Goal: Information Seeking & Learning: Learn about a topic

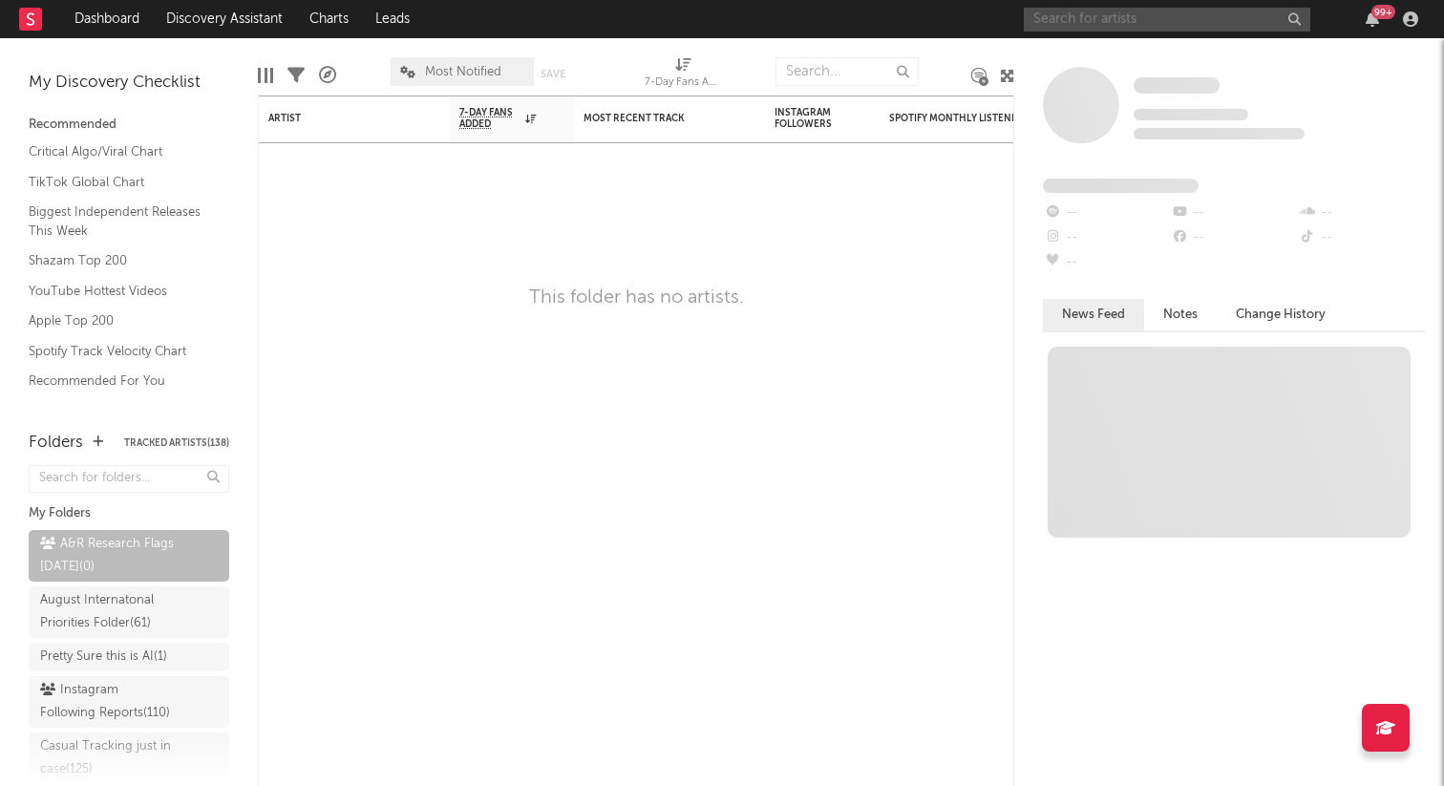
click at [1116, 11] on input "text" at bounding box center [1167, 20] width 286 height 24
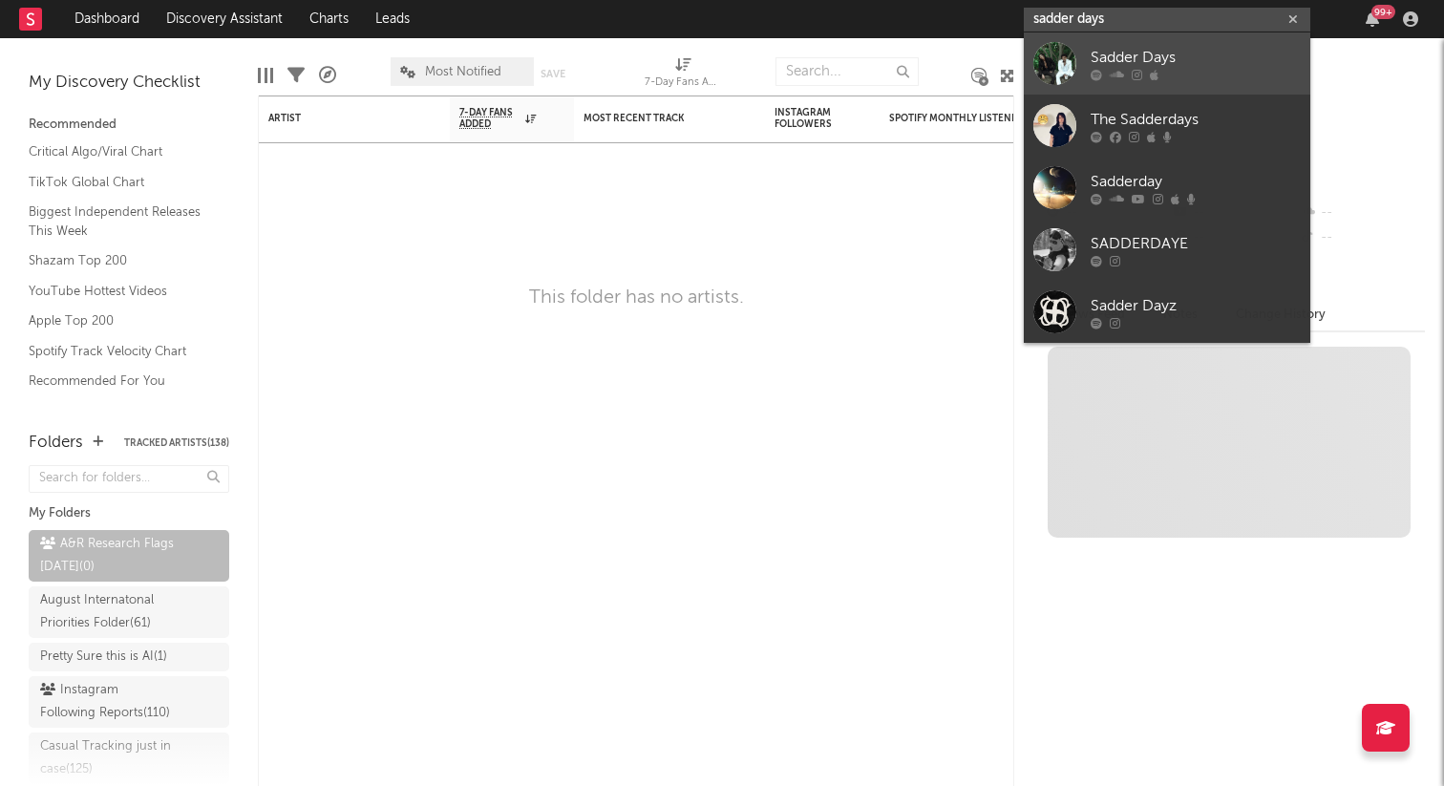
type input "sadder days"
click at [1054, 58] on div at bounding box center [1054, 63] width 43 height 43
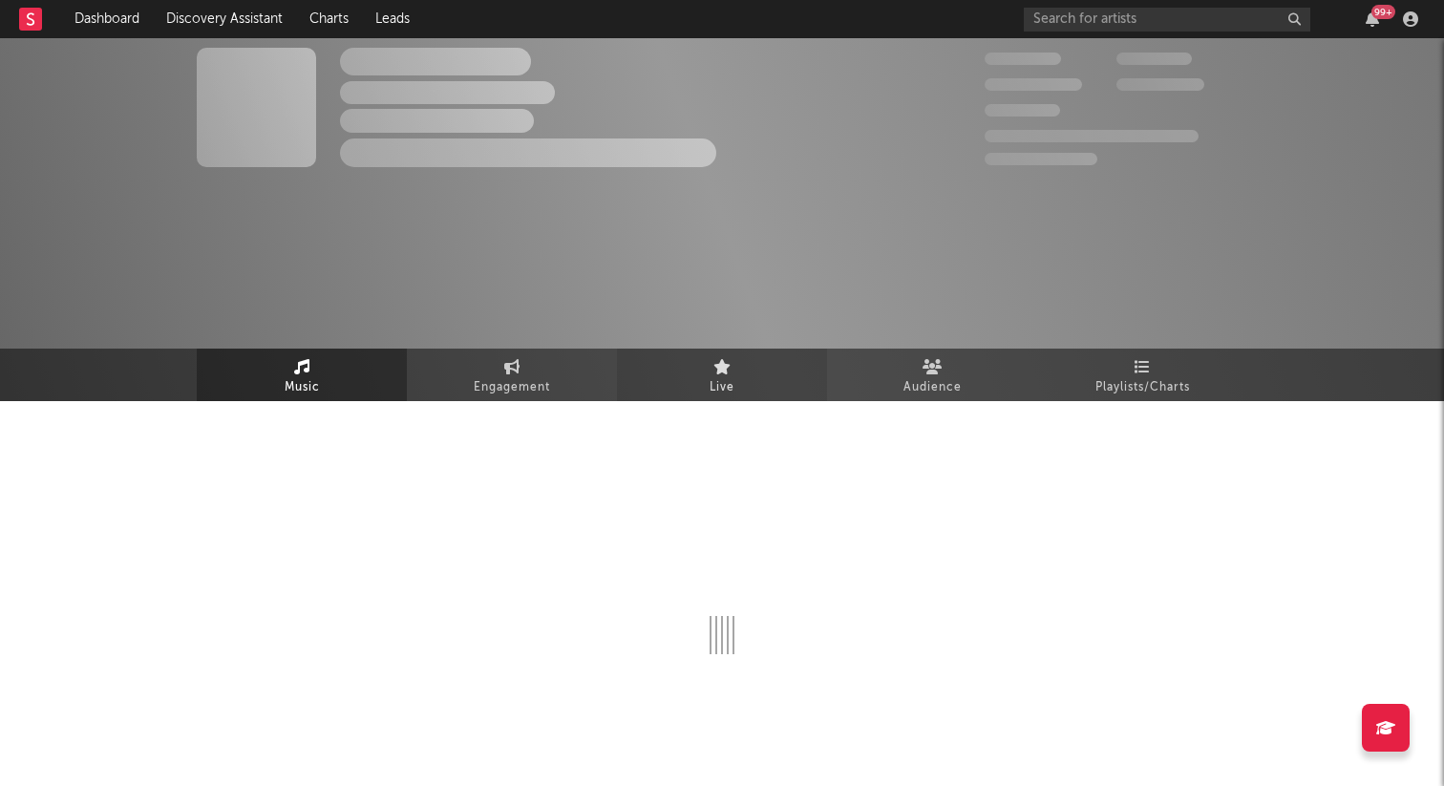
select select "6m"
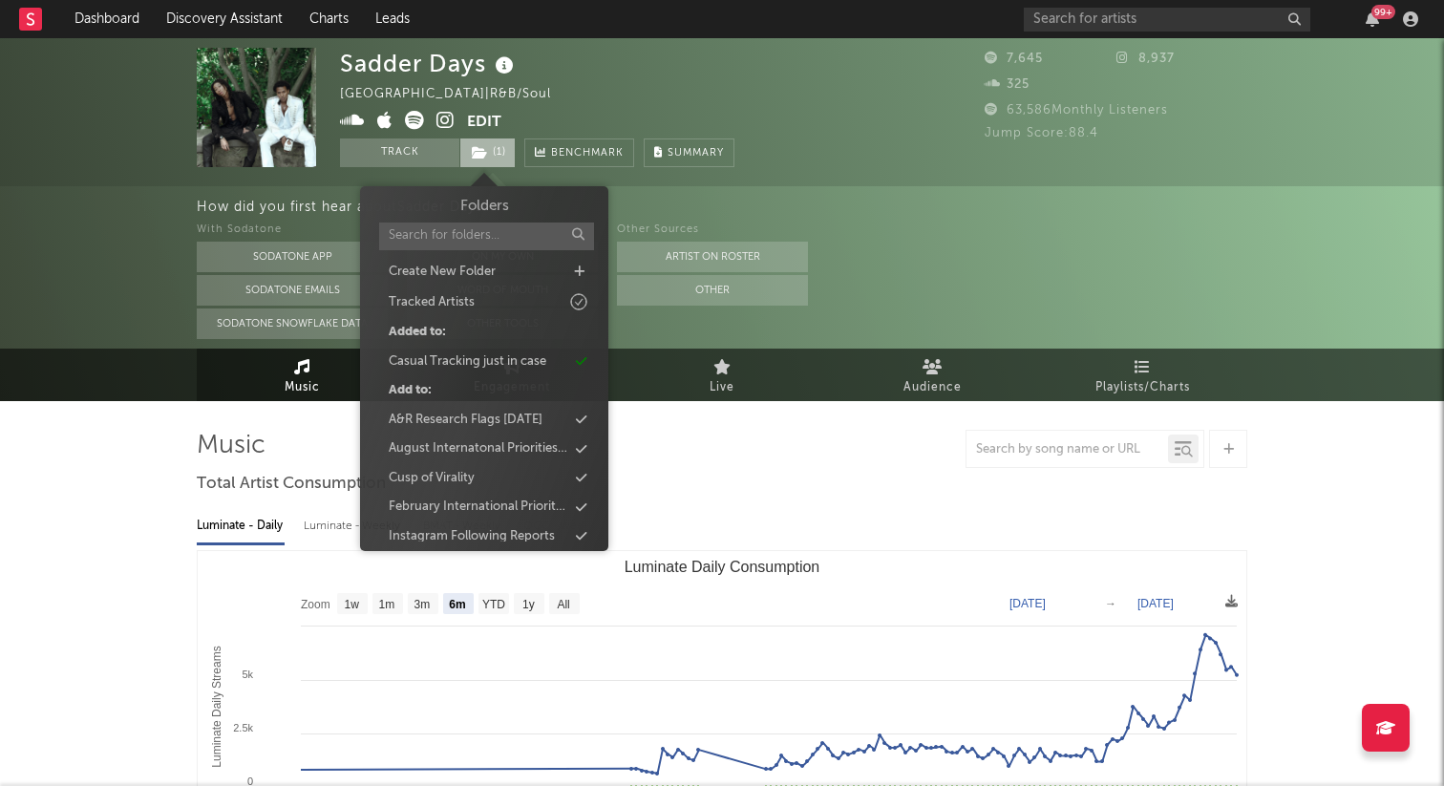
click at [485, 157] on icon at bounding box center [480, 152] width 16 height 13
click at [683, 76] on div "Sadder Days United States | R&B/Soul Edit Track ( 1 ) Benchmark Summary" at bounding box center [537, 107] width 394 height 119
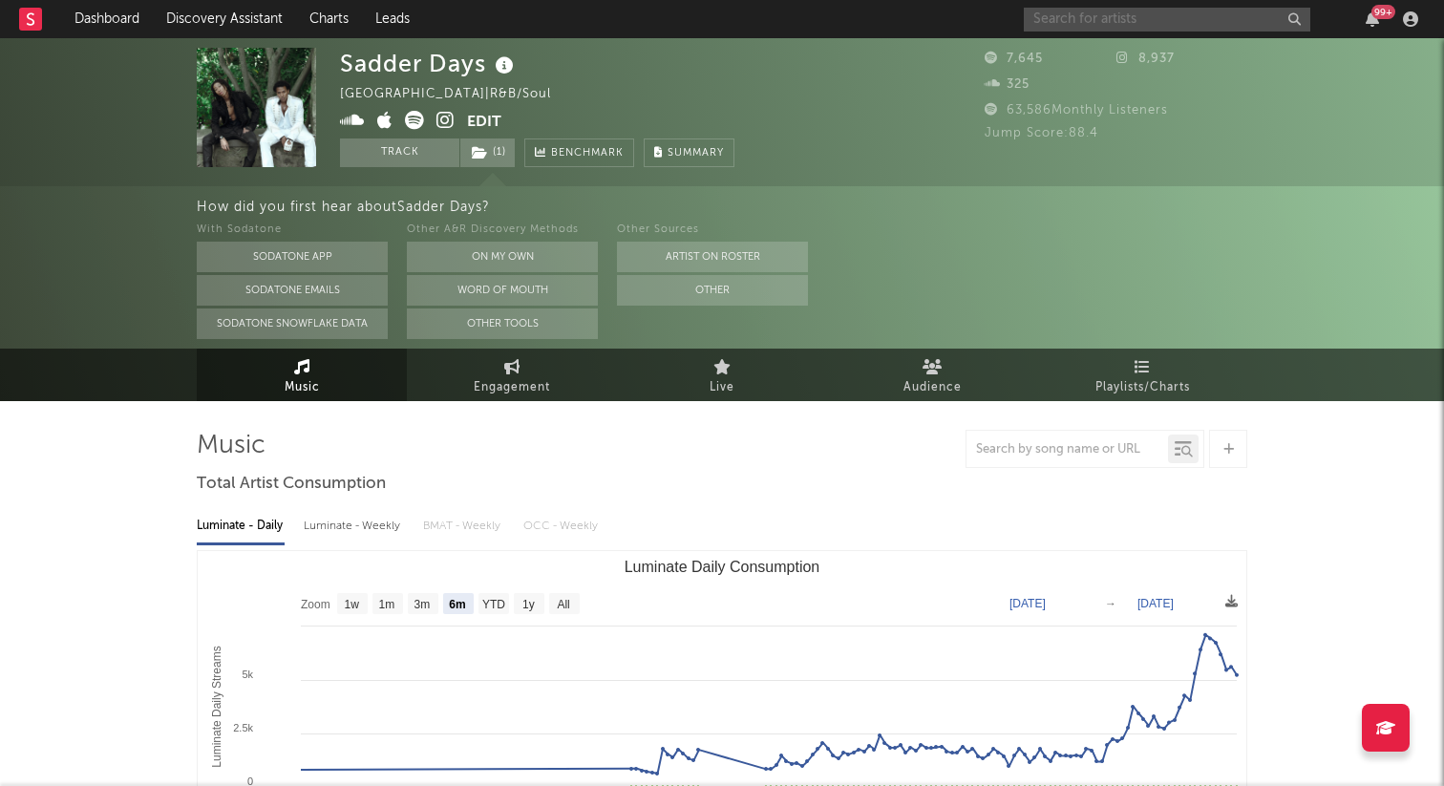
click at [1073, 20] on input "text" at bounding box center [1167, 20] width 286 height 24
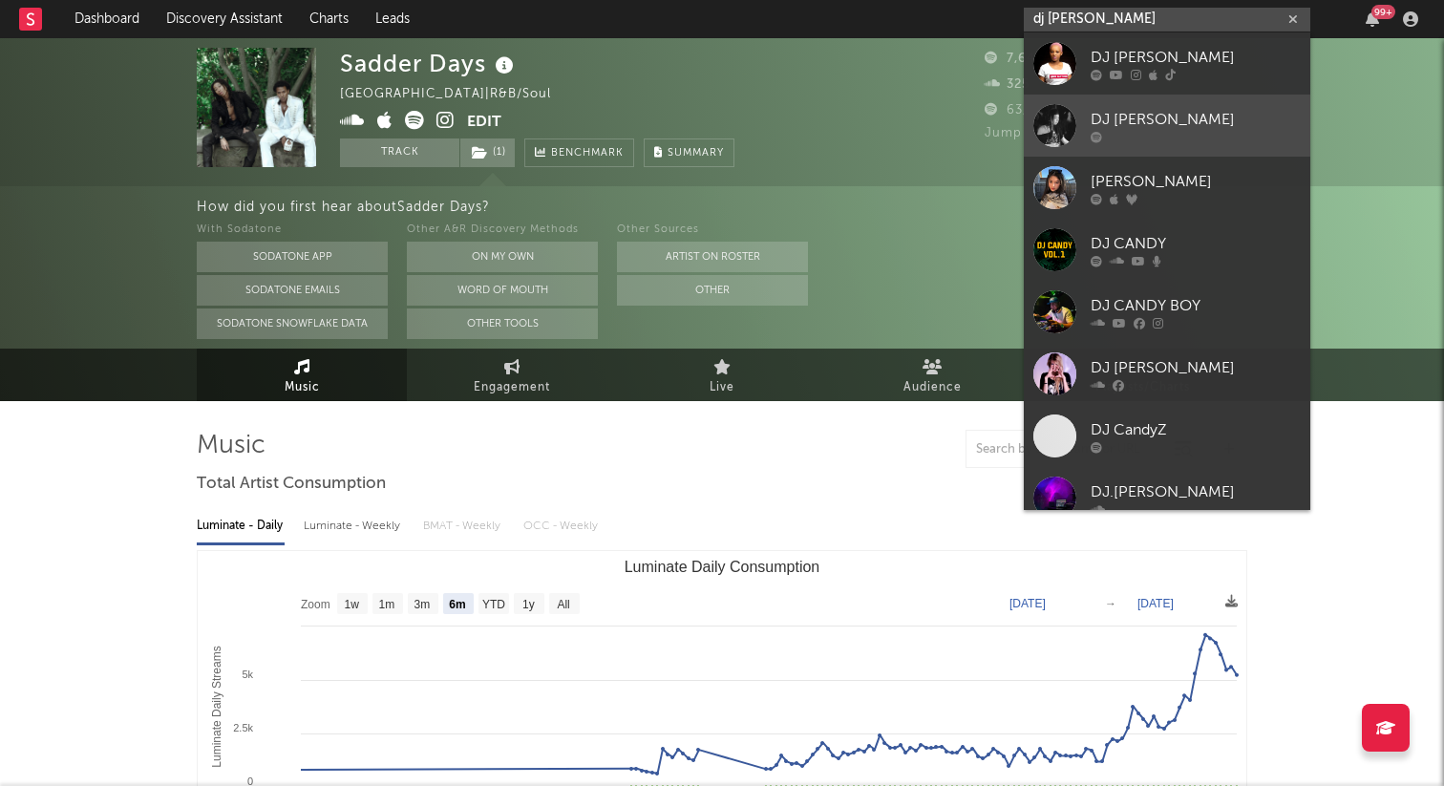
type input "dj mandy"
click at [1056, 146] on div at bounding box center [1054, 125] width 43 height 43
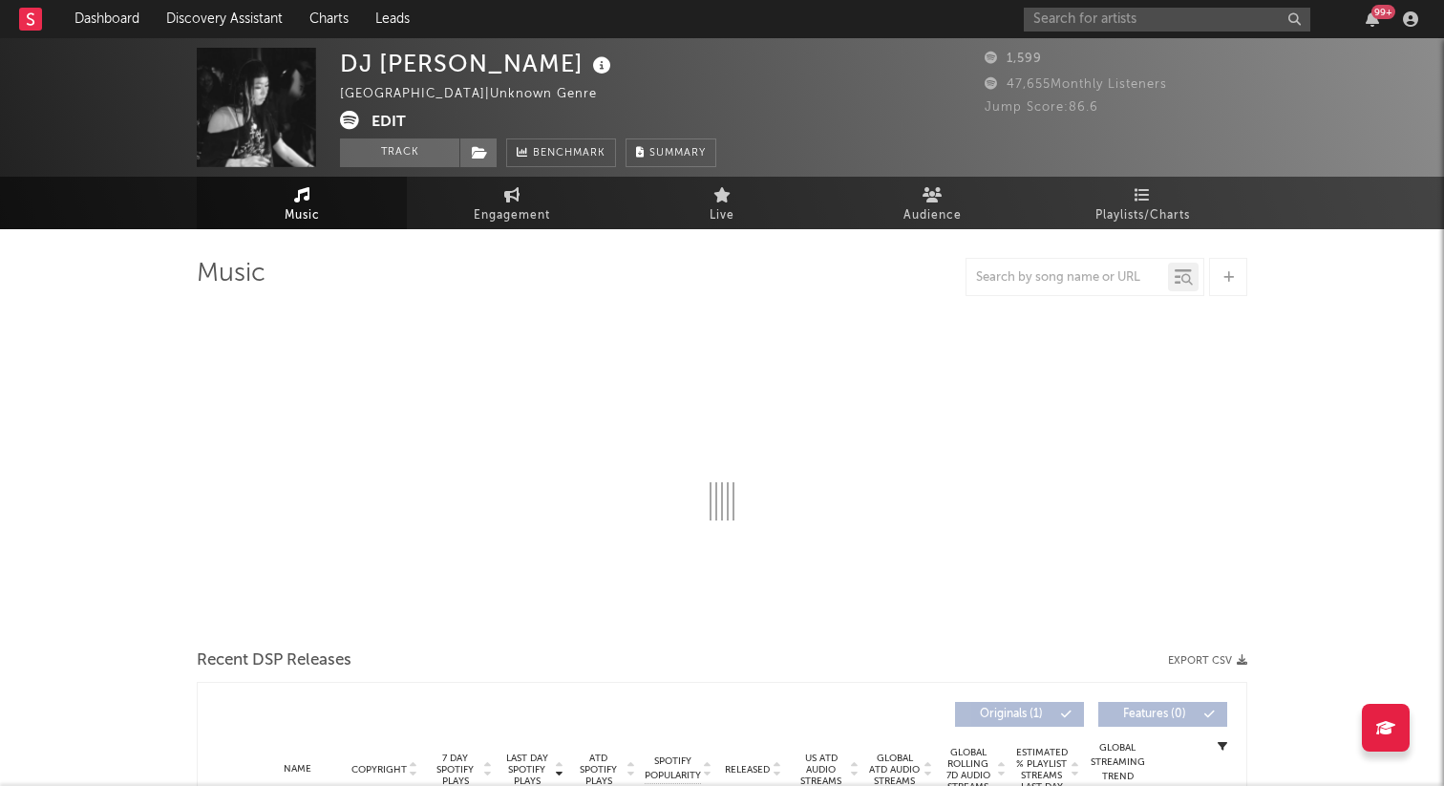
select select "1w"
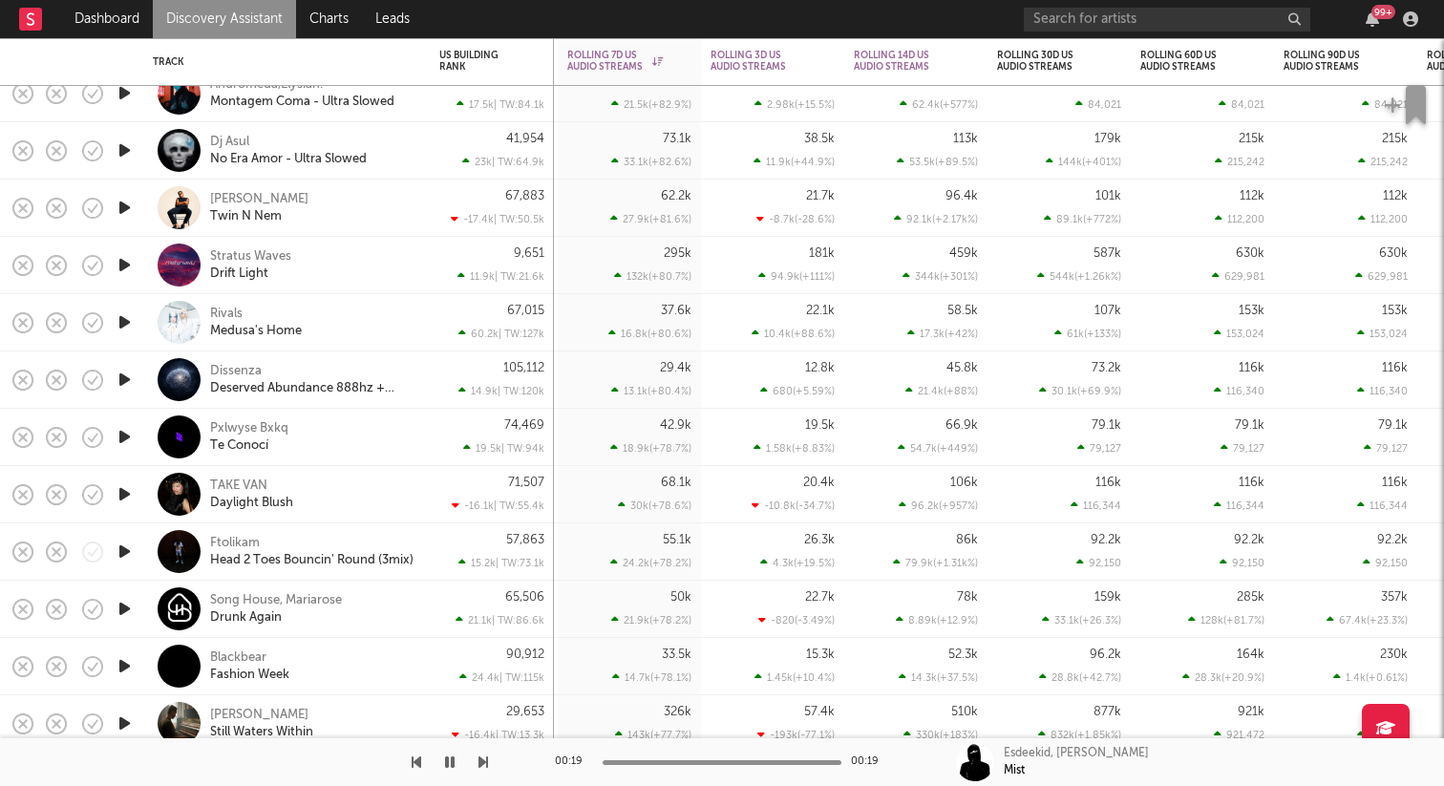
click at [120, 211] on icon "button" at bounding box center [125, 208] width 20 height 24
click at [120, 211] on icon "button" at bounding box center [124, 208] width 18 height 24
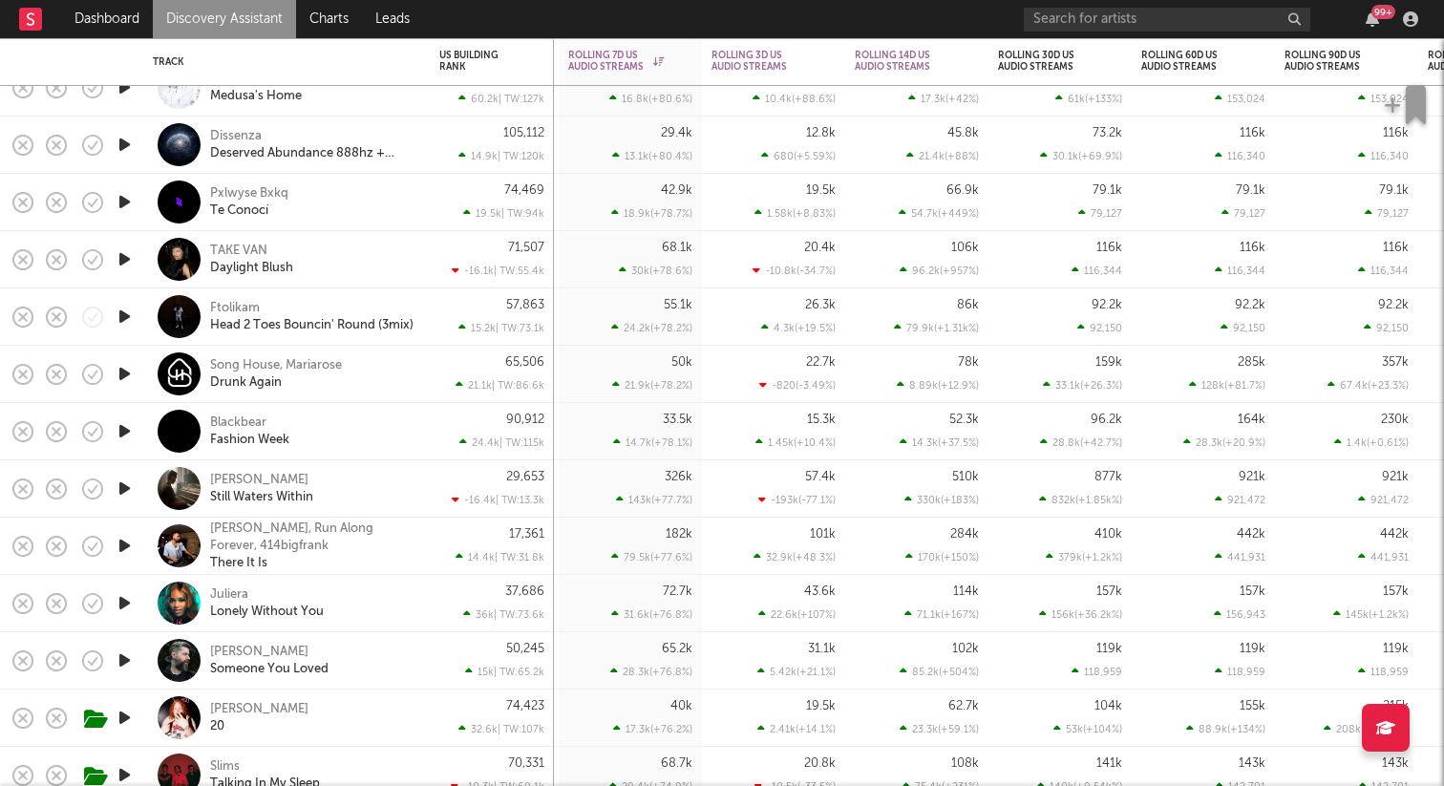
click at [123, 262] on icon "button" at bounding box center [125, 259] width 20 height 24
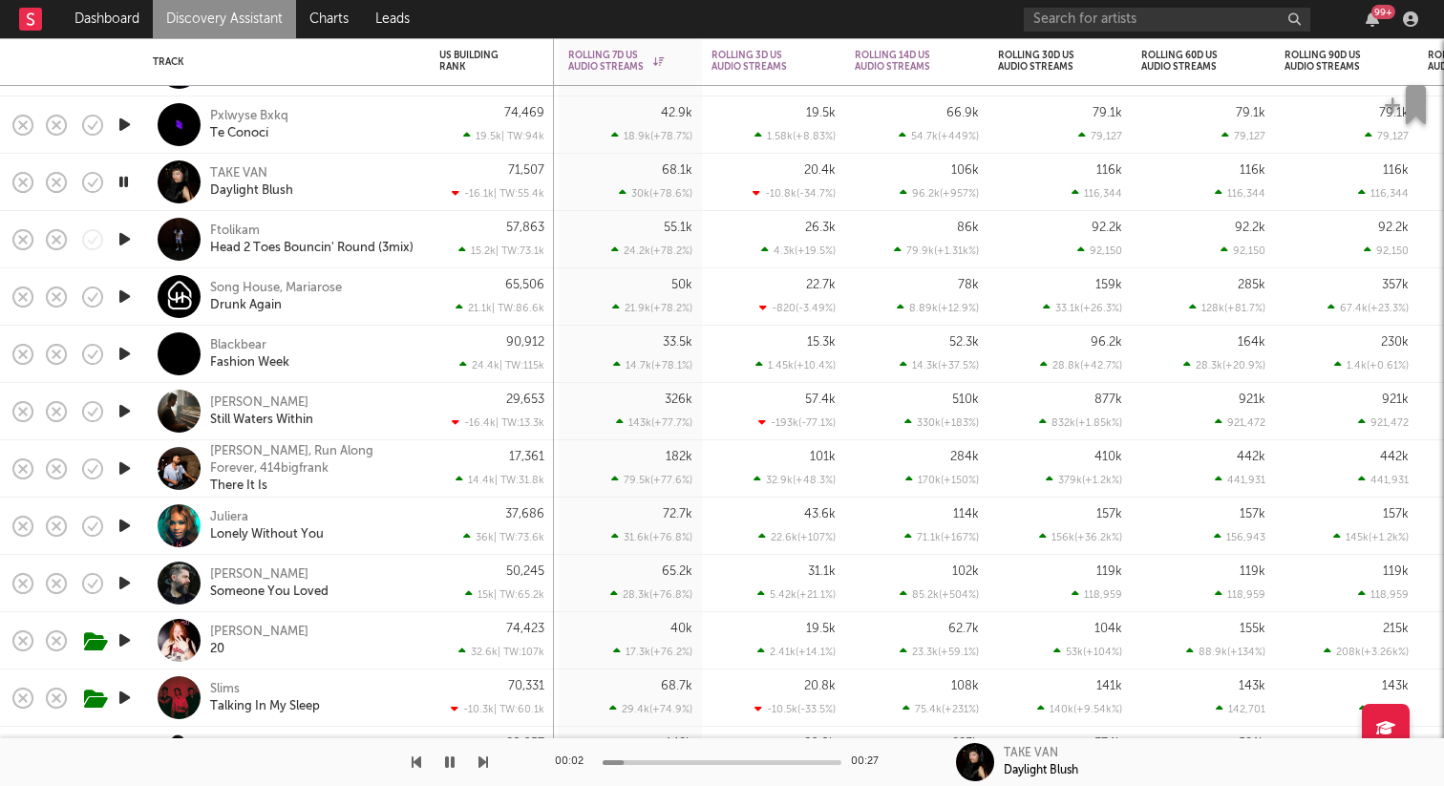
click at [122, 178] on icon "button" at bounding box center [124, 182] width 18 height 24
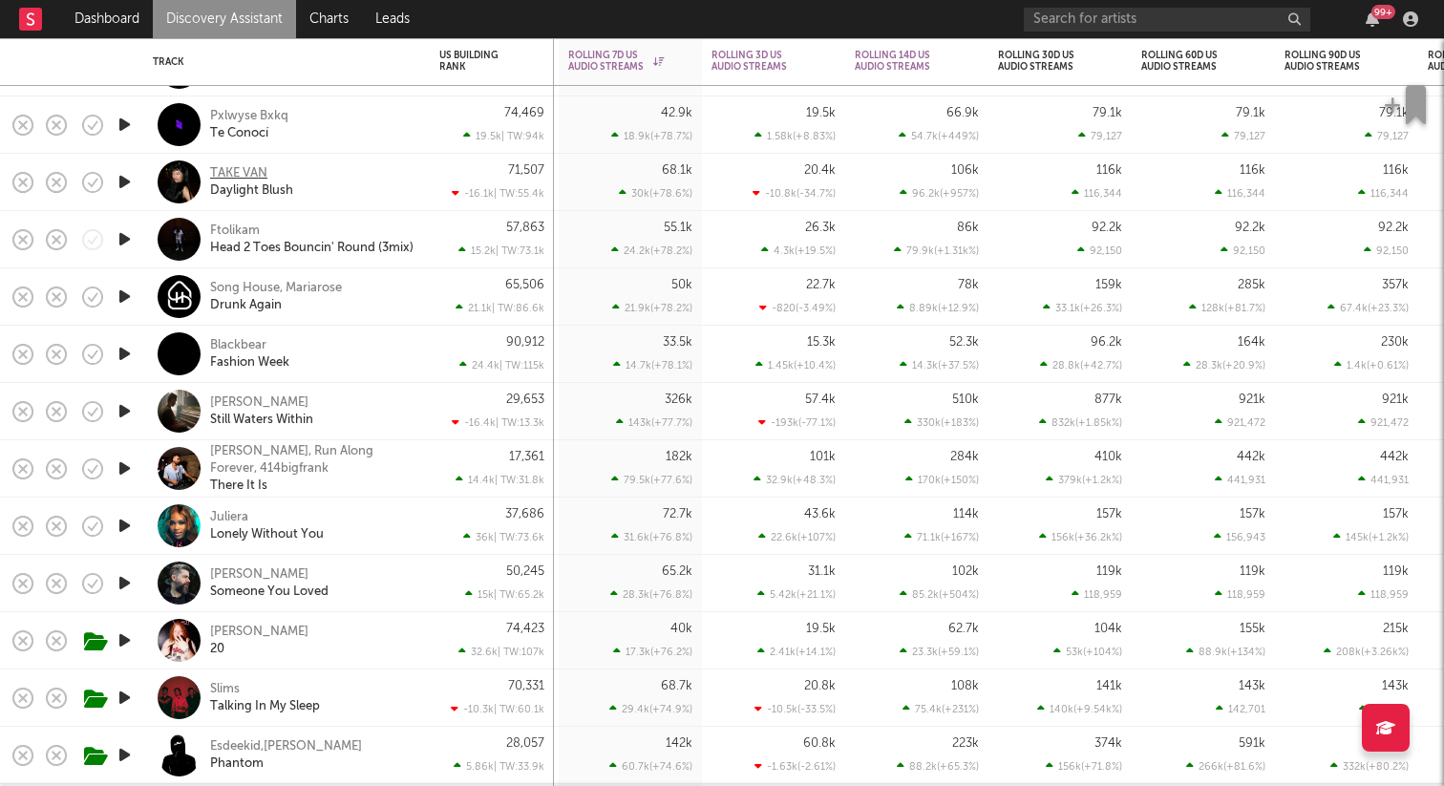
click at [232, 177] on div "TAKE VAN" at bounding box center [238, 173] width 57 height 17
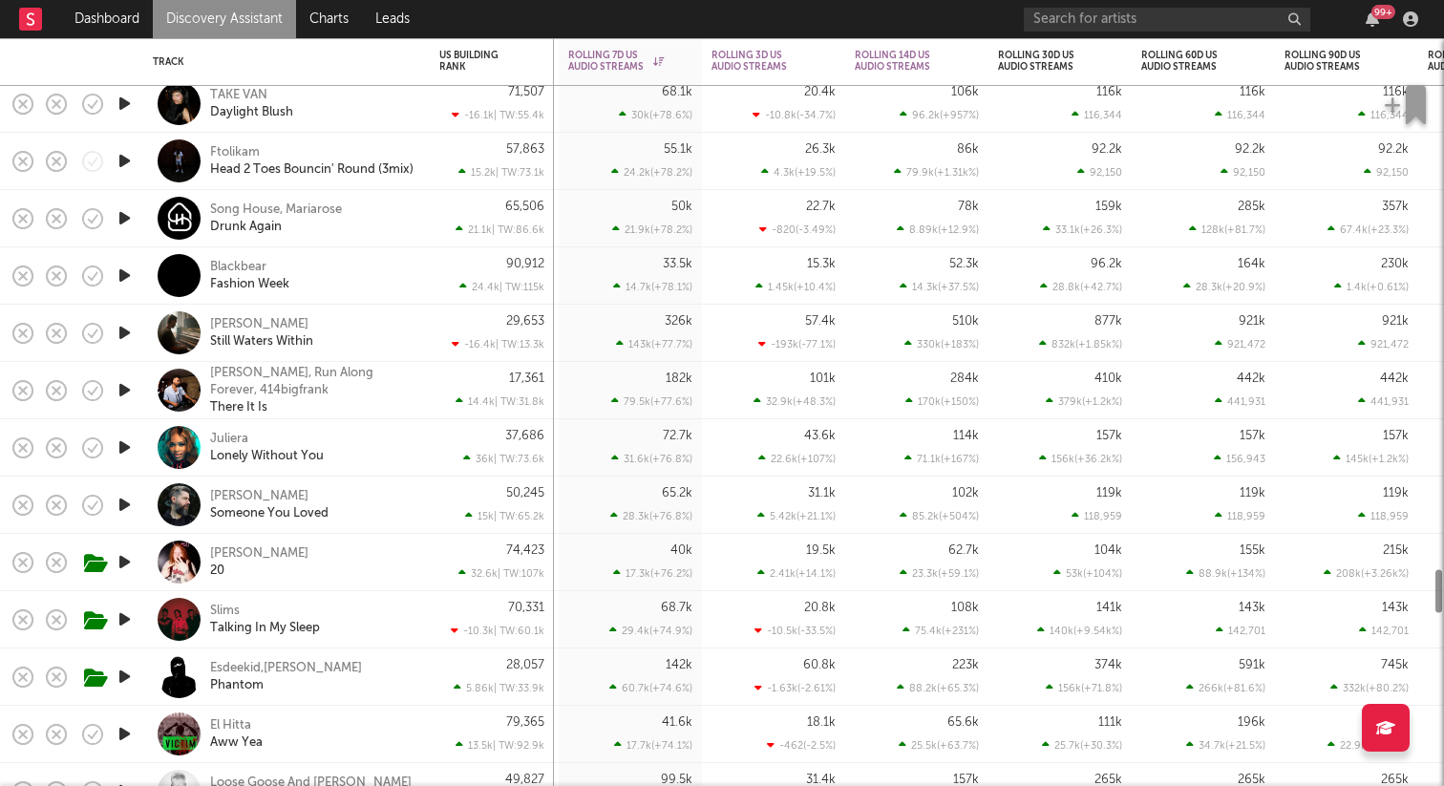
click at [121, 280] on icon "button" at bounding box center [125, 276] width 20 height 24
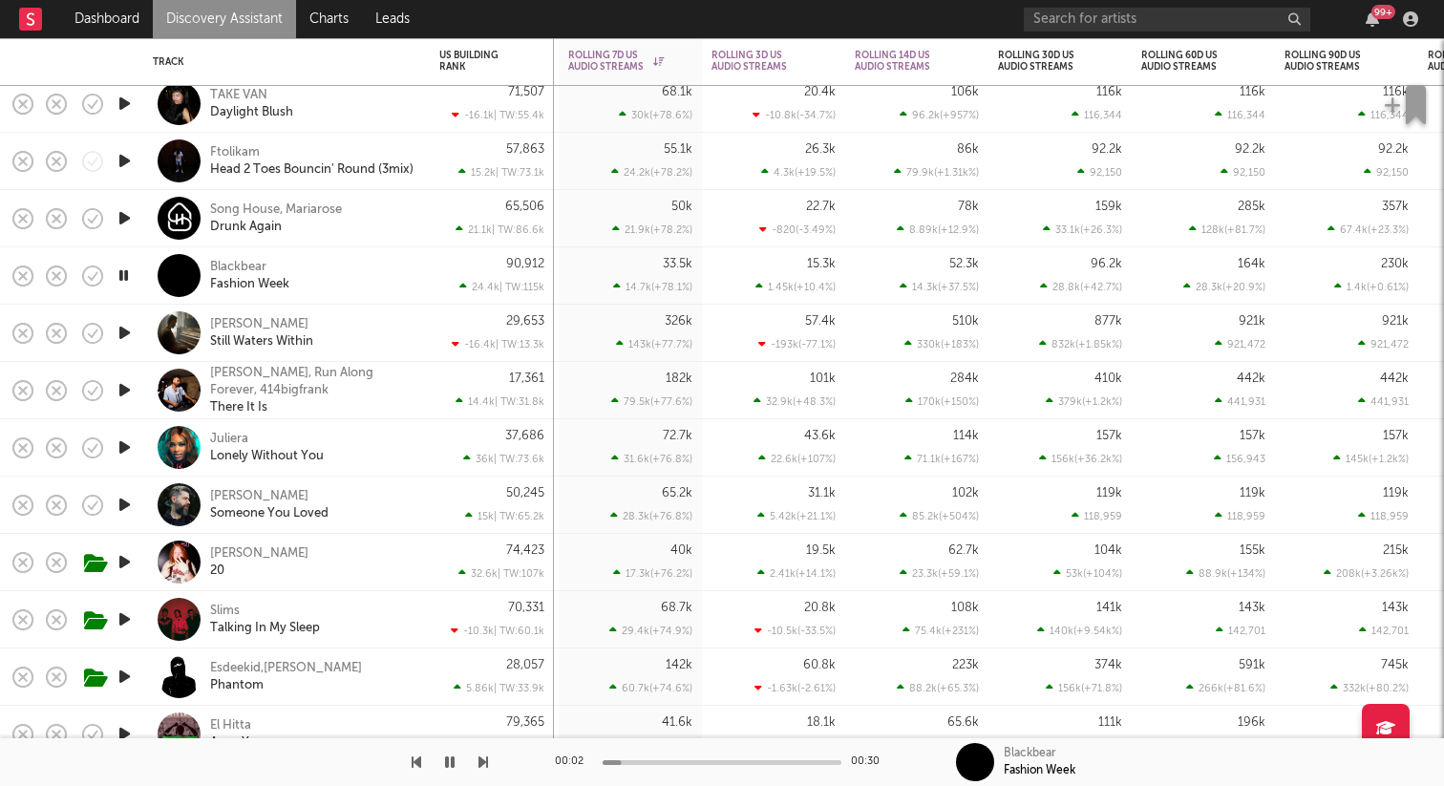
click at [121, 273] on icon "button" at bounding box center [124, 276] width 18 height 24
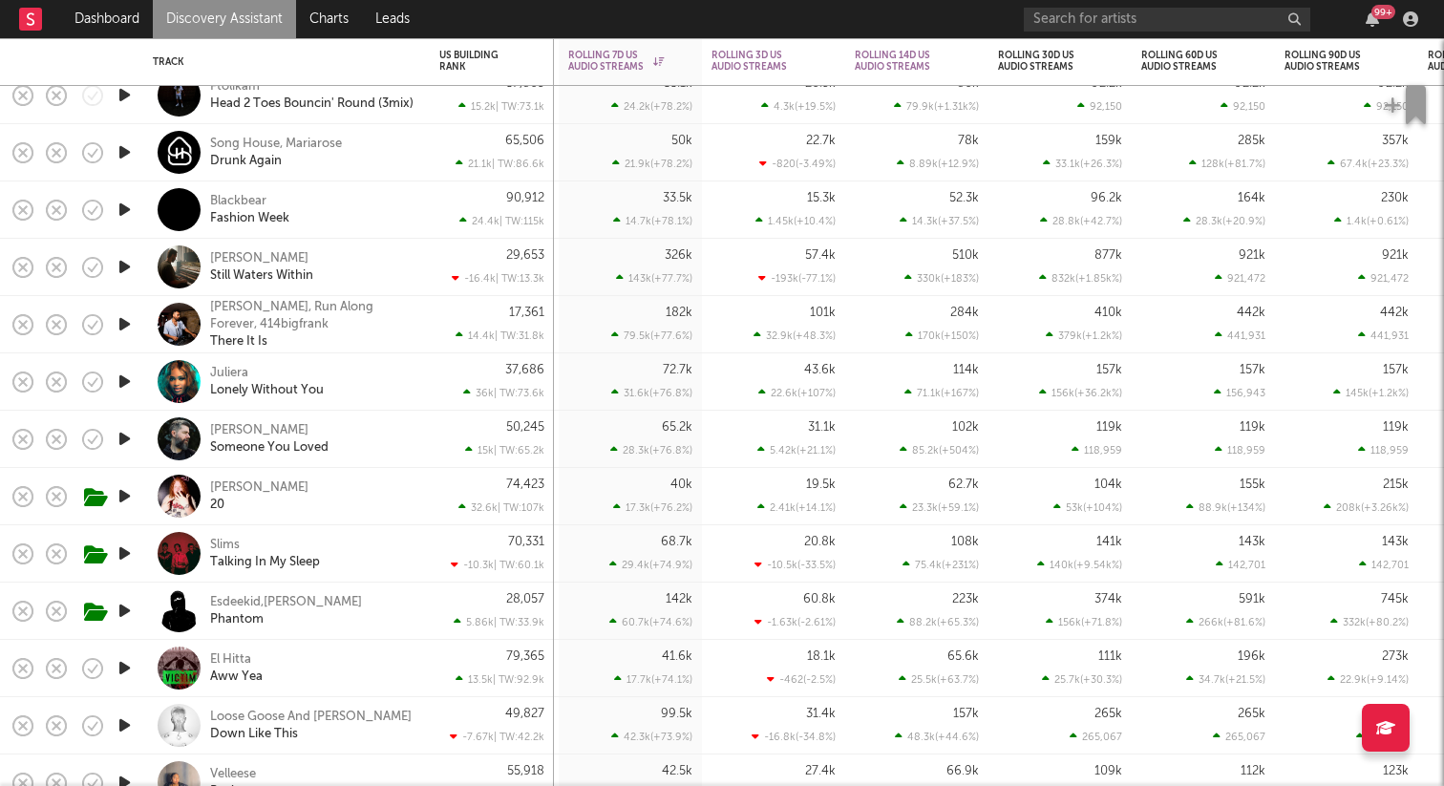
click at [125, 388] on icon "button" at bounding box center [125, 382] width 20 height 24
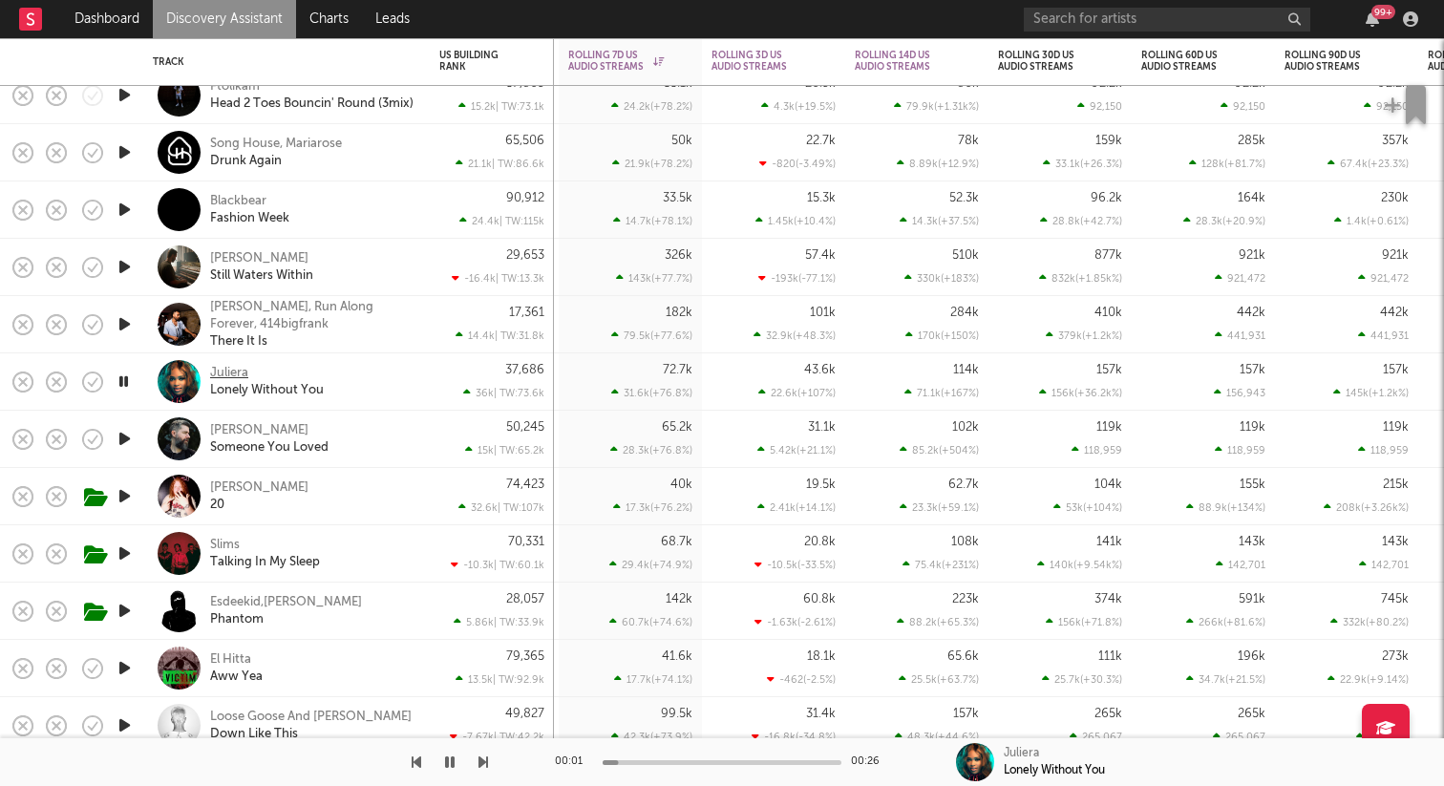
click at [216, 367] on div "Juliera" at bounding box center [229, 373] width 38 height 17
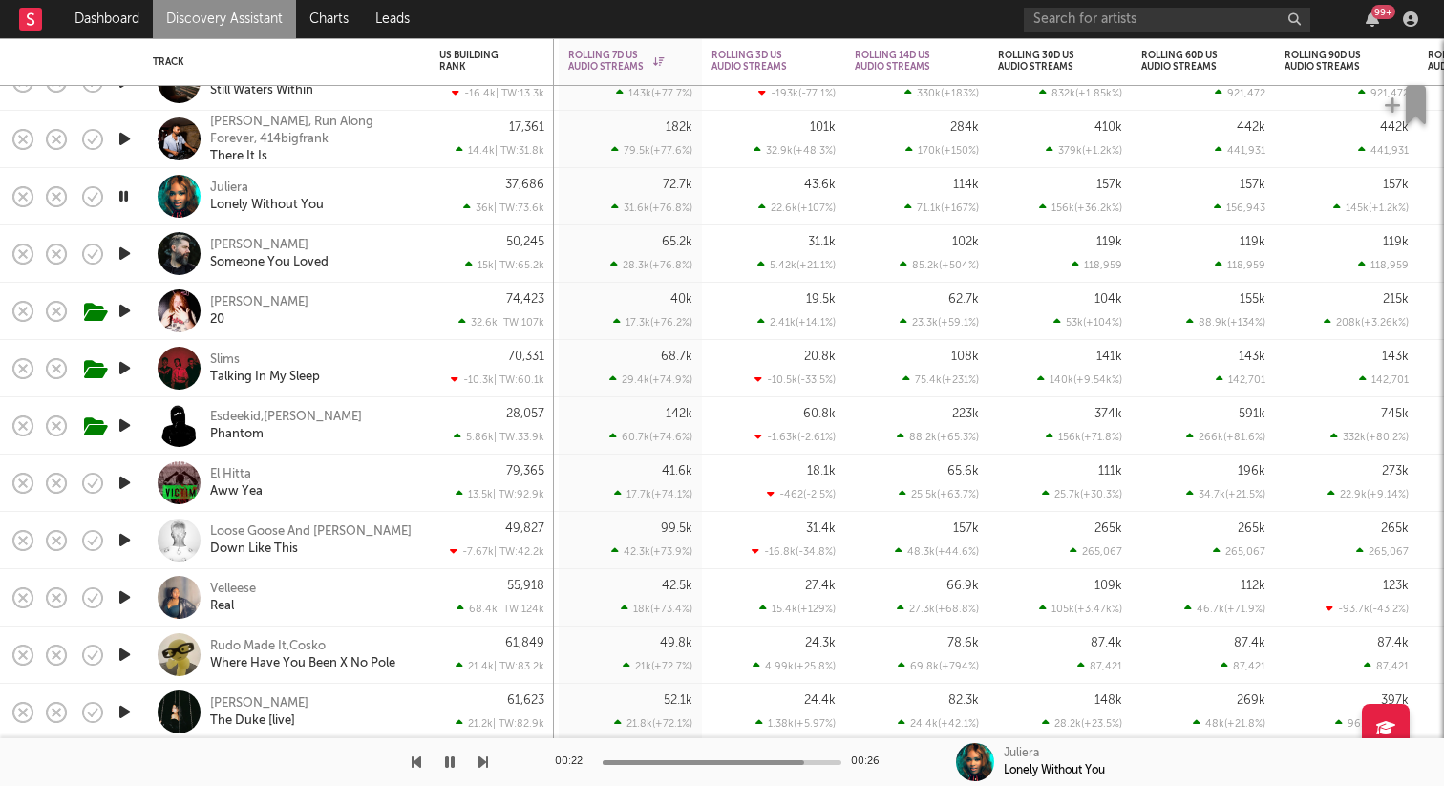
click at [122, 479] on icon "button" at bounding box center [125, 483] width 20 height 24
click at [128, 553] on div at bounding box center [124, 540] width 38 height 57
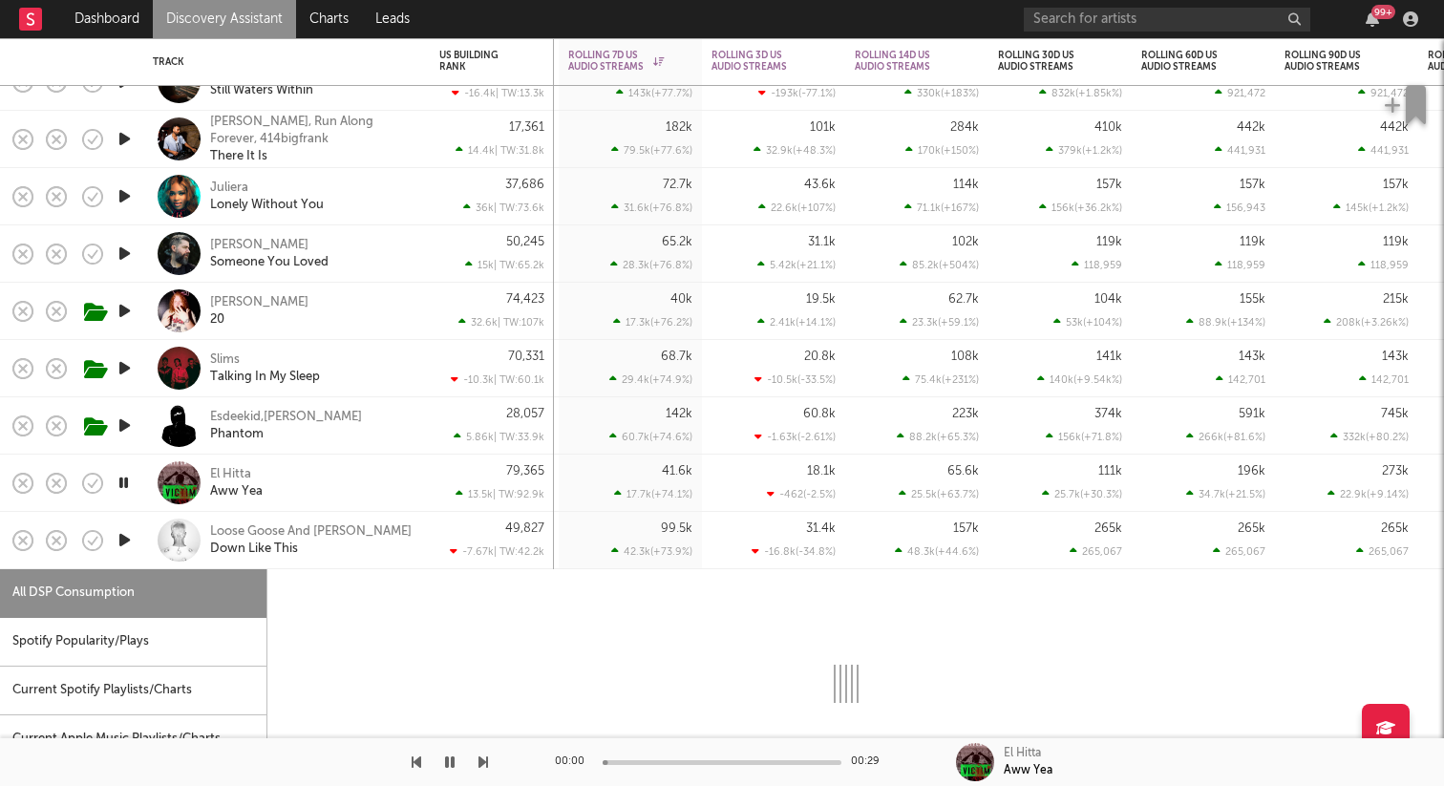
click at [124, 531] on icon "button" at bounding box center [125, 540] width 20 height 24
select select "1w"
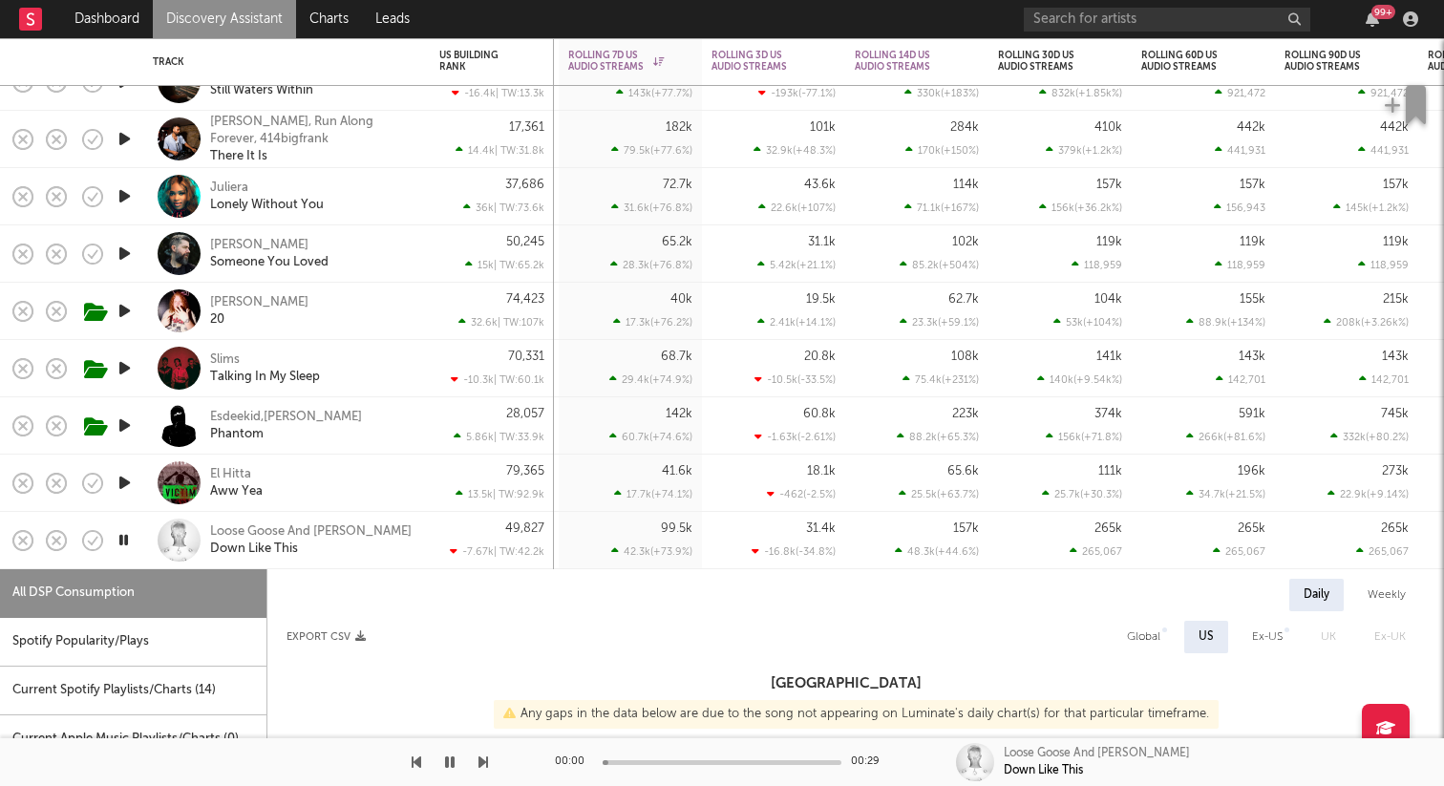
click at [136, 561] on div at bounding box center [124, 540] width 38 height 57
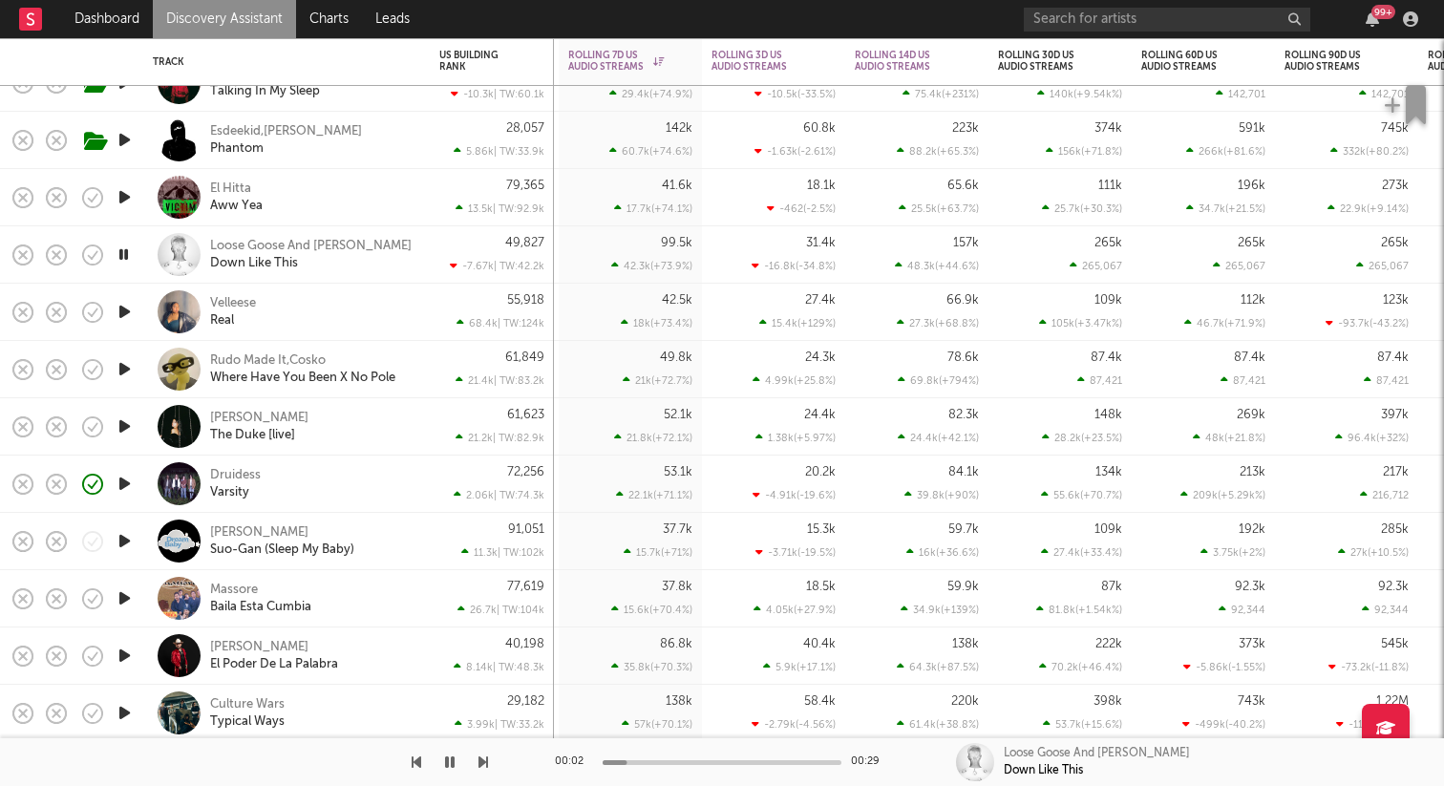
click at [128, 314] on icon "button" at bounding box center [125, 312] width 20 height 24
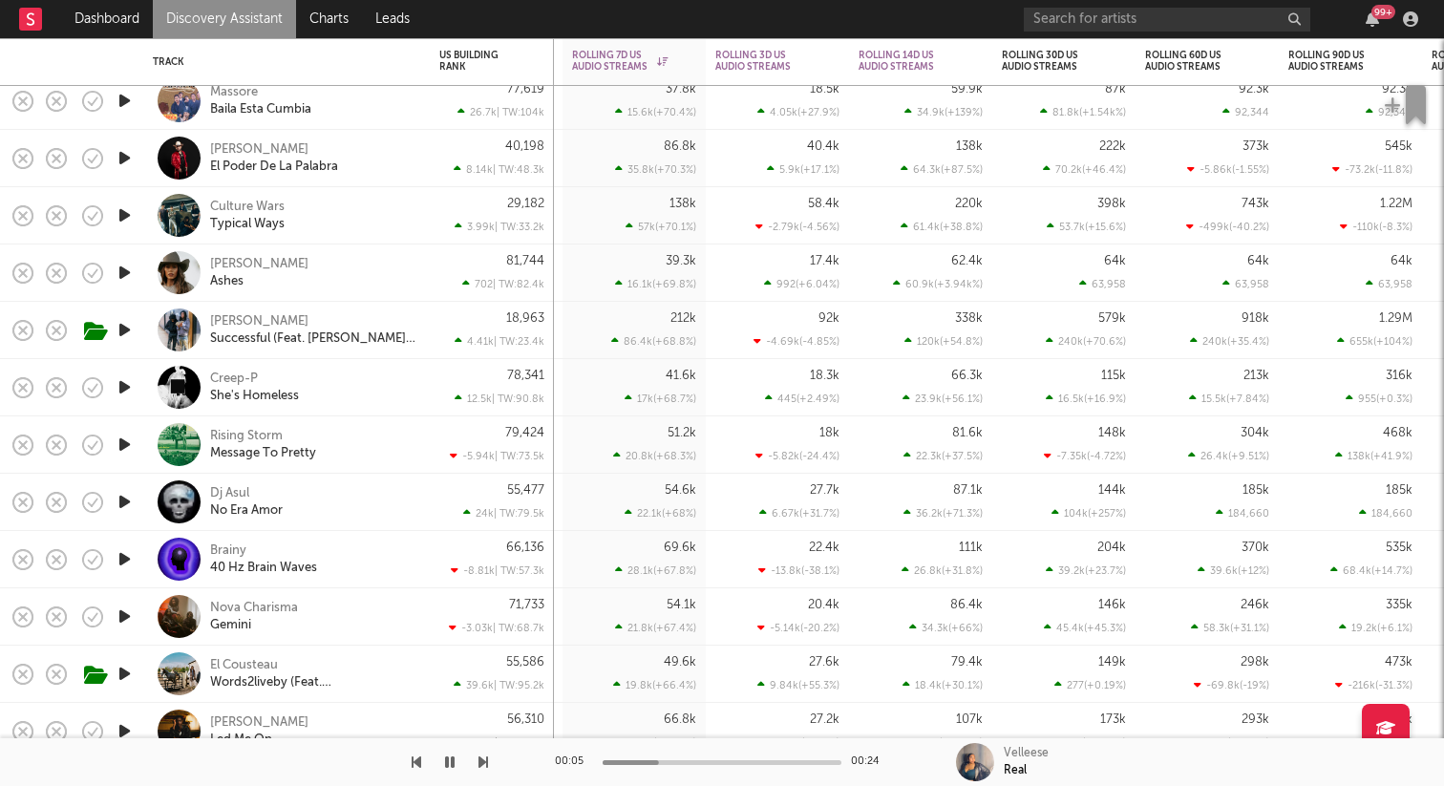
click at [123, 279] on icon "button" at bounding box center [125, 273] width 20 height 24
click at [123, 274] on icon "button" at bounding box center [124, 273] width 18 height 24
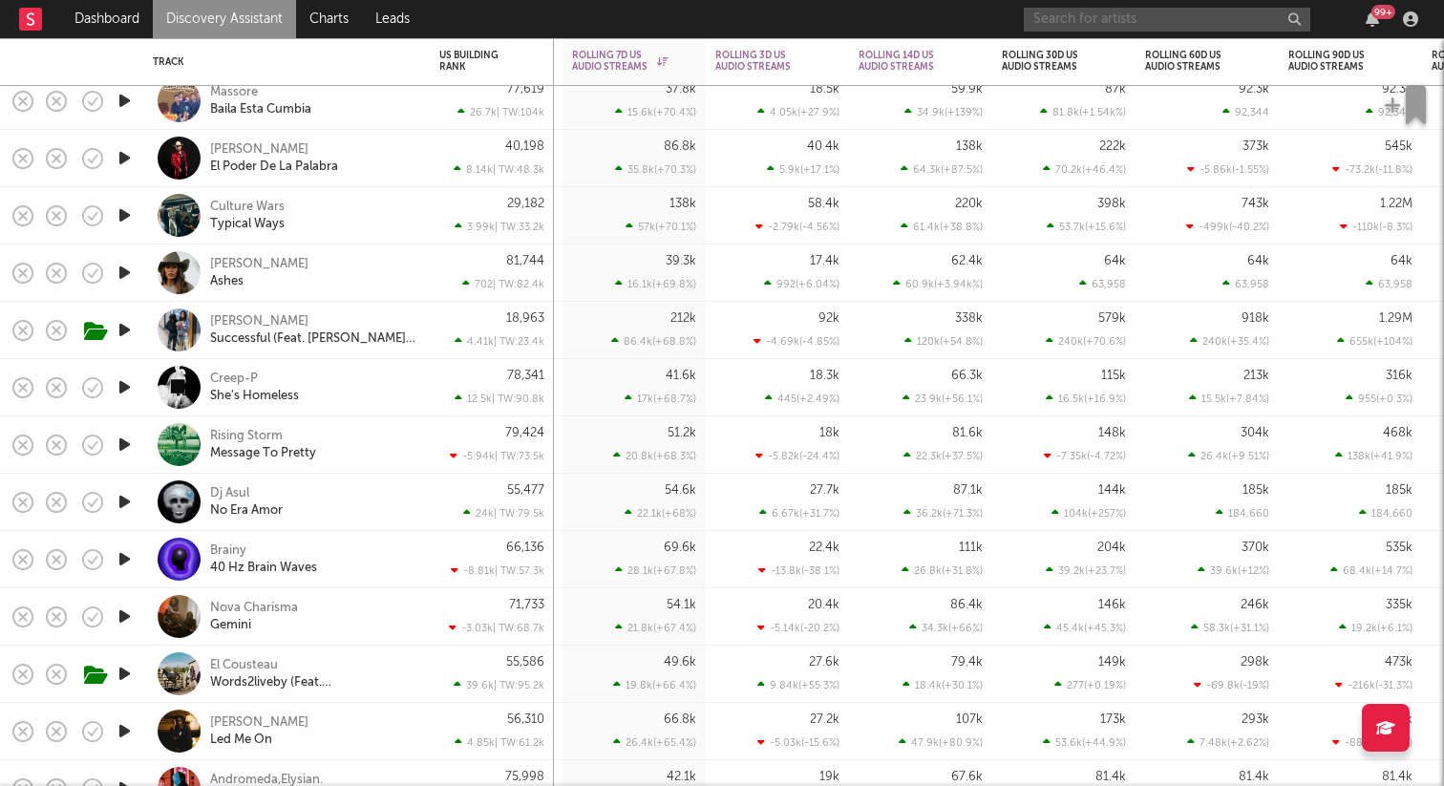
click at [1068, 27] on input "text" at bounding box center [1167, 20] width 286 height 24
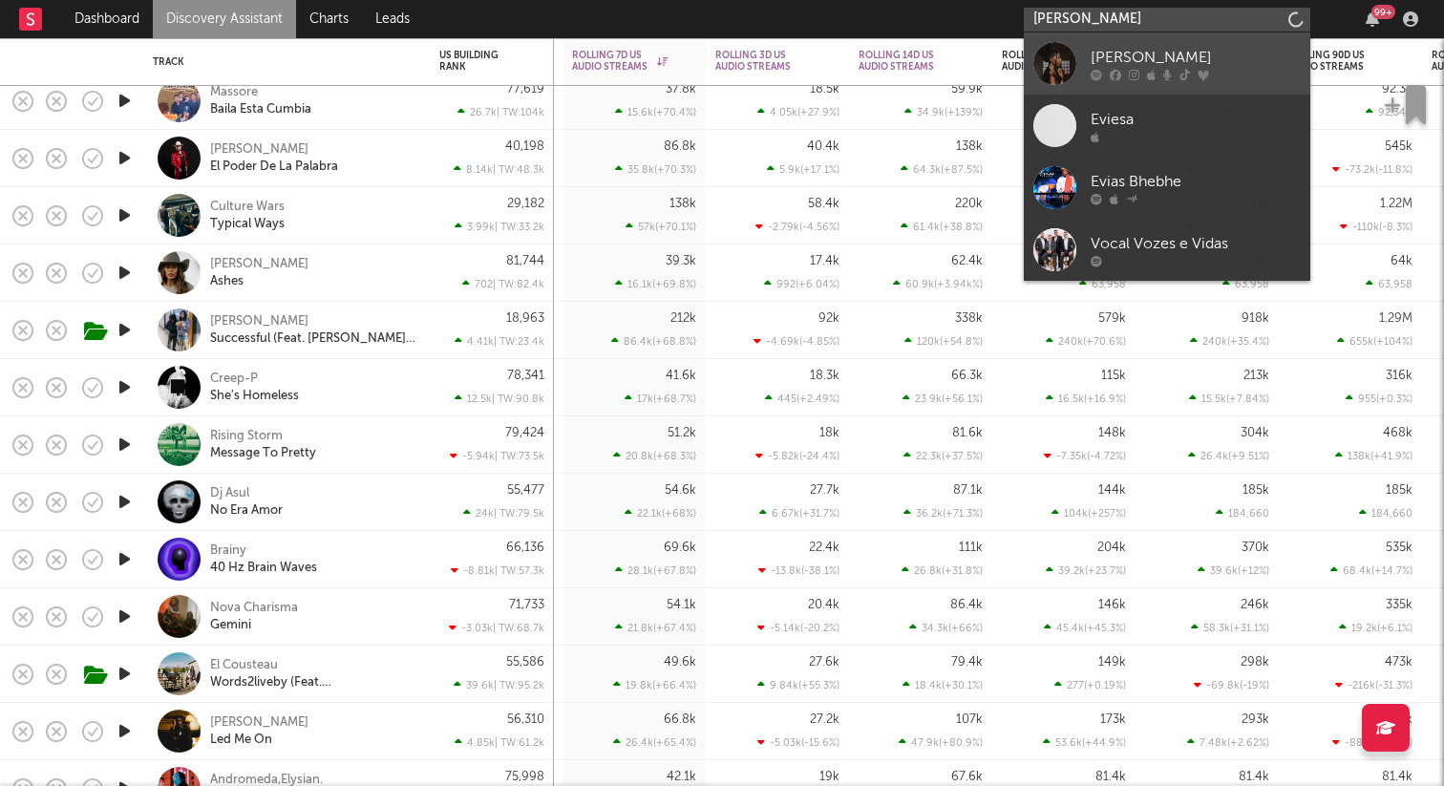
type input "evie asio"
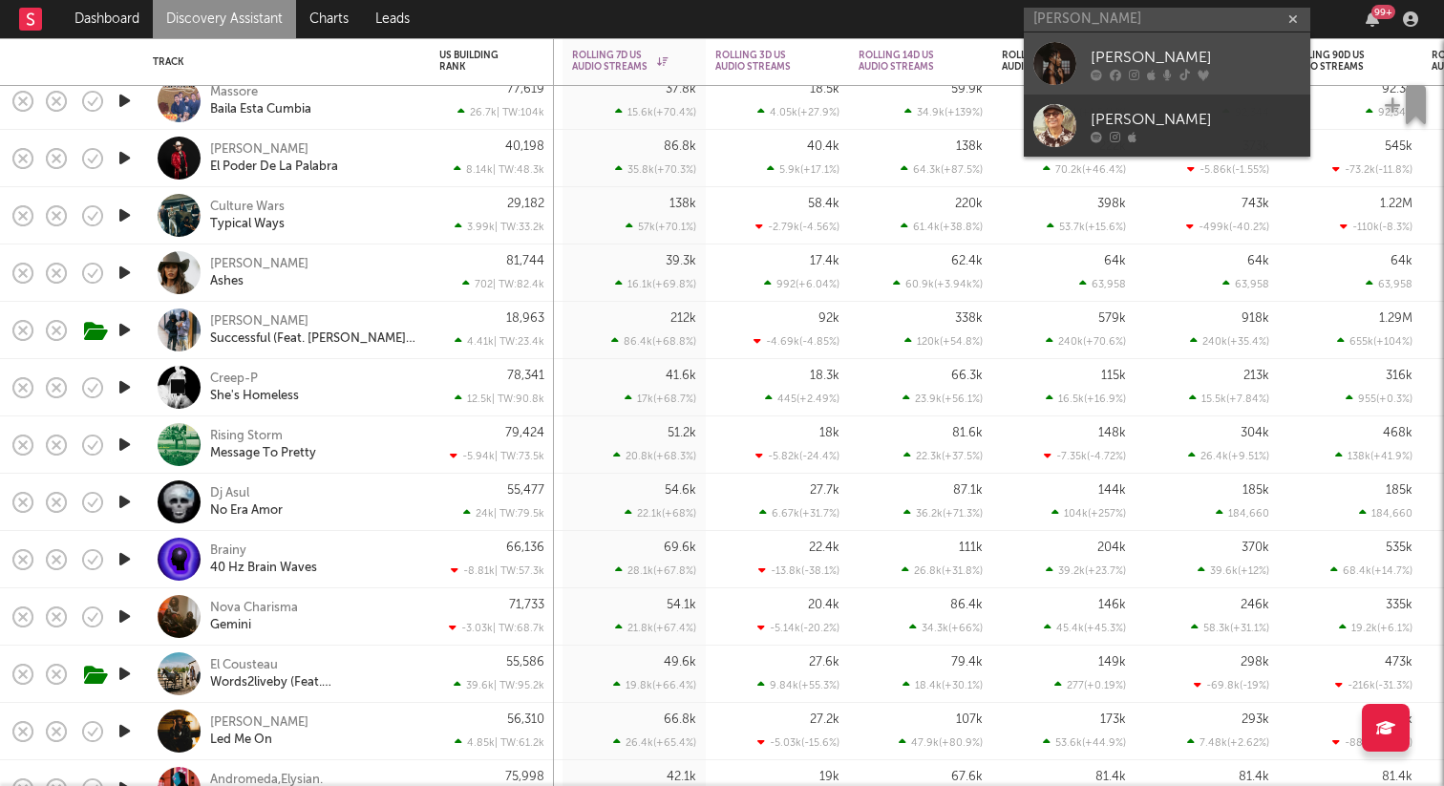
click at [1061, 57] on div at bounding box center [1054, 63] width 43 height 43
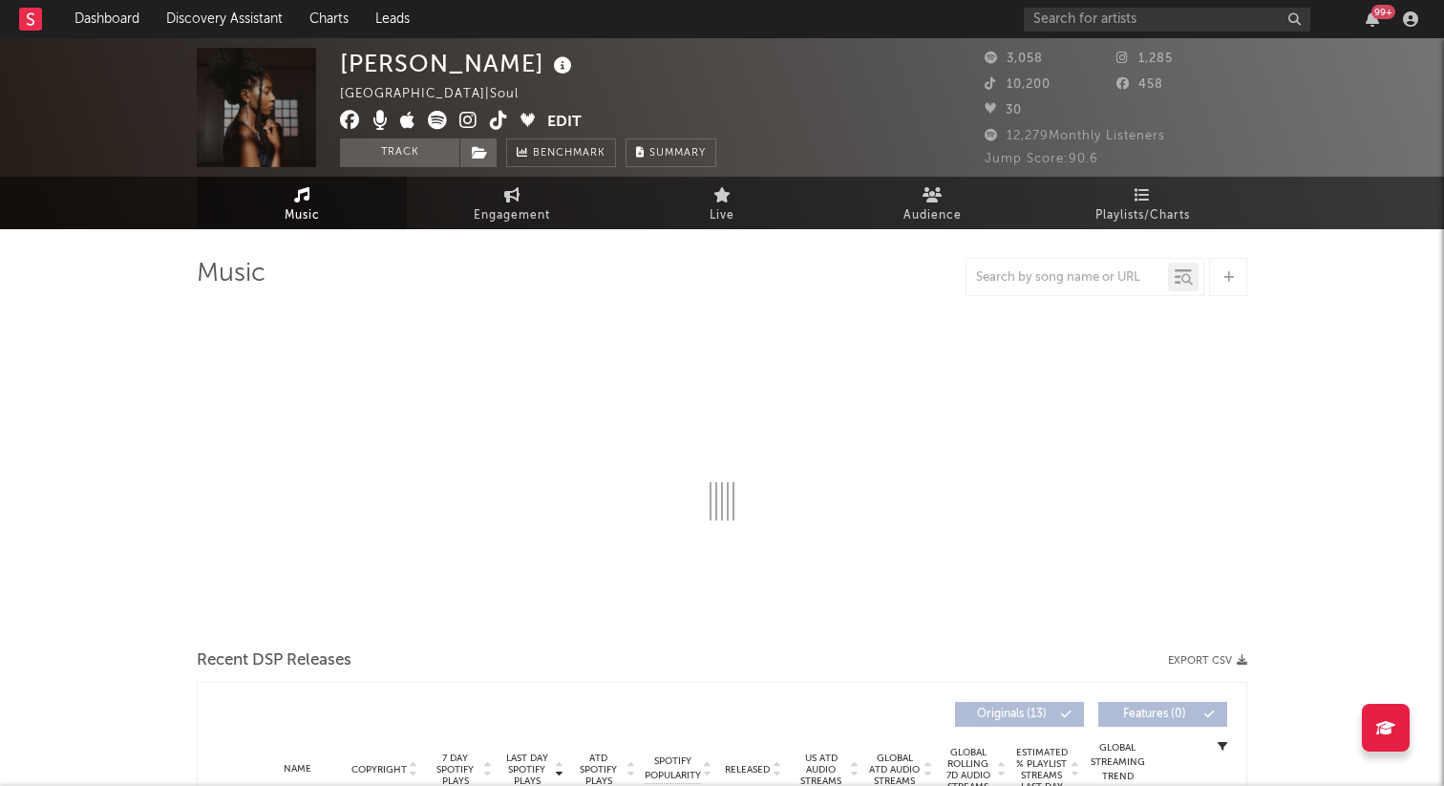
select select "1w"
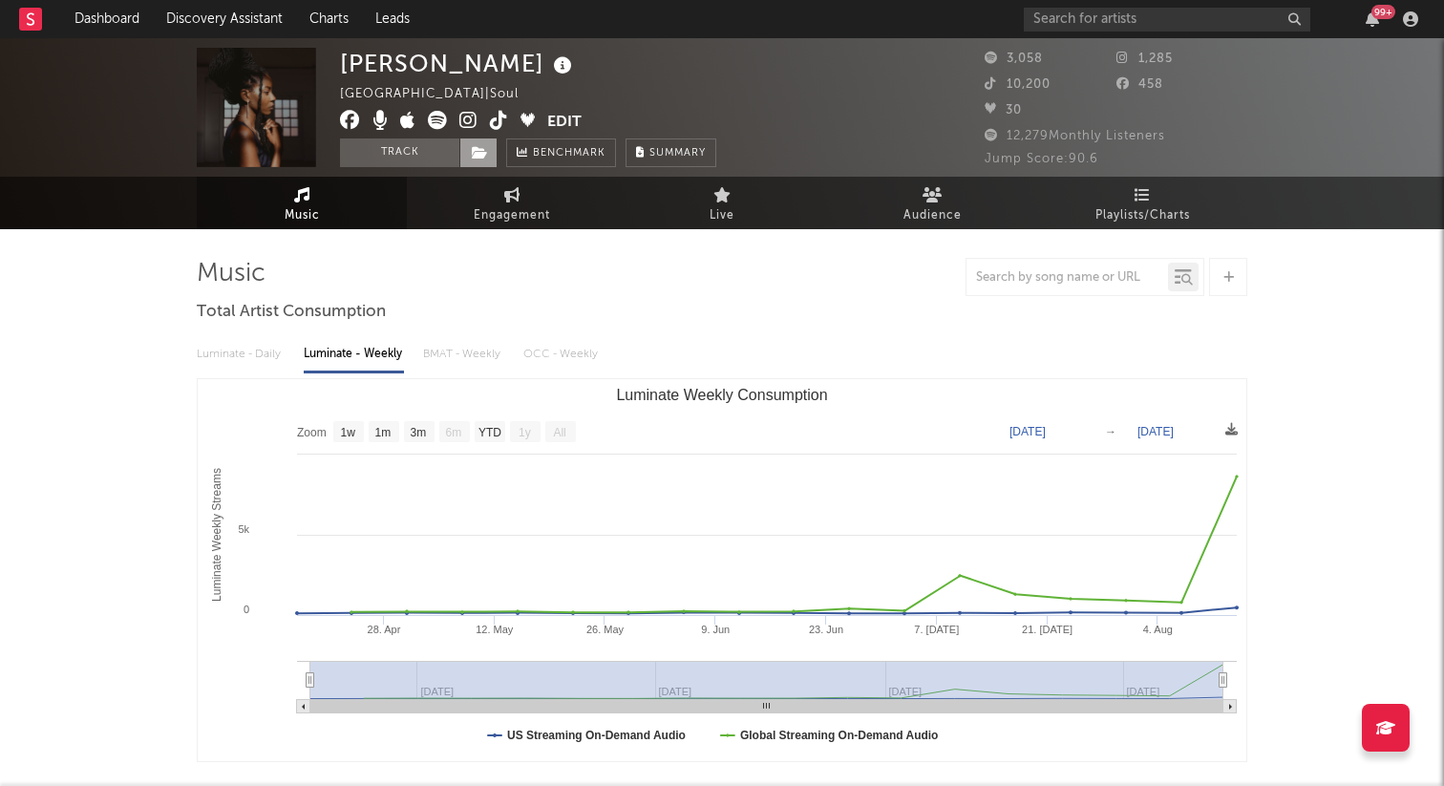
click at [484, 166] on span at bounding box center [478, 152] width 38 height 29
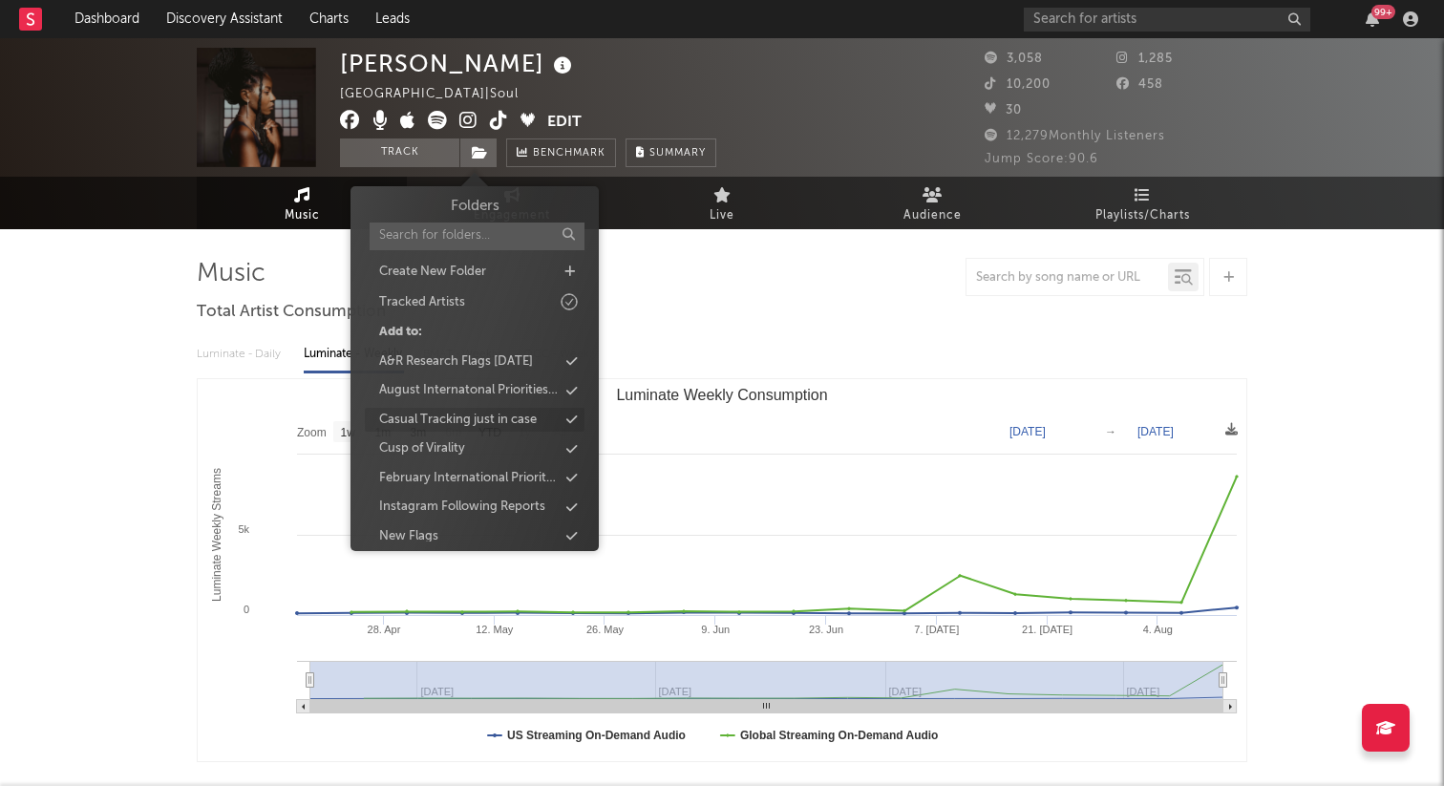
click at [497, 425] on div "Casual Tracking just in case" at bounding box center [458, 420] width 158 height 19
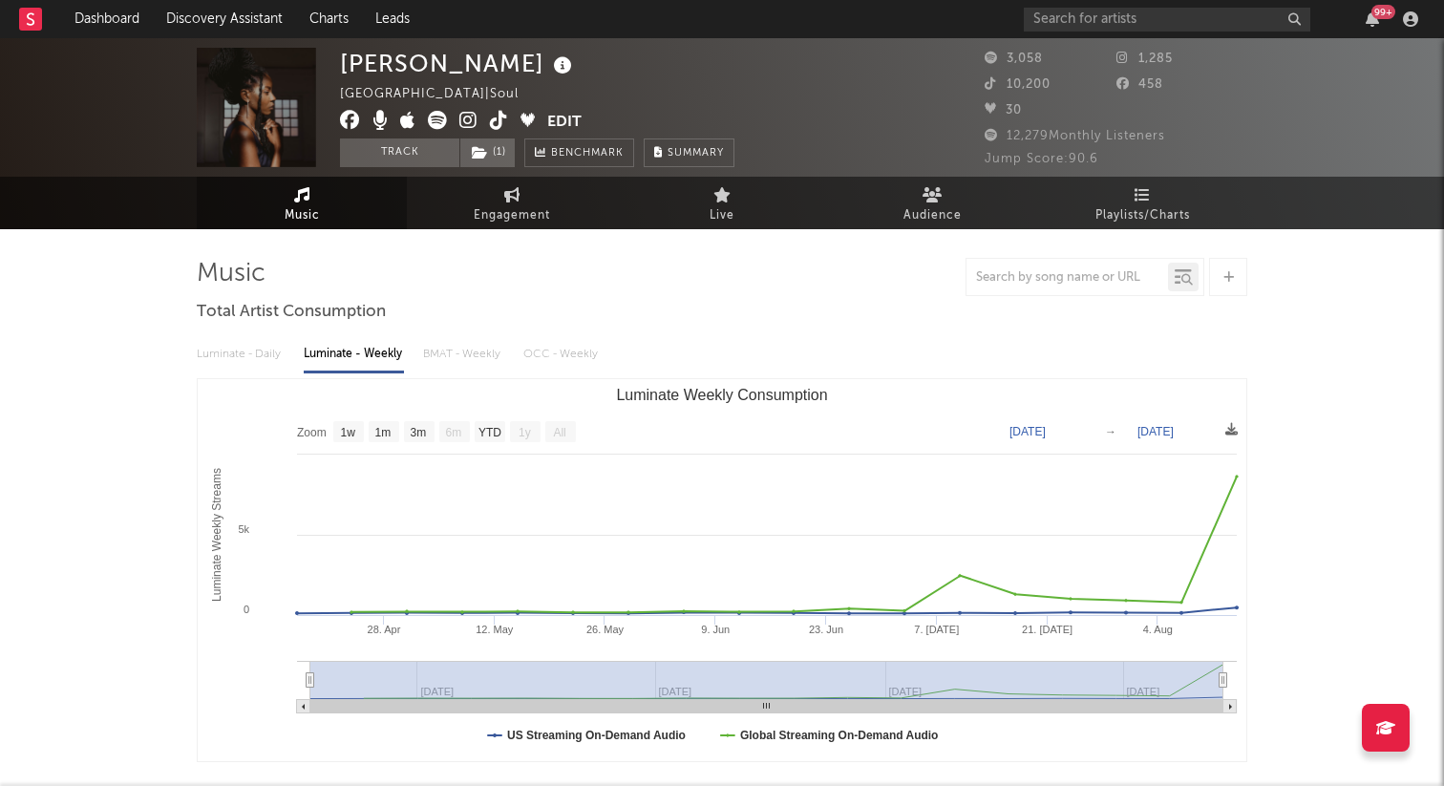
click at [499, 123] on icon at bounding box center [499, 120] width 18 height 19
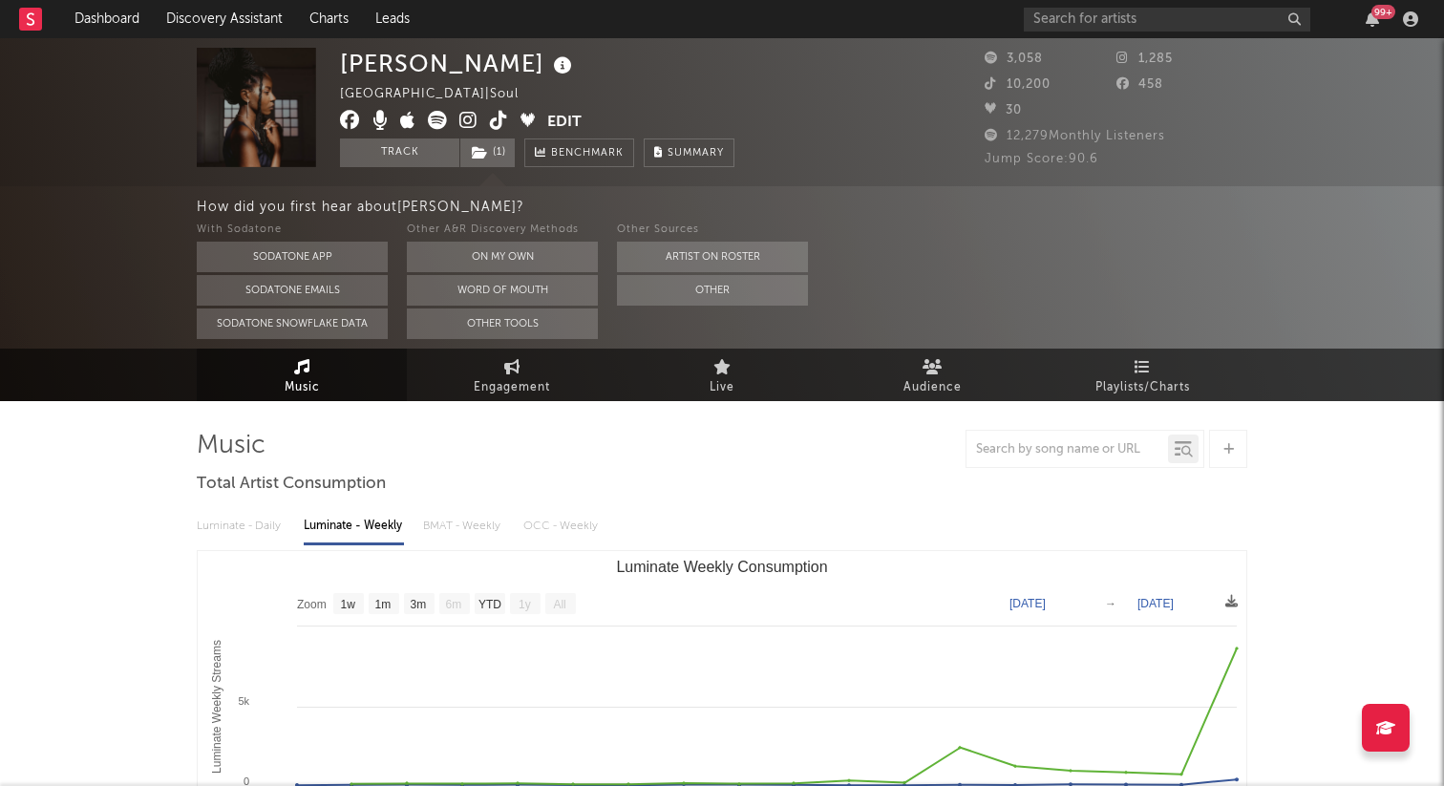
click at [334, 395] on link "Music" at bounding box center [302, 375] width 210 height 53
click at [364, 385] on link "Music" at bounding box center [302, 375] width 210 height 53
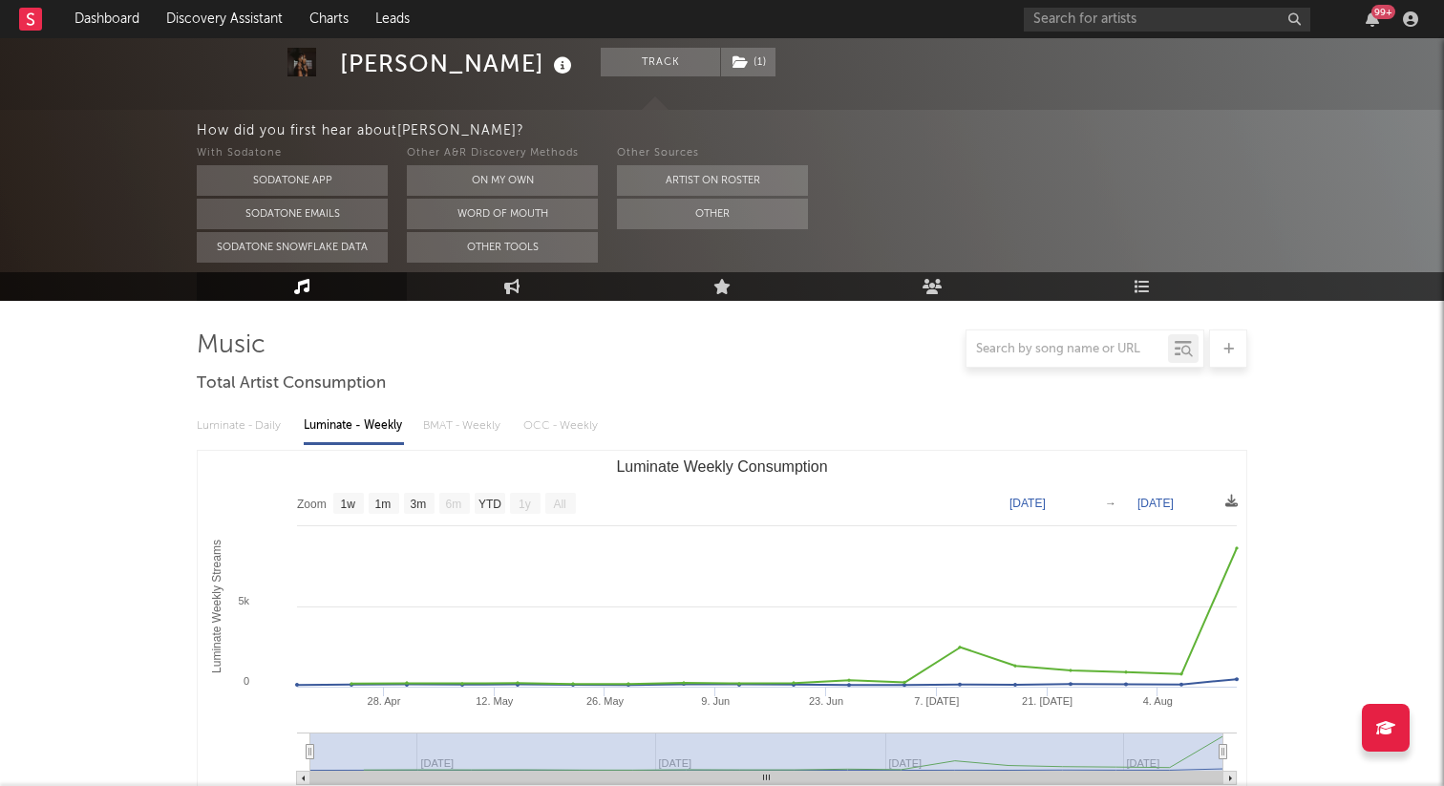
scroll to position [8, 0]
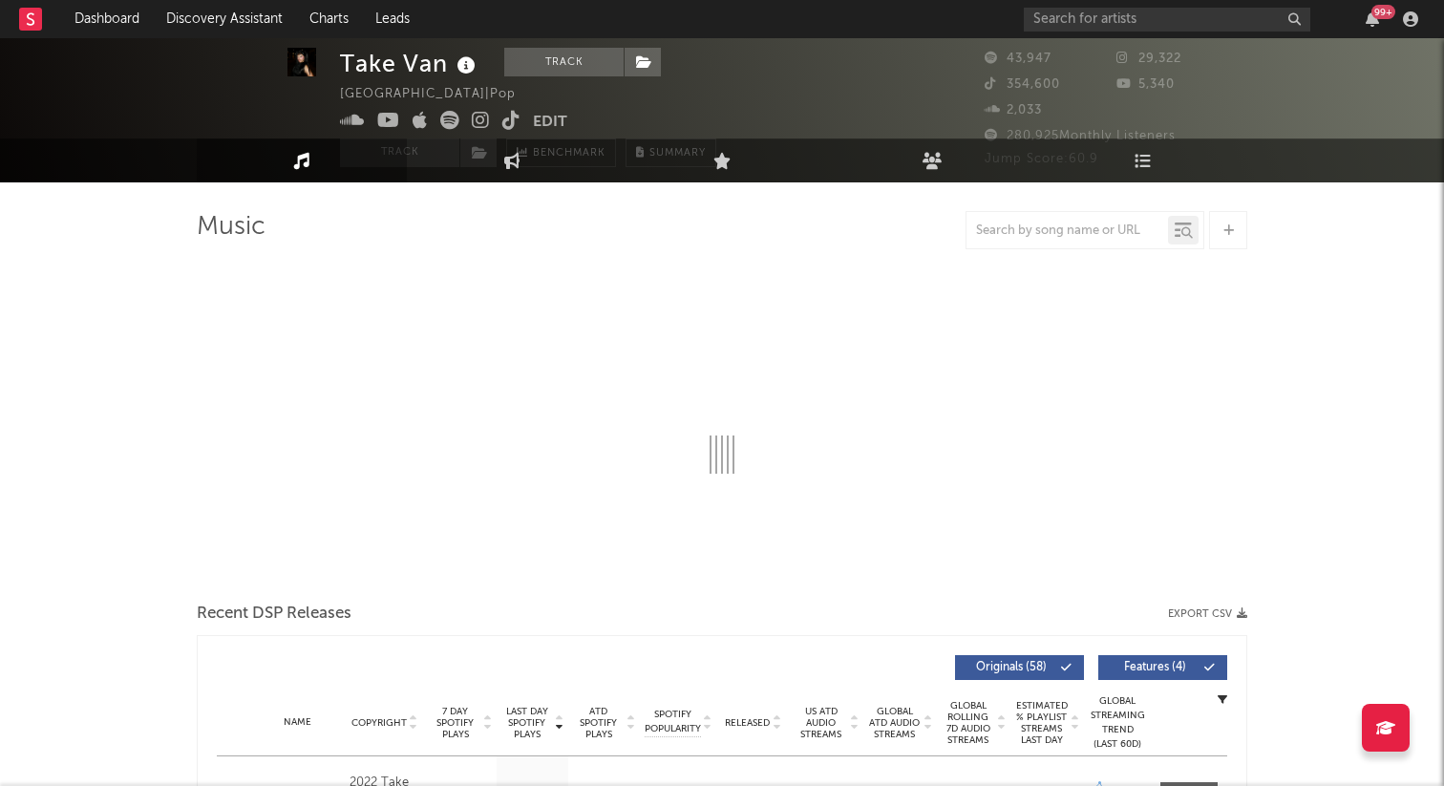
select select "6m"
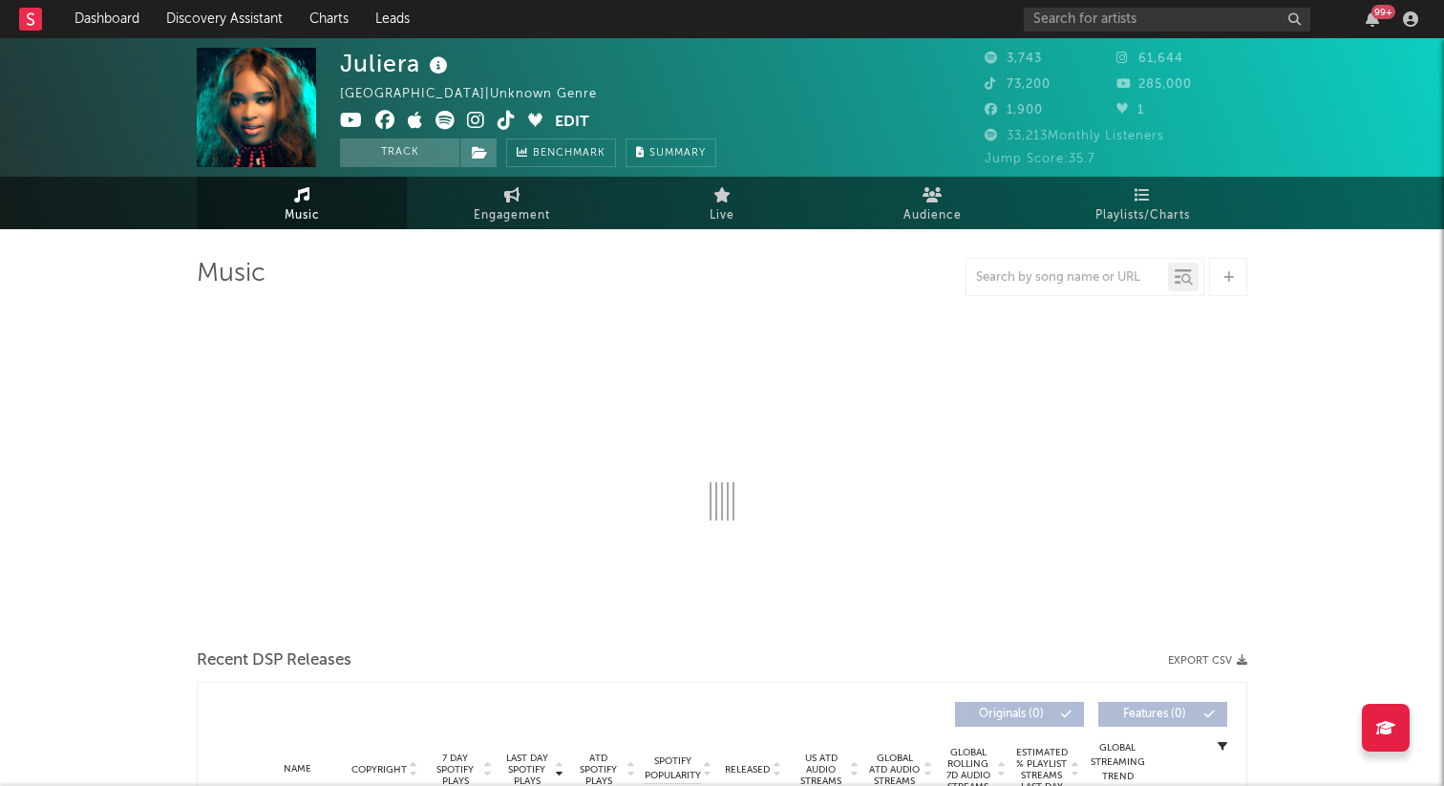
select select "6m"
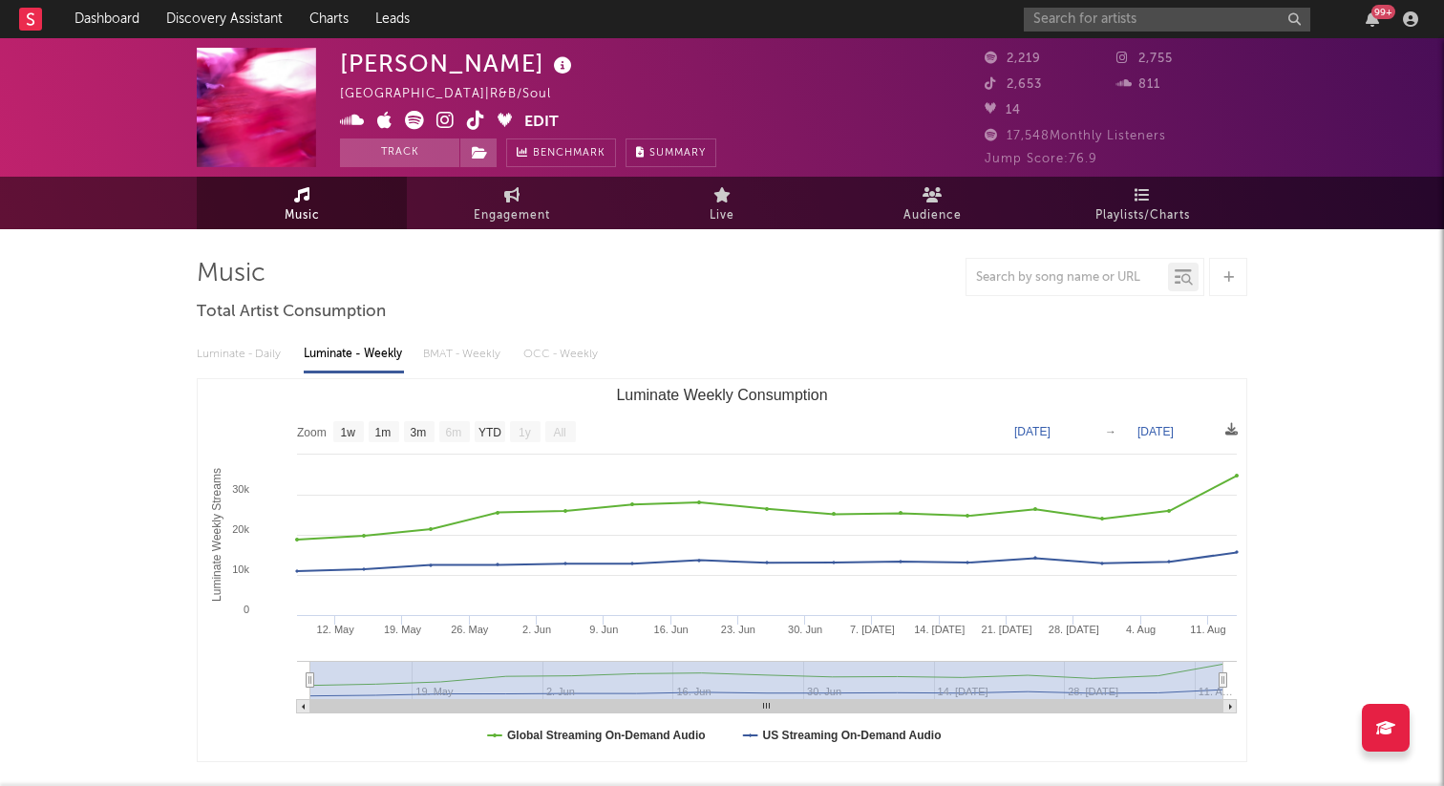
select select "1w"
click at [1060, 16] on input "text" at bounding box center [1167, 20] width 286 height 24
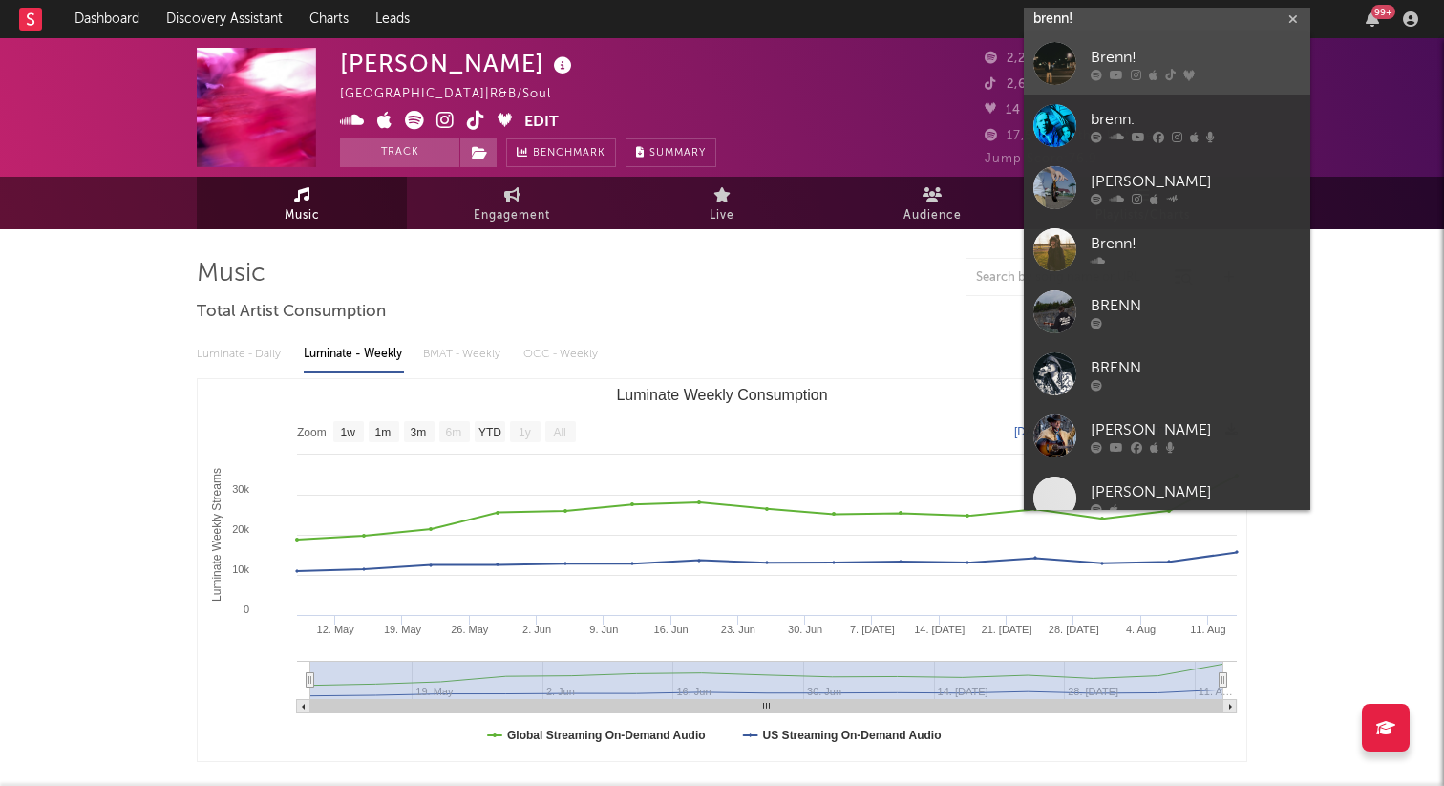
type input "brenn!"
click at [1035, 69] on div at bounding box center [1054, 63] width 43 height 43
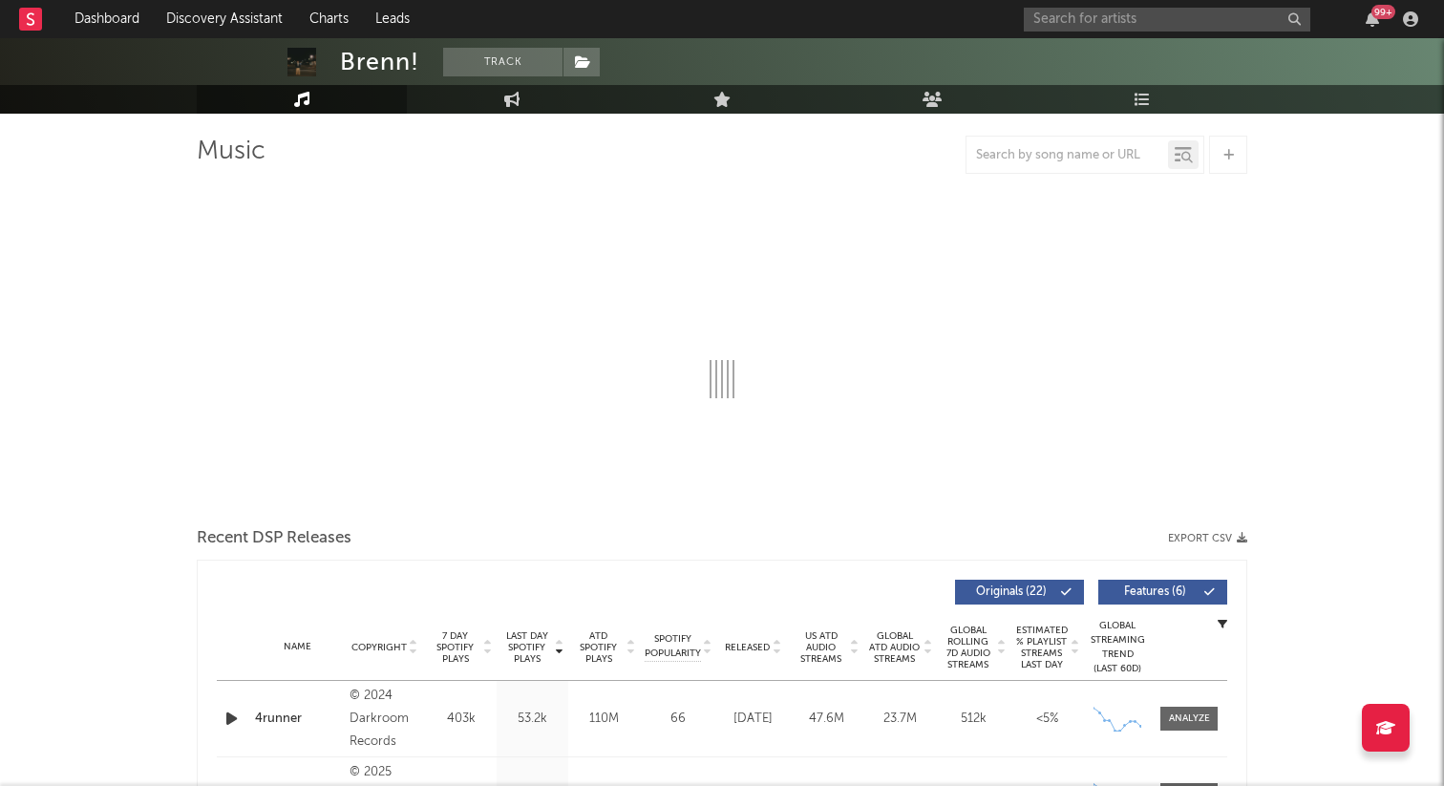
select select "6m"
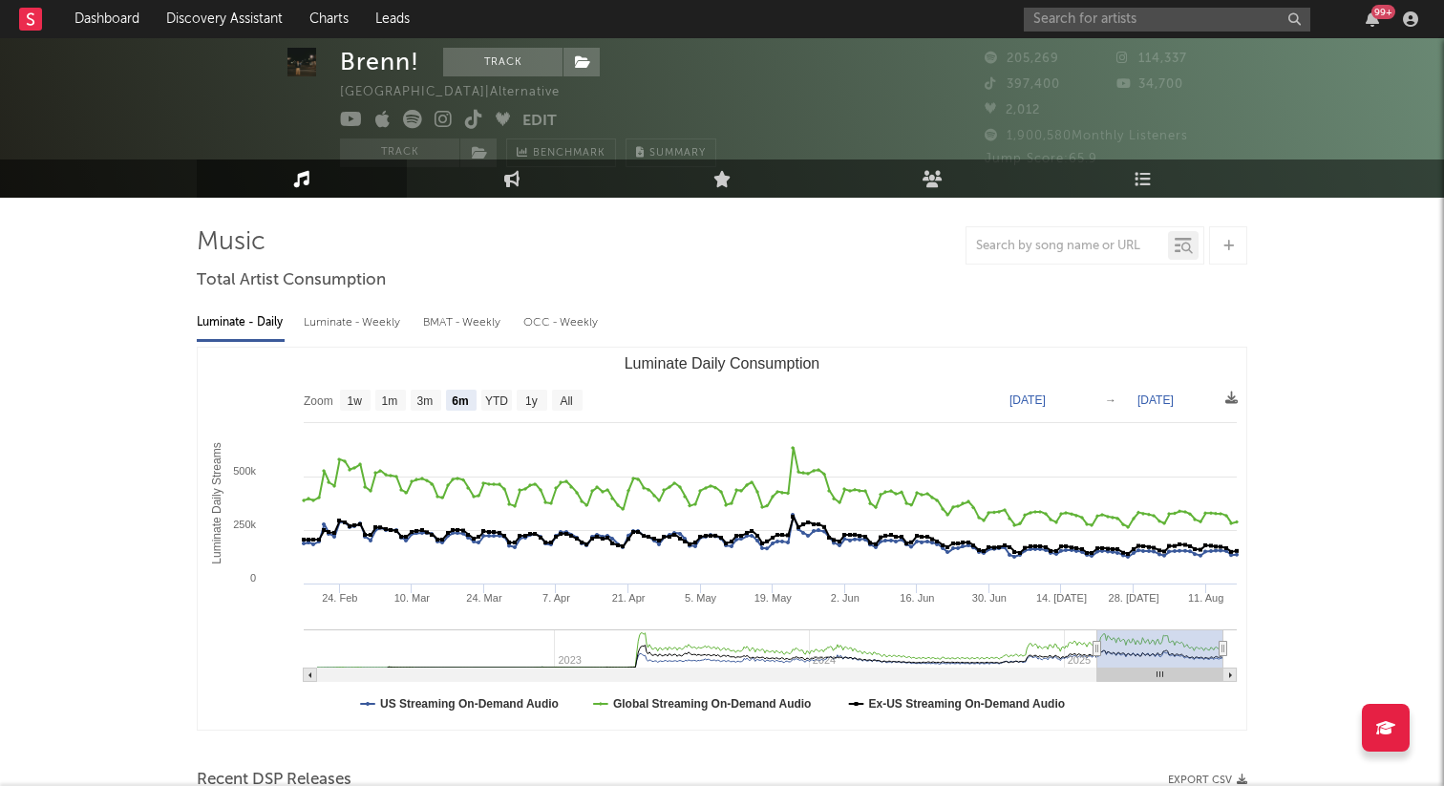
scroll to position [34, 0]
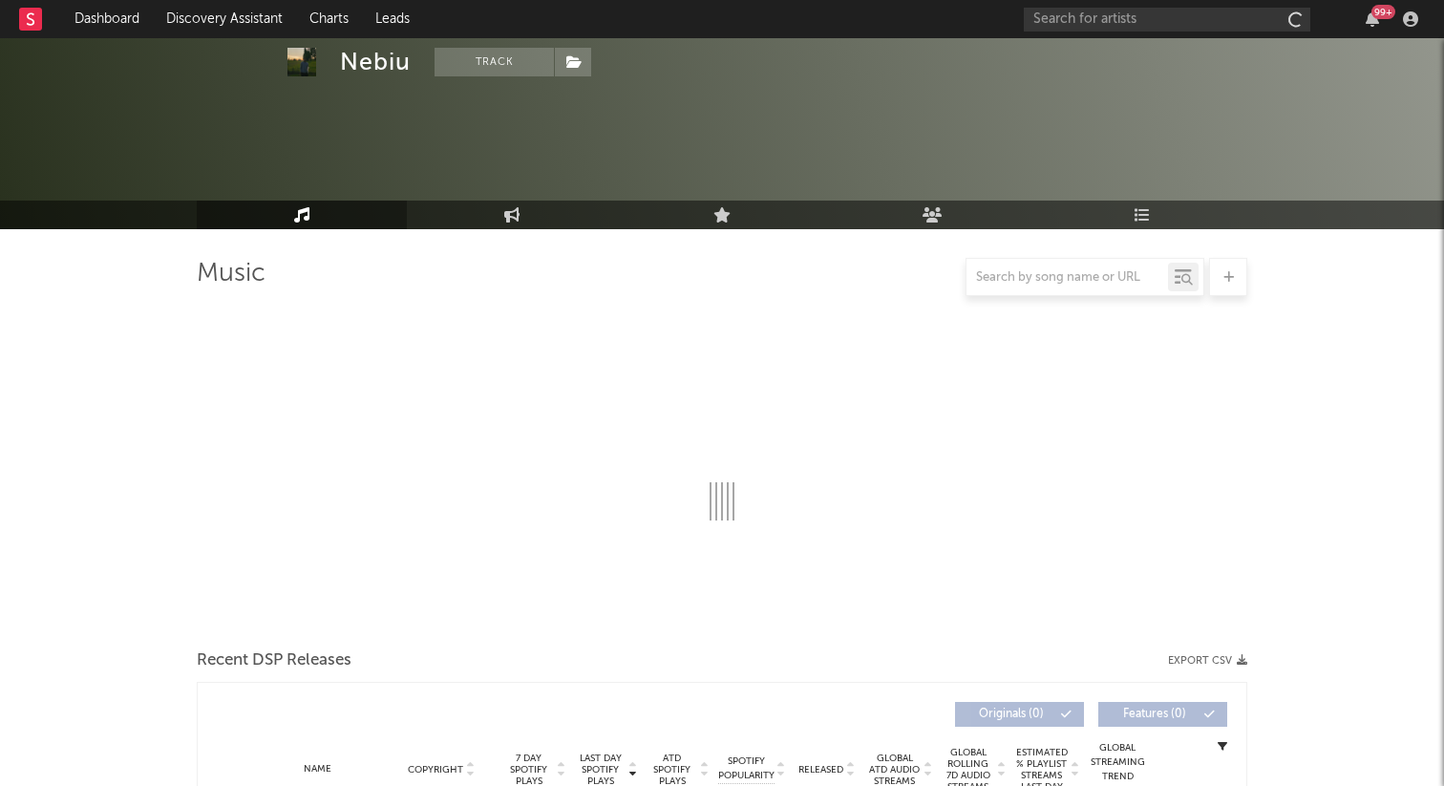
scroll to position [160, 0]
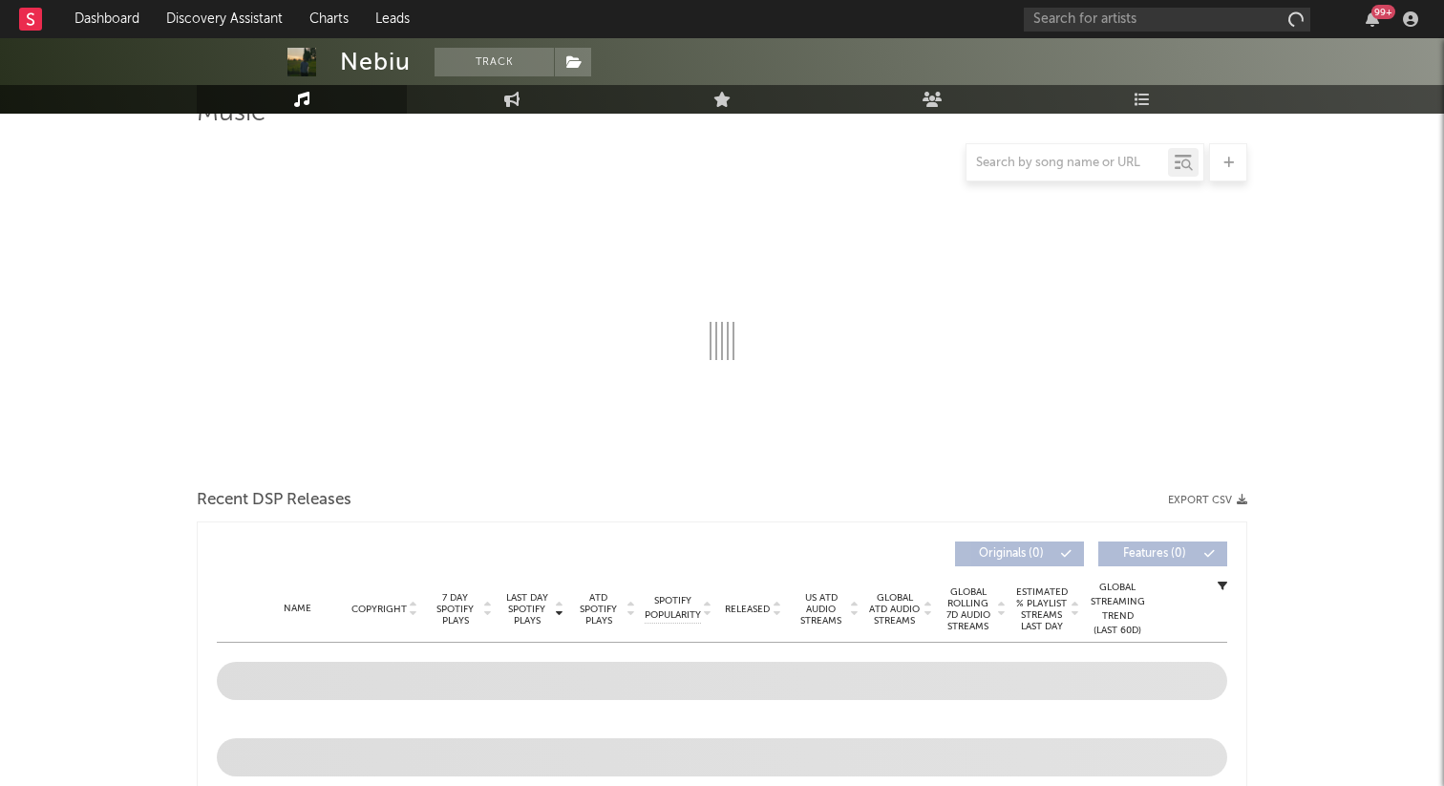
select select "1w"
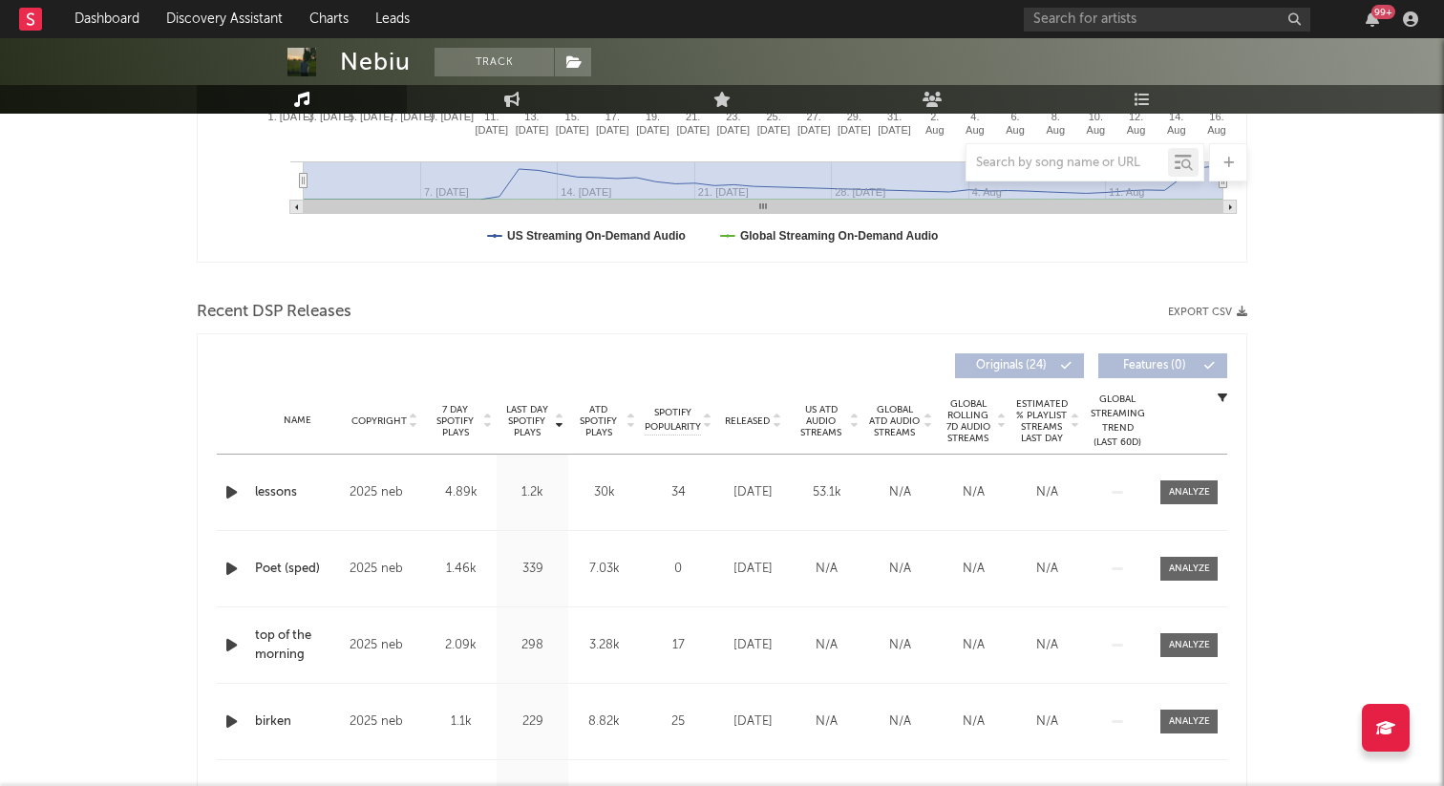
scroll to position [0, 0]
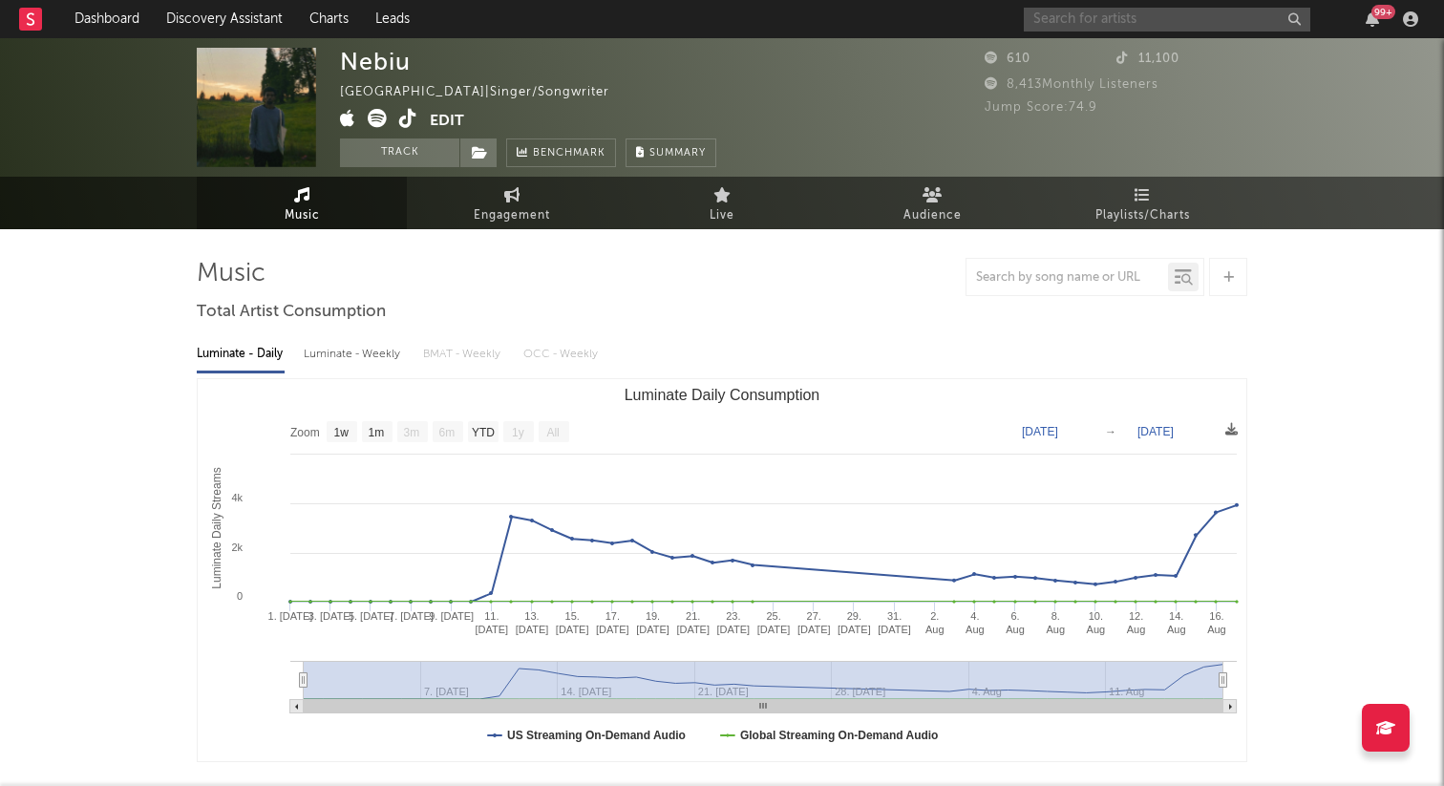
click at [1194, 19] on input "text" at bounding box center [1167, 20] width 286 height 24
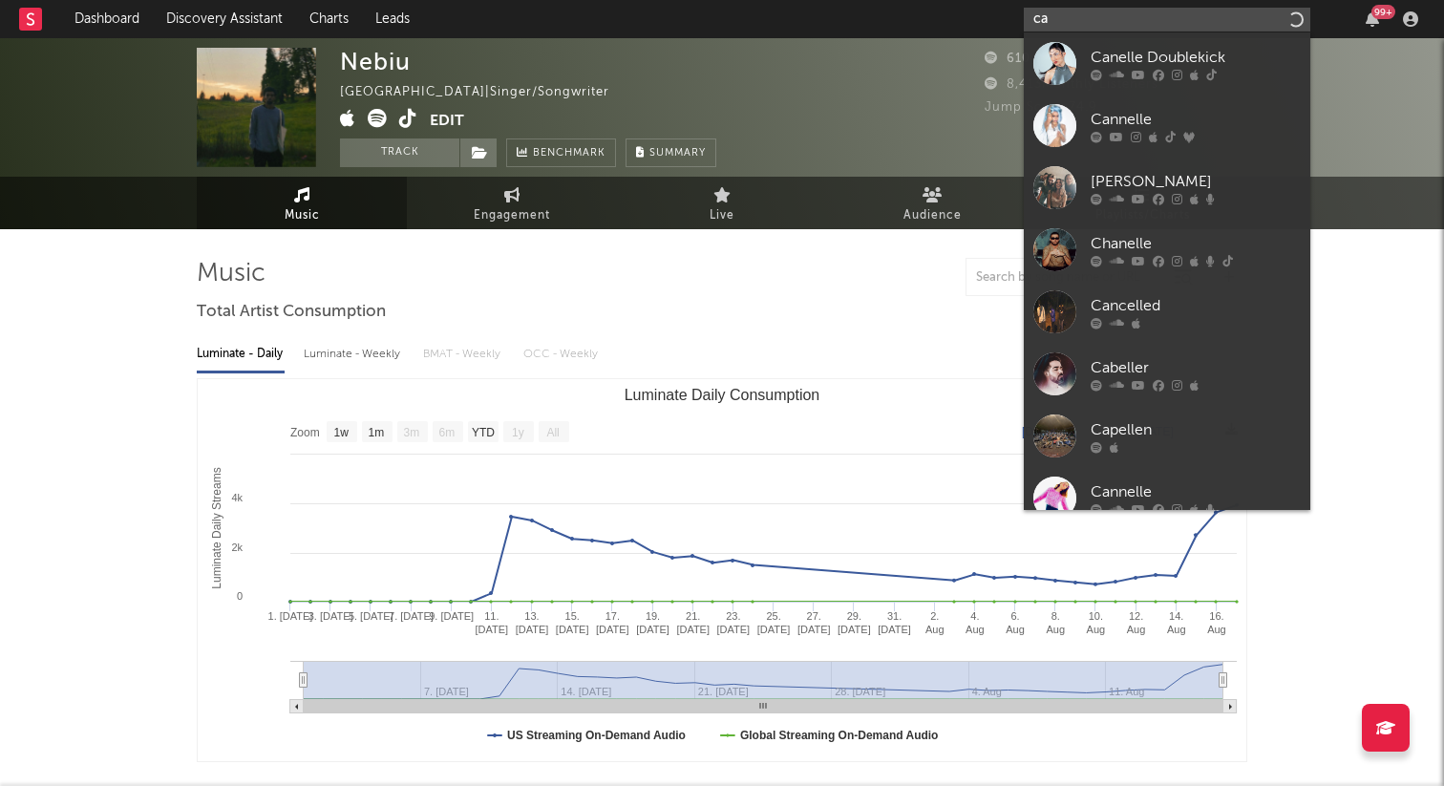
type input "c"
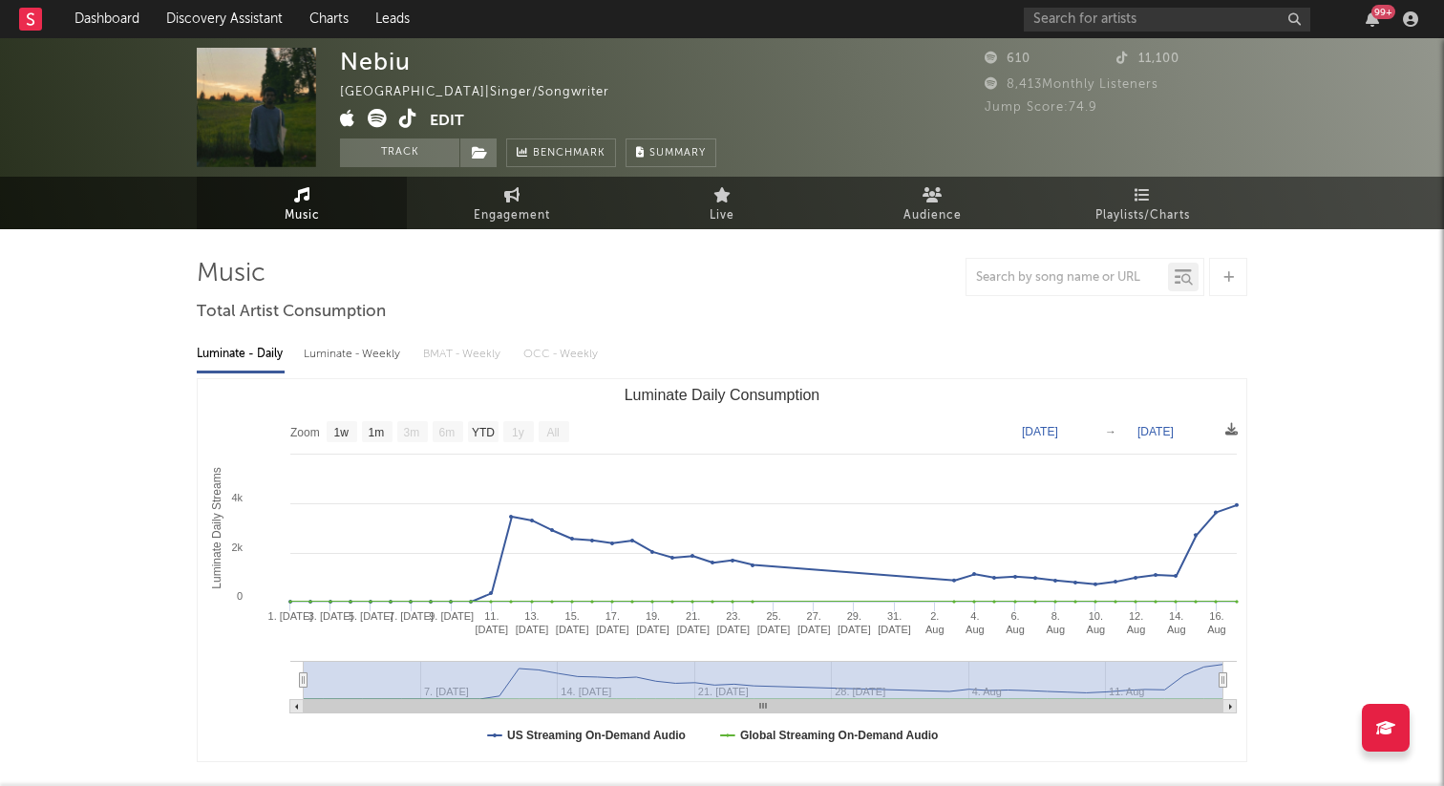
click at [1044, 20] on input "text" at bounding box center [1167, 20] width 286 height 24
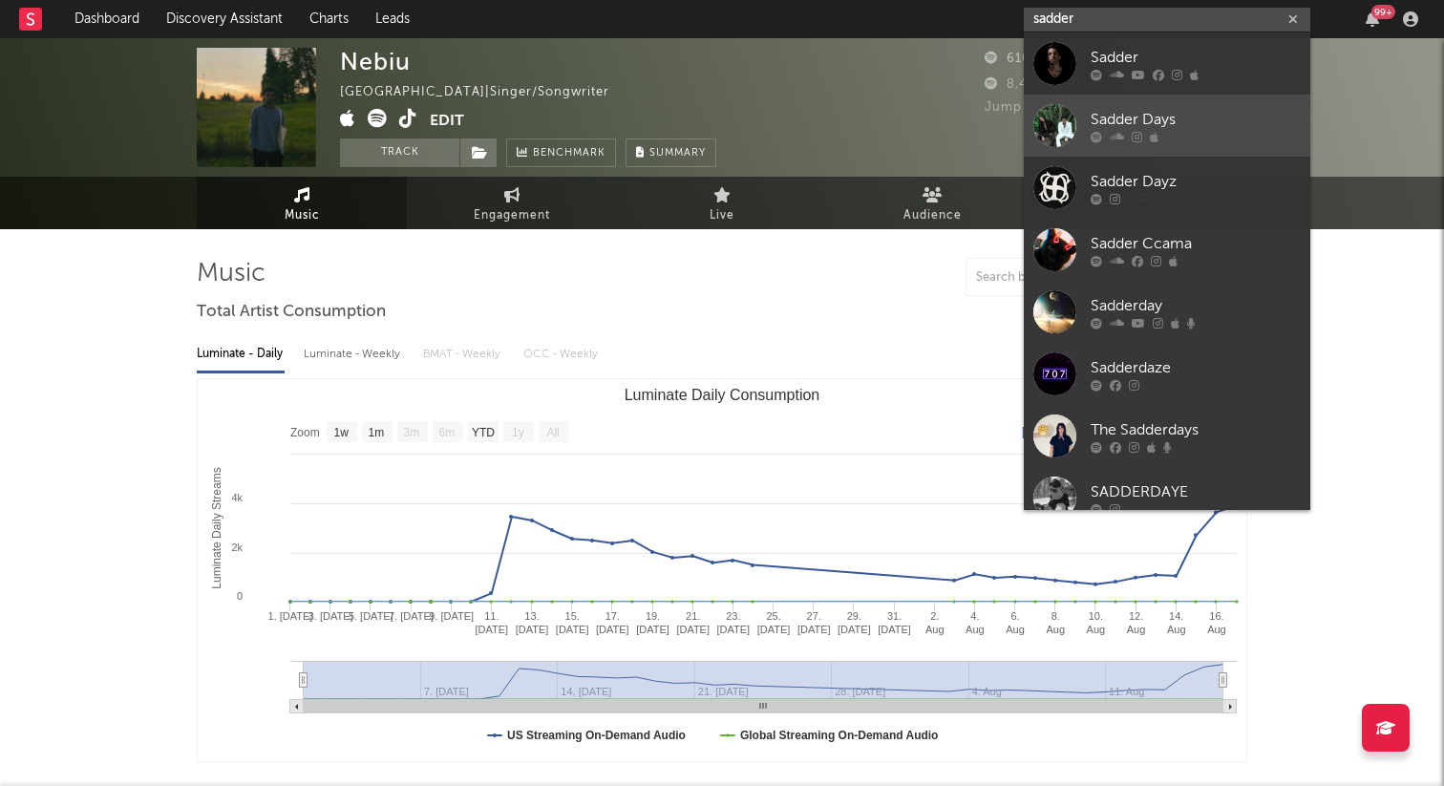
type input "sadder"
click at [1046, 95] on link "Sadder Days" at bounding box center [1167, 126] width 286 height 62
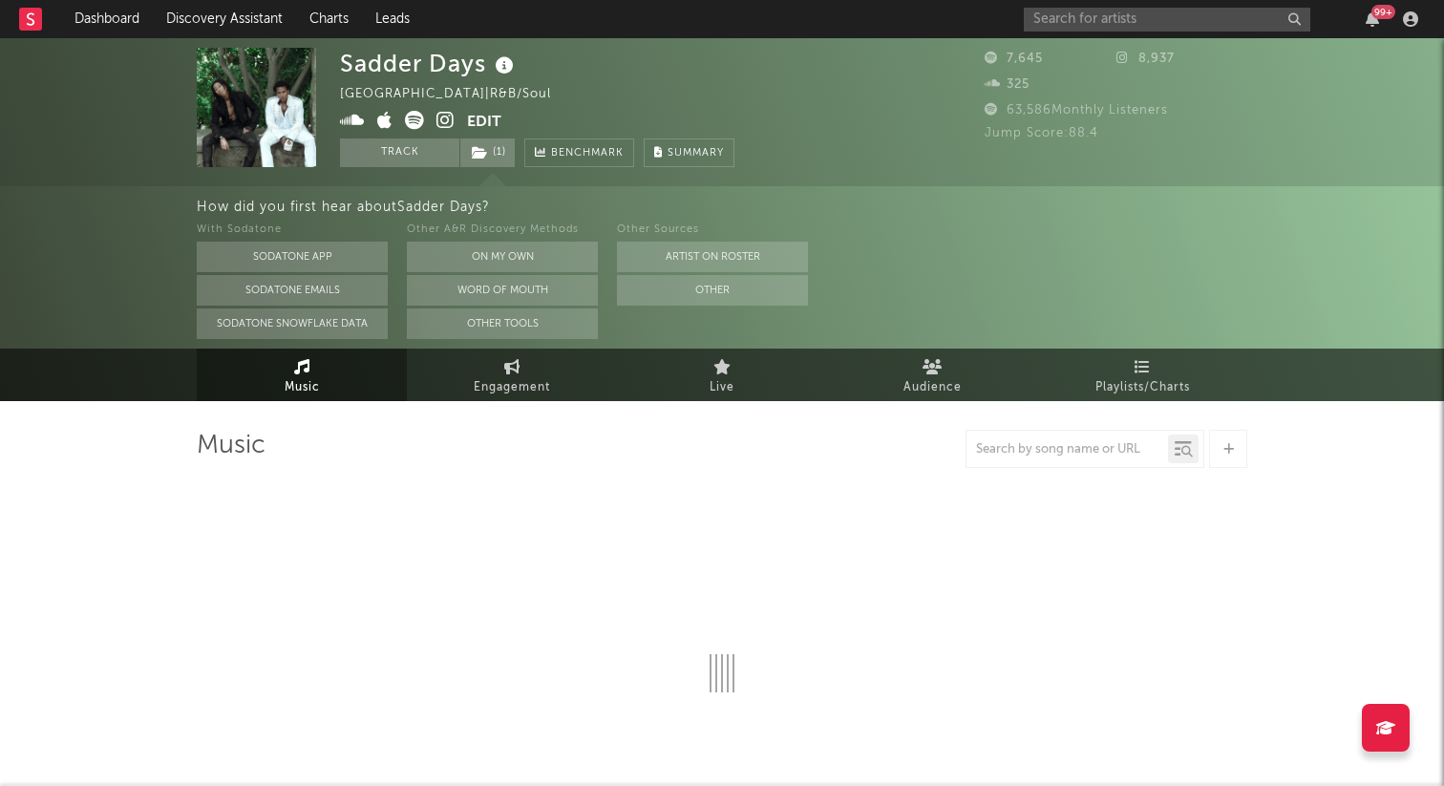
select select "6m"
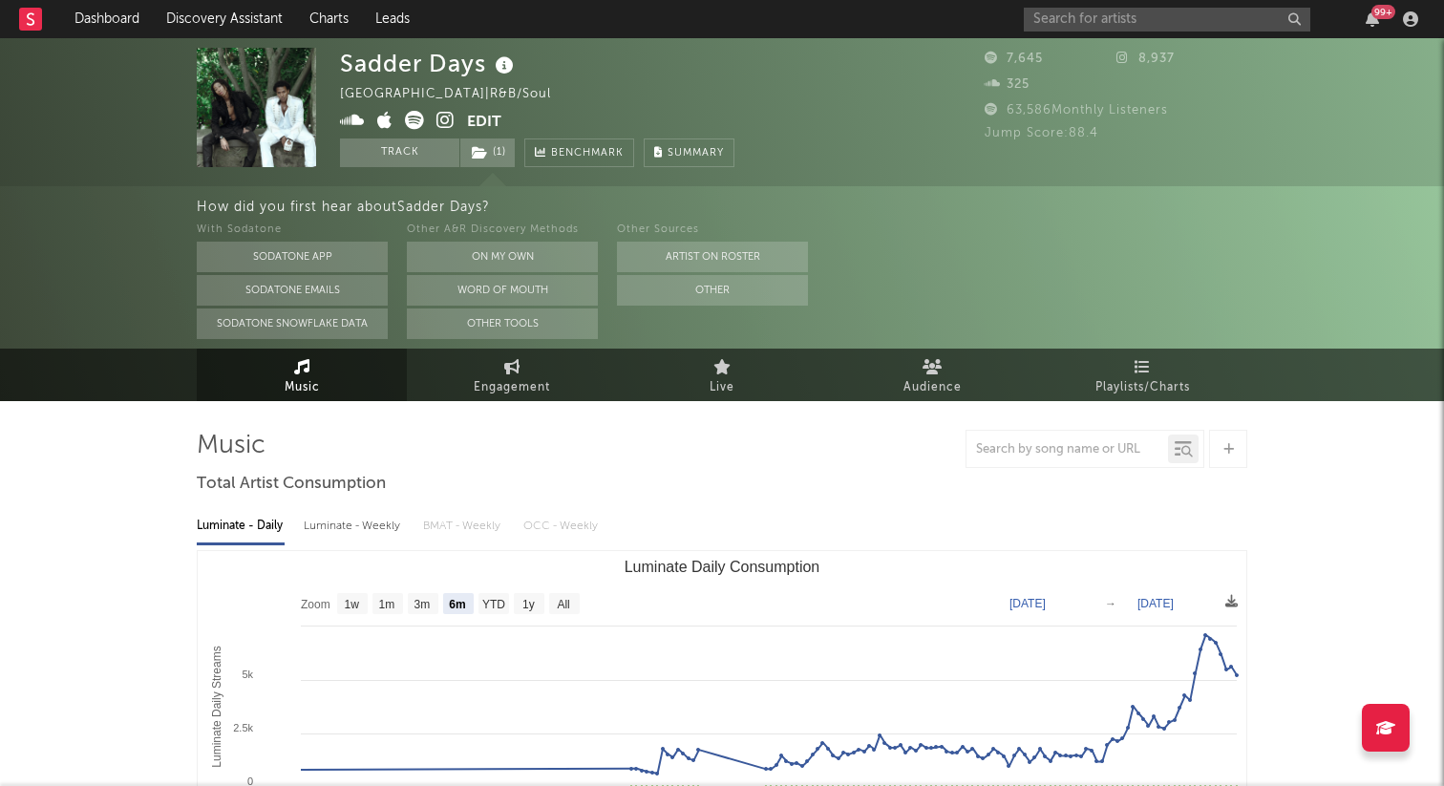
click at [443, 115] on icon at bounding box center [445, 120] width 18 height 19
click at [1139, 11] on input "text" at bounding box center [1167, 20] width 286 height 24
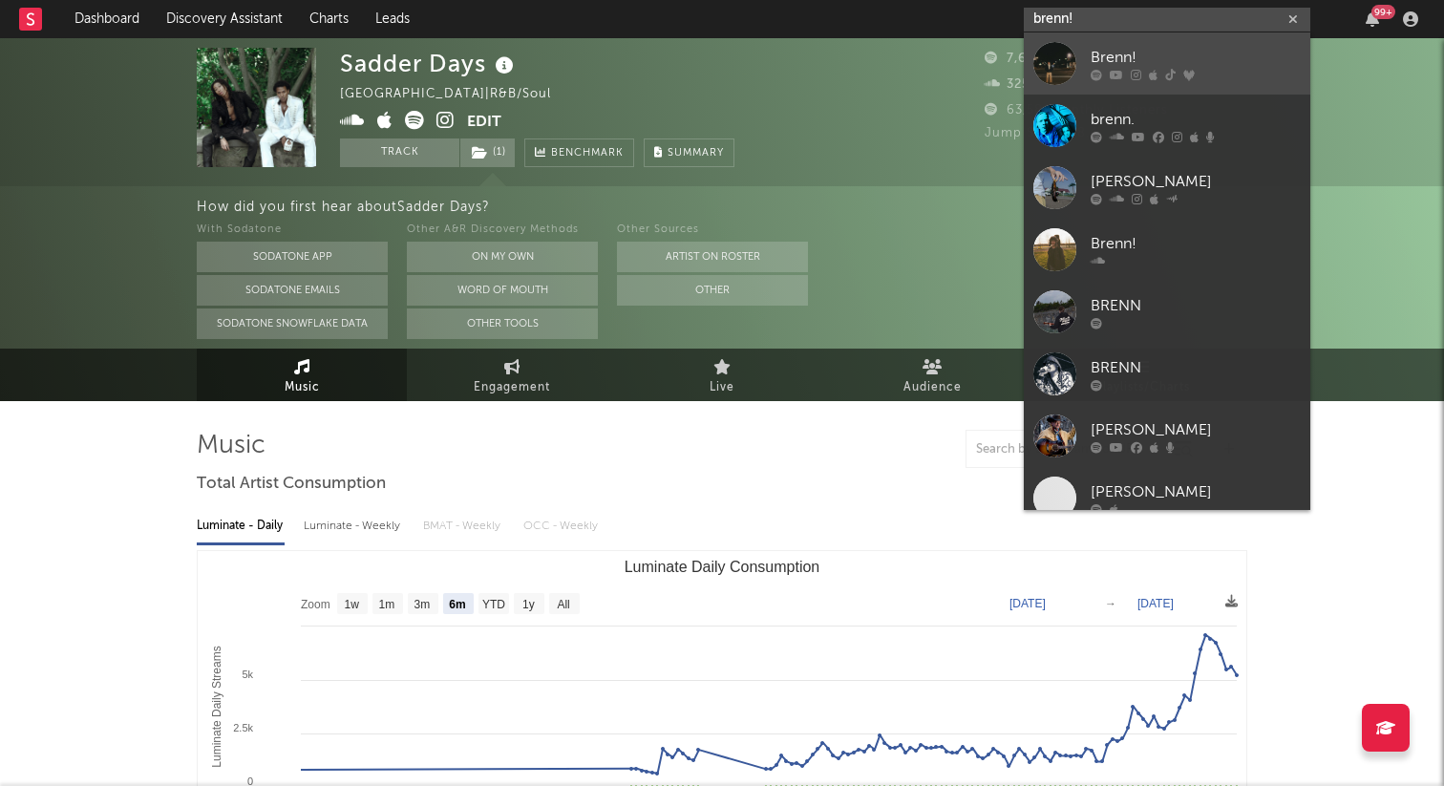
type input "brenn!"
click at [1179, 66] on div "Brenn!" at bounding box center [1195, 57] width 210 height 23
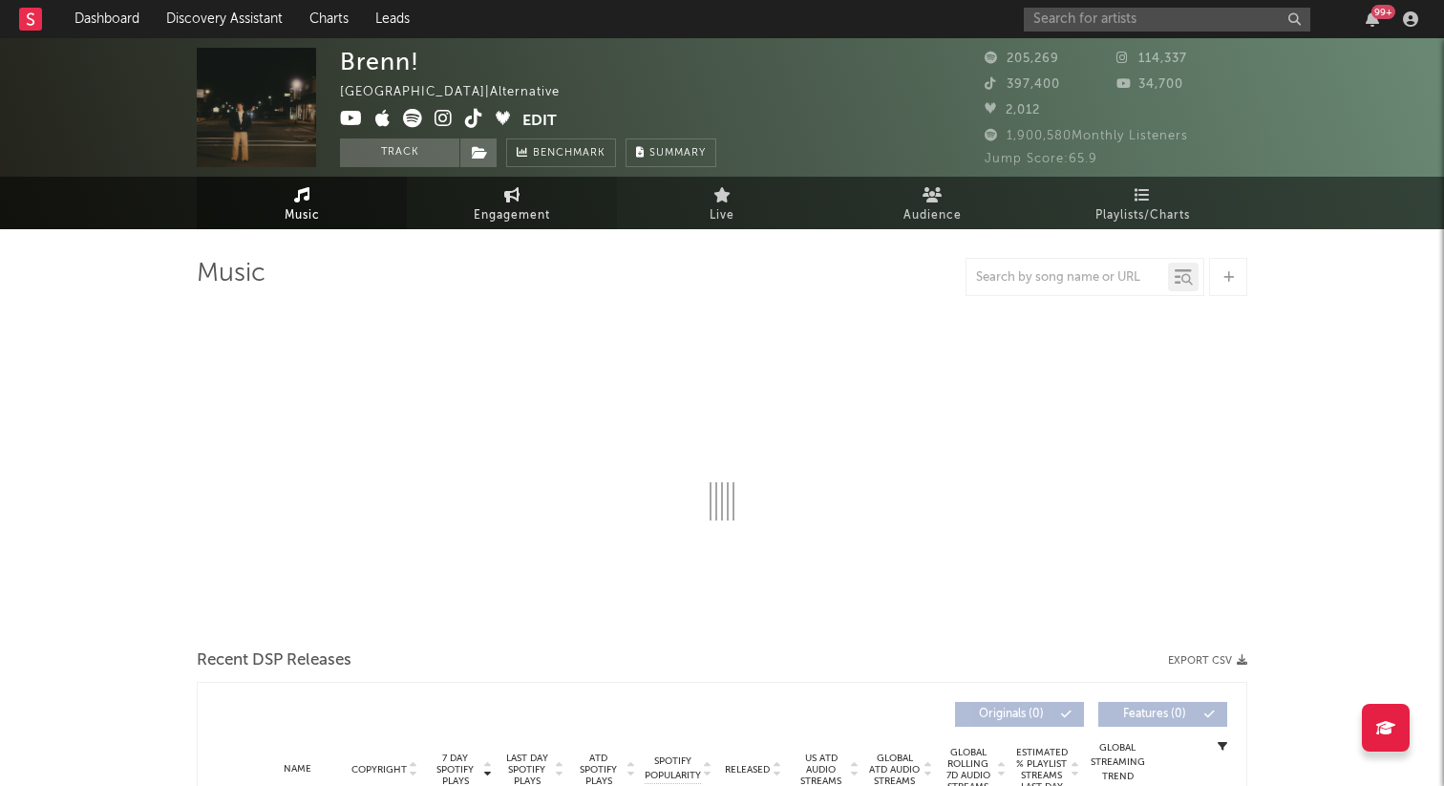
select select "6m"
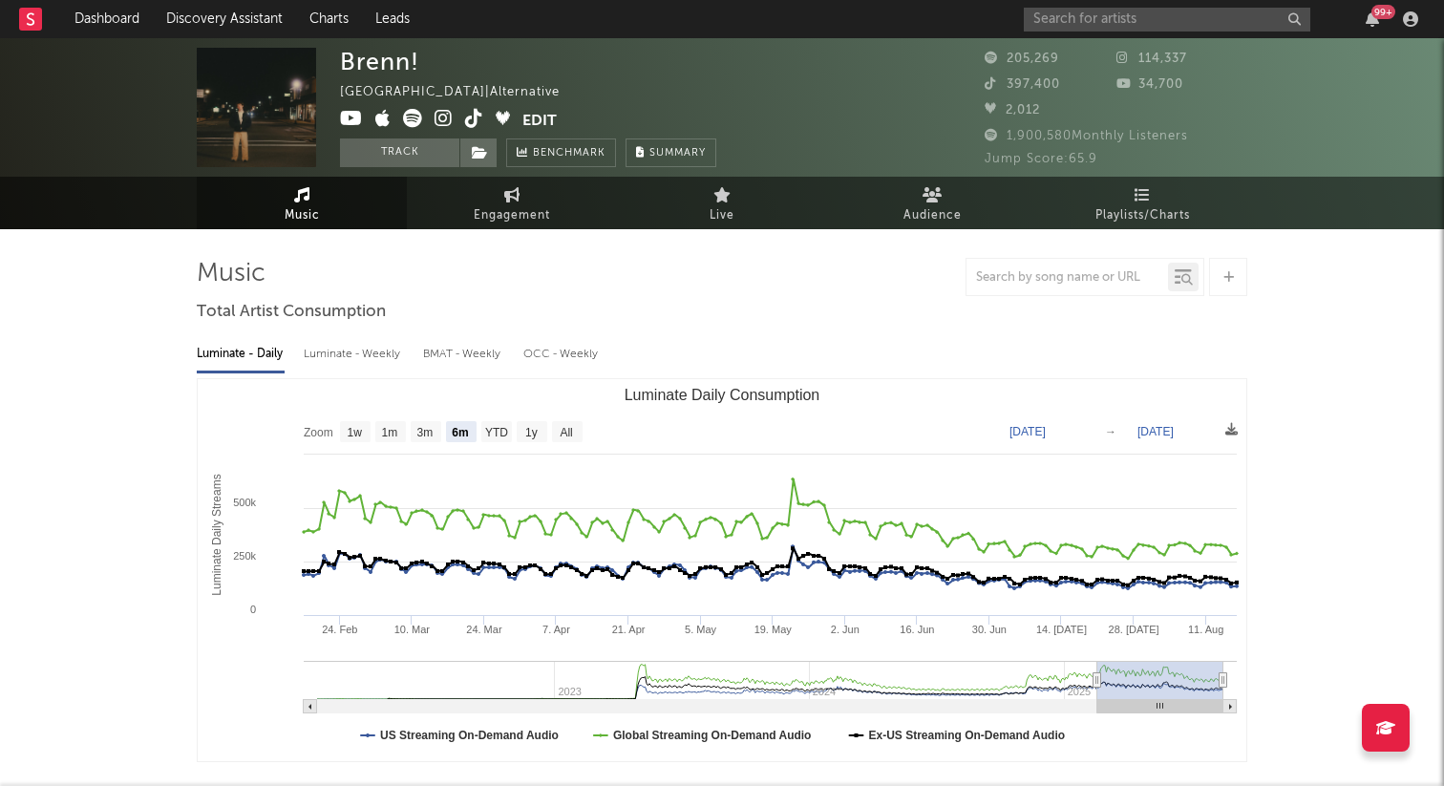
click at [1107, 32] on div "99 +" at bounding box center [1224, 19] width 401 height 38
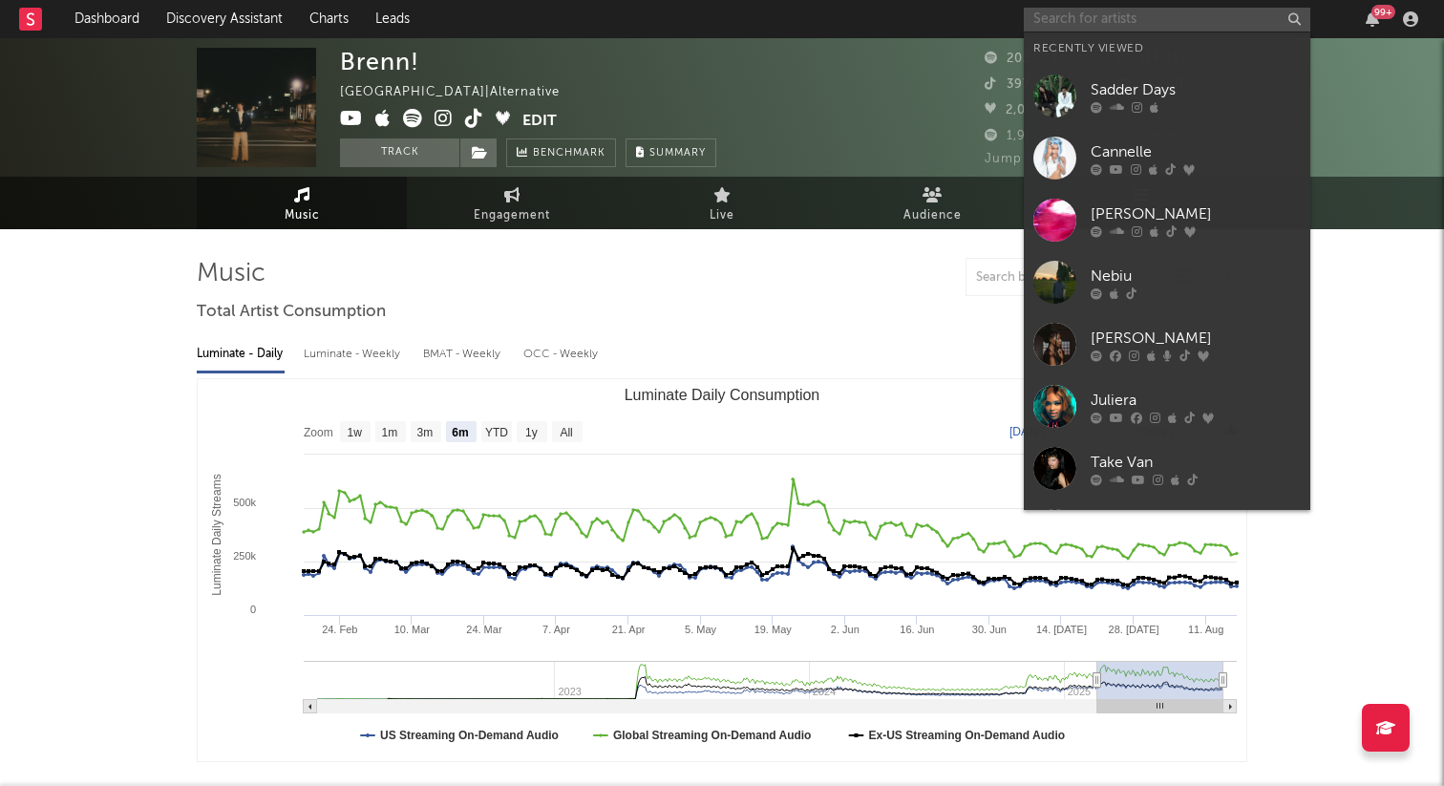
click at [1089, 25] on input "text" at bounding box center [1167, 20] width 286 height 24
type input "w"
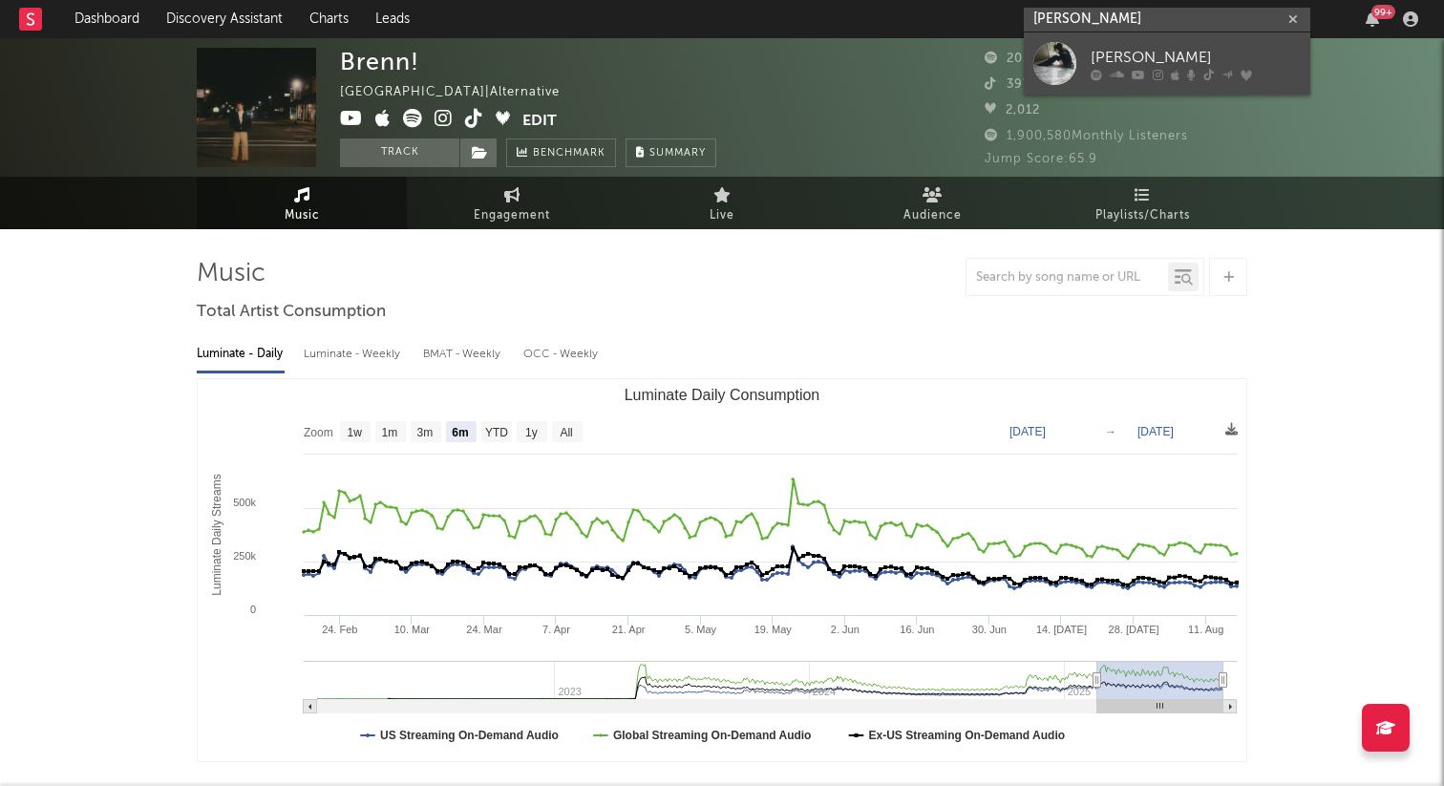
type input "ella woolsey"
click at [1086, 42] on link "Ella Woolsey" at bounding box center [1167, 63] width 286 height 62
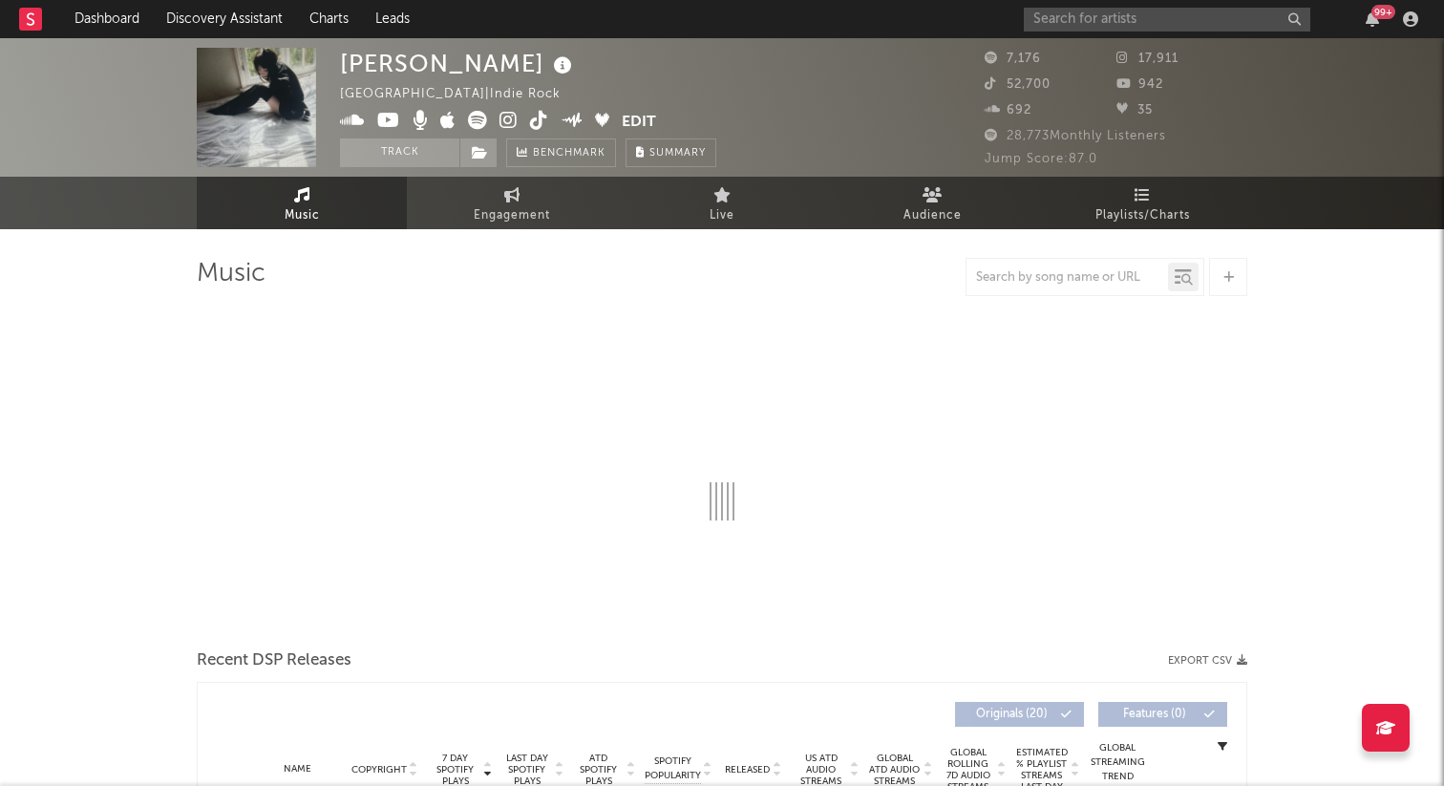
select select "1w"
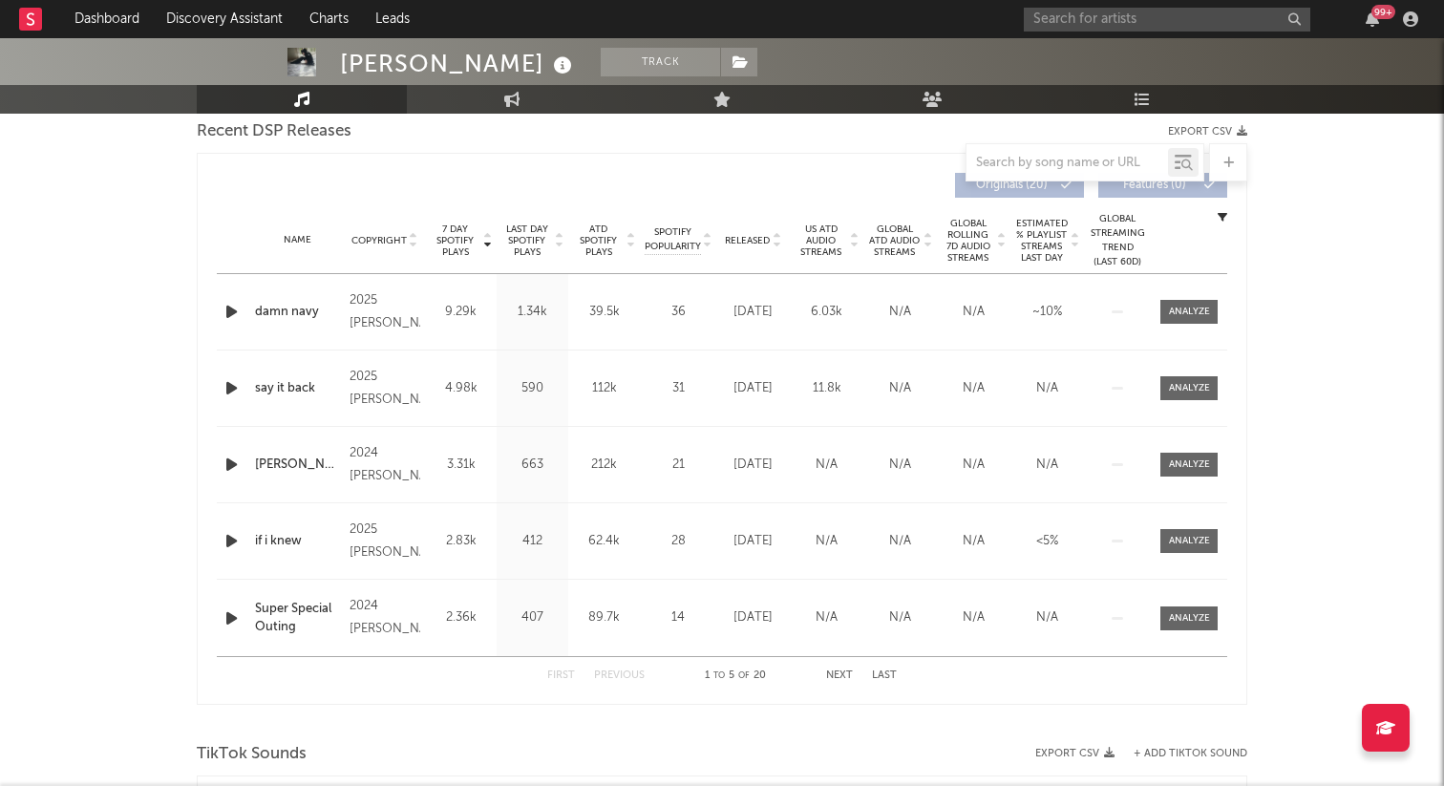
scroll to position [659, 0]
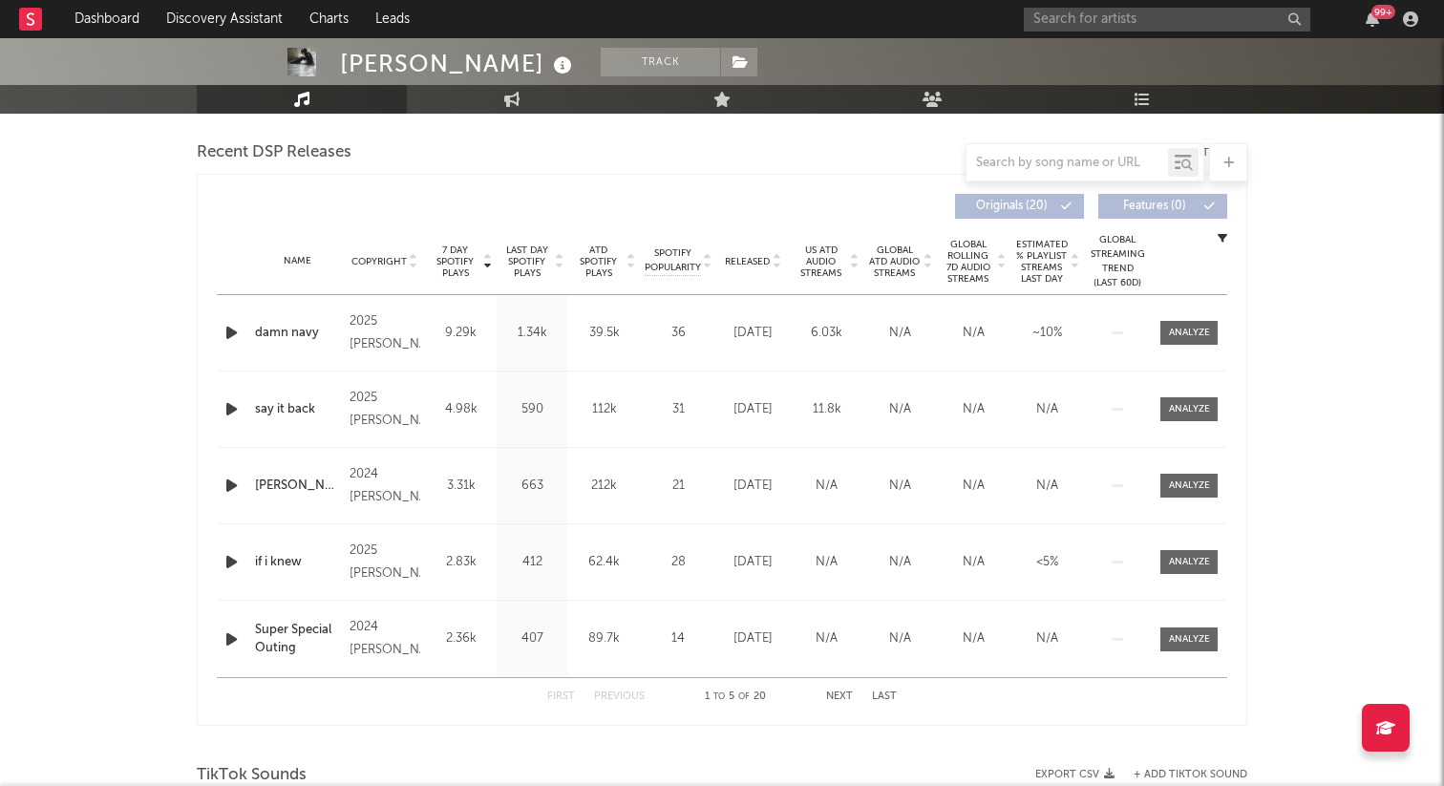
click at [744, 262] on span "Released" at bounding box center [747, 261] width 45 height 11
click at [448, 259] on span "7 Day Spotify Plays" at bounding box center [455, 261] width 51 height 34
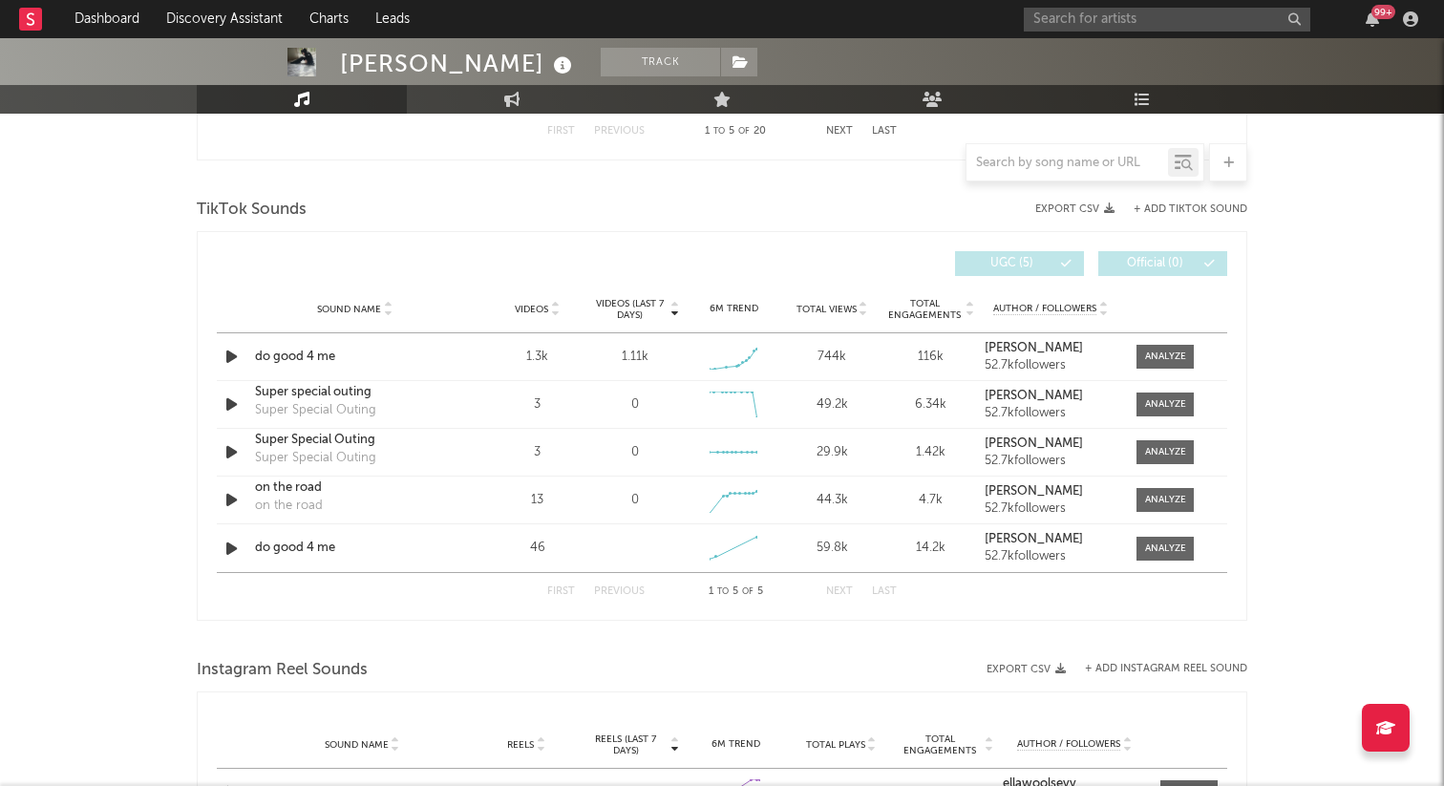
scroll to position [1211, 0]
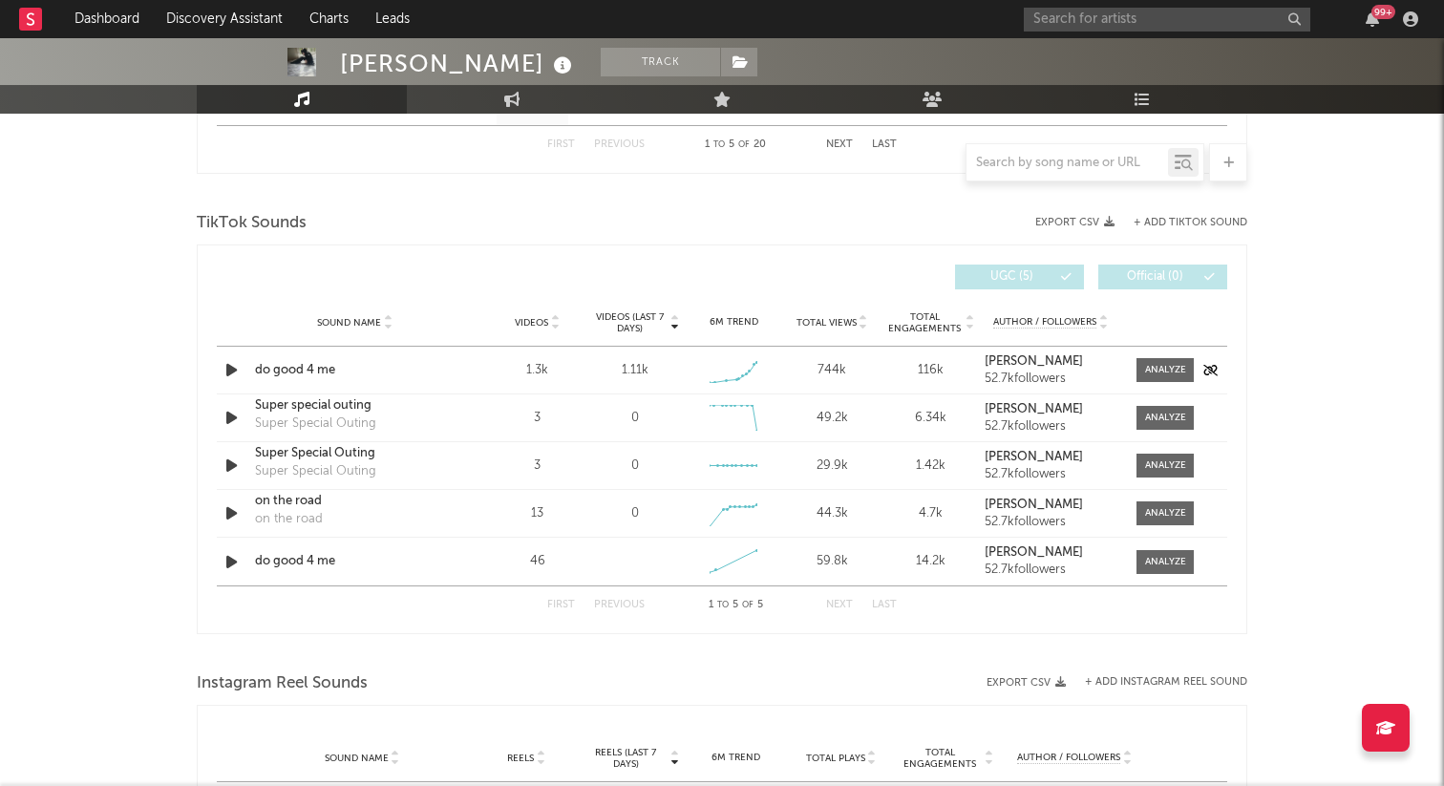
click at [220, 369] on div at bounding box center [233, 370] width 33 height 24
click at [227, 370] on icon "button" at bounding box center [232, 370] width 20 height 24
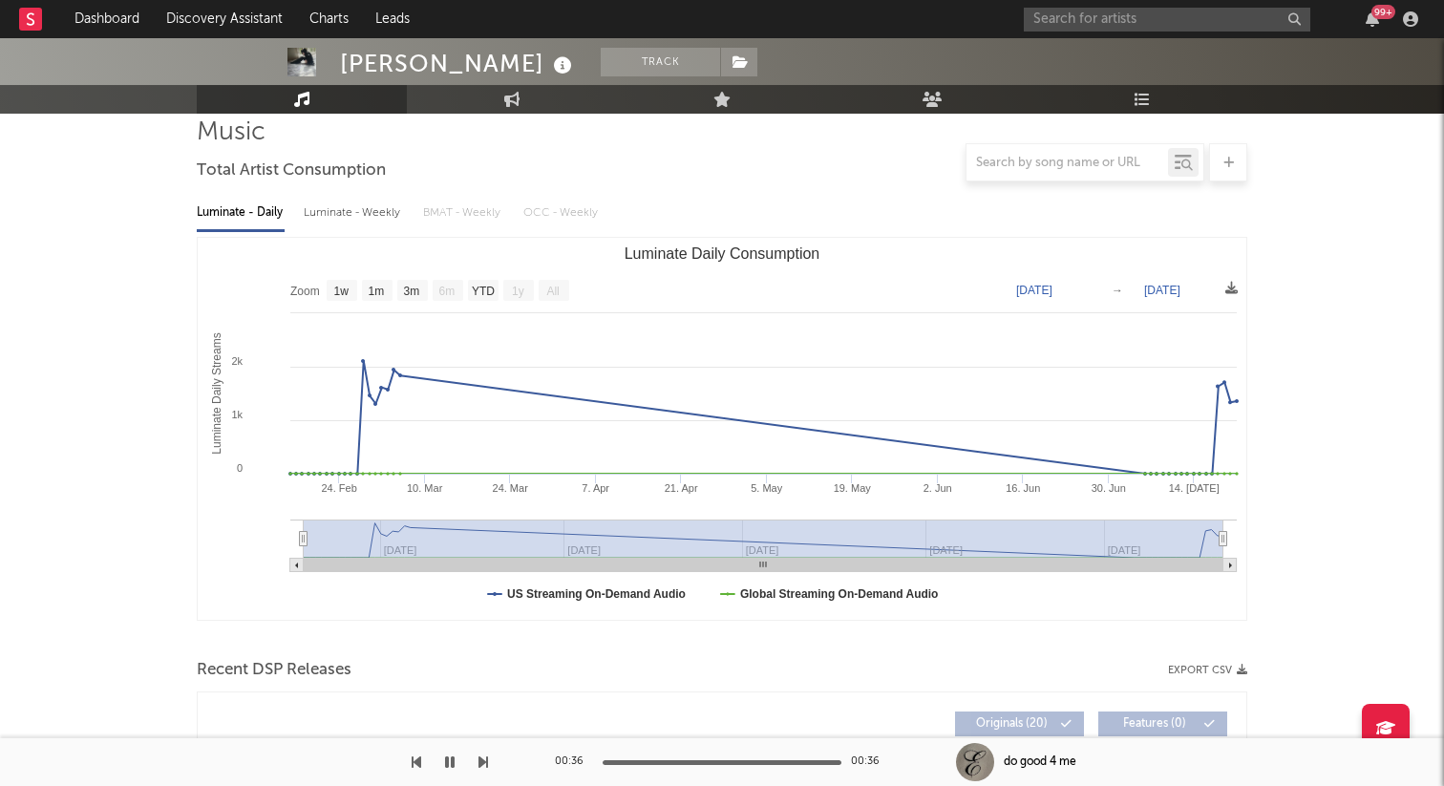
scroll to position [0, 0]
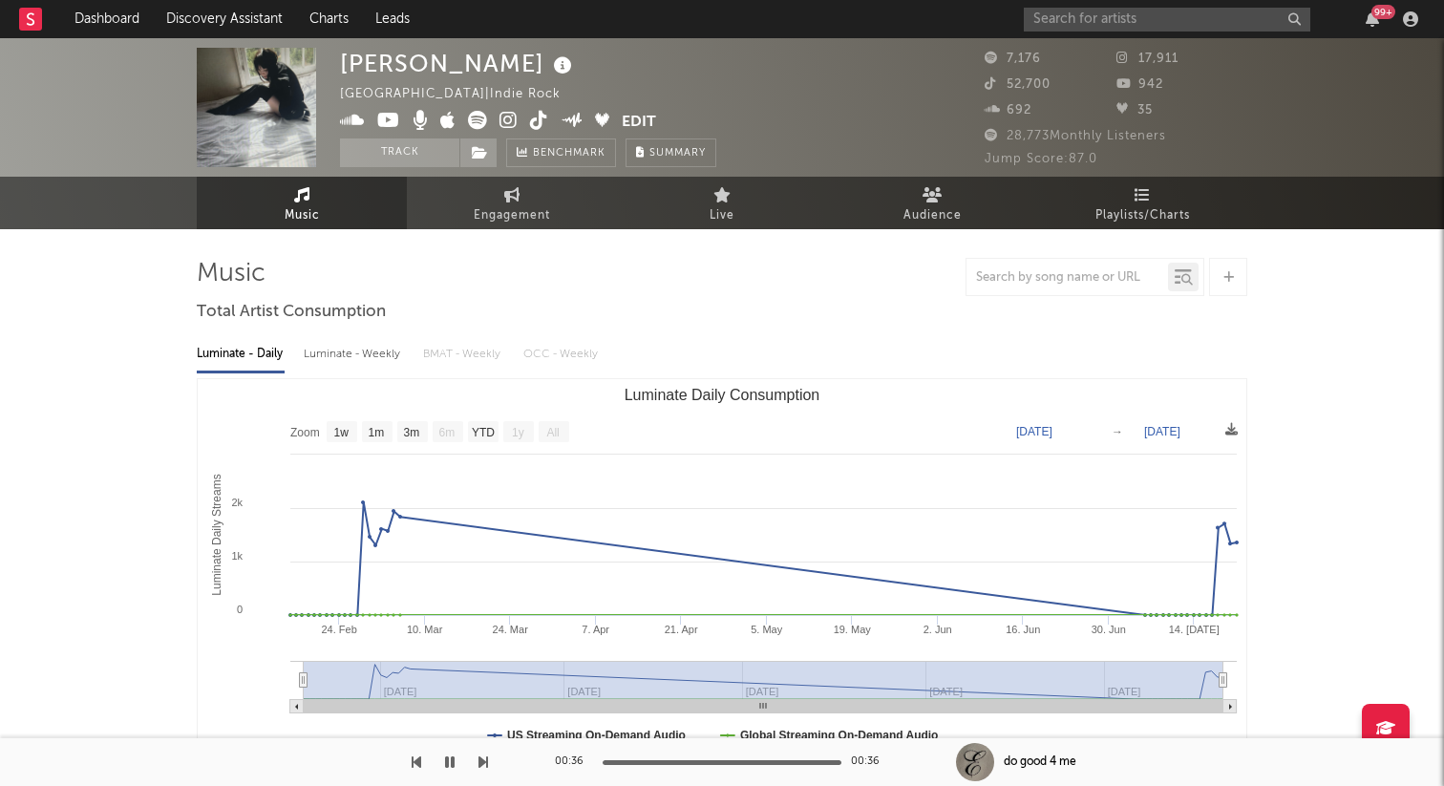
click at [535, 107] on div "Ella Woolsey United States | Indie Rock Edit Track Benchmark Summary" at bounding box center [528, 107] width 376 height 119
click at [536, 114] on icon at bounding box center [539, 120] width 18 height 19
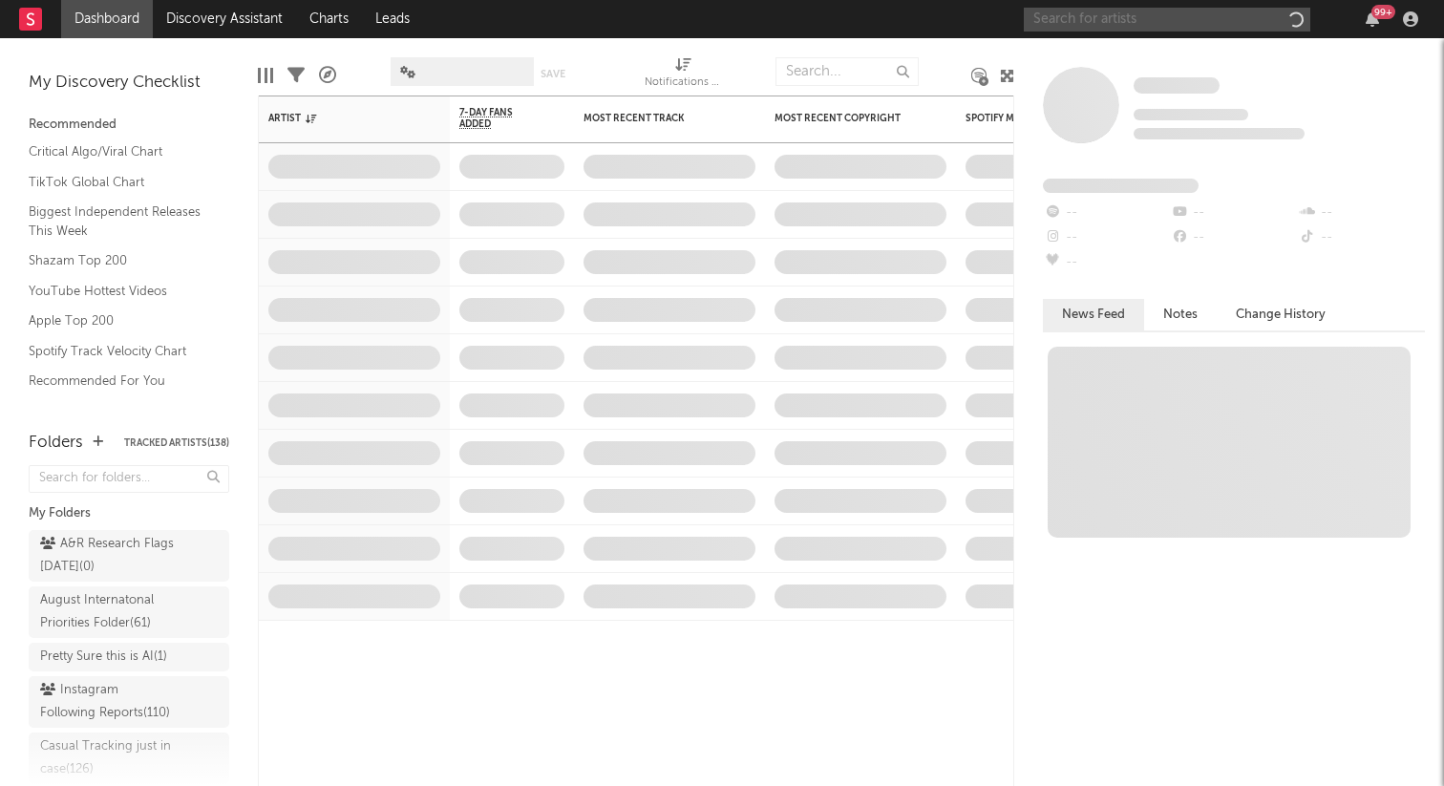
click at [1134, 14] on input "text" at bounding box center [1167, 20] width 286 height 24
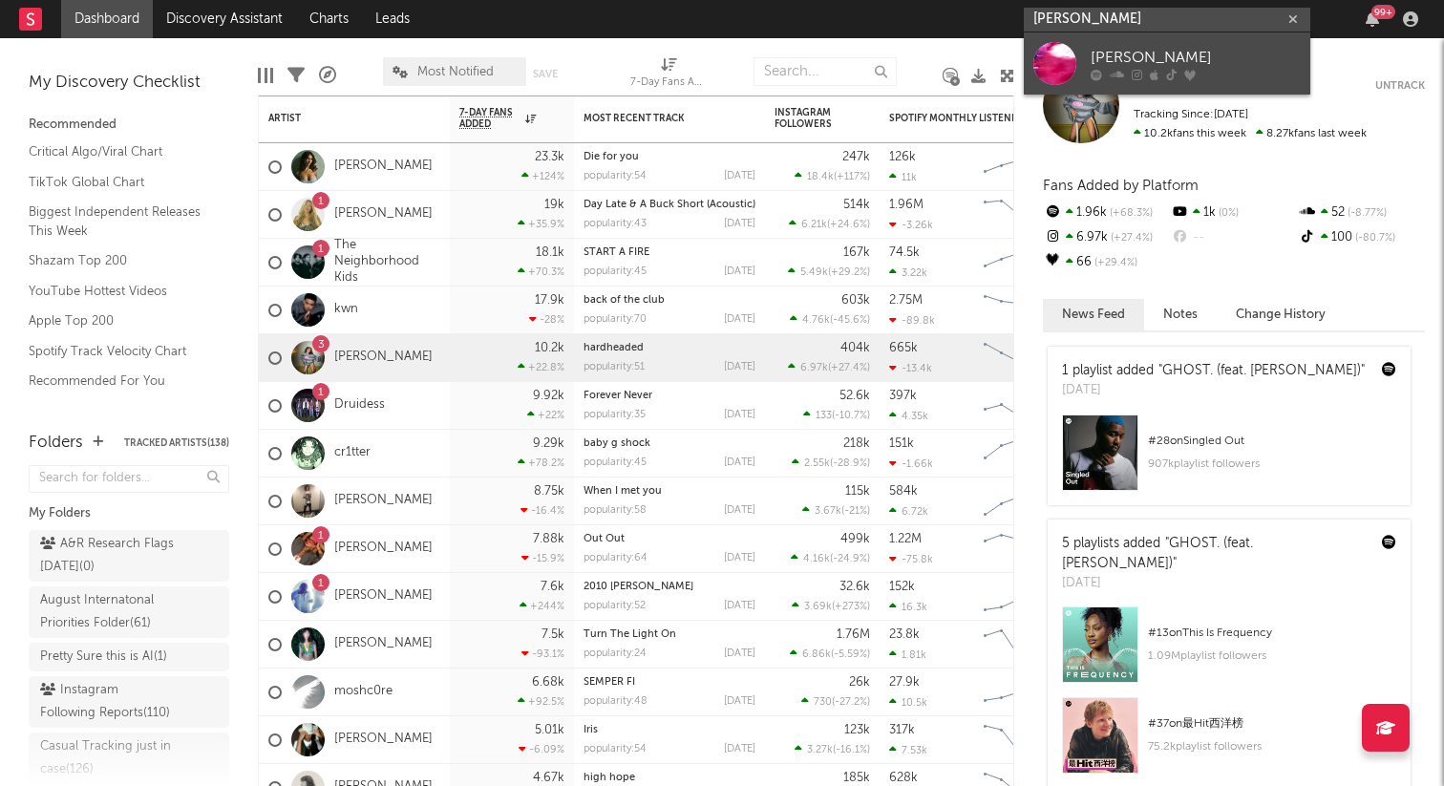
type input "chase djuan"
click at [1039, 60] on div at bounding box center [1054, 63] width 43 height 43
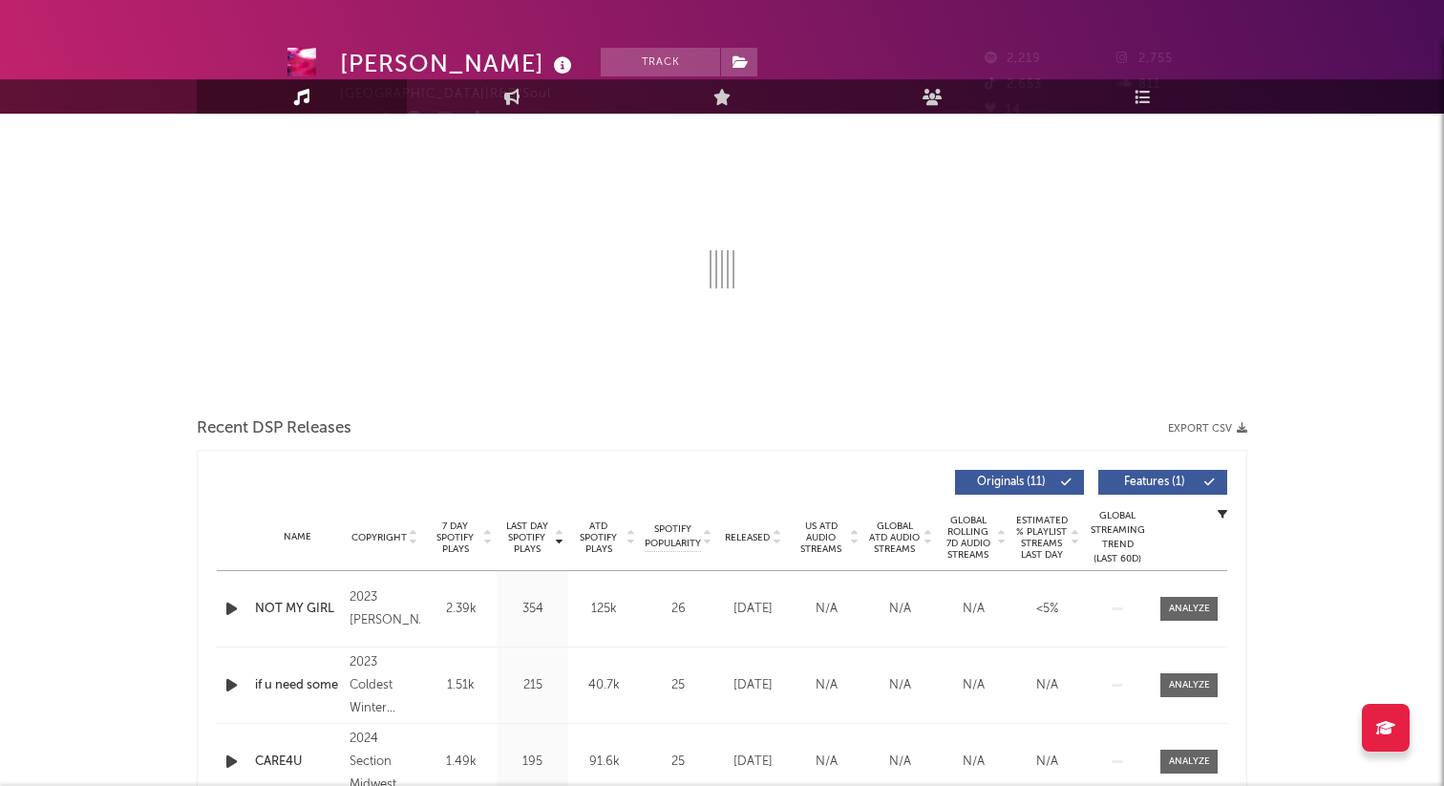
select select "1w"
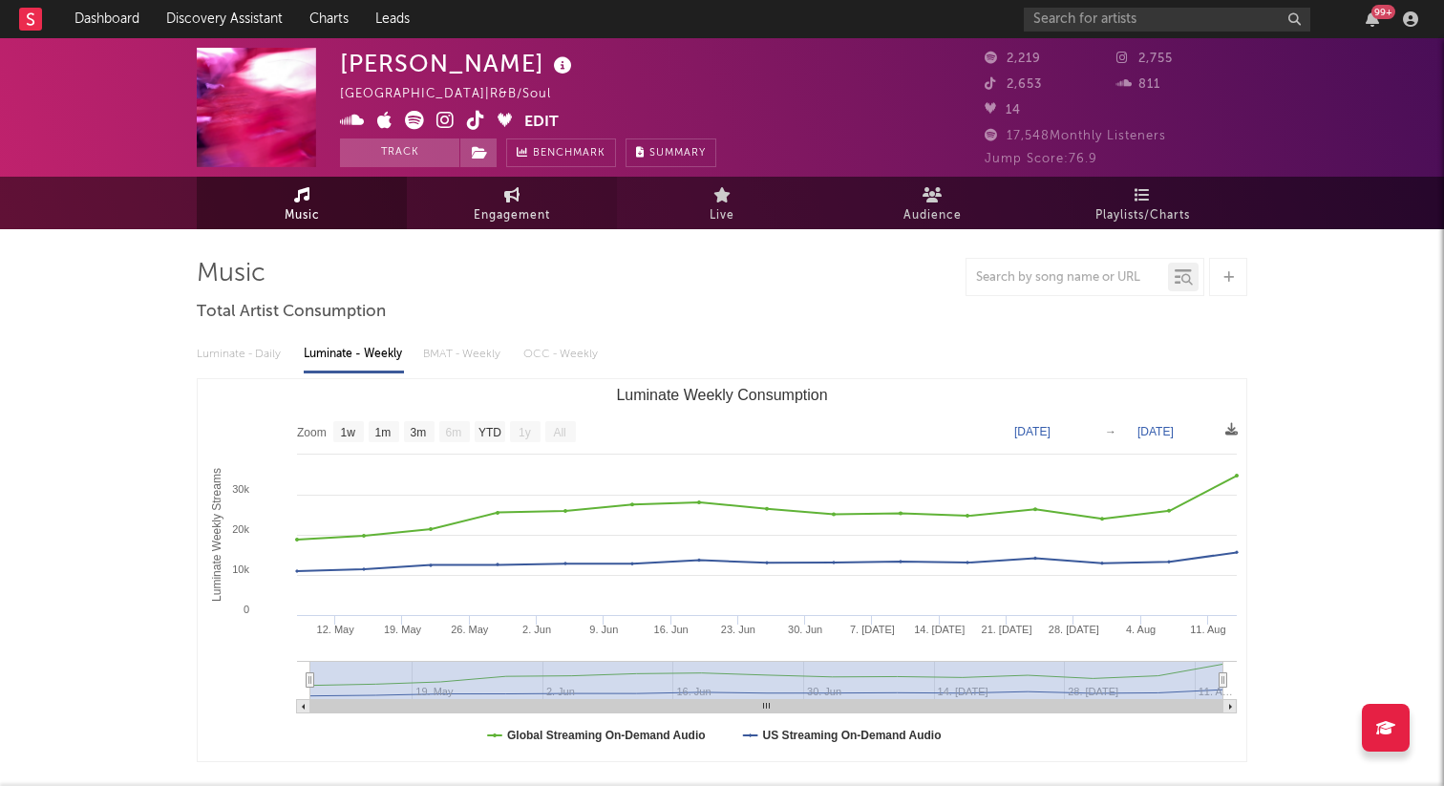
click at [478, 225] on span "Engagement" at bounding box center [512, 215] width 76 height 23
select select "1w"
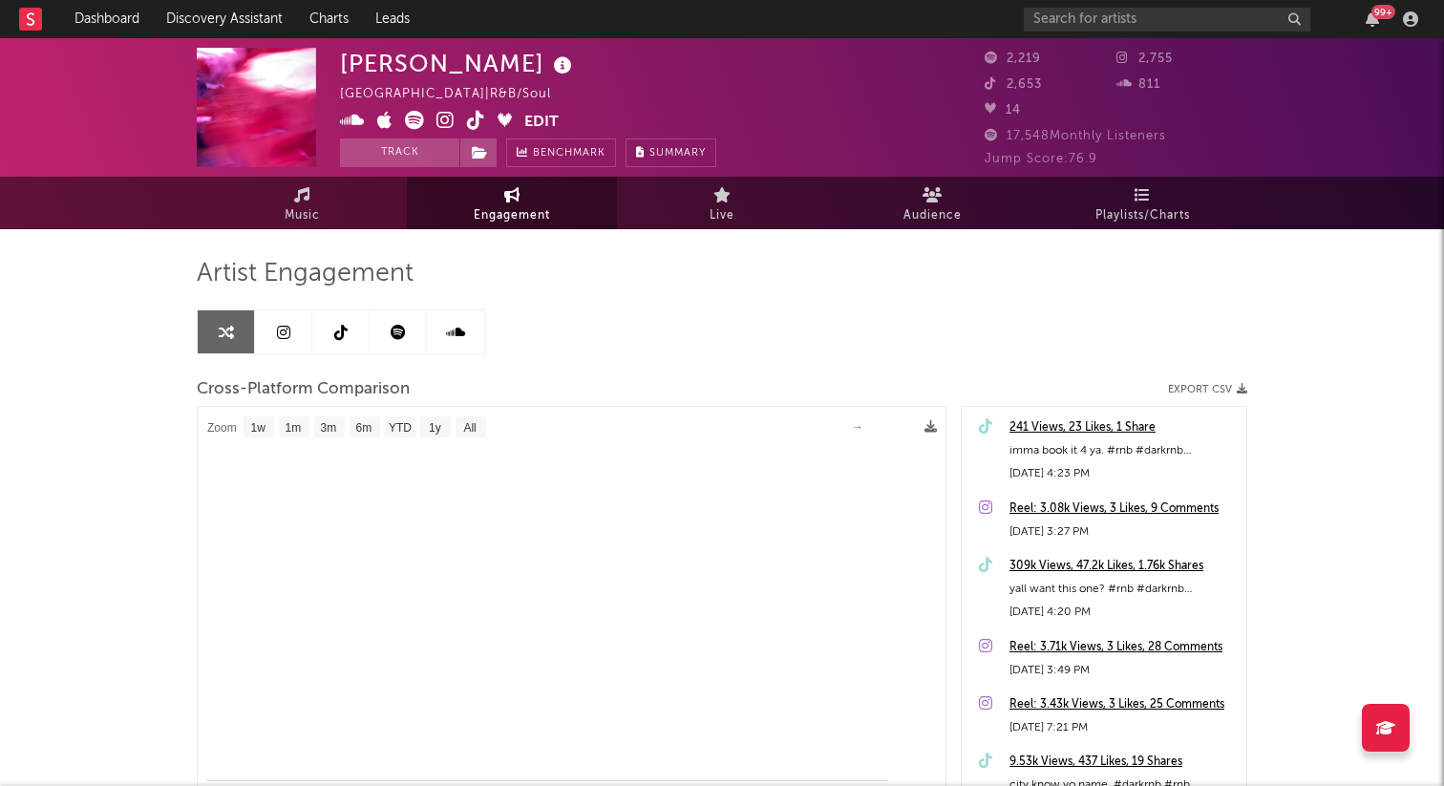
select select "1m"
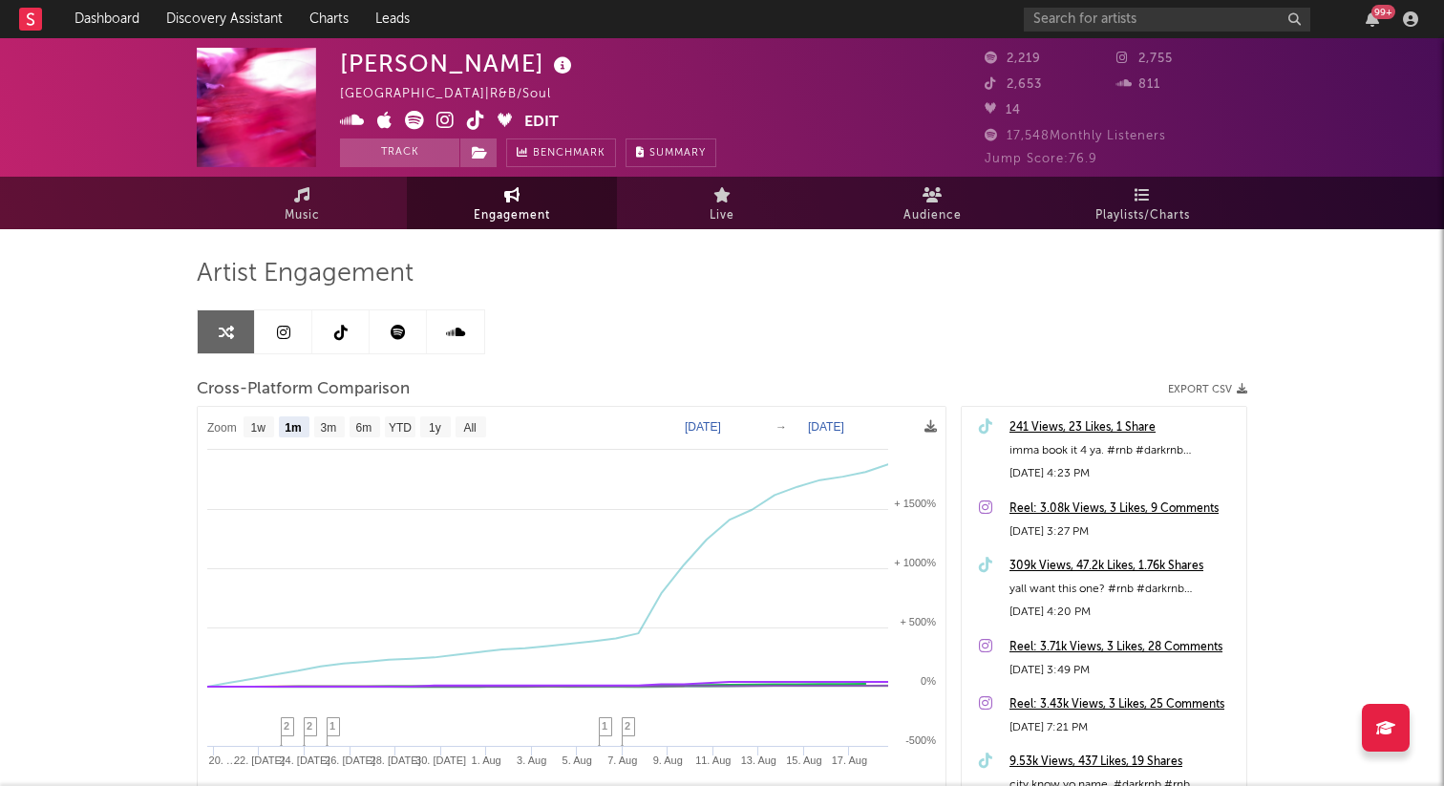
click at [275, 325] on link at bounding box center [283, 331] width 57 height 43
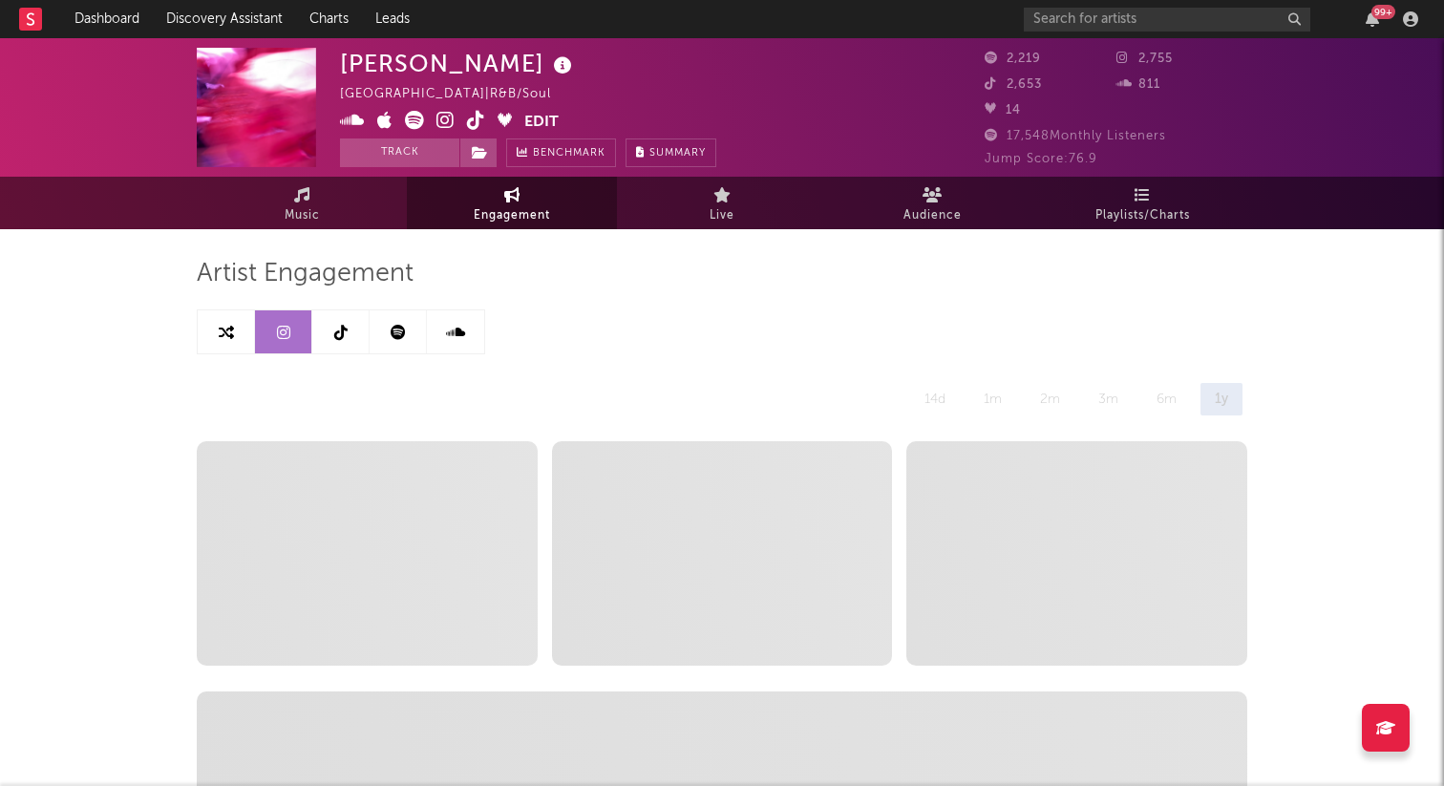
select select "1w"
click at [288, 191] on link "Music" at bounding box center [302, 203] width 210 height 53
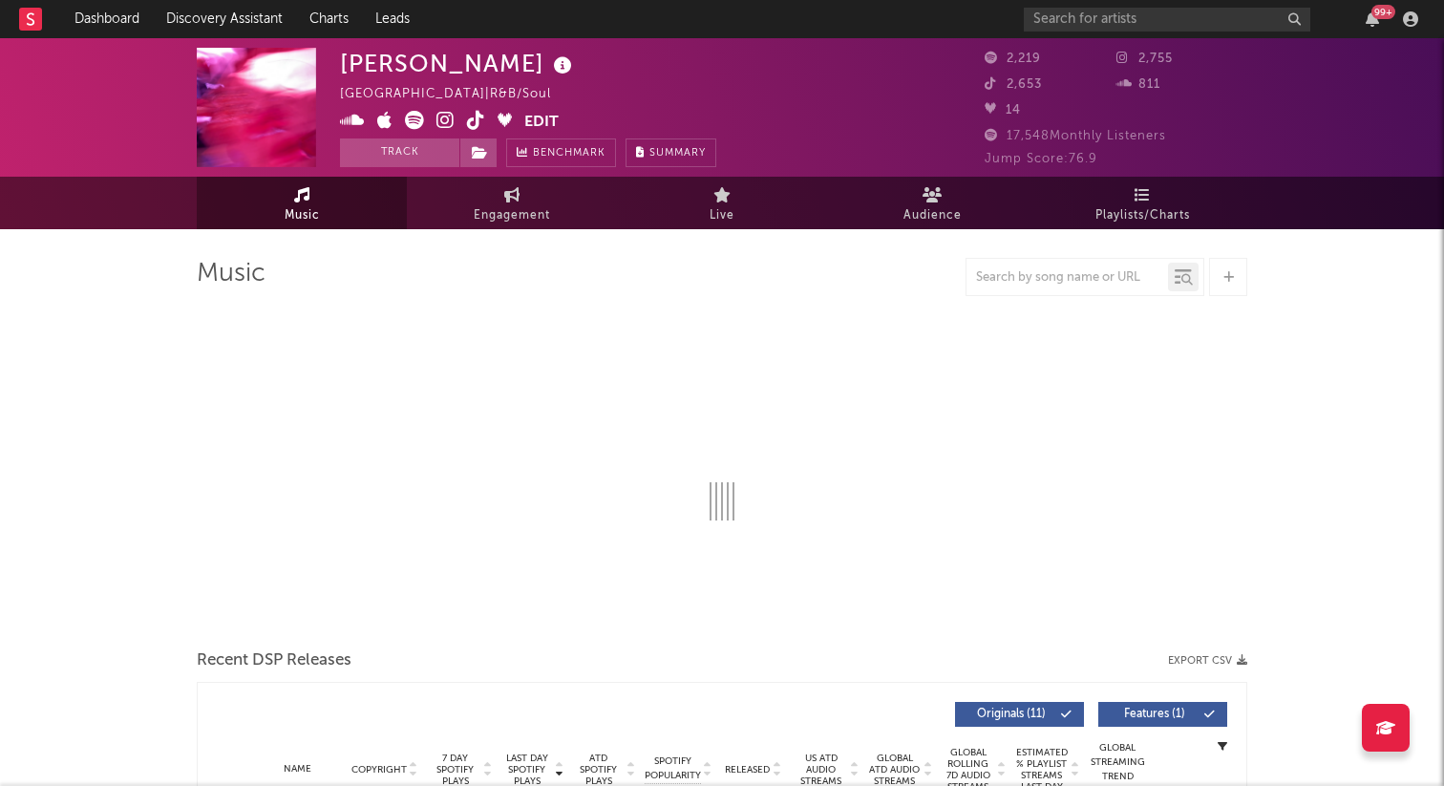
select select "1w"
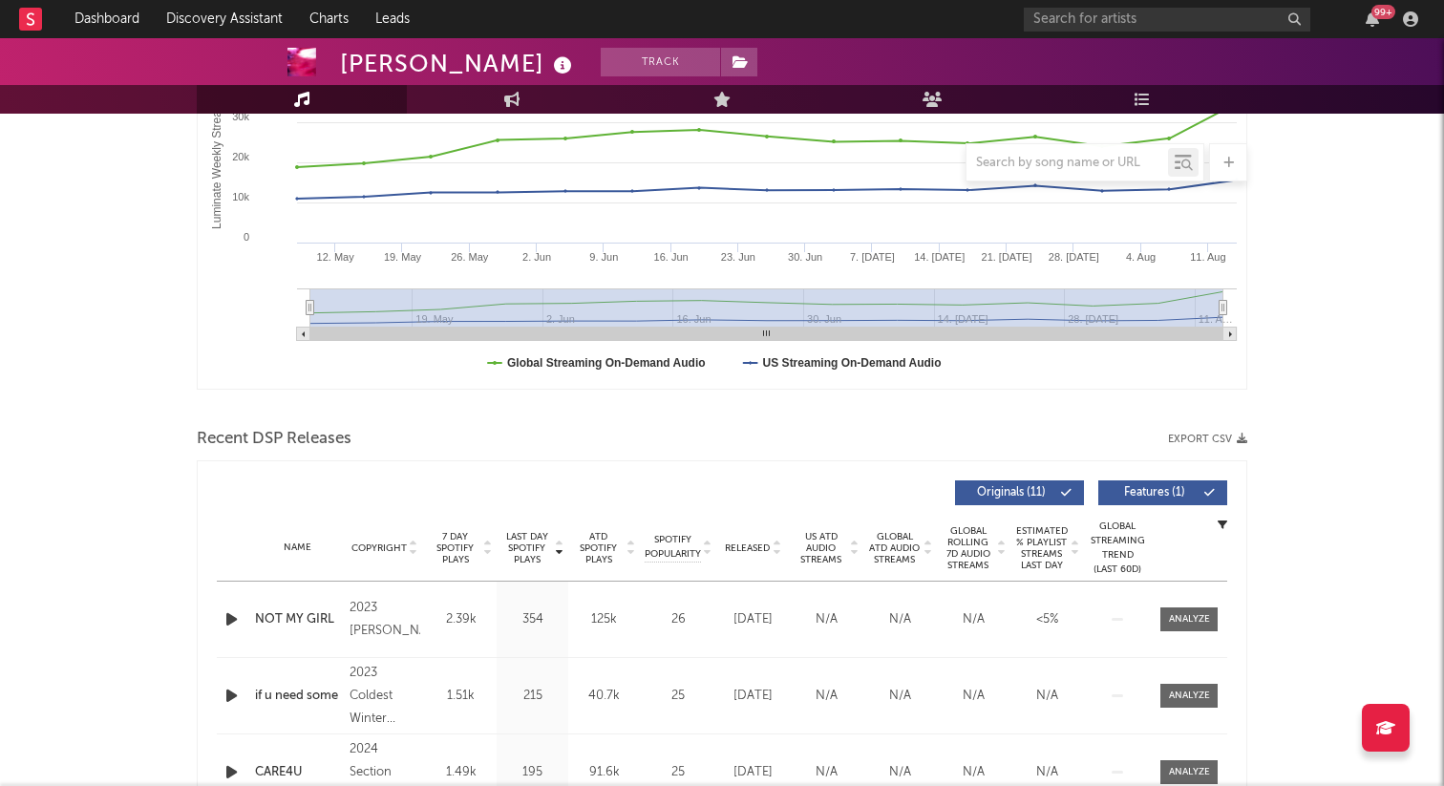
scroll to position [438, 0]
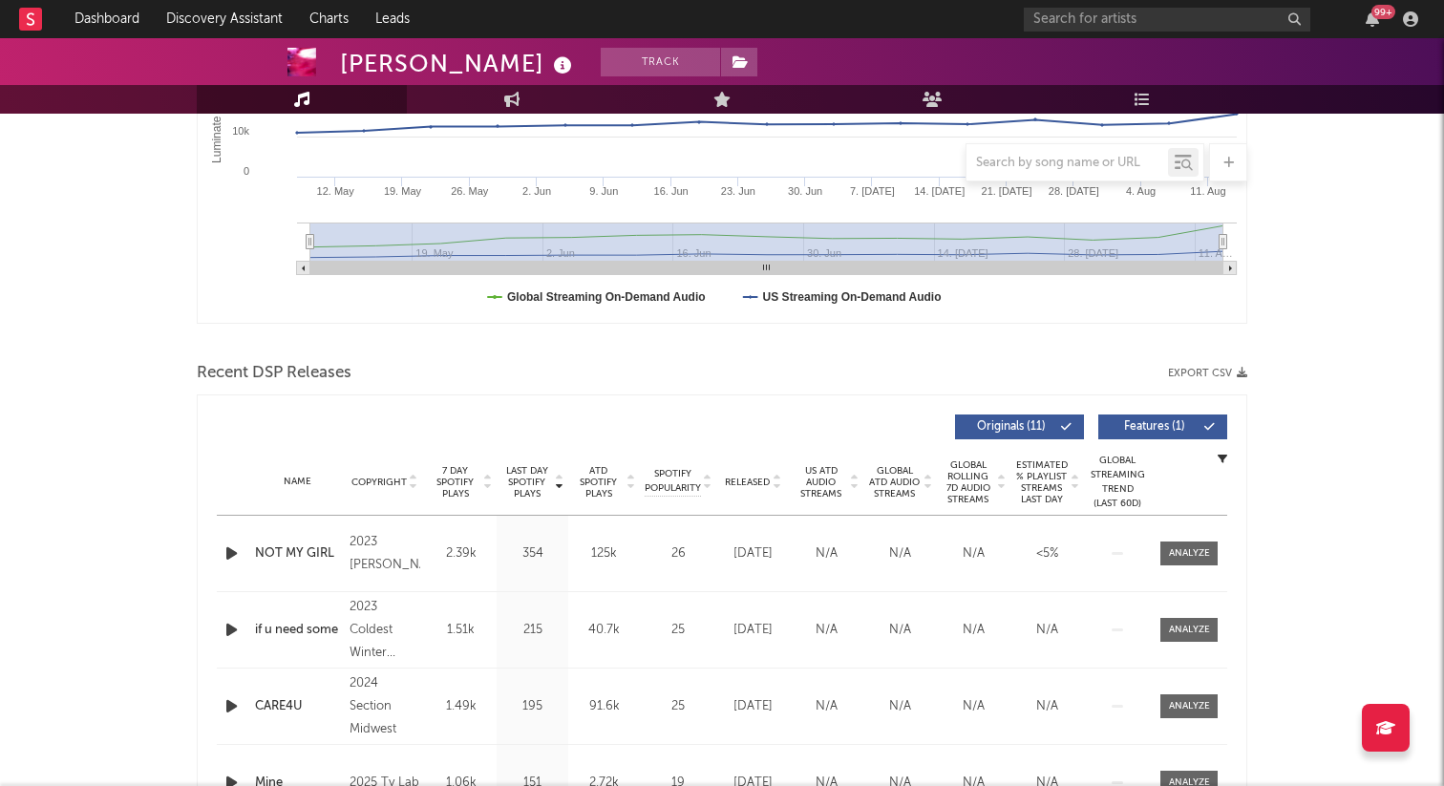
click at [454, 474] on span "7 Day Spotify Plays" at bounding box center [455, 482] width 51 height 34
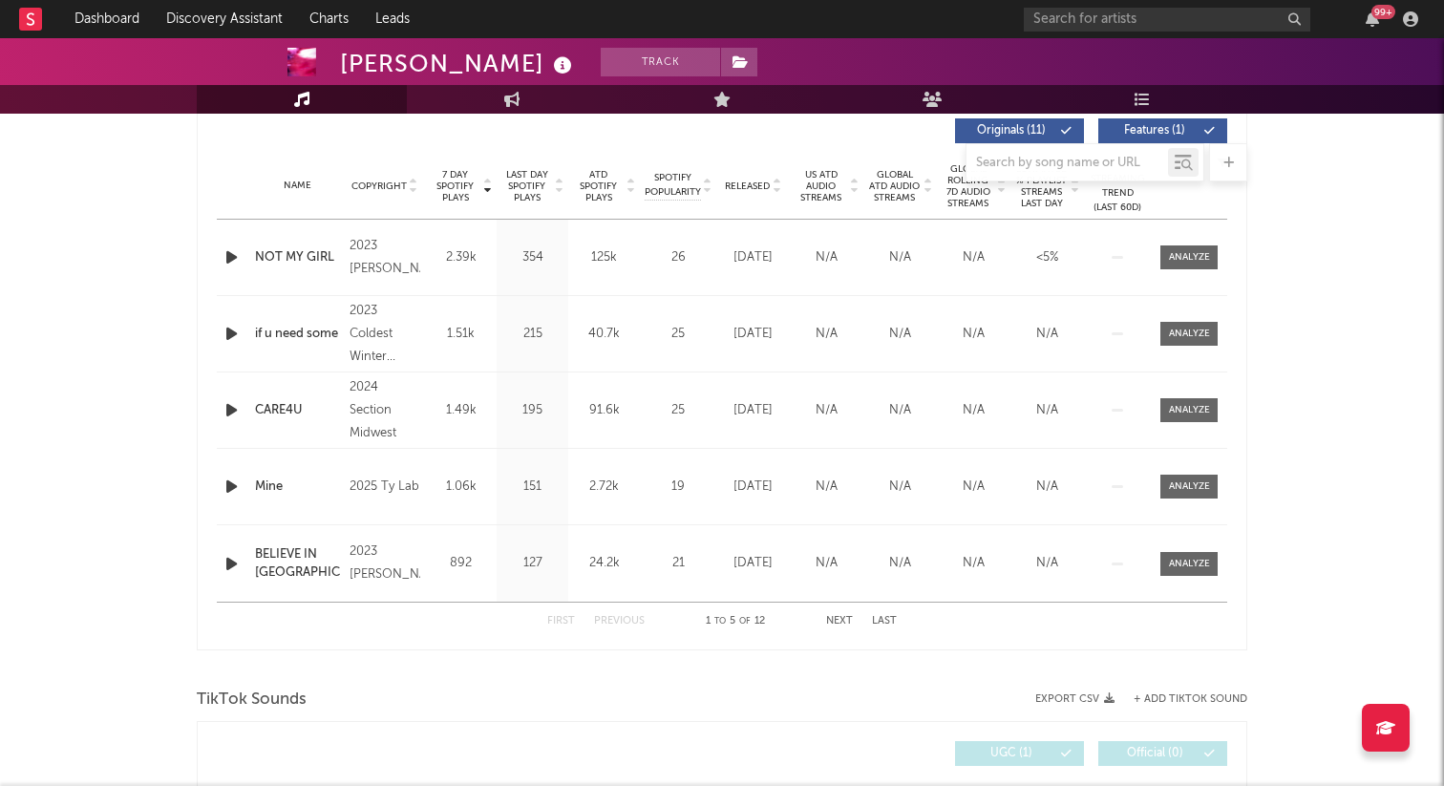
scroll to position [486, 0]
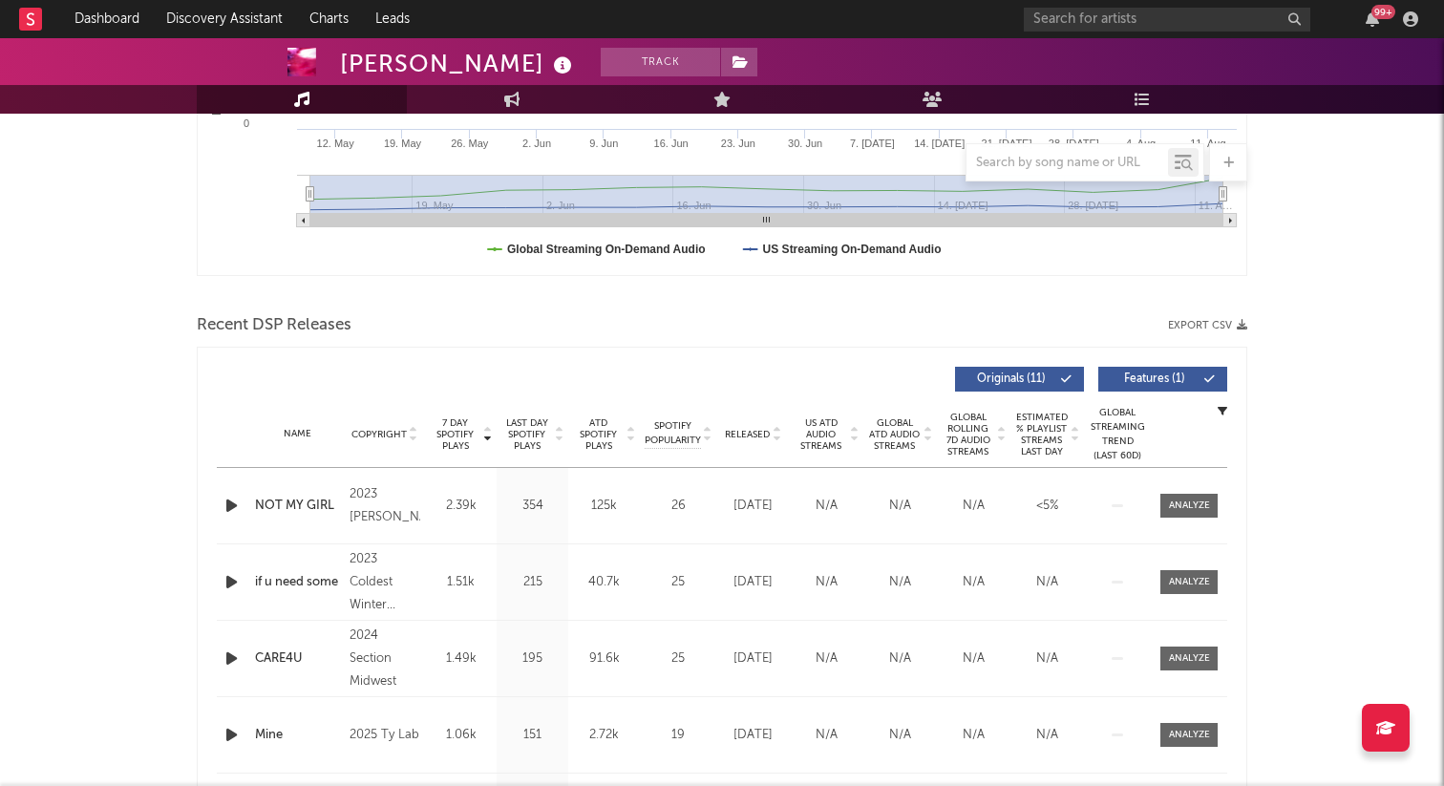
click at [762, 427] on div "Released" at bounding box center [753, 434] width 64 height 14
click at [454, 433] on span "7 Day Spotify Plays" at bounding box center [455, 434] width 51 height 34
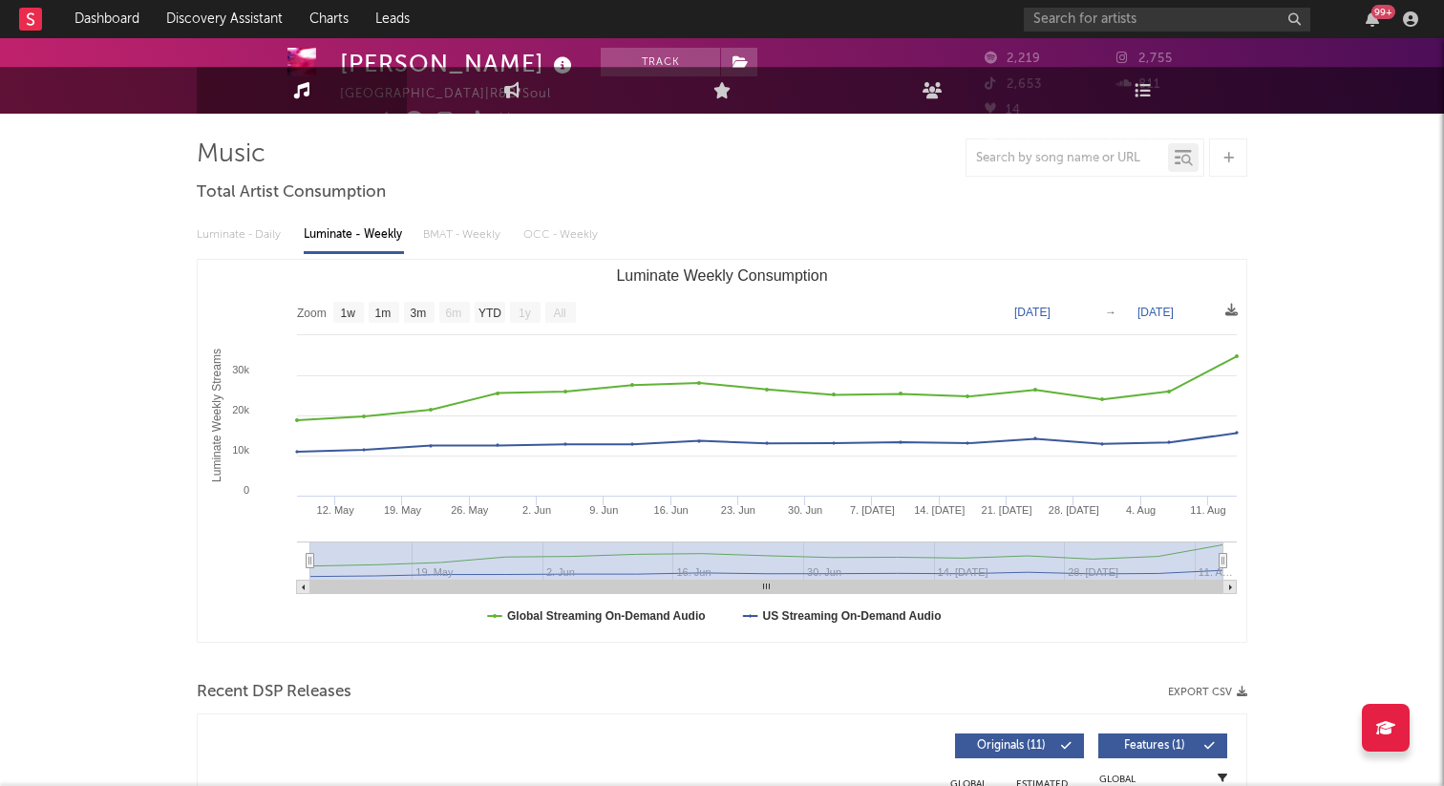
scroll to position [0, 0]
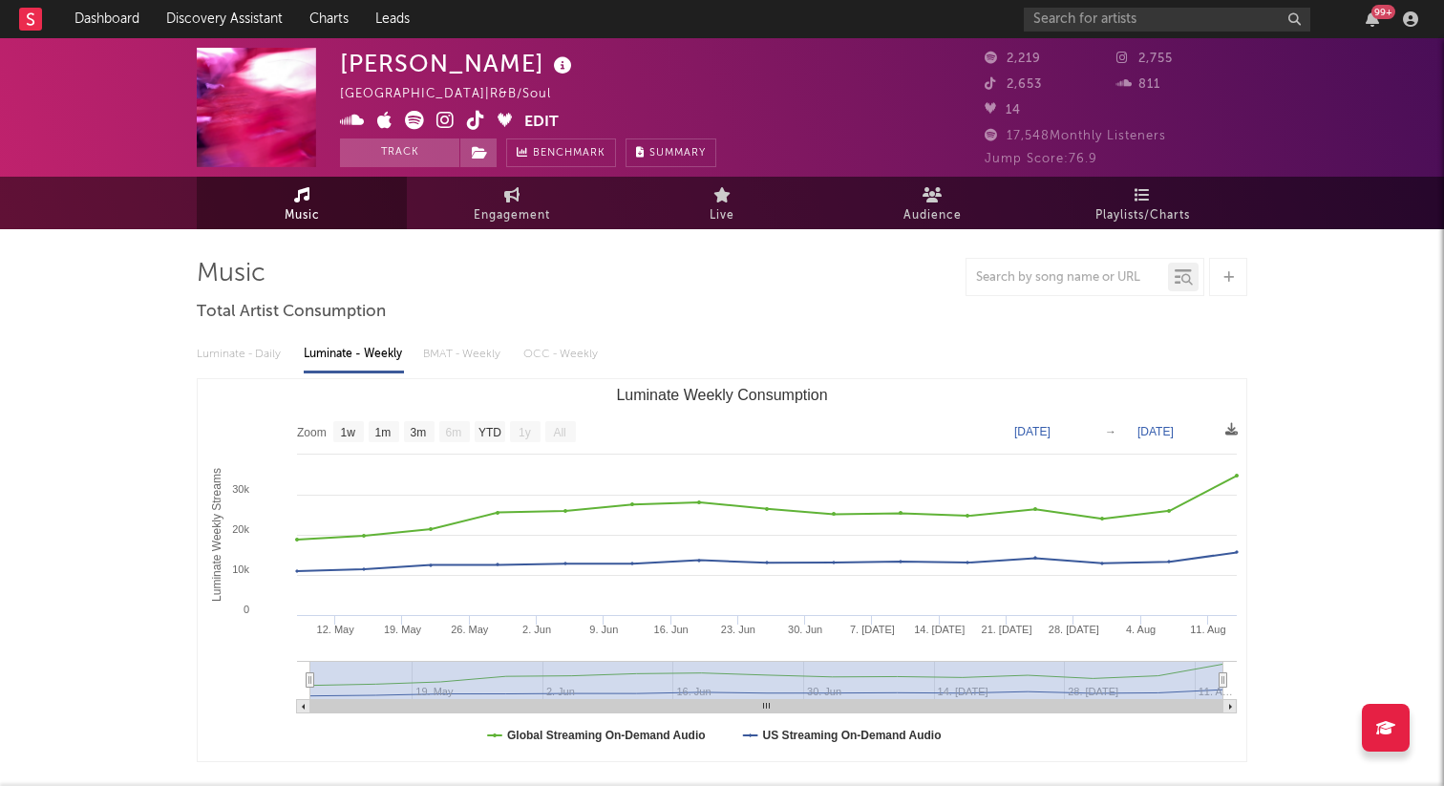
click at [469, 112] on icon at bounding box center [476, 120] width 18 height 19
click at [447, 118] on icon at bounding box center [445, 120] width 18 height 19
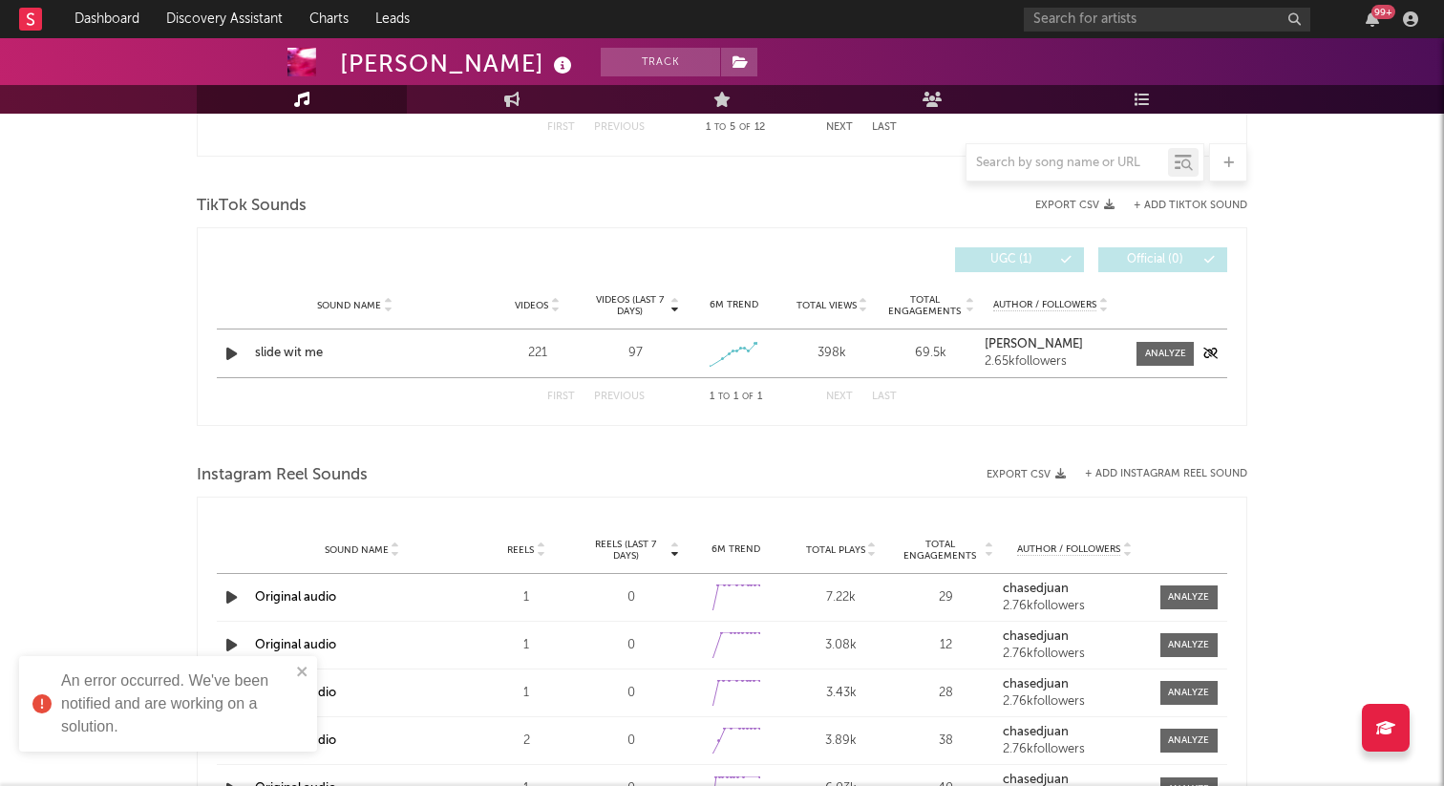
scroll to position [1249, 0]
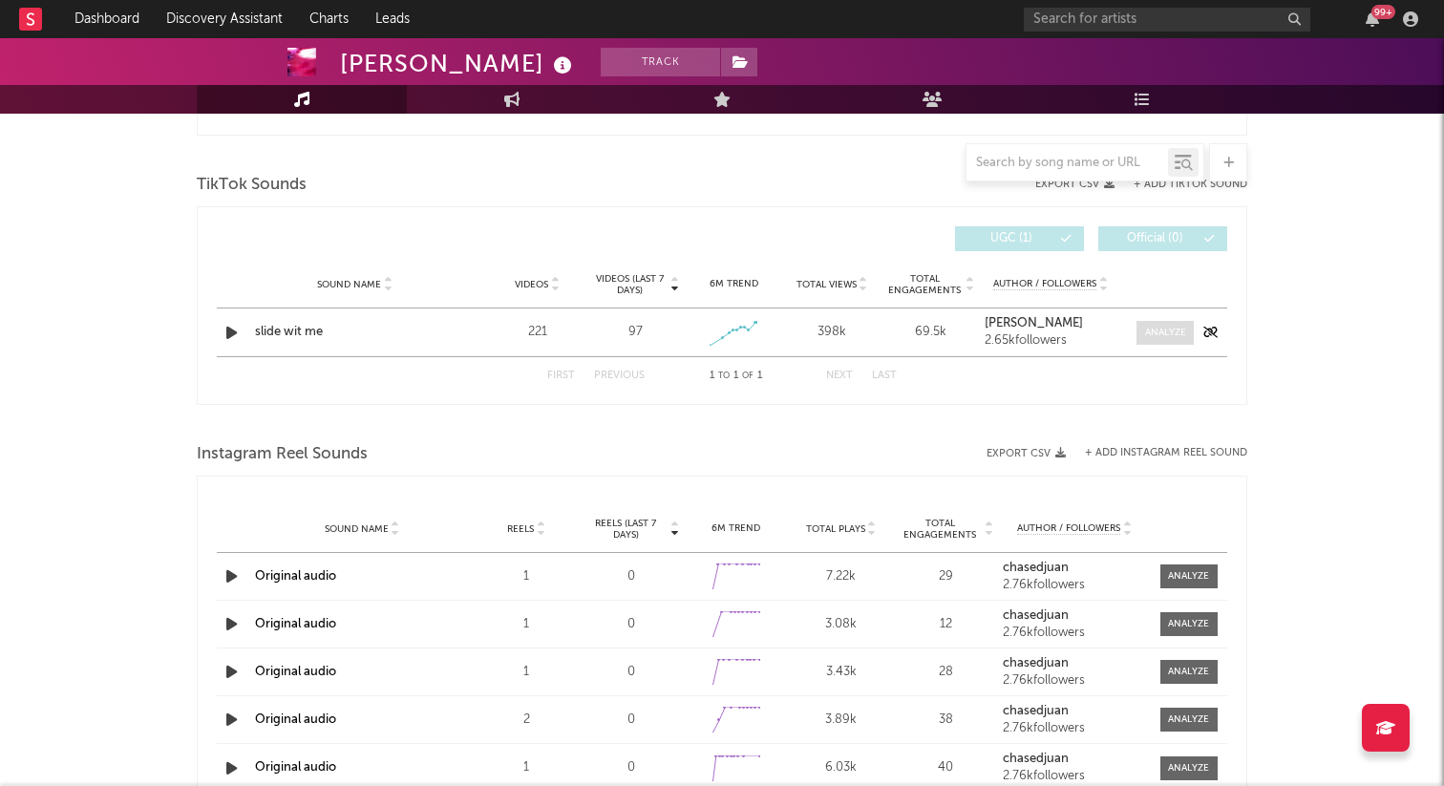
click at [1145, 333] on div at bounding box center [1165, 333] width 41 height 14
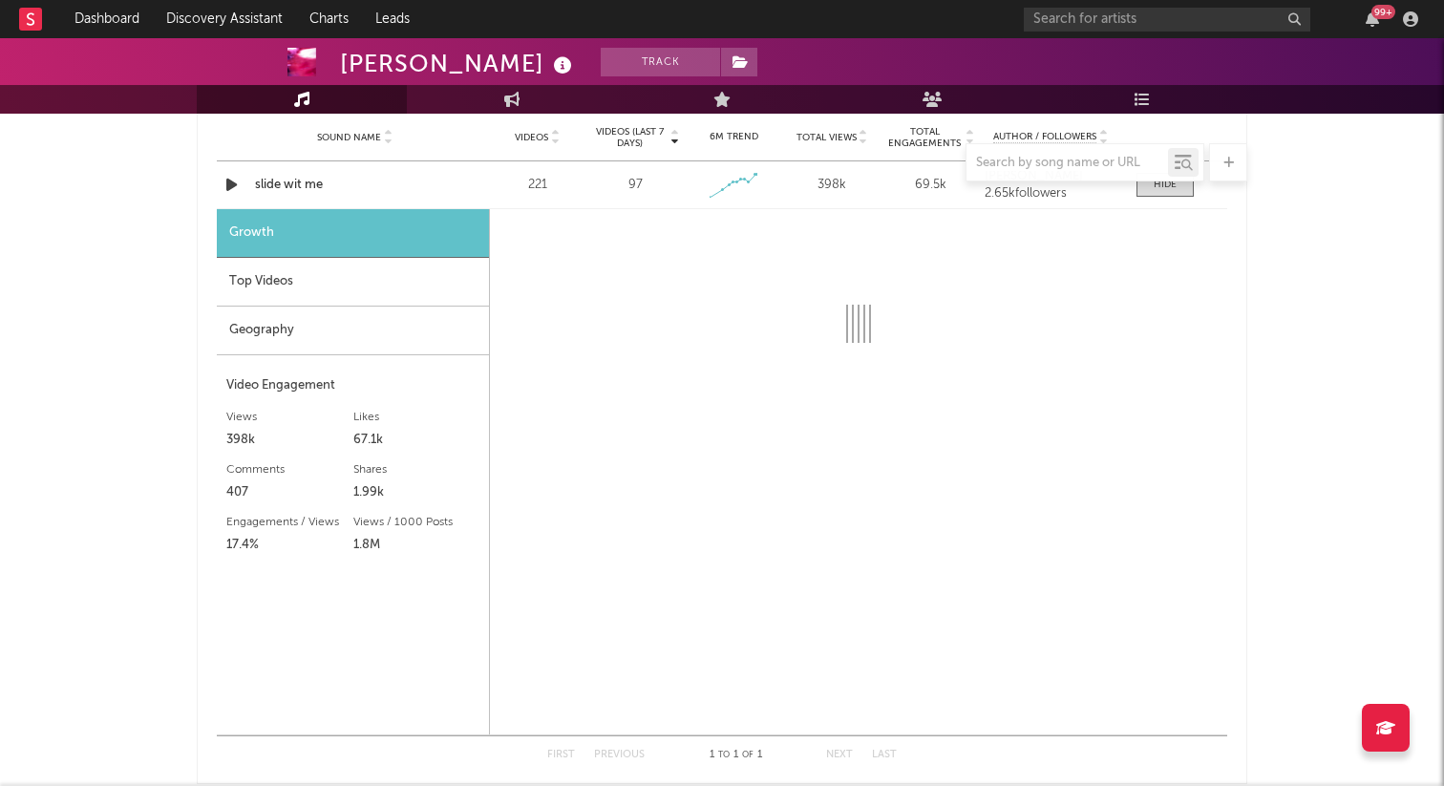
select select "1w"
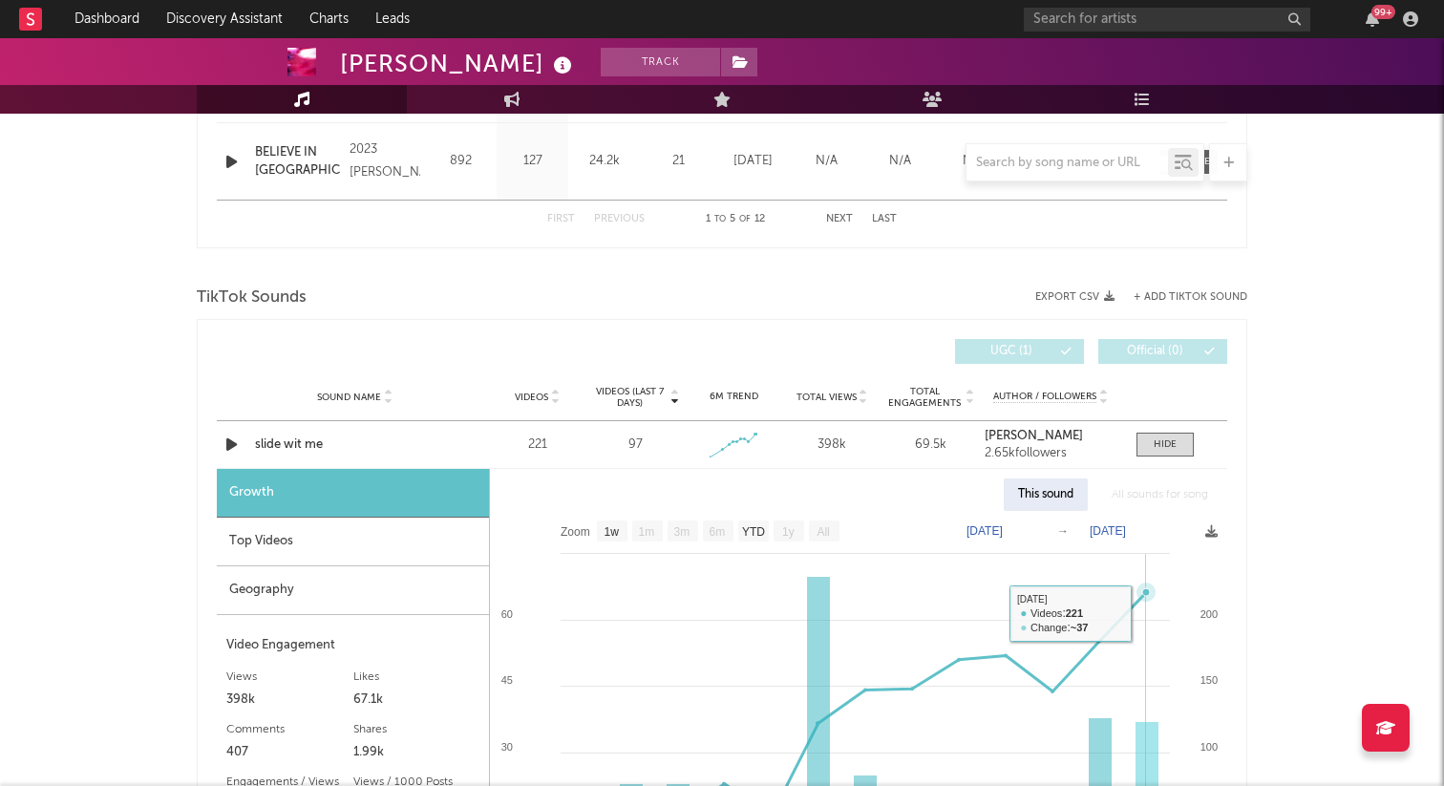
scroll to position [1107, 0]
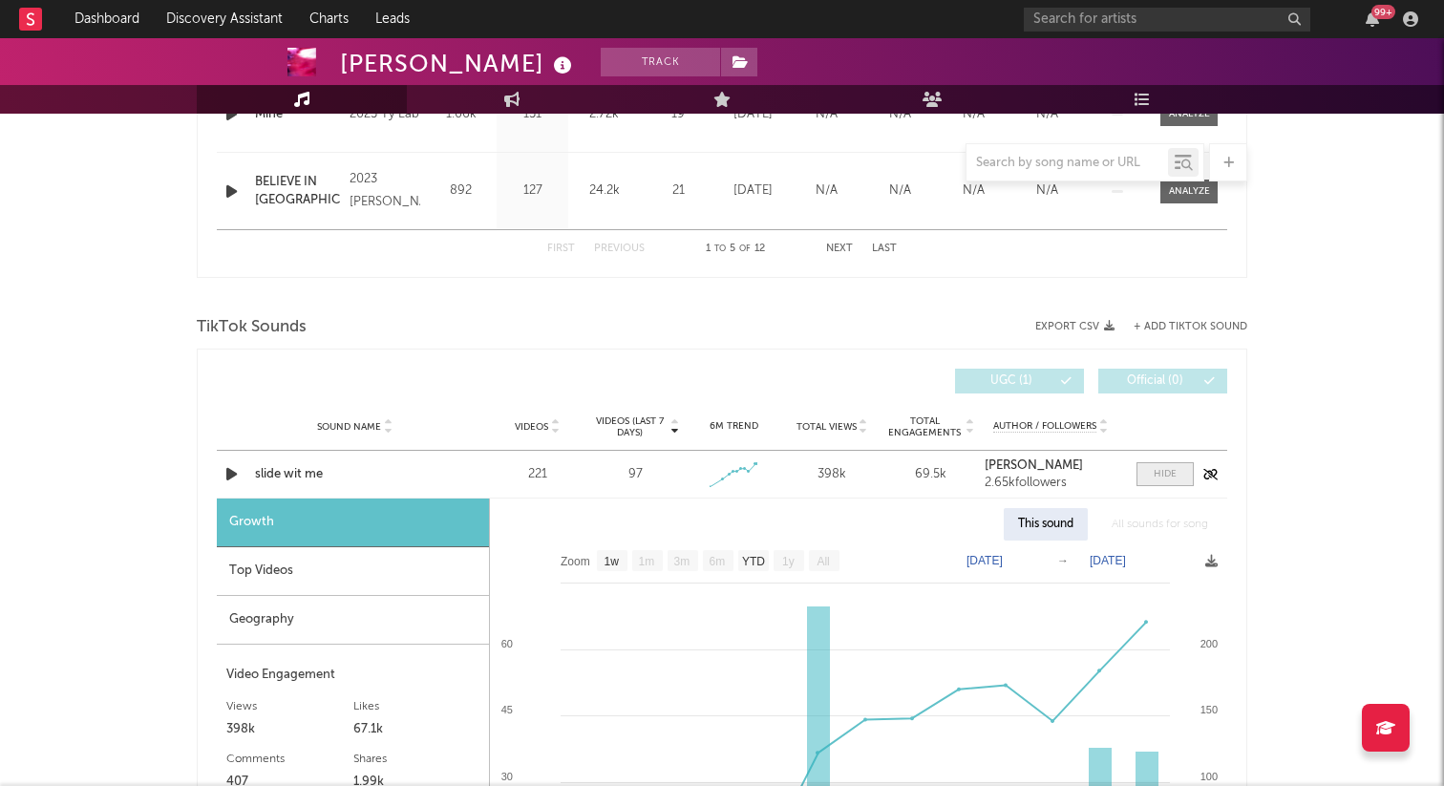
click at [1156, 473] on div at bounding box center [1164, 474] width 23 height 14
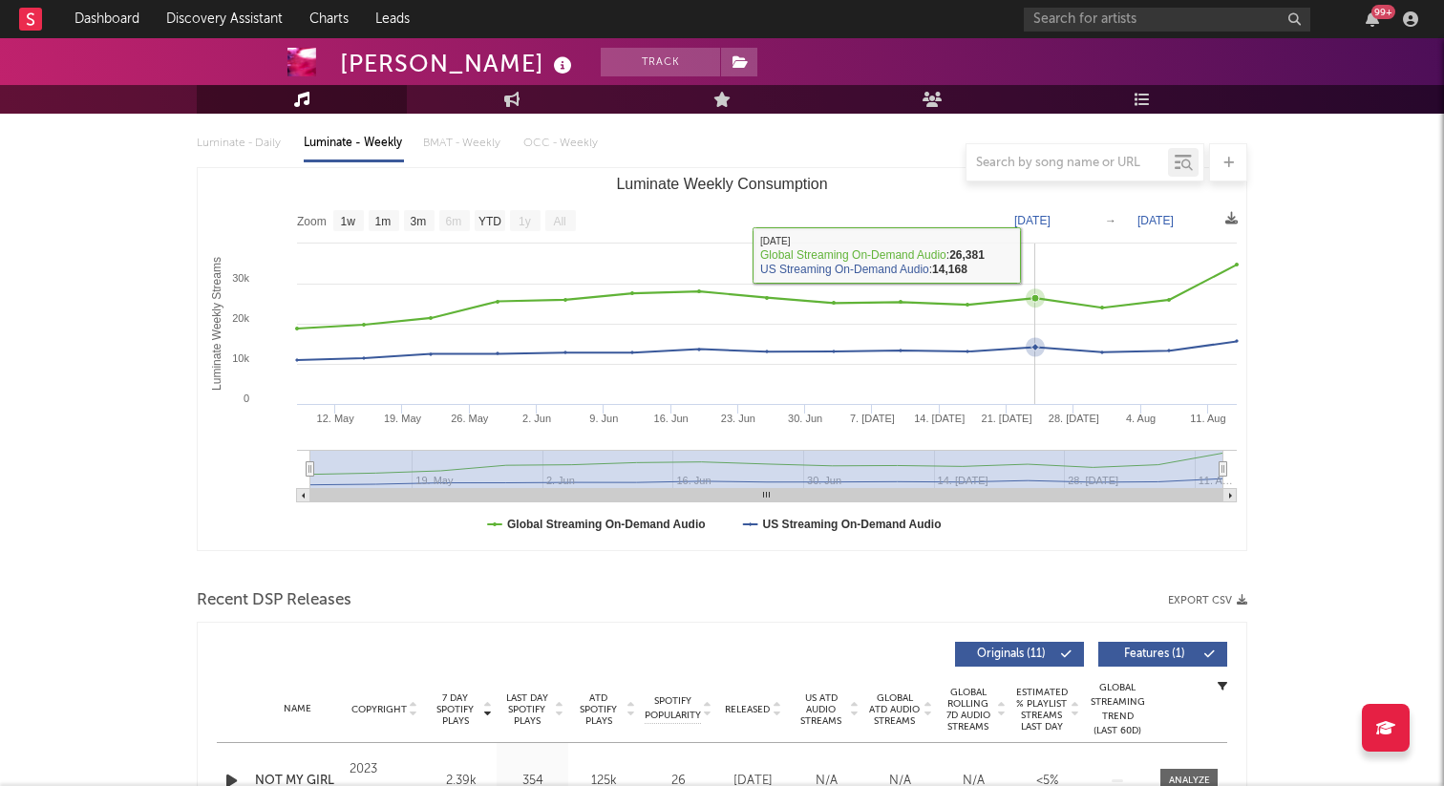
scroll to position [184, 0]
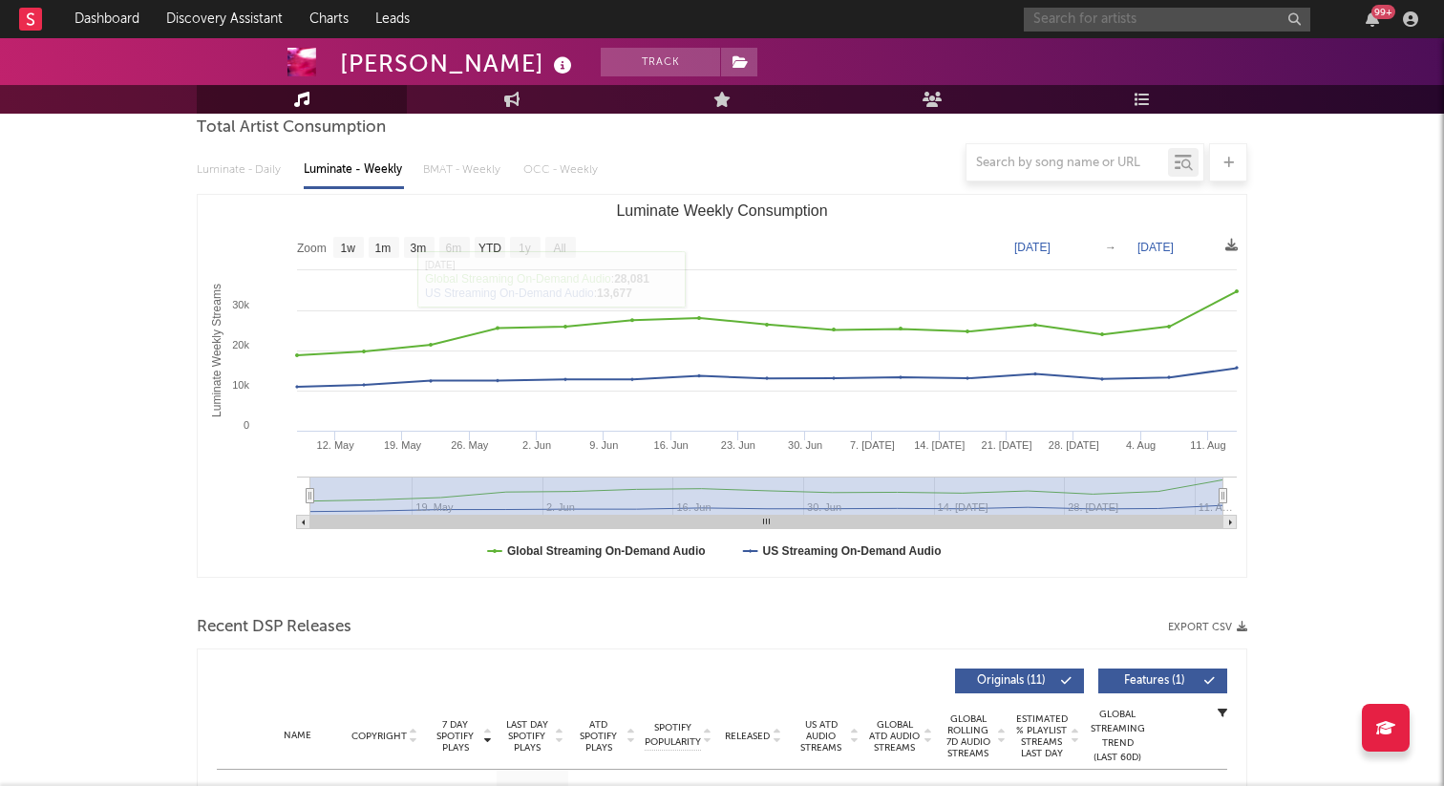
click at [1048, 17] on input "text" at bounding box center [1167, 20] width 286 height 24
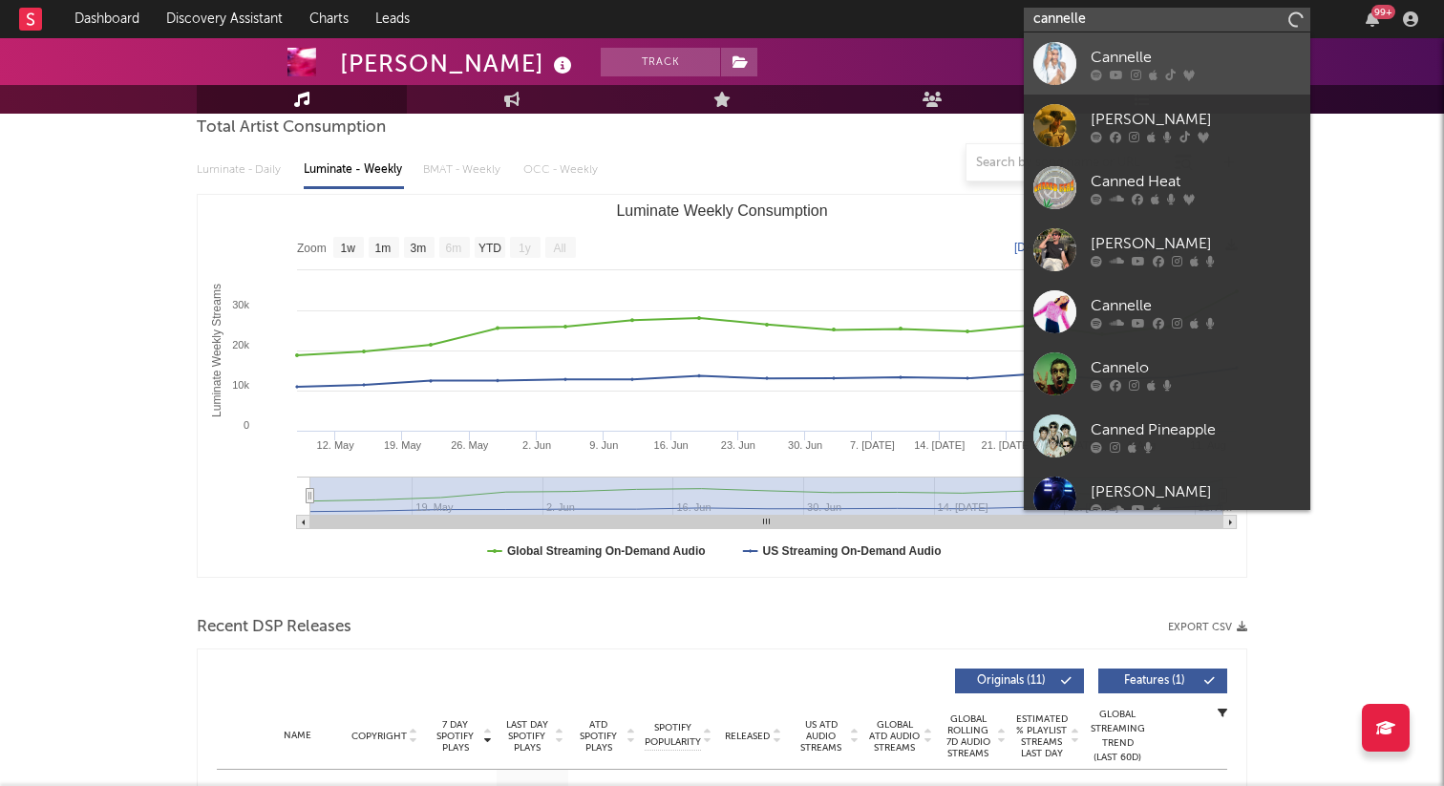
type input "cannelle"
click at [1054, 57] on div at bounding box center [1054, 63] width 43 height 43
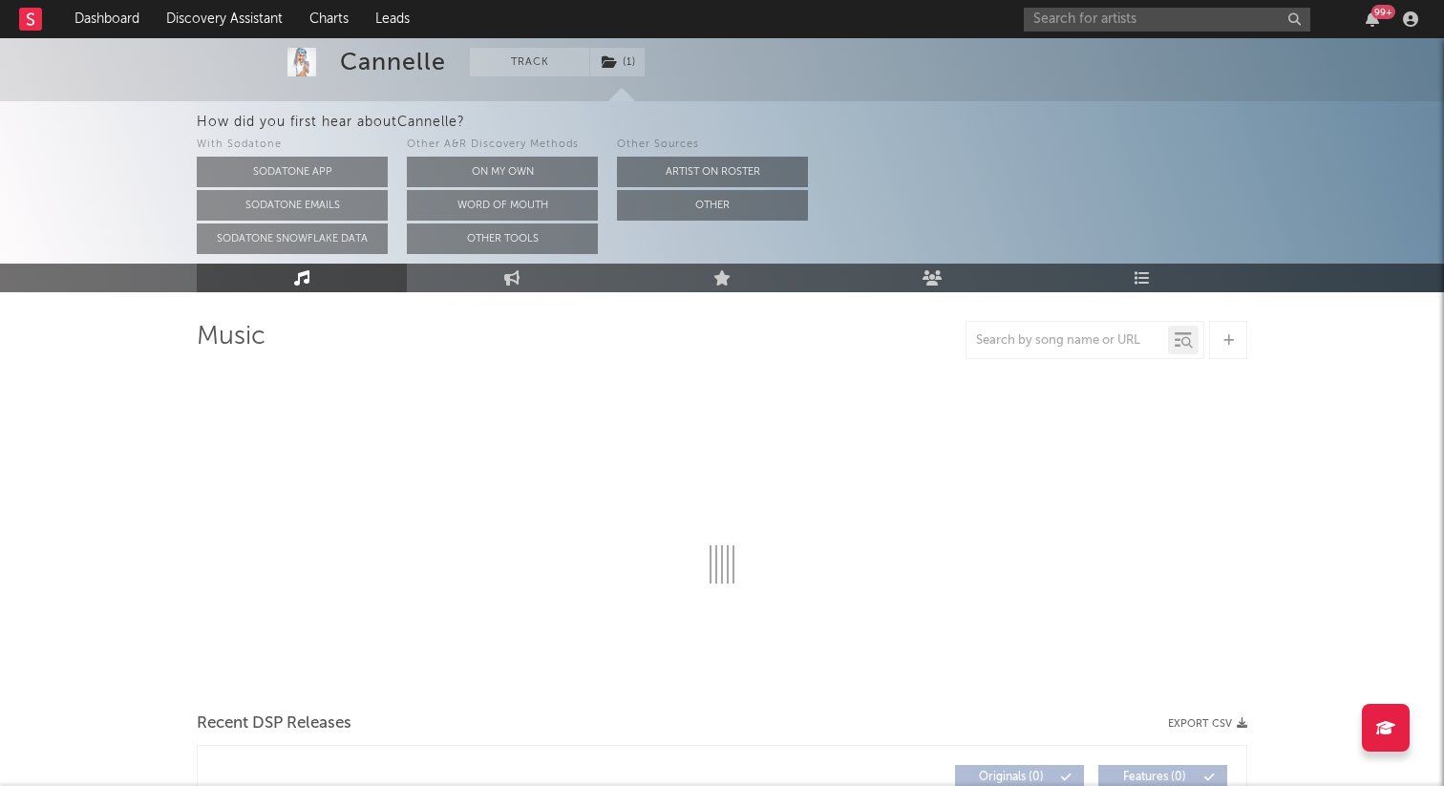
select select "1w"
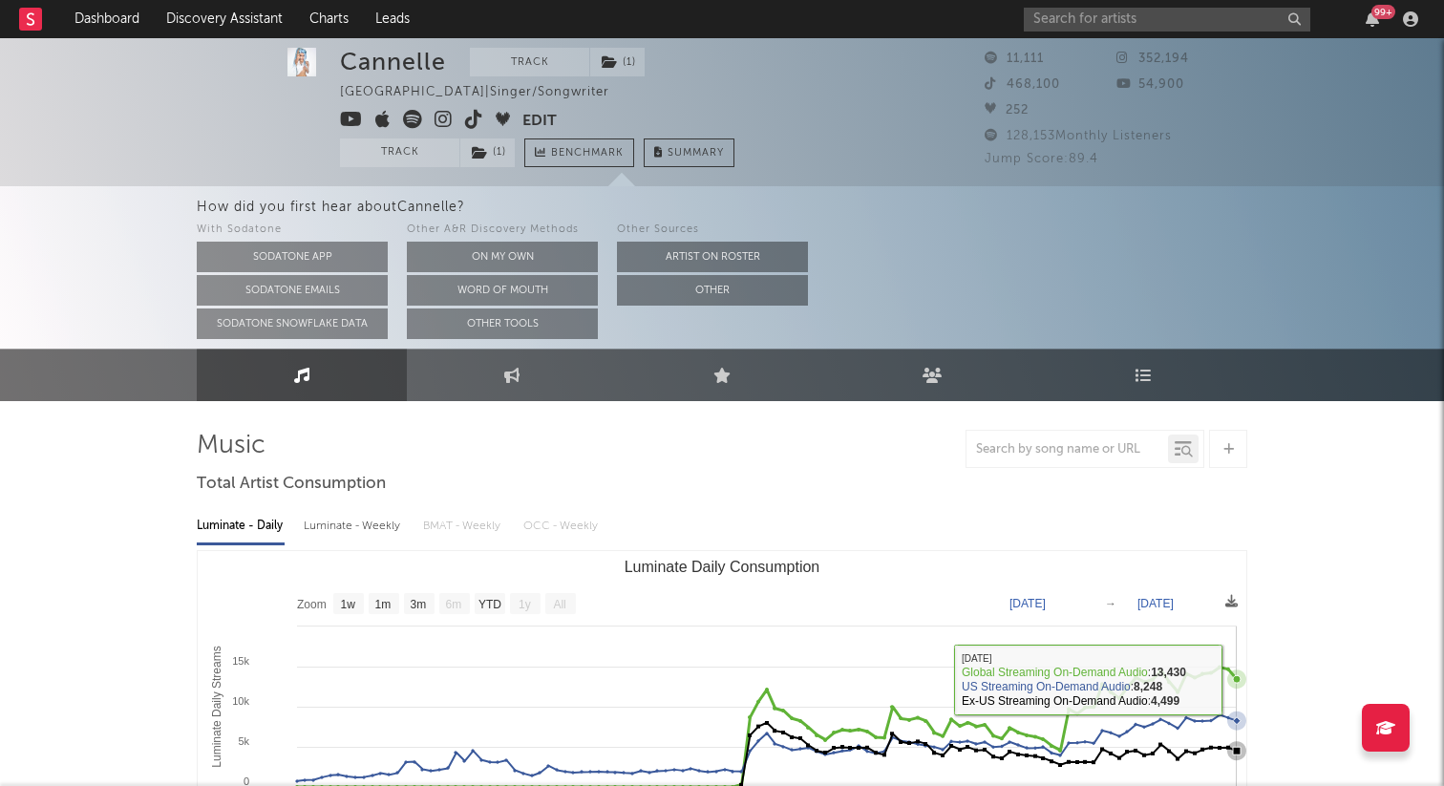
scroll to position [11, 0]
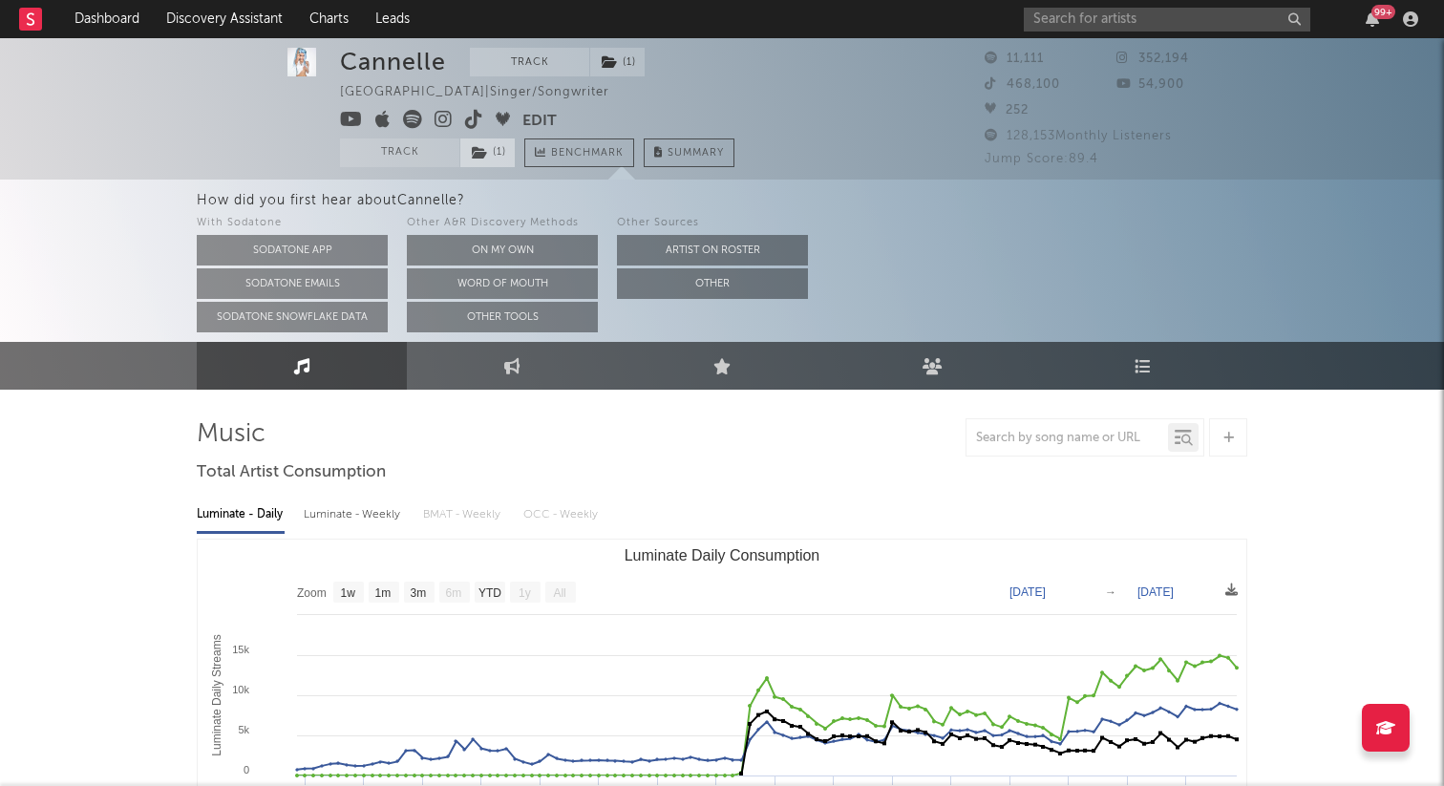
click at [486, 155] on icon at bounding box center [480, 152] width 16 height 13
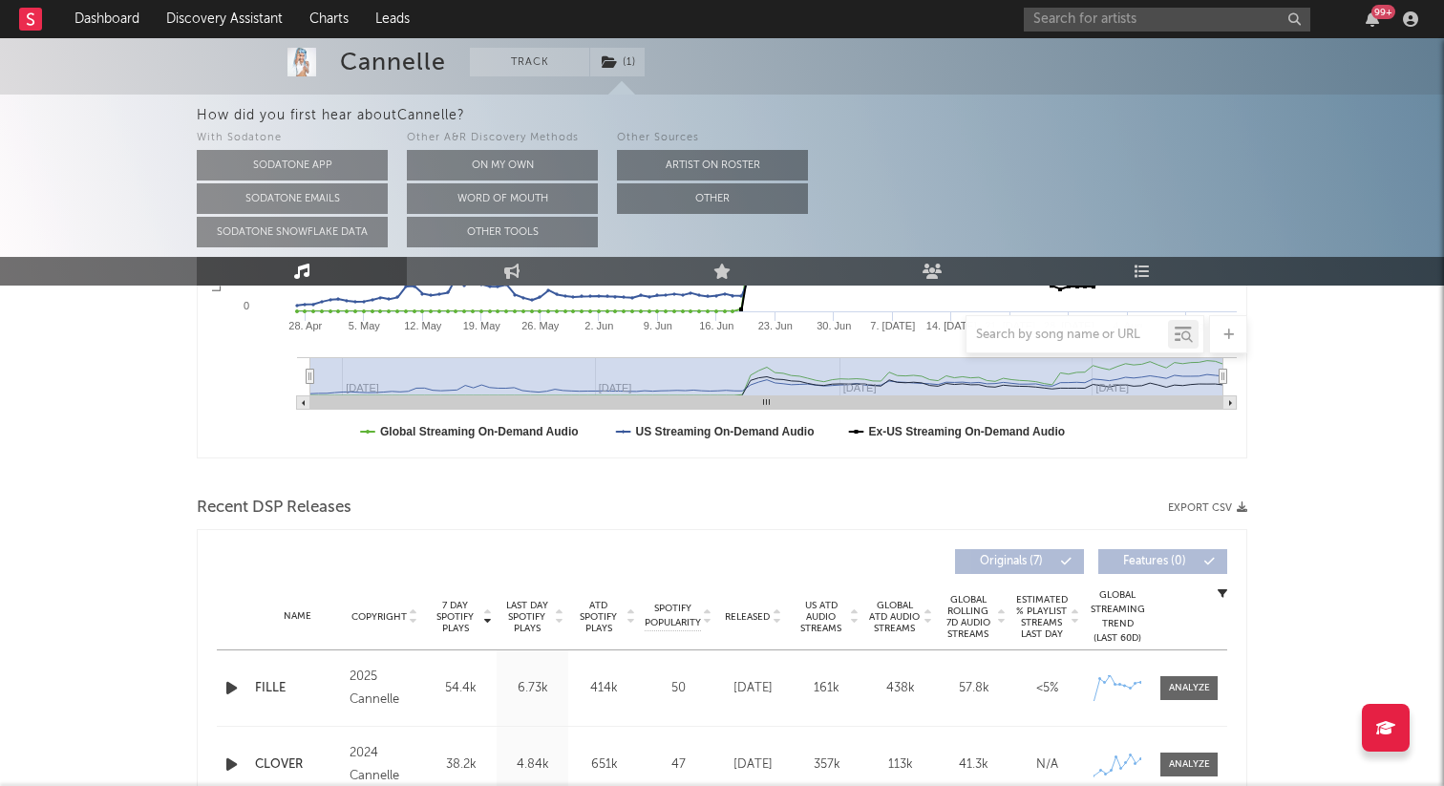
scroll to position [198, 0]
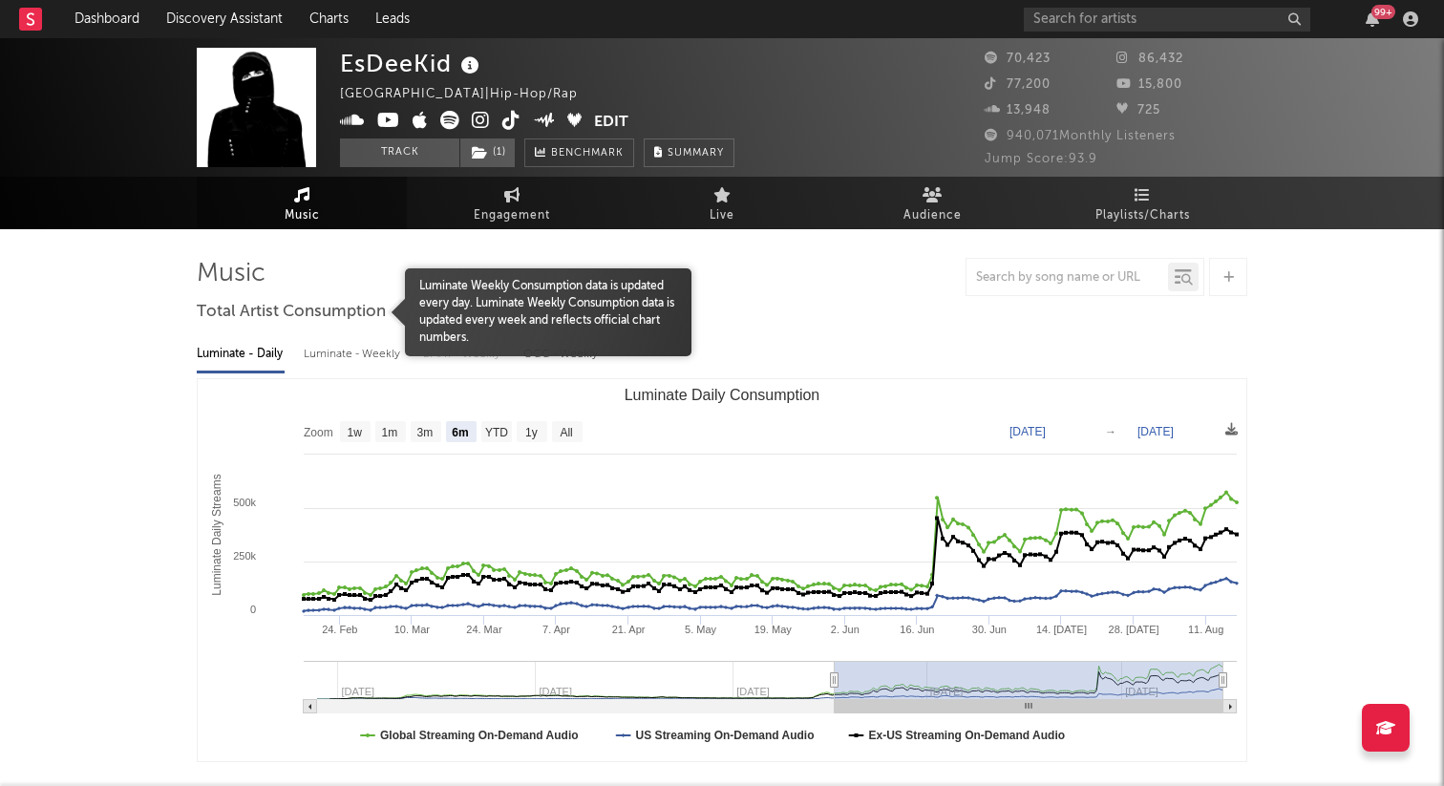
select select "6m"
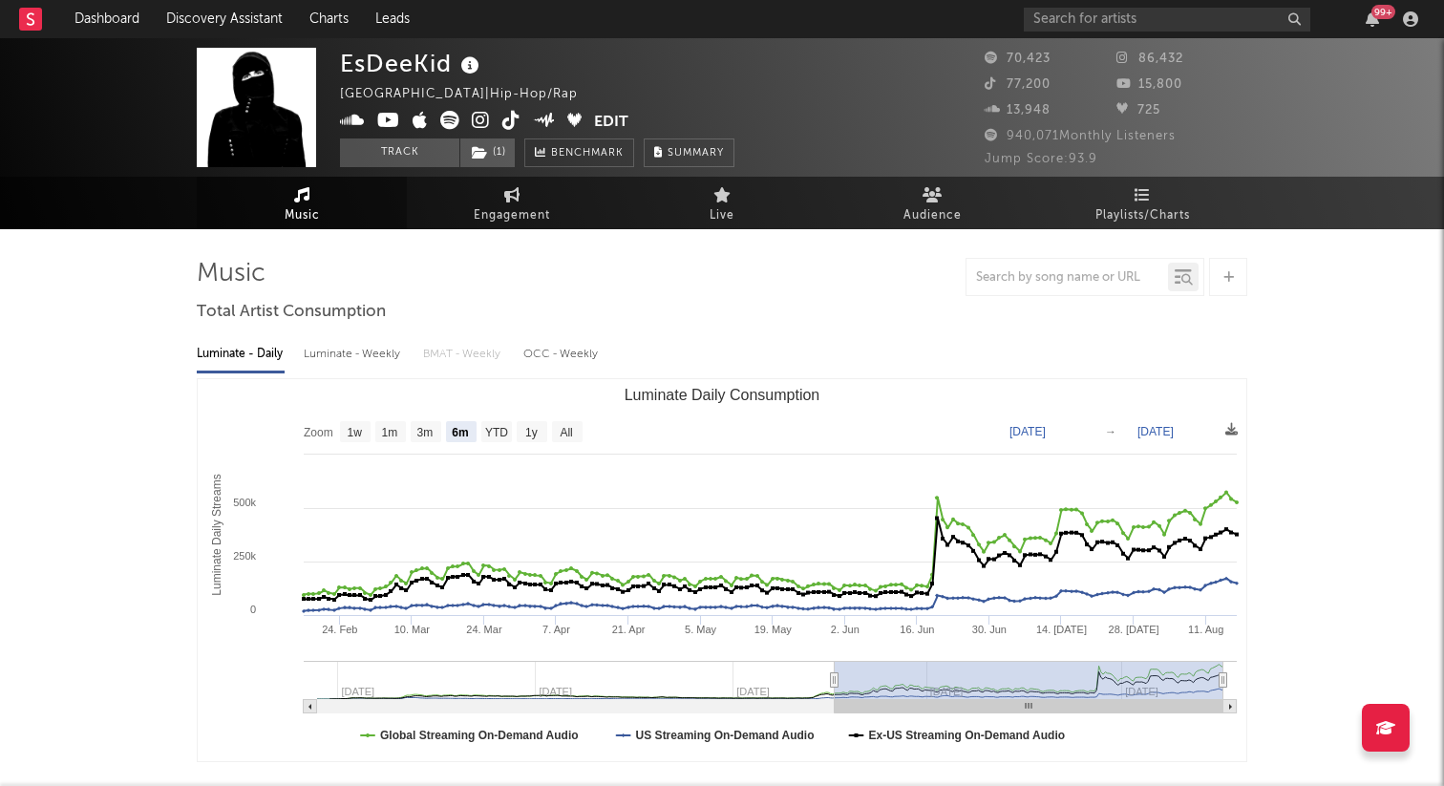
click at [518, 113] on icon at bounding box center [511, 120] width 18 height 19
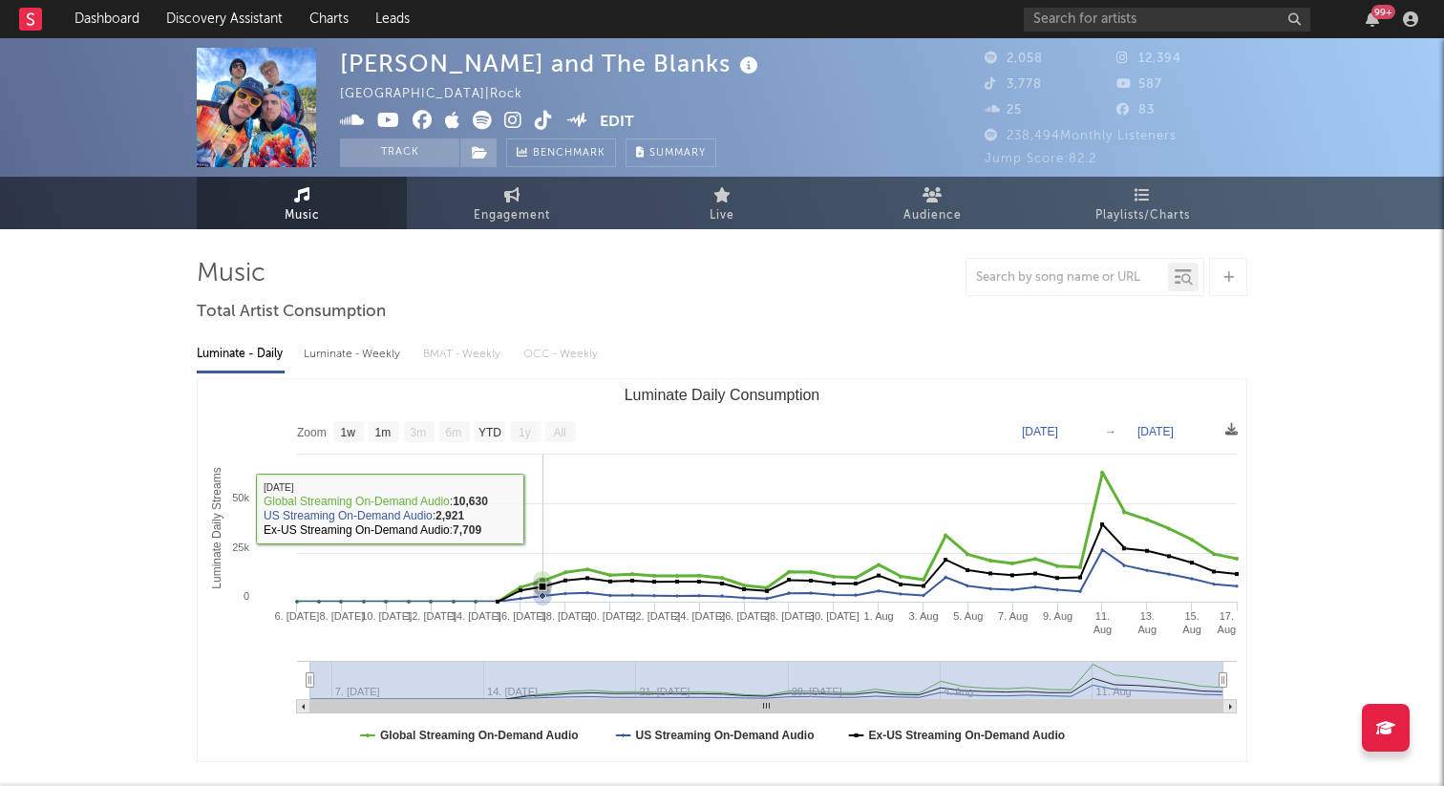
select select "1w"
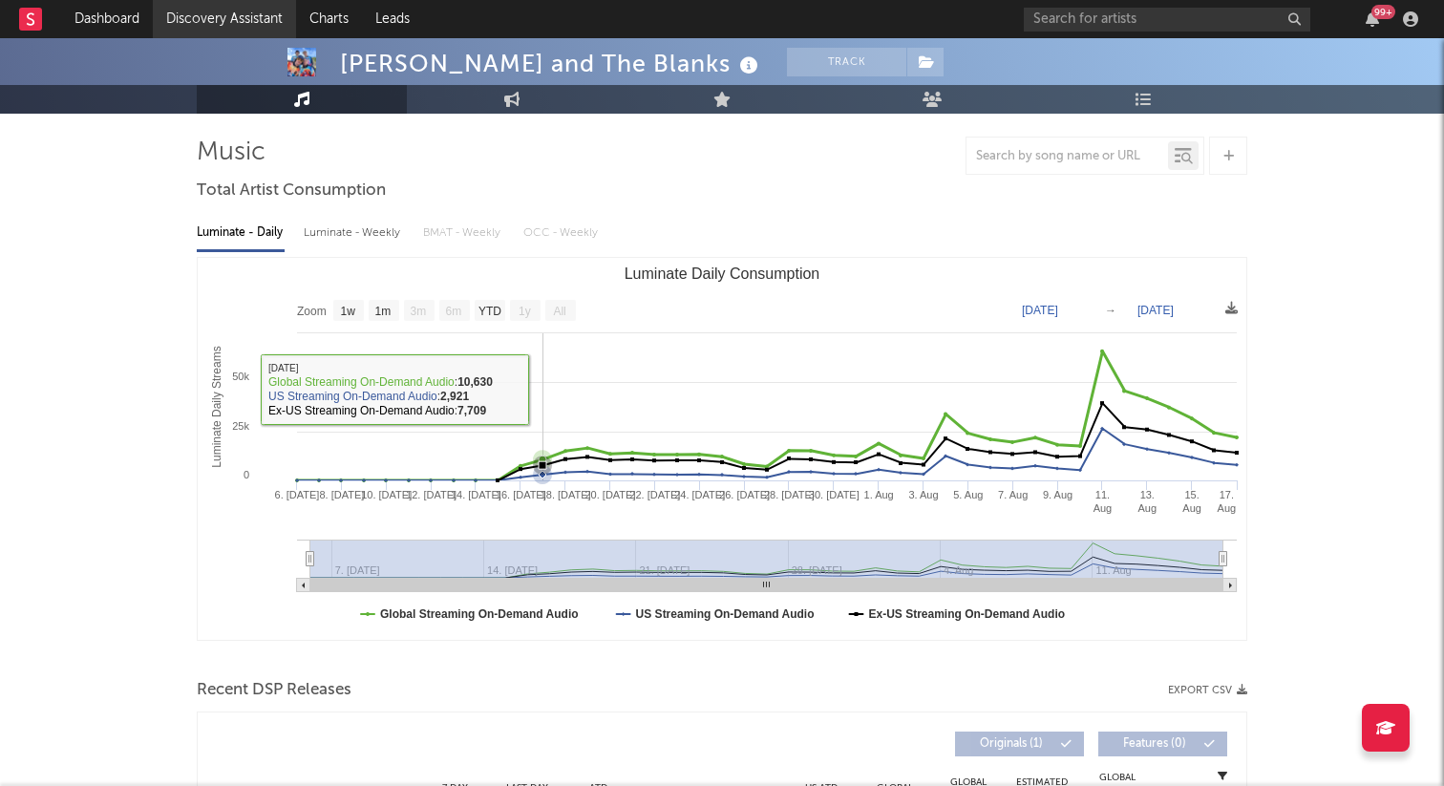
scroll to position [150, 0]
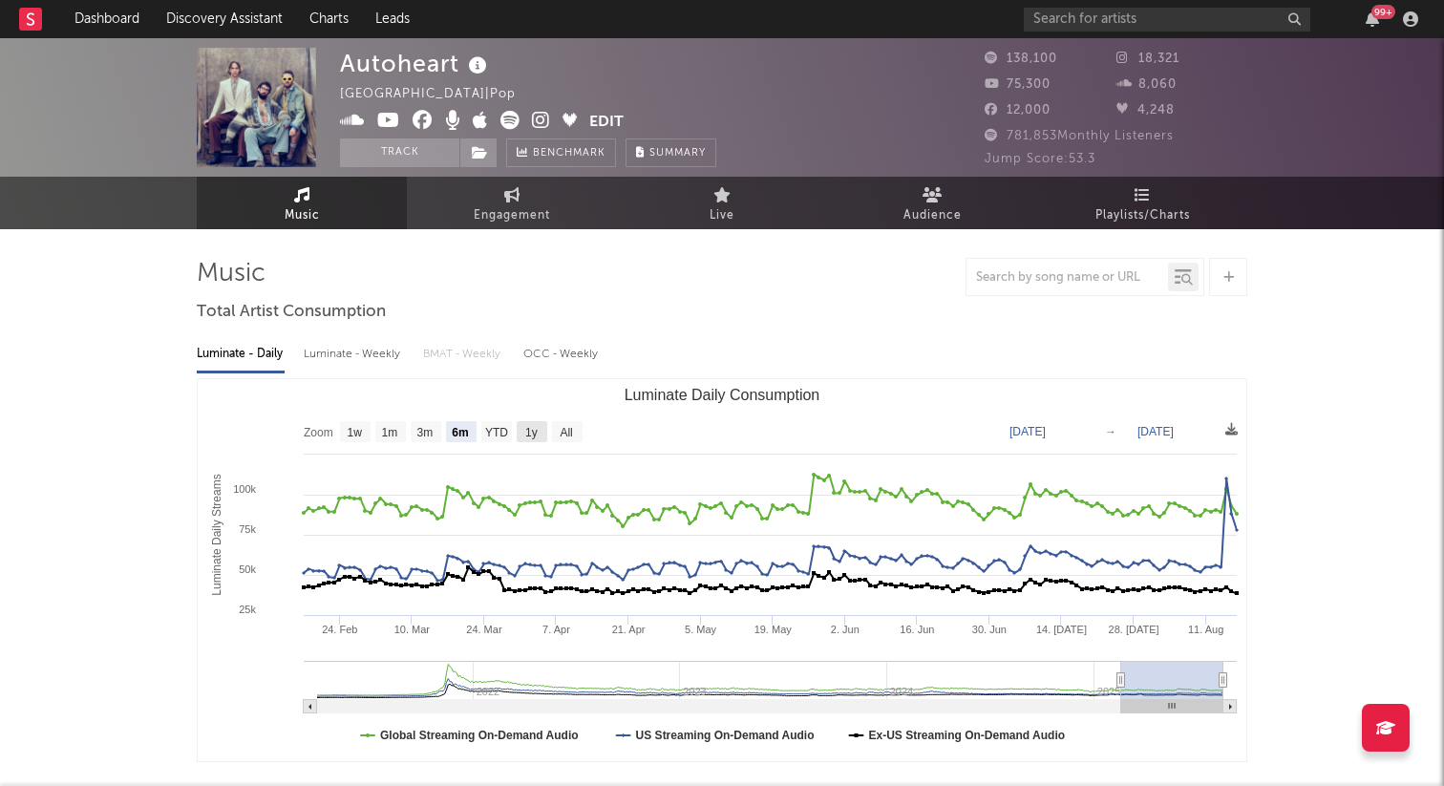
select select "6m"
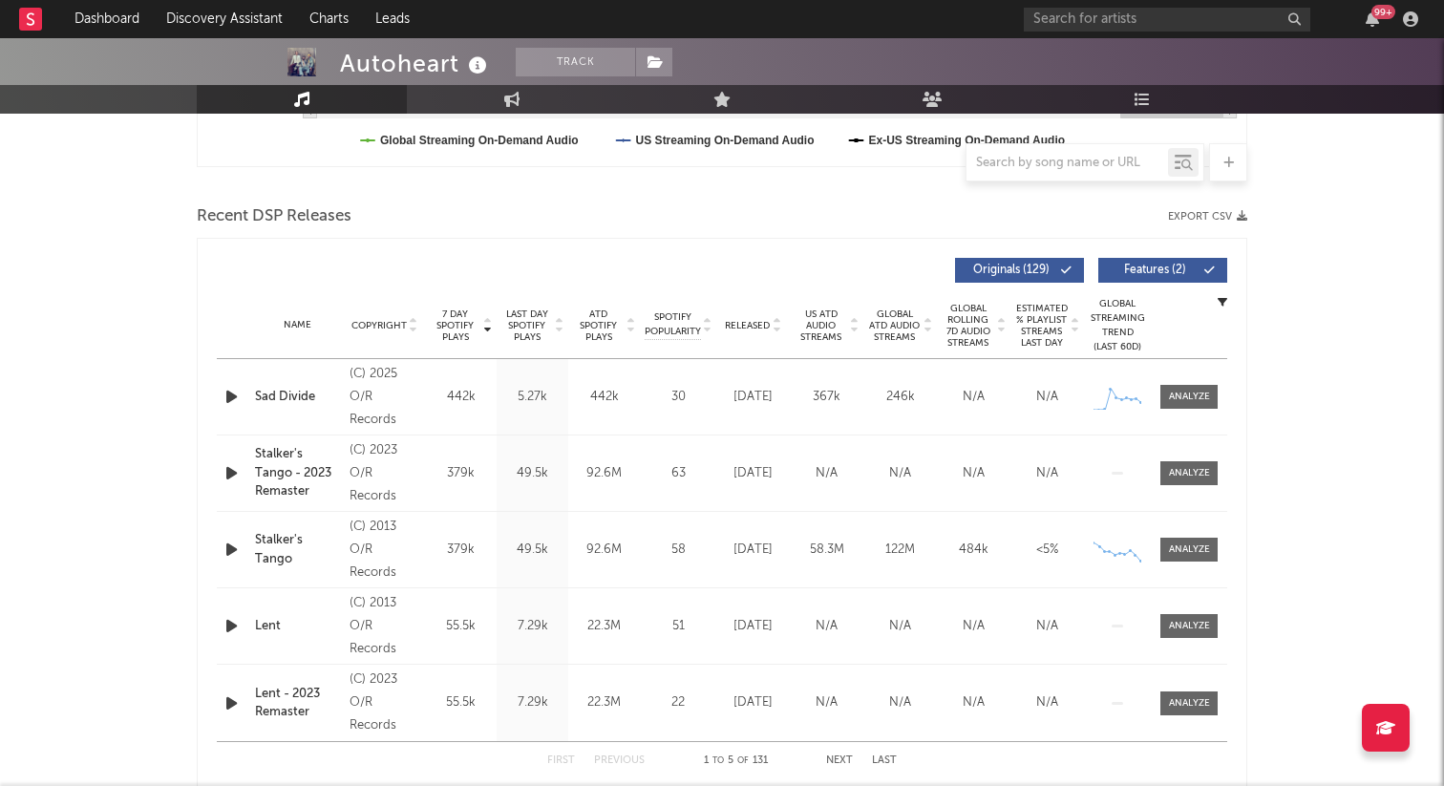
scroll to position [779, 0]
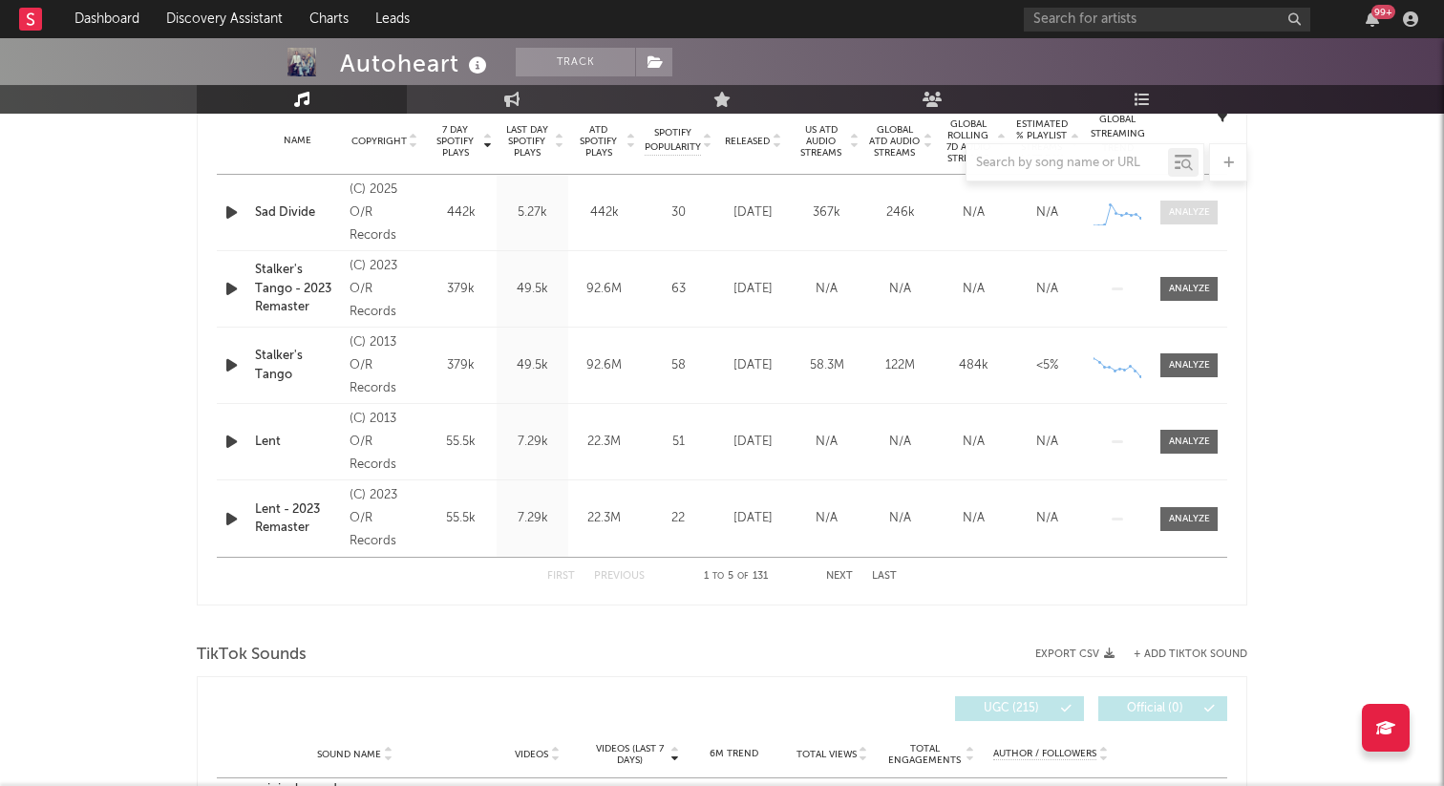
click at [1185, 215] on div at bounding box center [1189, 212] width 41 height 14
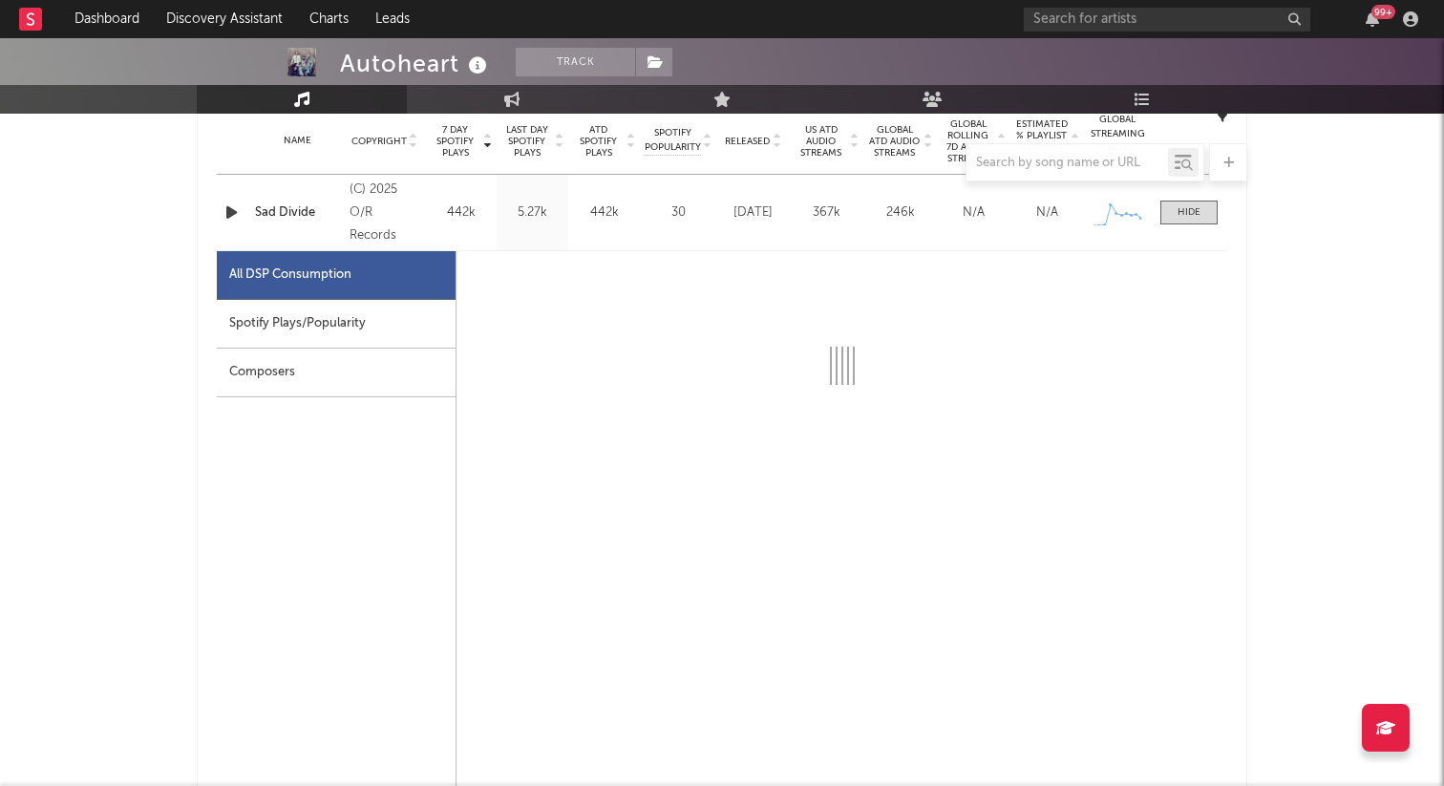
select select "1w"
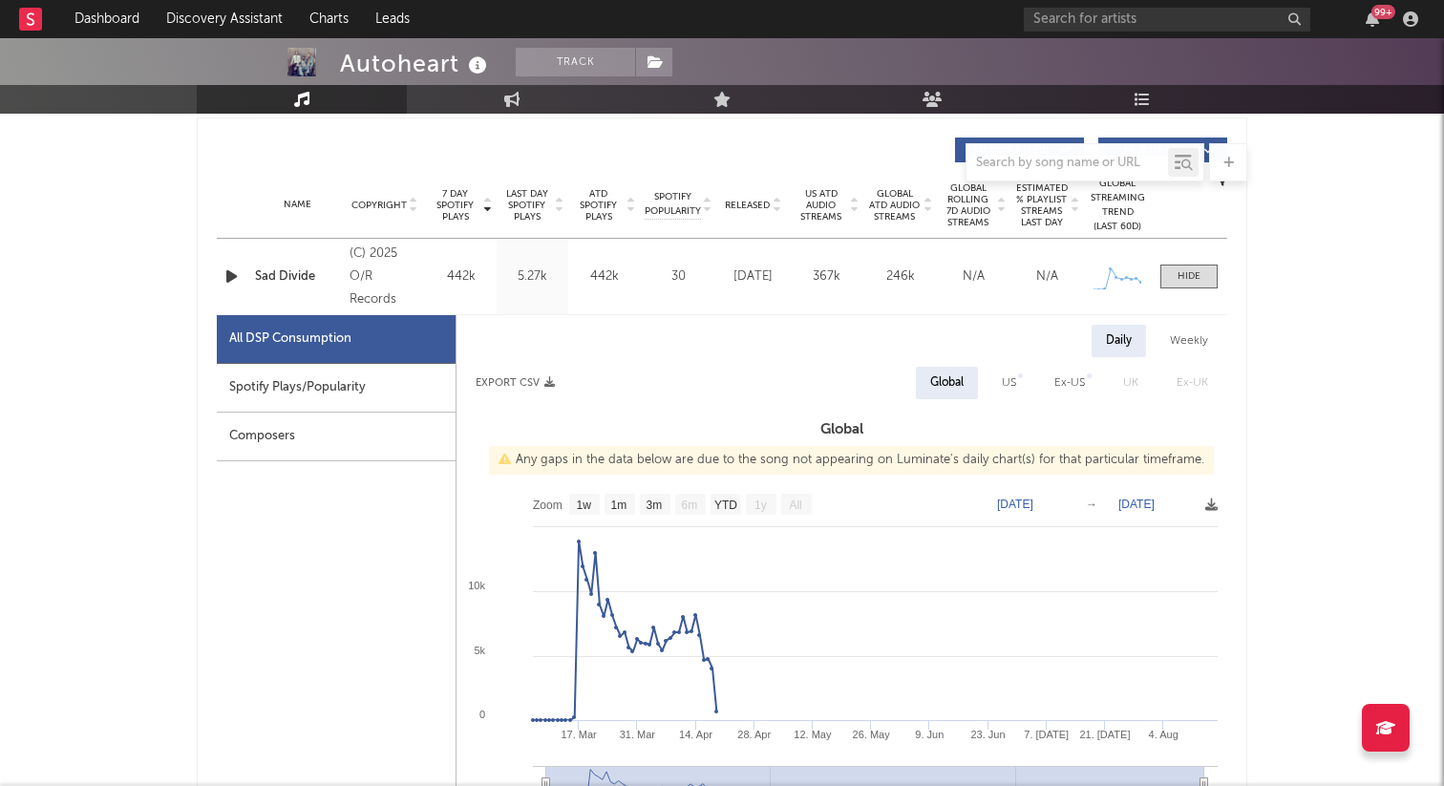
scroll to position [631, 0]
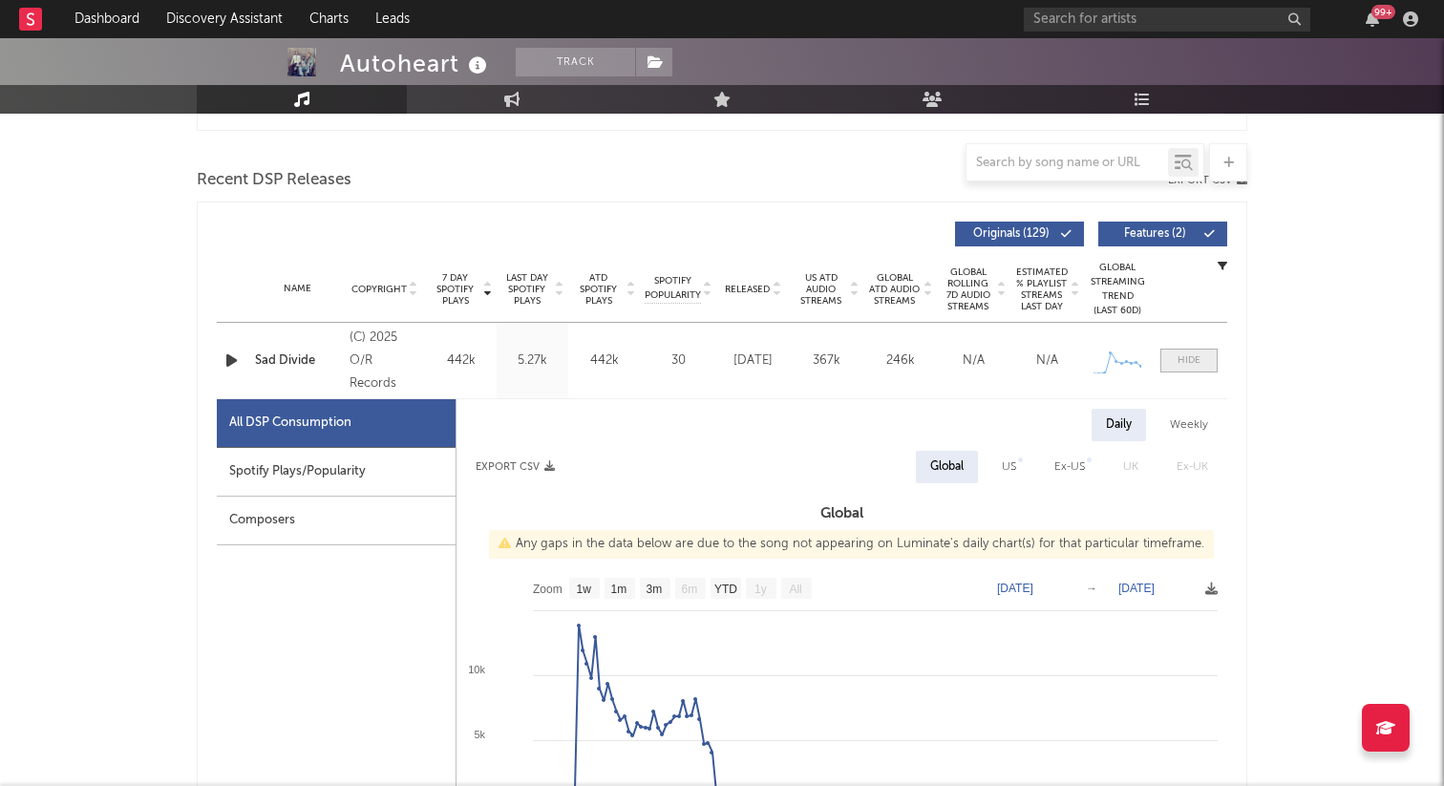
click at [1182, 360] on div at bounding box center [1188, 360] width 23 height 14
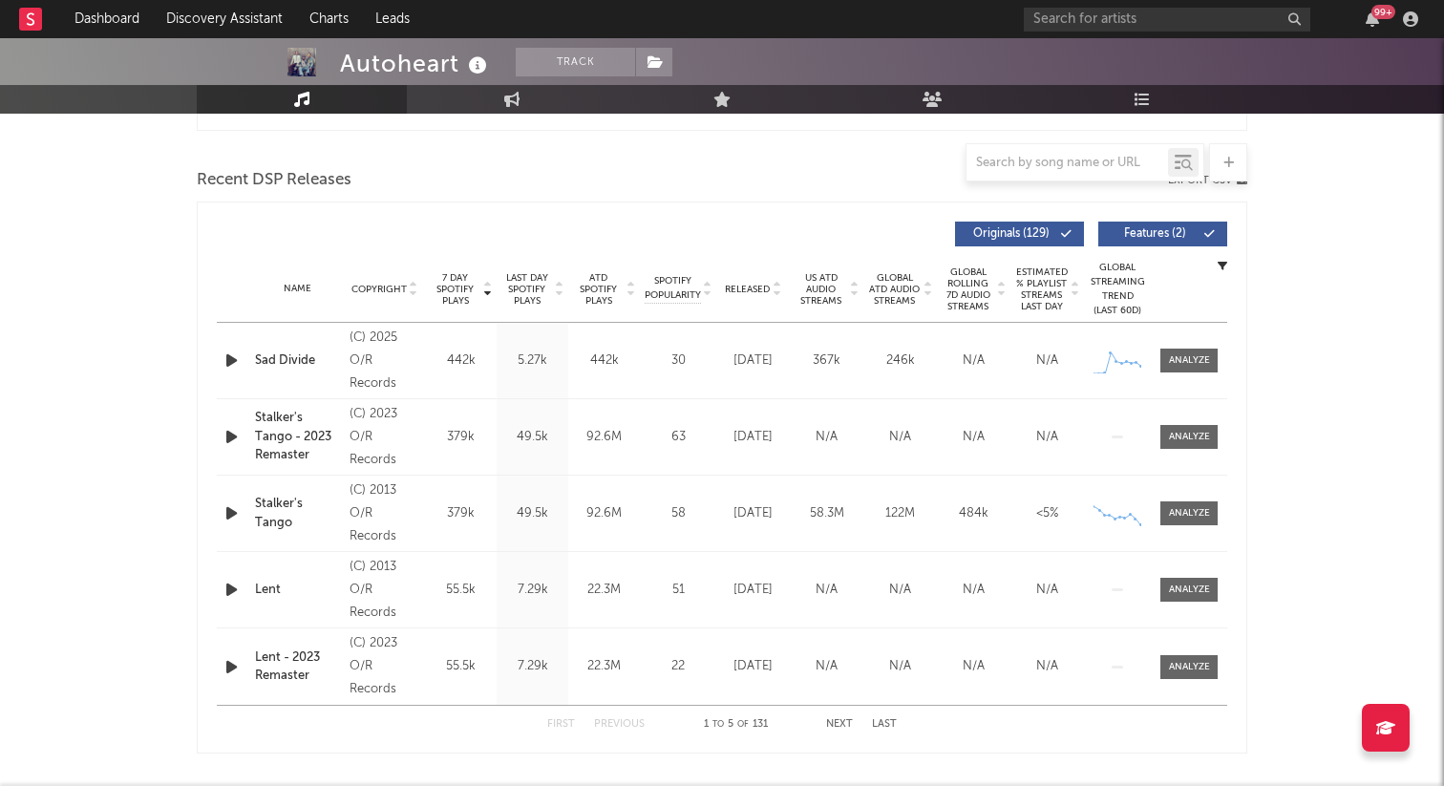
click at [754, 287] on span "Released" at bounding box center [747, 289] width 45 height 11
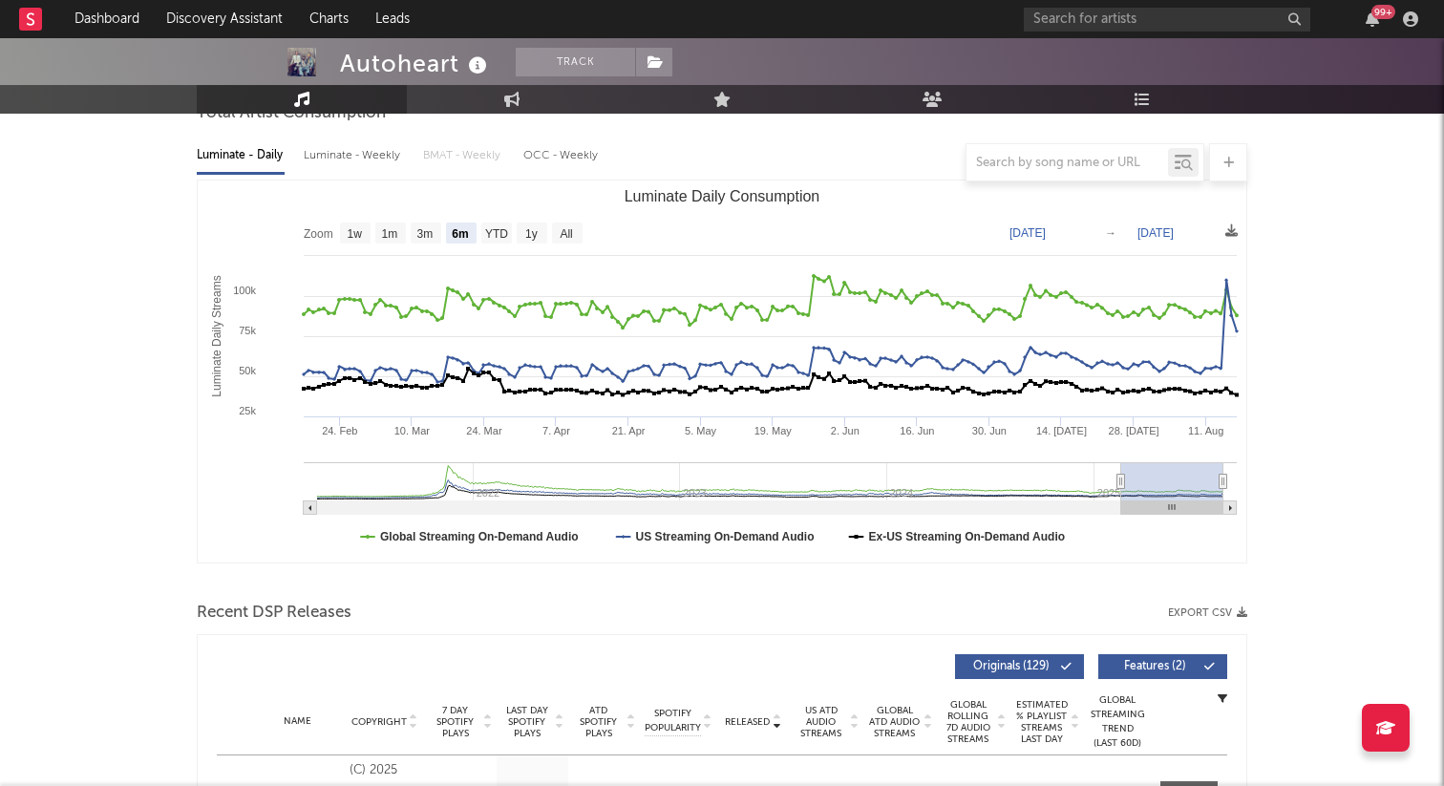
scroll to position [0, 0]
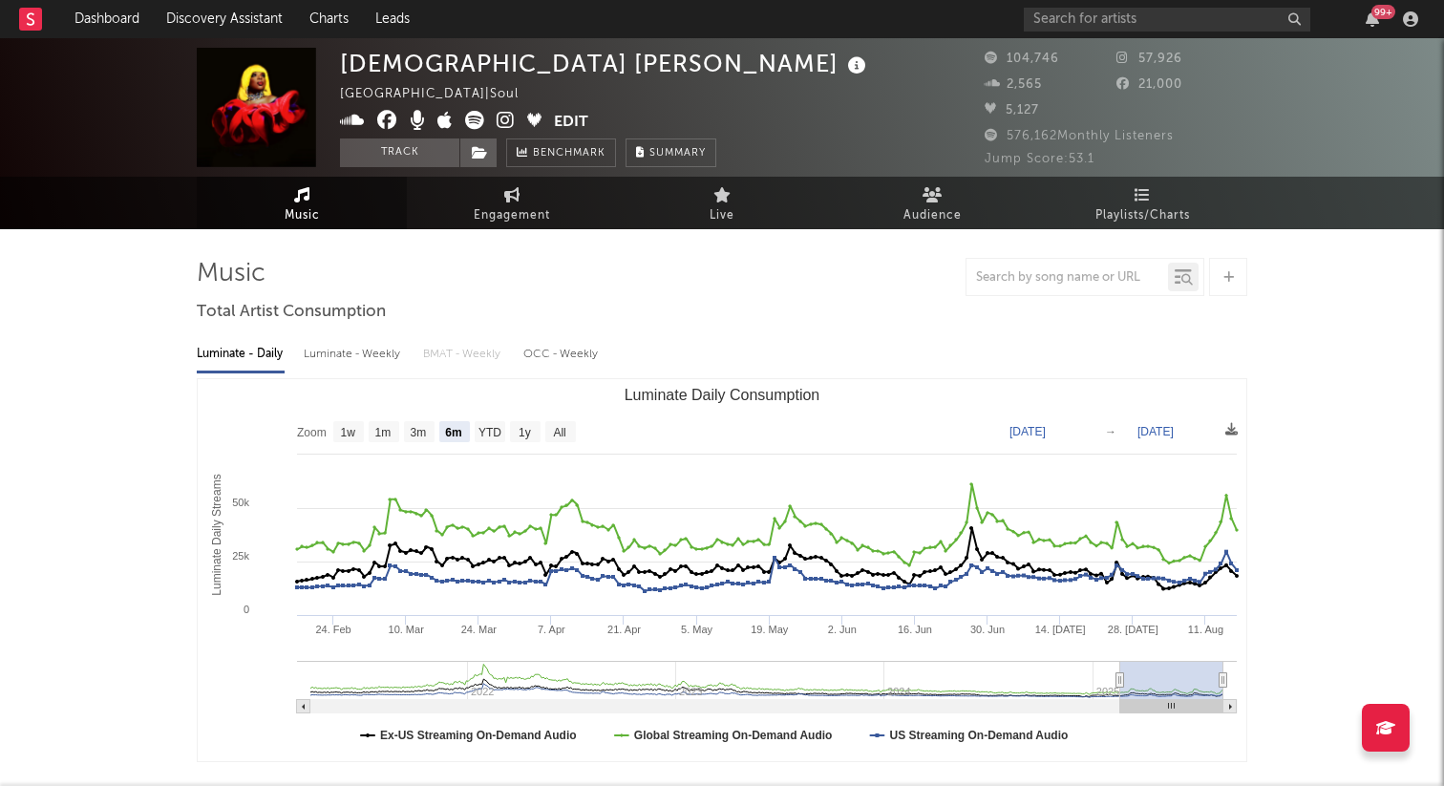
select select "6m"
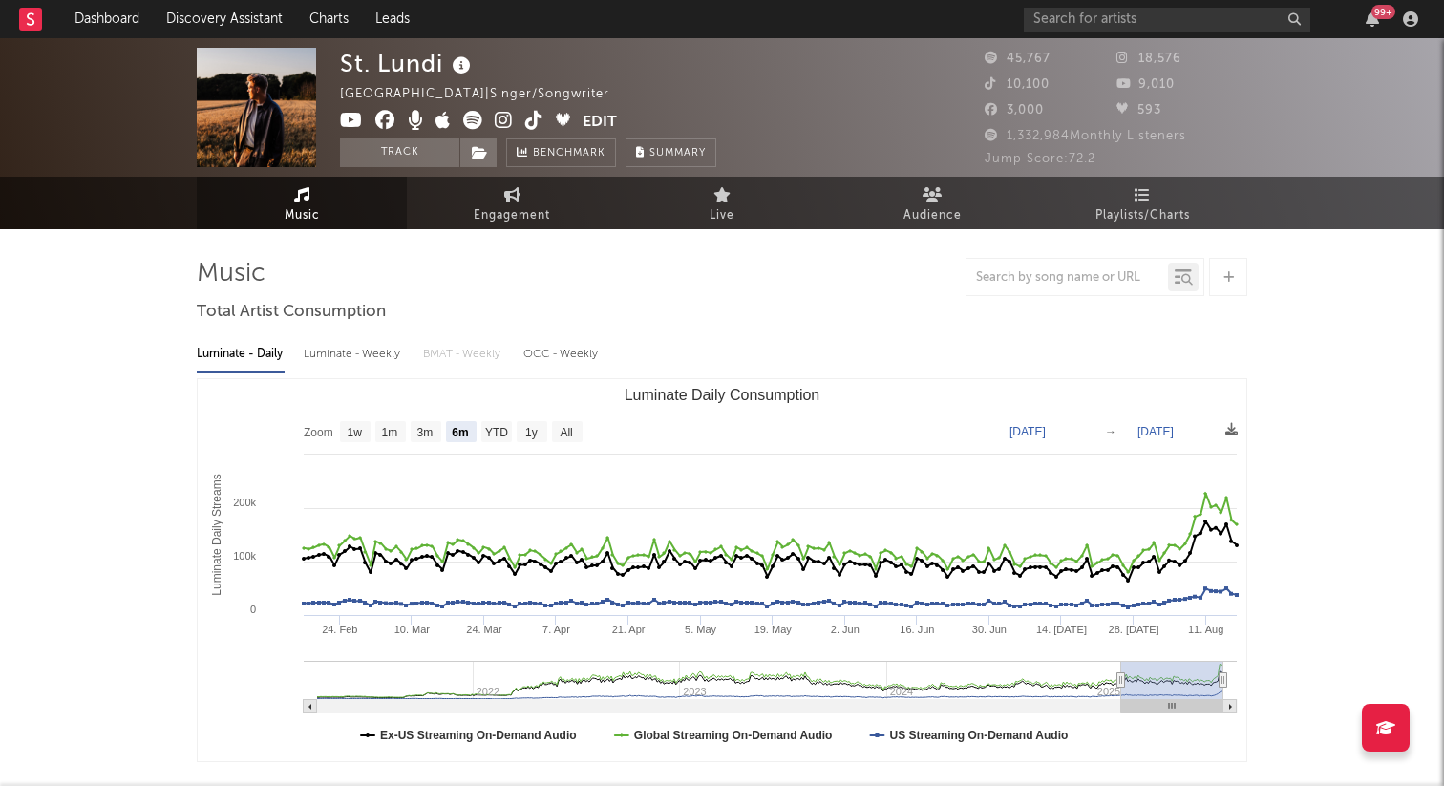
select select "6m"
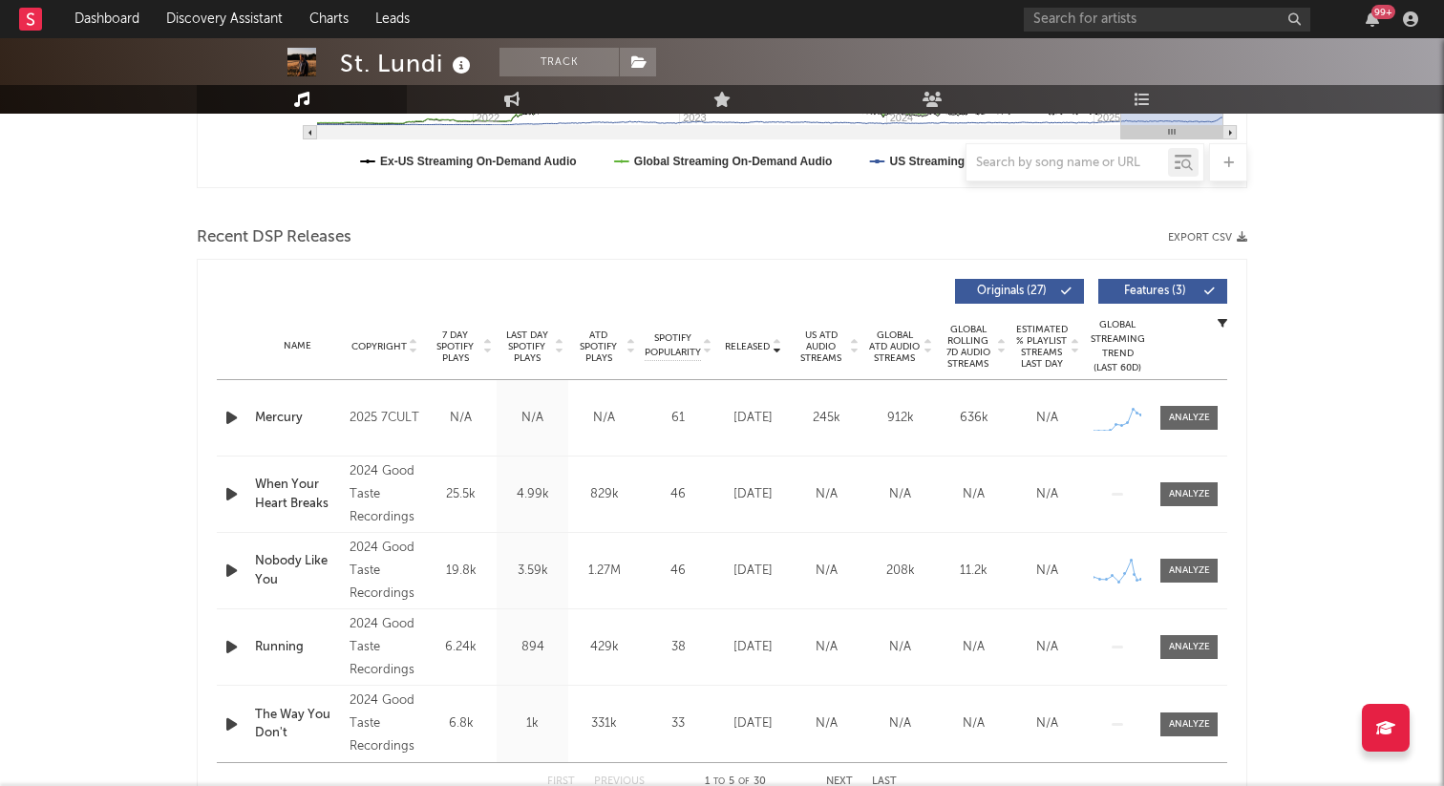
scroll to position [575, 0]
click at [1174, 418] on div at bounding box center [1189, 417] width 41 height 14
select select "1w"
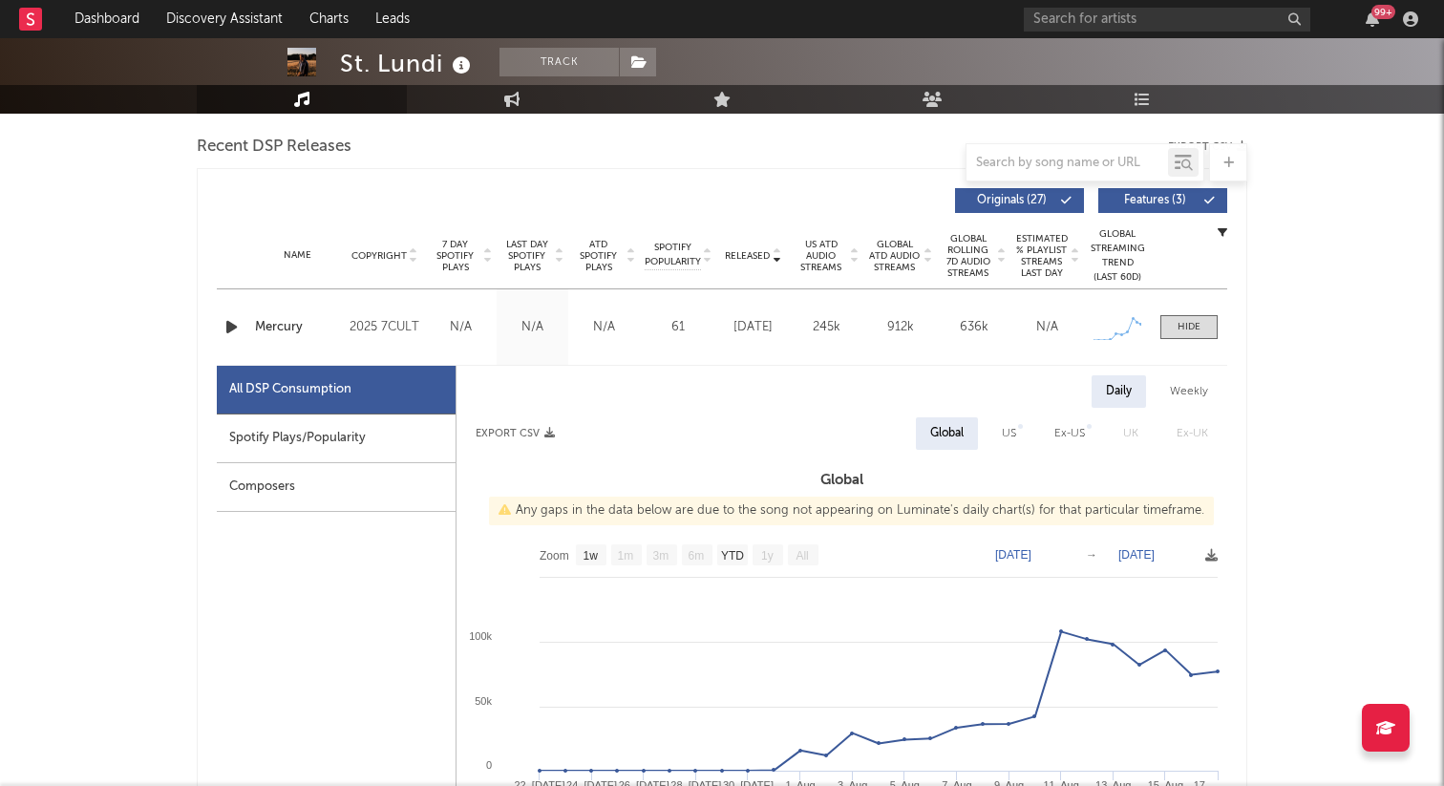
scroll to position [757, 0]
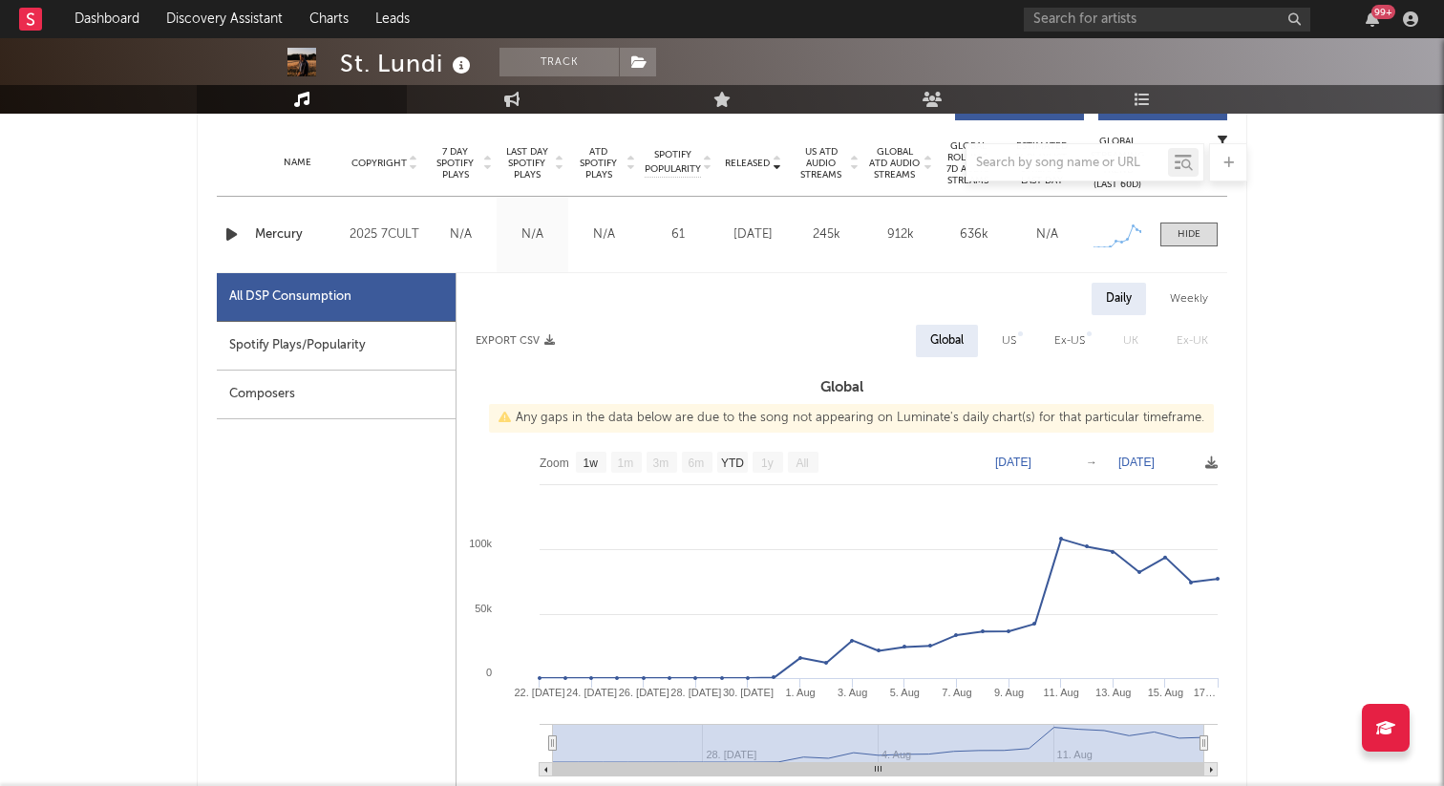
click at [1189, 304] on div "Weekly" at bounding box center [1188, 299] width 67 height 32
select select "1w"
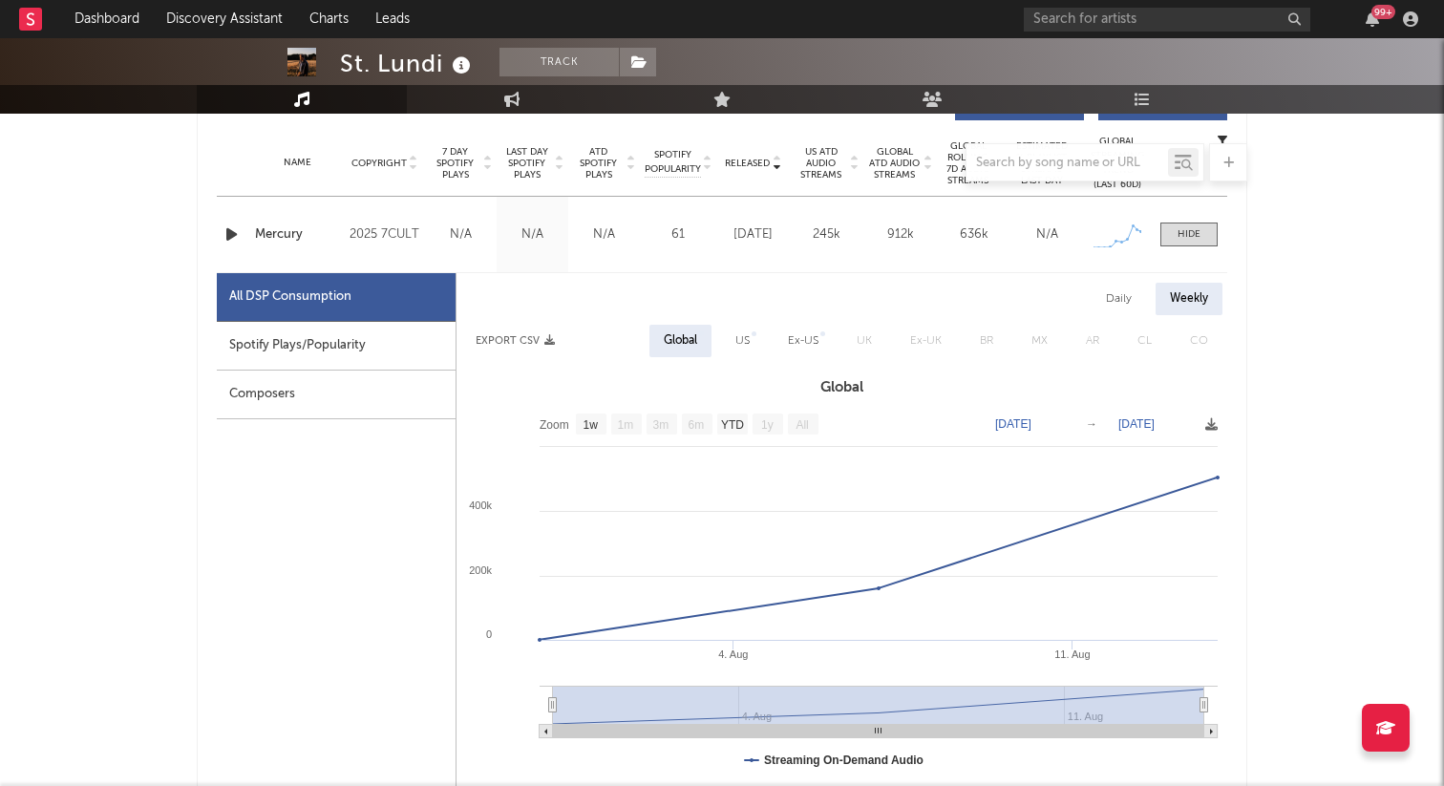
click at [1131, 299] on div "Daily" at bounding box center [1118, 299] width 54 height 32
select select "1w"
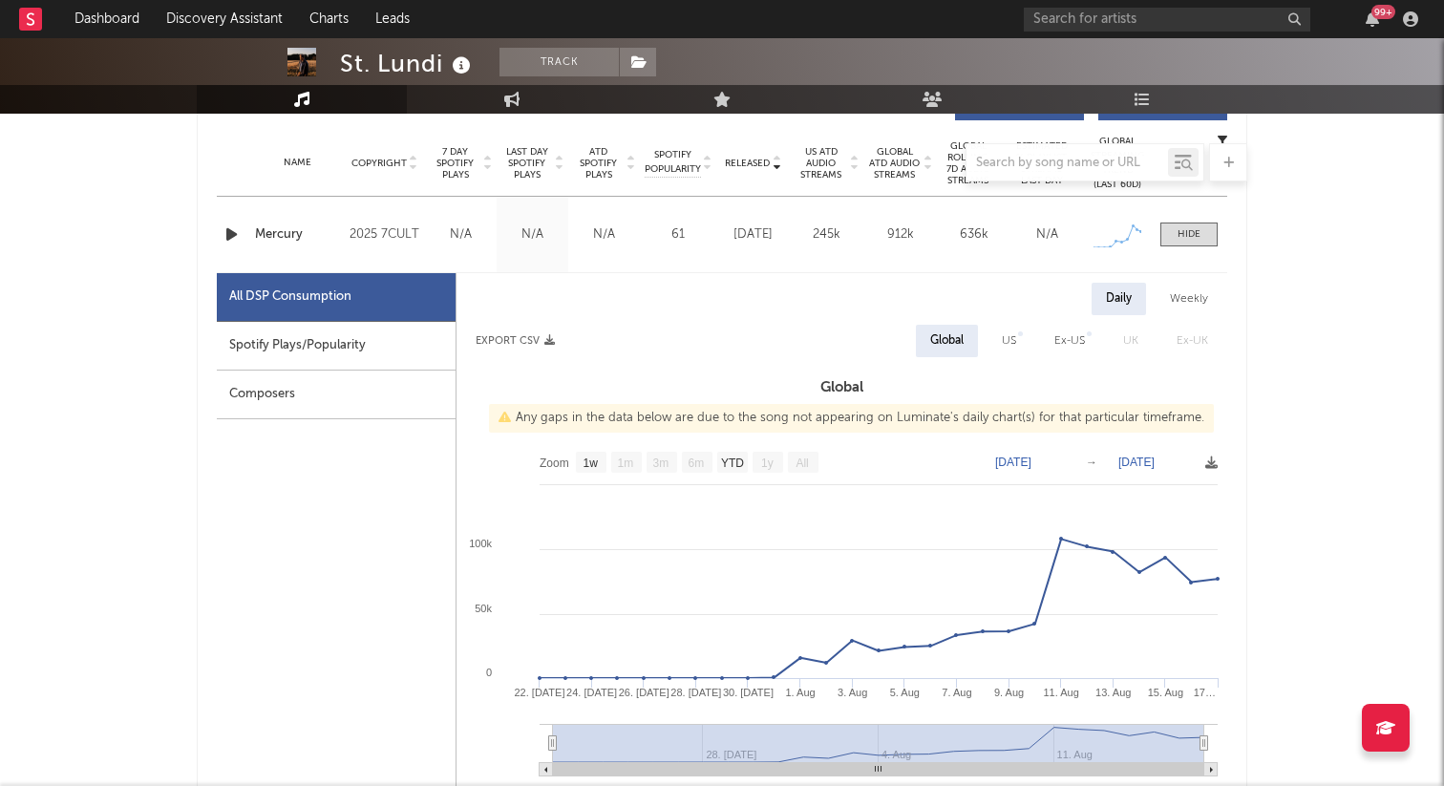
click at [1005, 334] on div "US" at bounding box center [1009, 340] width 14 height 23
select select "1w"
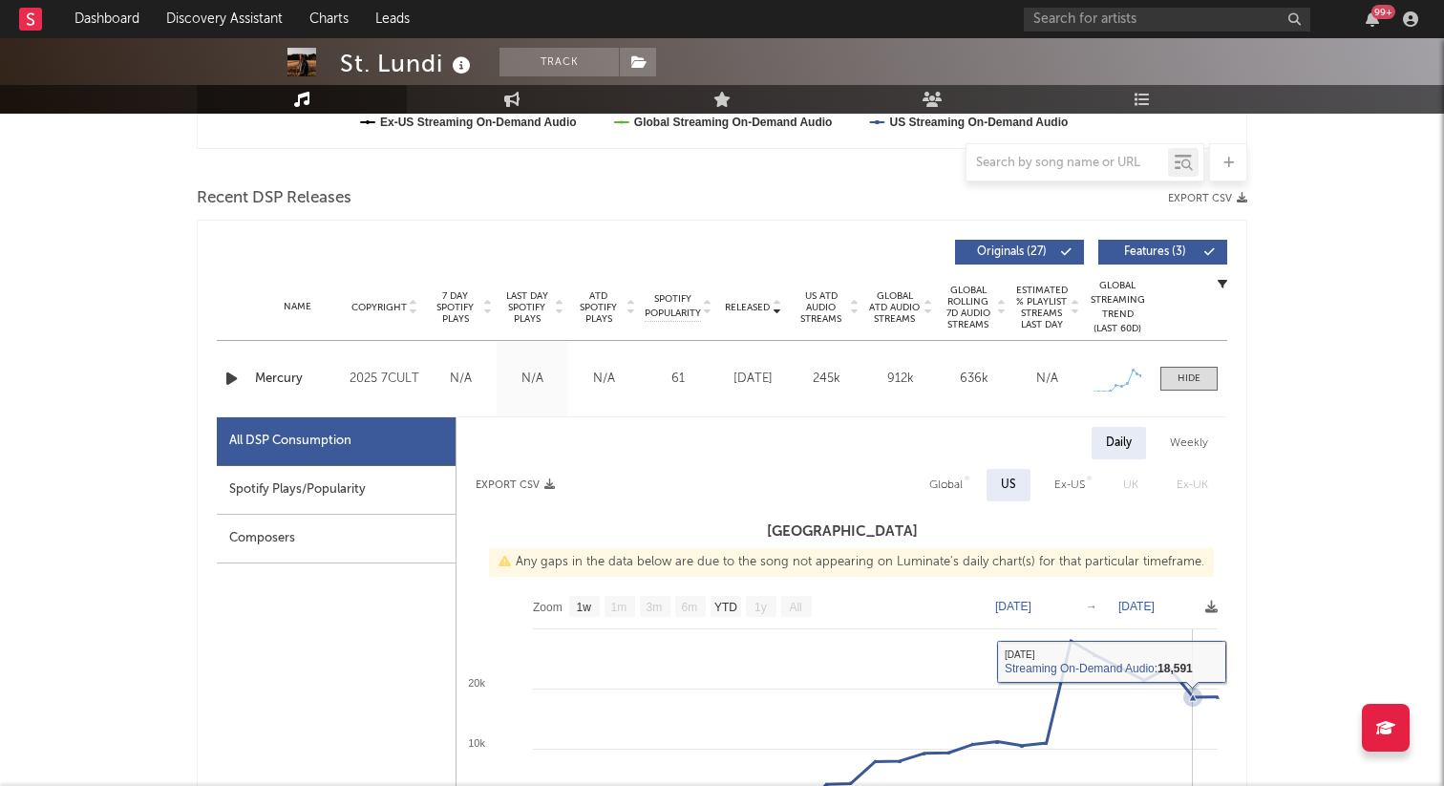
scroll to position [494, 0]
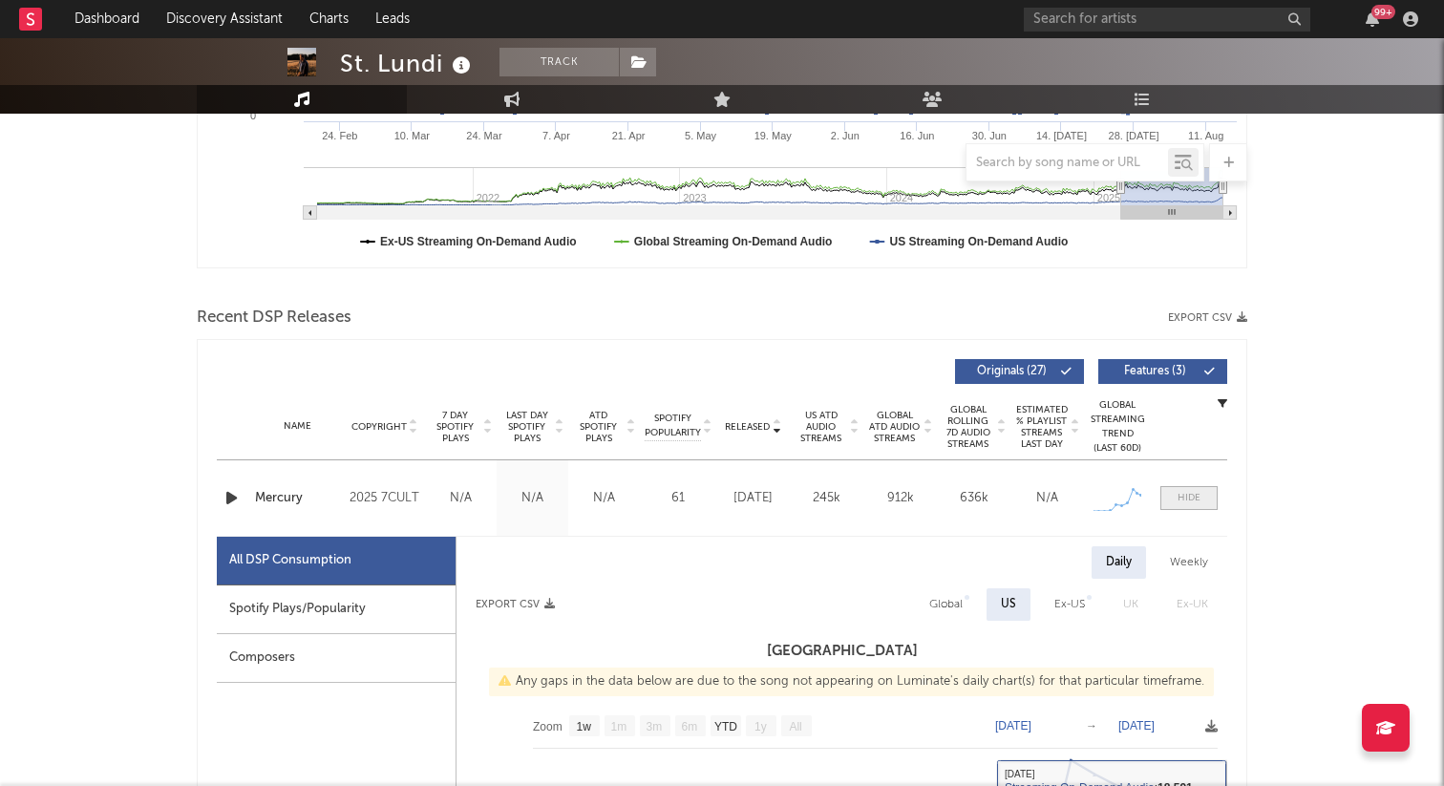
click at [1190, 487] on span at bounding box center [1188, 498] width 57 height 24
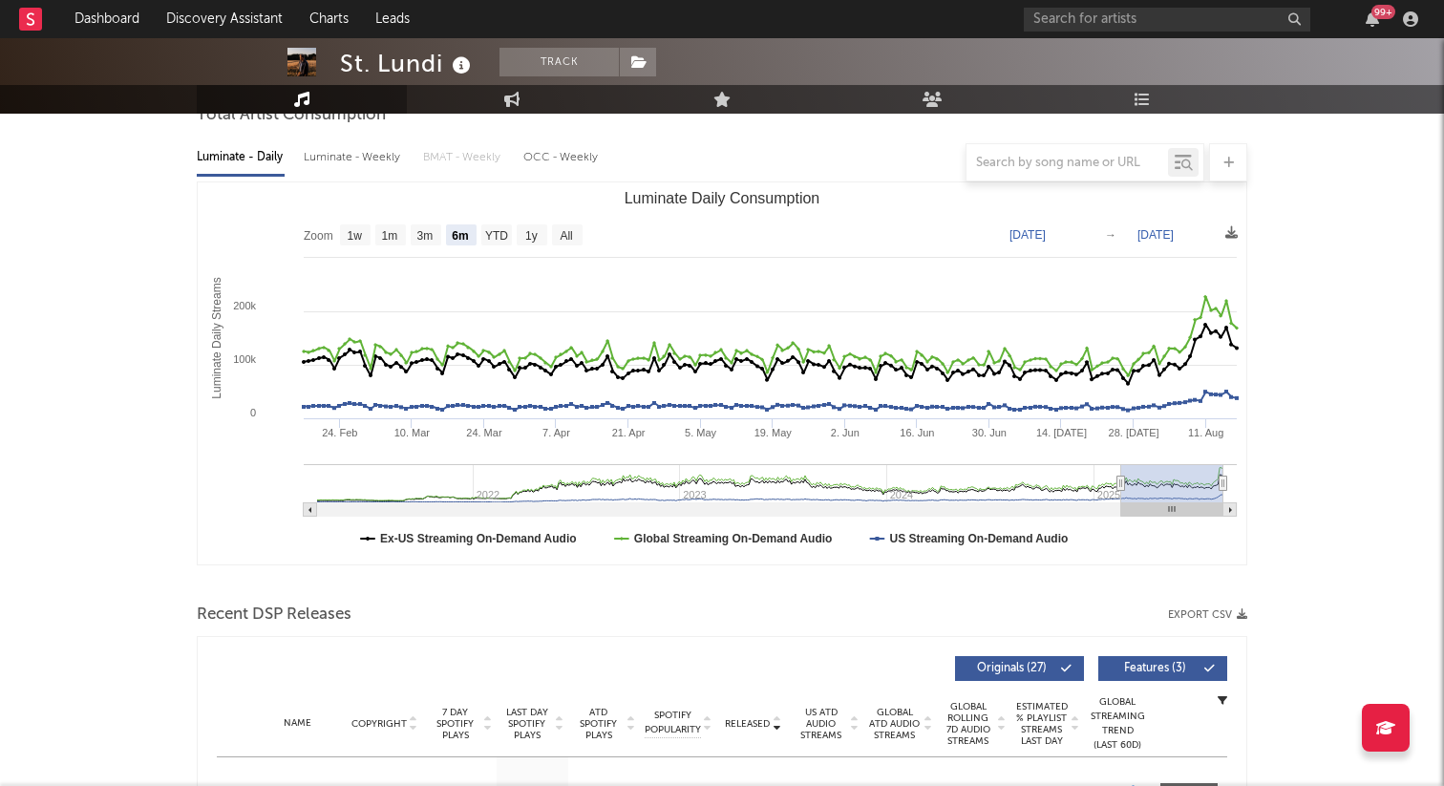
scroll to position [0, 0]
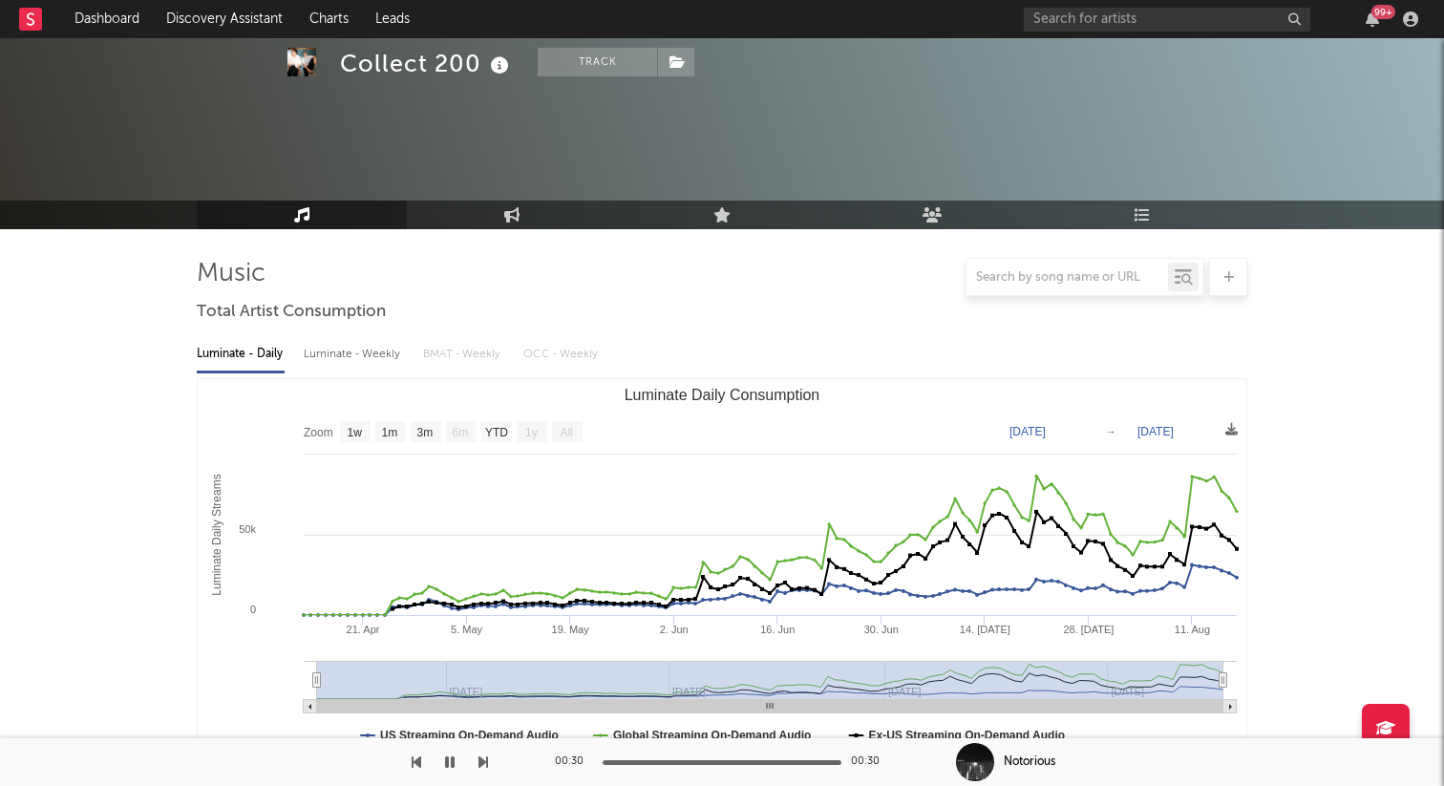
select select "1w"
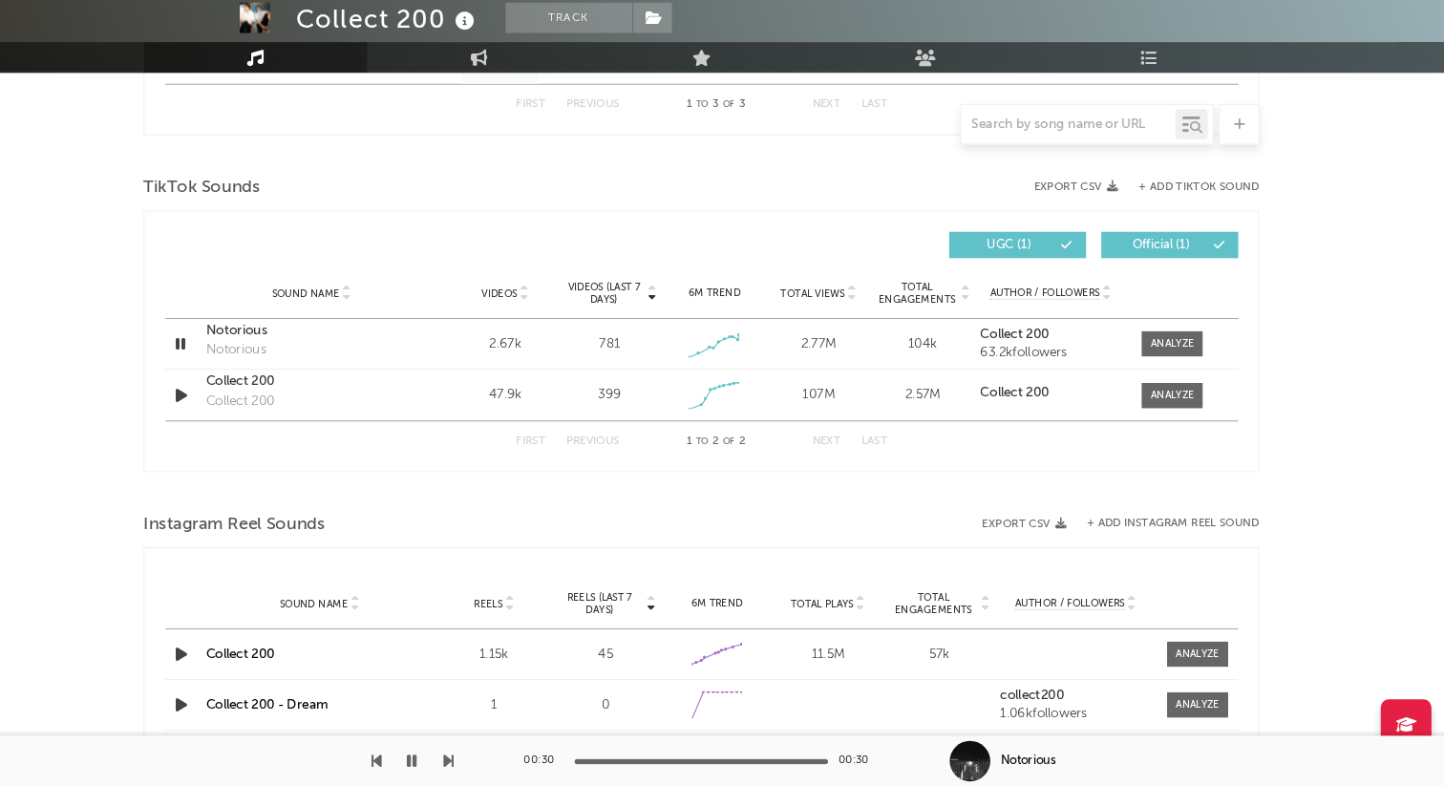
scroll to position [1071, 0]
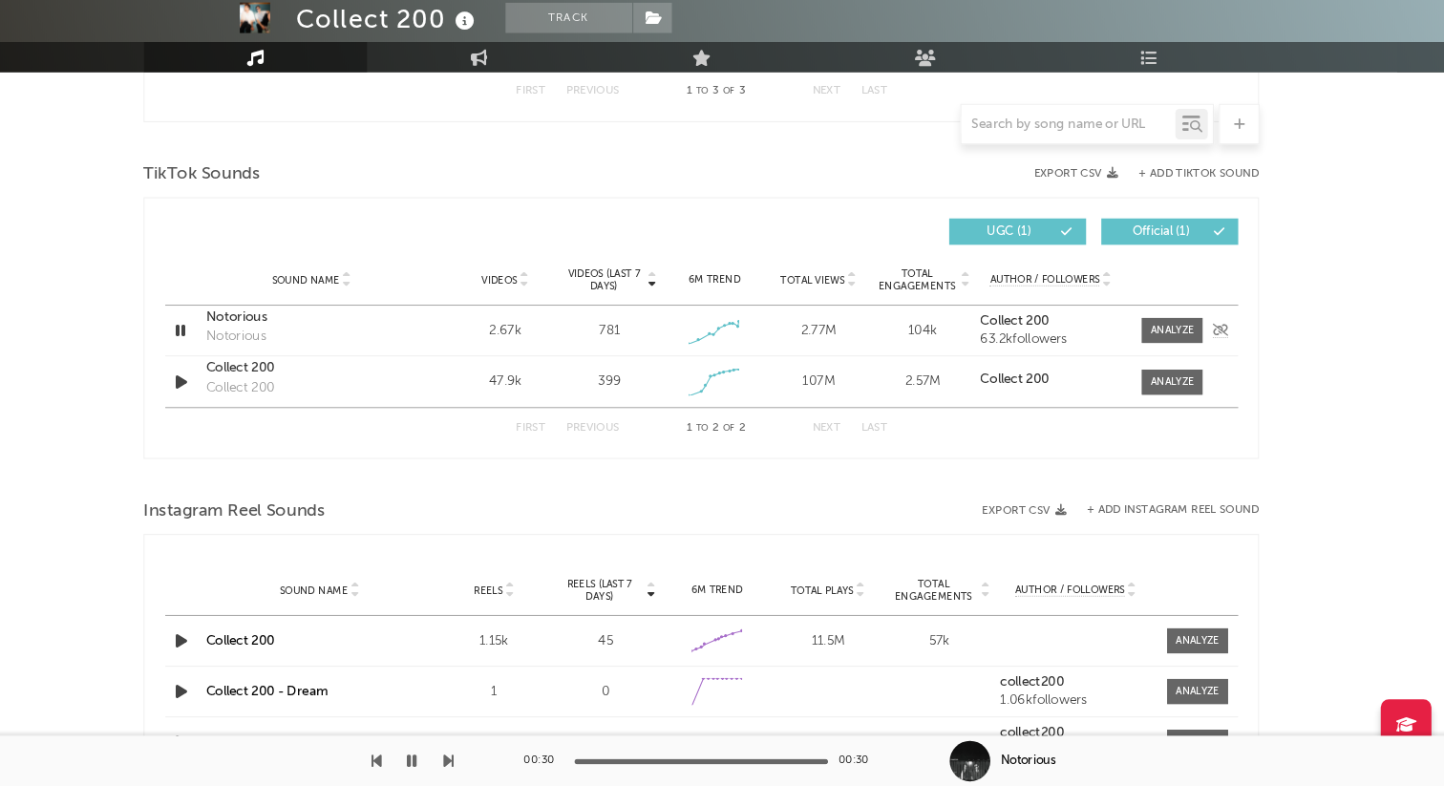
click at [234, 365] on icon "button" at bounding box center [231, 357] width 18 height 24
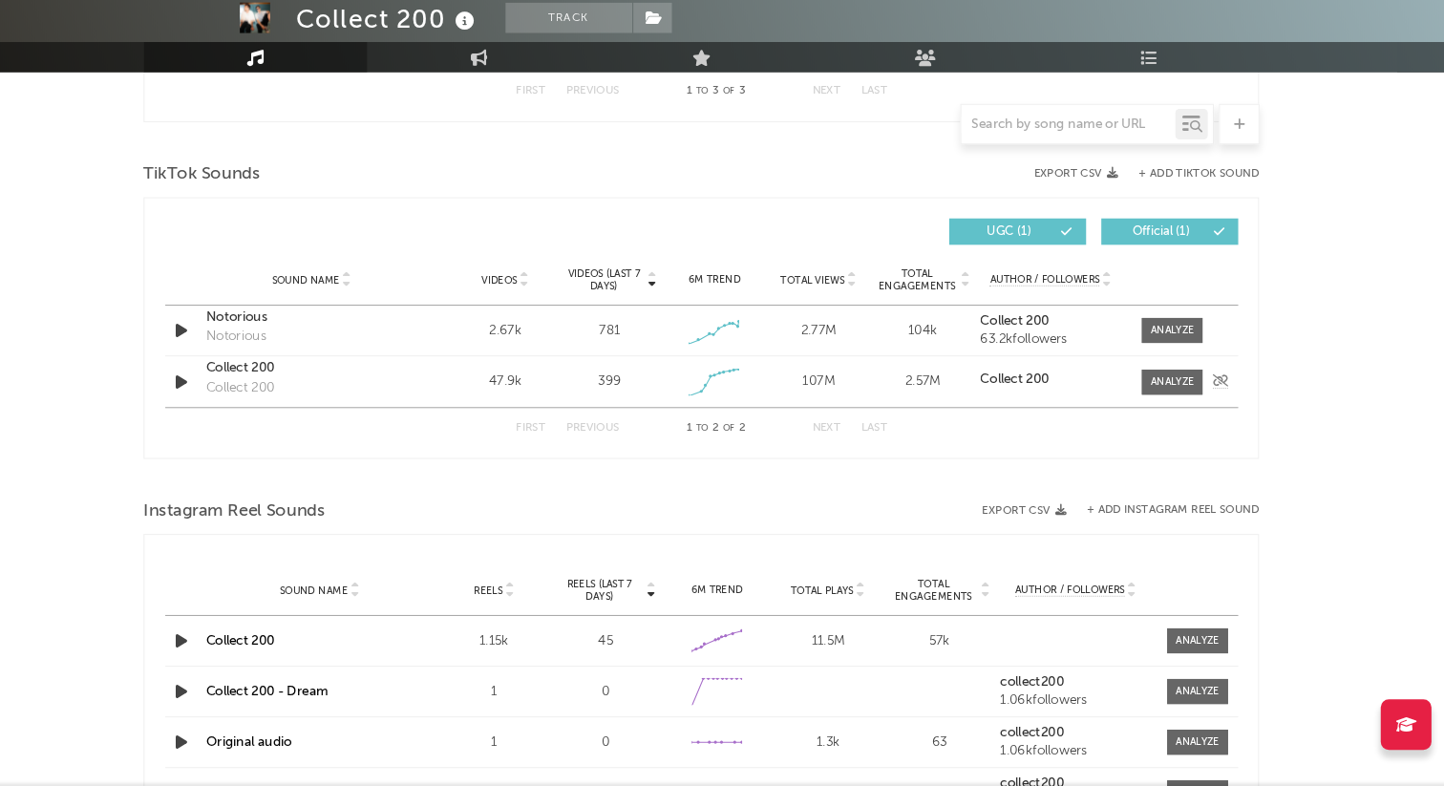
click at [232, 404] on icon "button" at bounding box center [232, 405] width 20 height 24
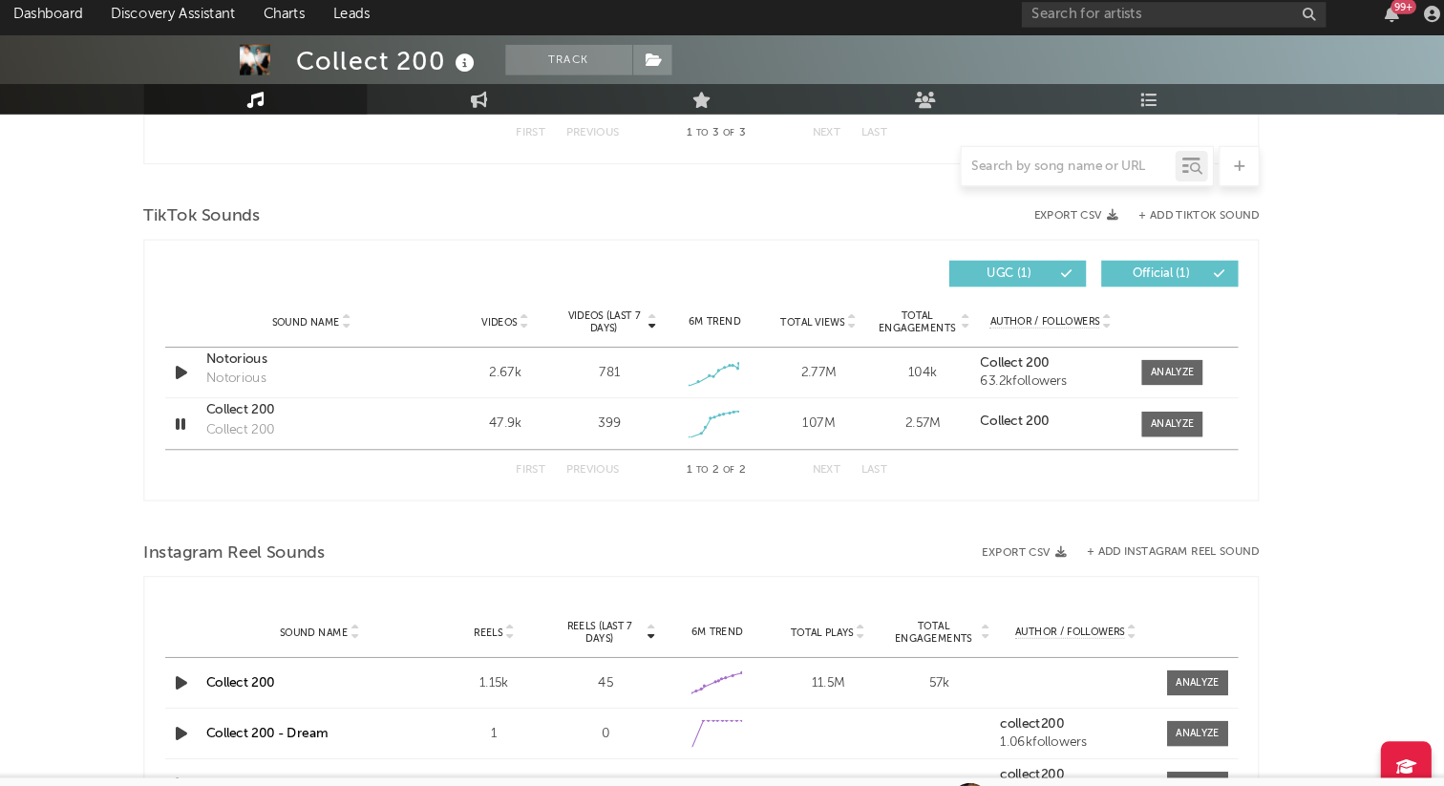
click at [1174, 407] on div at bounding box center [1165, 405] width 41 height 14
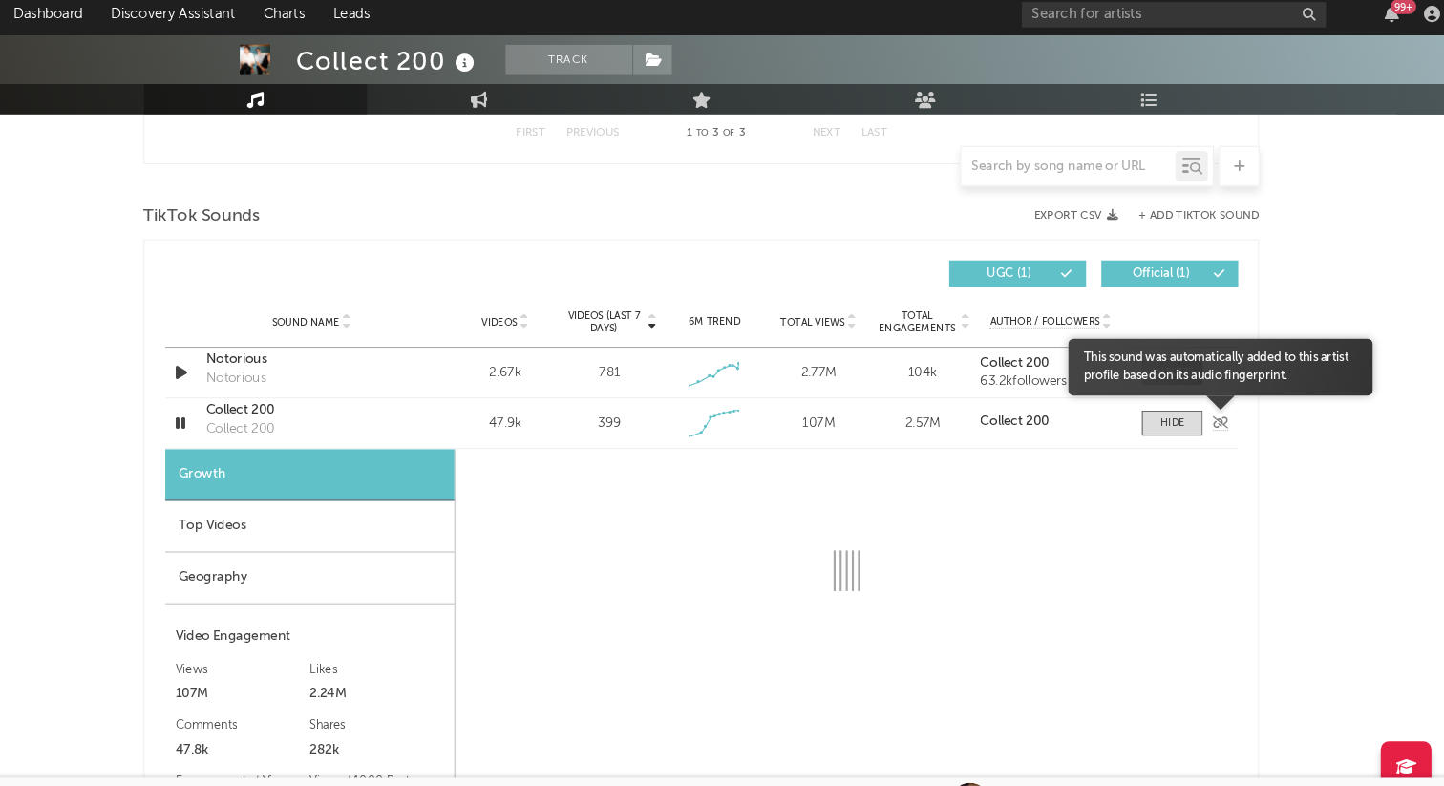
select select "1w"
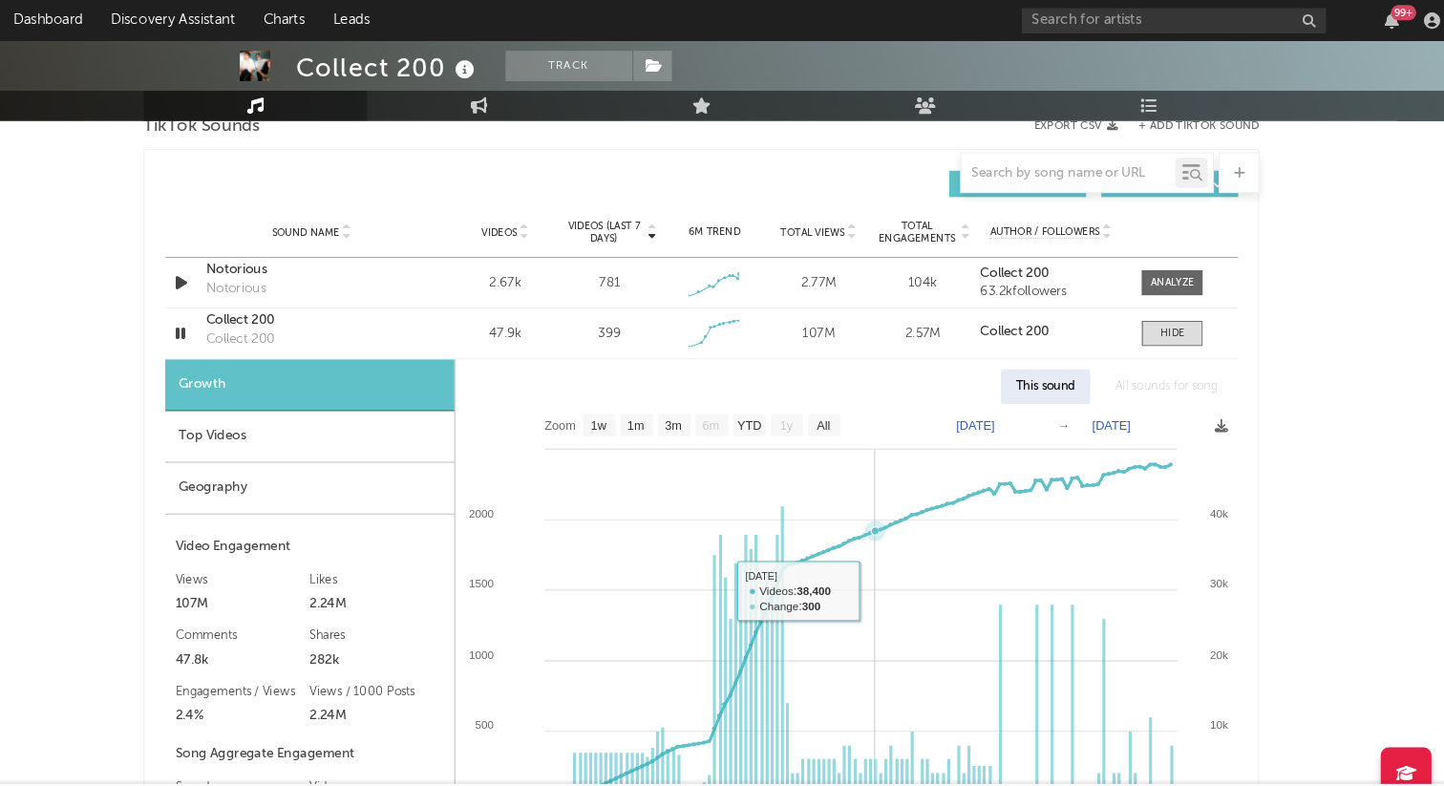
scroll to position [1143, 0]
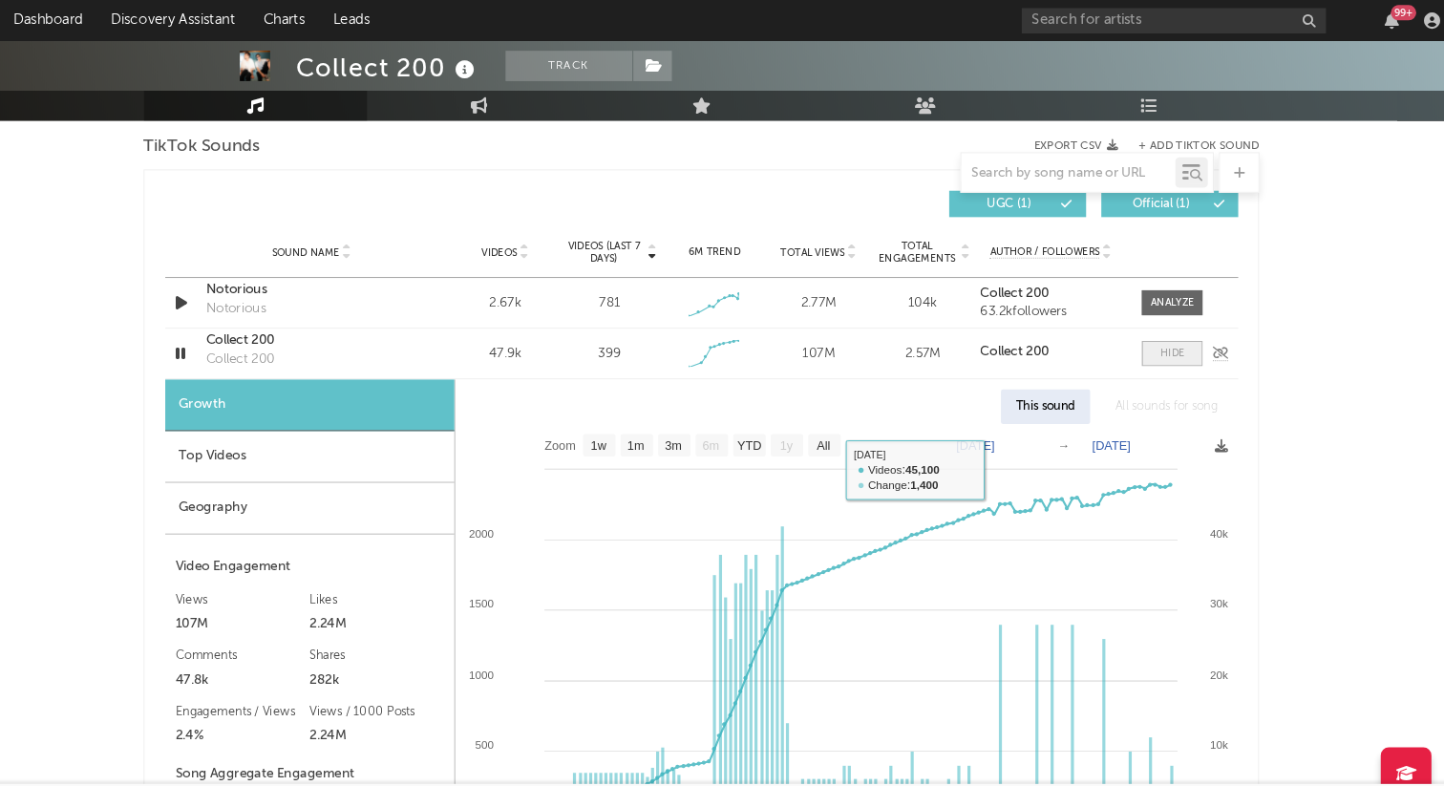
click at [1166, 340] on span at bounding box center [1164, 333] width 57 height 24
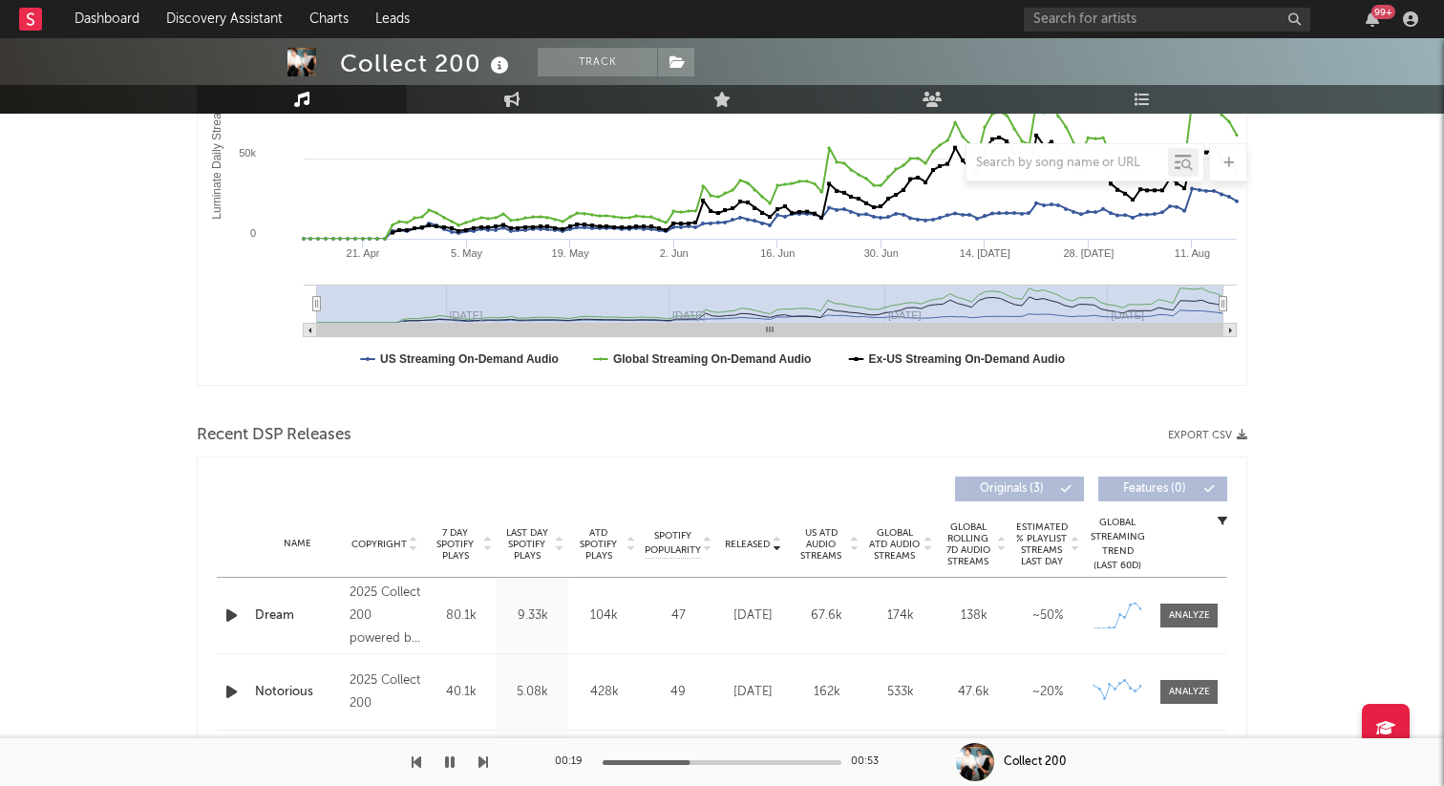
scroll to position [0, 0]
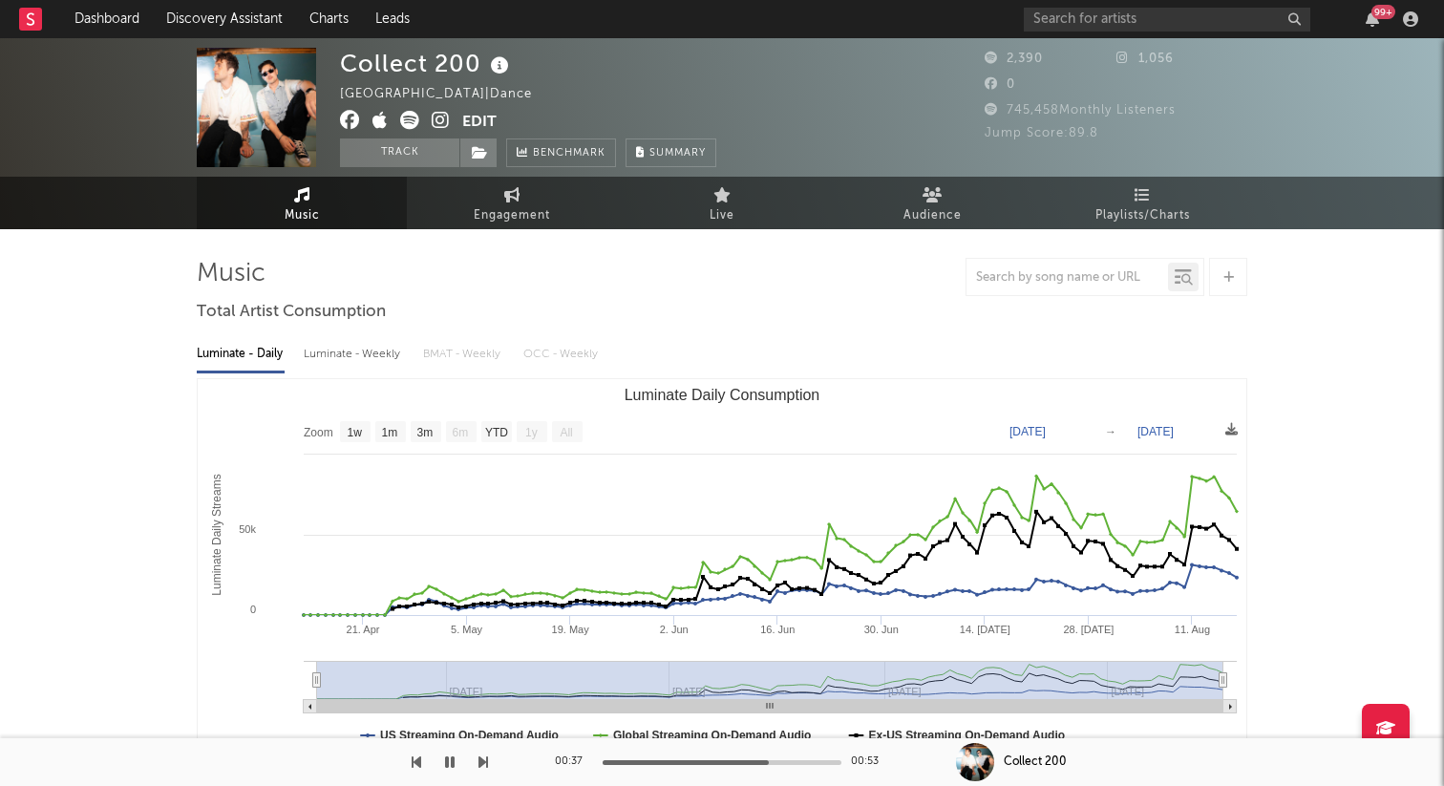
click at [469, 121] on button "Edit" at bounding box center [479, 123] width 34 height 24
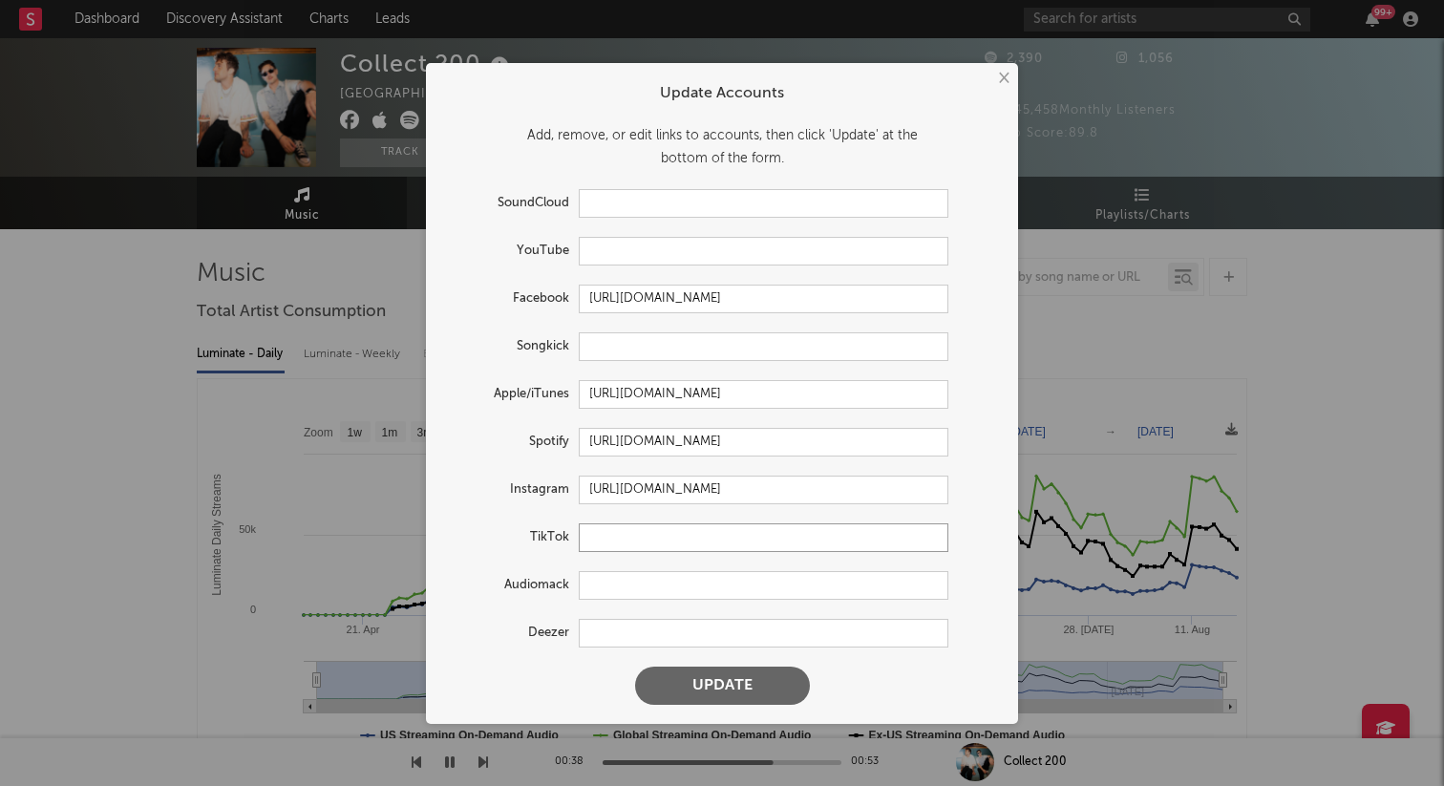
click at [605, 530] on input "text" at bounding box center [764, 537] width 370 height 29
paste input "https://www.tiktok.com/@collect200__"
type input "https://www.tiktok.com/@collect200__"
click at [635, 666] on button "Update" at bounding box center [722, 685] width 175 height 38
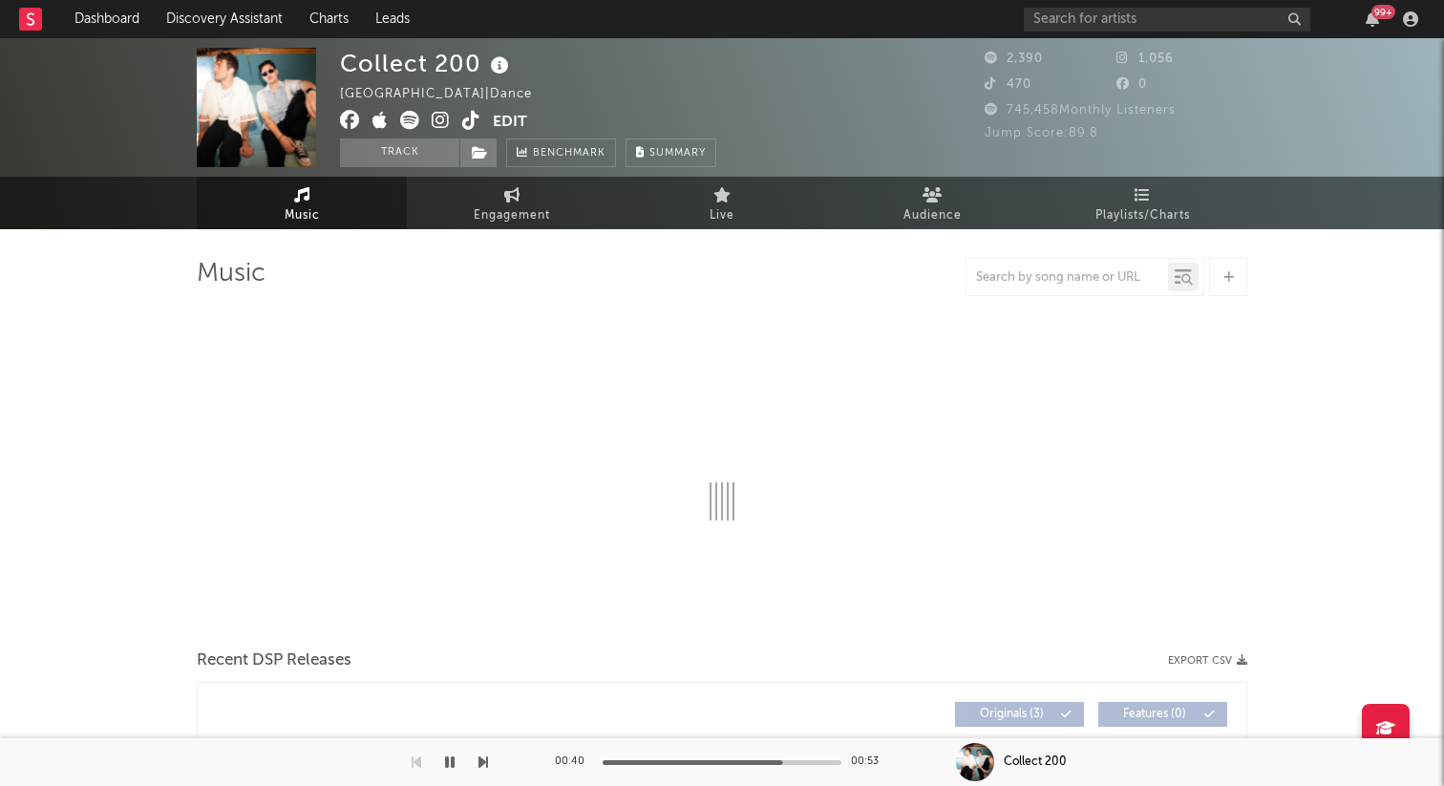
select select "1w"
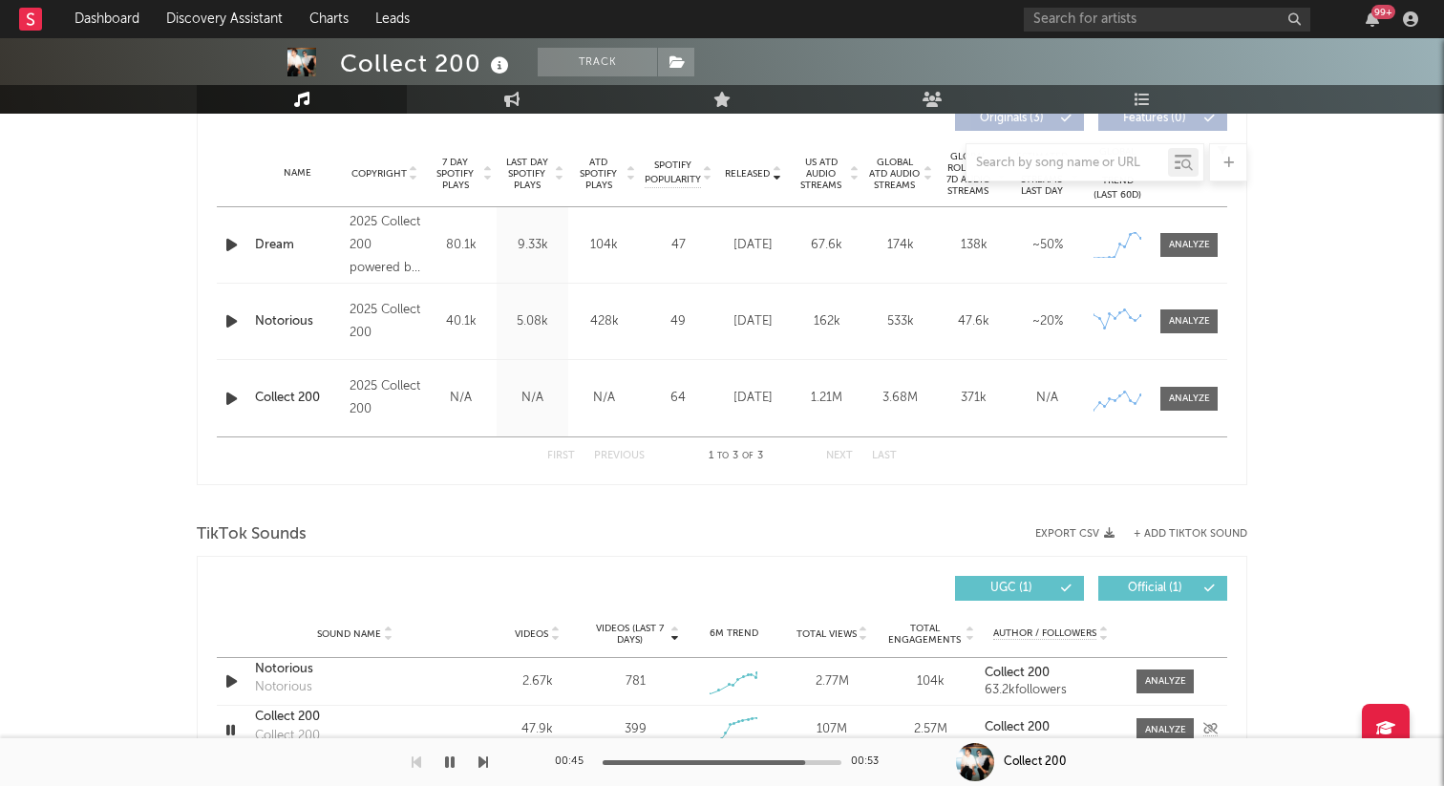
scroll to position [766, 0]
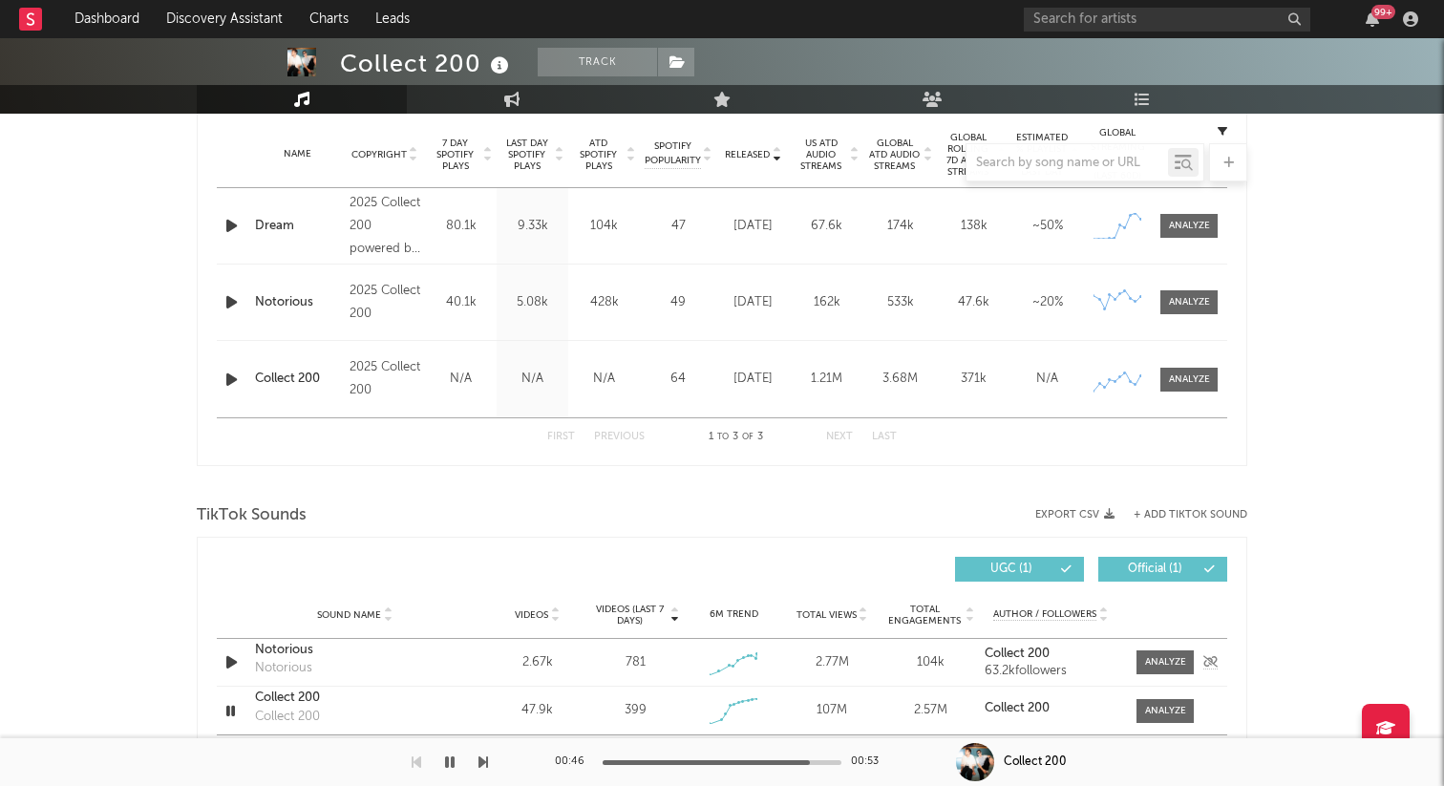
click at [234, 657] on icon "button" at bounding box center [232, 662] width 20 height 24
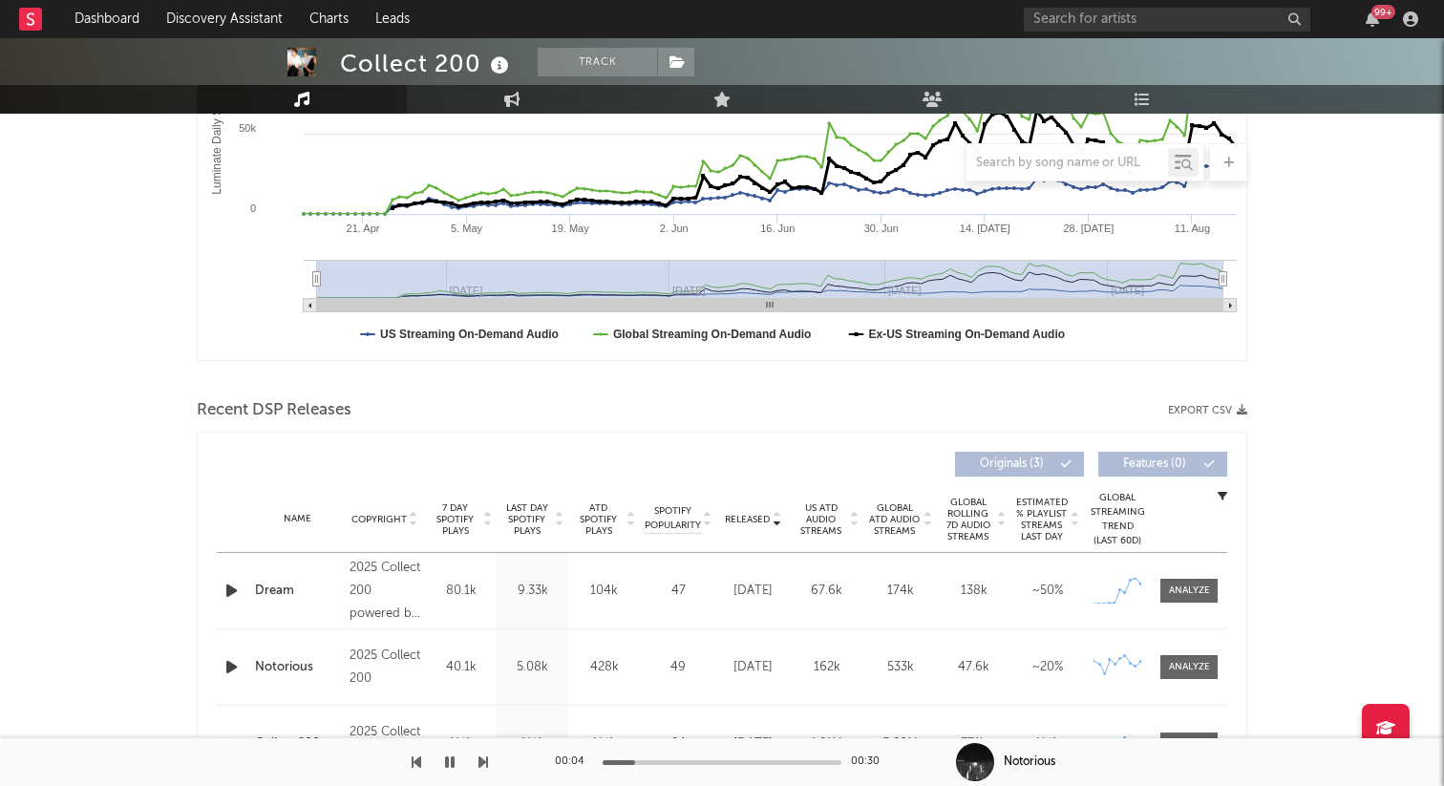
scroll to position [431, 0]
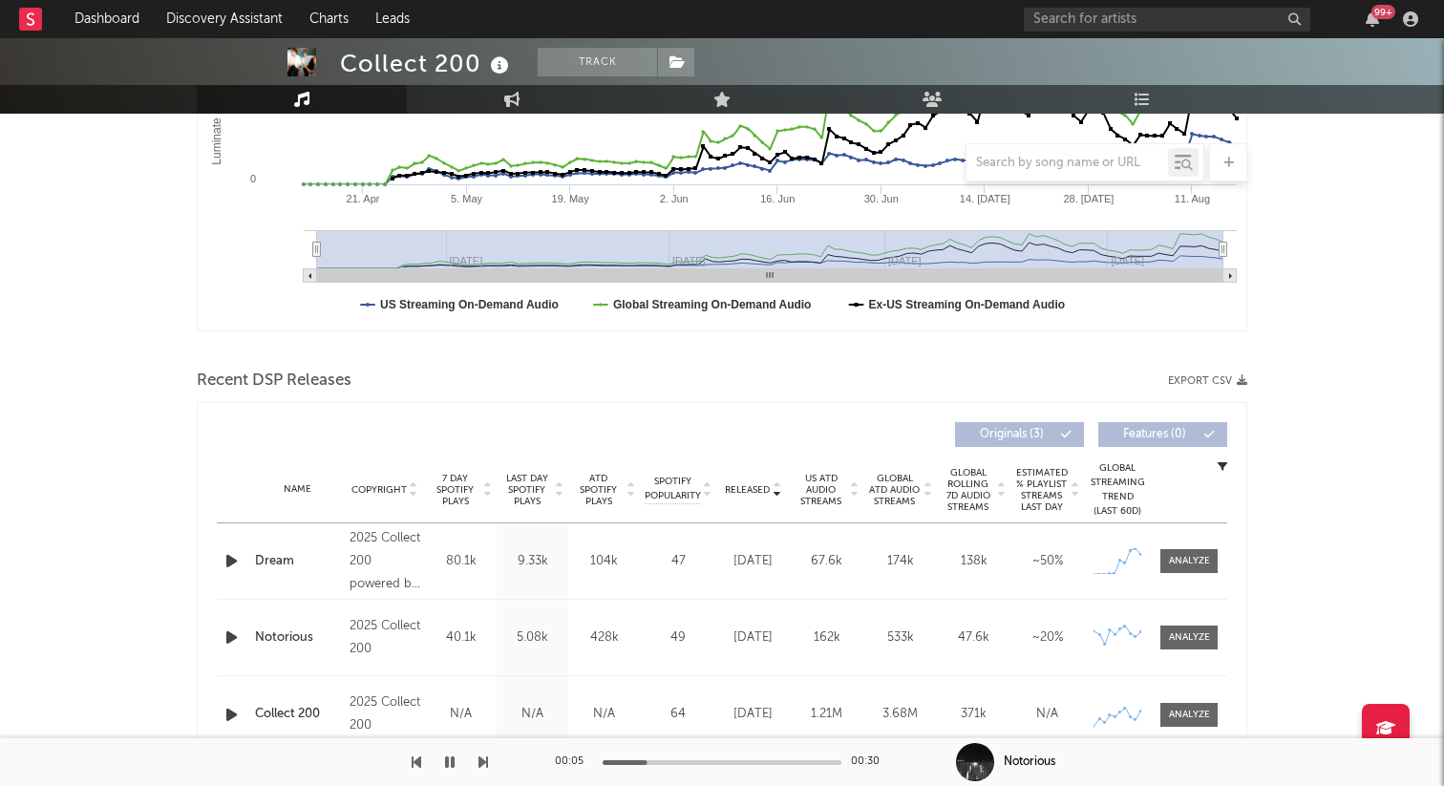
click at [701, 760] on div at bounding box center [721, 762] width 239 height 5
click at [779, 758] on div "00:12 00:30" at bounding box center [722, 762] width 334 height 48
click at [778, 764] on div at bounding box center [721, 762] width 239 height 5
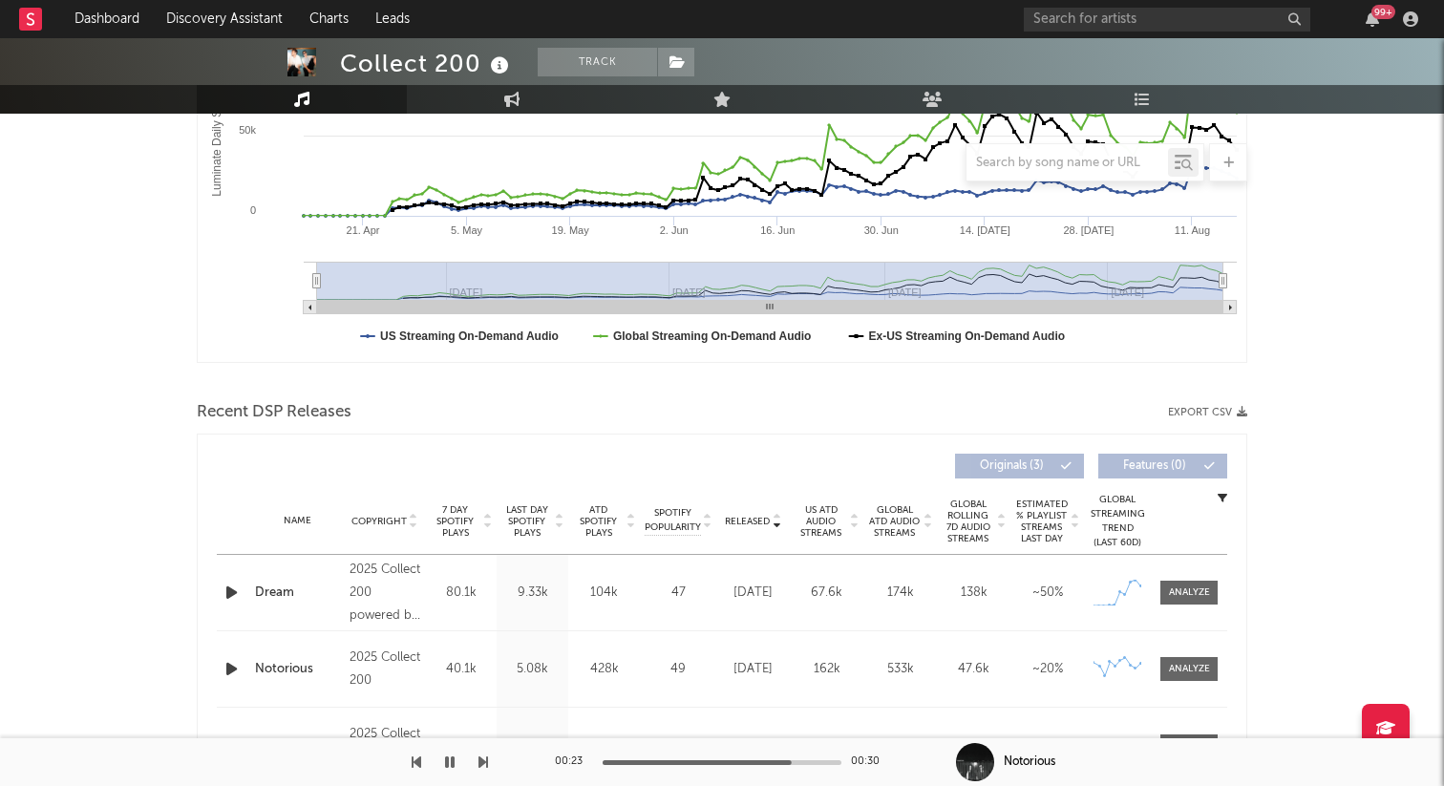
scroll to position [488, 0]
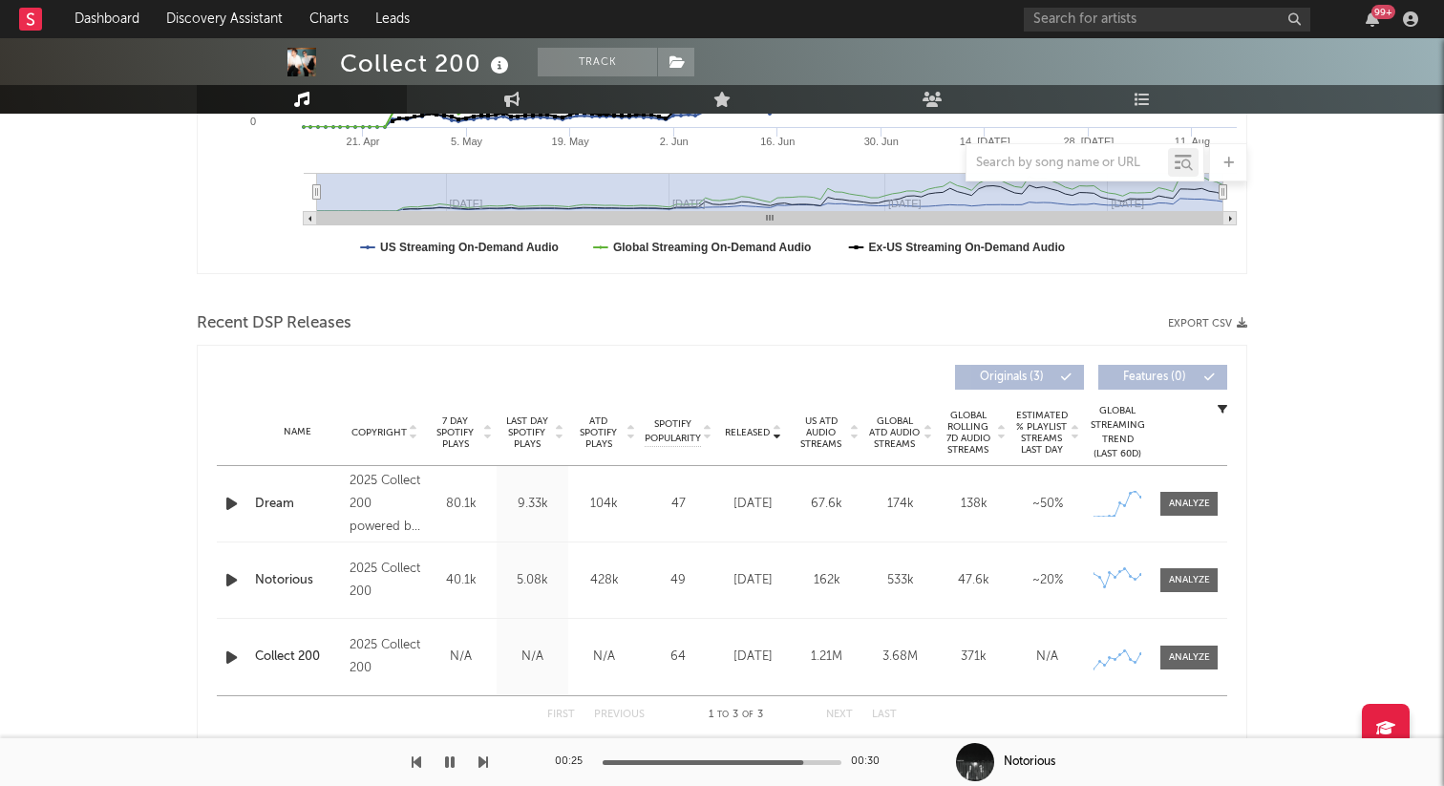
click at [225, 585] on icon "button" at bounding box center [232, 580] width 20 height 24
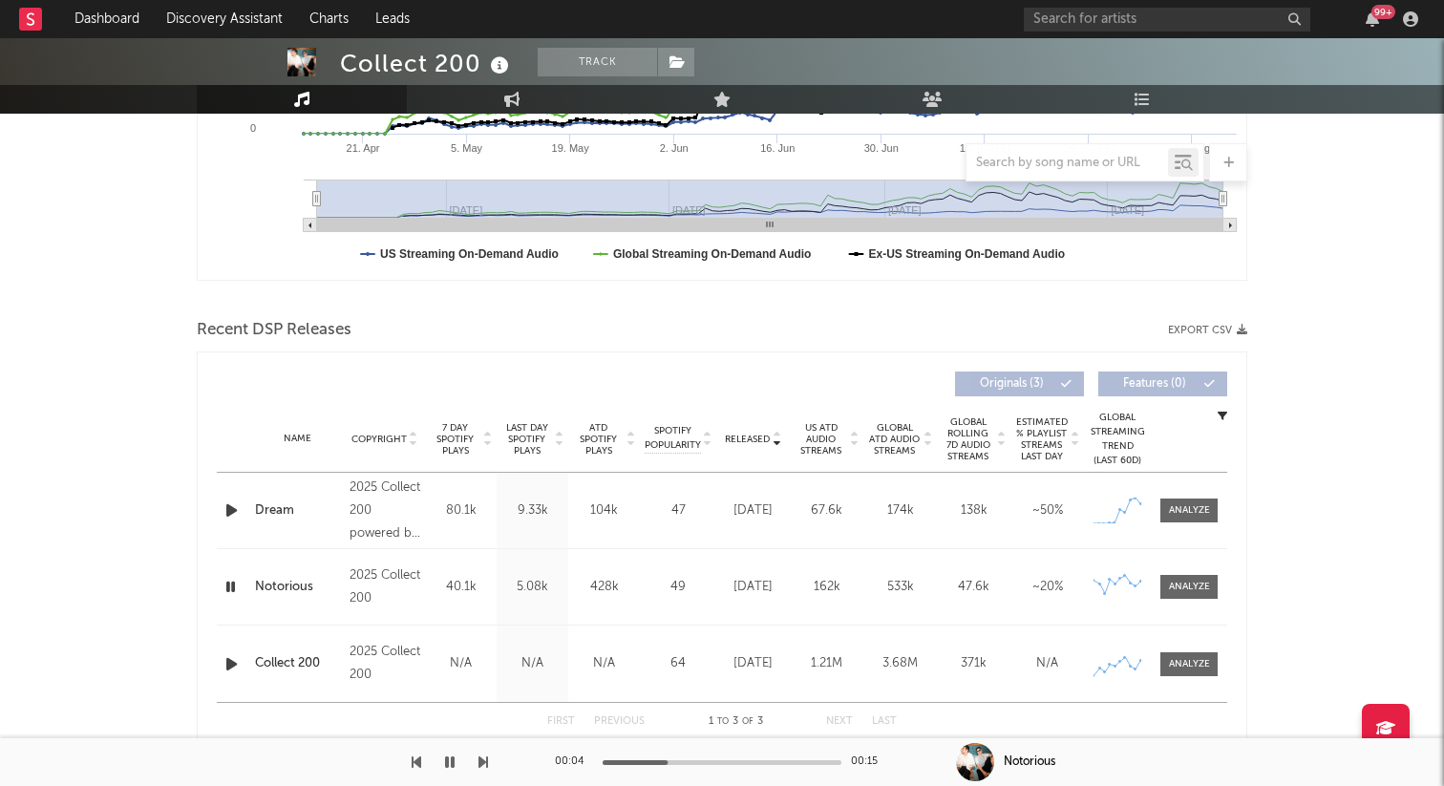
scroll to position [483, 0]
click at [223, 509] on icon "button" at bounding box center [232, 509] width 20 height 24
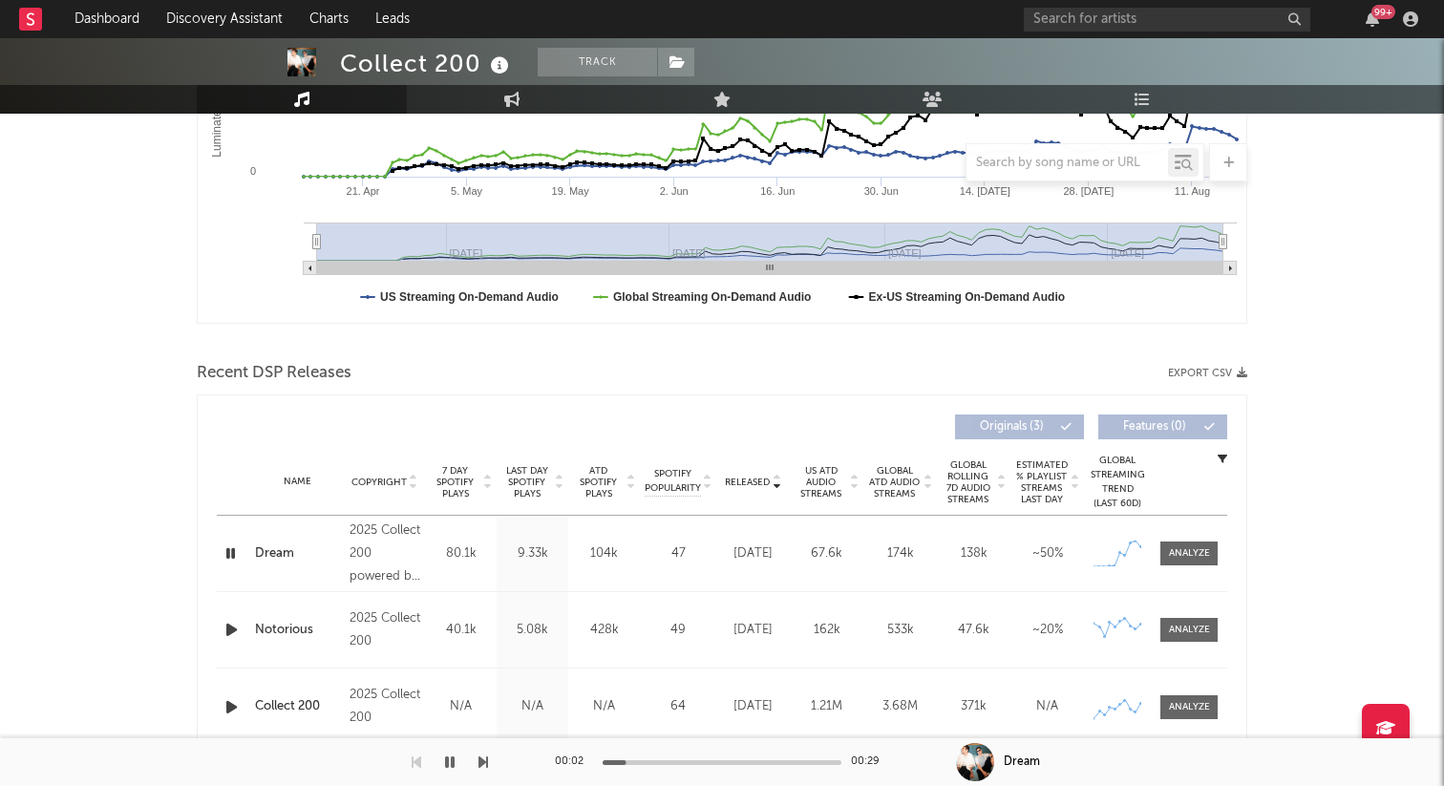
scroll to position [434, 0]
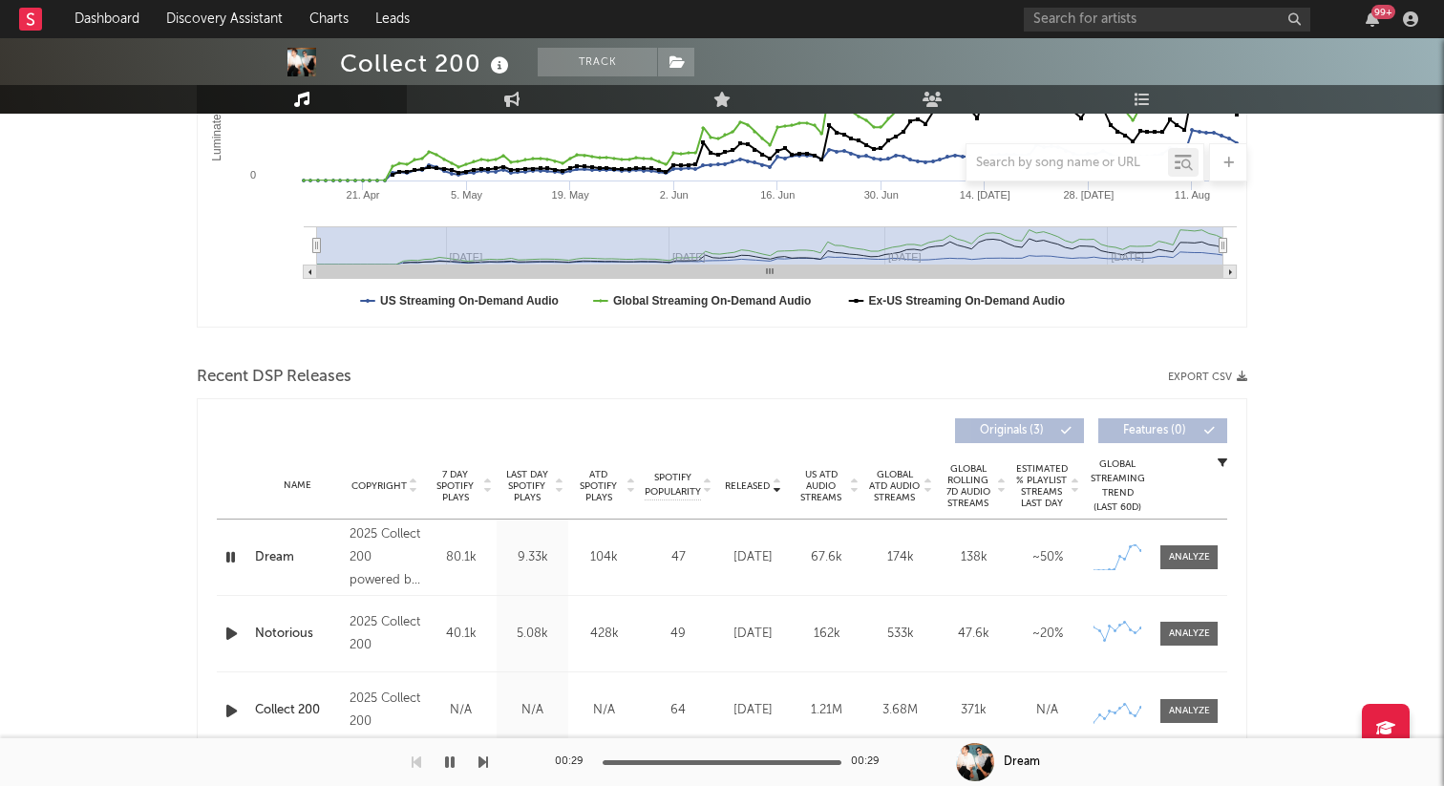
click at [446, 760] on icon "button" at bounding box center [450, 761] width 10 height 15
click at [446, 760] on icon "button" at bounding box center [449, 761] width 11 height 15
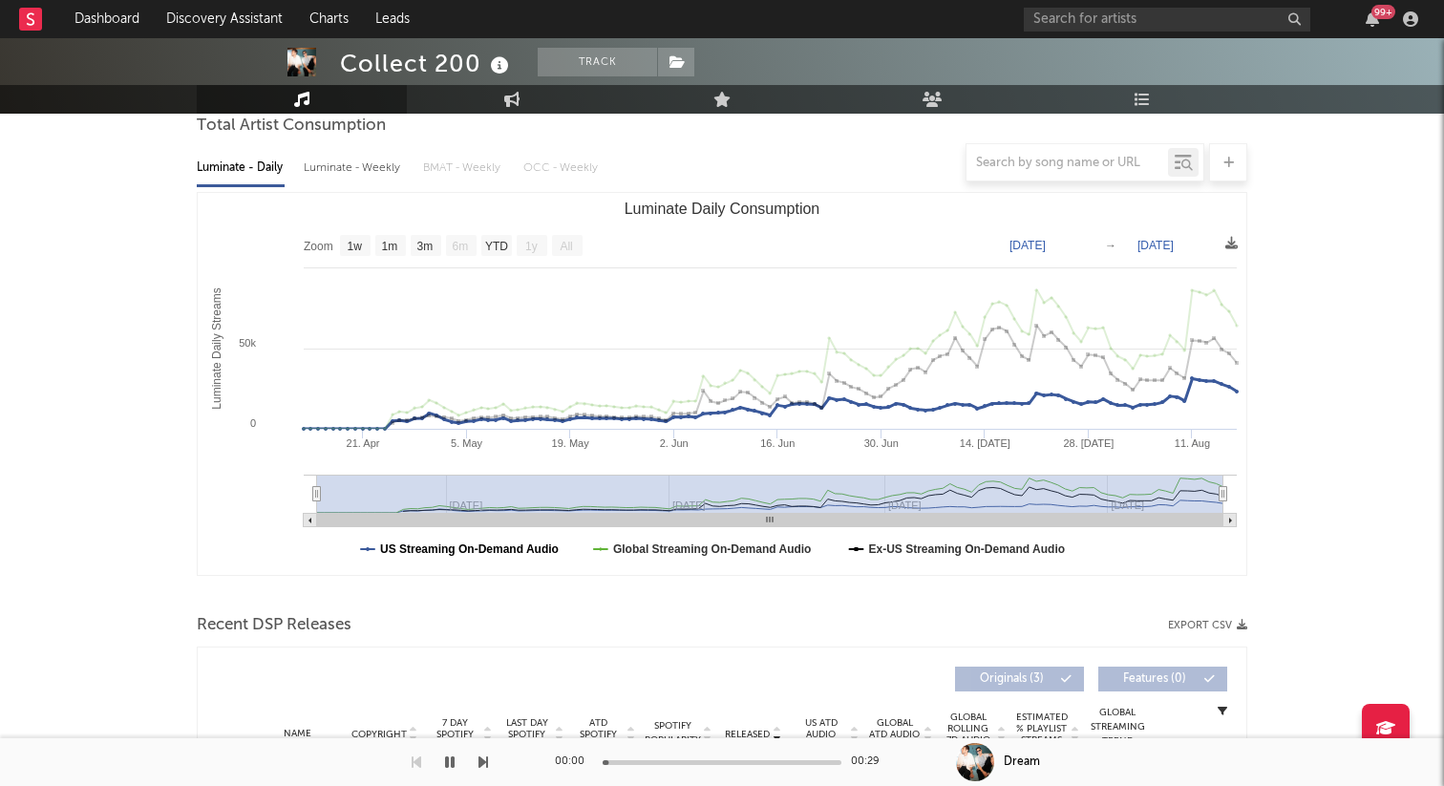
scroll to position [0, 0]
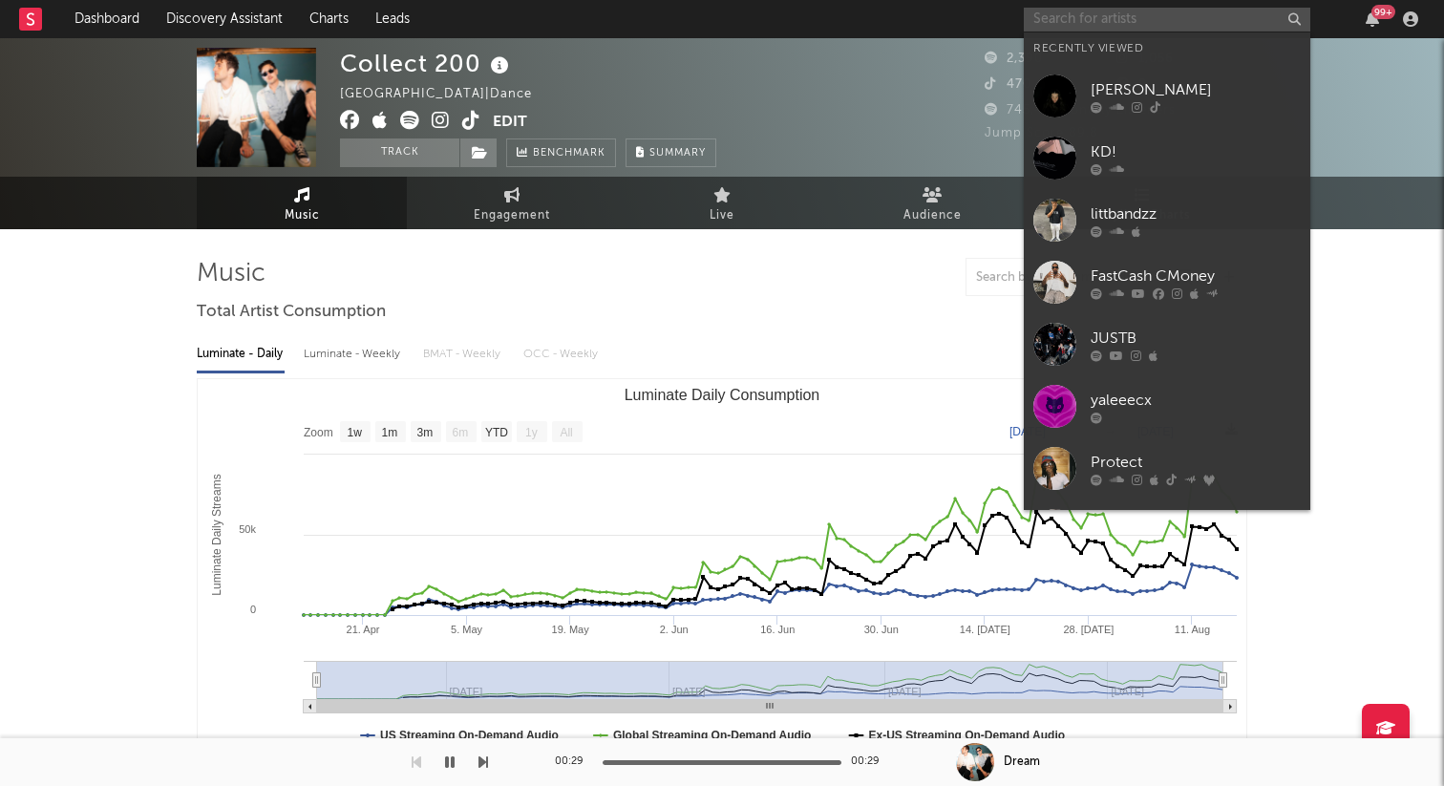
click at [1112, 11] on input "text" at bounding box center [1167, 20] width 286 height 24
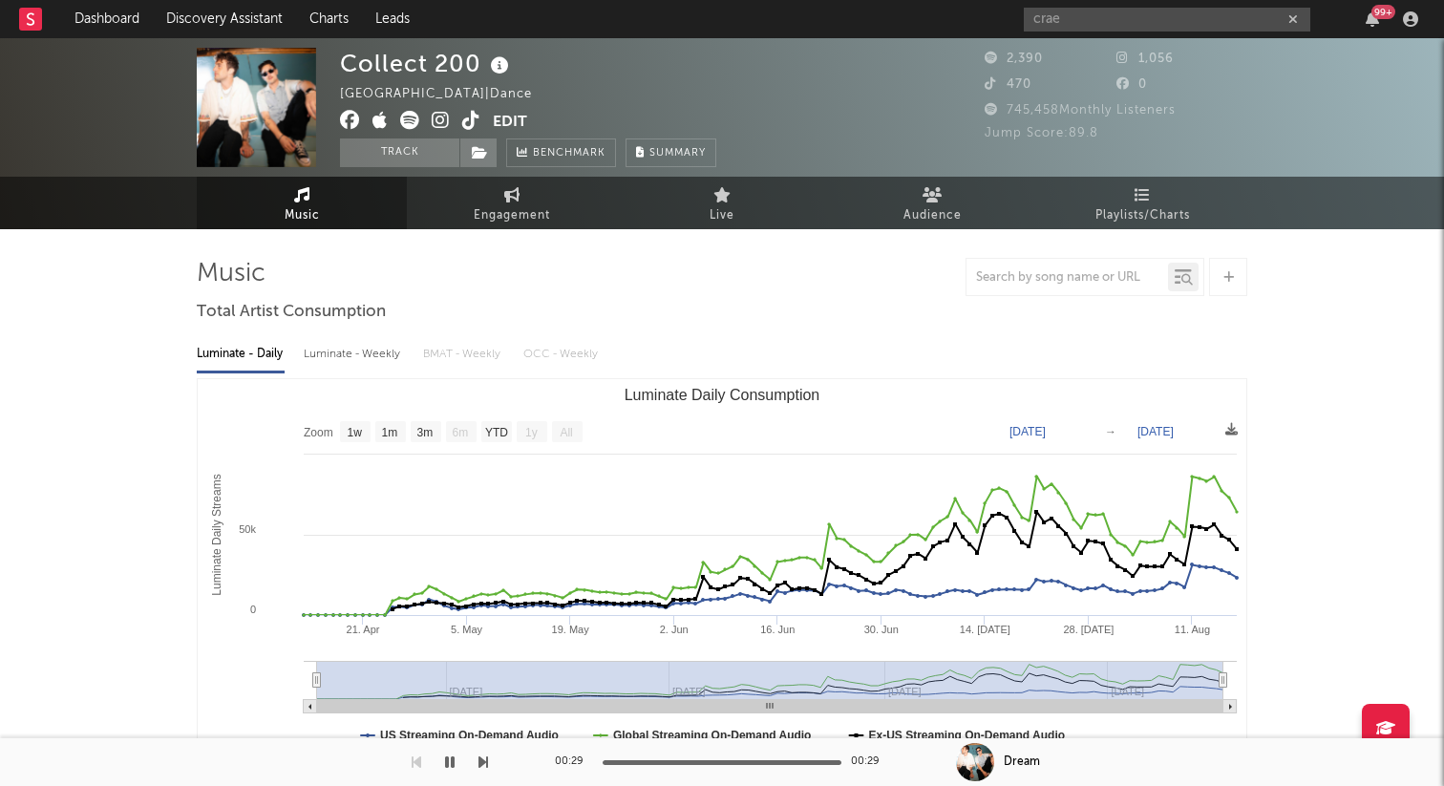
click at [733, 342] on div "Luminate - Daily Luminate - Weekly BMAT - Weekly OCC - Weekly" at bounding box center [722, 354] width 1050 height 32
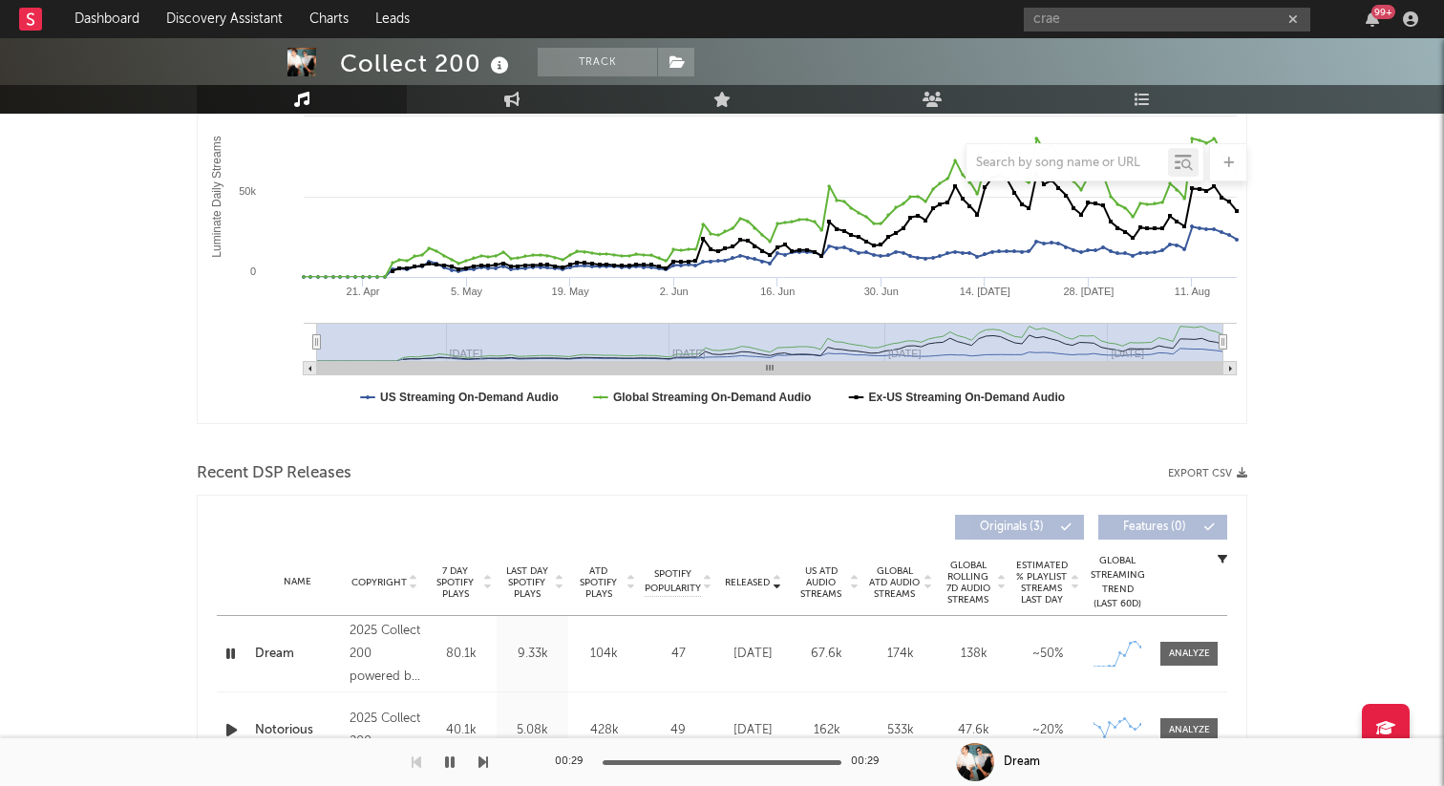
scroll to position [338, 0]
click at [230, 654] on icon "button" at bounding box center [231, 654] width 18 height 24
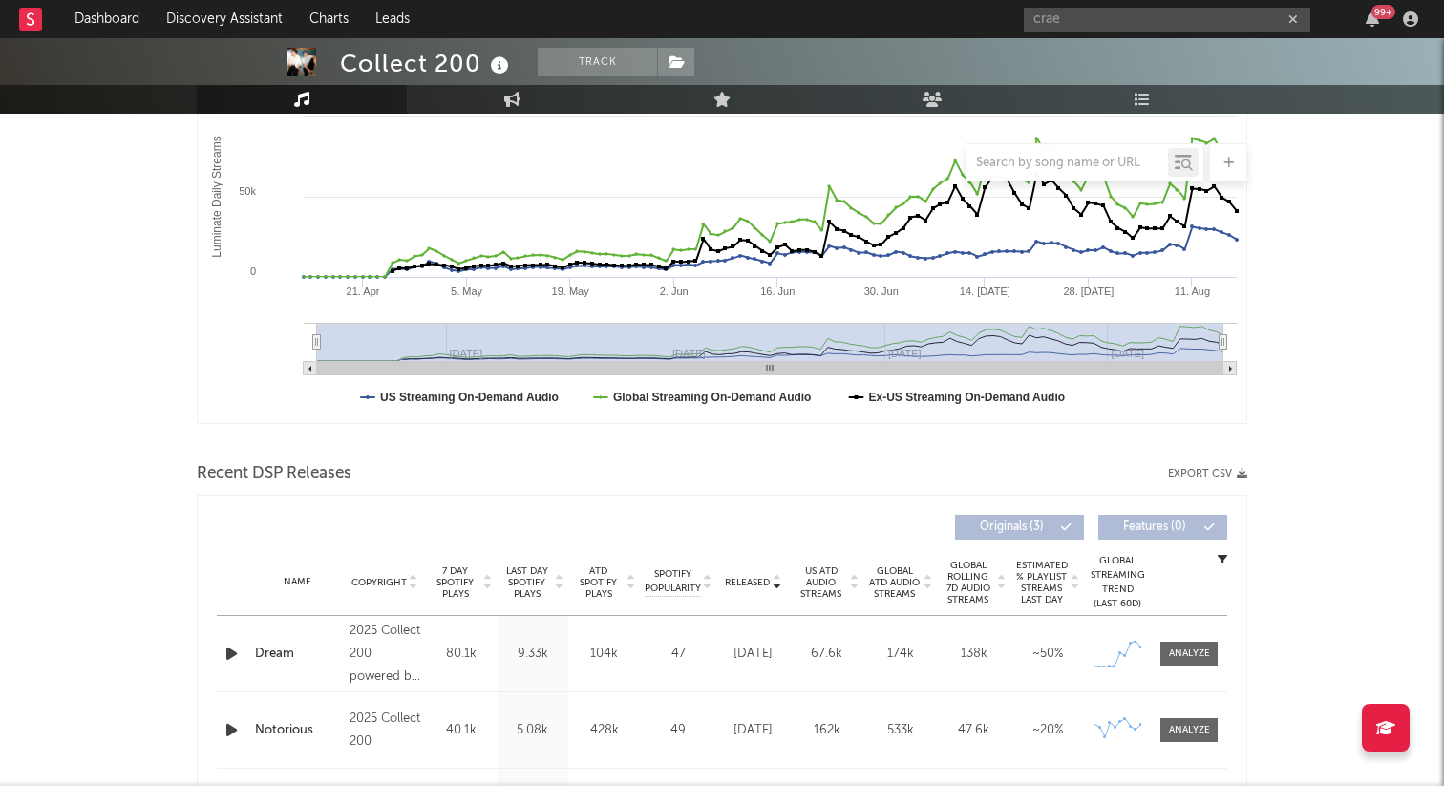
click at [465, 569] on span "7 Day Spotify Plays" at bounding box center [455, 582] width 51 height 34
click at [465, 578] on span "7 Day Spotify Plays" at bounding box center [455, 582] width 51 height 34
click at [462, 581] on span "7 Day Spotify Plays" at bounding box center [455, 582] width 51 height 34
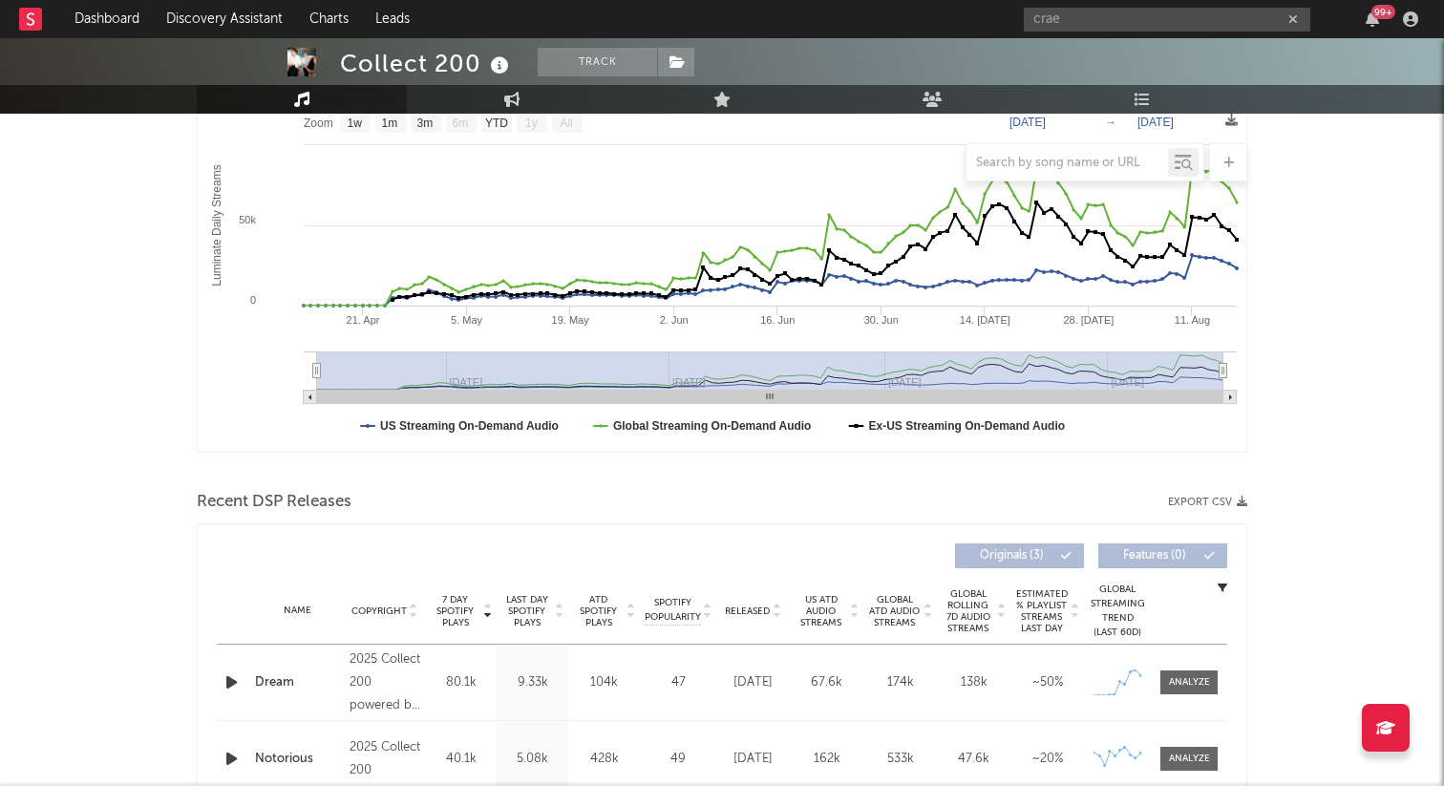
scroll to position [307, 0]
click at [234, 678] on icon "button" at bounding box center [232, 684] width 20 height 24
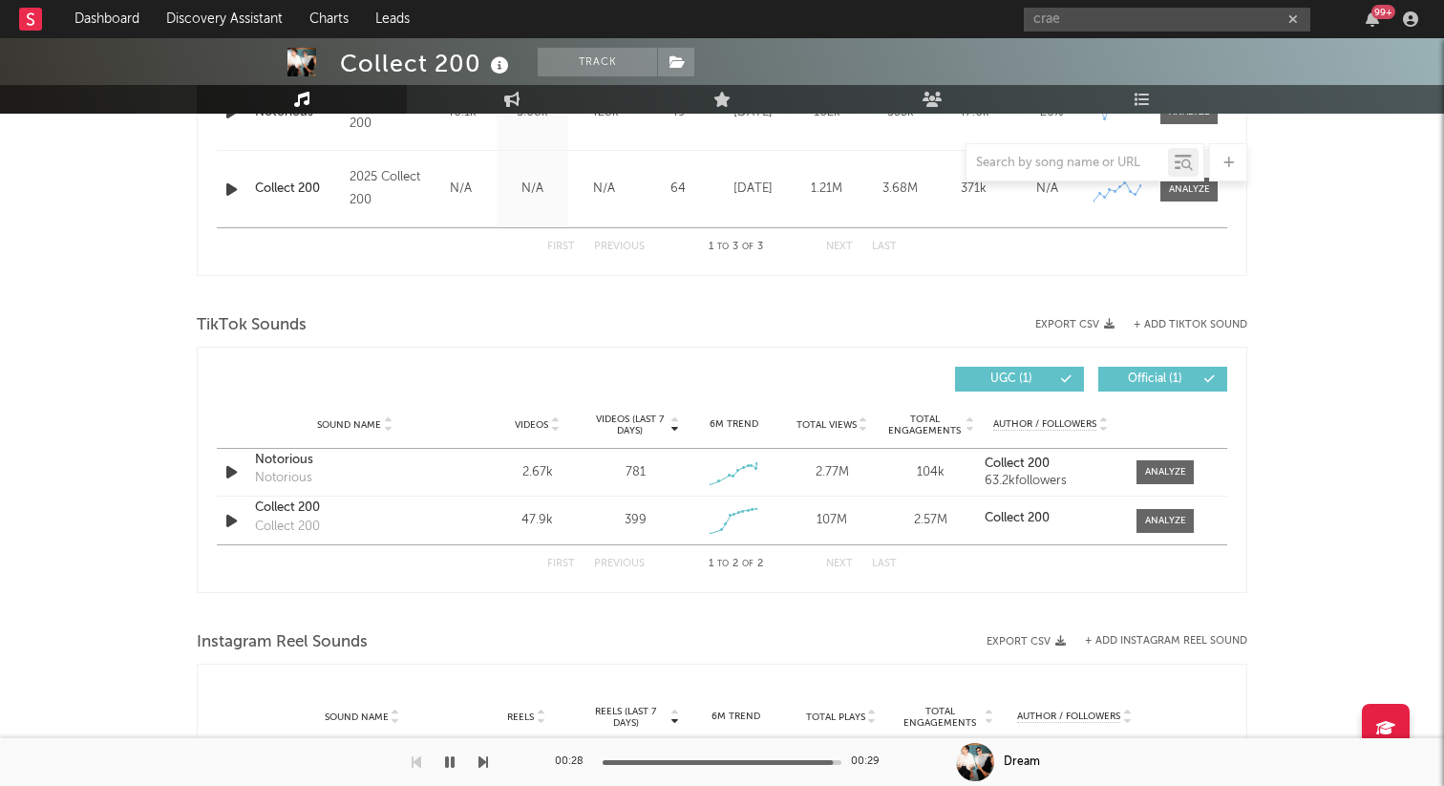
scroll to position [927, 0]
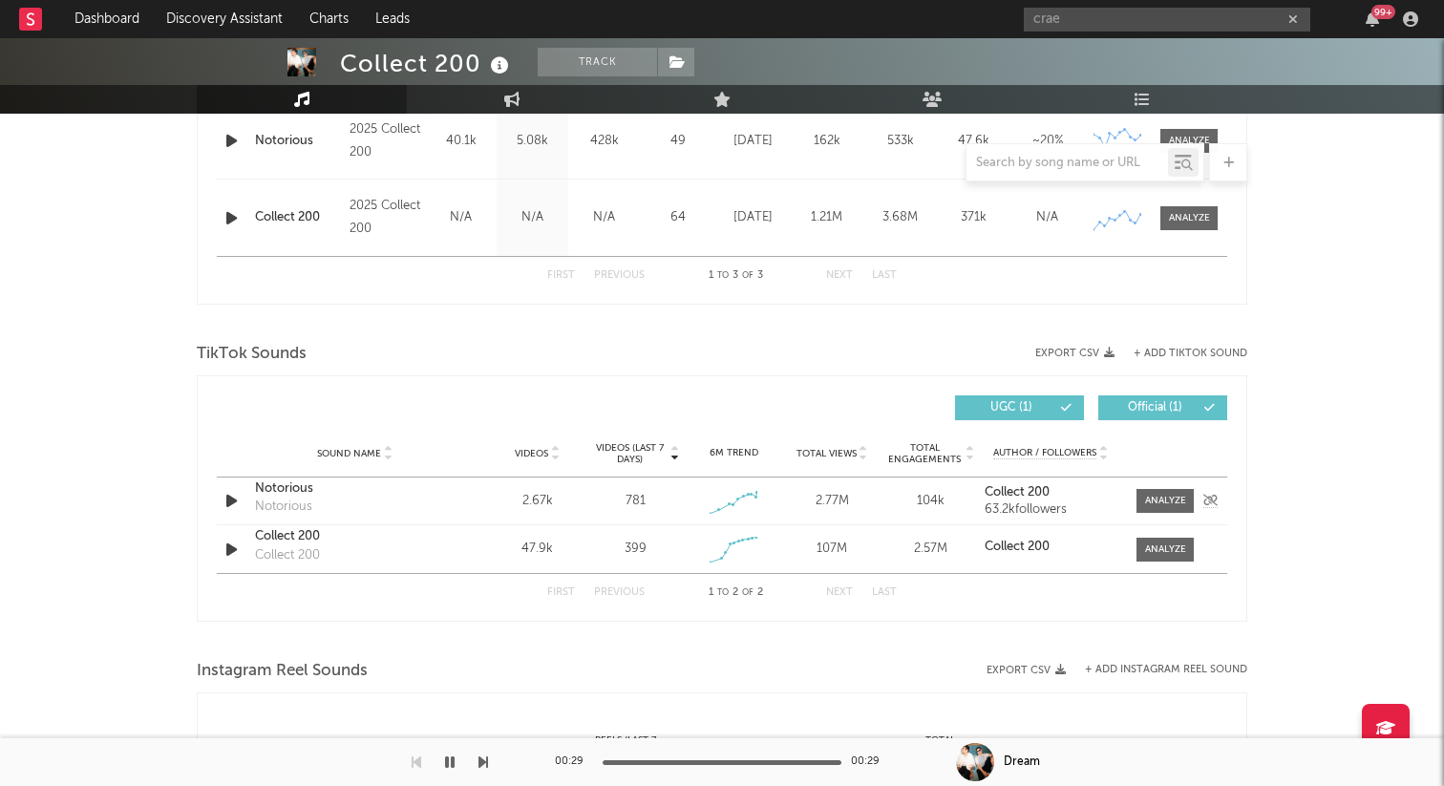
click at [229, 502] on icon "button" at bounding box center [232, 501] width 20 height 24
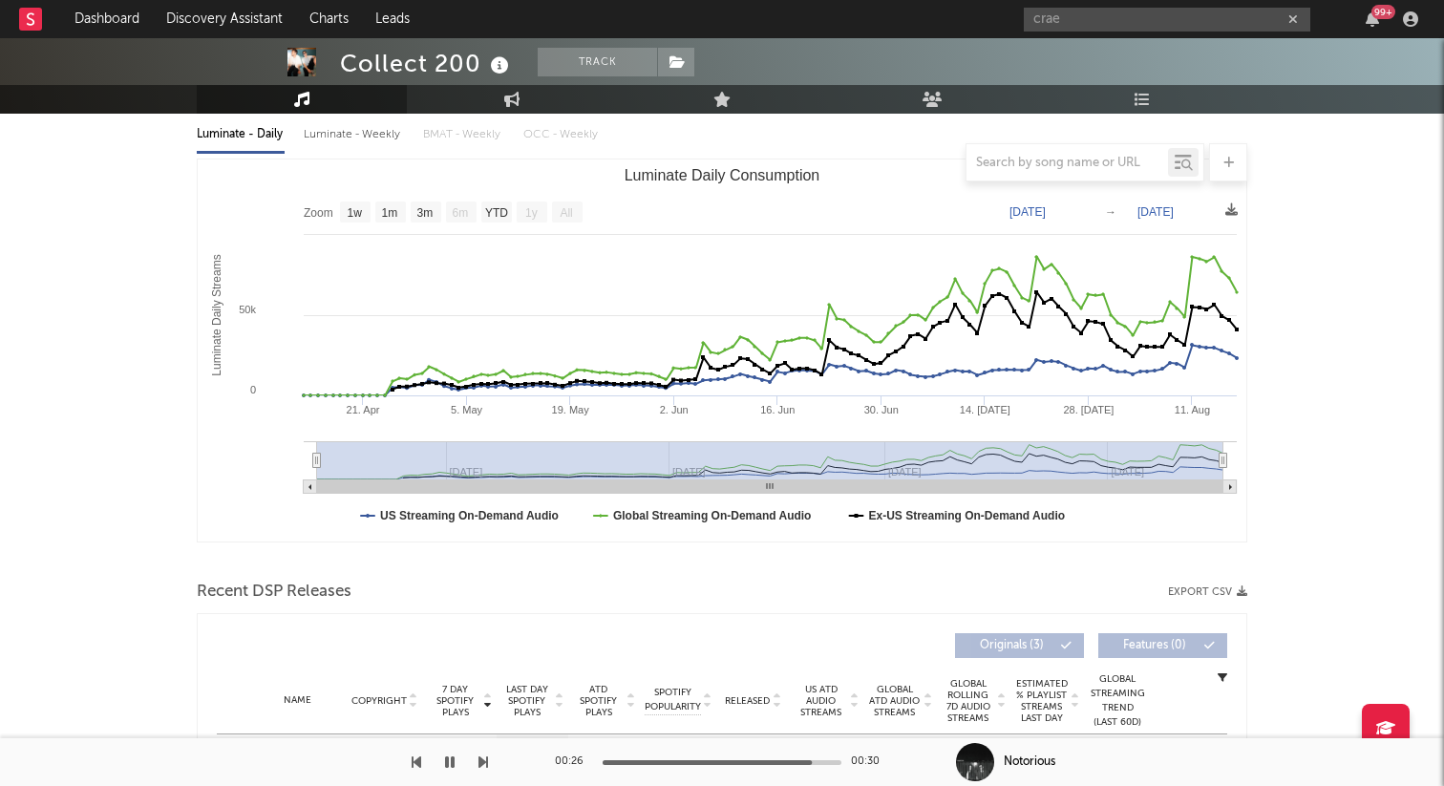
scroll to position [0, 0]
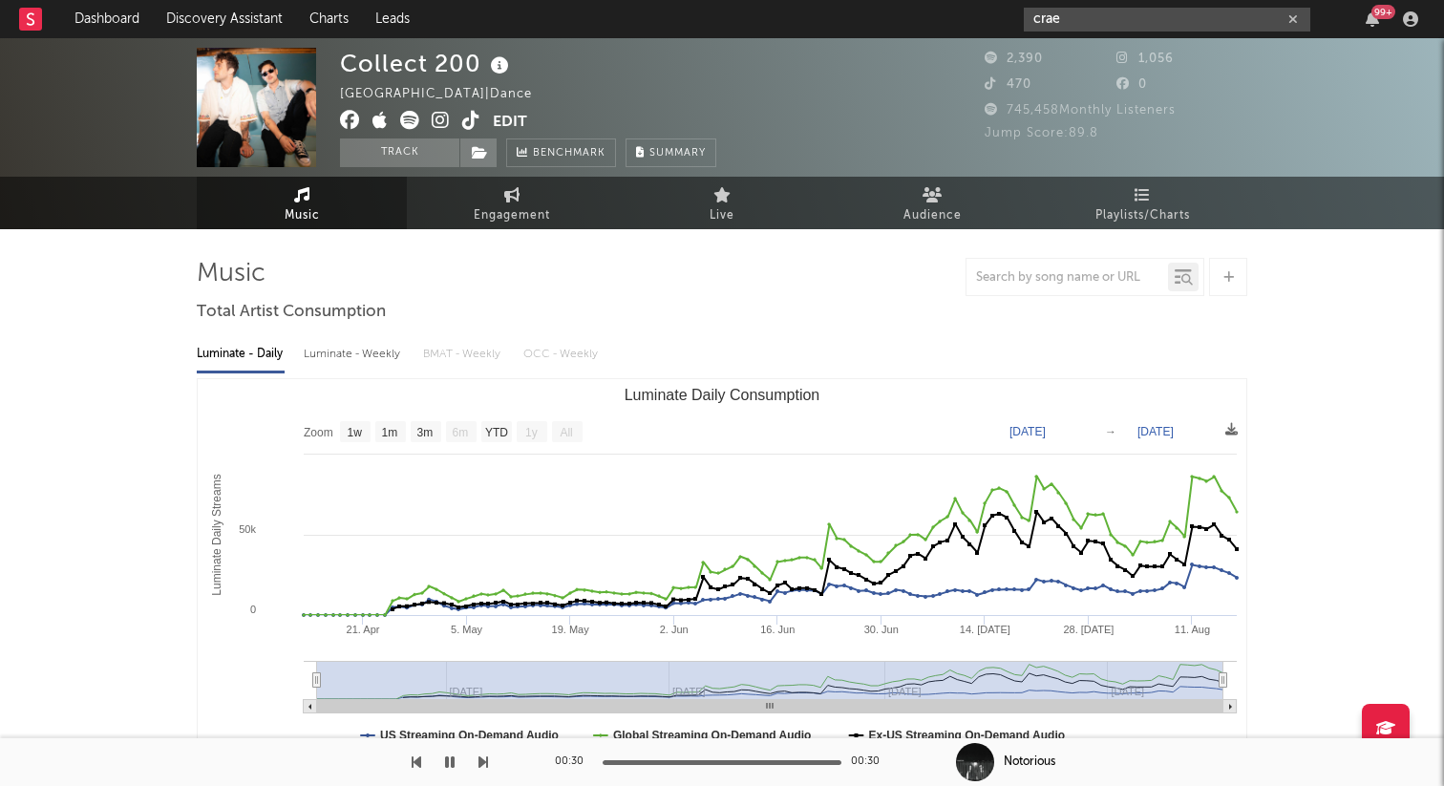
click at [1108, 26] on input "crae" at bounding box center [1167, 20] width 286 height 24
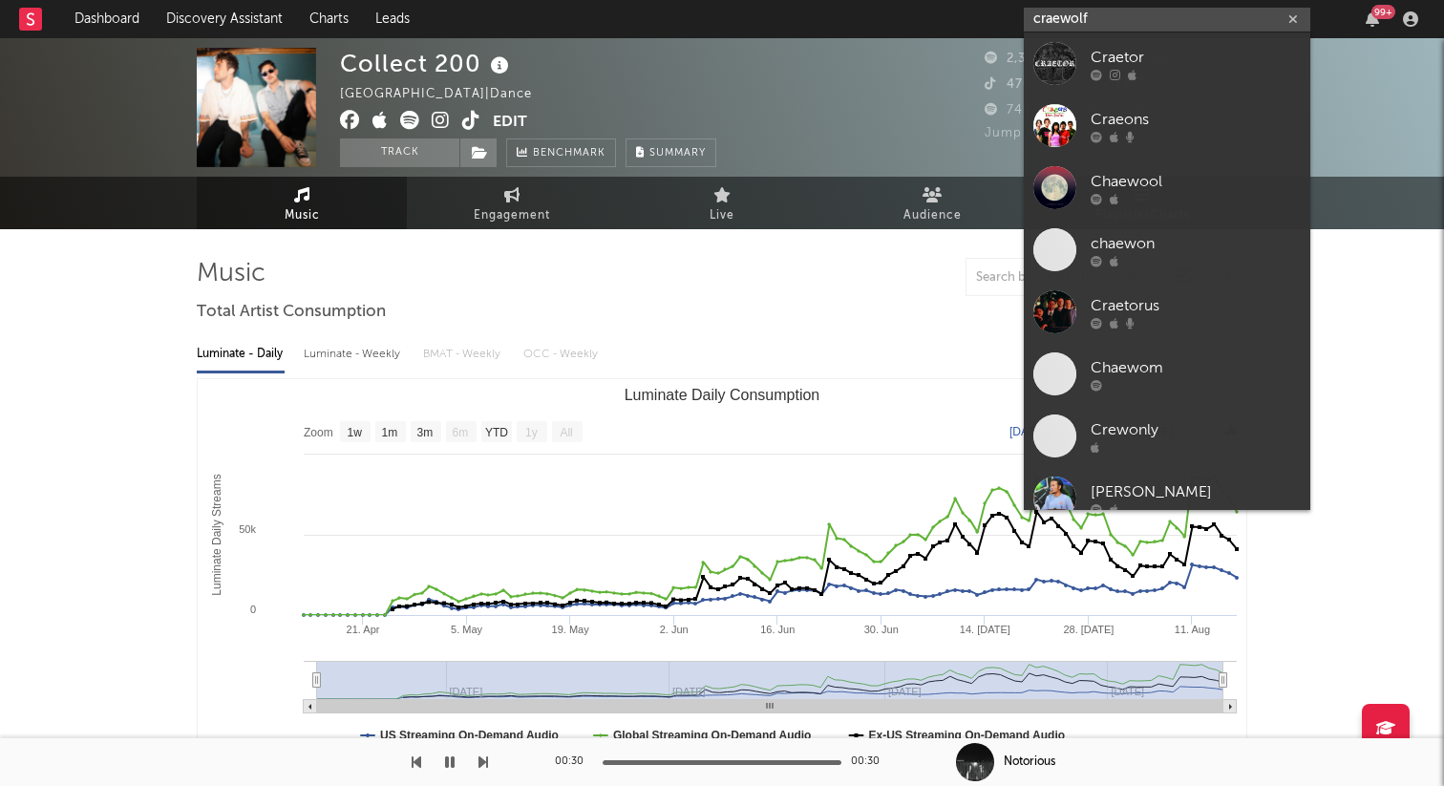
click at [1067, 26] on input "craewolf" at bounding box center [1167, 20] width 286 height 24
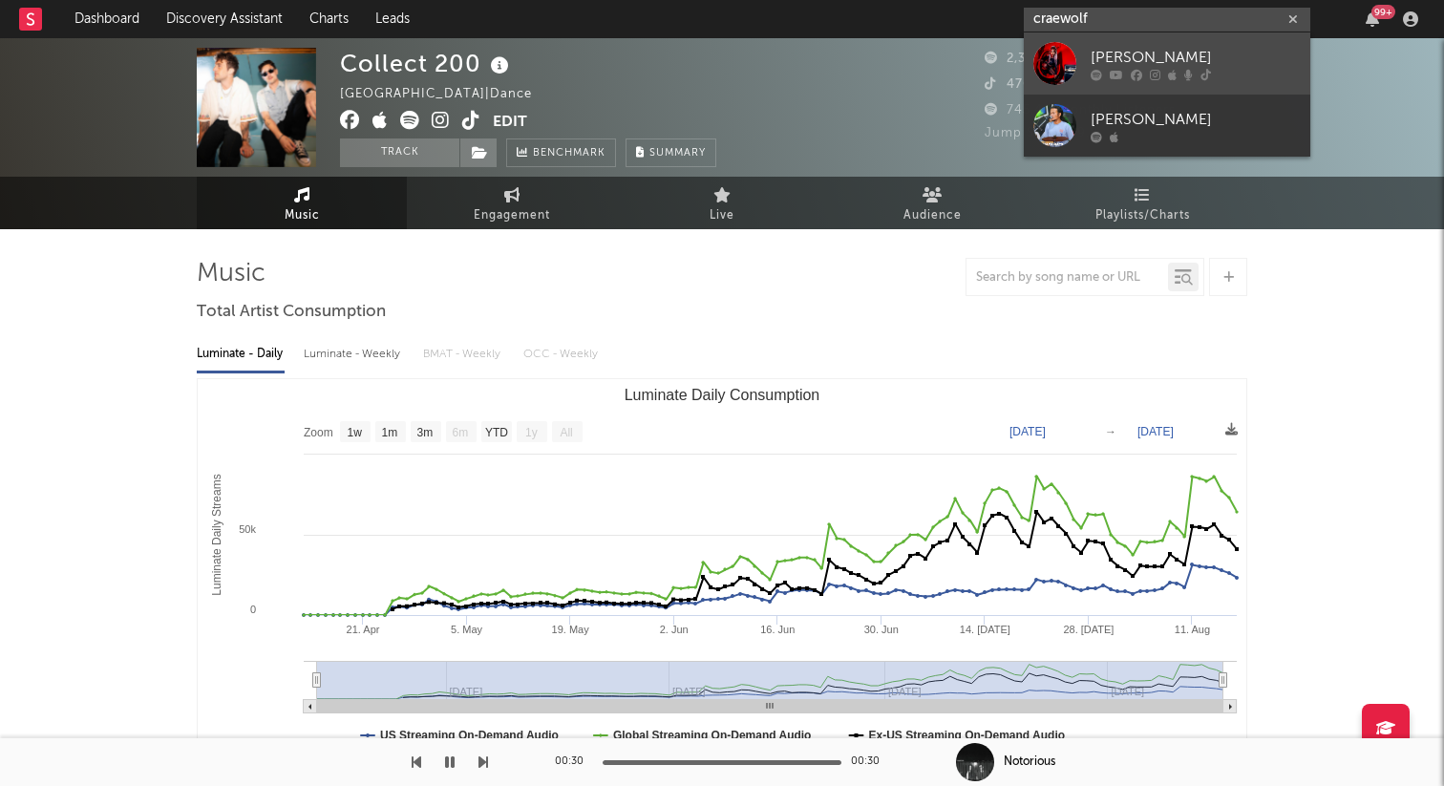
type input "craewolf"
click at [1066, 66] on div at bounding box center [1054, 63] width 43 height 43
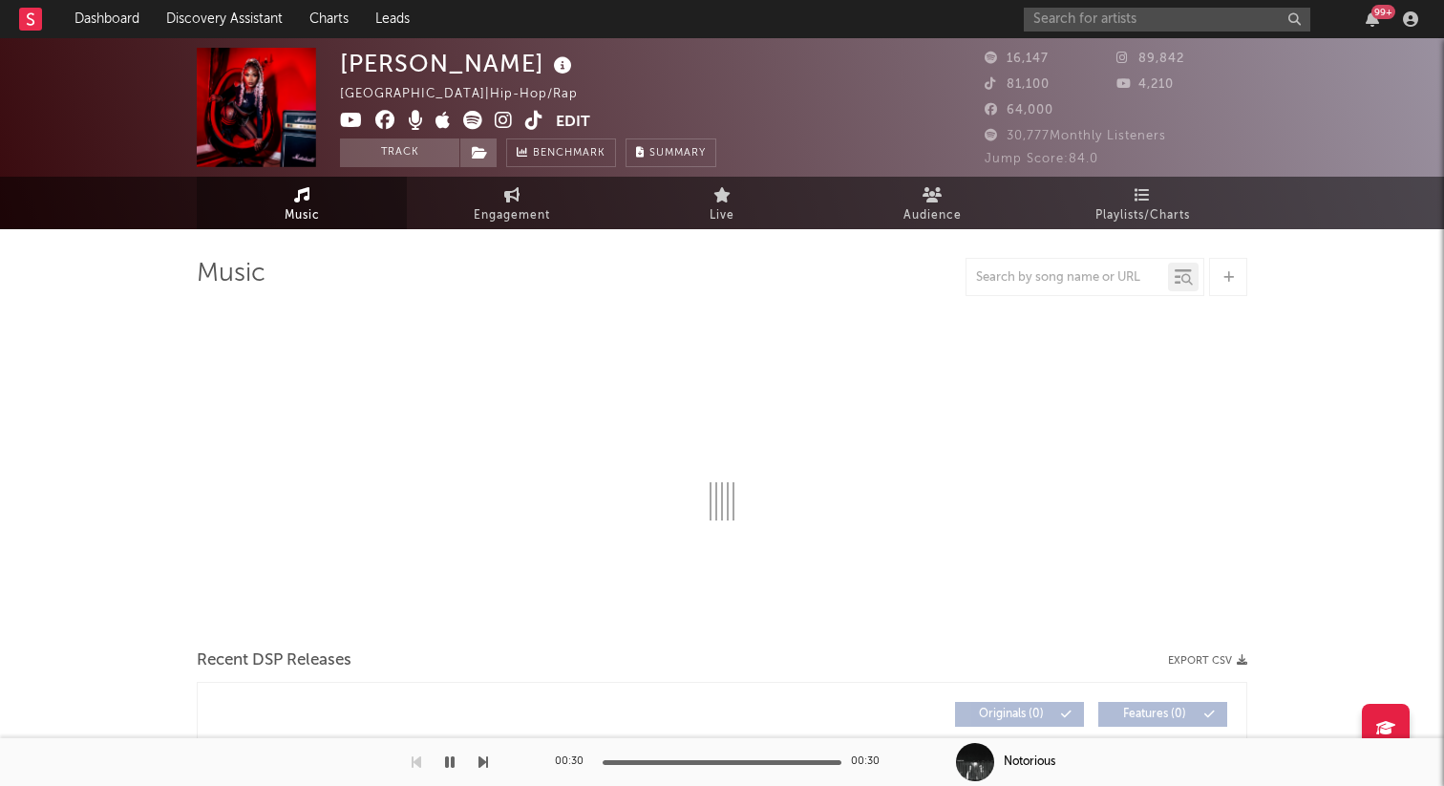
select select "1w"
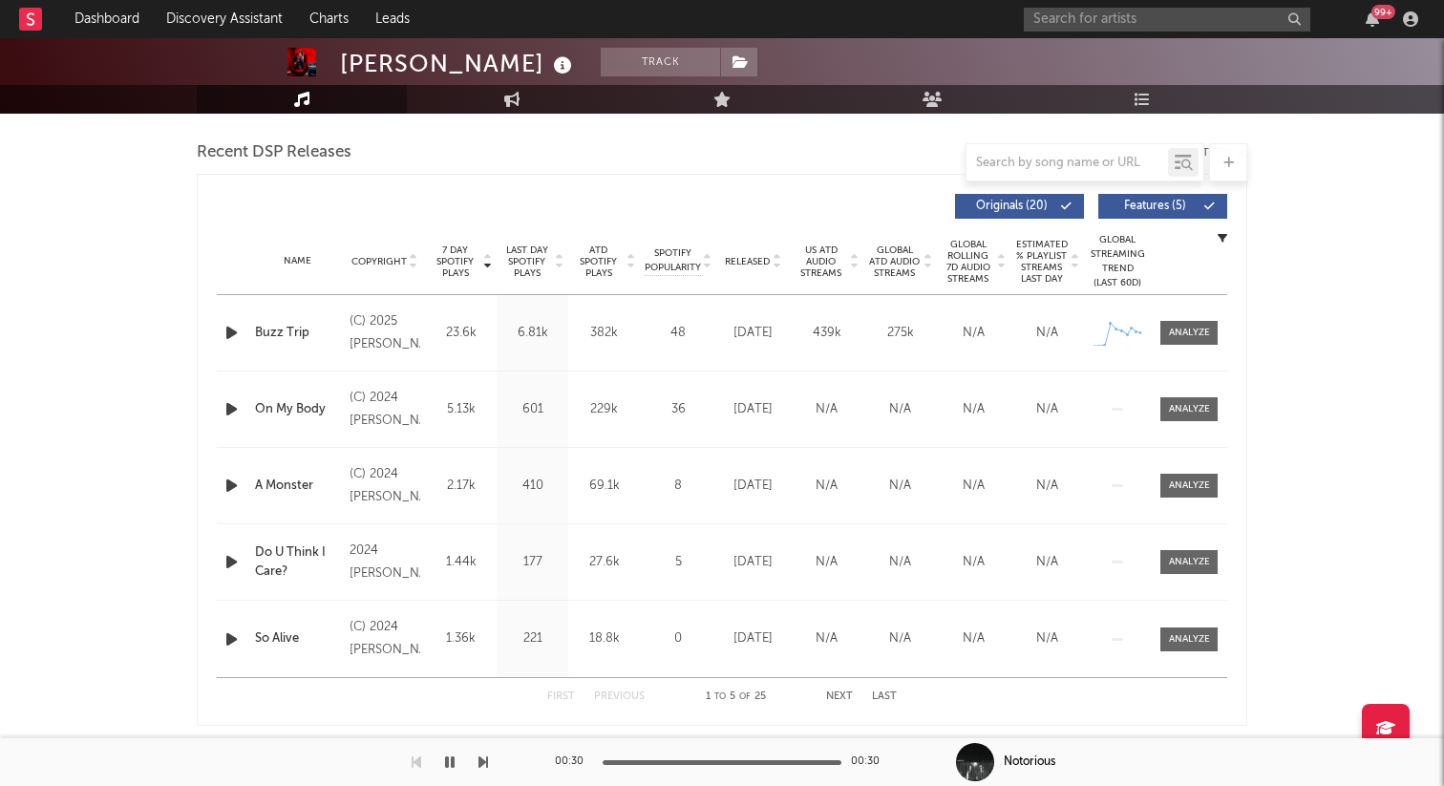
scroll to position [652, 0]
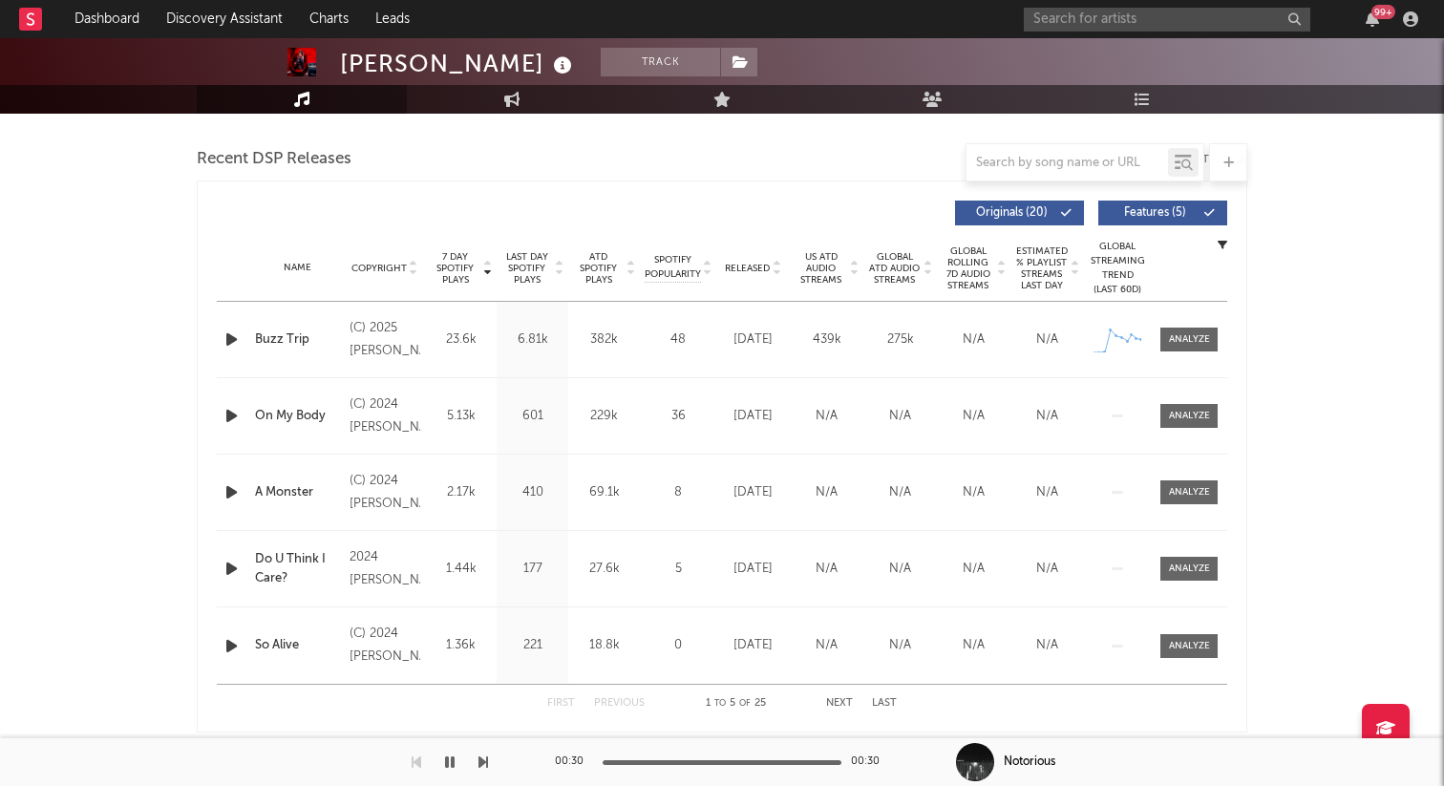
click at [1151, 5] on div "99 +" at bounding box center [1224, 19] width 401 height 38
click at [1150, 11] on input "text" at bounding box center [1167, 20] width 286 height 24
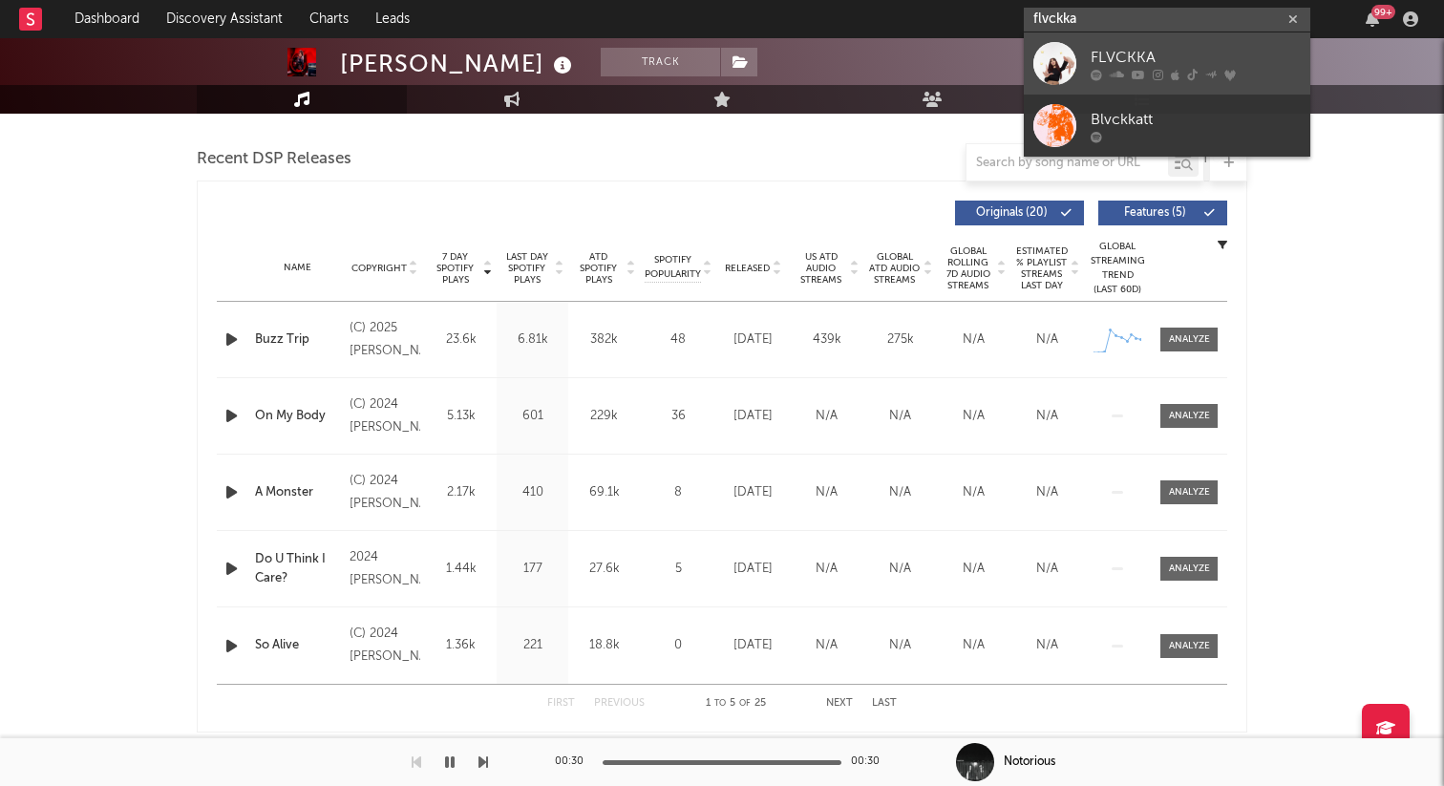
type input "flvckka"
click at [1113, 56] on div "FLVCKKA" at bounding box center [1195, 57] width 210 height 23
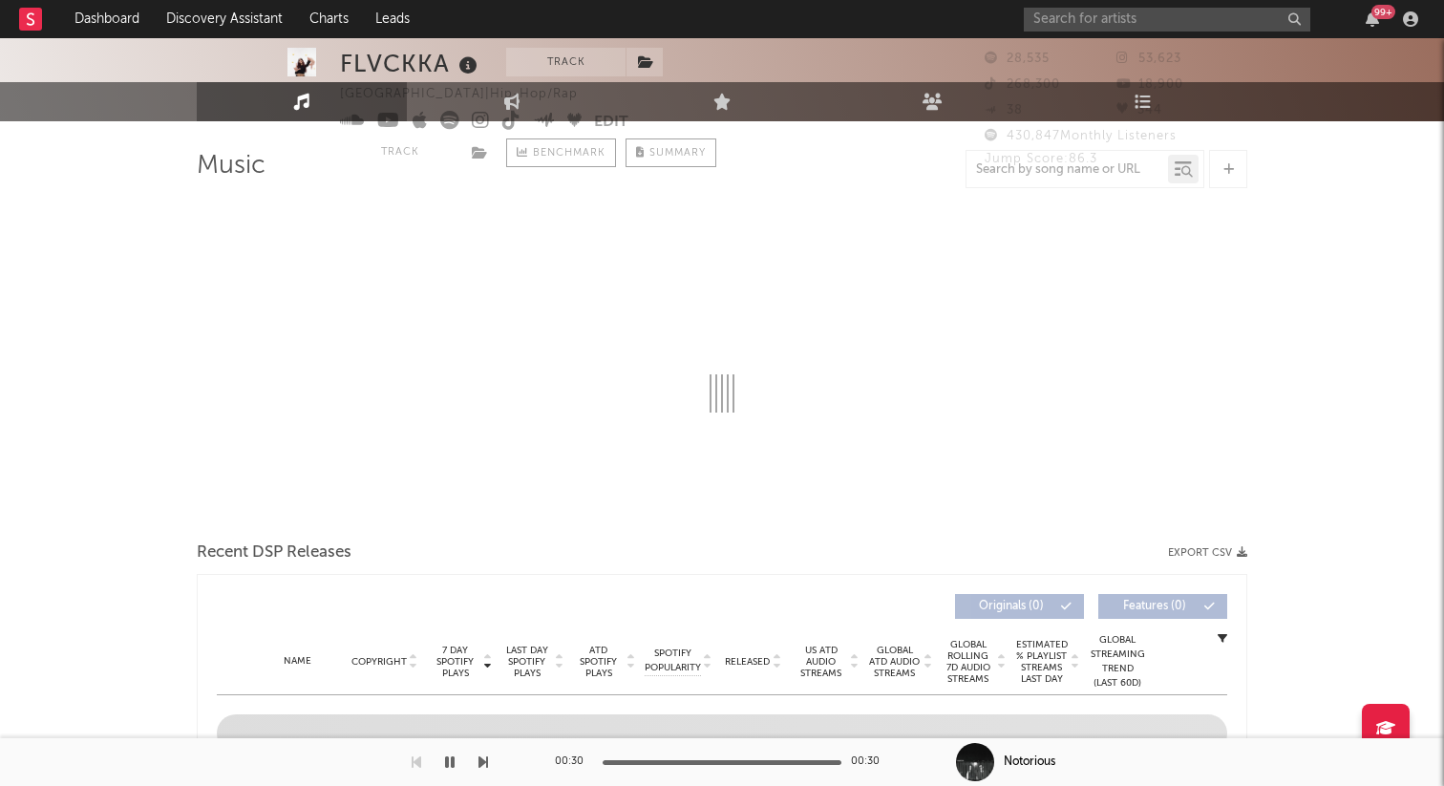
select select "6m"
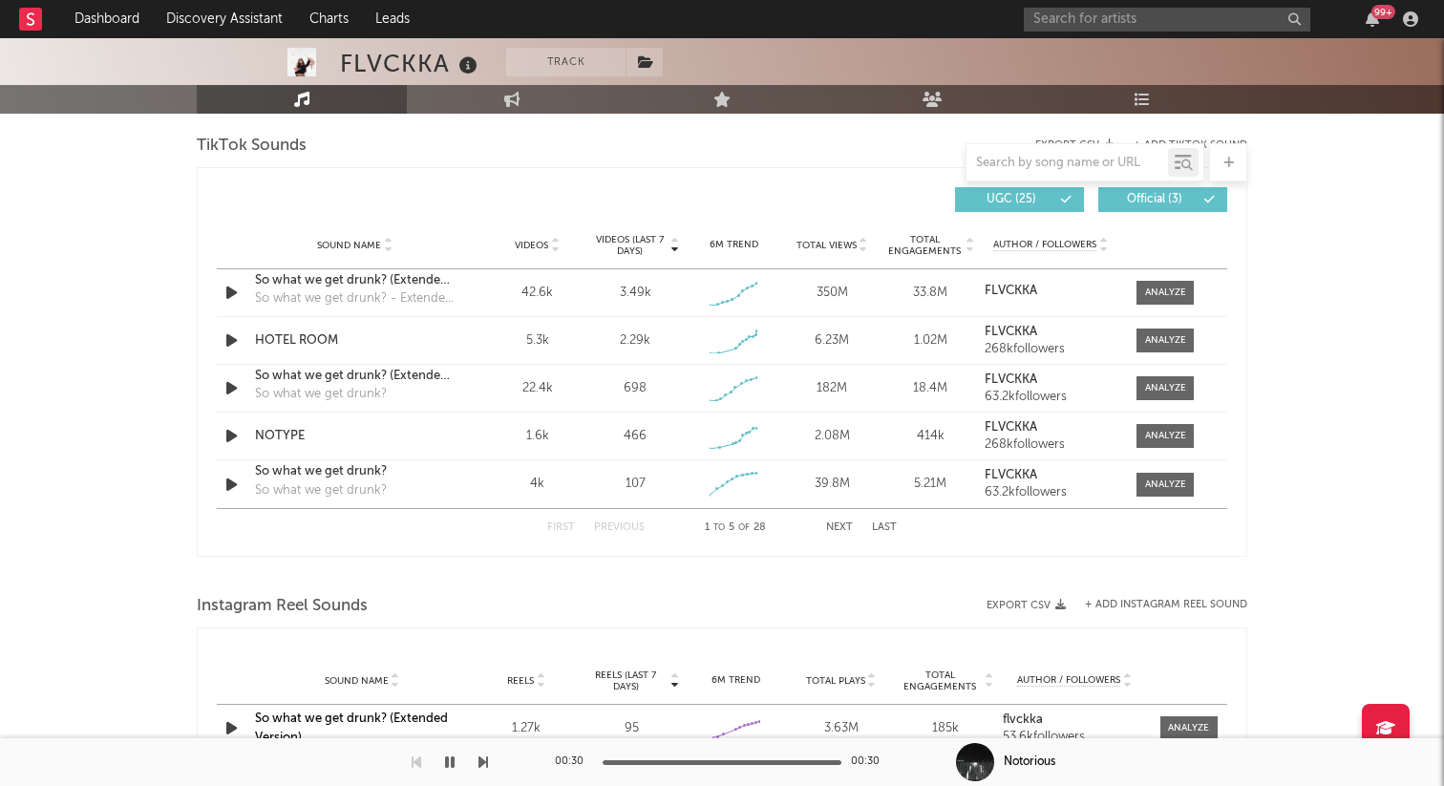
scroll to position [1259, 0]
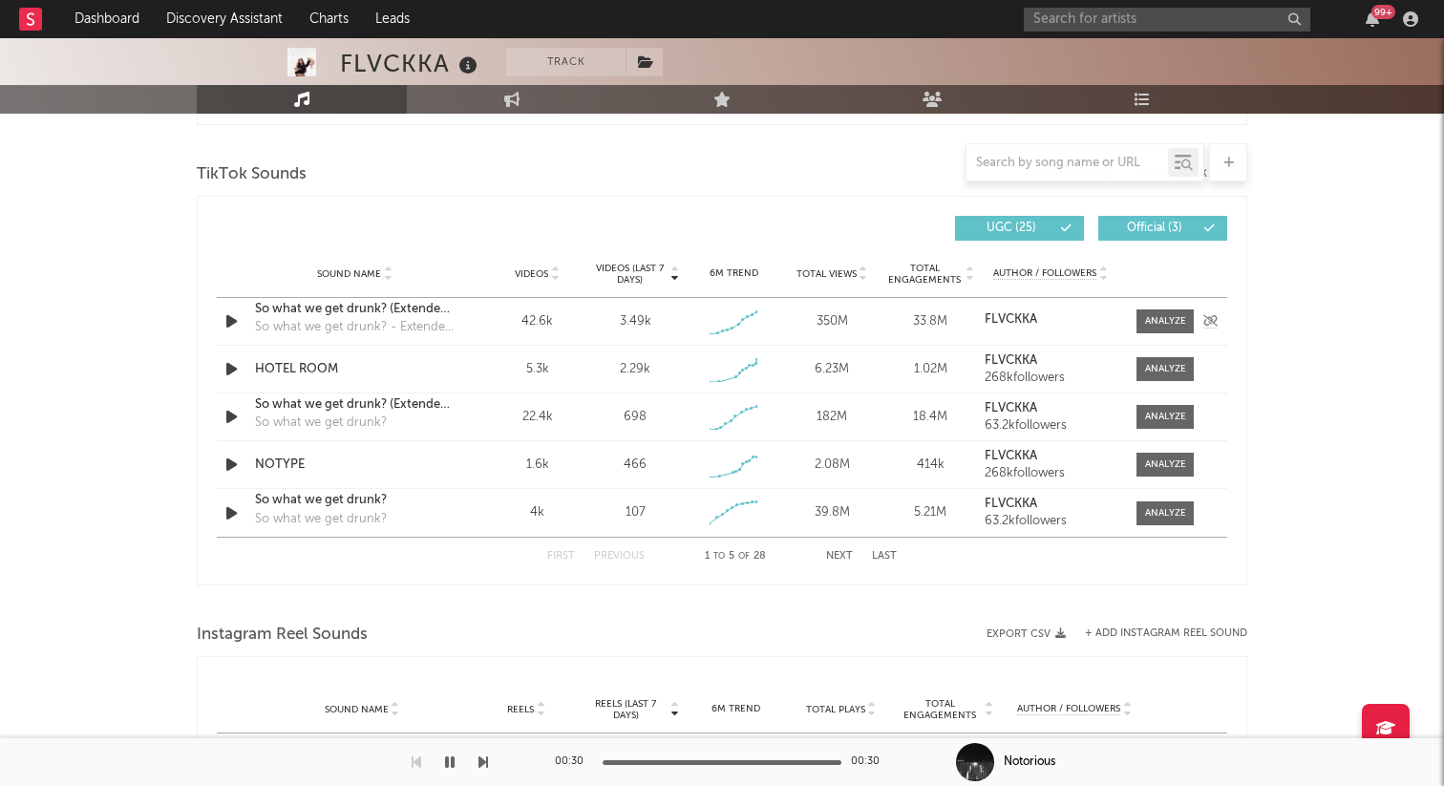
click at [224, 322] on icon "button" at bounding box center [232, 321] width 20 height 24
click at [728, 762] on div at bounding box center [721, 762] width 239 height 5
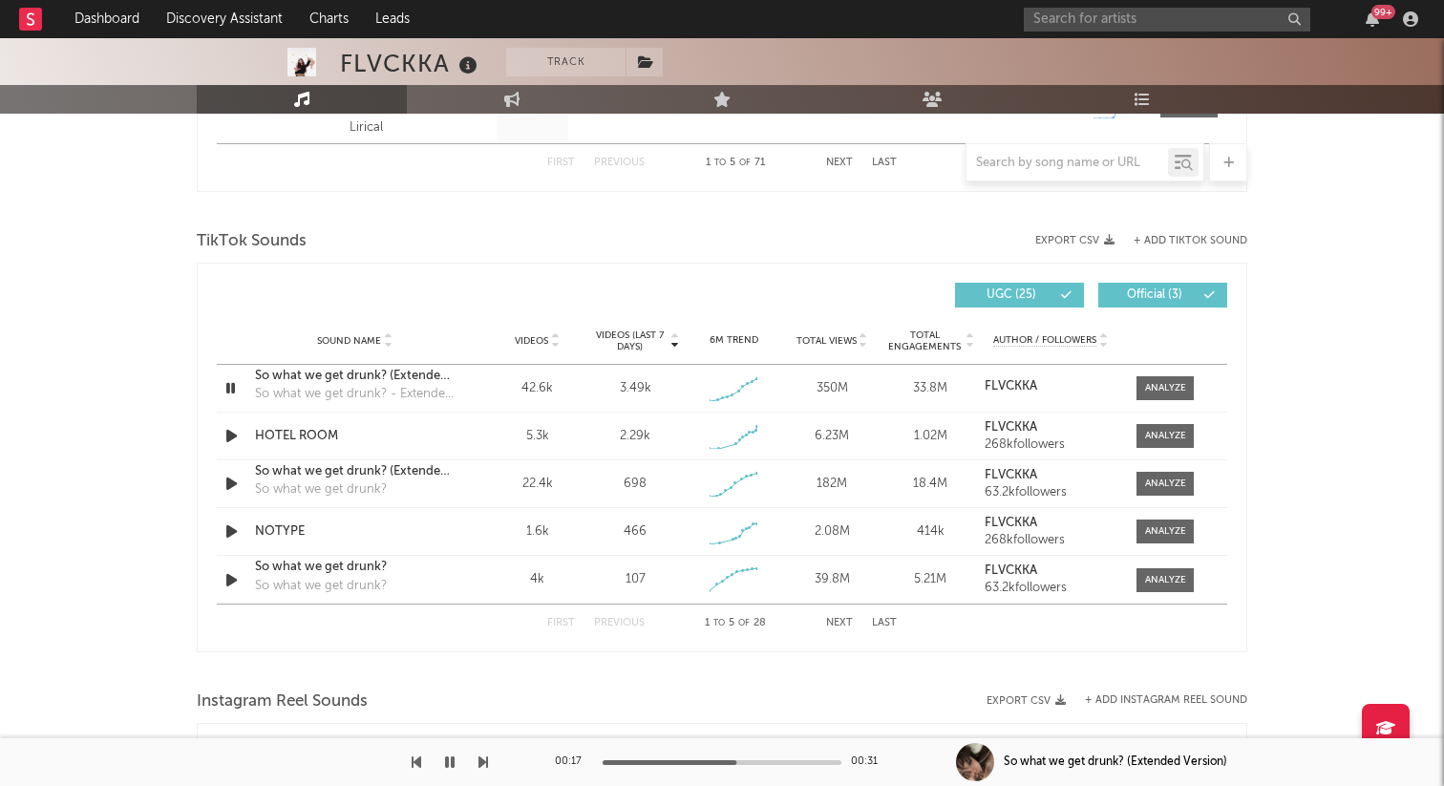
scroll to position [1175, 0]
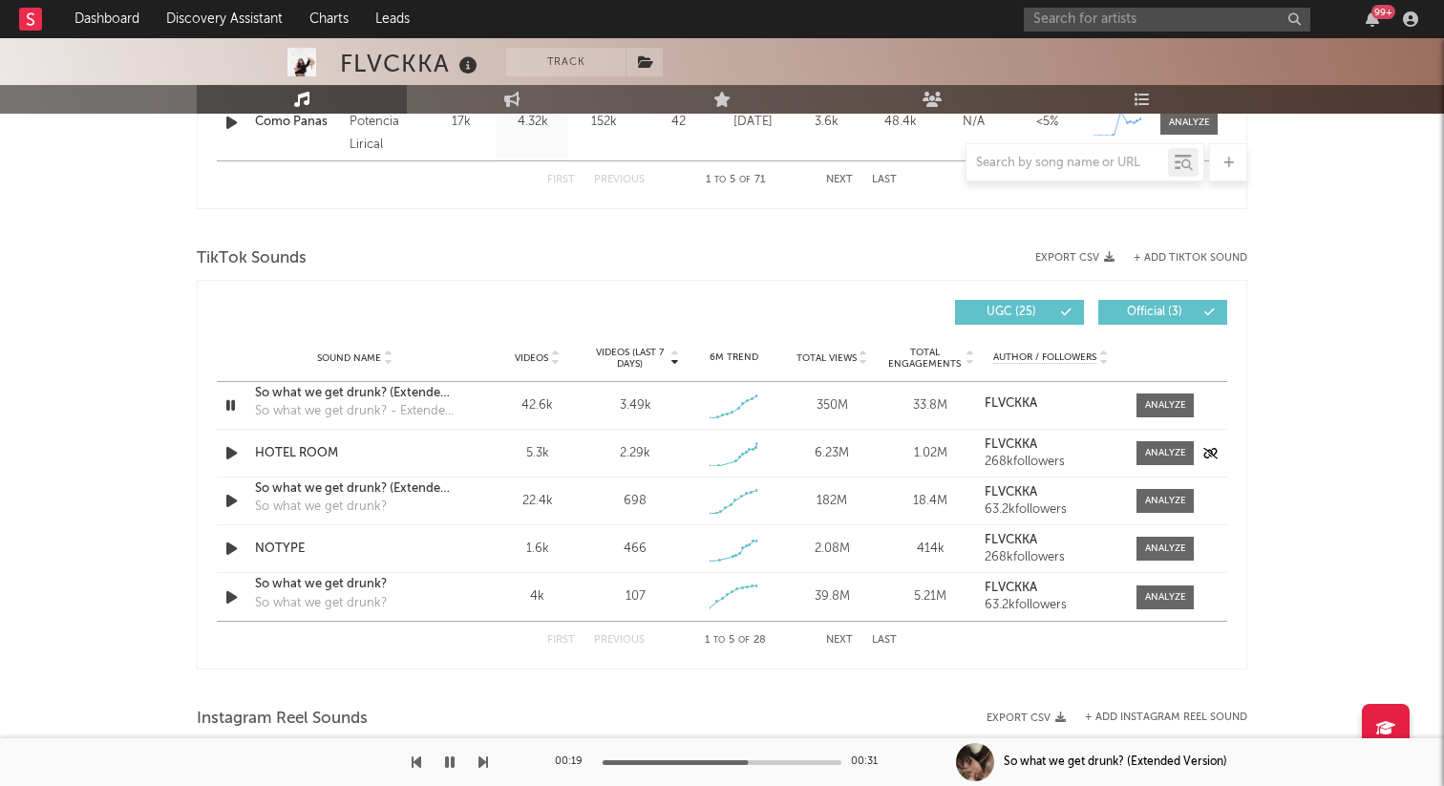
click at [232, 450] on icon "button" at bounding box center [232, 453] width 20 height 24
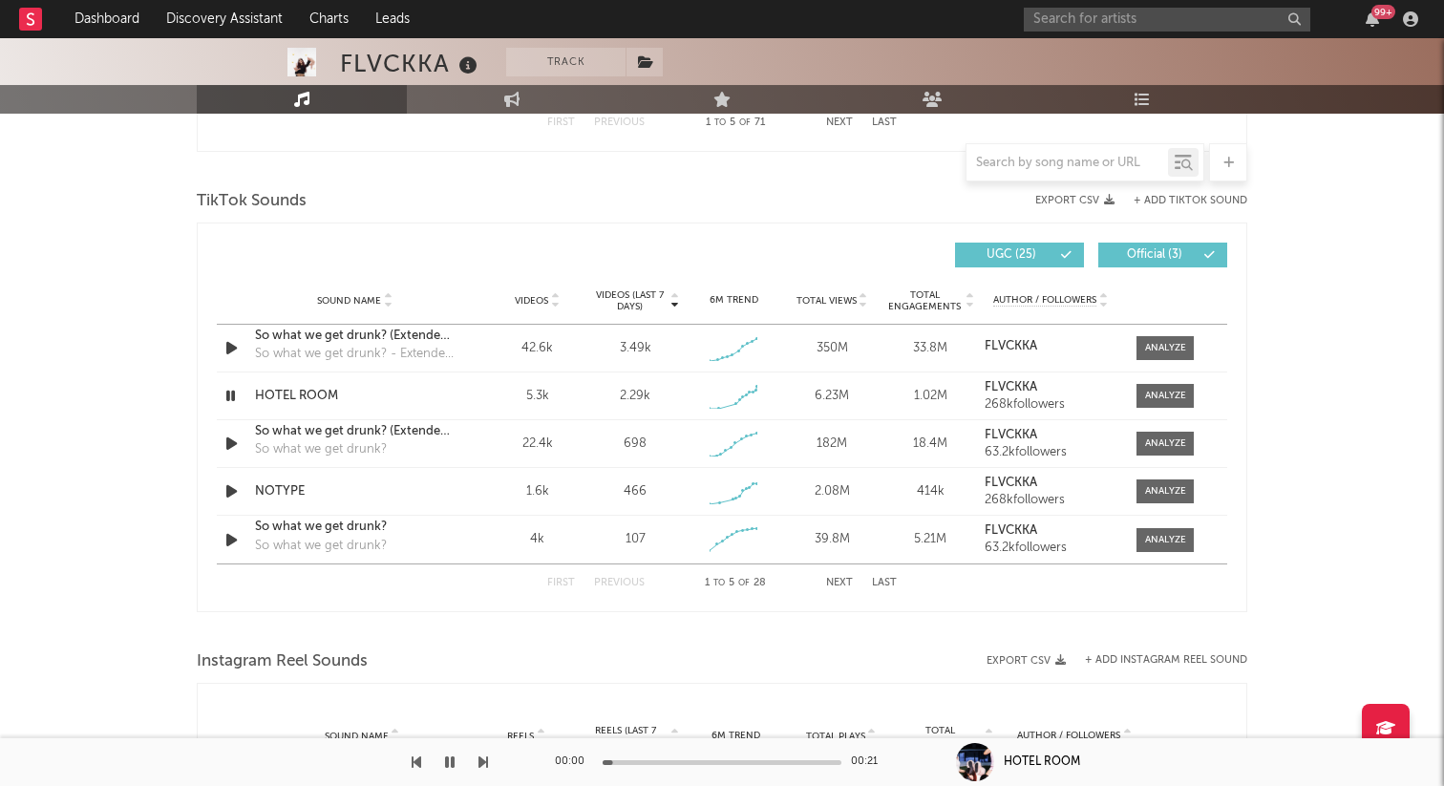
scroll to position [1097, 0]
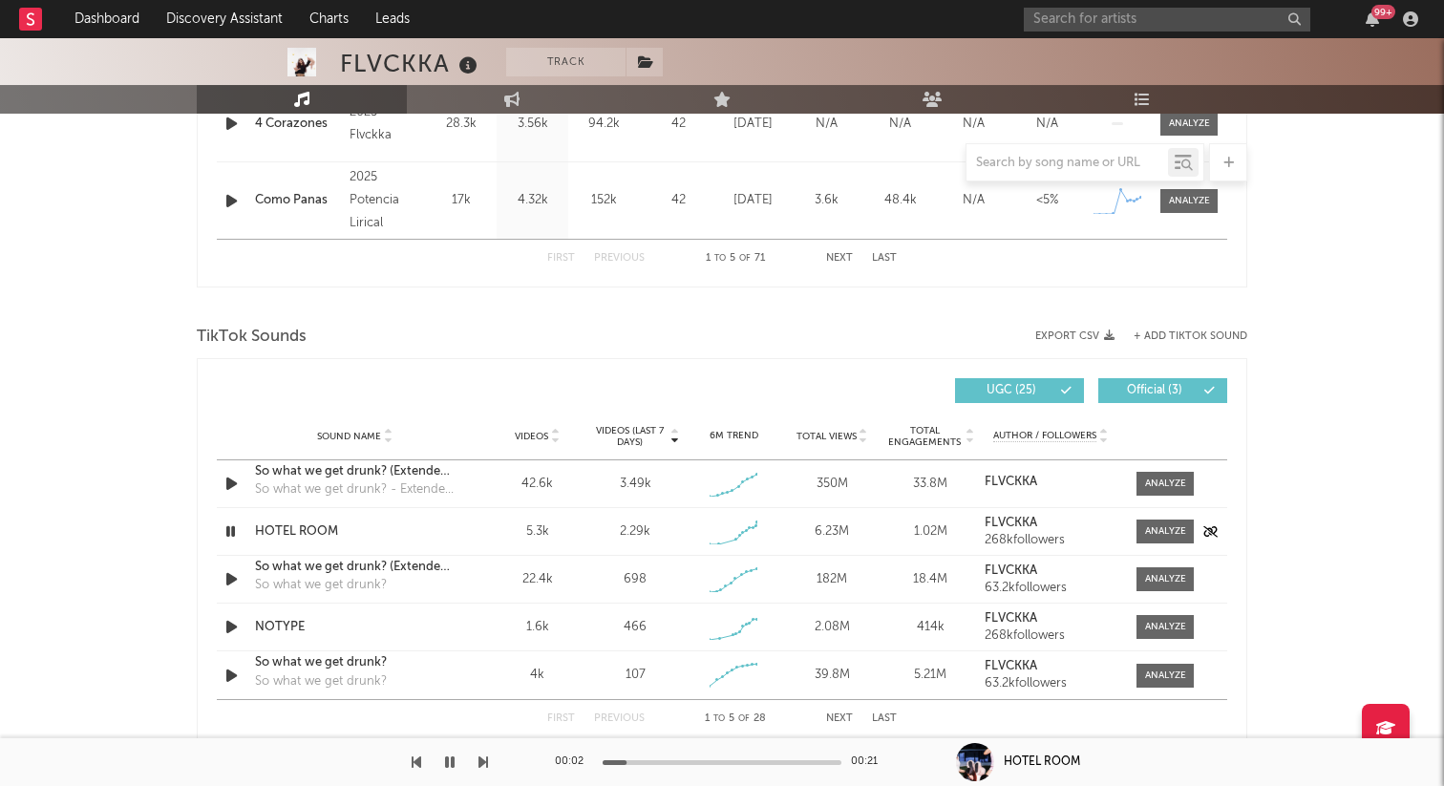
click at [1134, 520] on div at bounding box center [1160, 531] width 67 height 24
click at [1141, 519] on span at bounding box center [1164, 531] width 57 height 24
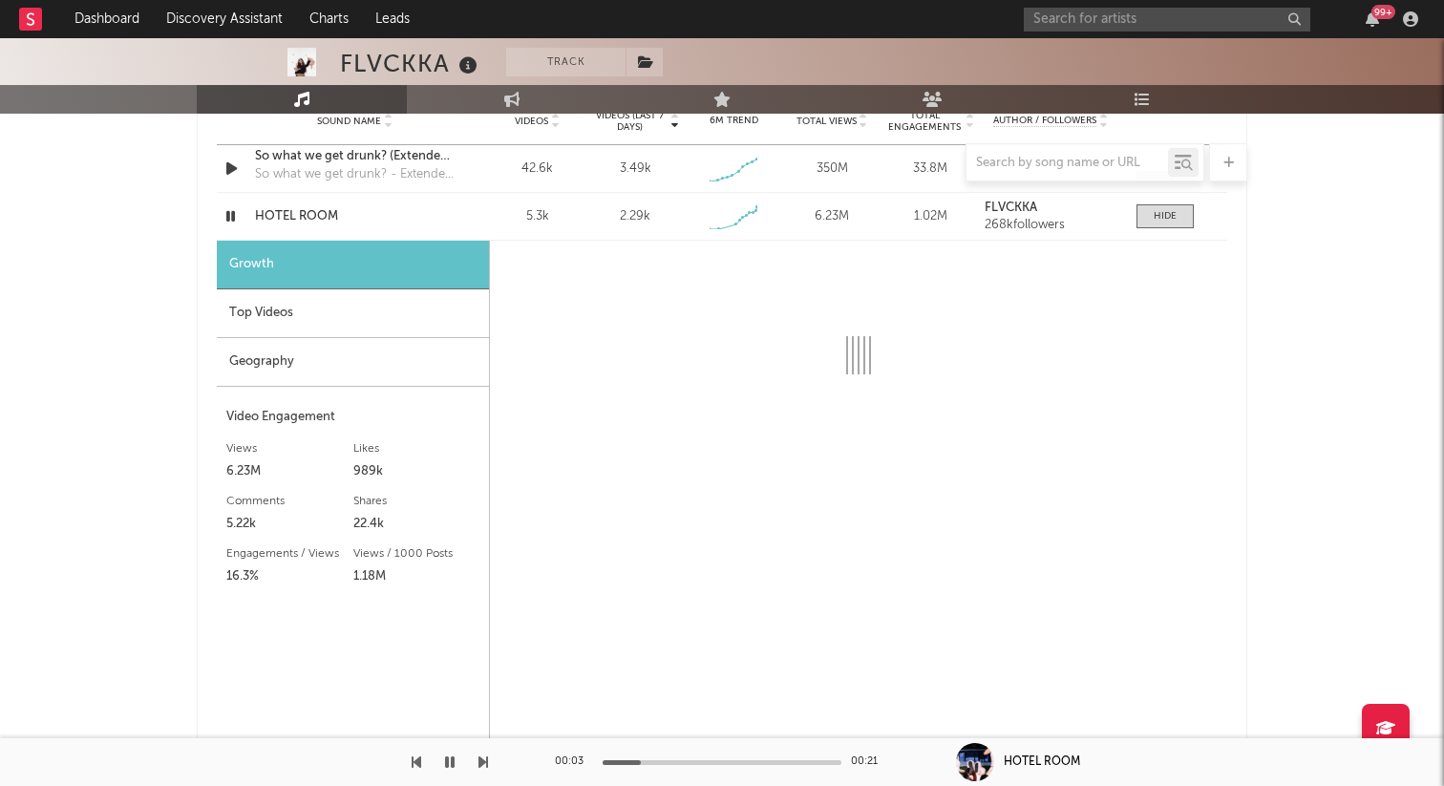
scroll to position [1487, 0]
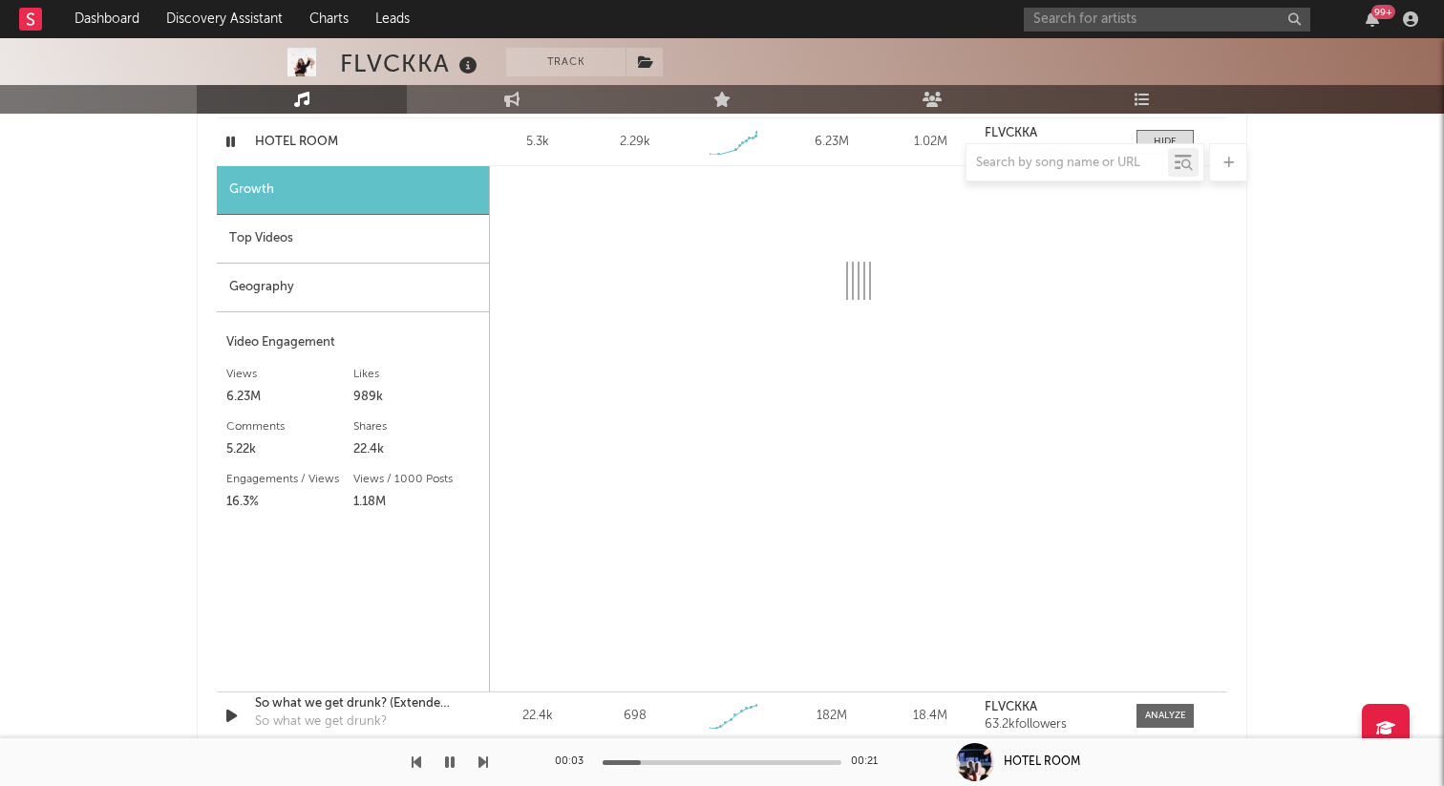
select select "1w"
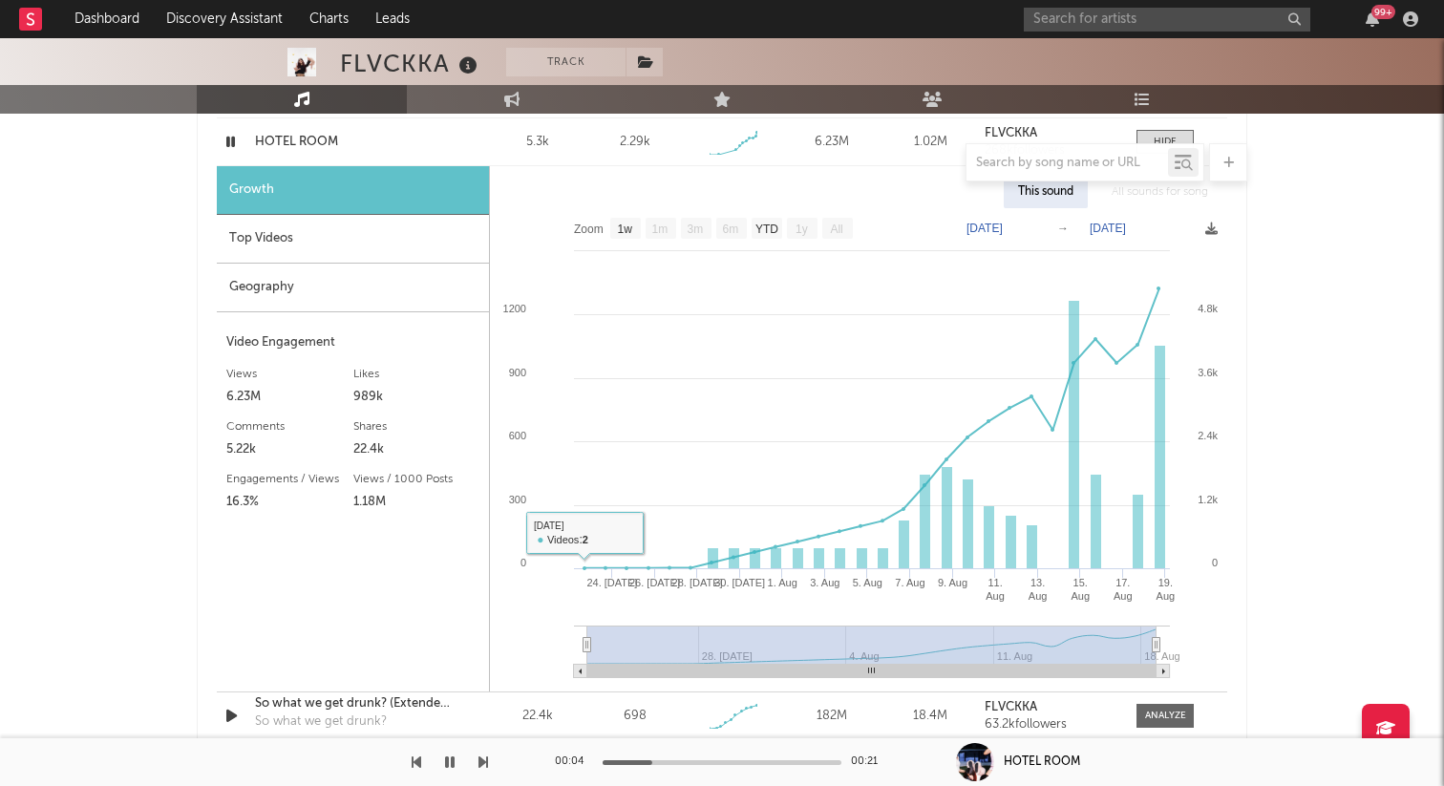
click at [454, 322] on div "Growth Top Videos Geography Video Engagement Views 6.23M Likes 989k Likes 989k …" at bounding box center [353, 428] width 273 height 525
click at [453, 310] on div "Geography" at bounding box center [353, 288] width 272 height 49
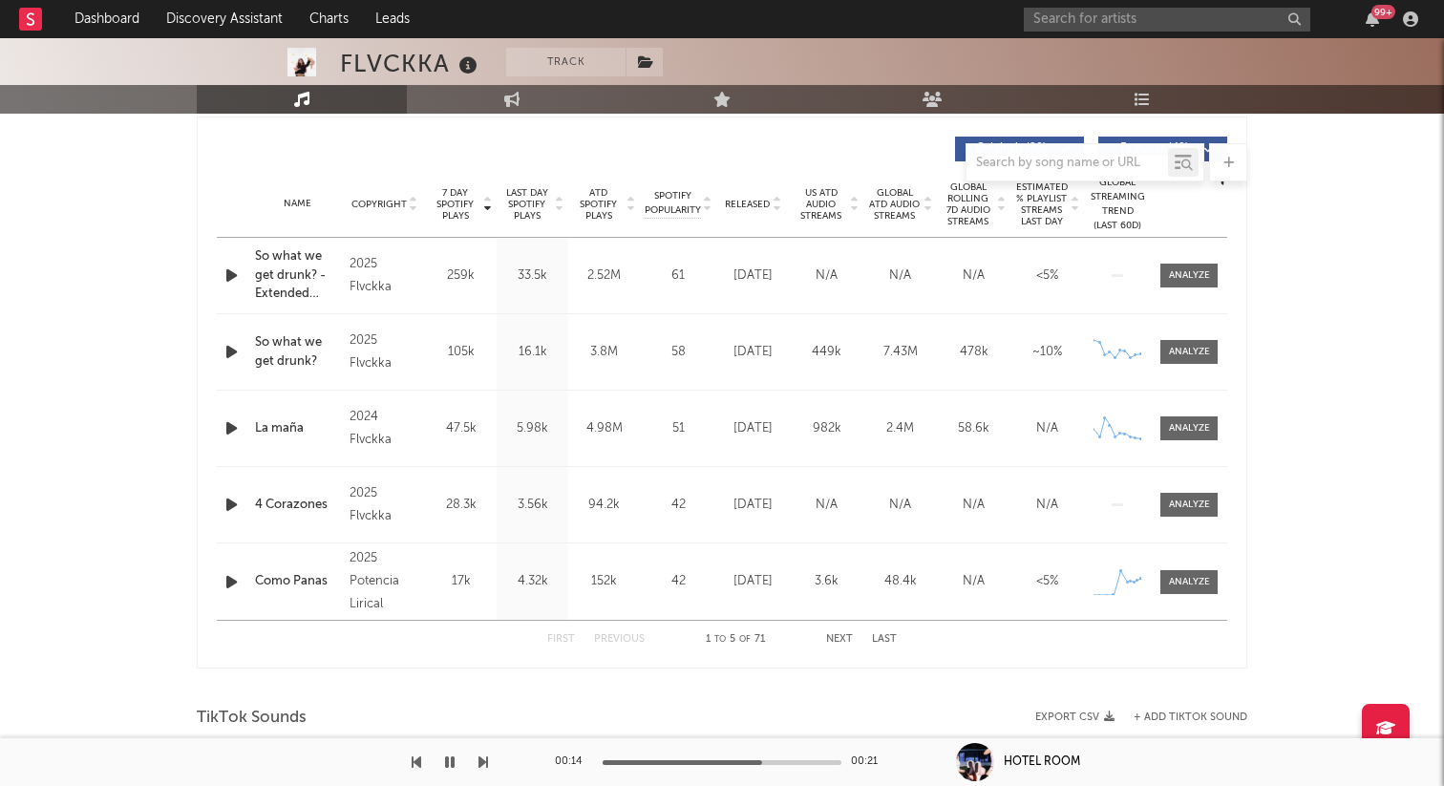
scroll to position [729, 0]
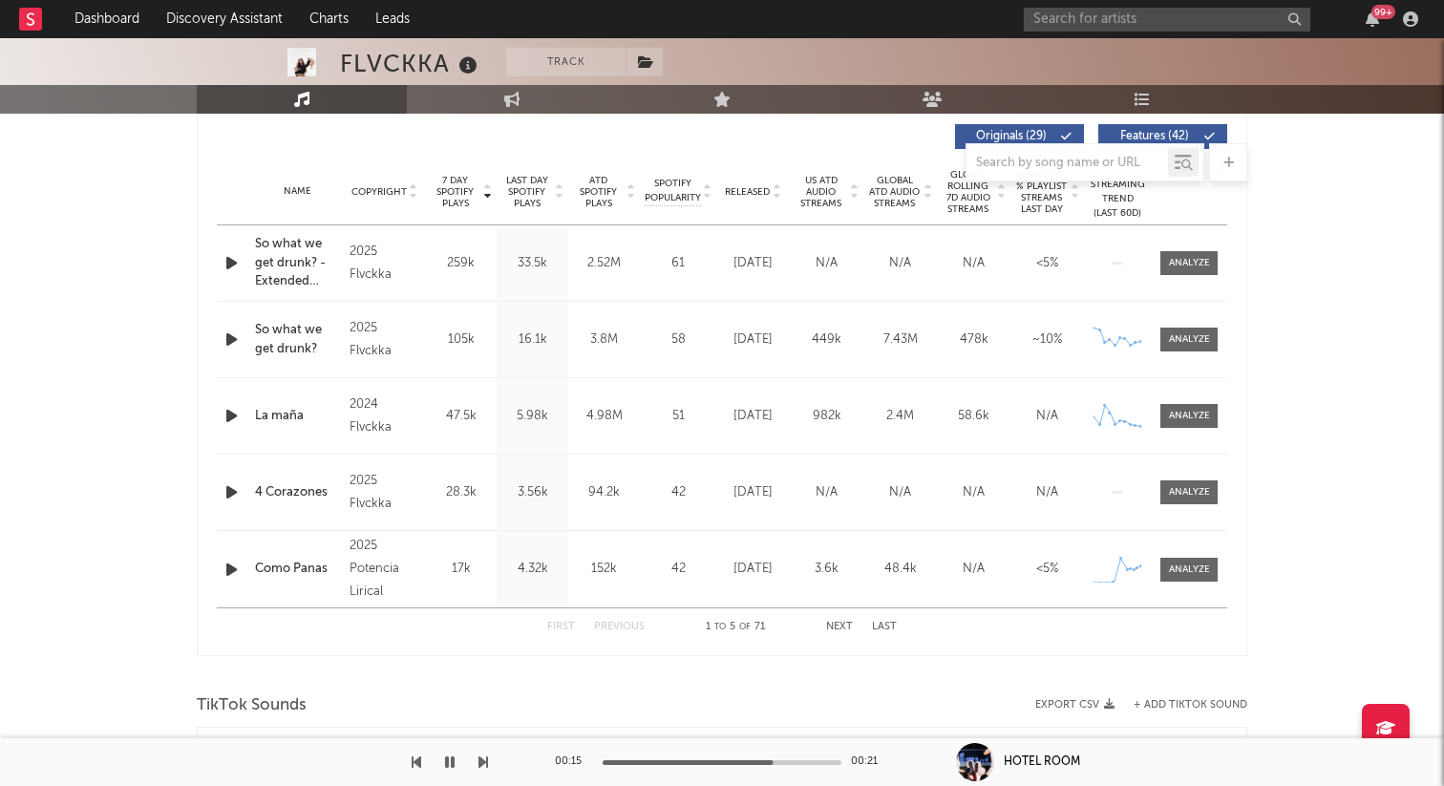
click at [739, 194] on span "Released" at bounding box center [747, 191] width 45 height 11
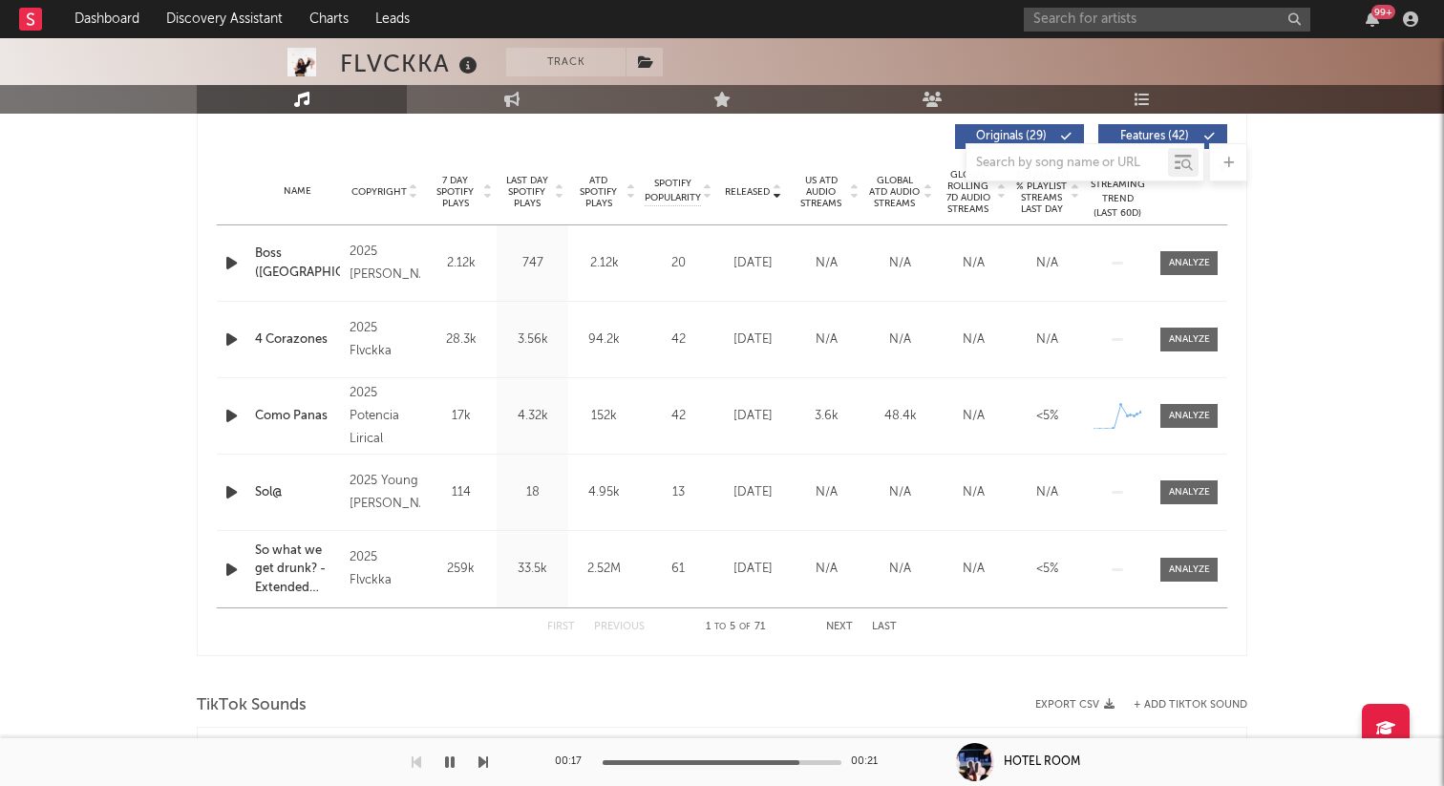
click at [225, 259] on icon "button" at bounding box center [232, 263] width 20 height 24
click at [747, 762] on div at bounding box center [721, 762] width 239 height 5
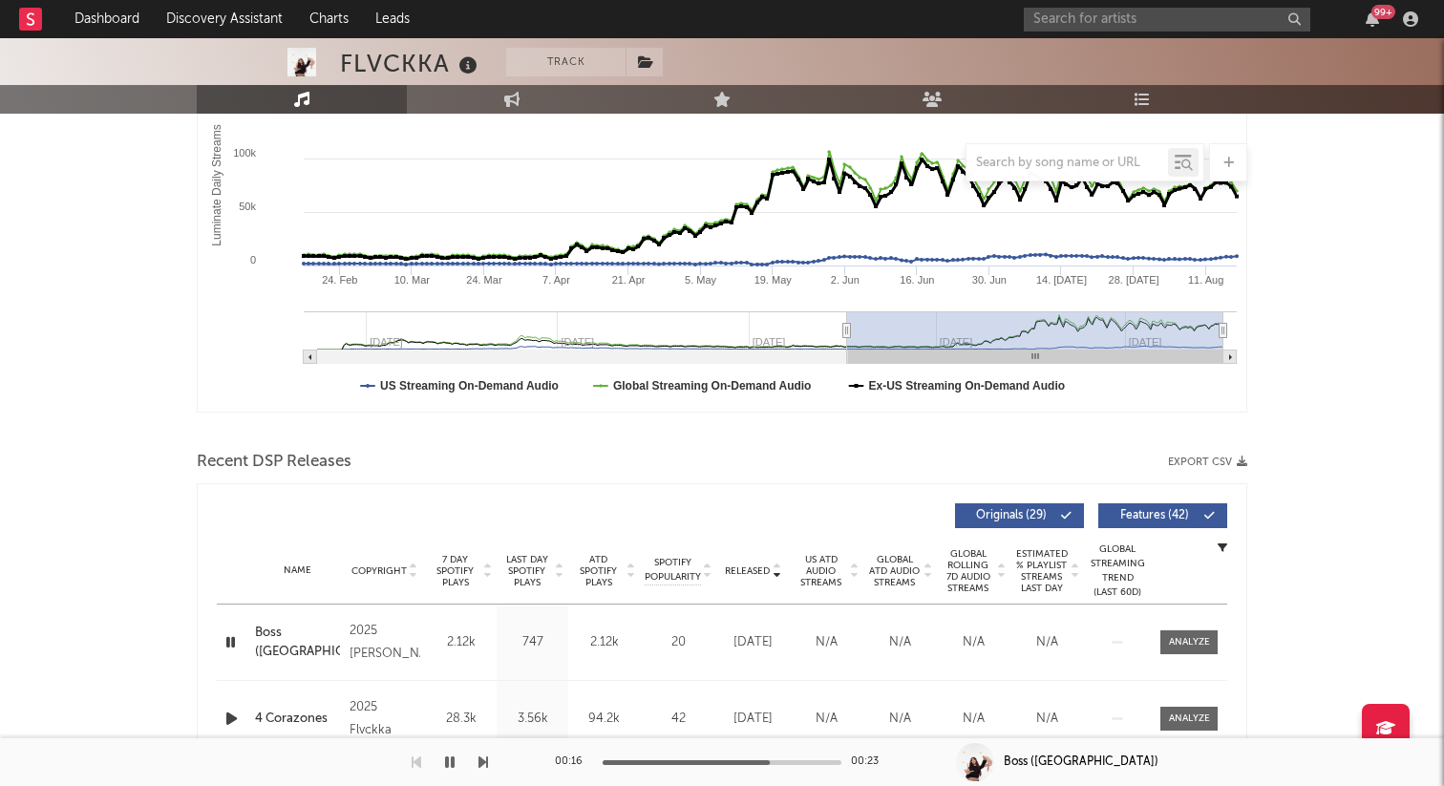
scroll to position [482, 0]
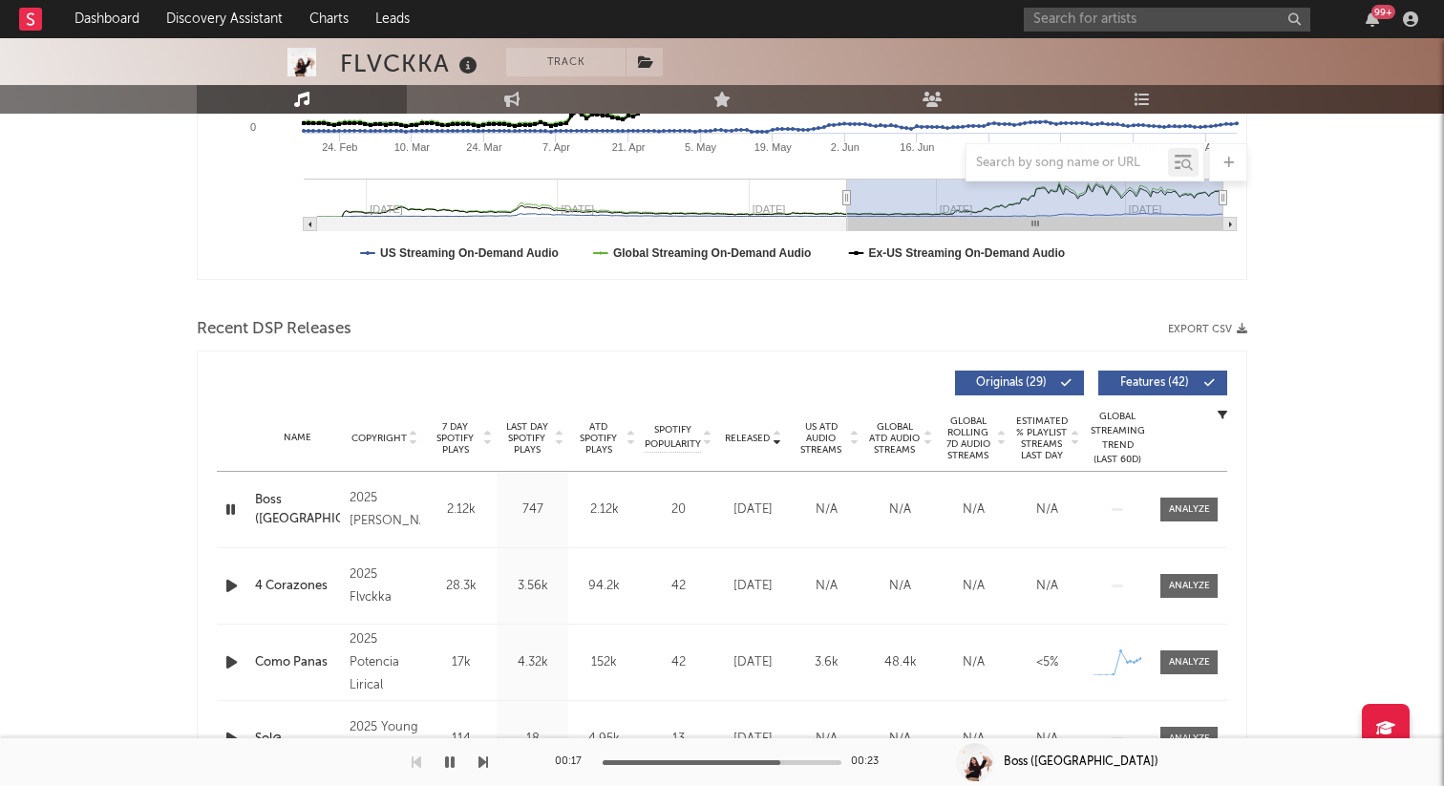
click at [454, 433] on span "7 Day Spotify Plays" at bounding box center [455, 438] width 51 height 34
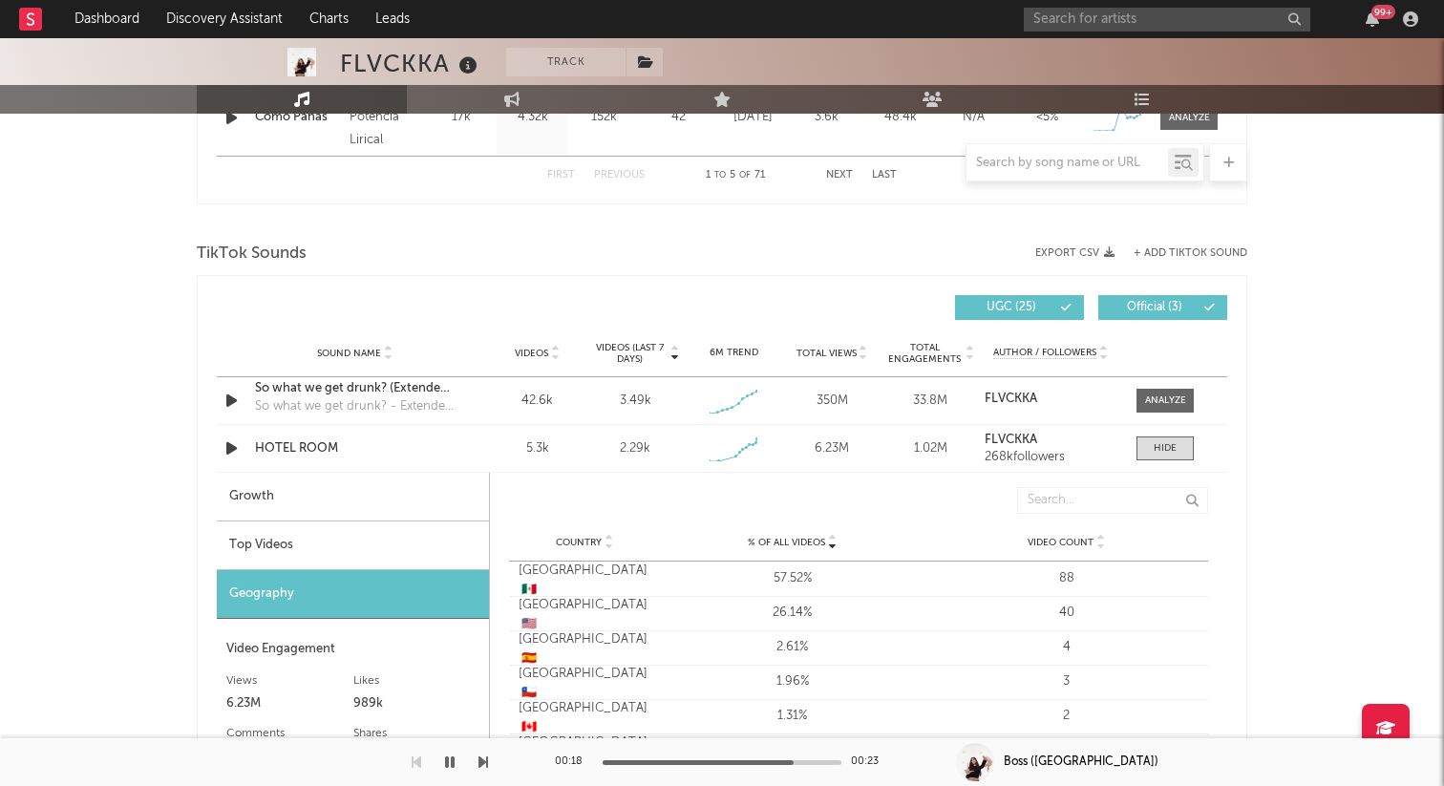
scroll to position [1182, 0]
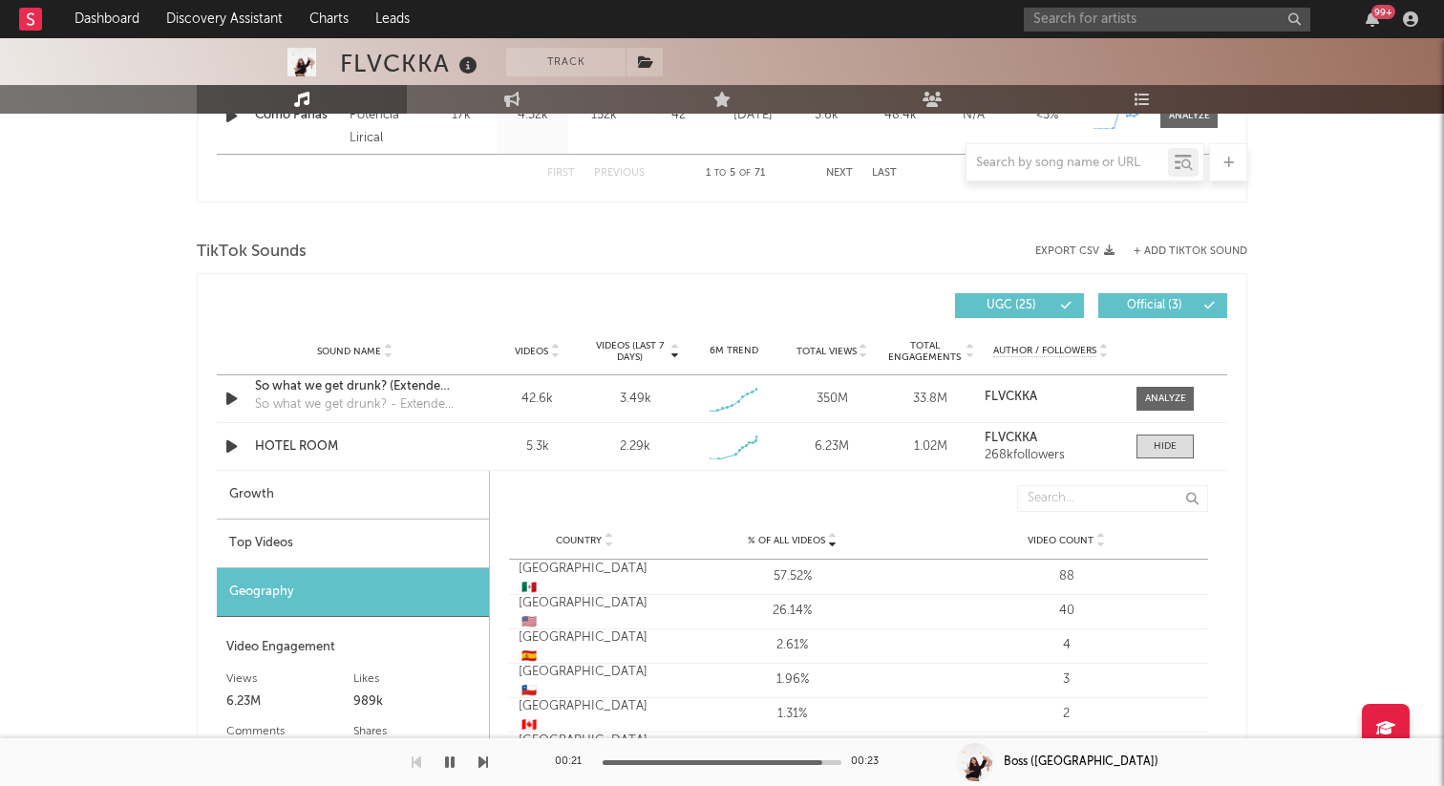
click at [450, 757] on icon "button" at bounding box center [450, 761] width 10 height 15
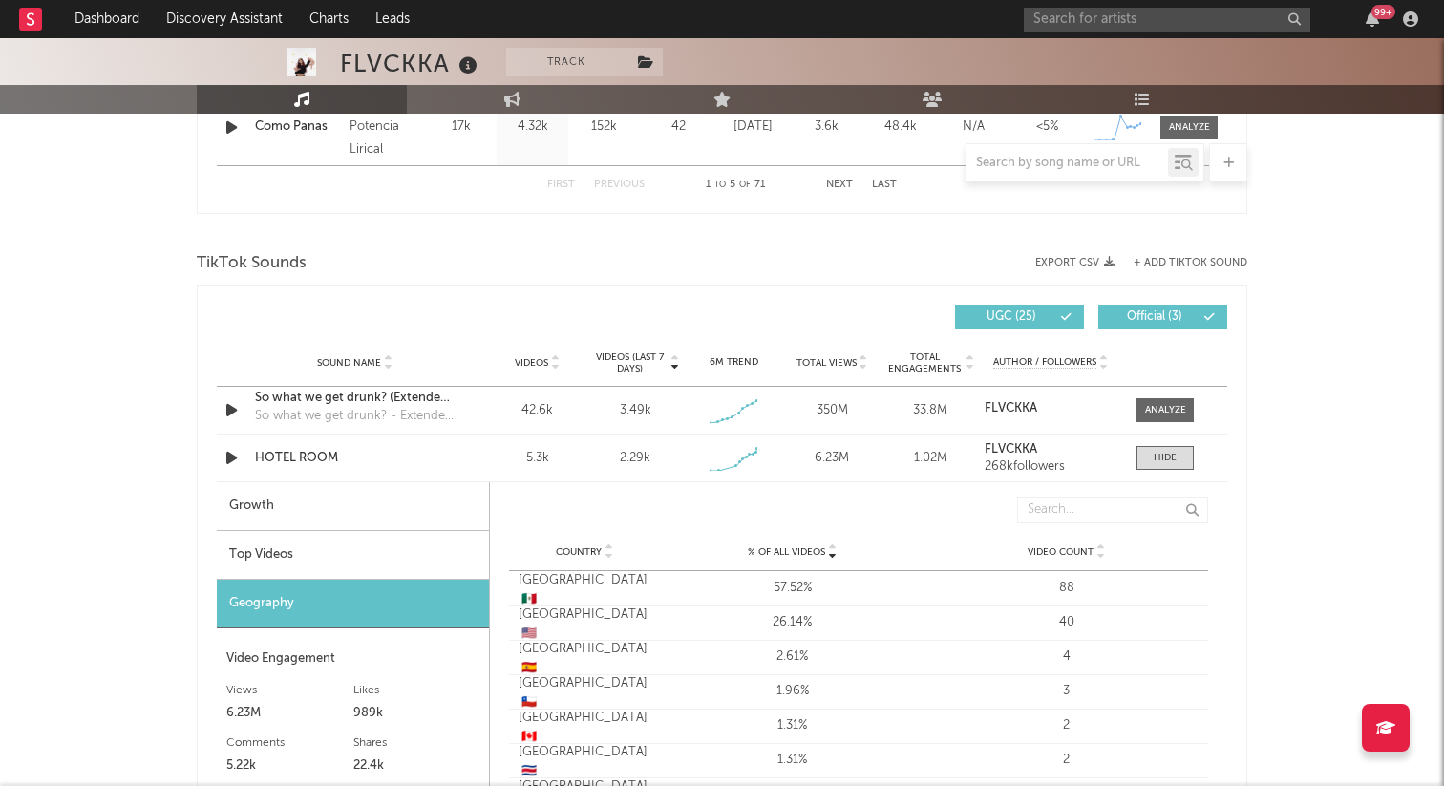
scroll to position [1191, 0]
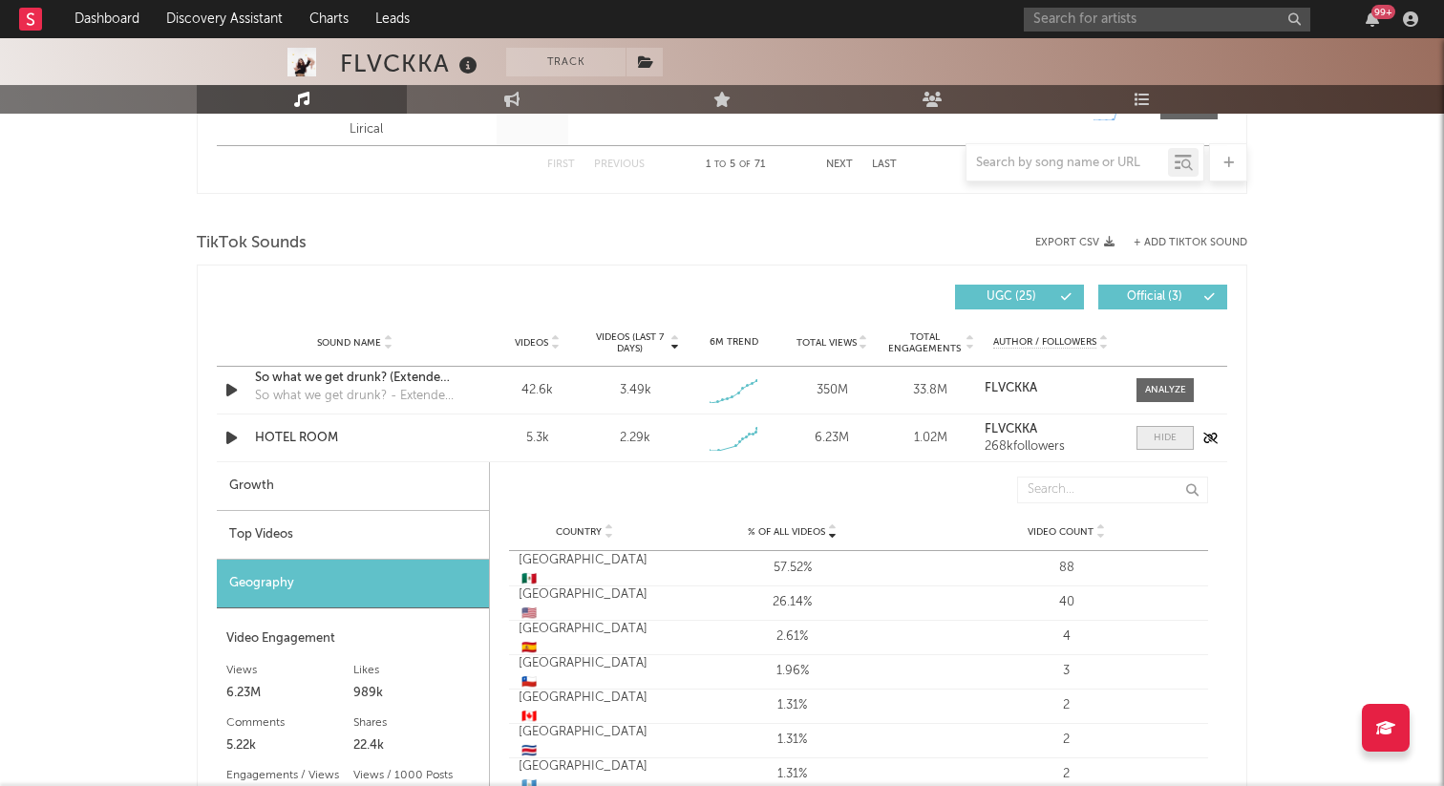
click at [1162, 433] on div at bounding box center [1164, 438] width 23 height 14
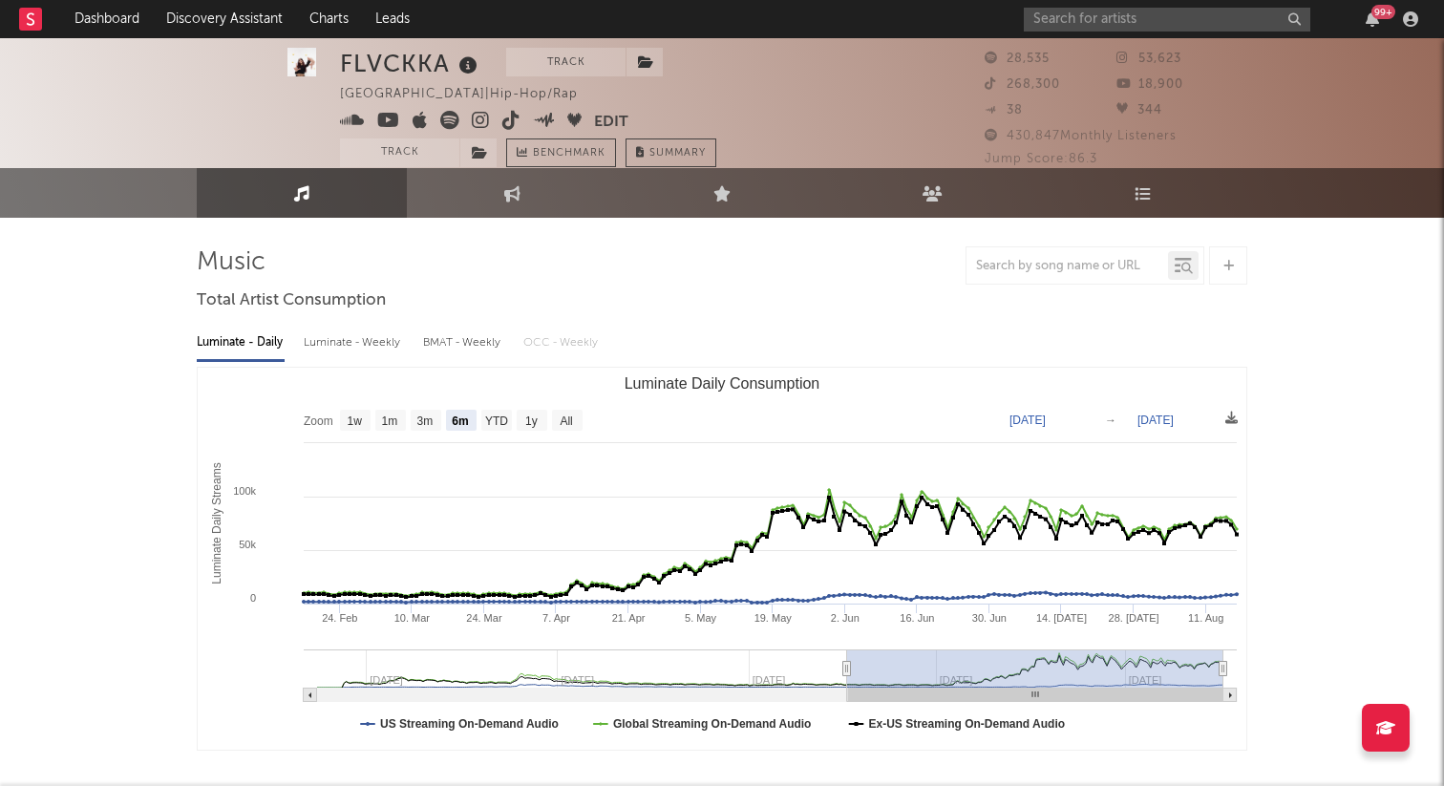
scroll to position [0, 0]
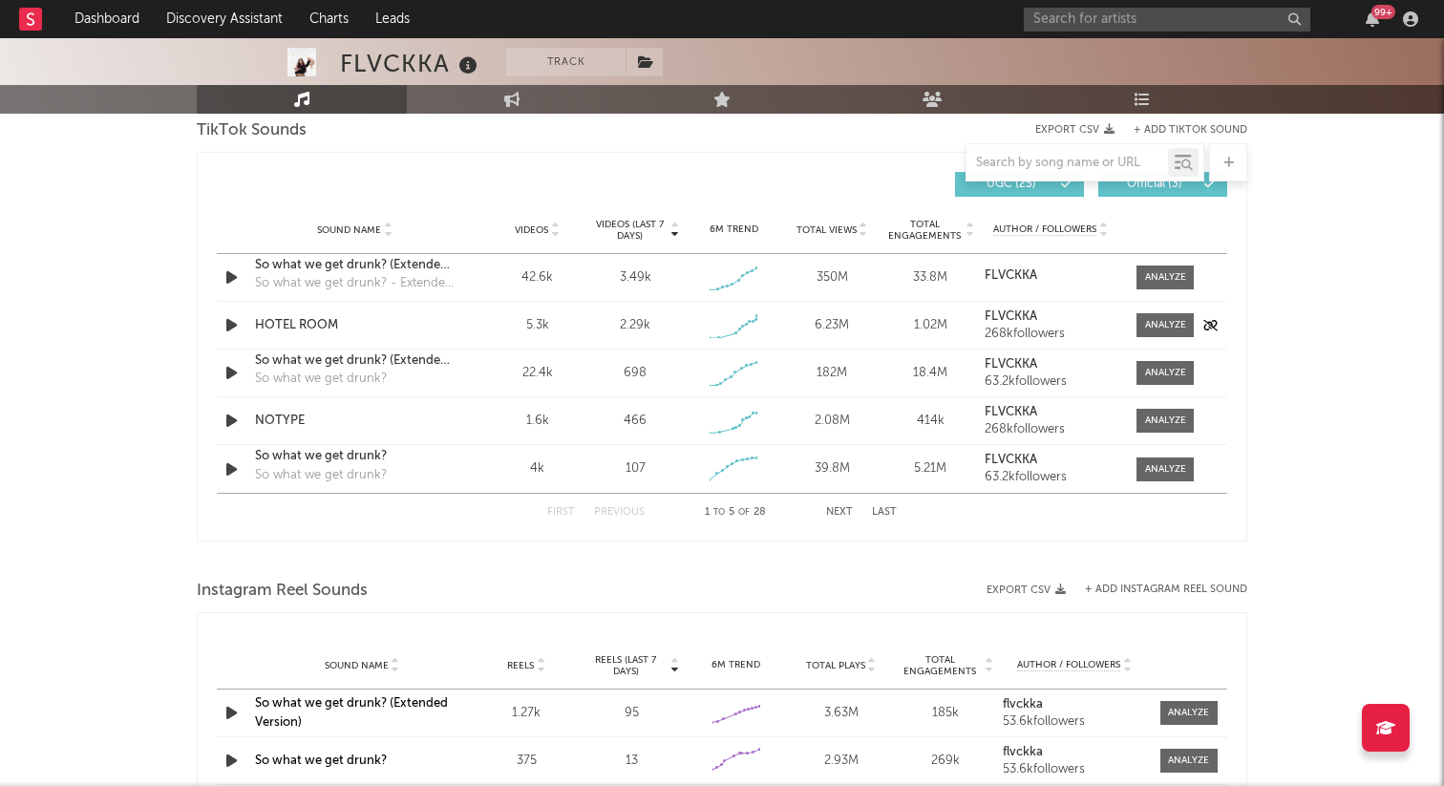
scroll to position [1230, 0]
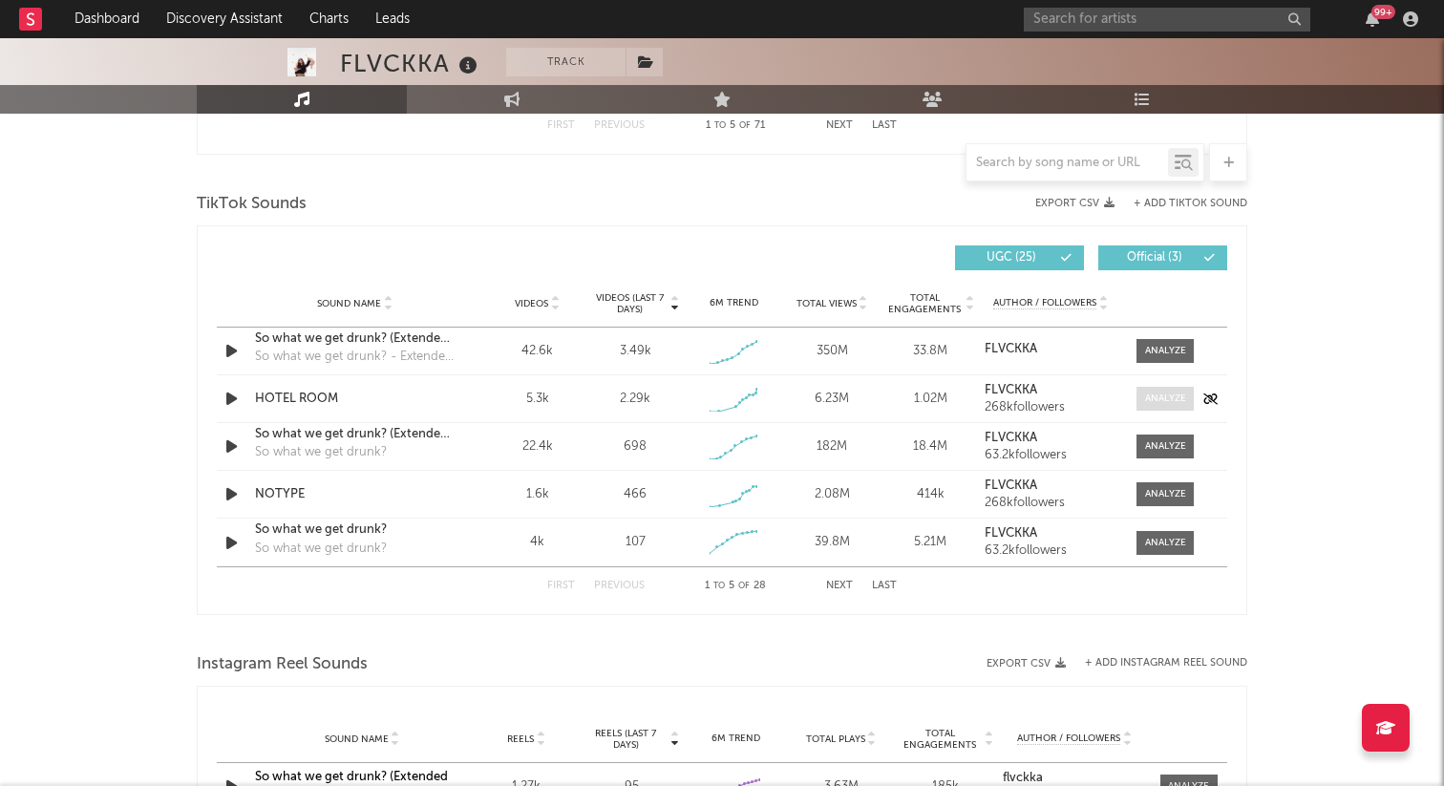
click at [1174, 388] on span at bounding box center [1164, 399] width 57 height 24
select select "1w"
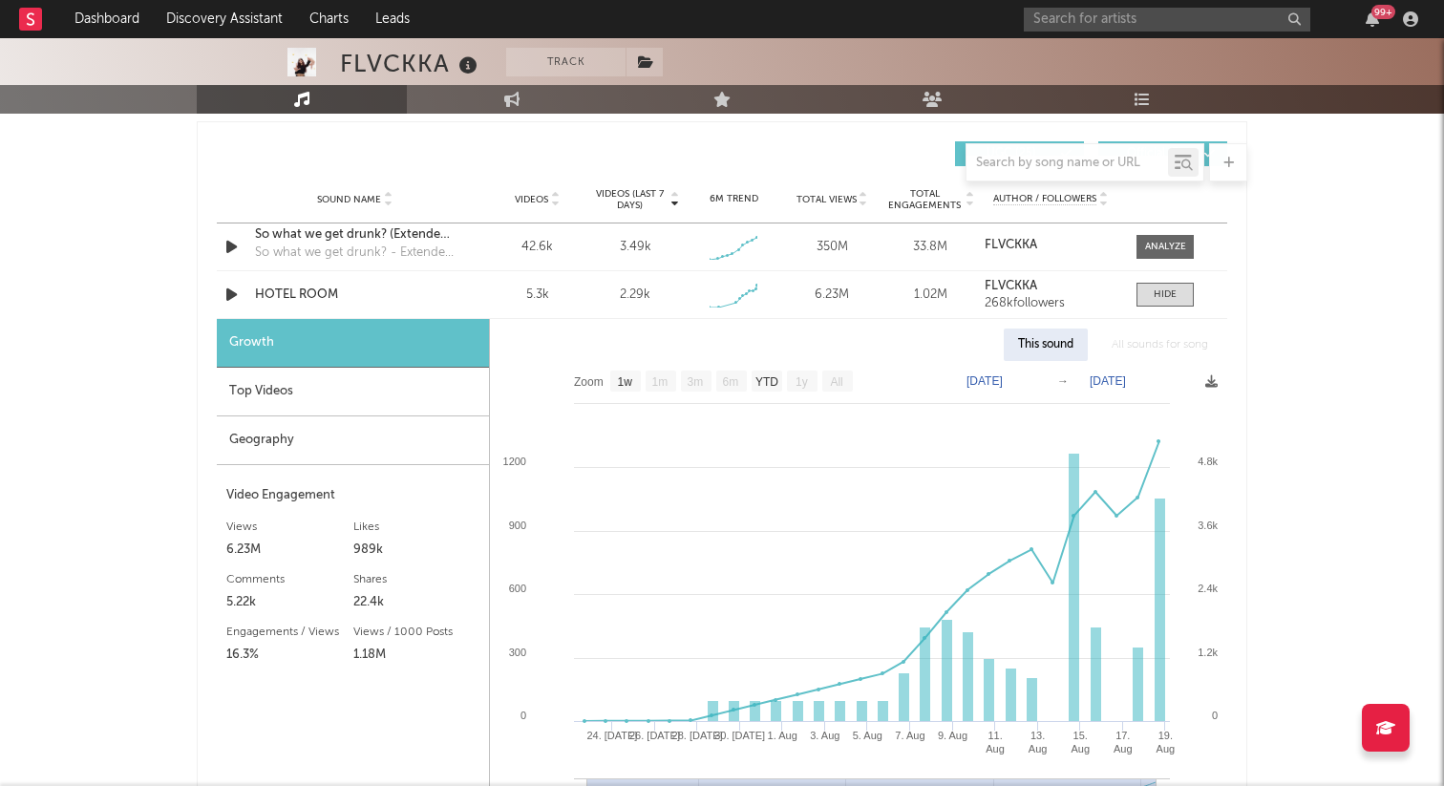
scroll to position [1427, 0]
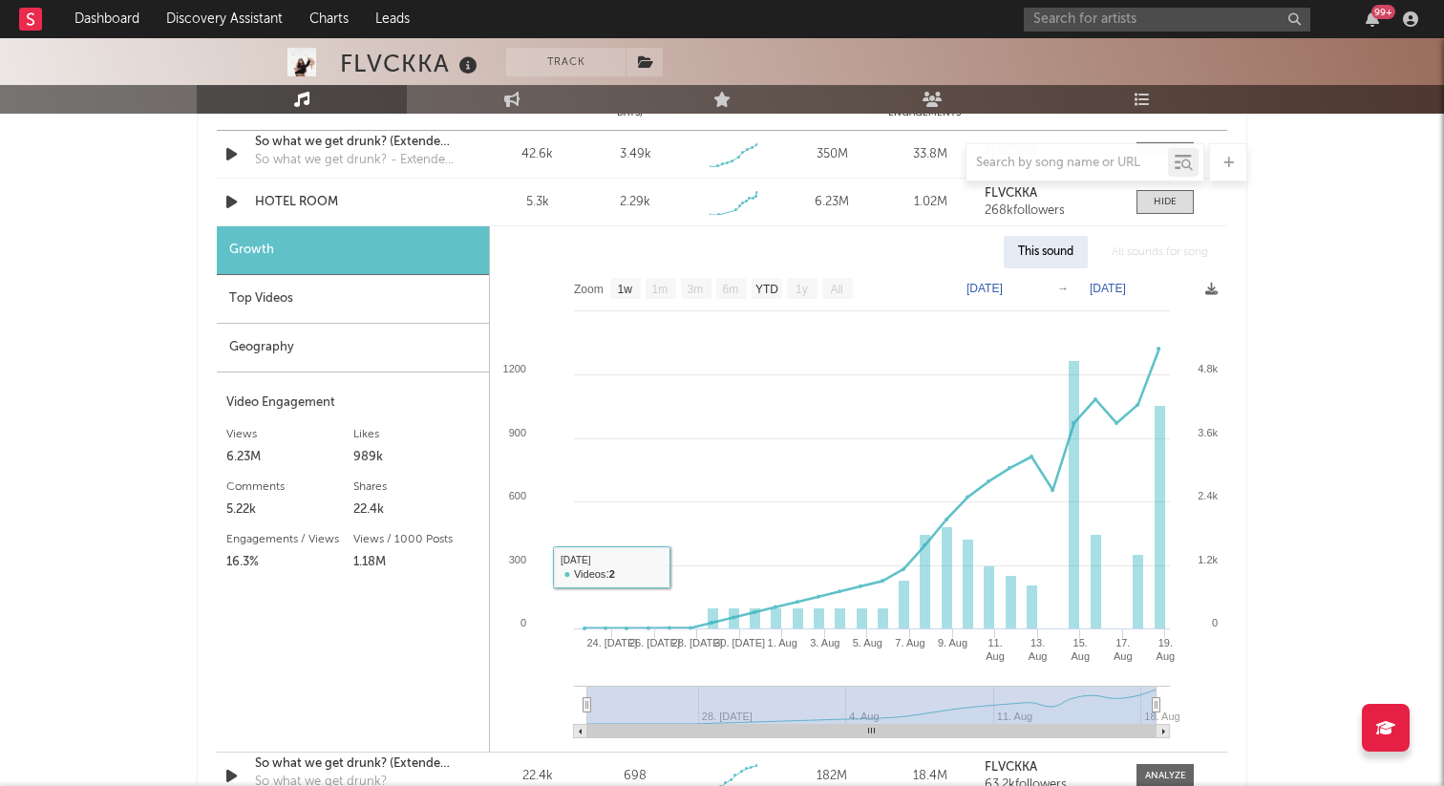
click at [422, 314] on div "Top Videos" at bounding box center [353, 299] width 272 height 49
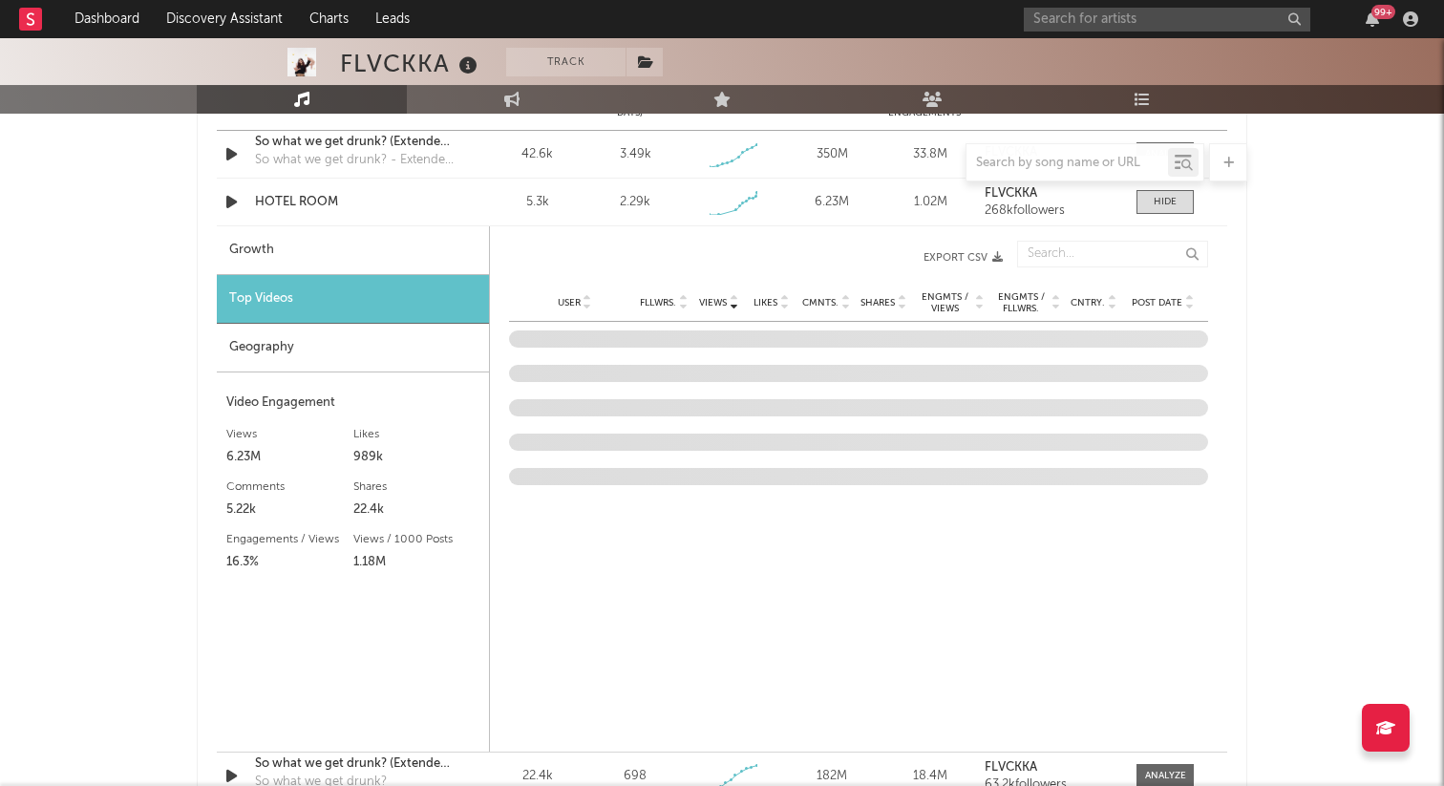
click at [437, 341] on div "Geography" at bounding box center [353, 348] width 272 height 49
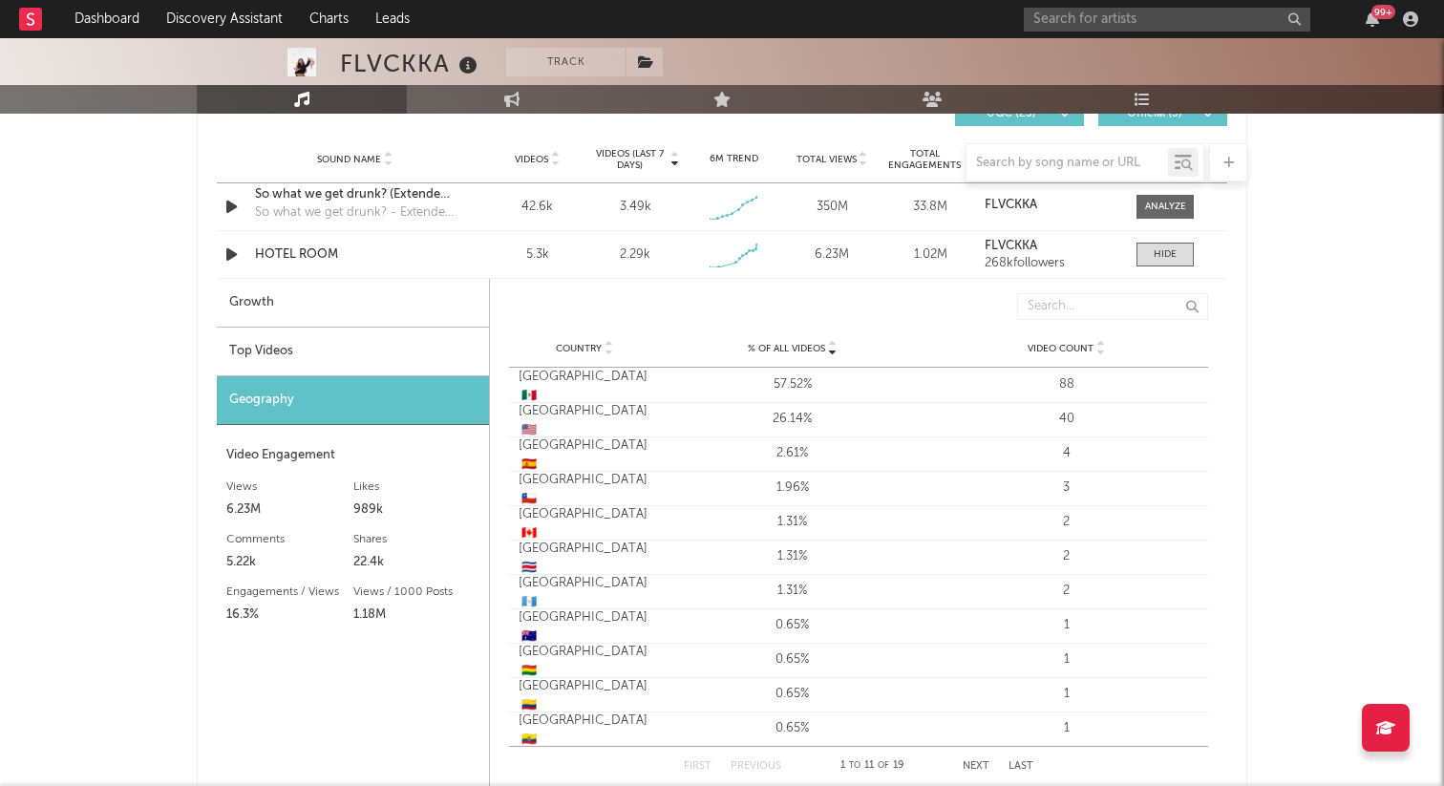
scroll to position [1363, 0]
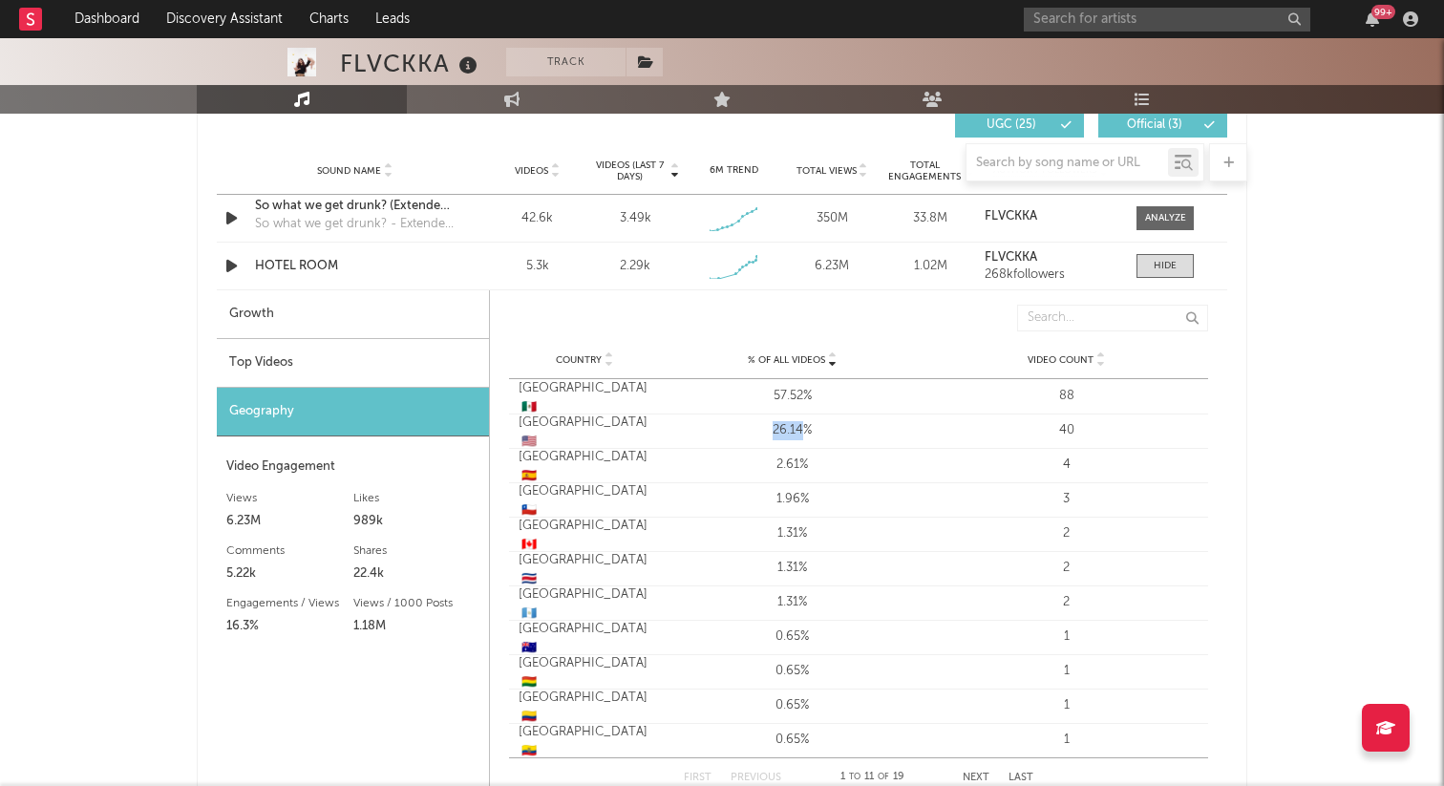
drag, startPoint x: 799, startPoint y: 426, endPoint x: 760, endPoint y: 423, distance: 39.3
click at [760, 423] on div "26.14%" at bounding box center [792, 430] width 264 height 19
click at [846, 416] on div "Country United States 🇺🇸 % of all Videos 26.14% Video Count 40" at bounding box center [858, 430] width 699 height 34
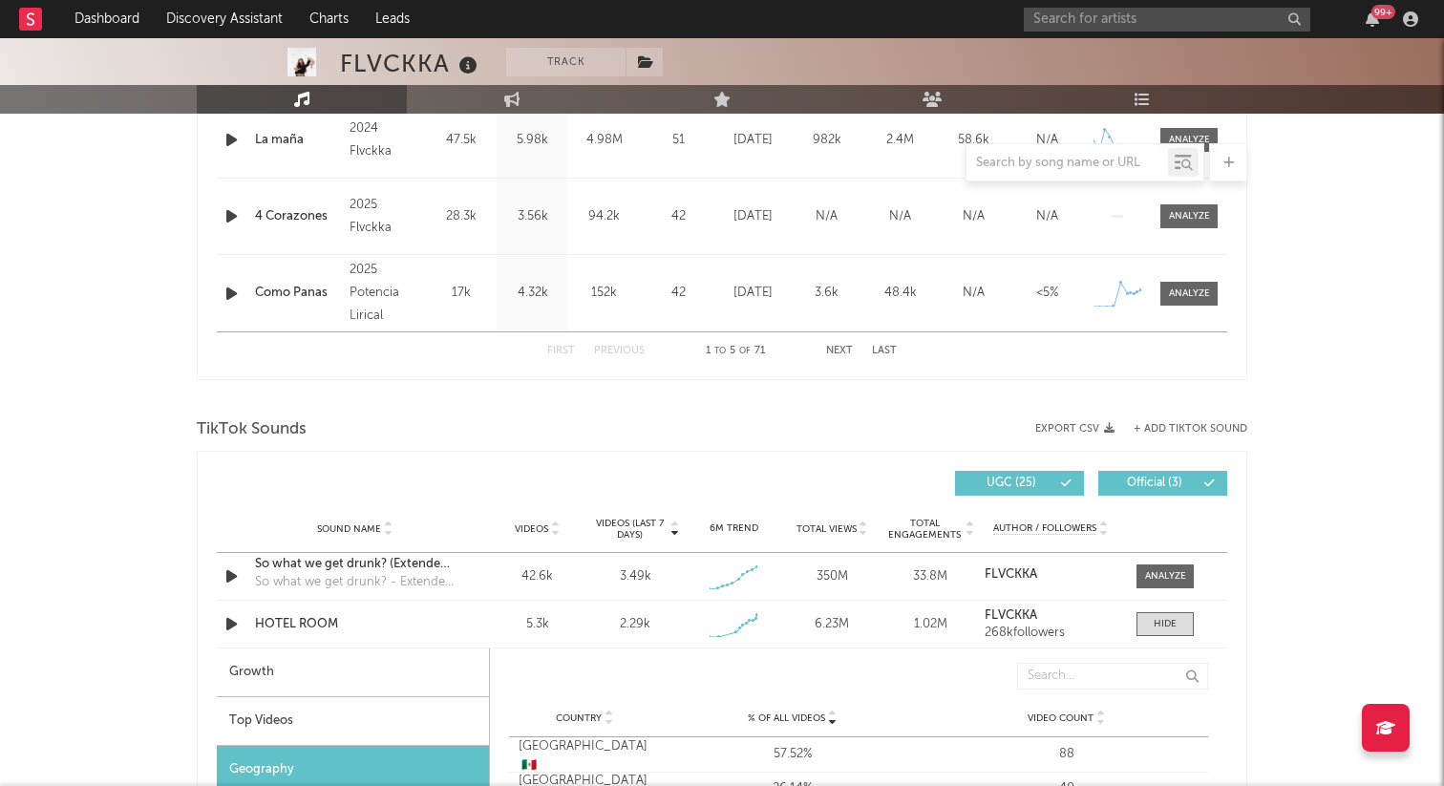
scroll to position [1118, 0]
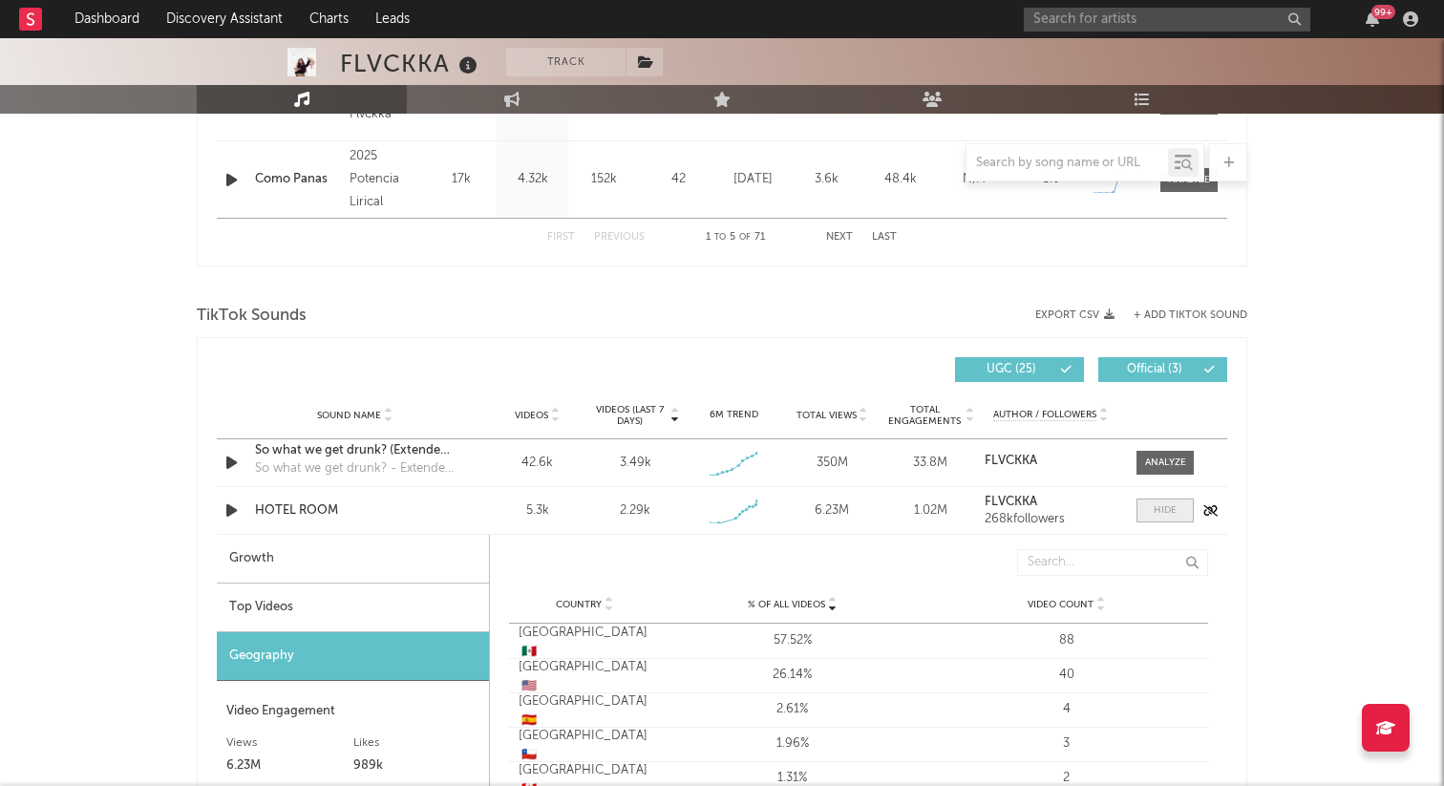
click at [1173, 514] on div at bounding box center [1164, 510] width 23 height 14
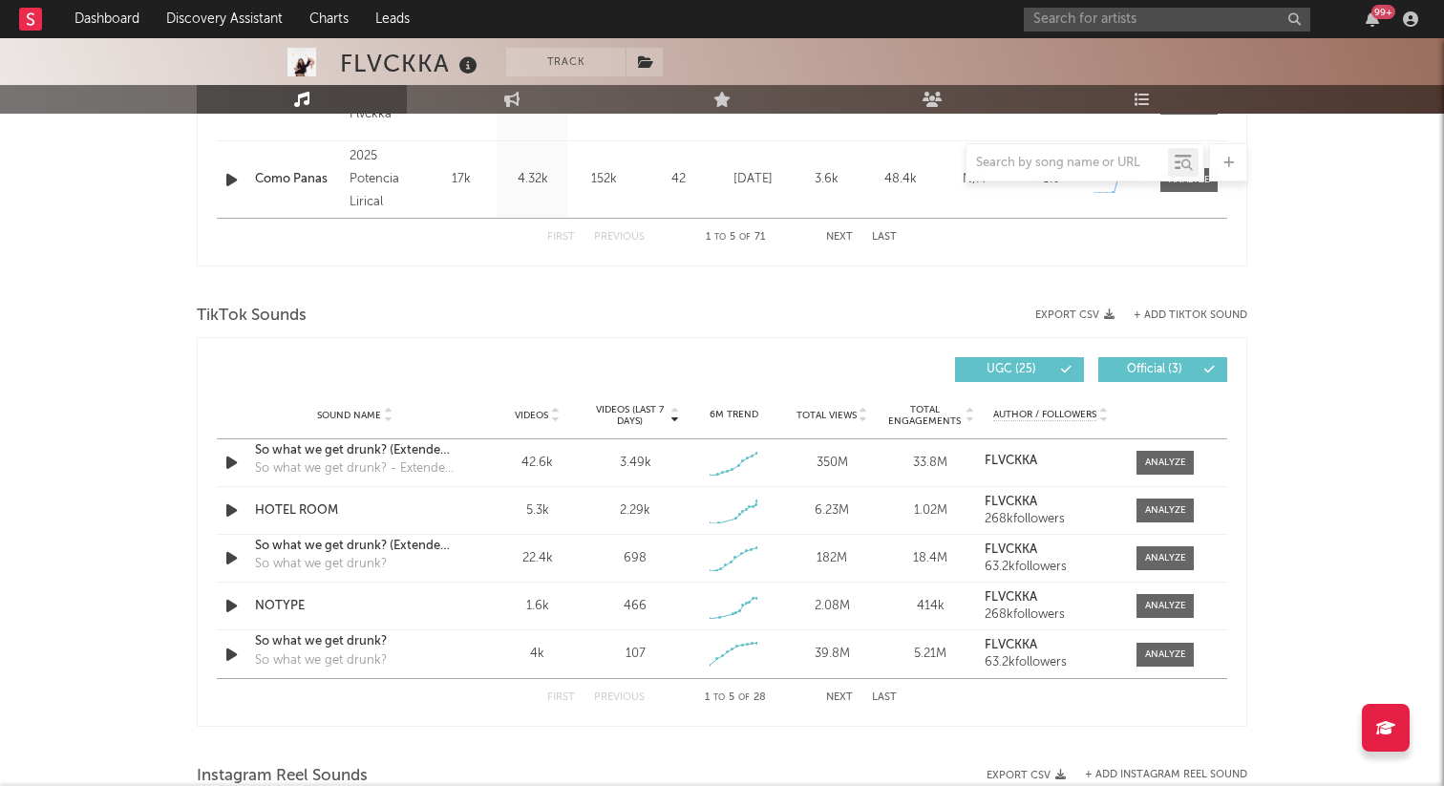
click at [683, 286] on div at bounding box center [722, 285] width 1050 height 29
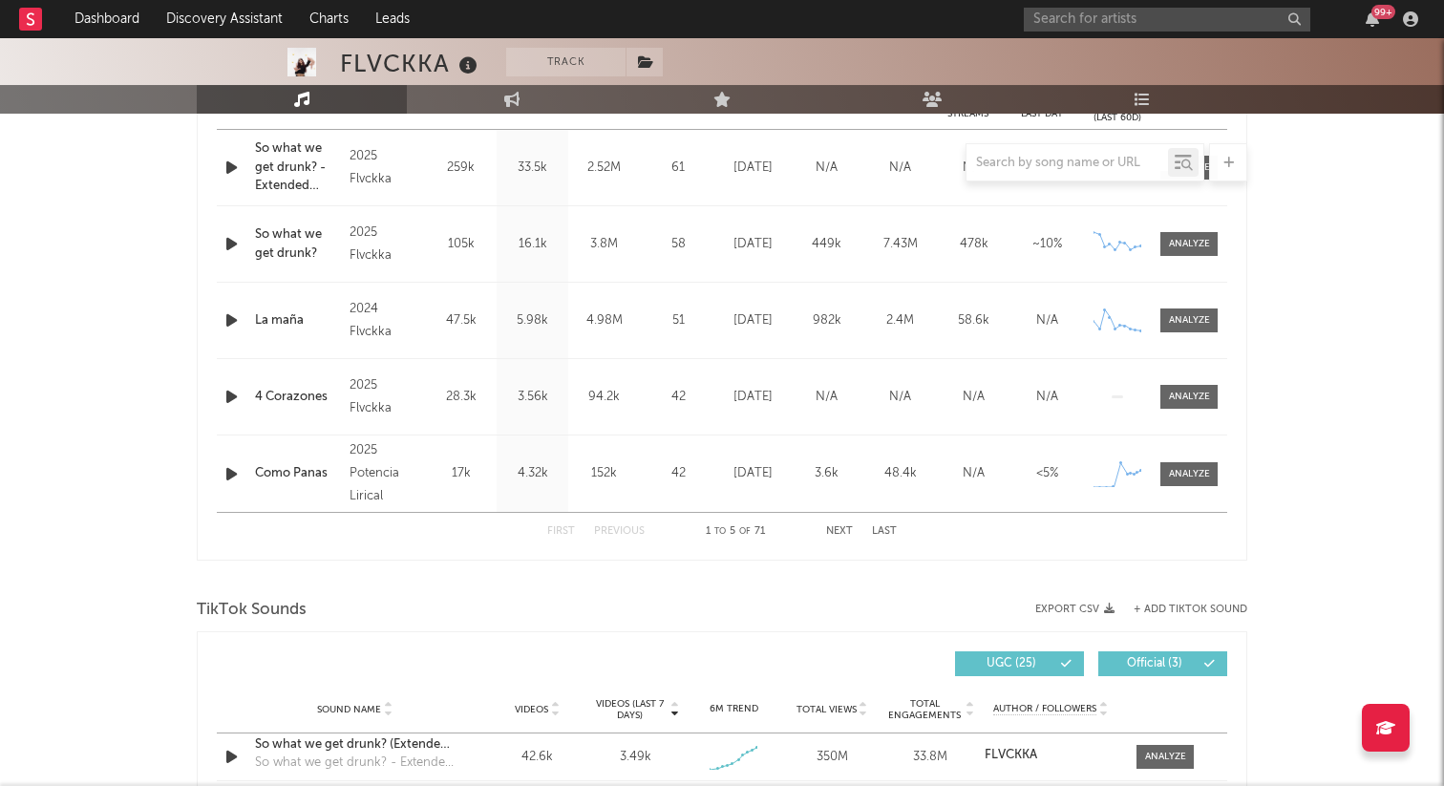
scroll to position [1203, 0]
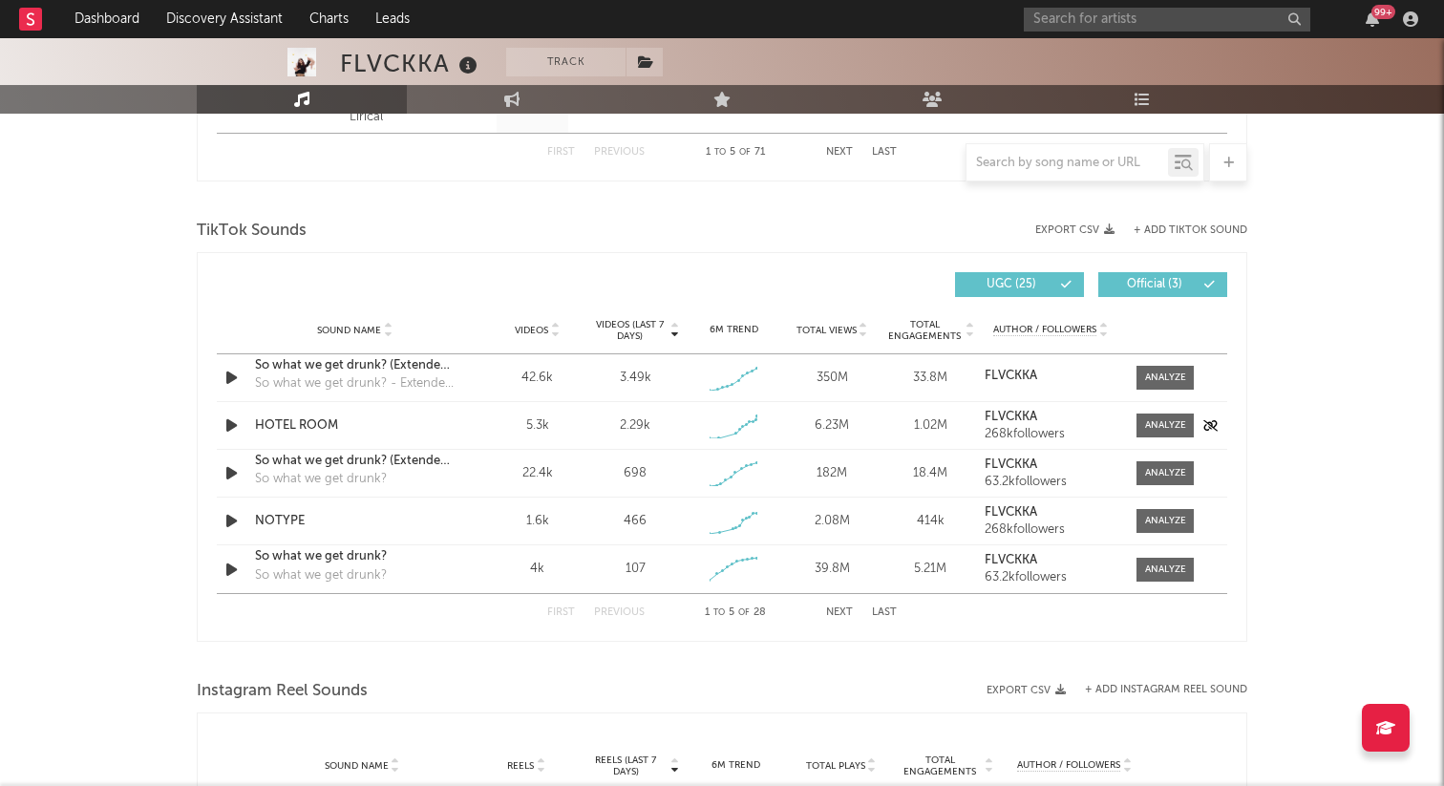
click at [296, 423] on div "HOTEL ROOM" at bounding box center [355, 425] width 200 height 19
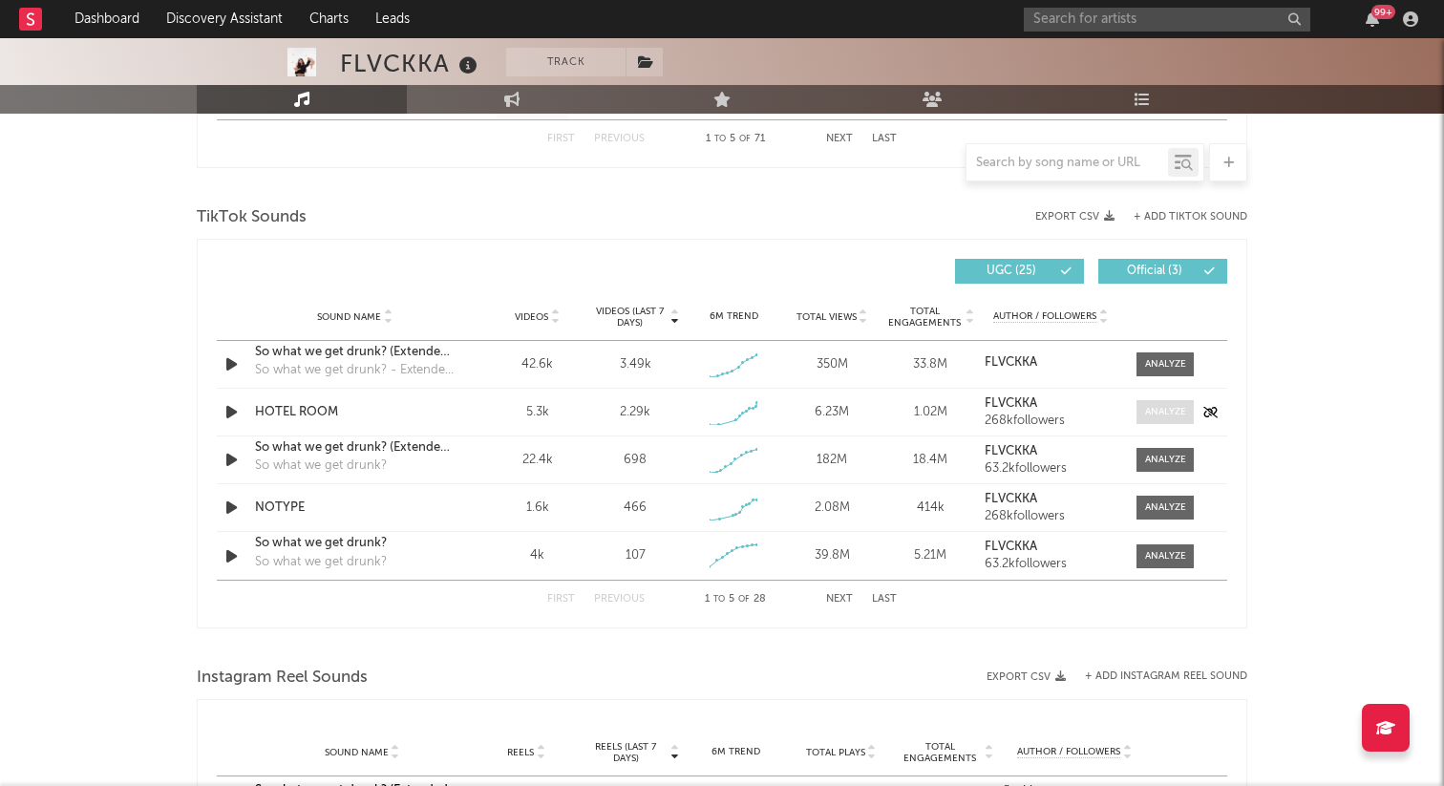
click at [1157, 412] on div at bounding box center [1165, 412] width 41 height 14
select select "1w"
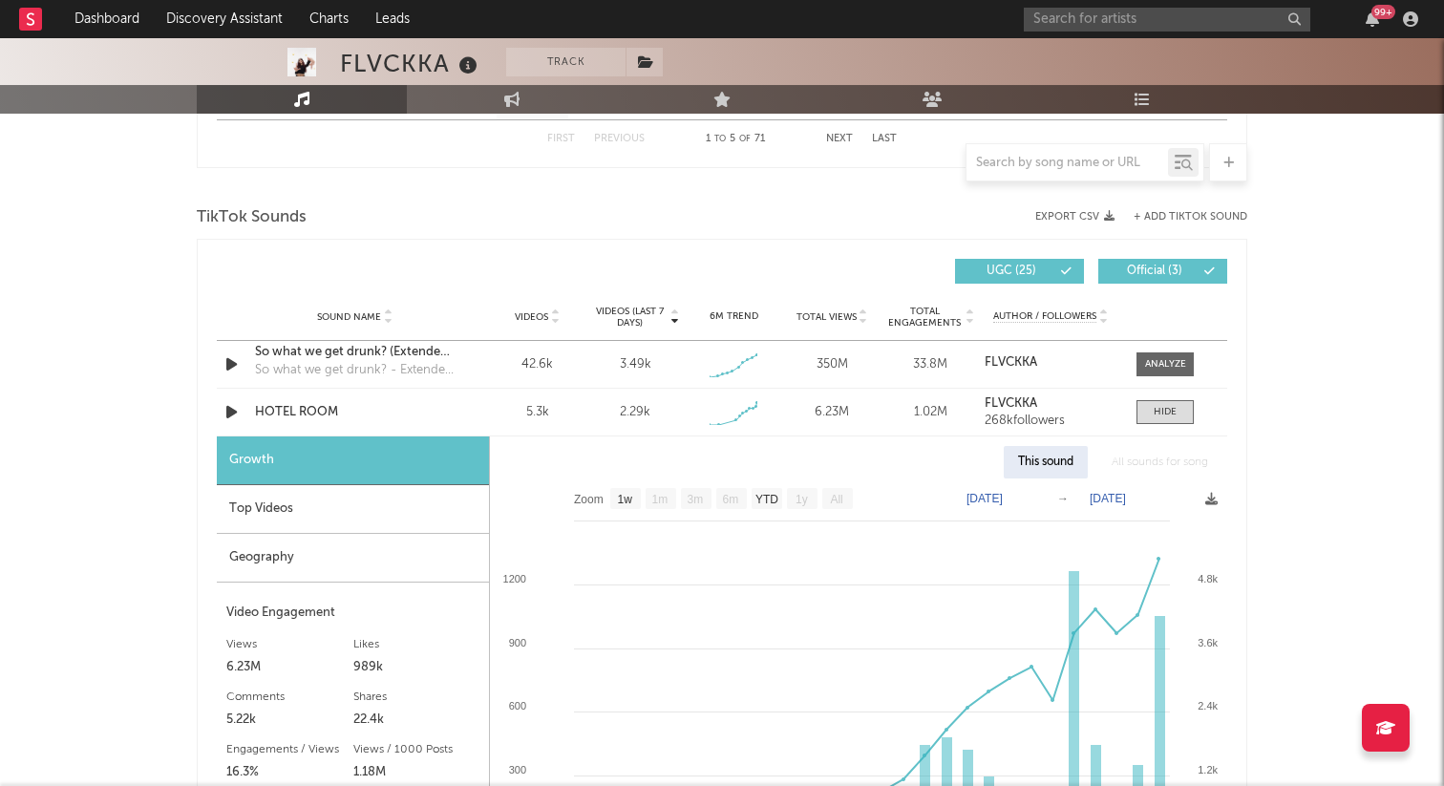
click at [384, 551] on div "Geography" at bounding box center [353, 558] width 272 height 49
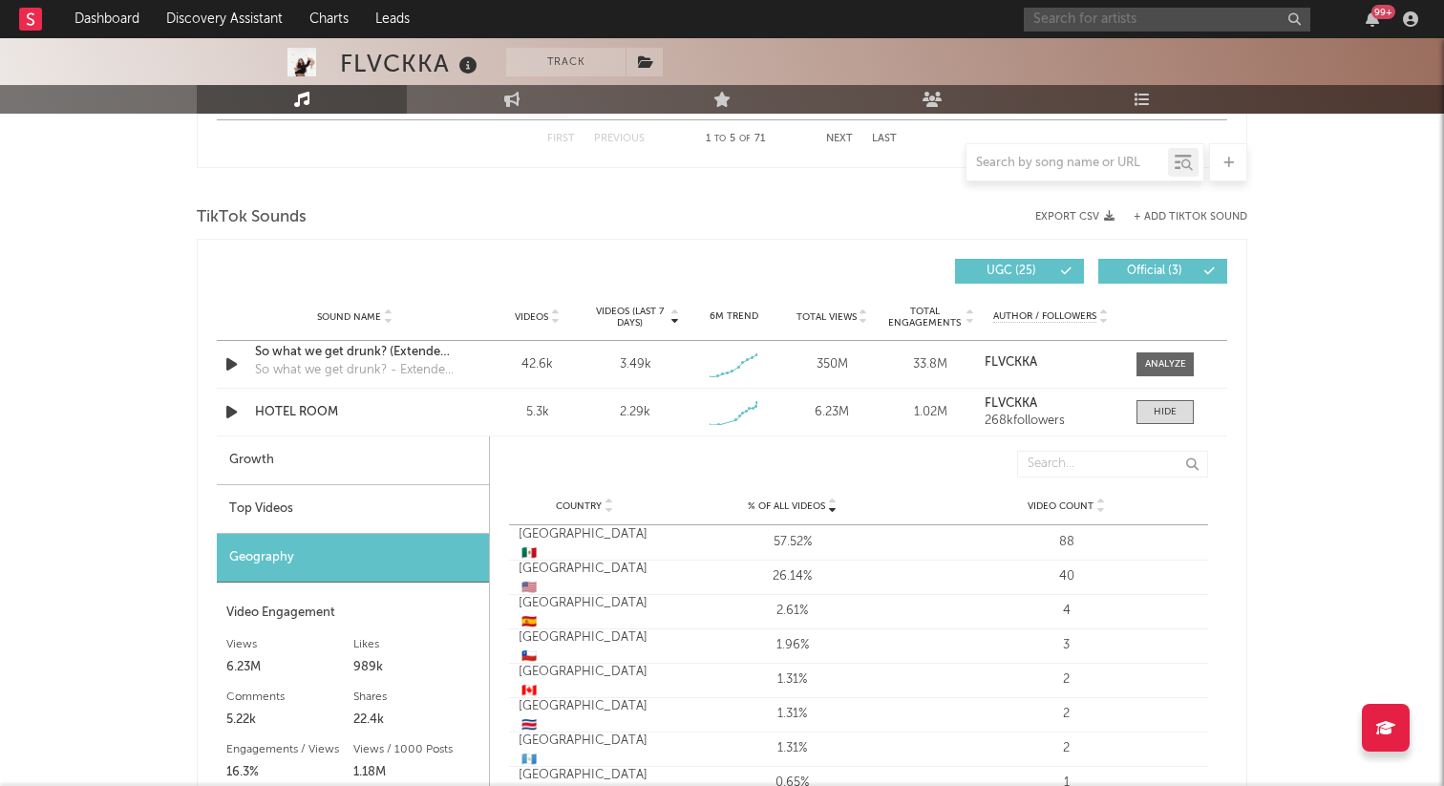
click at [1109, 17] on input "text" at bounding box center [1167, 20] width 286 height 24
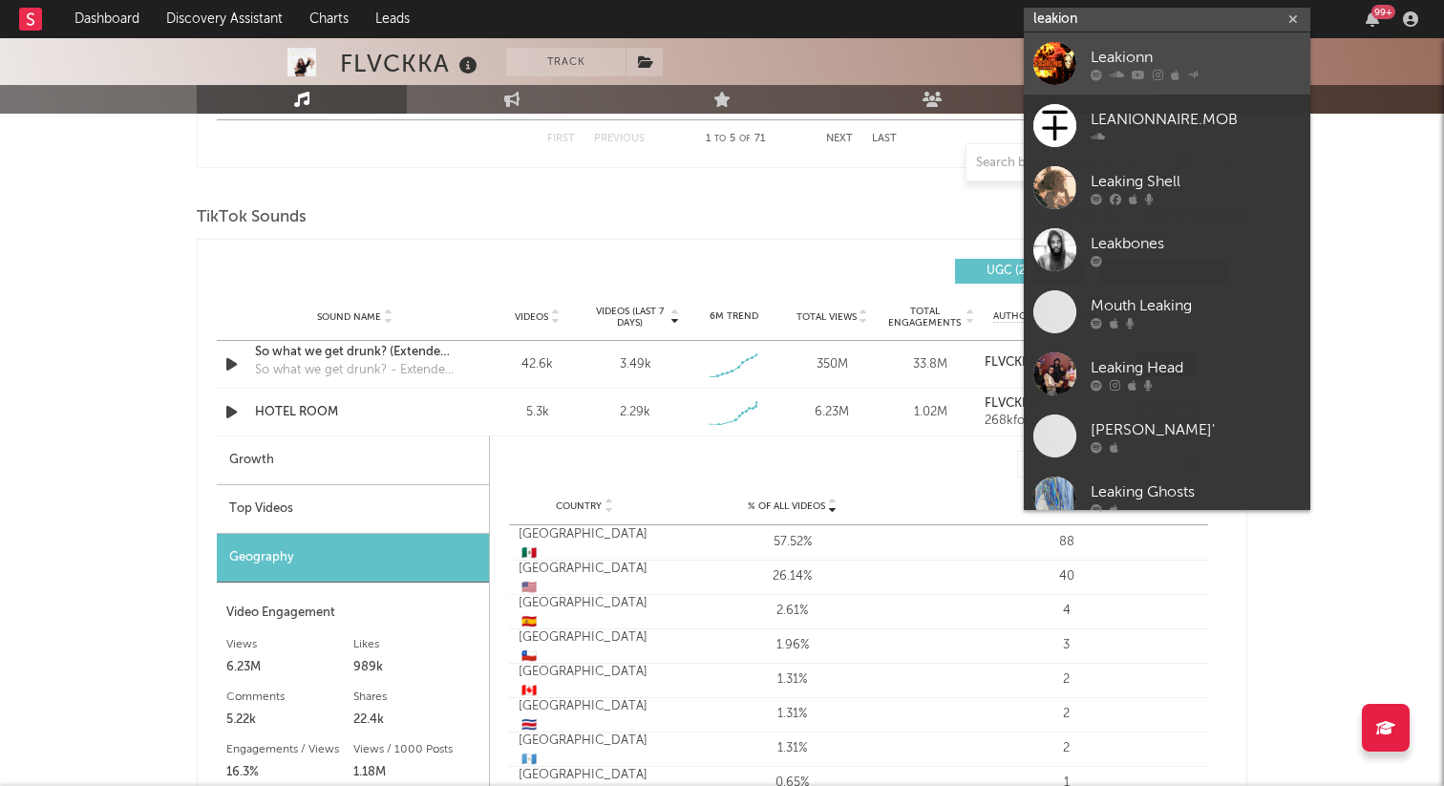
type input "leakion"
click at [1182, 43] on link "Leakionn" at bounding box center [1167, 63] width 286 height 62
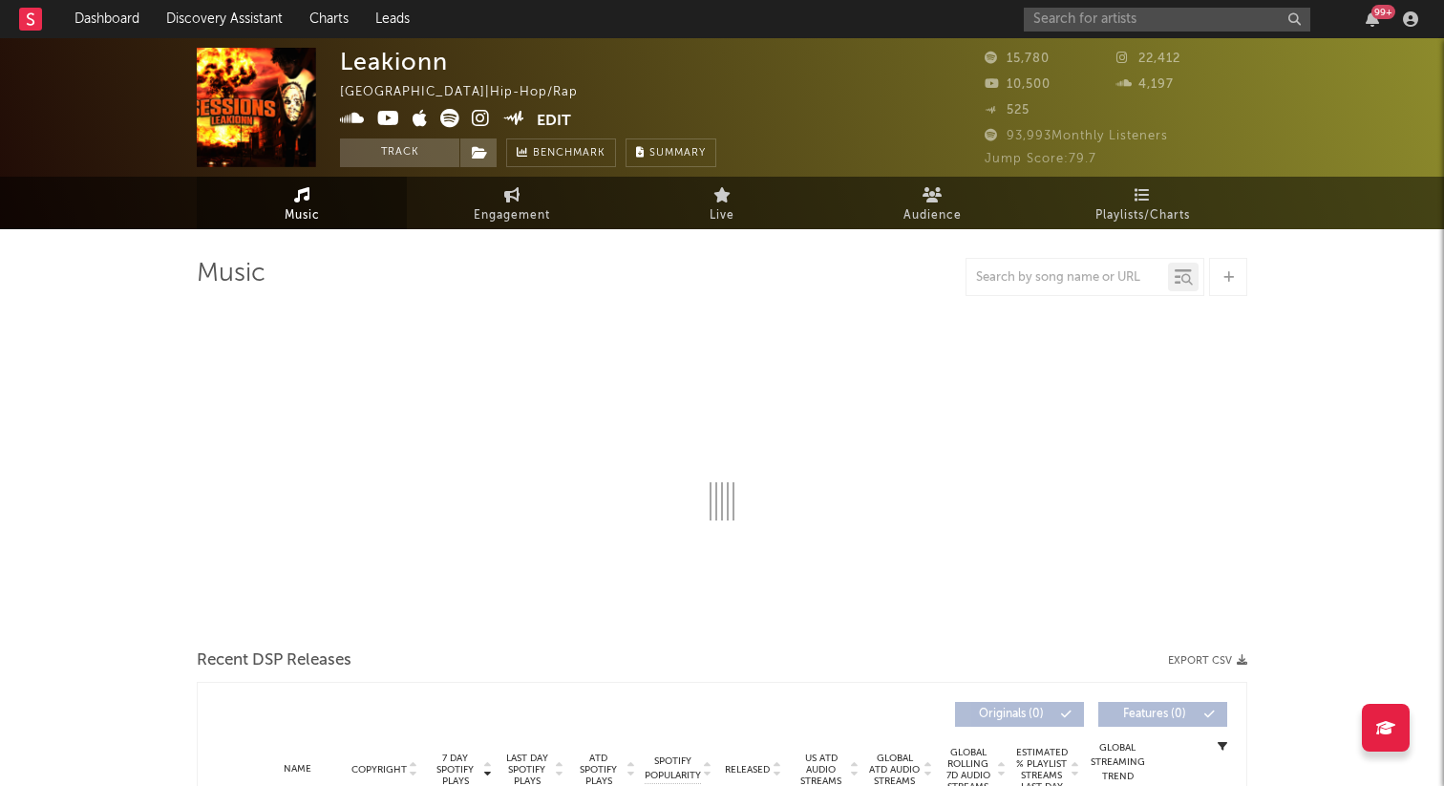
select select "6m"
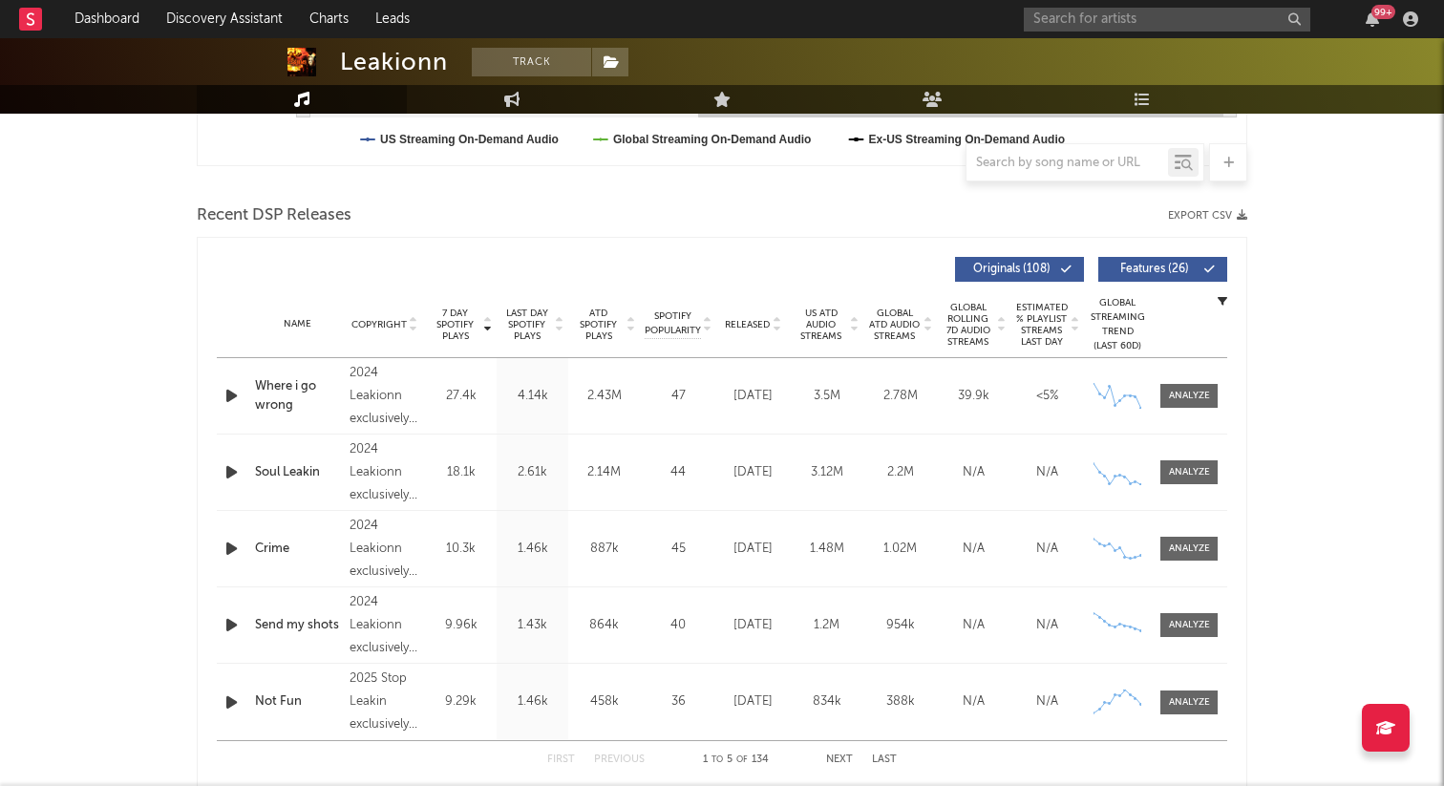
scroll to position [604, 0]
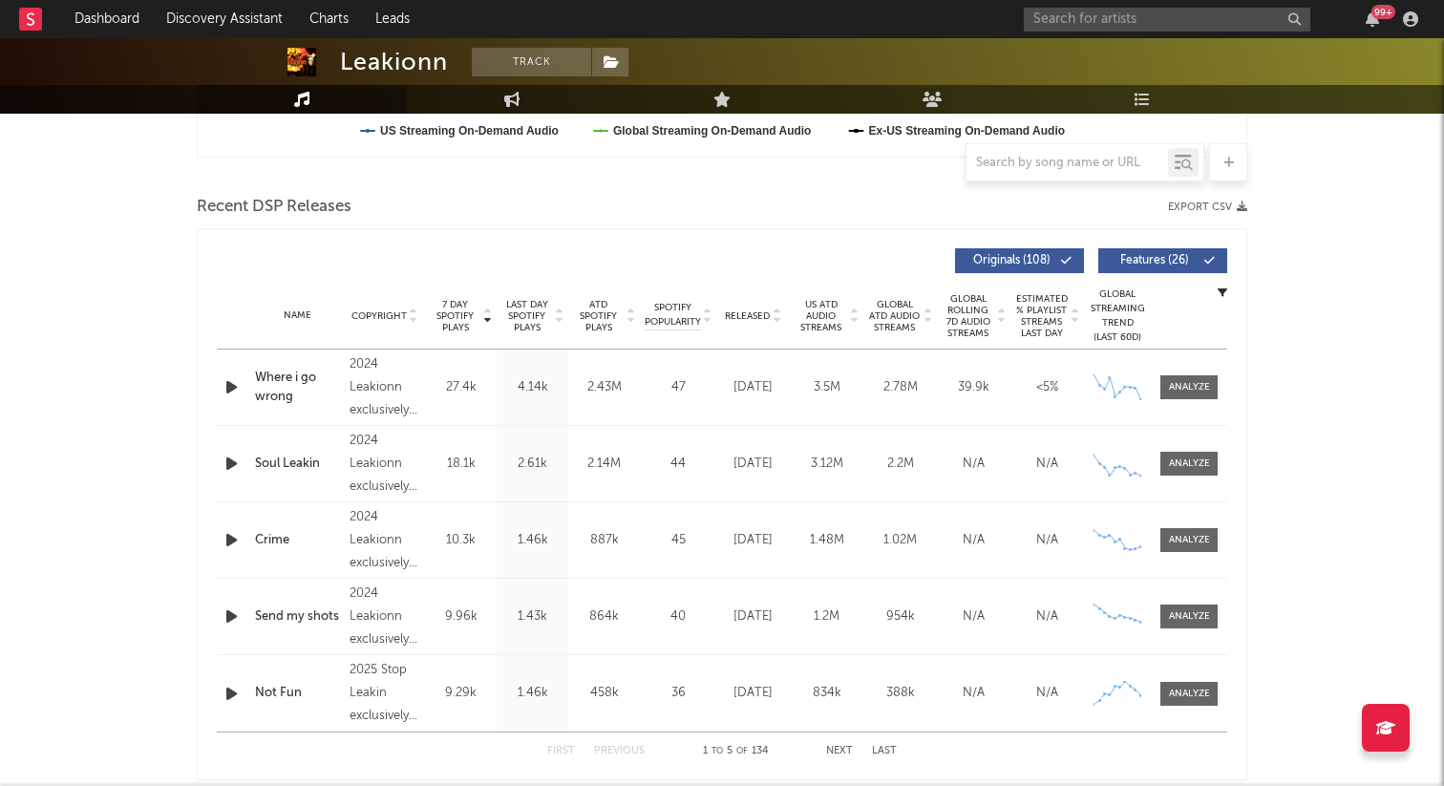
click at [759, 316] on span "Released" at bounding box center [747, 315] width 45 height 11
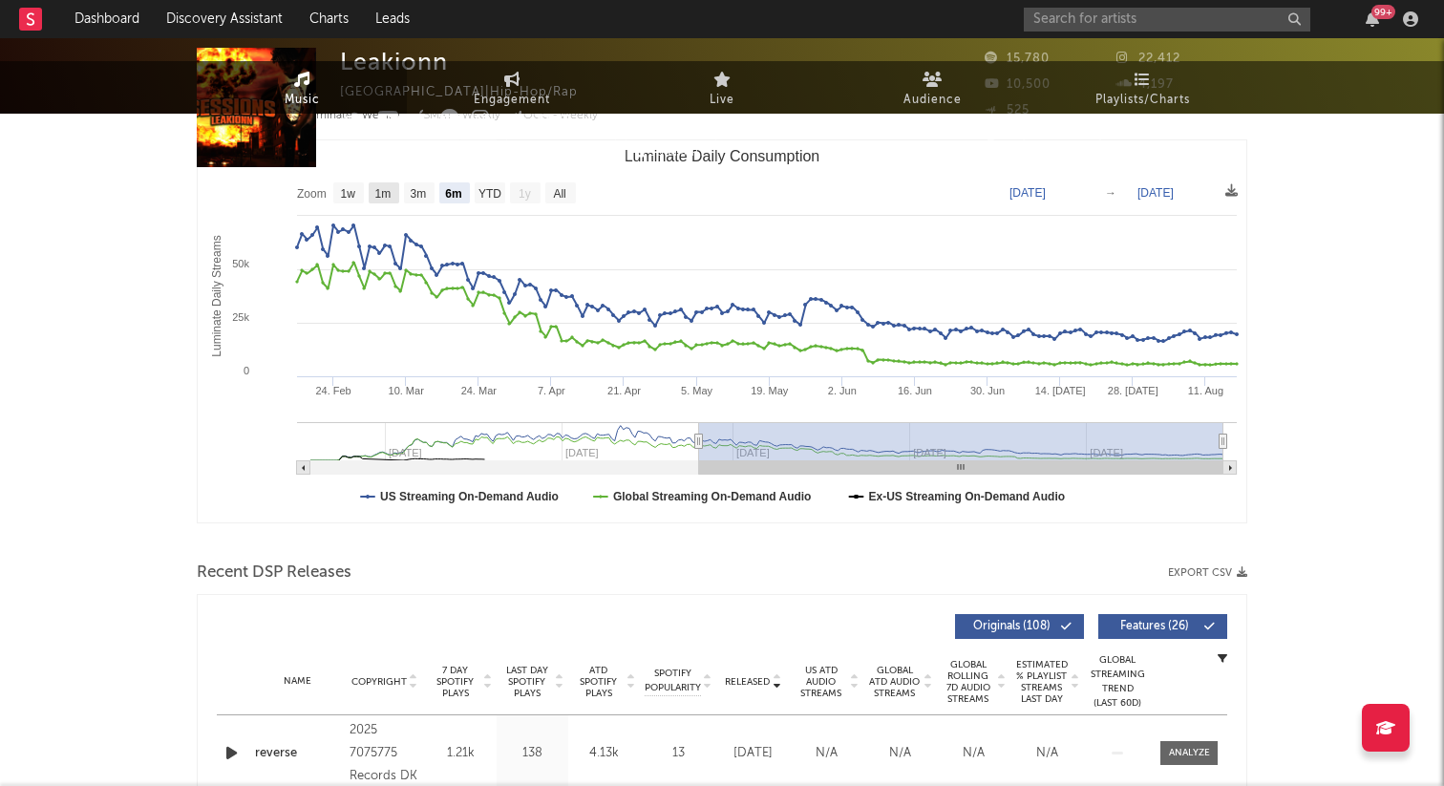
scroll to position [0, 0]
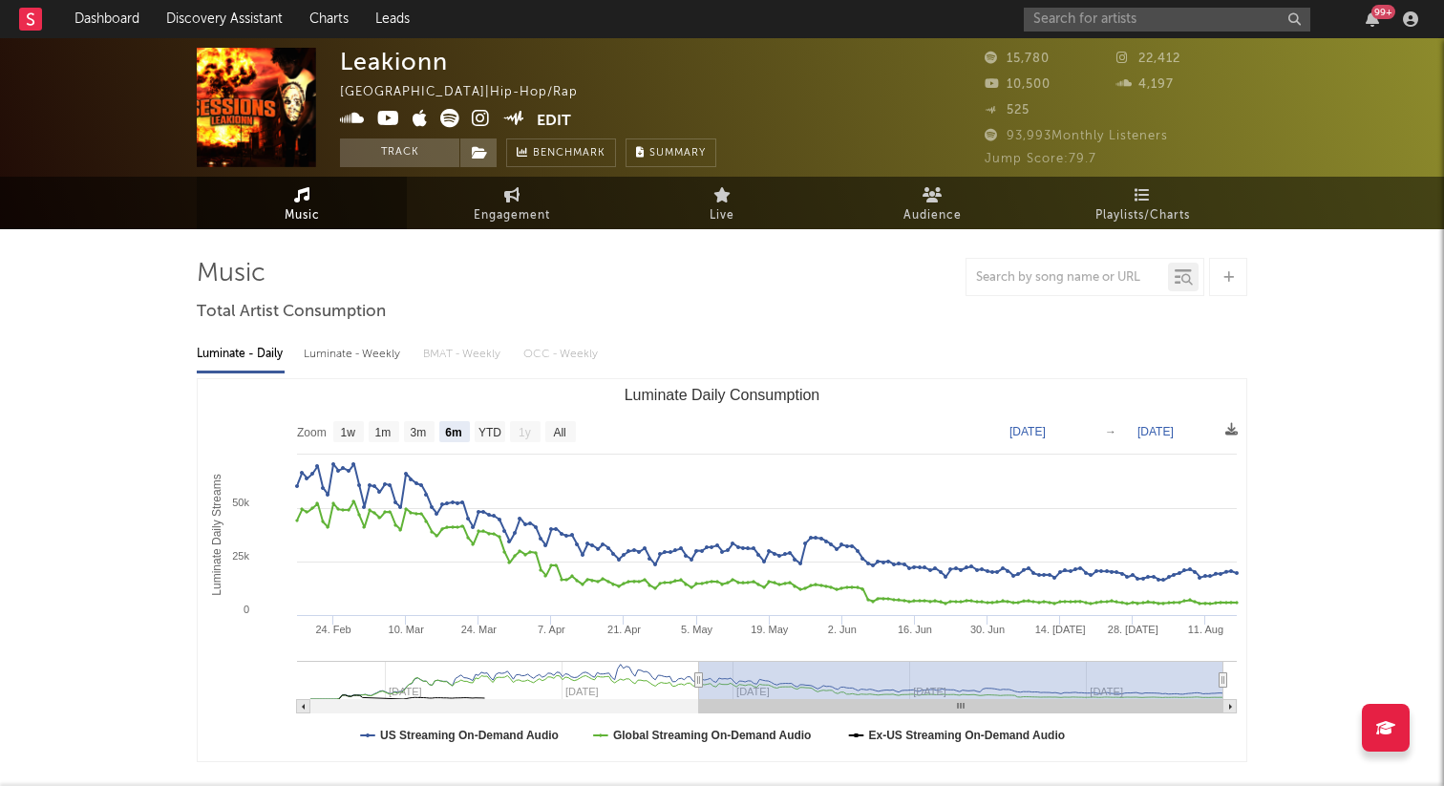
click at [452, 116] on icon at bounding box center [449, 118] width 19 height 19
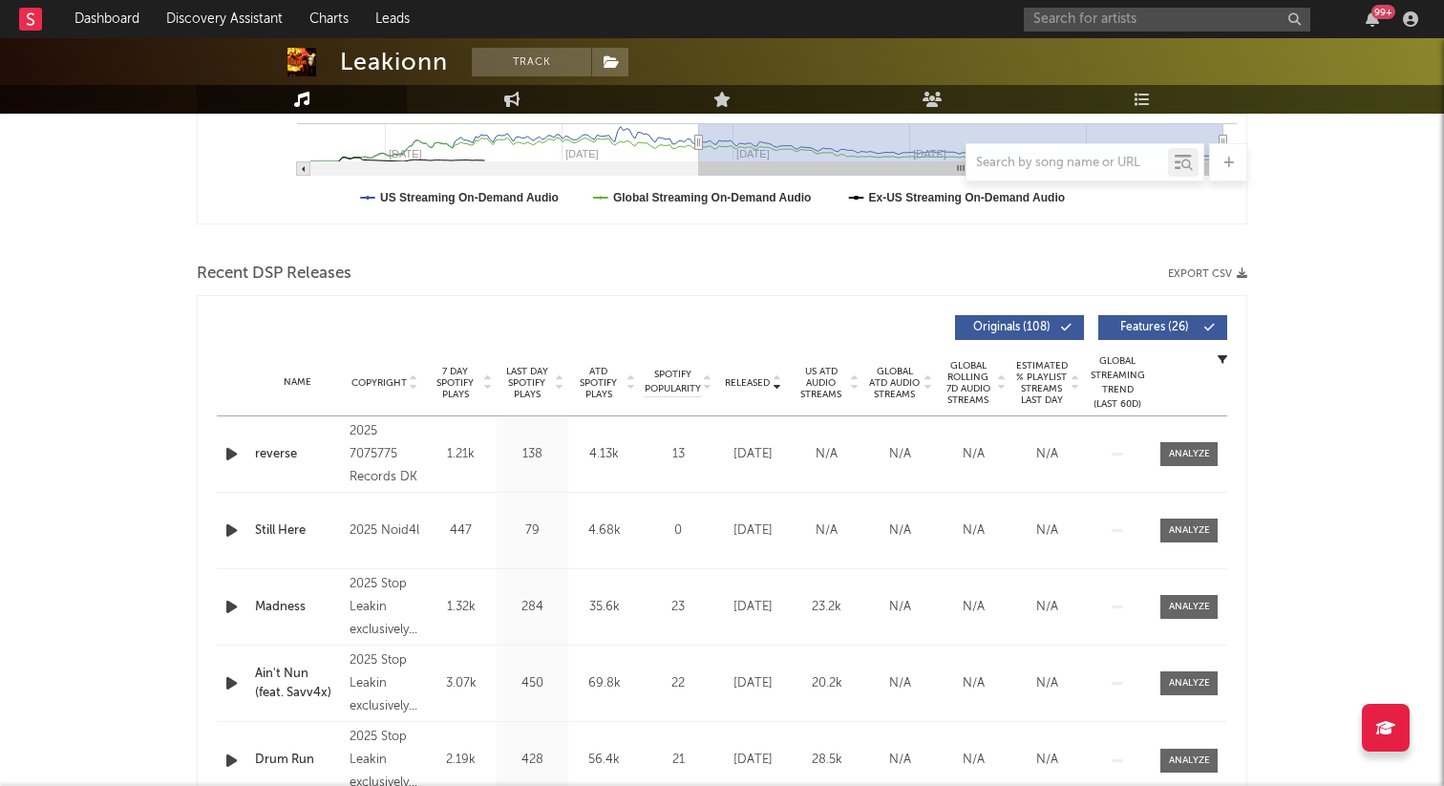
scroll to position [539, 0]
click at [451, 376] on span "7 Day Spotify Plays" at bounding box center [455, 382] width 51 height 34
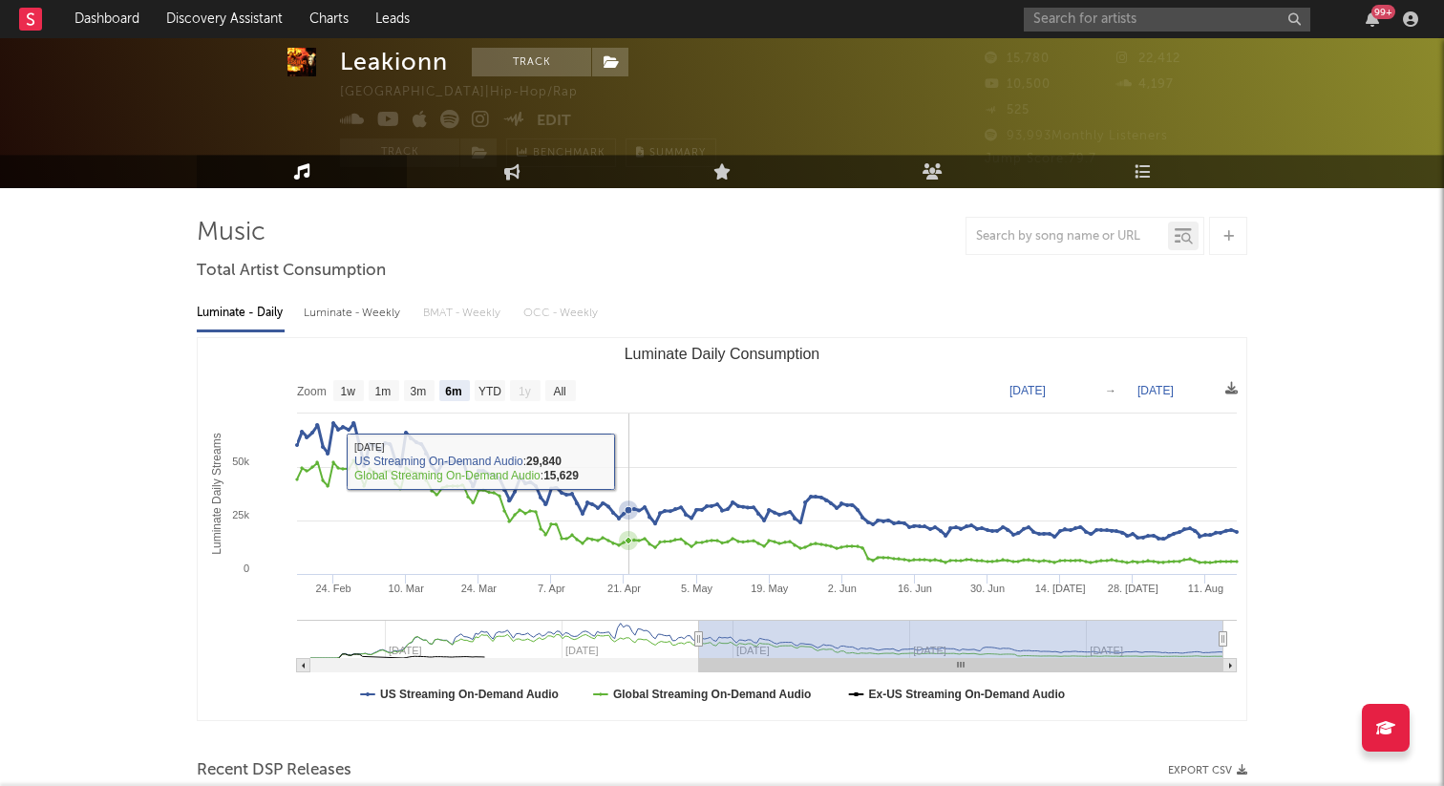
scroll to position [0, 0]
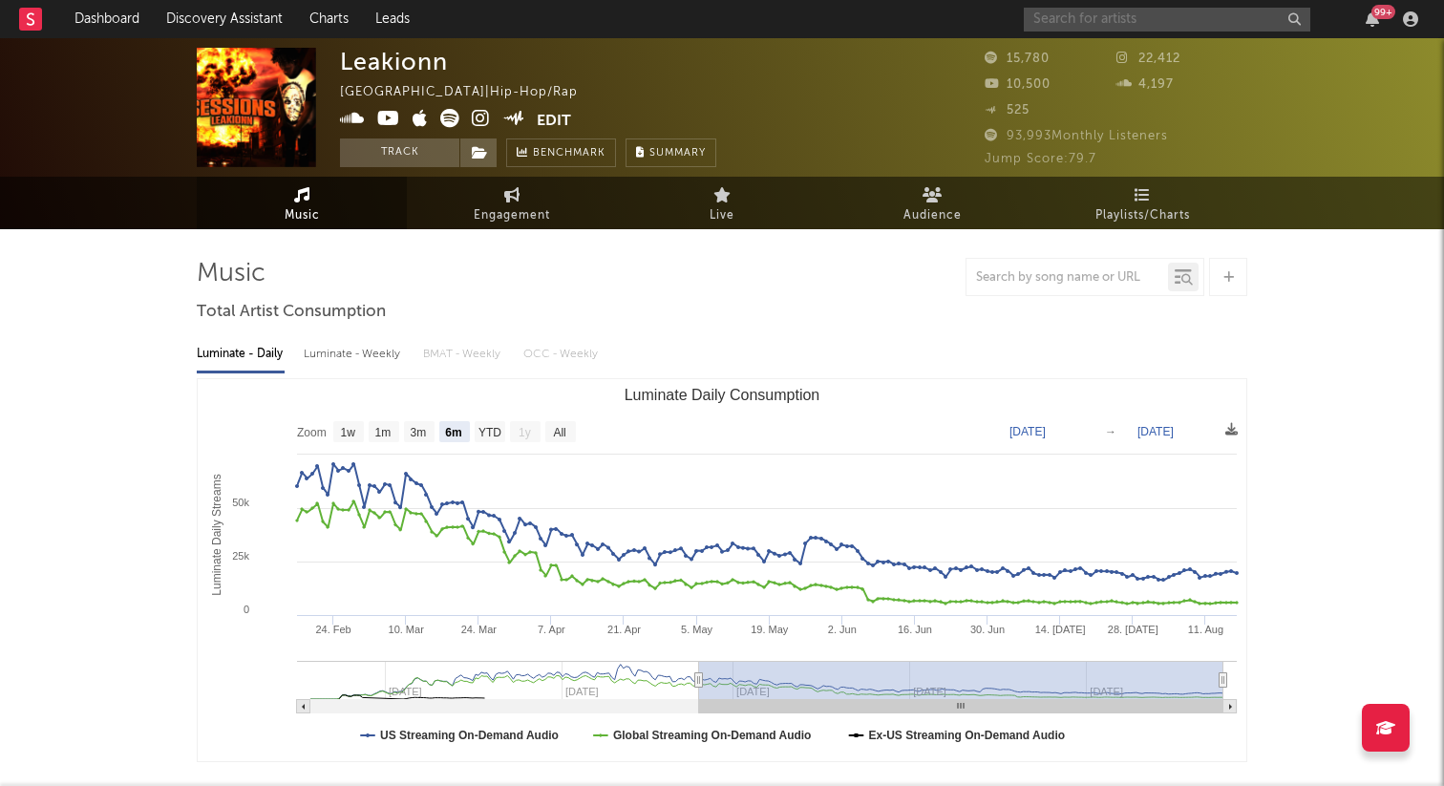
click at [1076, 20] on input "text" at bounding box center [1167, 20] width 286 height 24
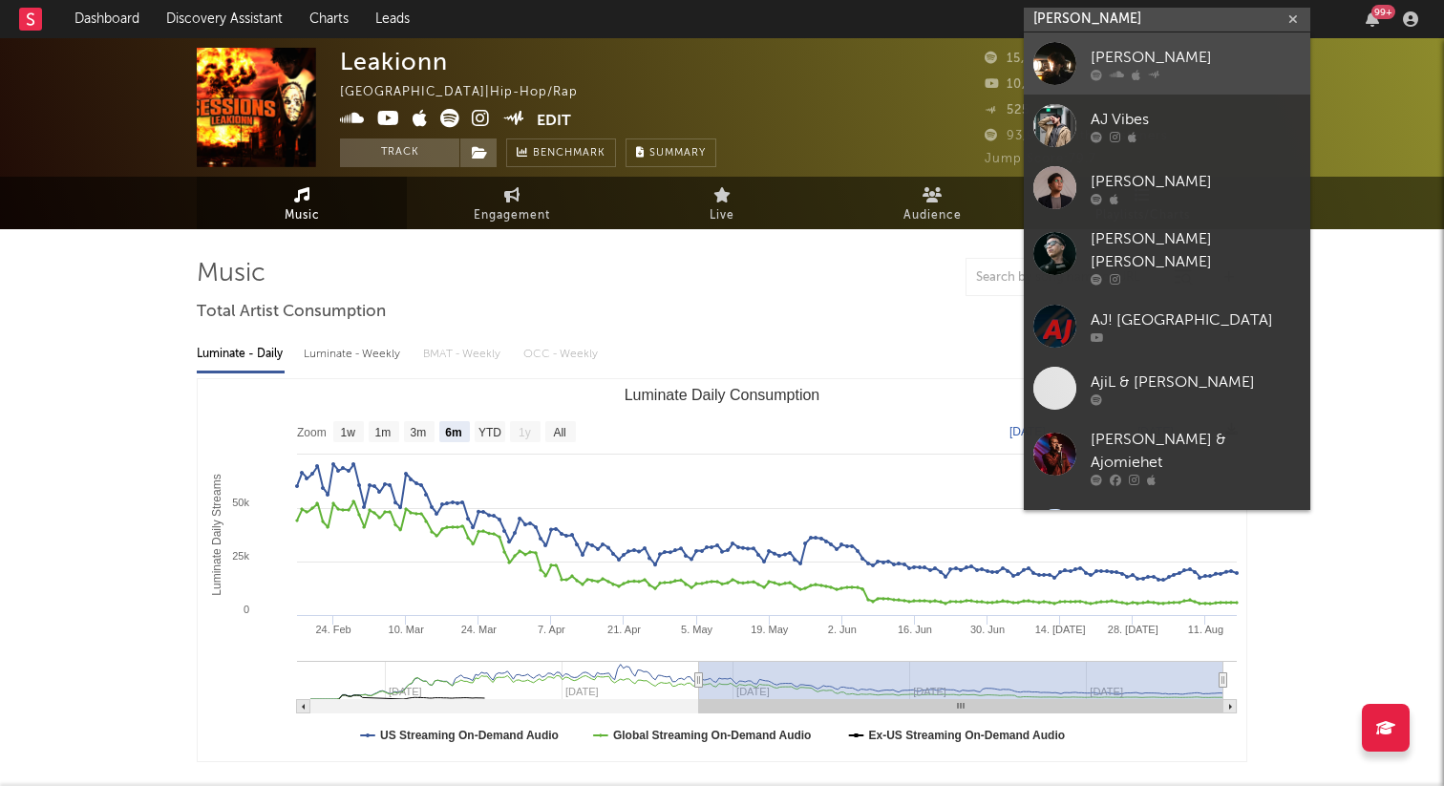
type input "Aj Vi"
click at [1120, 66] on div "AJ Vitanza" at bounding box center [1195, 57] width 210 height 23
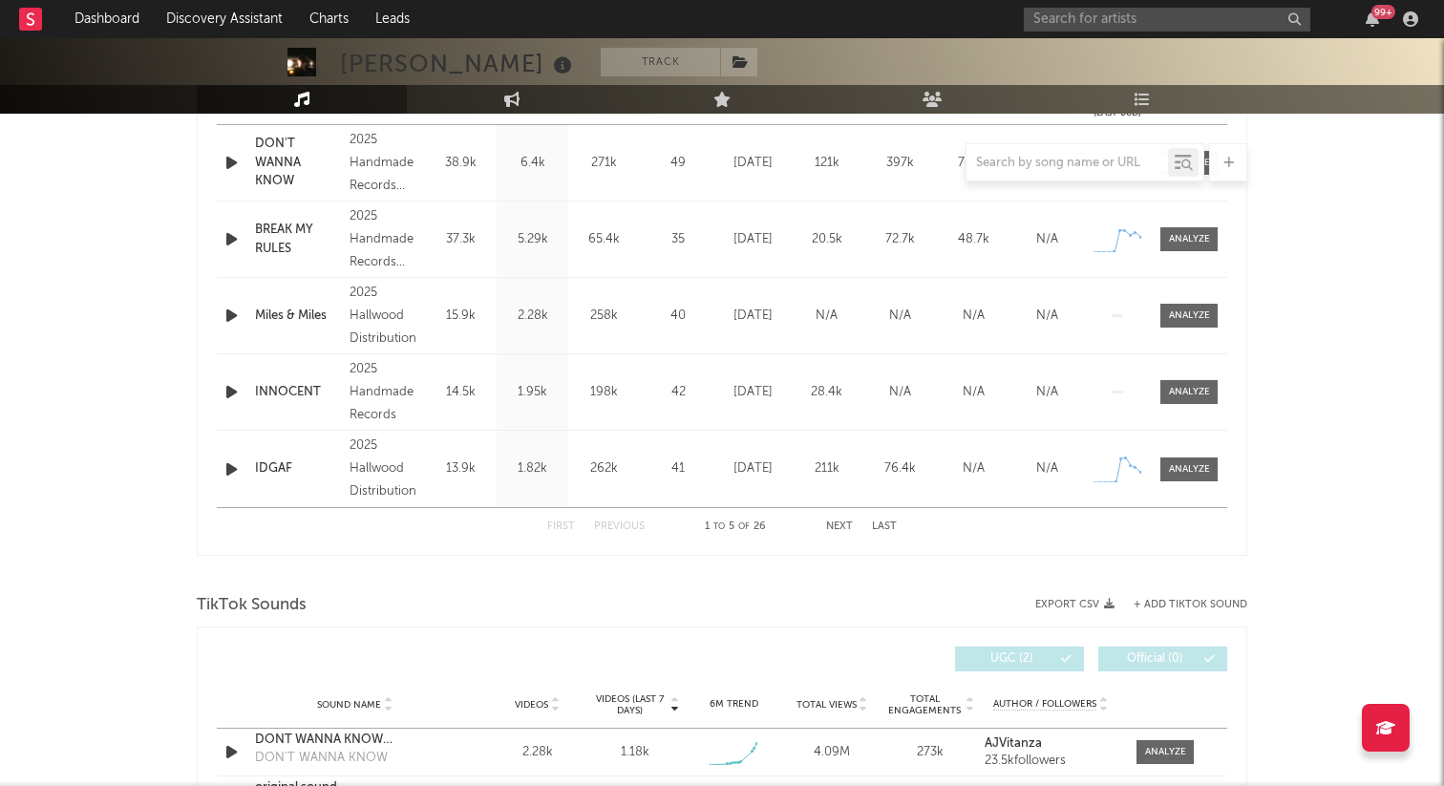
scroll to position [598, 0]
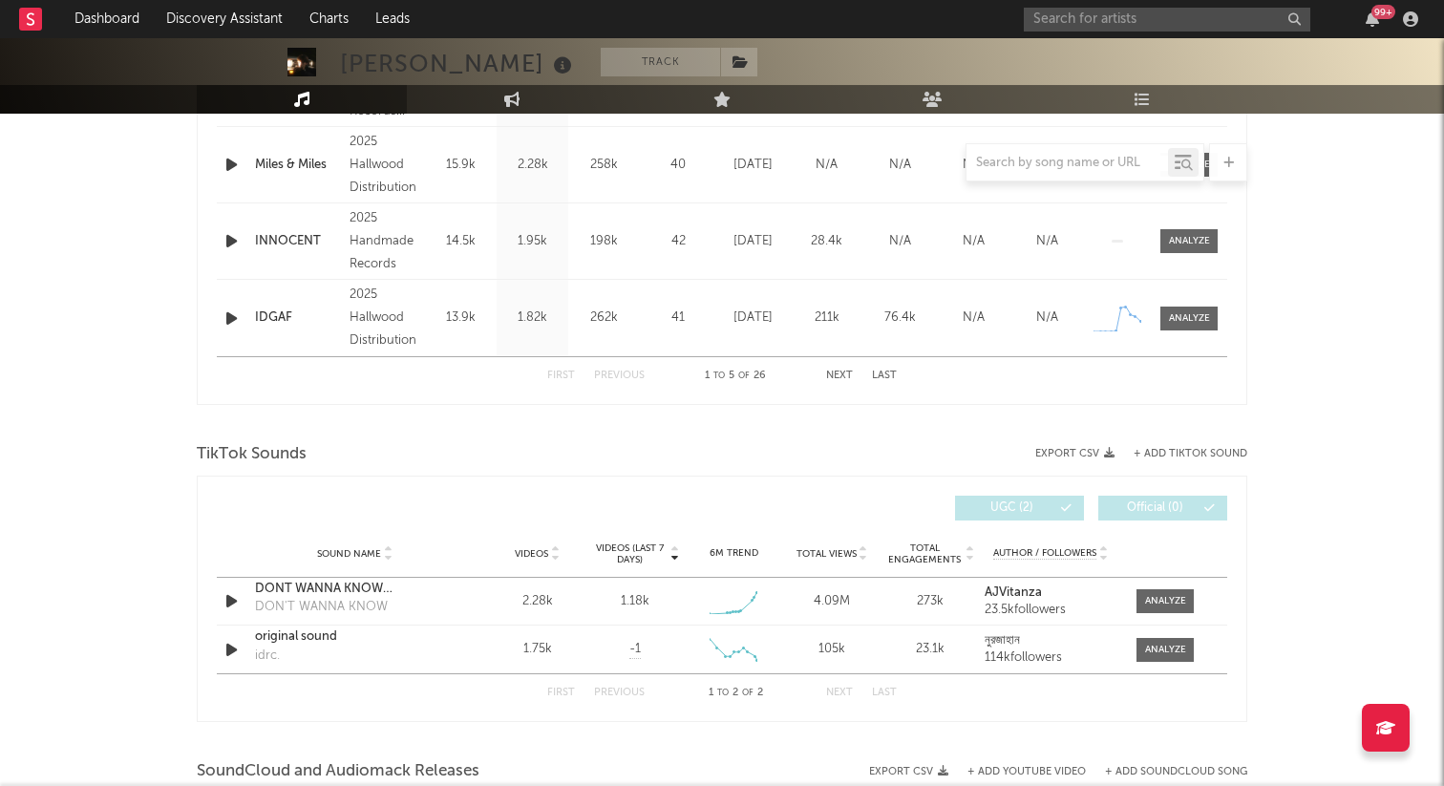
select select "6m"
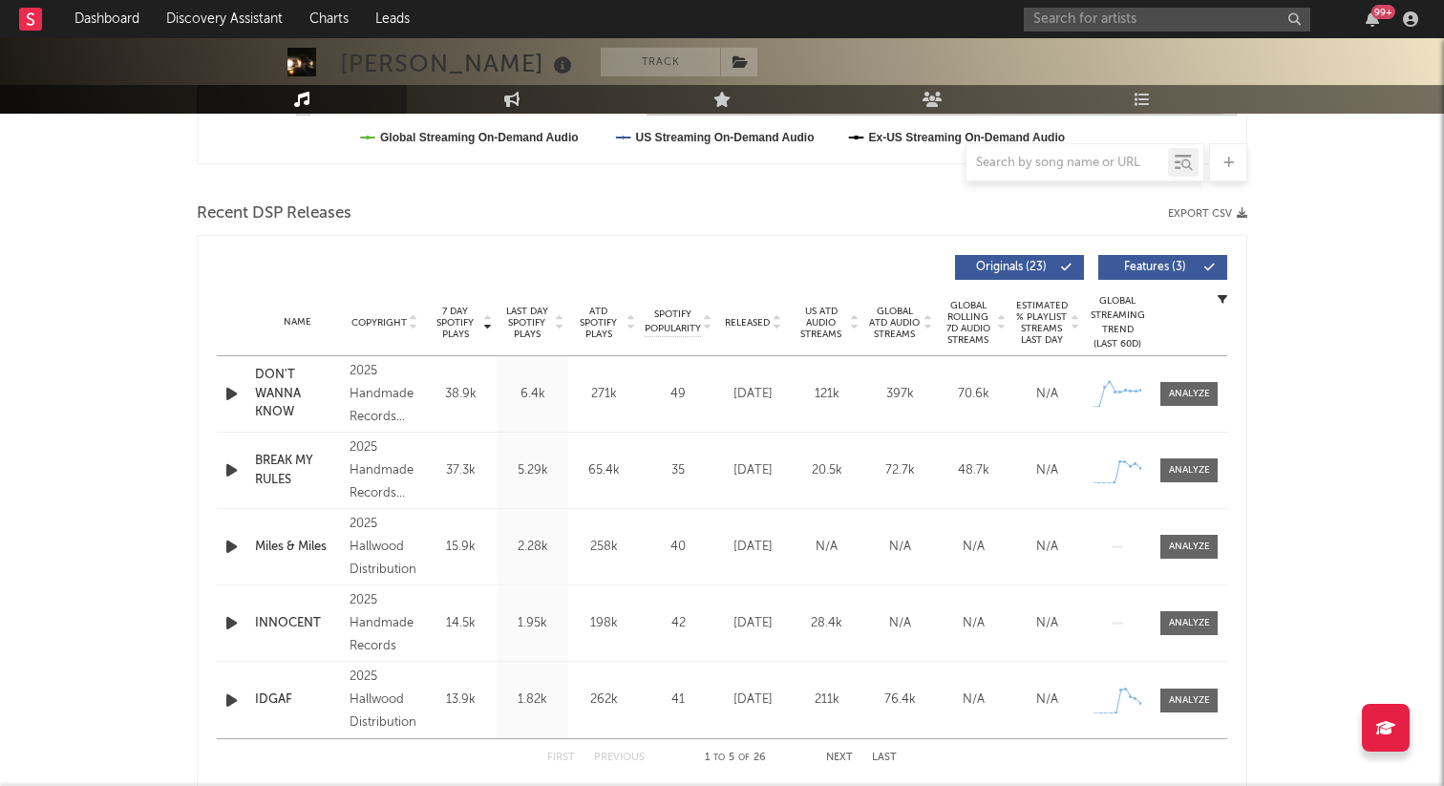
click at [767, 321] on span "Released" at bounding box center [747, 322] width 45 height 11
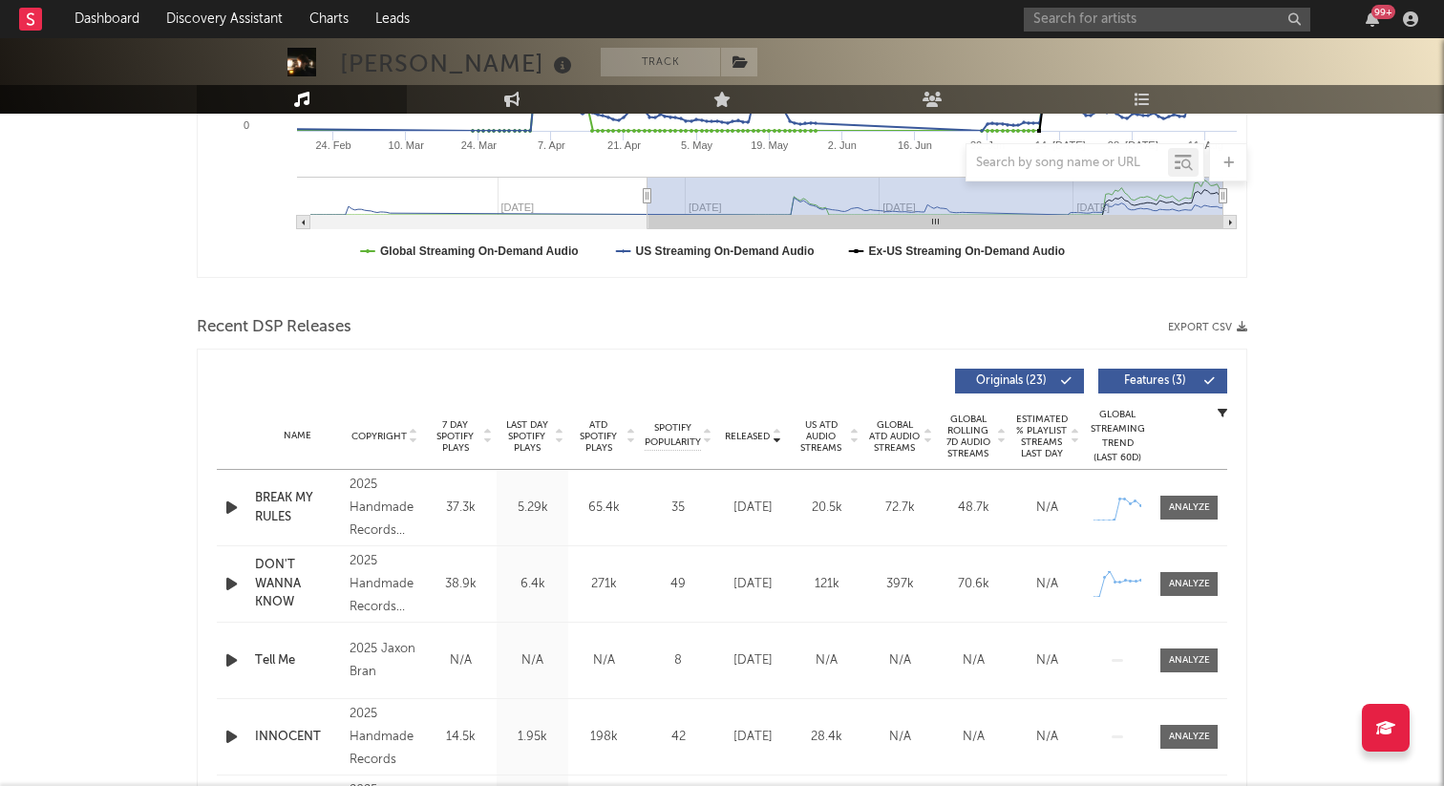
scroll to position [0, 0]
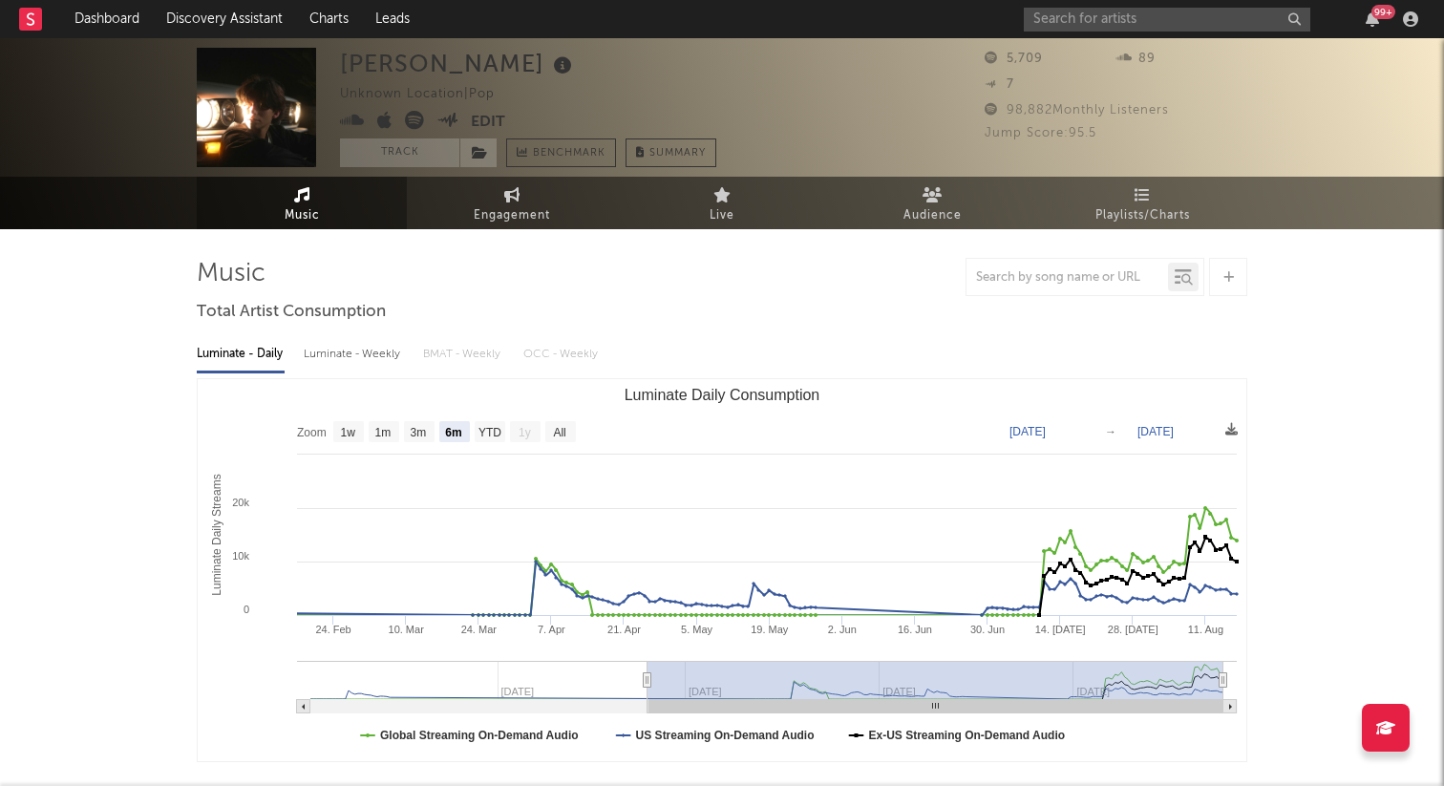
click at [413, 116] on icon at bounding box center [414, 120] width 19 height 19
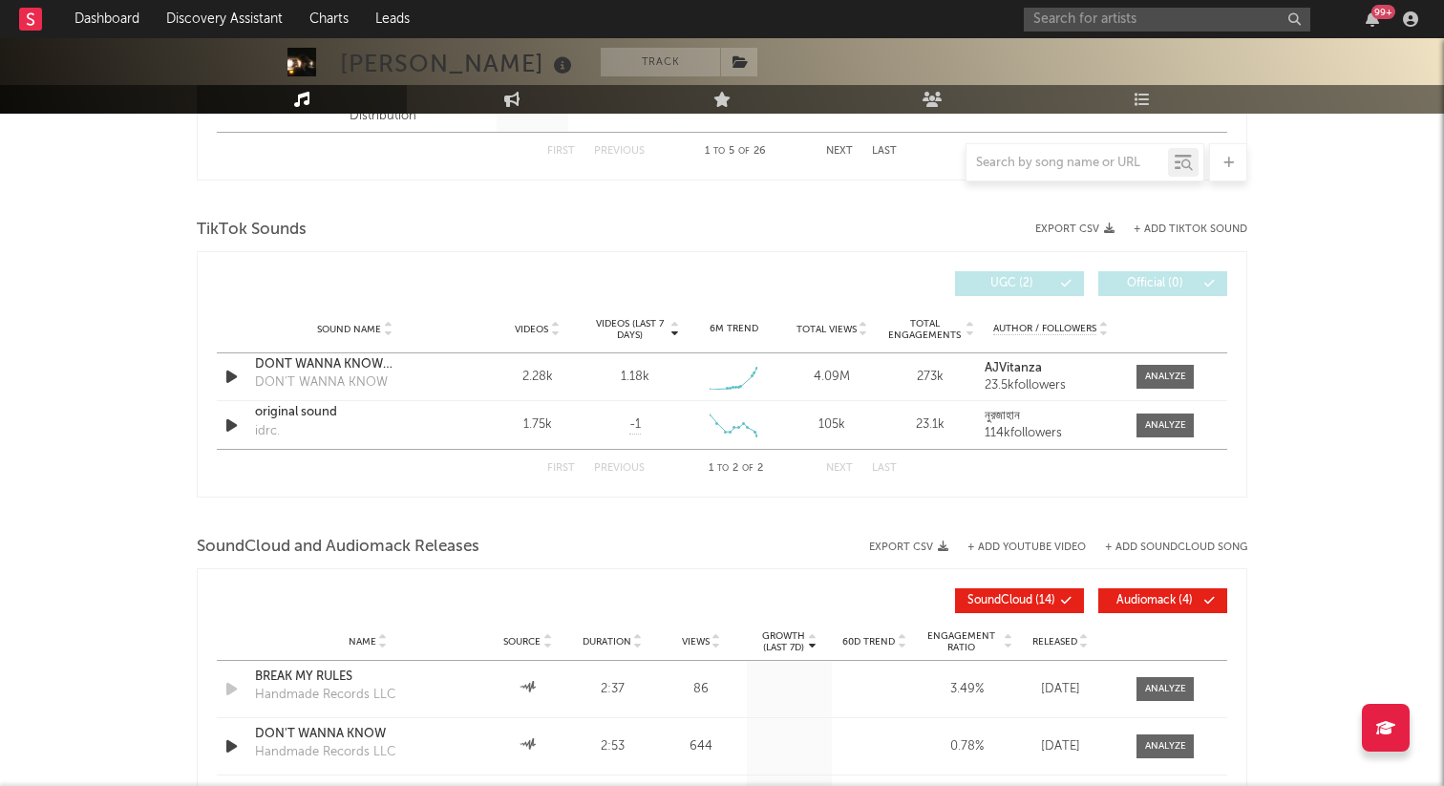
scroll to position [1193, 0]
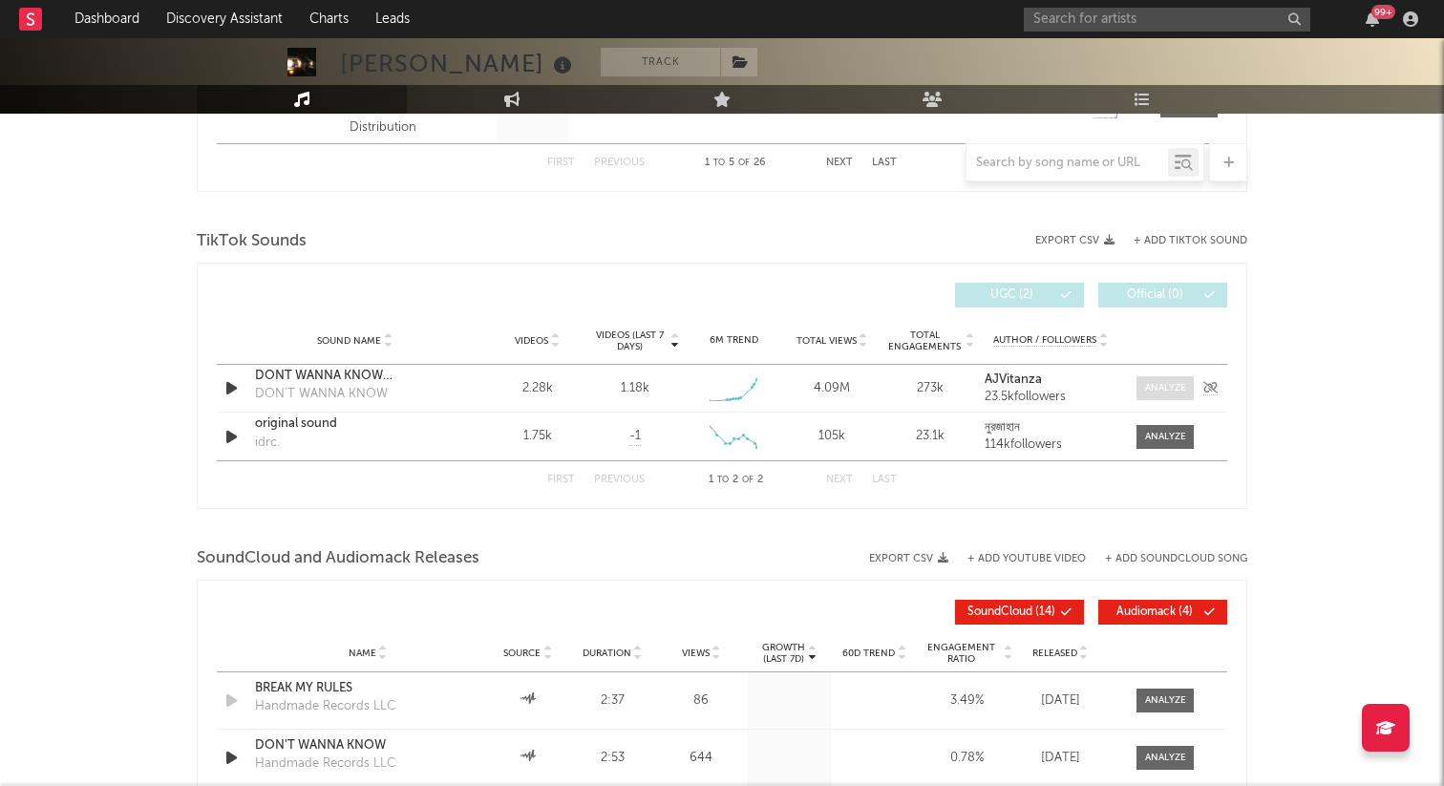
click at [1147, 388] on div at bounding box center [1165, 388] width 41 height 14
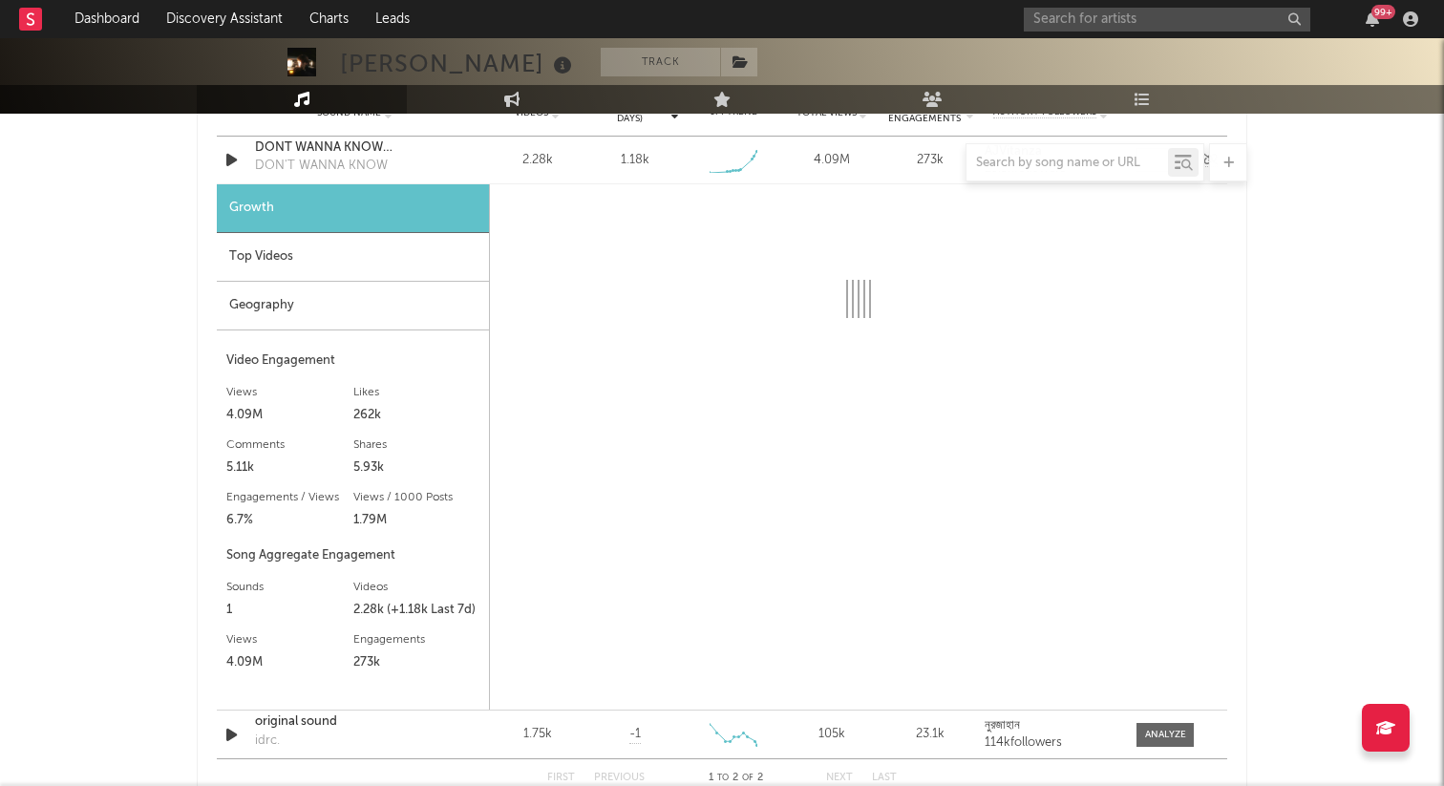
select select "1w"
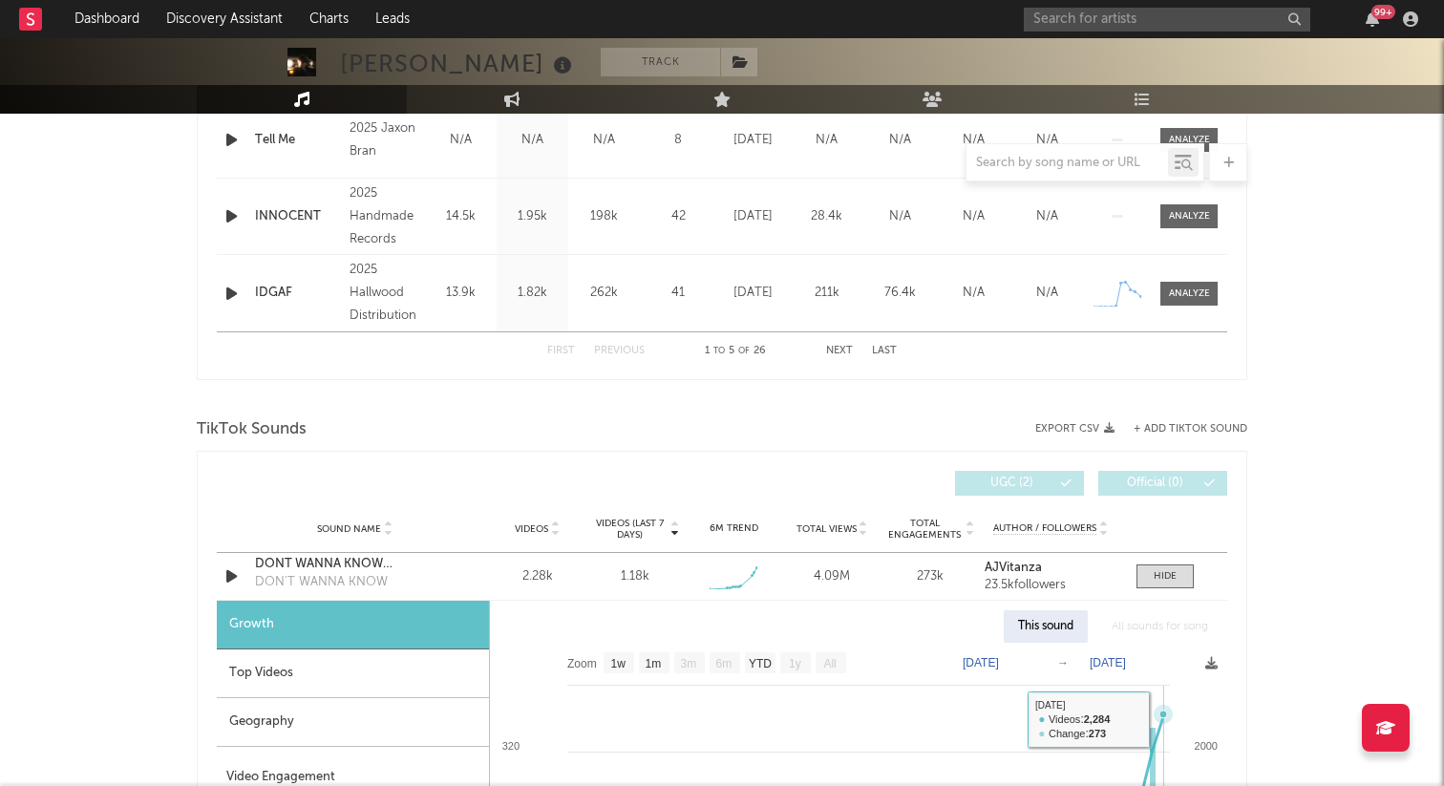
scroll to position [955, 0]
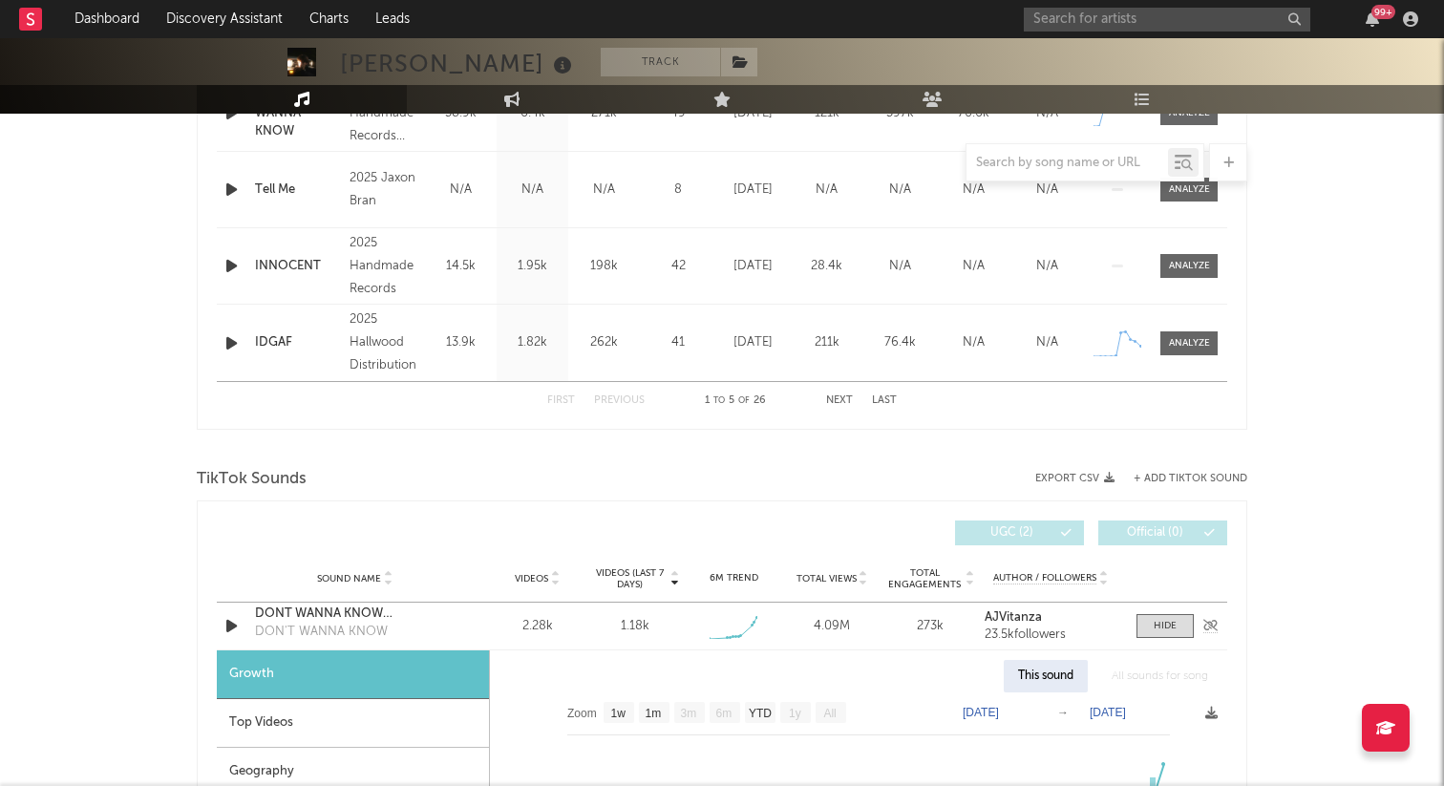
click at [1158, 606] on div "Sound Name DONT WANNA KNOW aj vitanza DON'T WANNA KNOW Videos 2.28k Videos (las…" at bounding box center [722, 625] width 1010 height 47
click at [1155, 625] on div at bounding box center [1164, 626] width 23 height 14
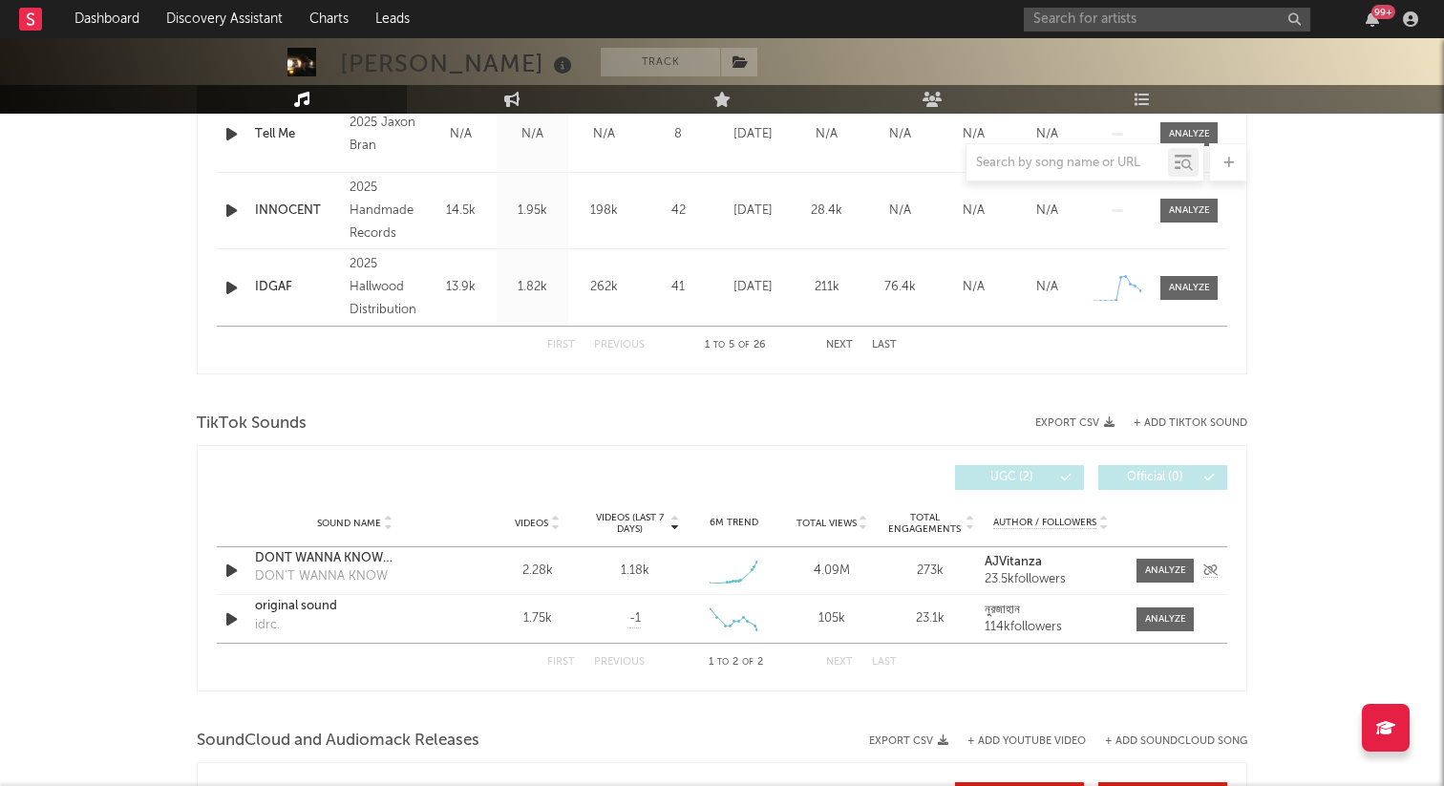
scroll to position [1012, 0]
click at [1165, 567] on div at bounding box center [1165, 568] width 41 height 14
select select "1w"
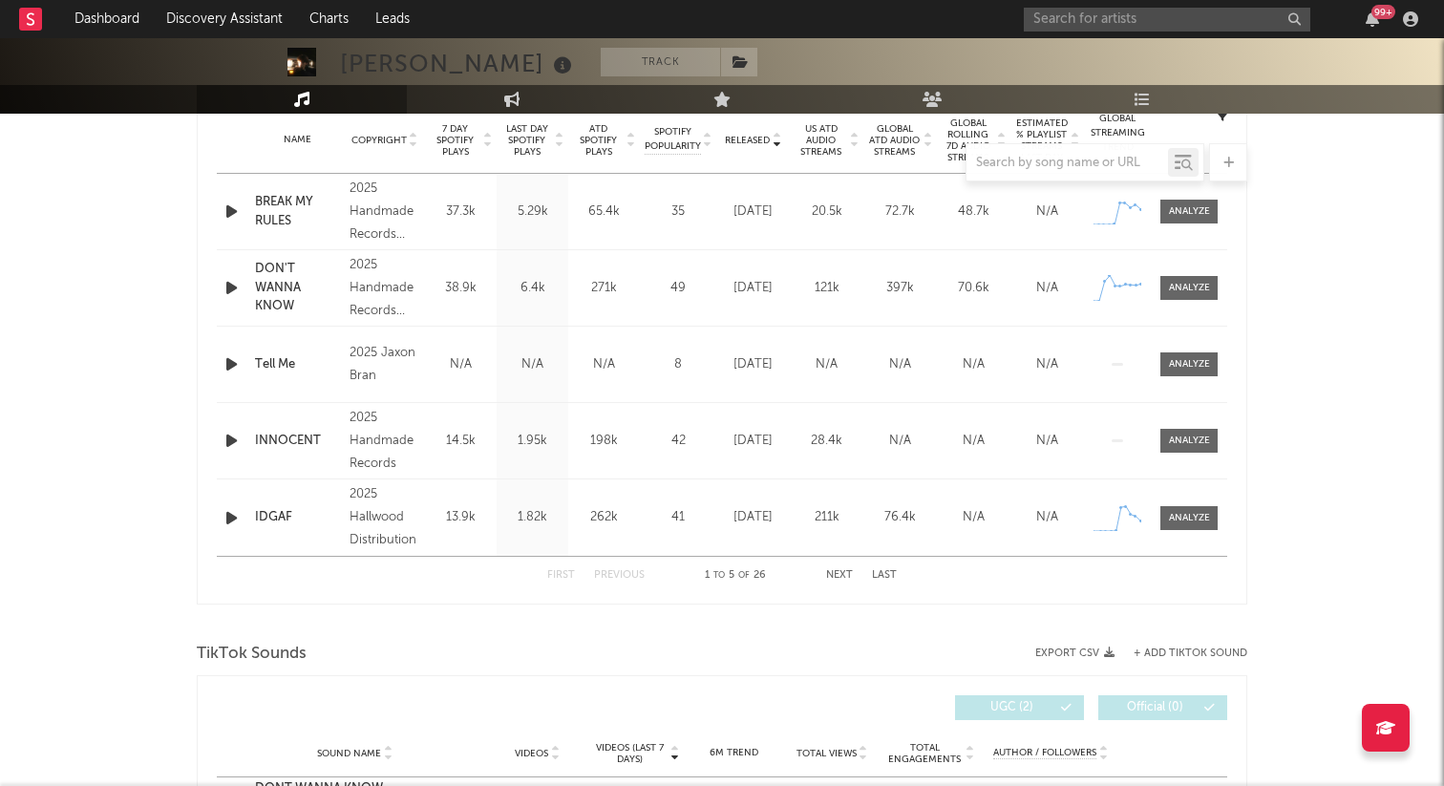
scroll to position [770, 0]
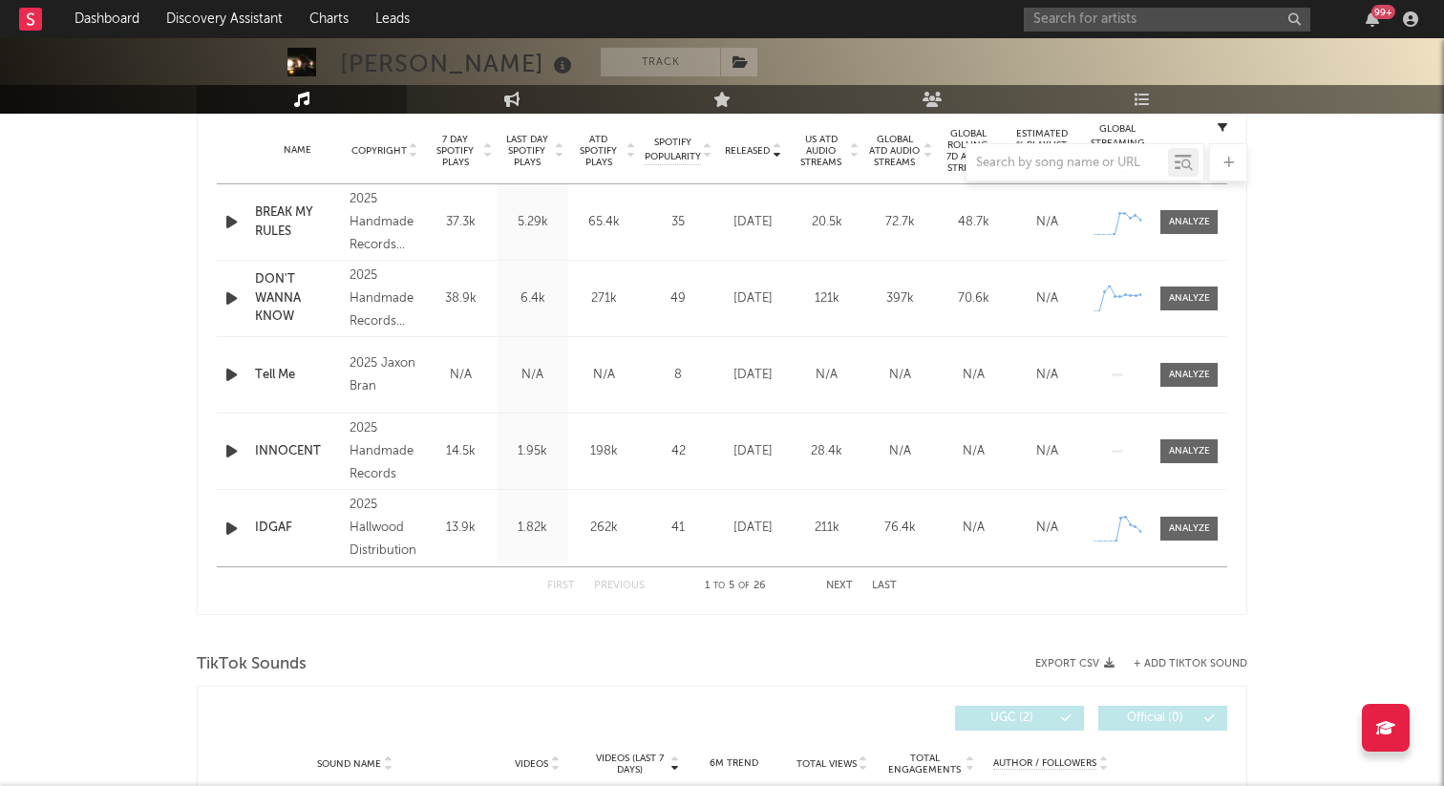
click at [222, 301] on icon "button" at bounding box center [232, 298] width 20 height 24
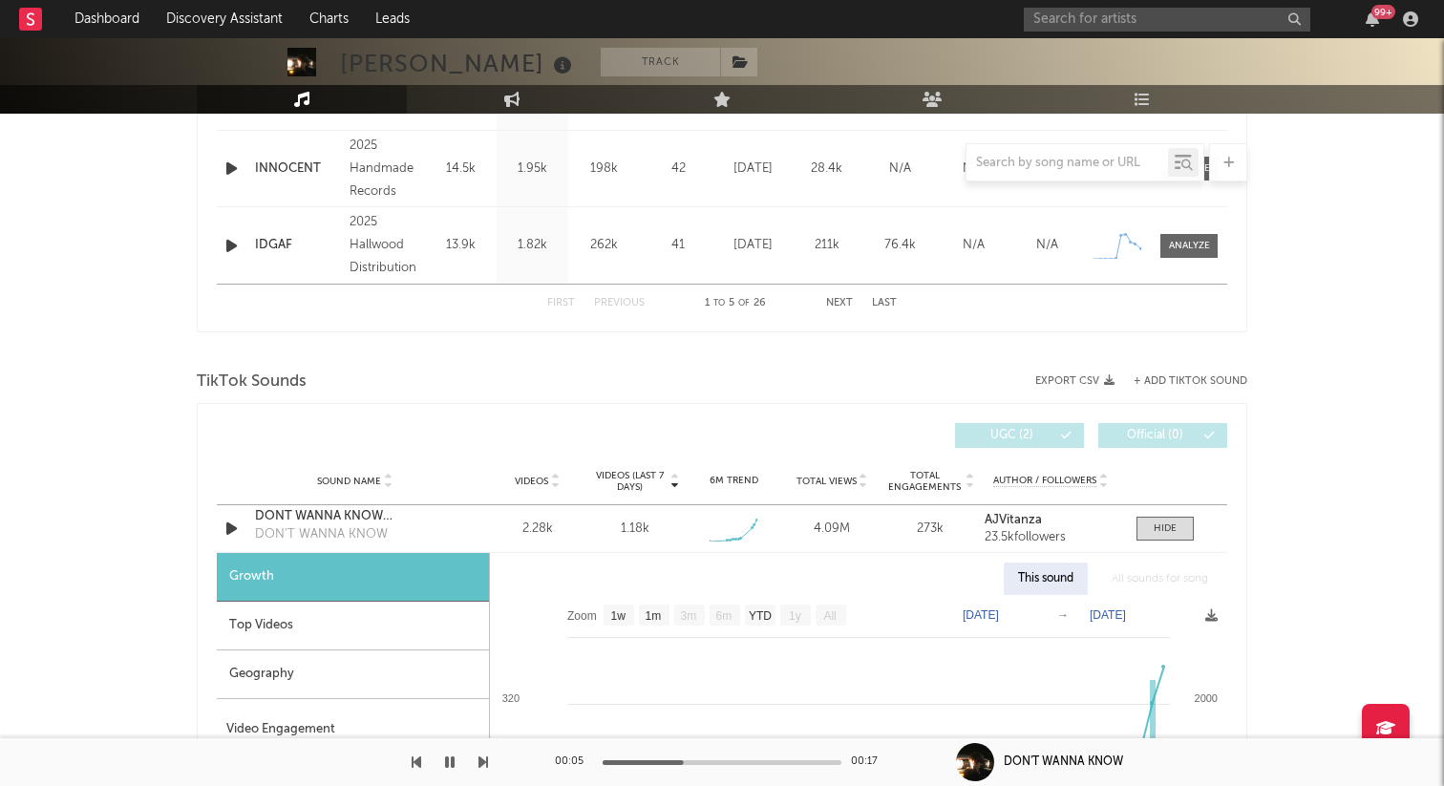
scroll to position [1293, 0]
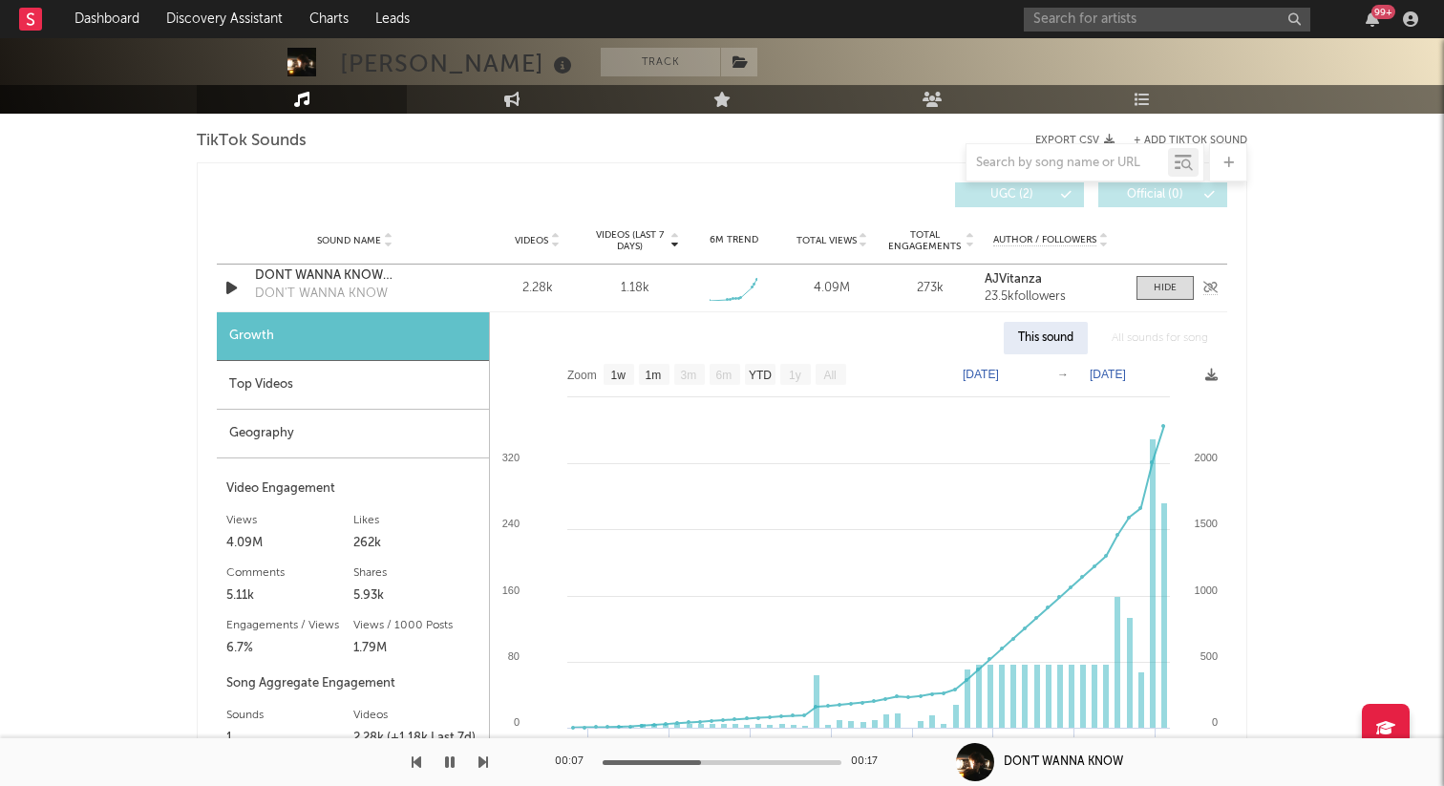
click at [1147, 303] on div "Sound Name DONT WANNA KNOW aj vitanza DON'T WANNA KNOW Videos 2.28k Videos (las…" at bounding box center [722, 287] width 1010 height 47
click at [1153, 276] on span at bounding box center [1164, 288] width 57 height 24
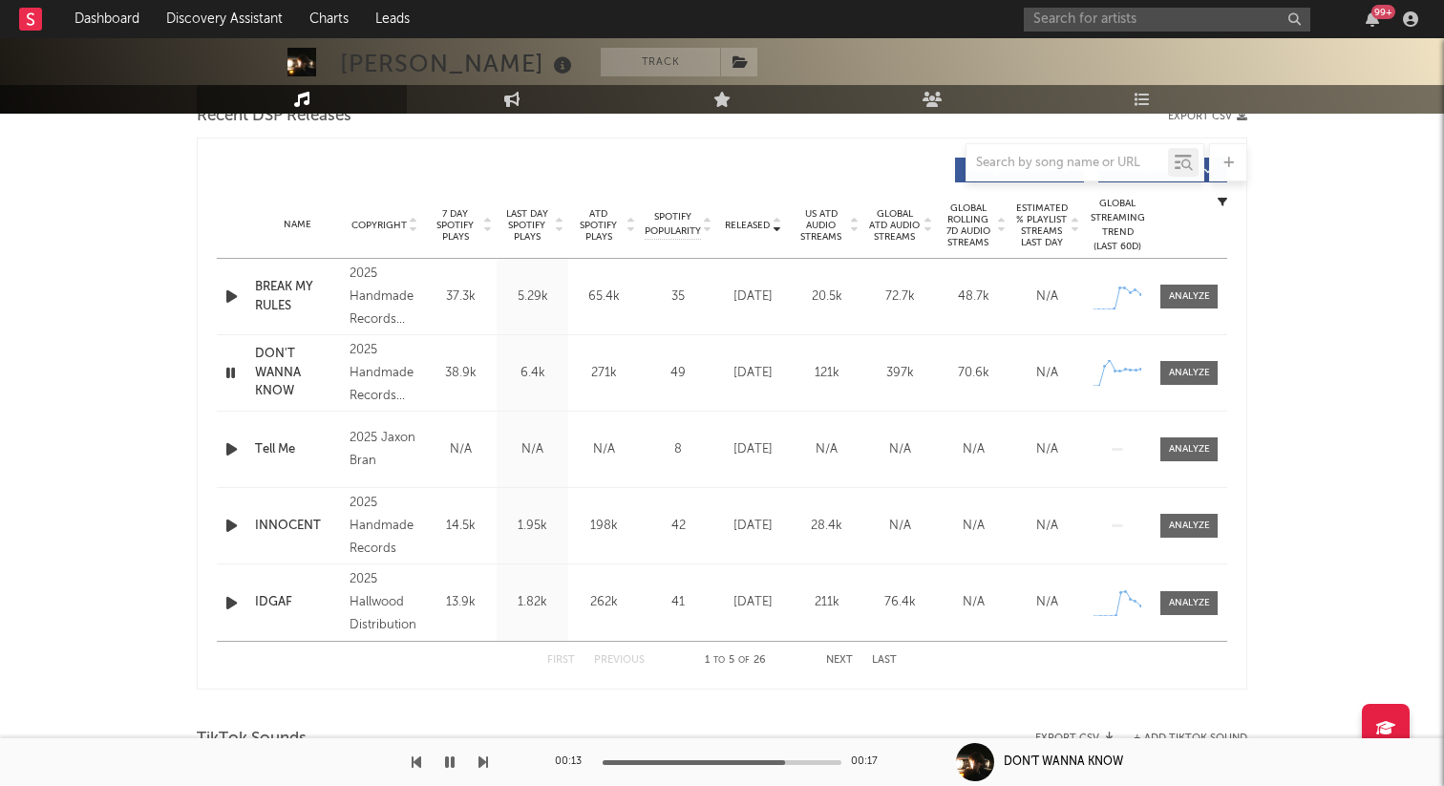
scroll to position [594, 0]
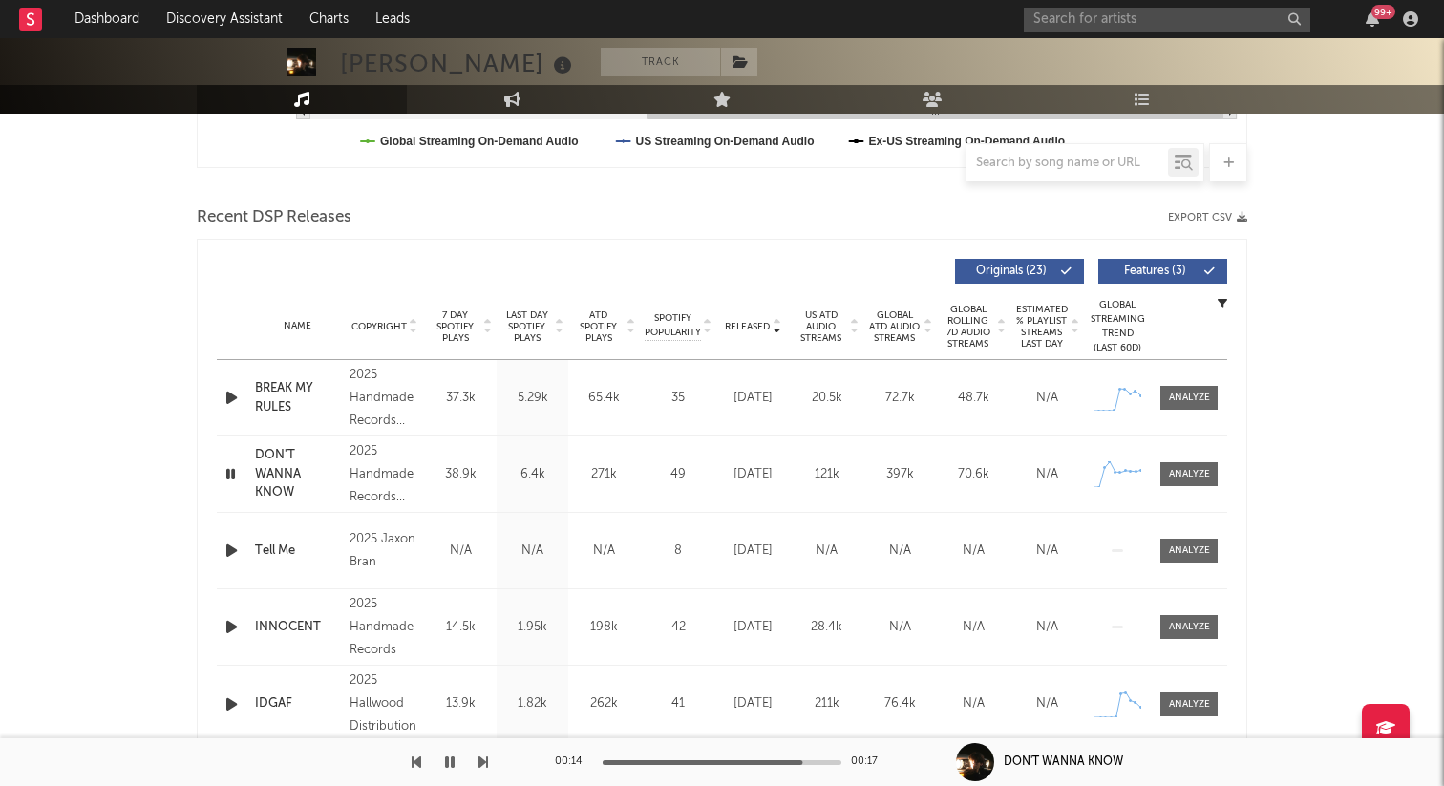
click at [241, 403] on icon "button" at bounding box center [232, 398] width 20 height 24
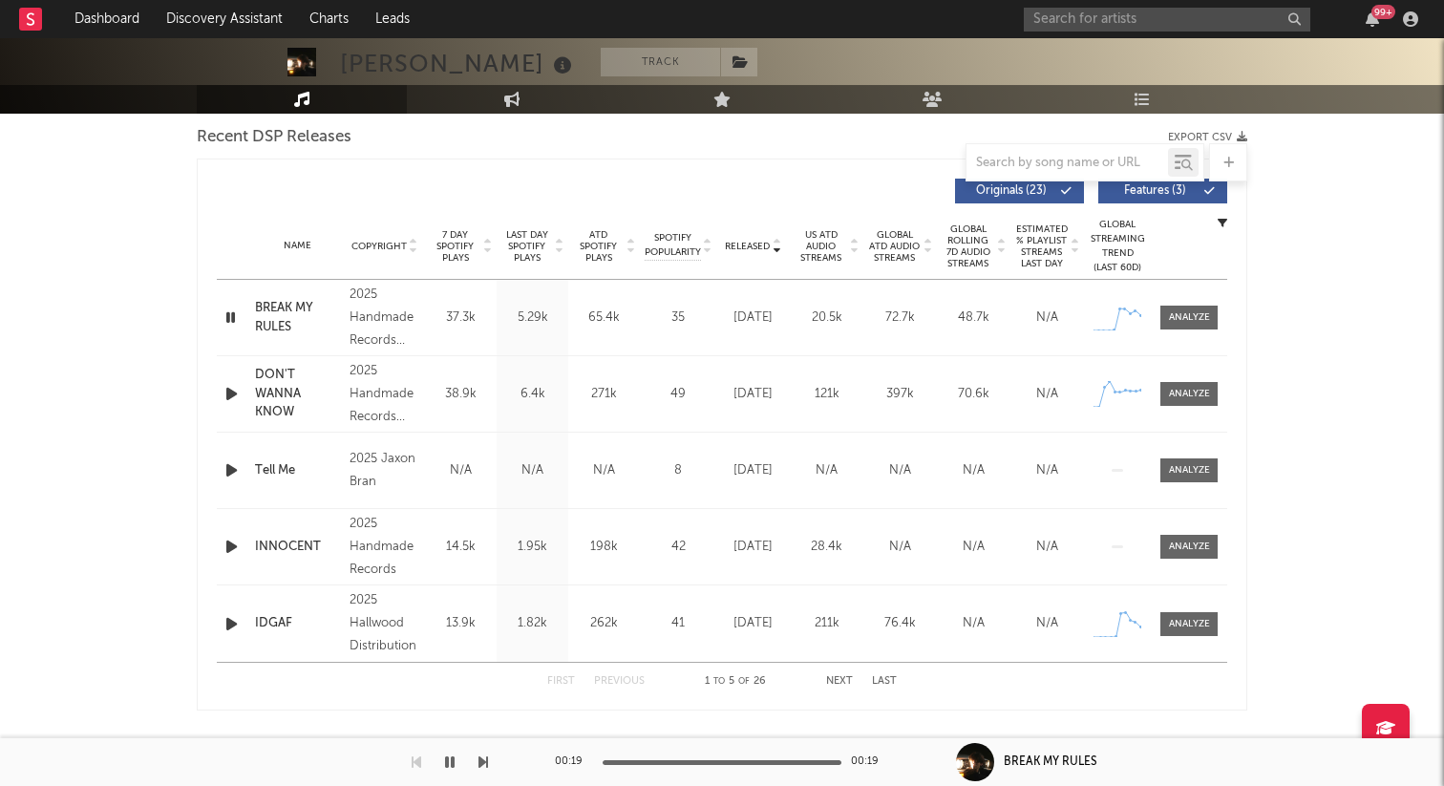
scroll to position [638, 0]
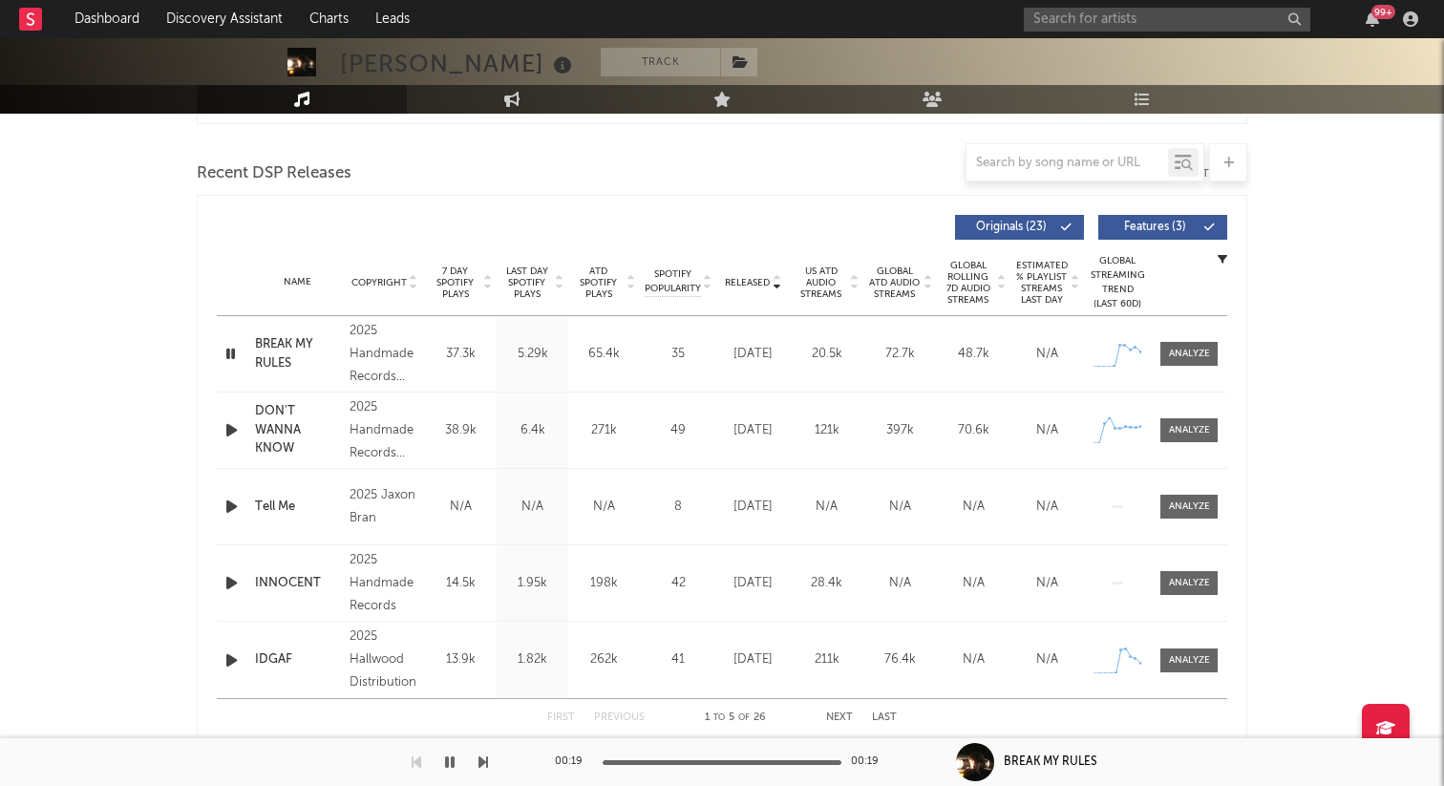
click at [447, 761] on icon "button" at bounding box center [450, 761] width 10 height 15
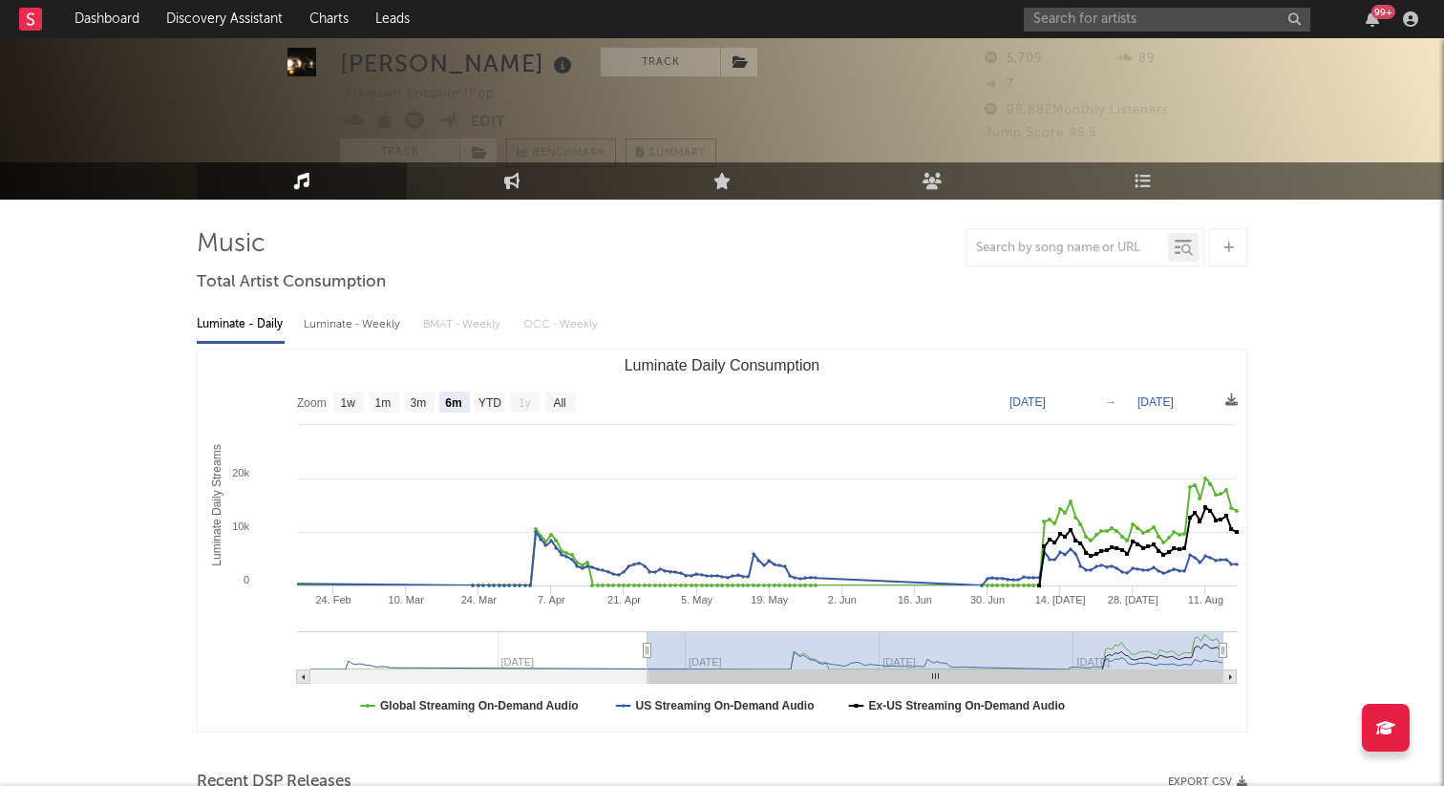
scroll to position [31, 0]
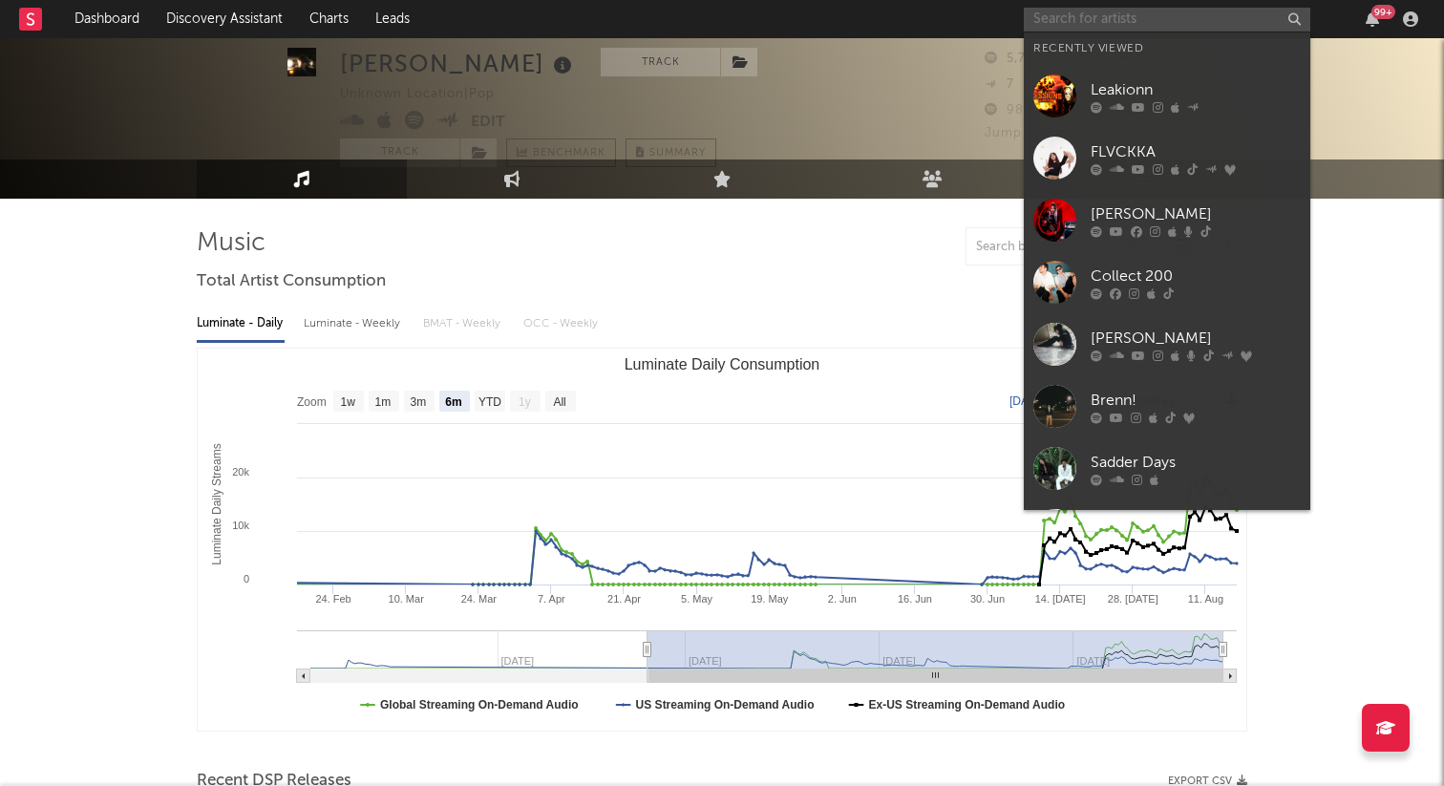
click at [1144, 17] on input "text" at bounding box center [1167, 20] width 286 height 24
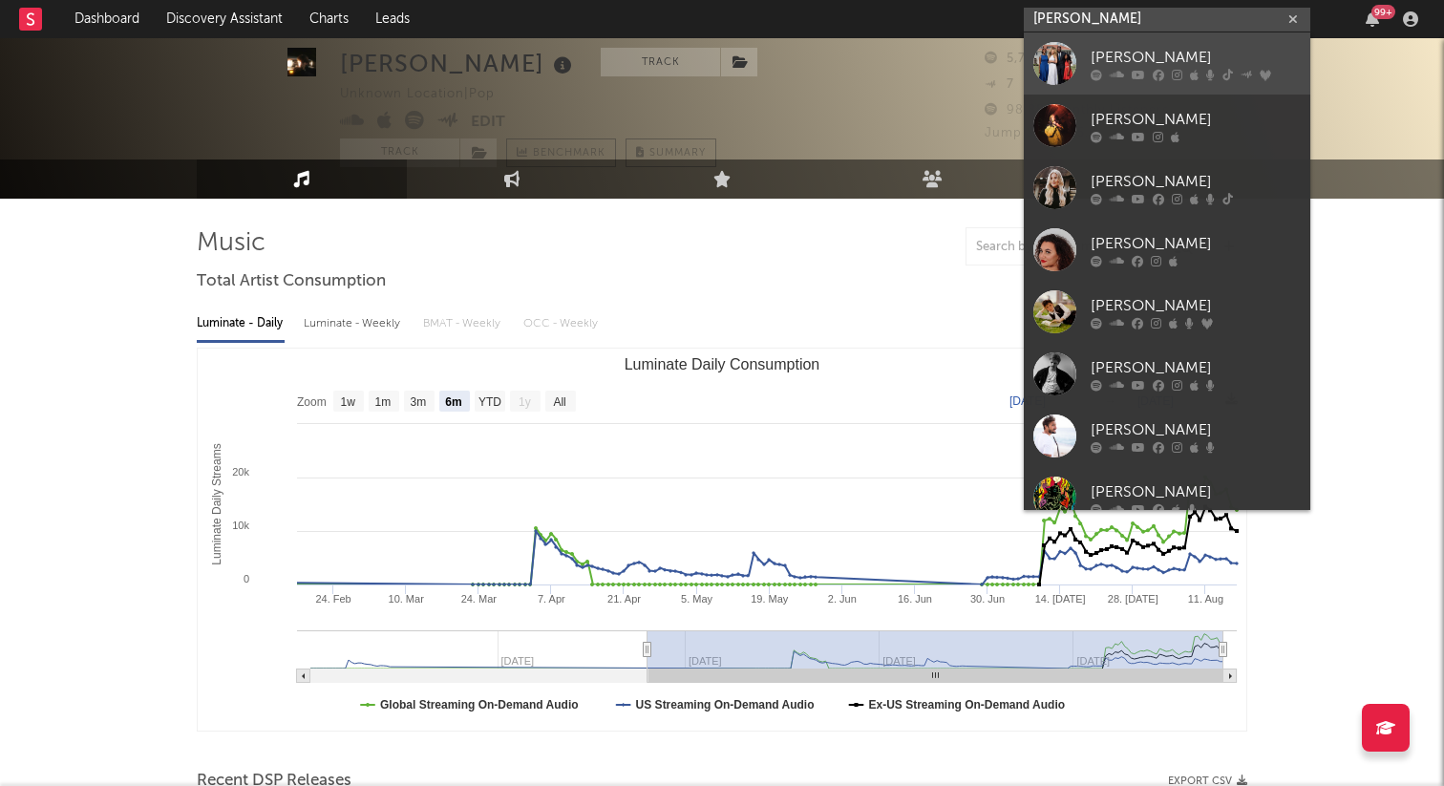
type input "kirby"
click at [1125, 53] on div "KIRBY" at bounding box center [1195, 57] width 210 height 23
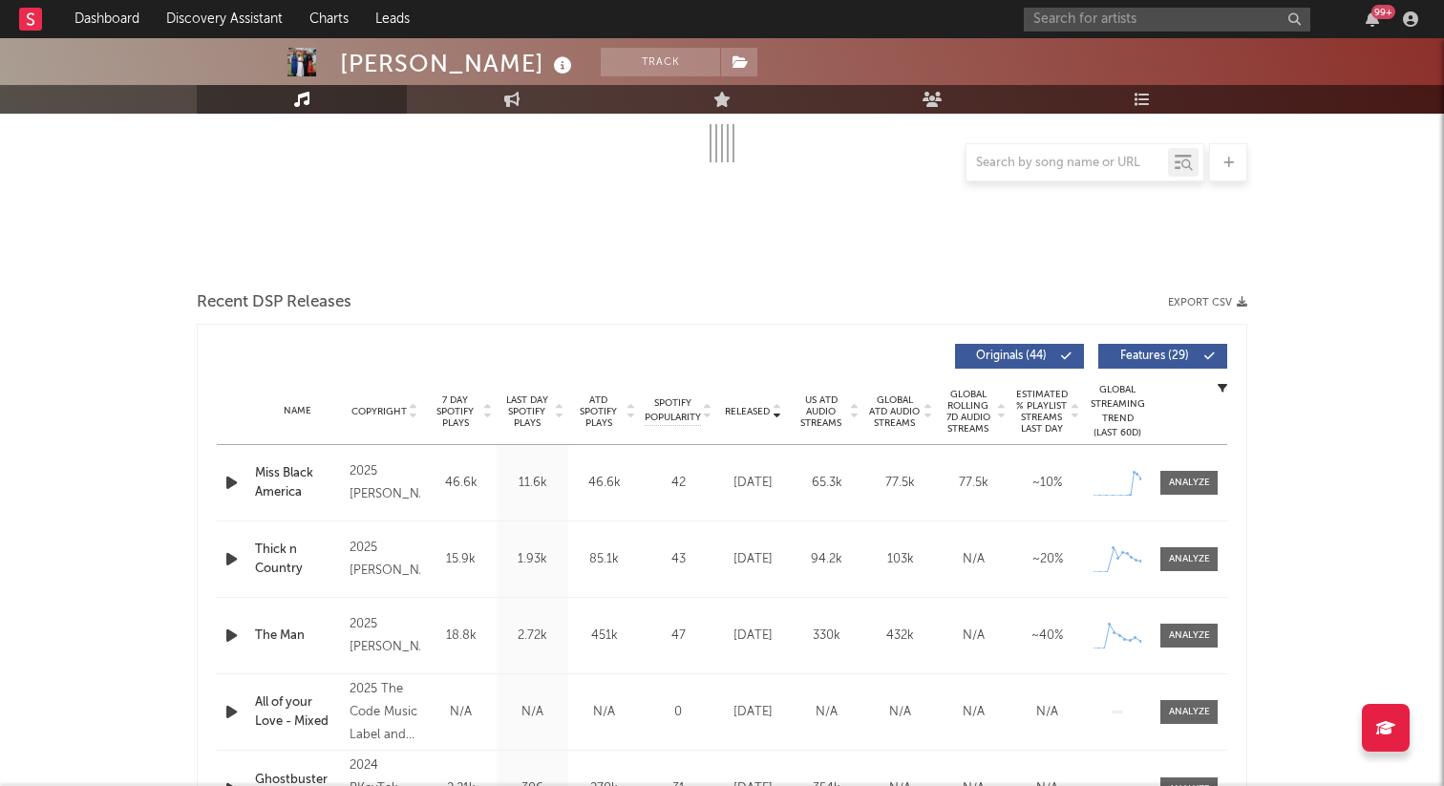
scroll to position [537, 0]
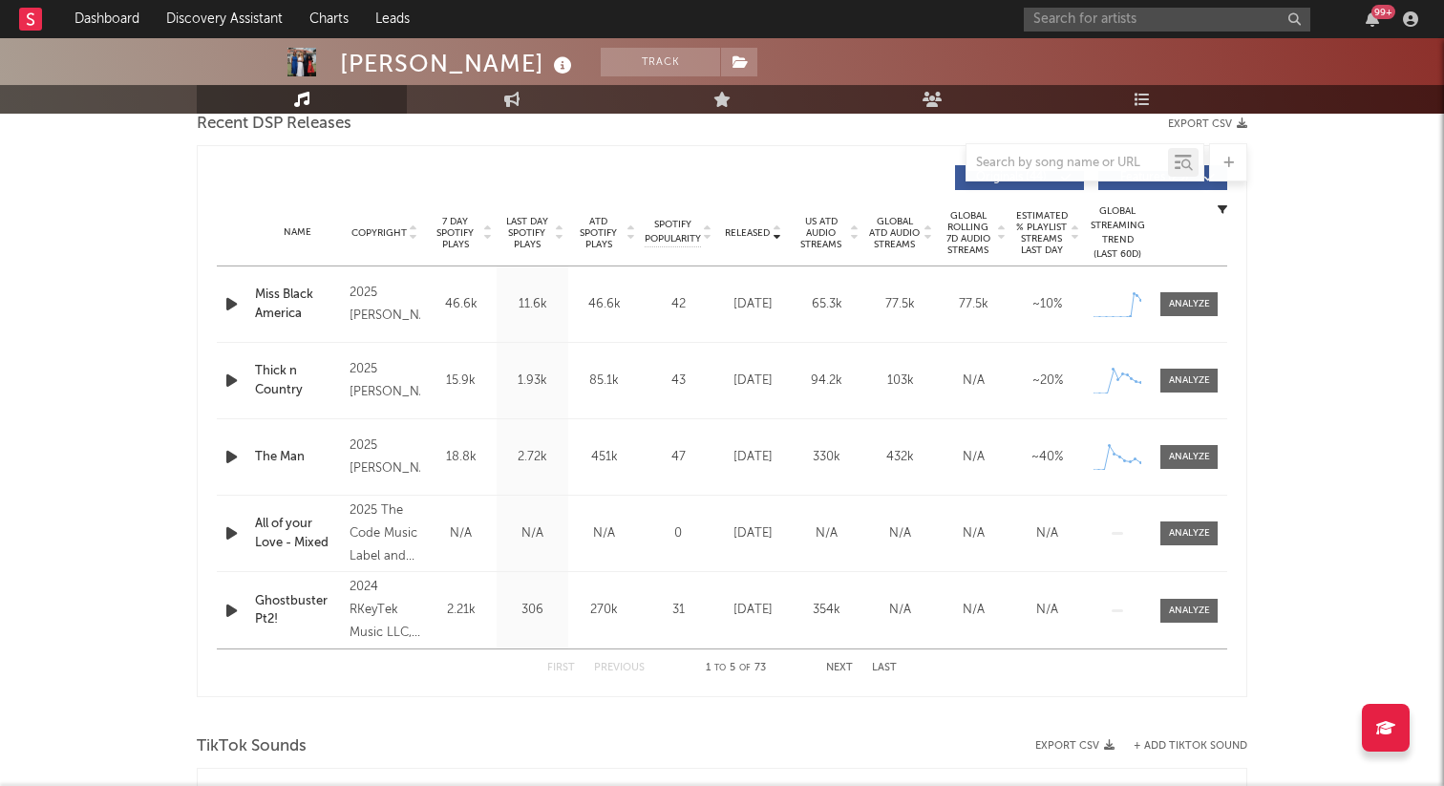
select select "6m"
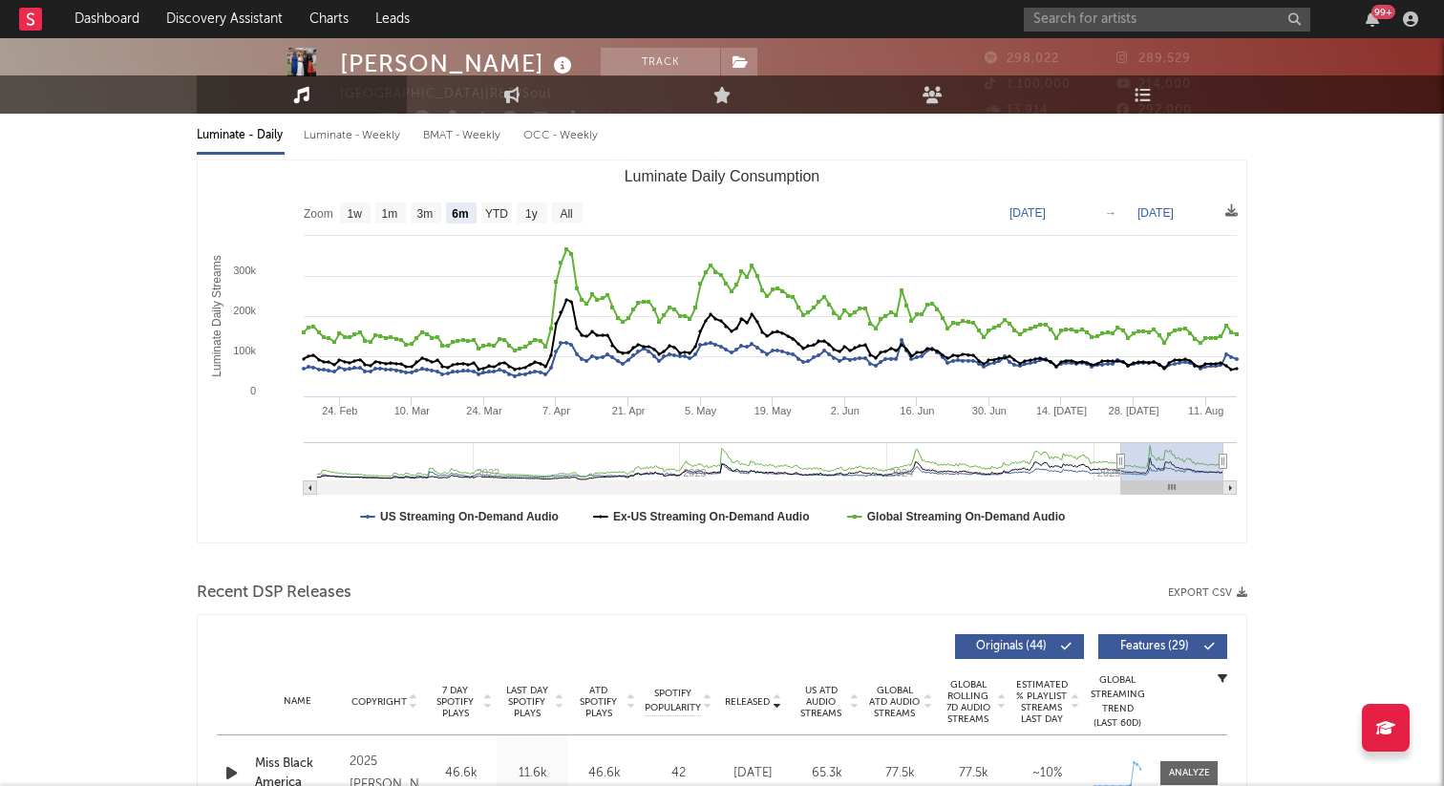
scroll to position [0, 0]
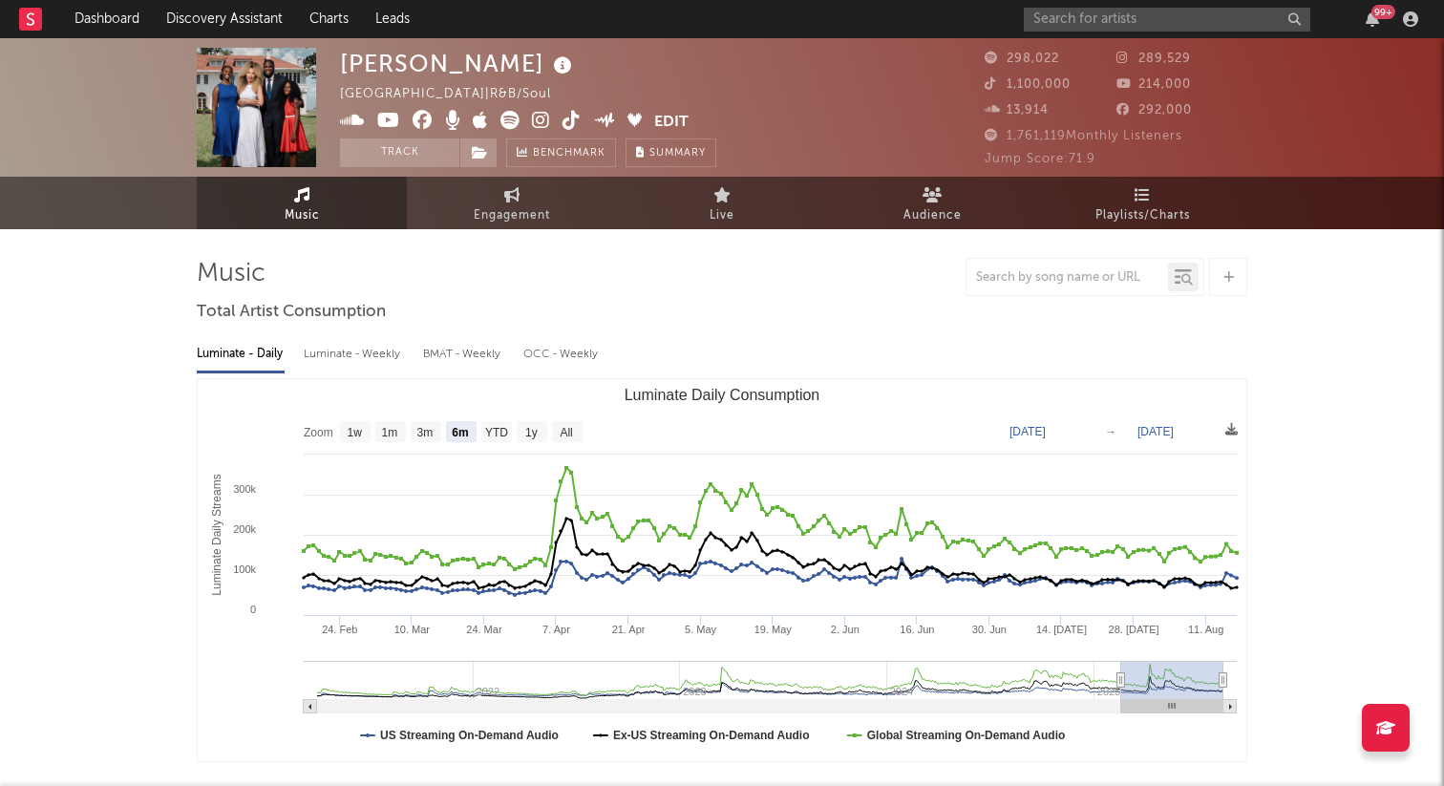
click at [512, 124] on icon at bounding box center [509, 120] width 19 height 19
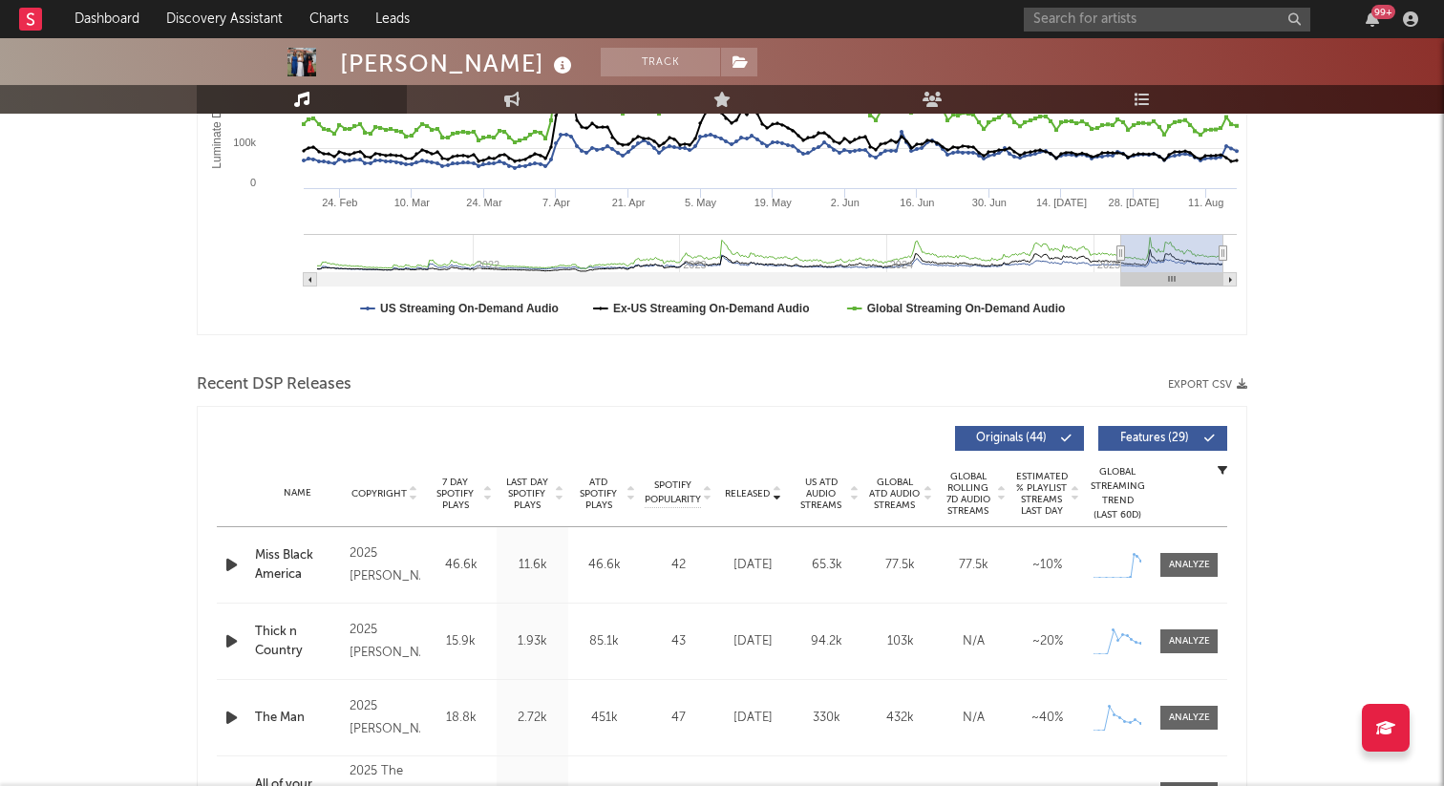
scroll to position [586, 0]
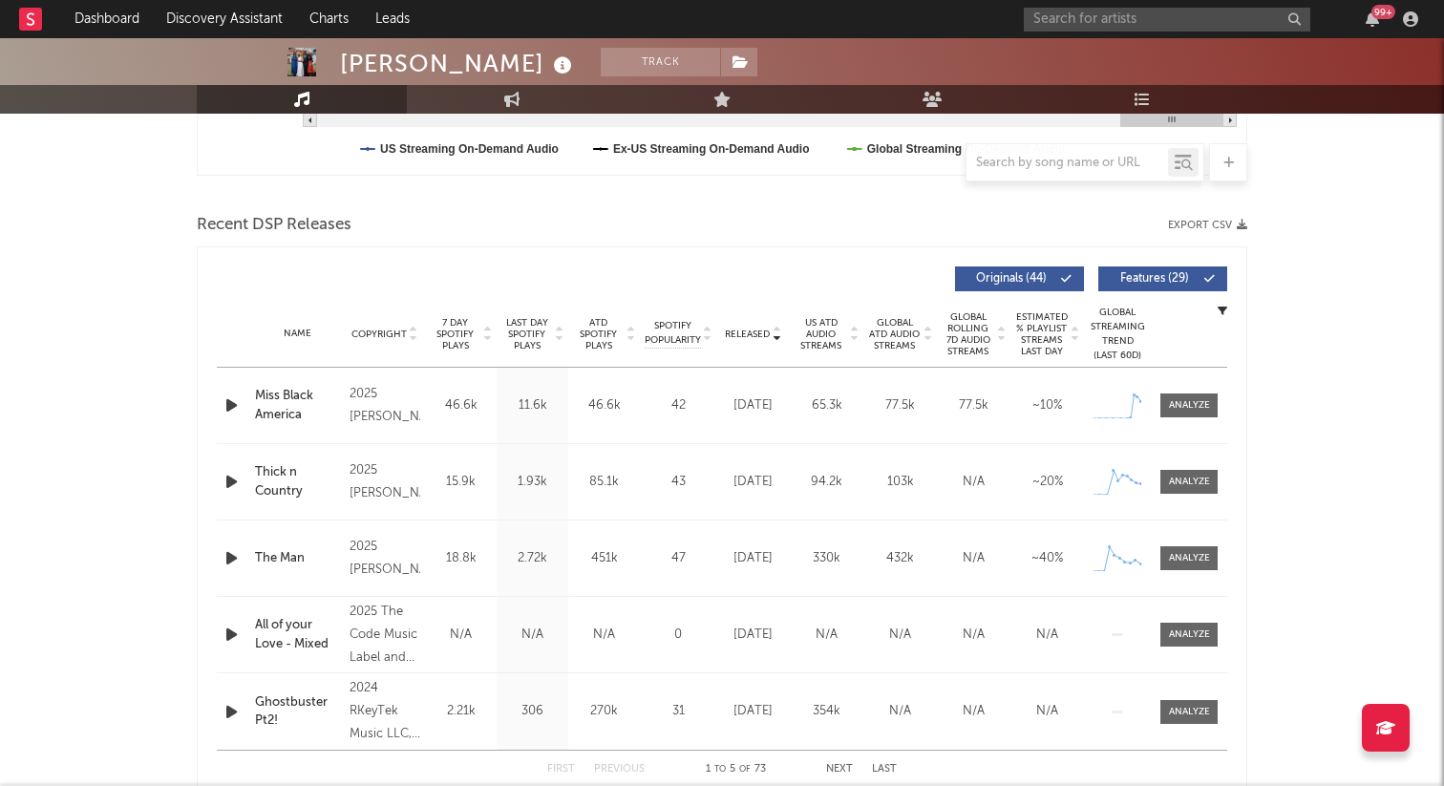
click at [458, 334] on span "7 Day Spotify Plays" at bounding box center [455, 334] width 51 height 34
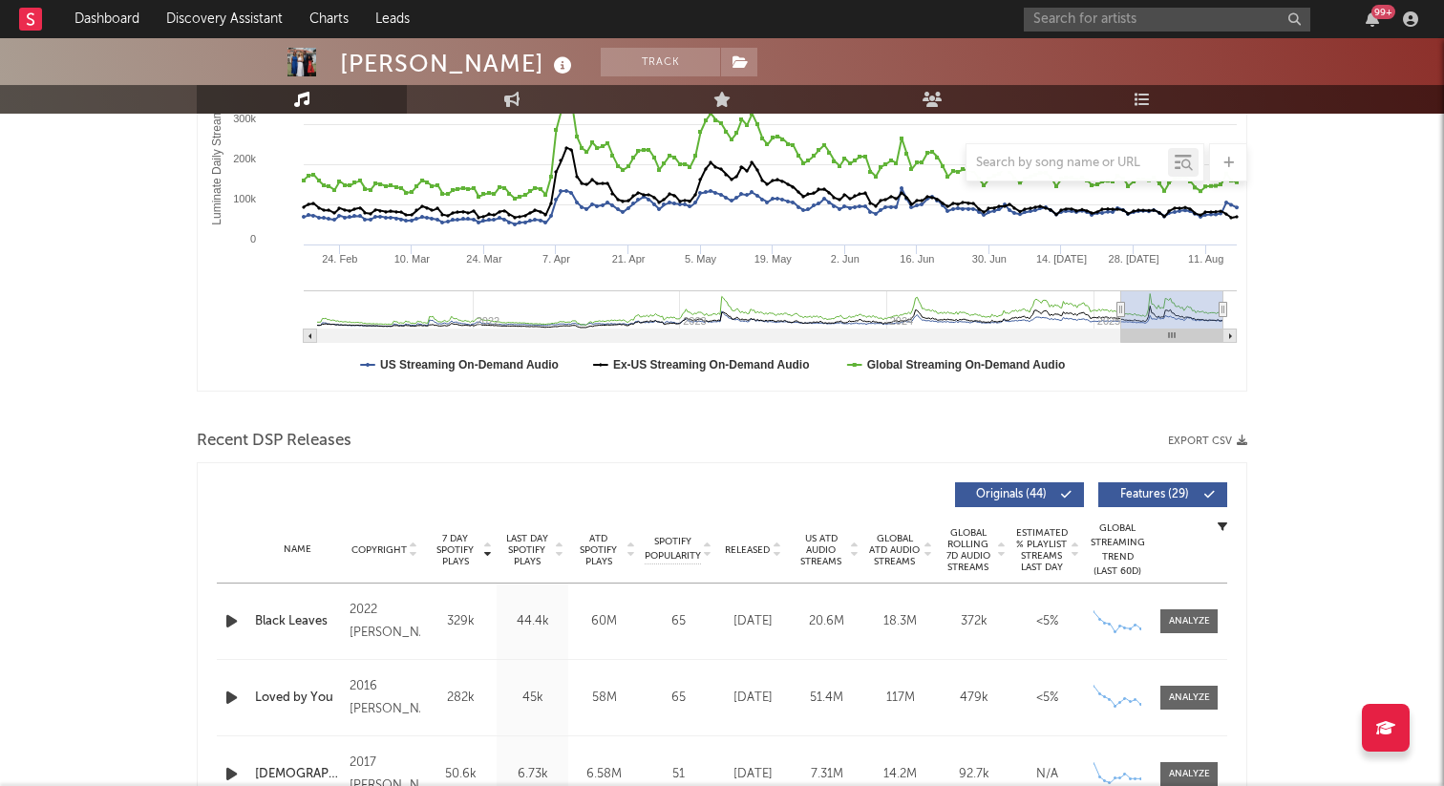
scroll to position [0, 0]
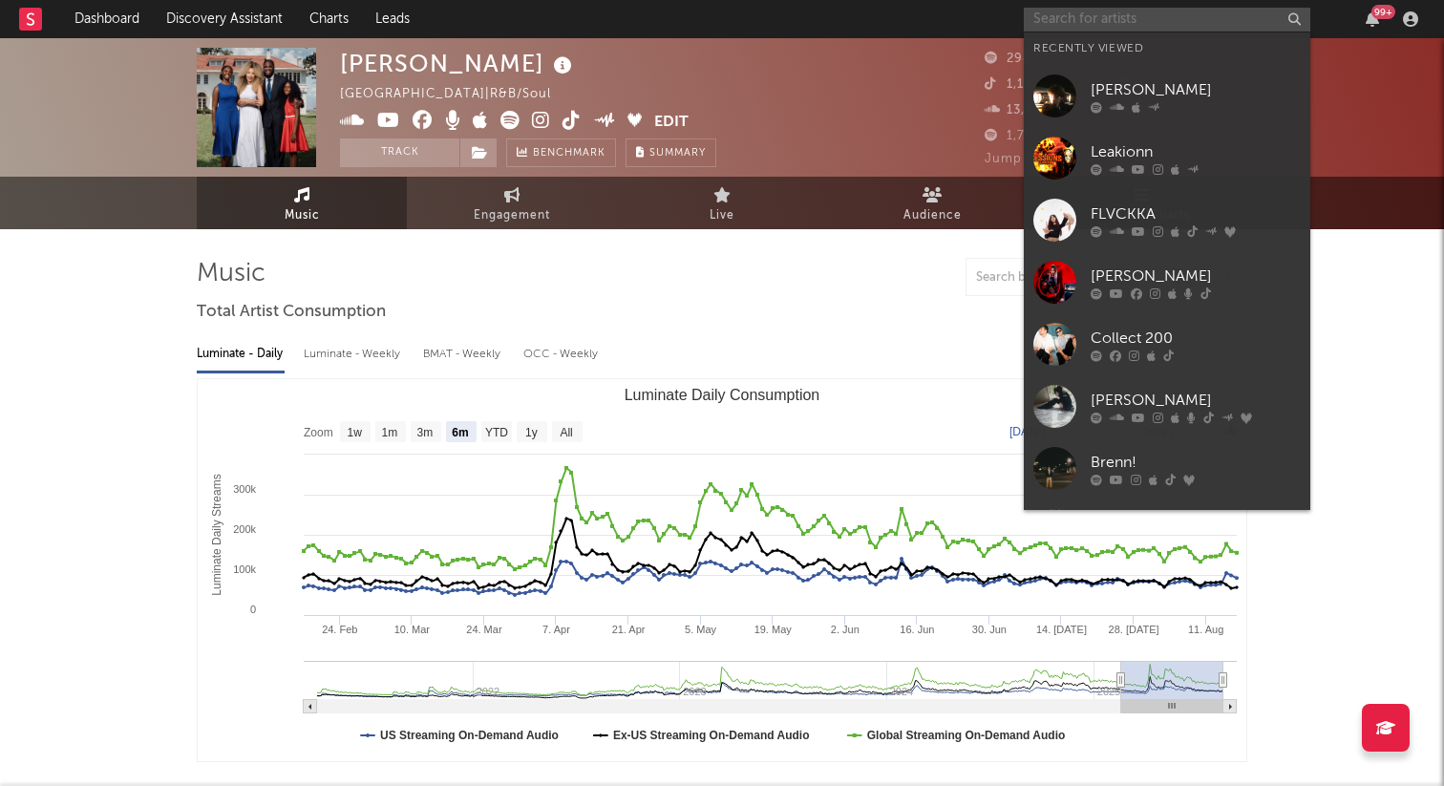
click at [1069, 23] on input "text" at bounding box center [1167, 20] width 286 height 24
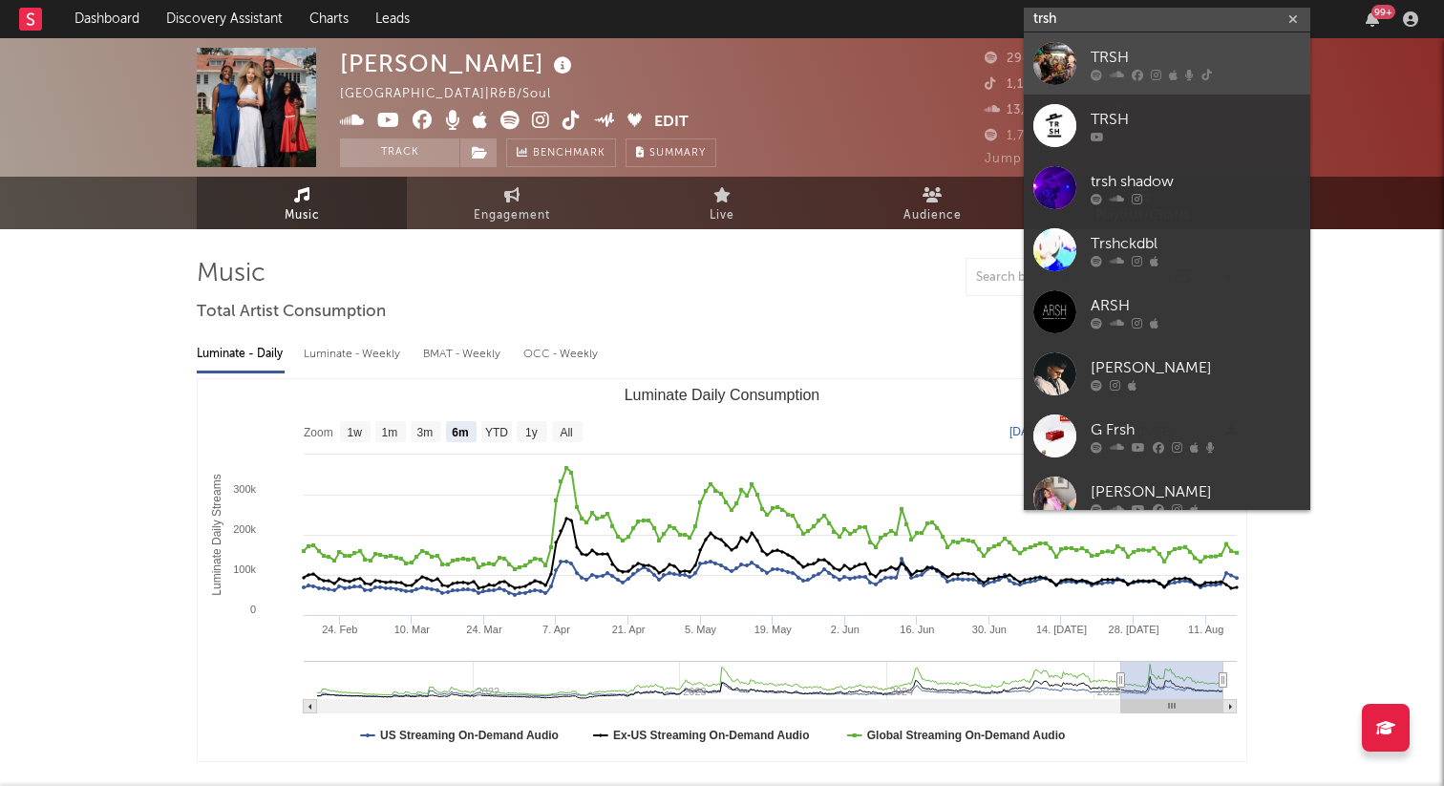
type input "trsh"
click at [1038, 60] on div at bounding box center [1054, 63] width 43 height 43
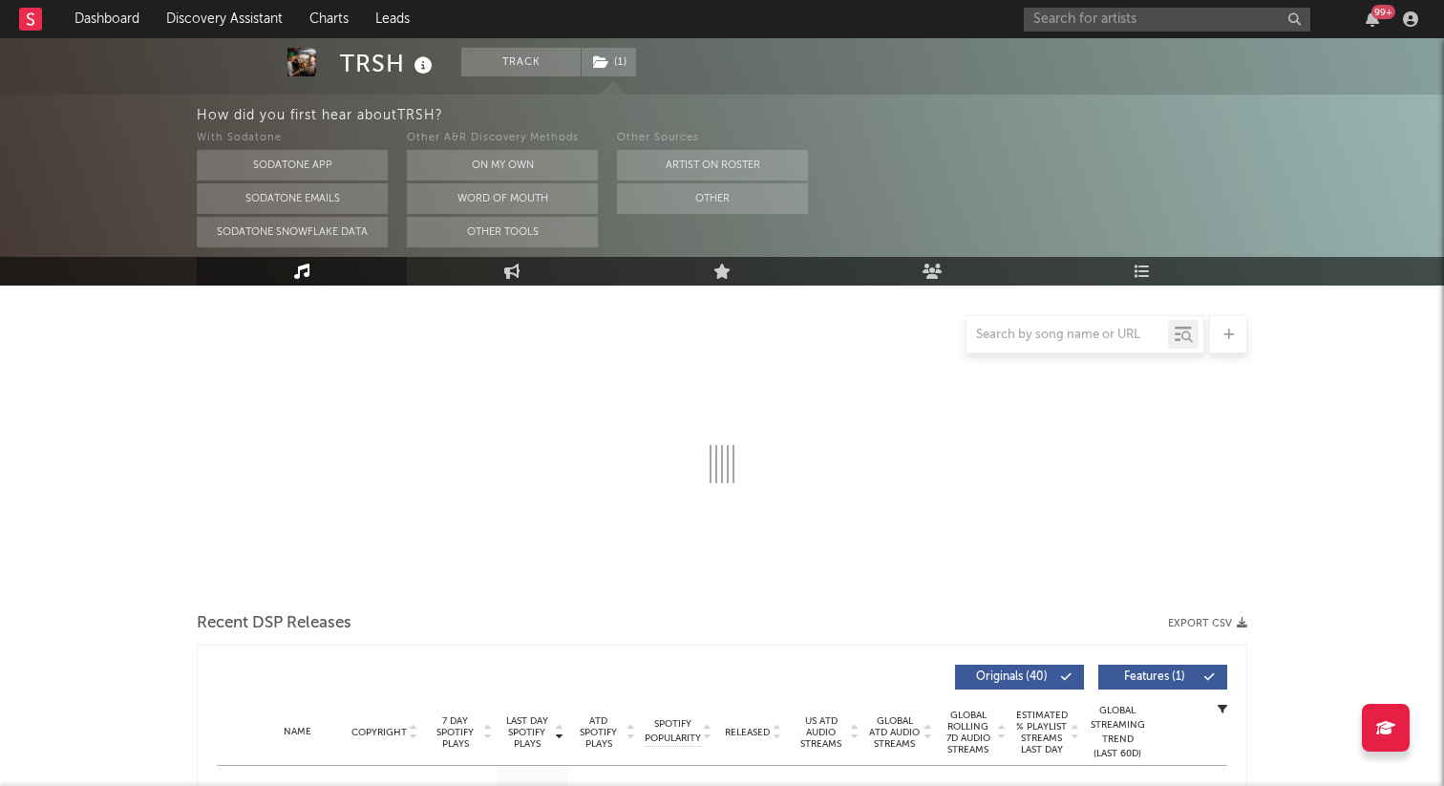
select select "6m"
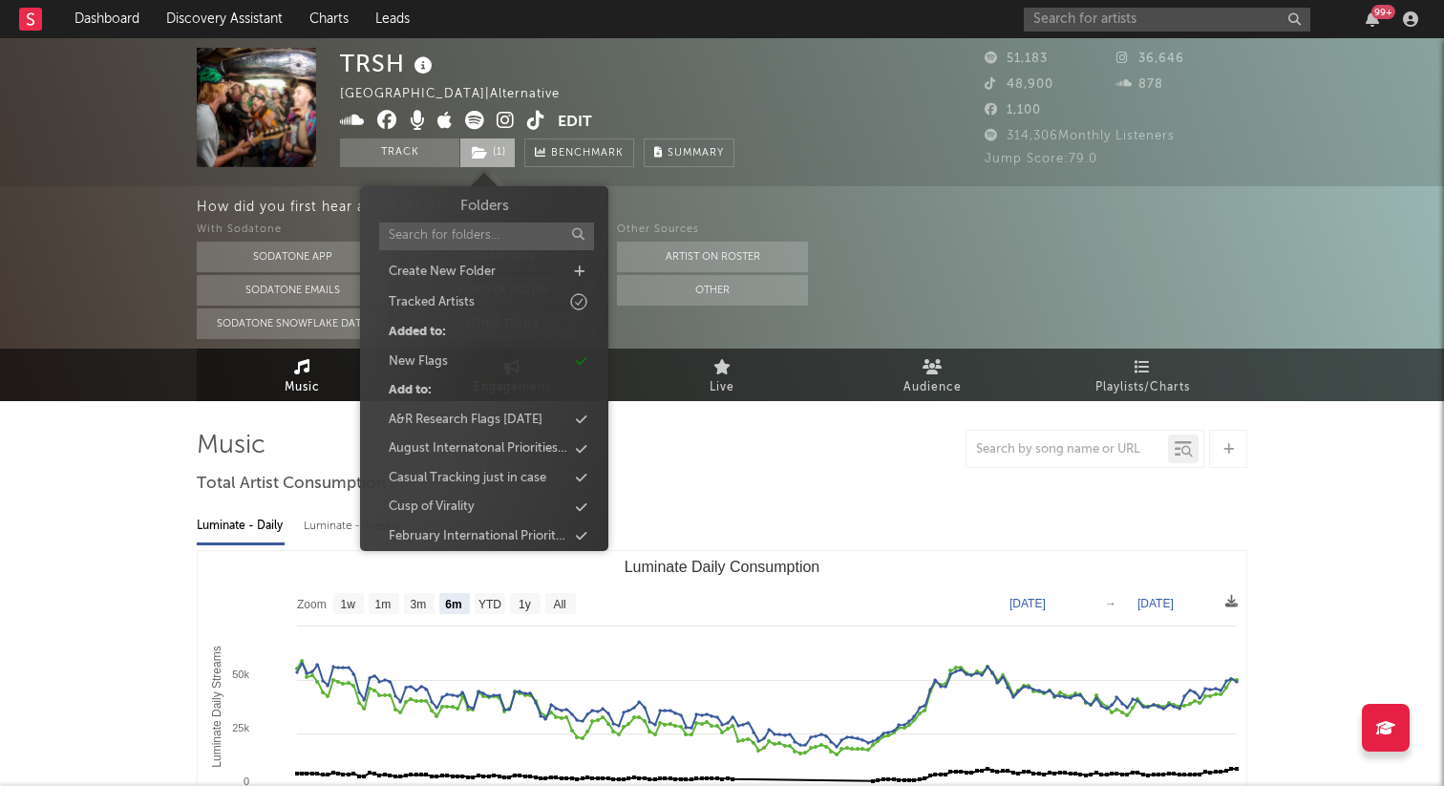
click at [493, 161] on span "( 1 )" at bounding box center [487, 152] width 56 height 29
click at [725, 121] on div "TRSH United States | Alternative Edit Track ( 1 ) Benchmark Summary" at bounding box center [537, 107] width 394 height 119
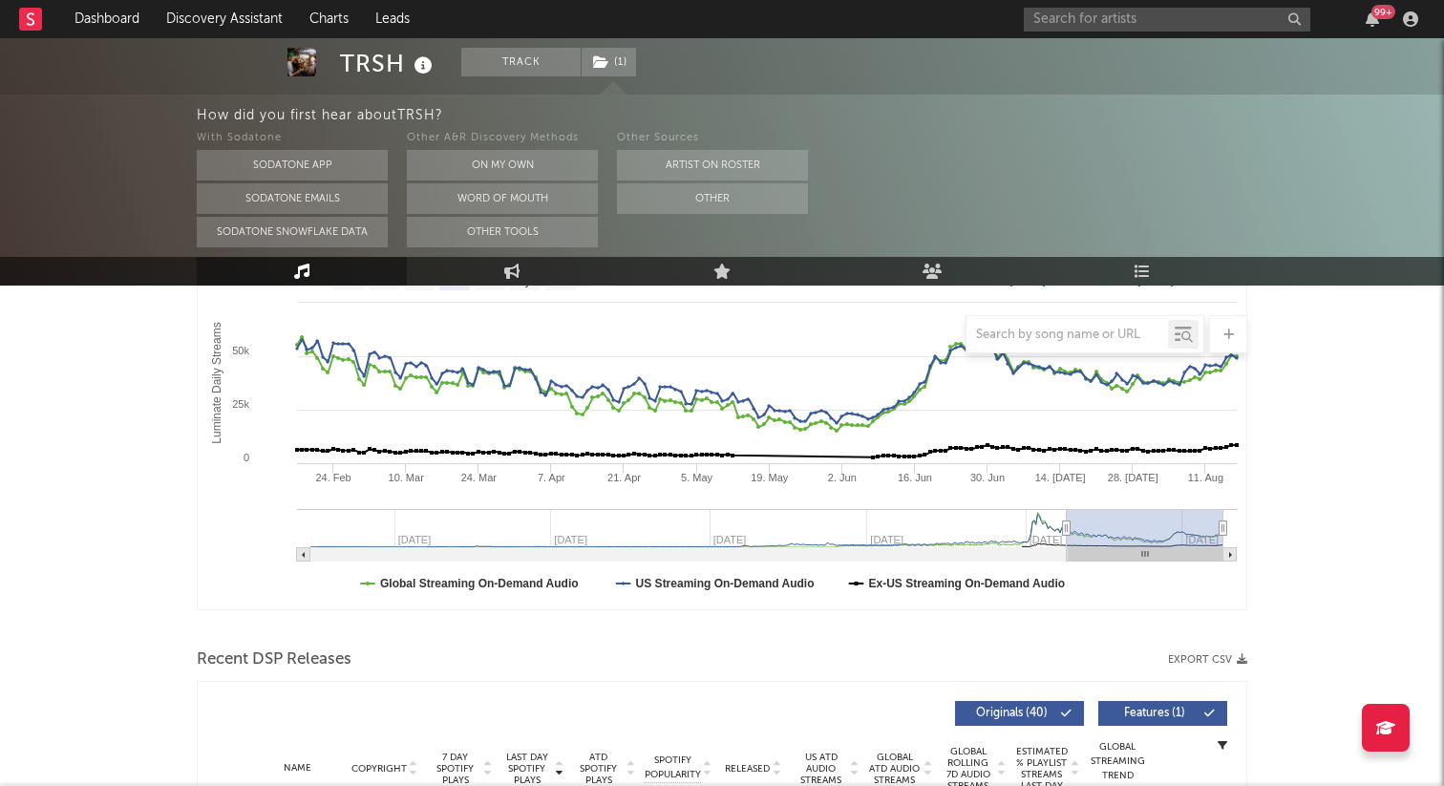
scroll to position [531, 0]
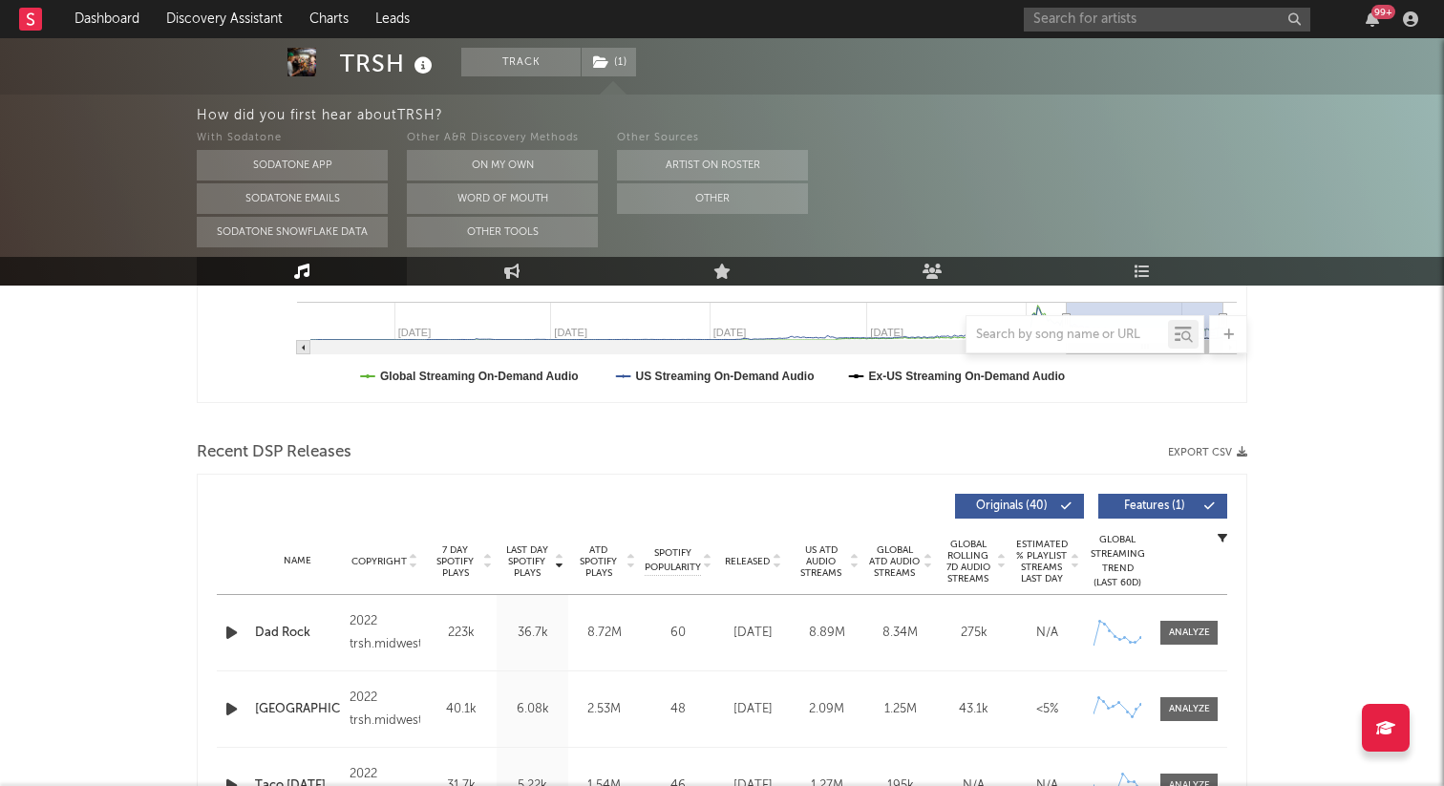
click at [743, 569] on div "Name Copyright Label Album Names Composer Names 7 Day Spotify Plays Last Day Sp…" at bounding box center [722, 561] width 1010 height 67
click at [735, 562] on span "Released" at bounding box center [747, 561] width 45 height 11
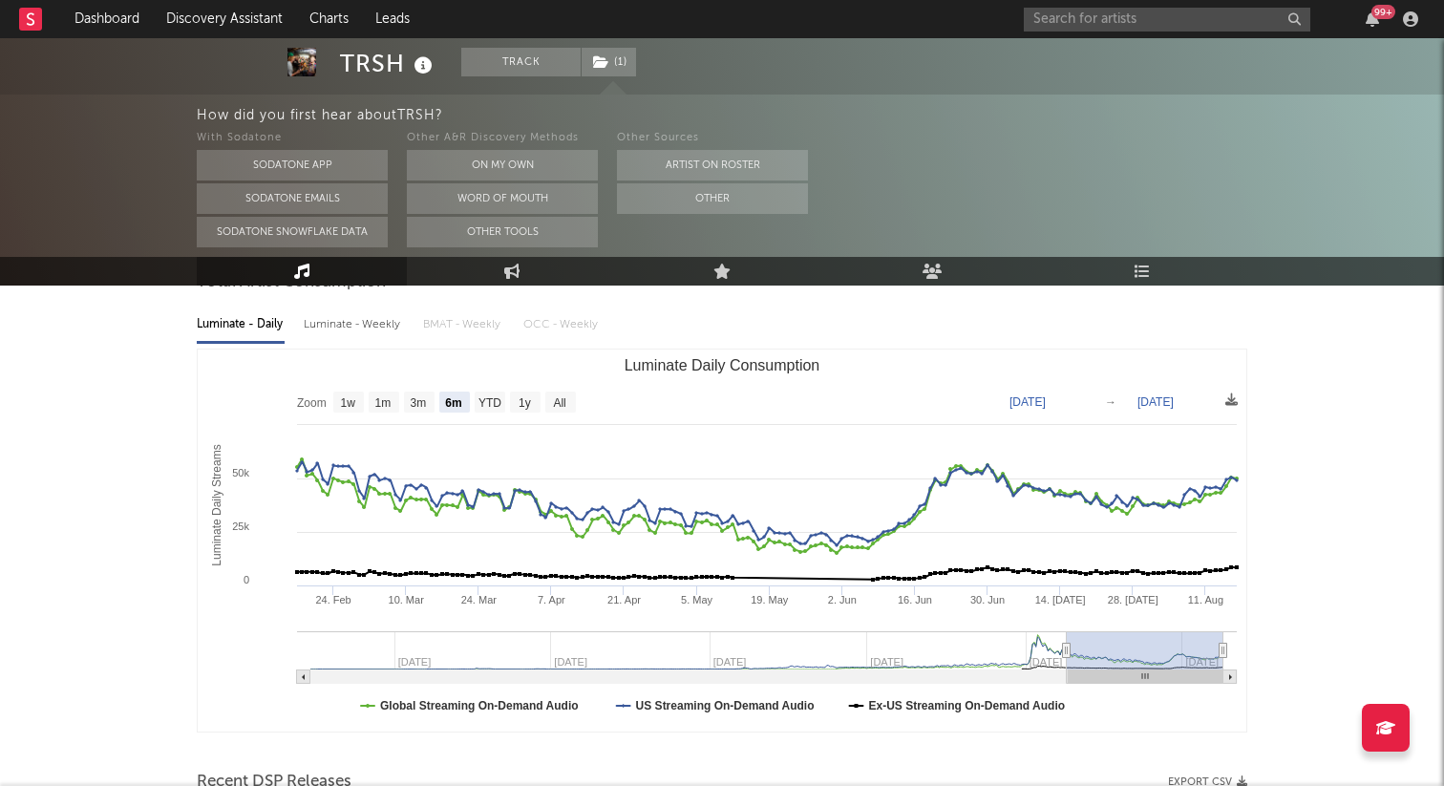
scroll to position [0, 0]
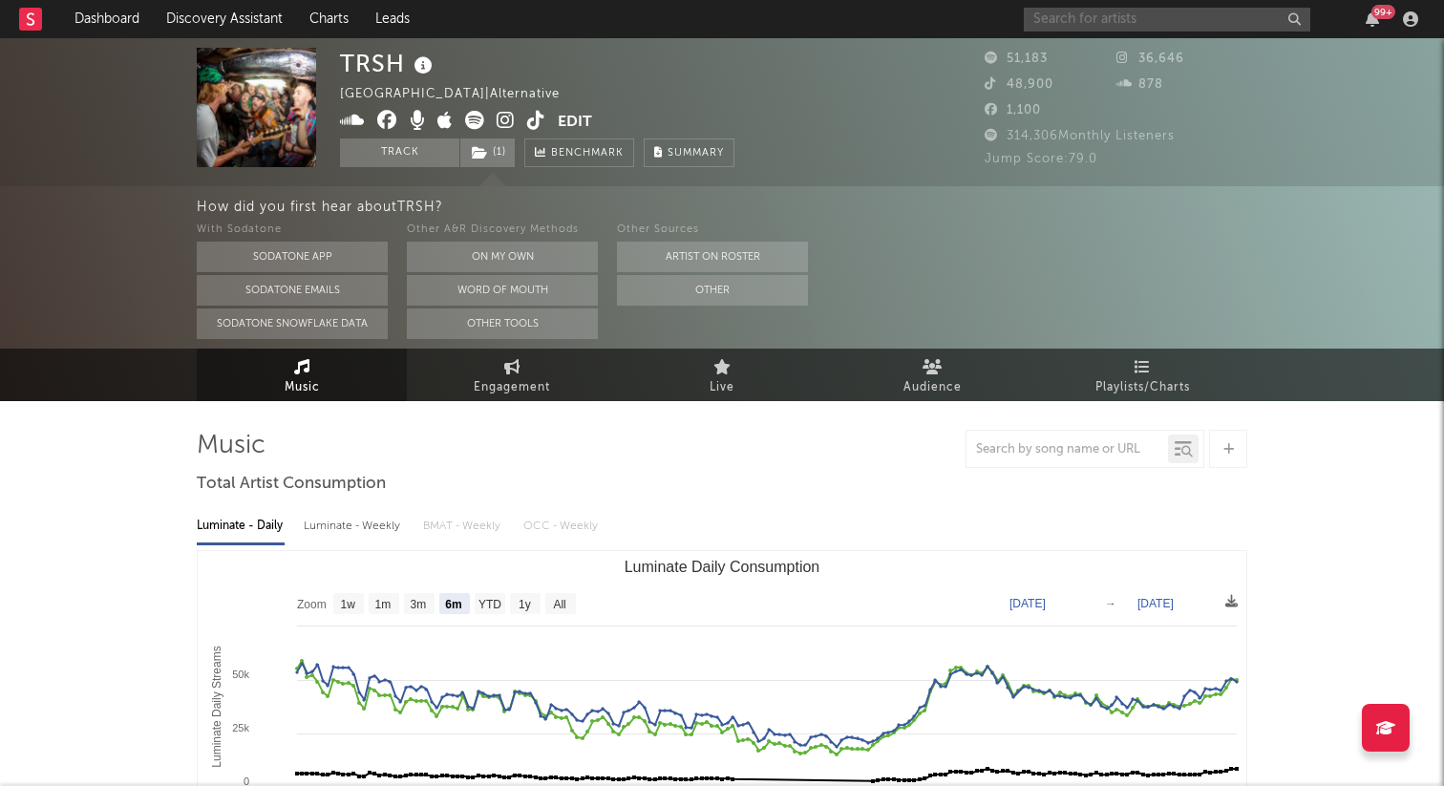
click at [1127, 17] on input "text" at bounding box center [1167, 20] width 286 height 24
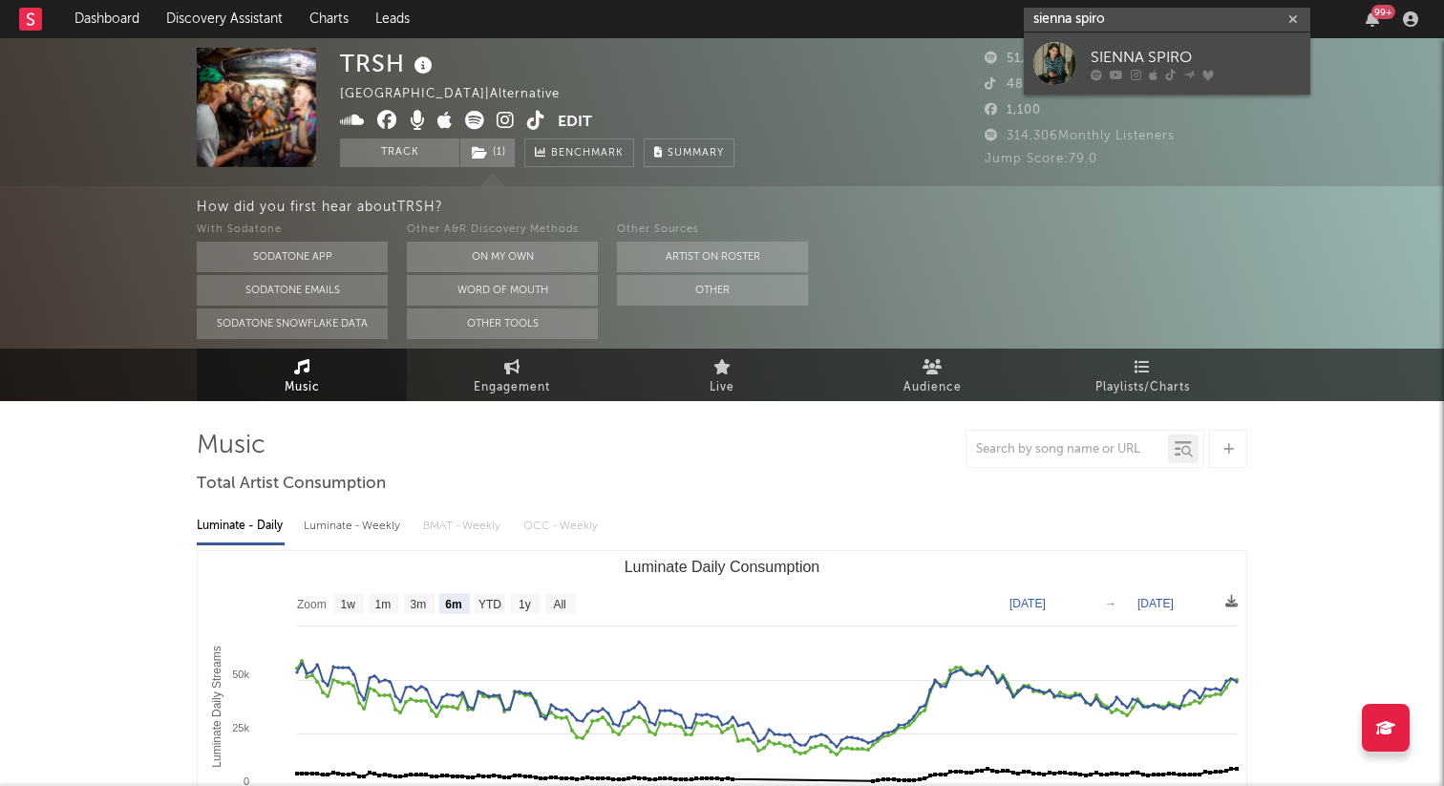
type input "sienna spiro"
click at [1067, 51] on div at bounding box center [1054, 63] width 43 height 43
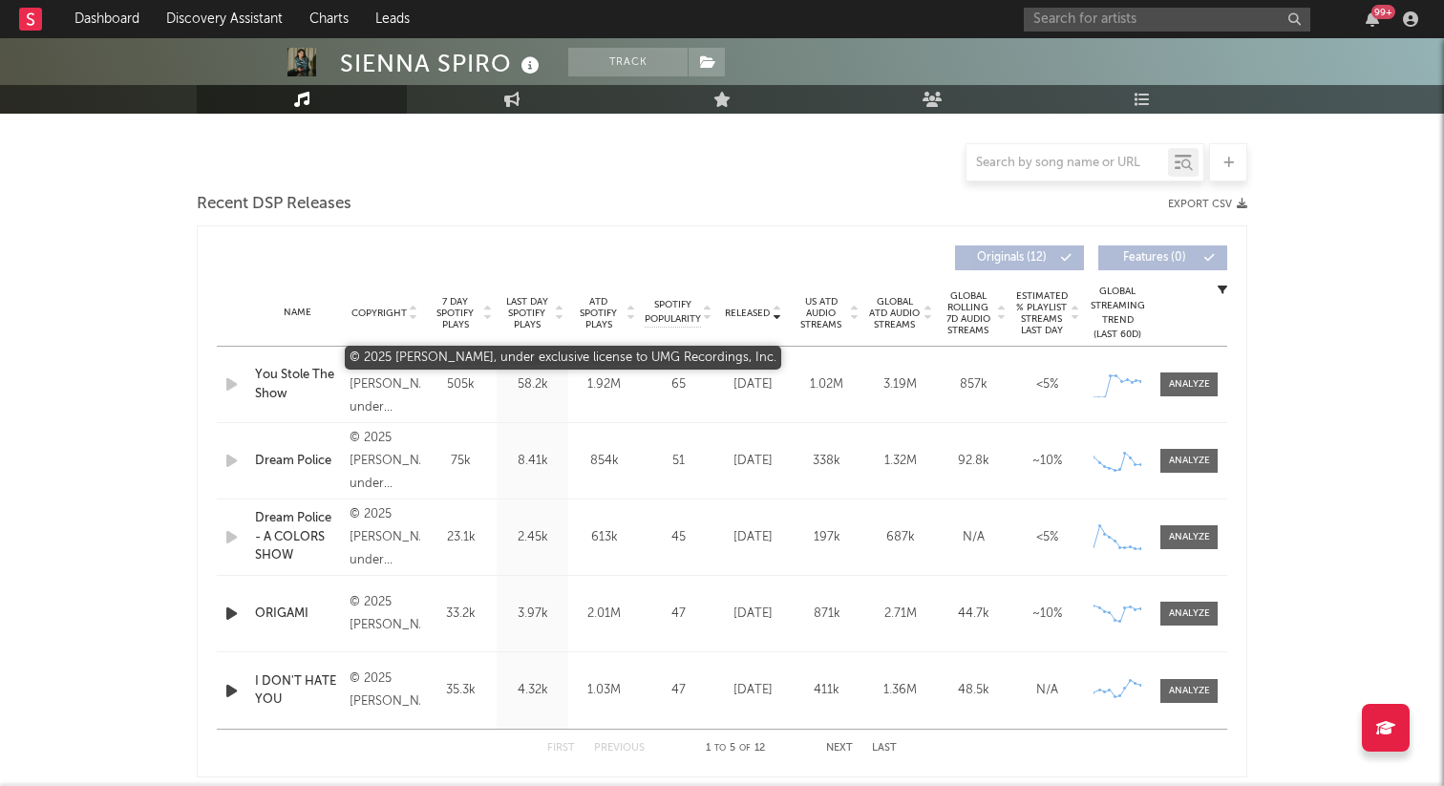
scroll to position [607, 0]
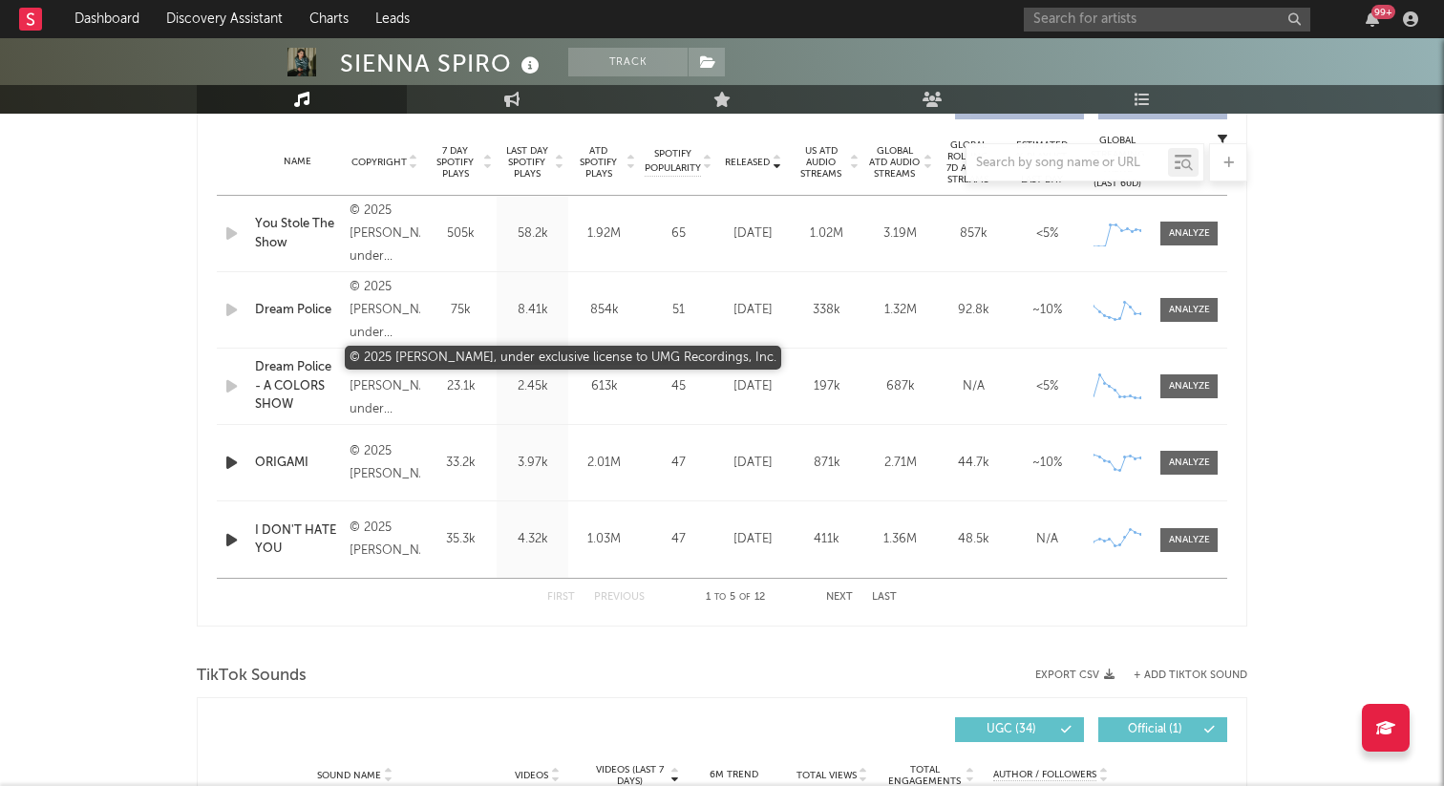
select select "6m"
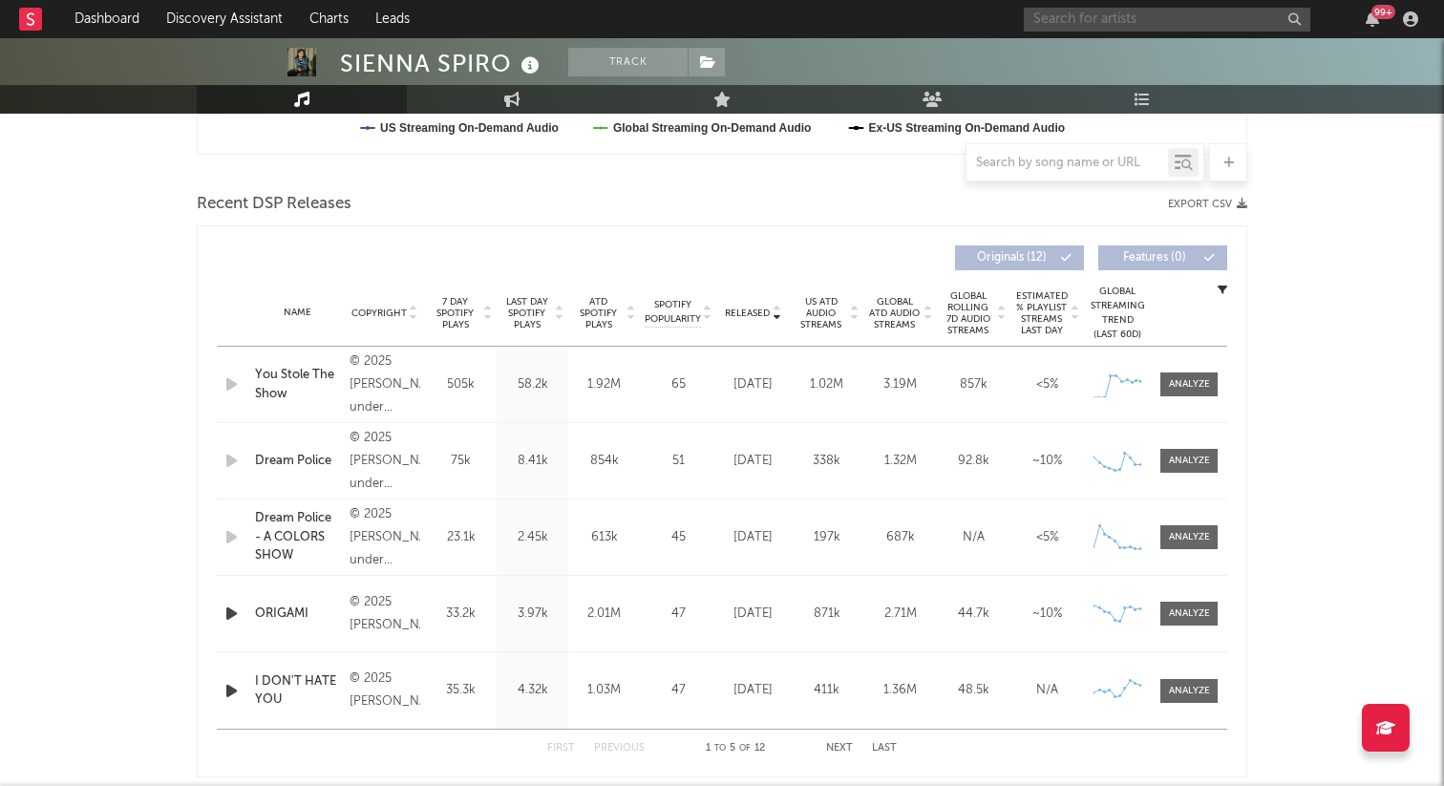
click at [1055, 19] on input "text" at bounding box center [1167, 20] width 286 height 24
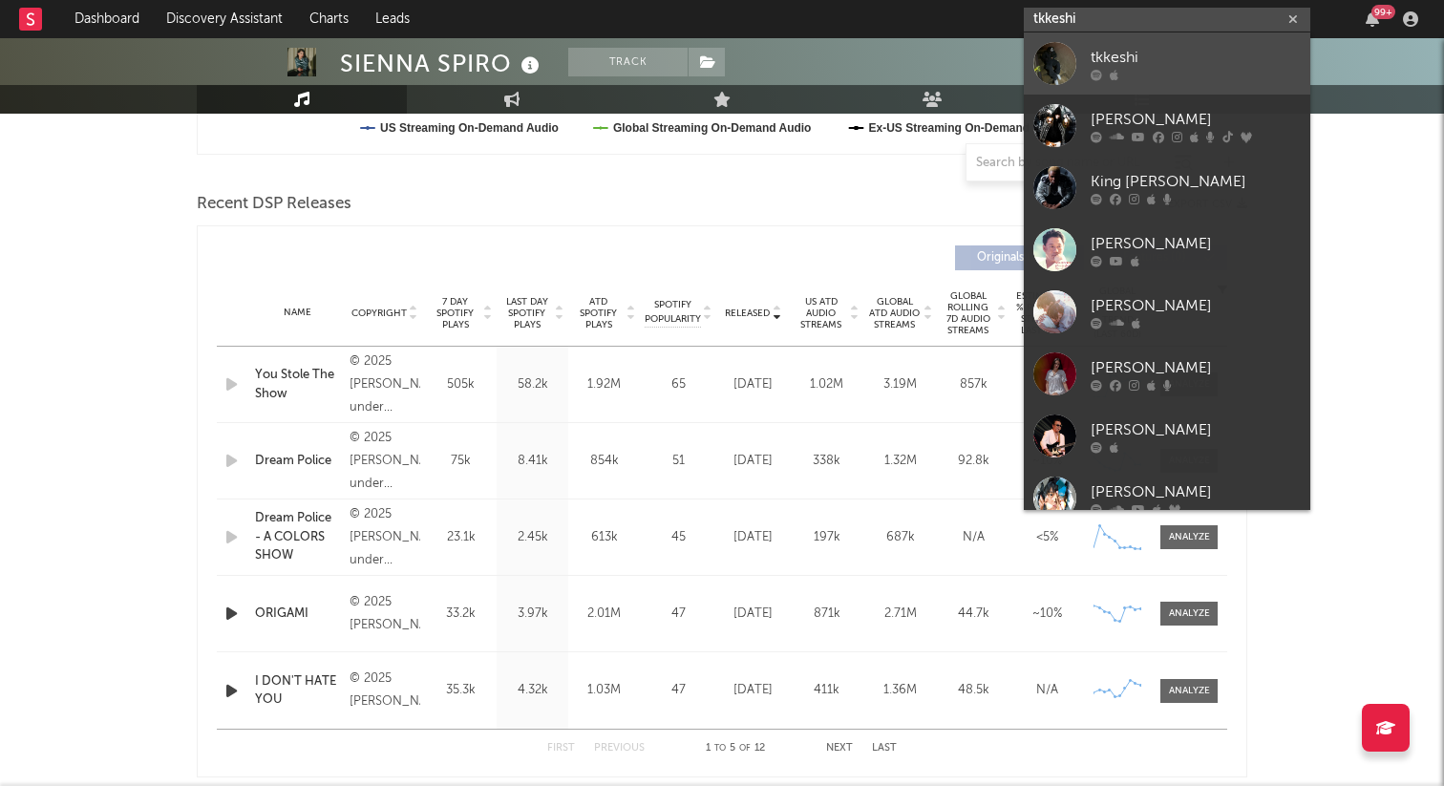
type input "tkkeshi"
click at [1068, 48] on div at bounding box center [1054, 63] width 43 height 43
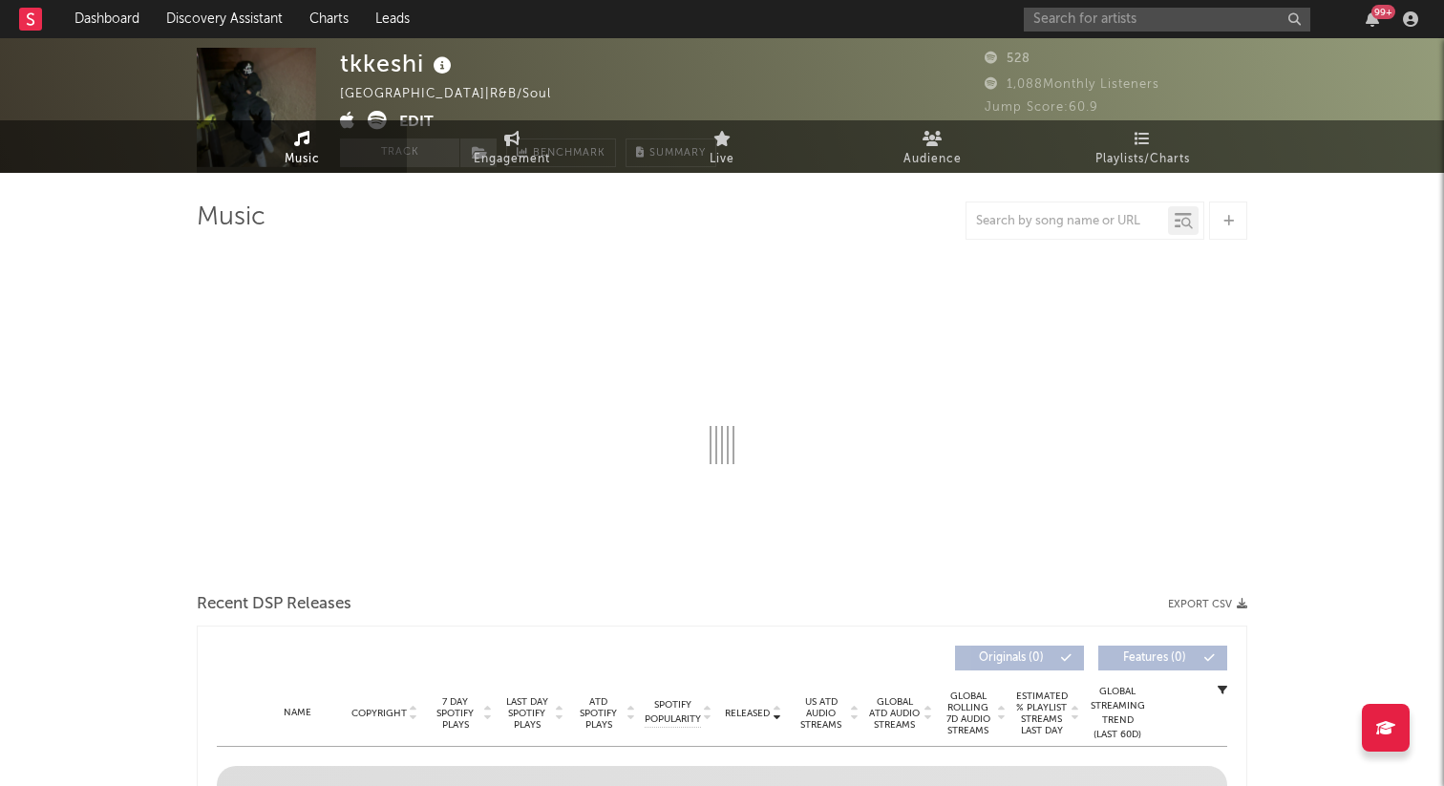
select select "1w"
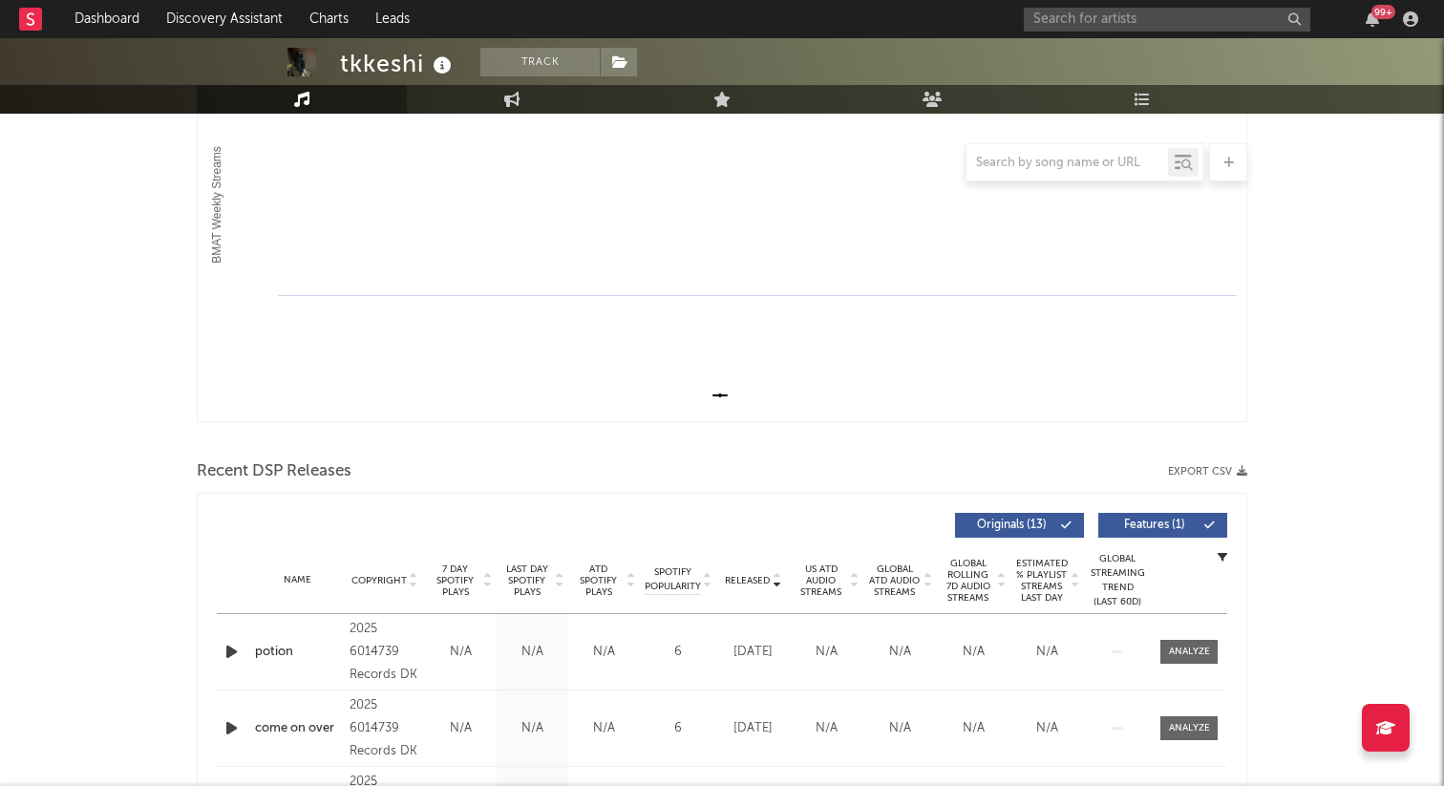
scroll to position [289, 0]
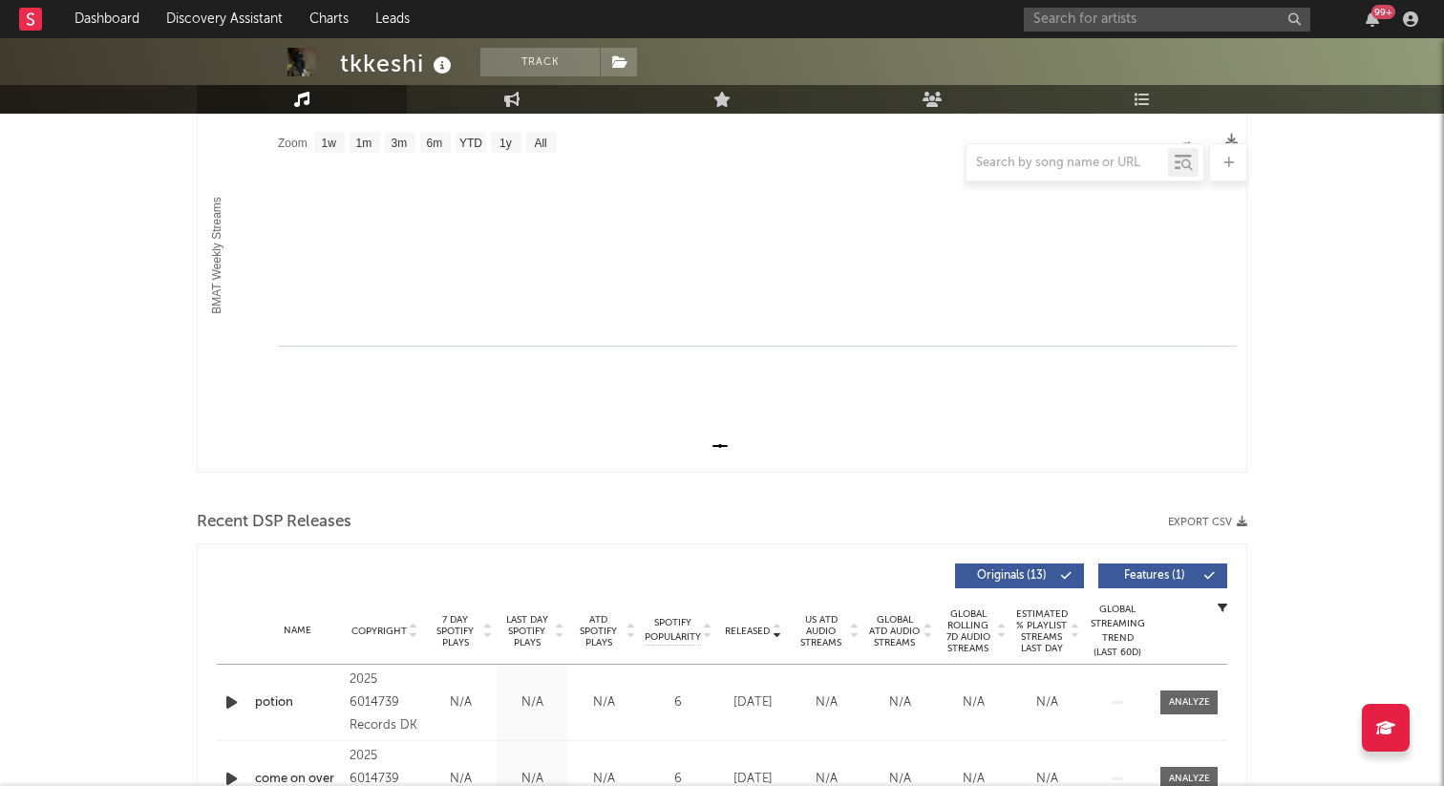
click at [453, 623] on span "7 Day Spotify Plays" at bounding box center [455, 631] width 51 height 34
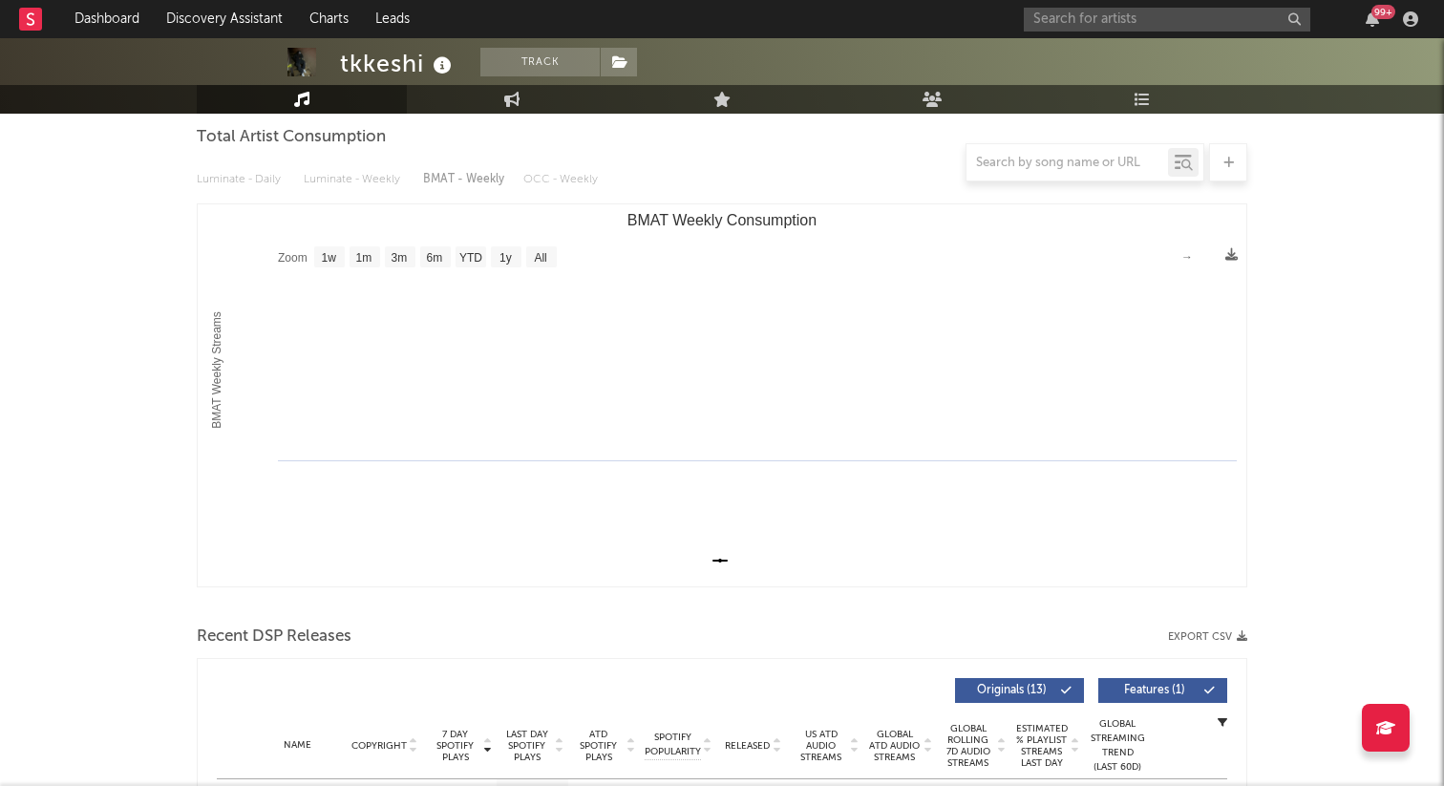
scroll to position [0, 0]
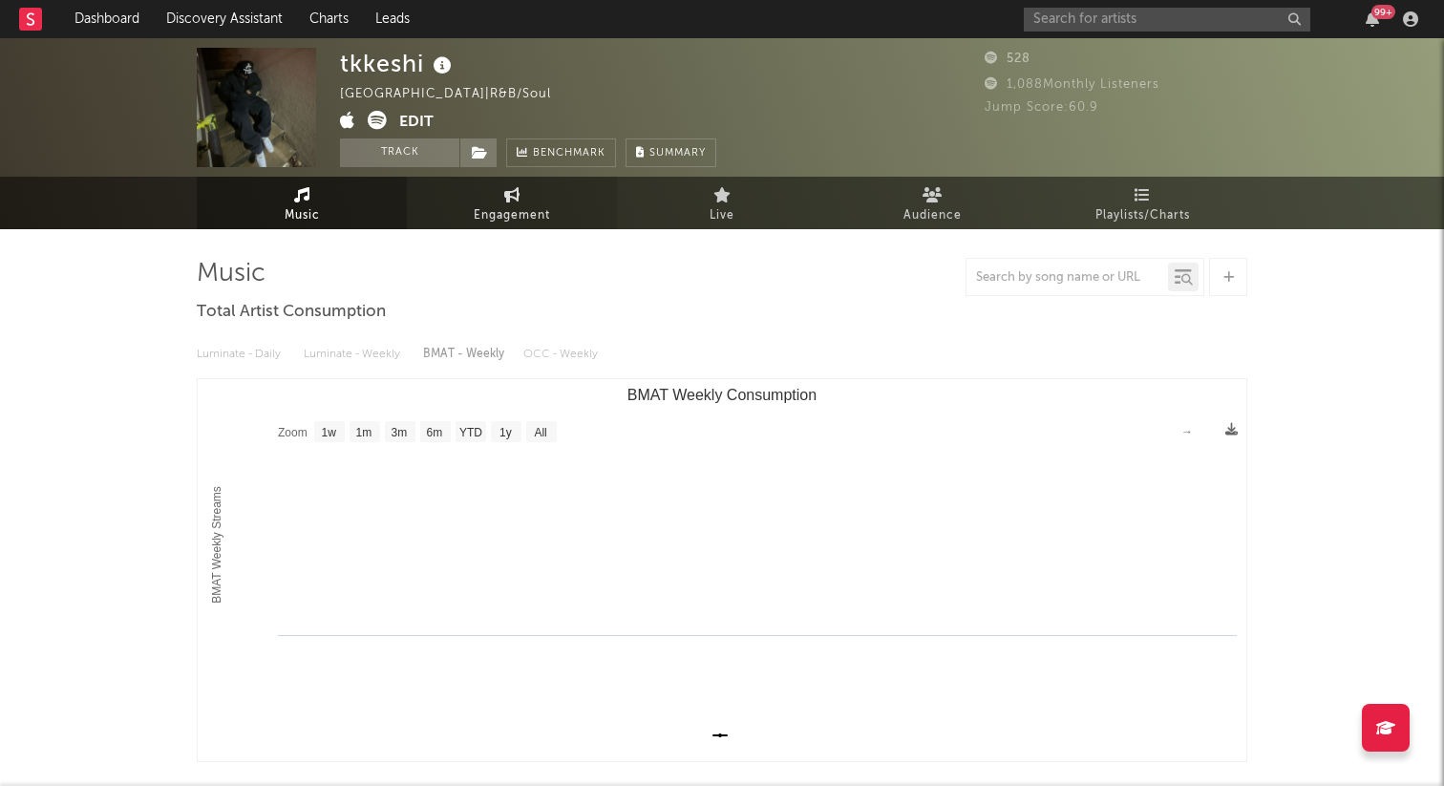
click at [484, 225] on span "Engagement" at bounding box center [512, 215] width 76 height 23
select select "1w"
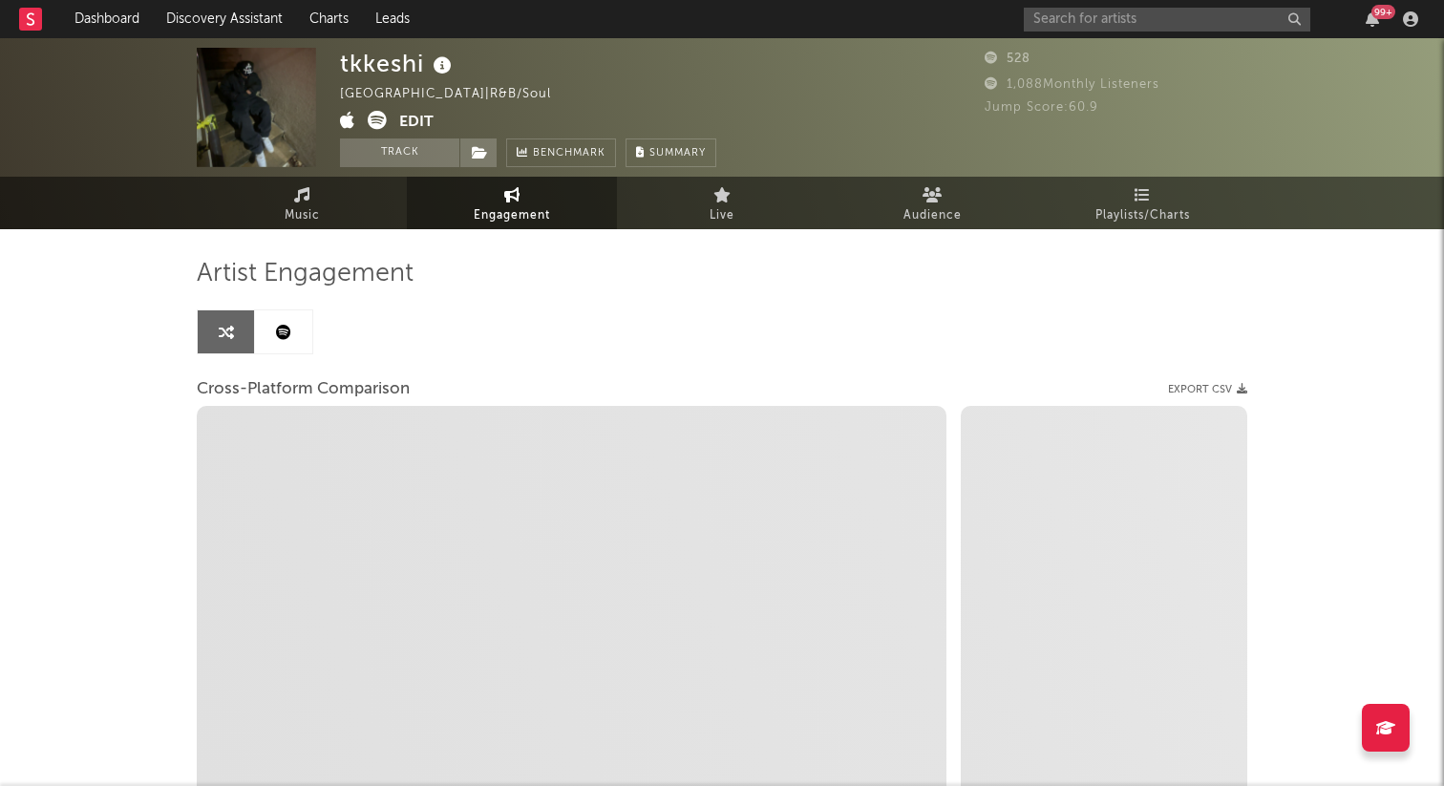
select select "1m"
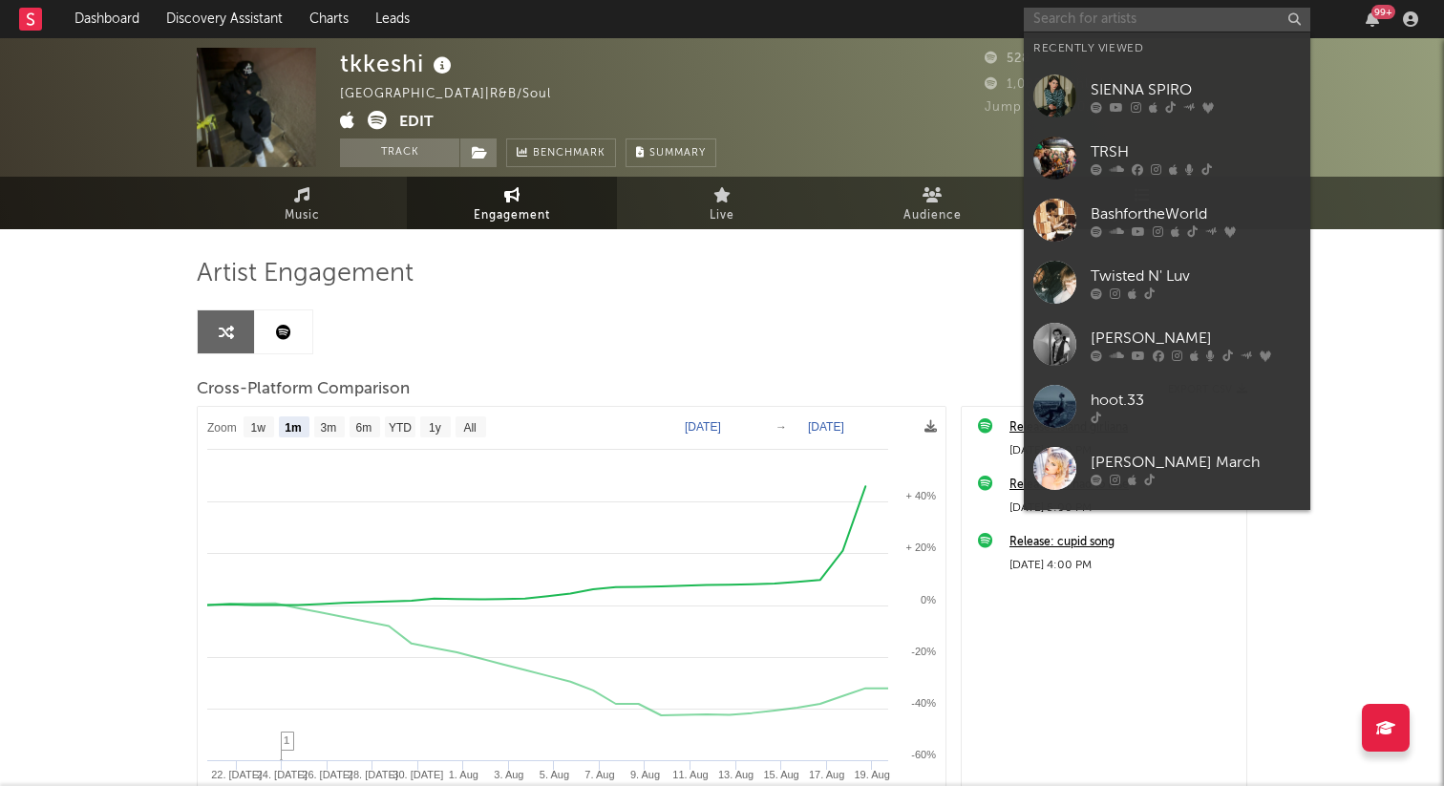
click at [1083, 18] on input "text" at bounding box center [1167, 20] width 286 height 24
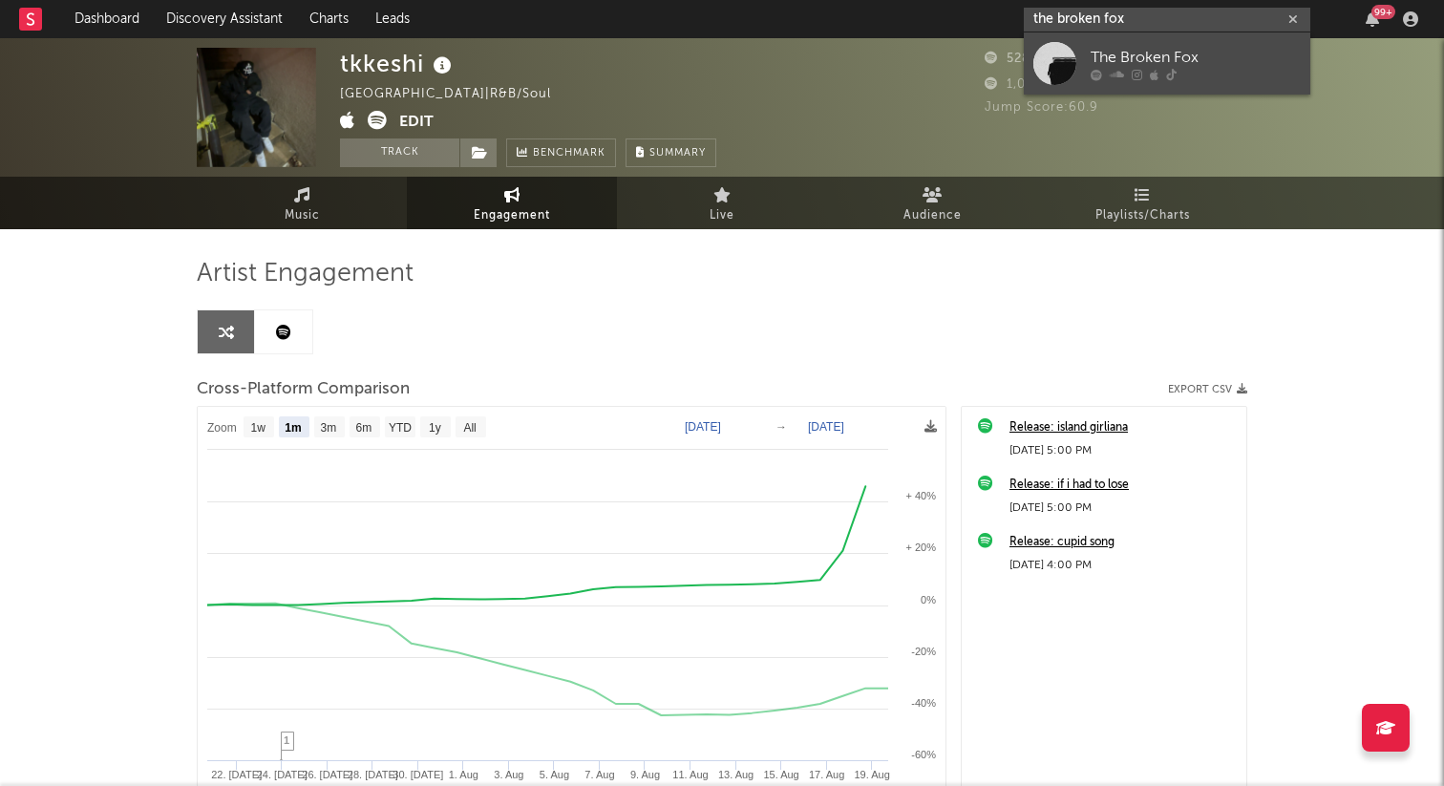
type input "the broken fox"
click at [1061, 72] on div at bounding box center [1054, 63] width 43 height 43
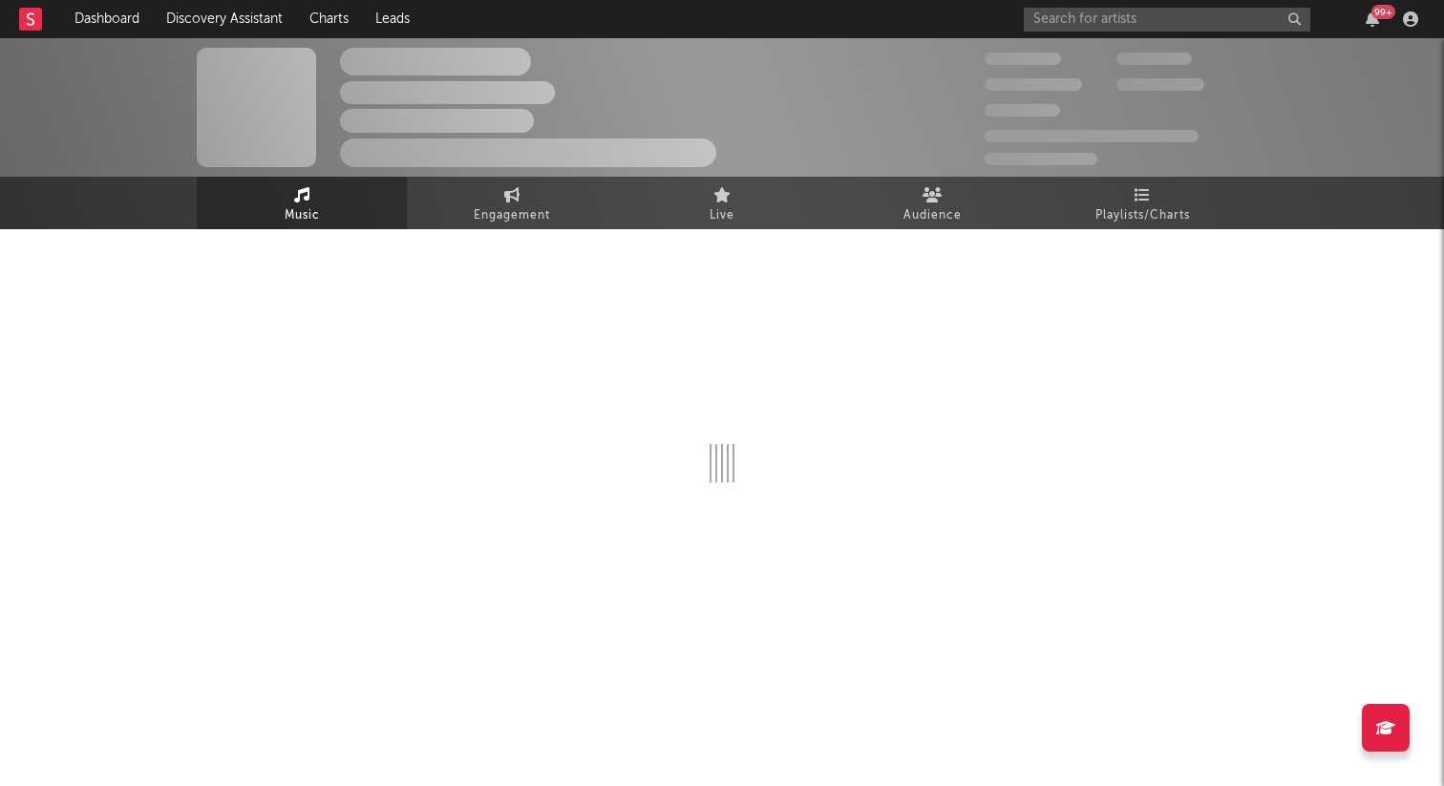
select select "1w"
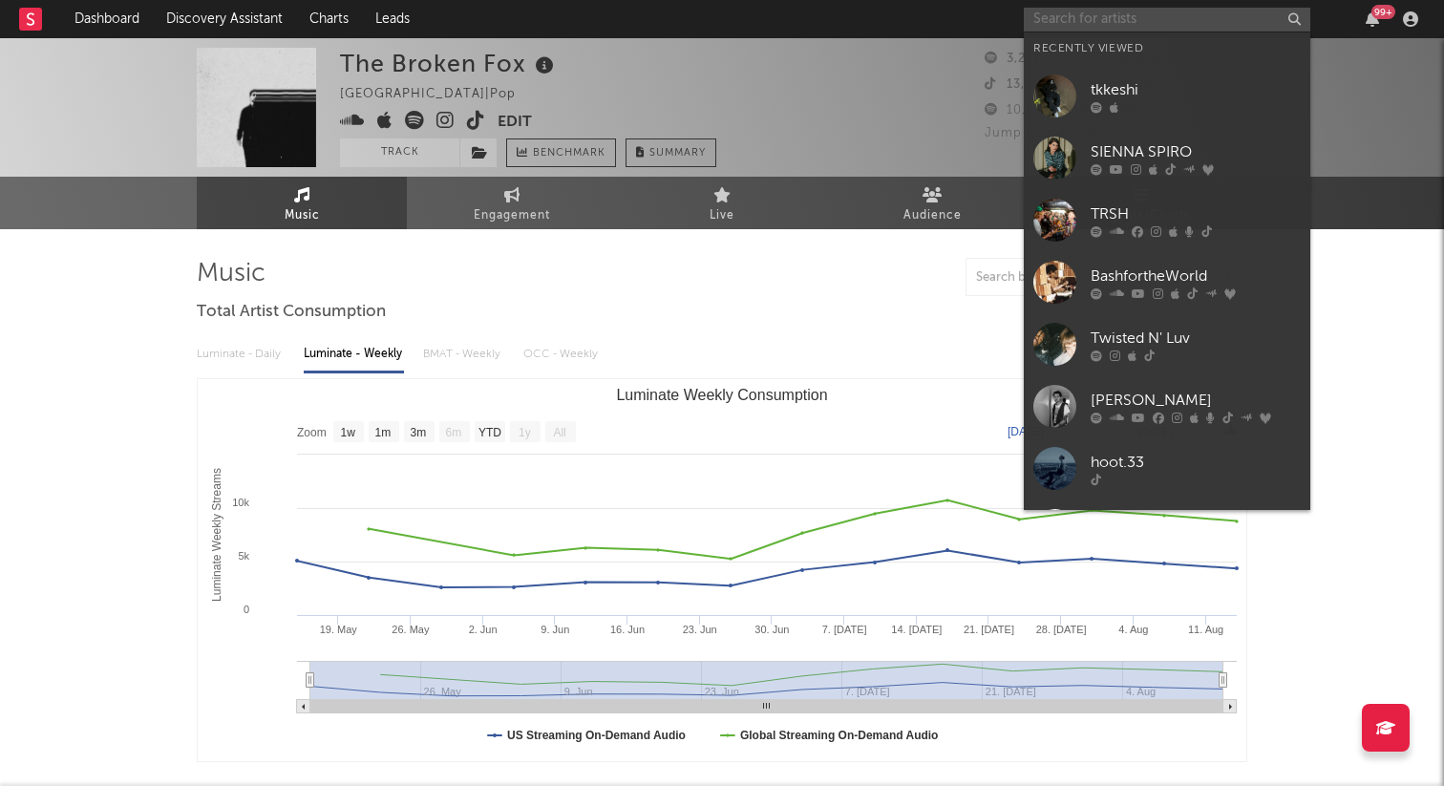
click at [1071, 28] on input "text" at bounding box center [1167, 20] width 286 height 24
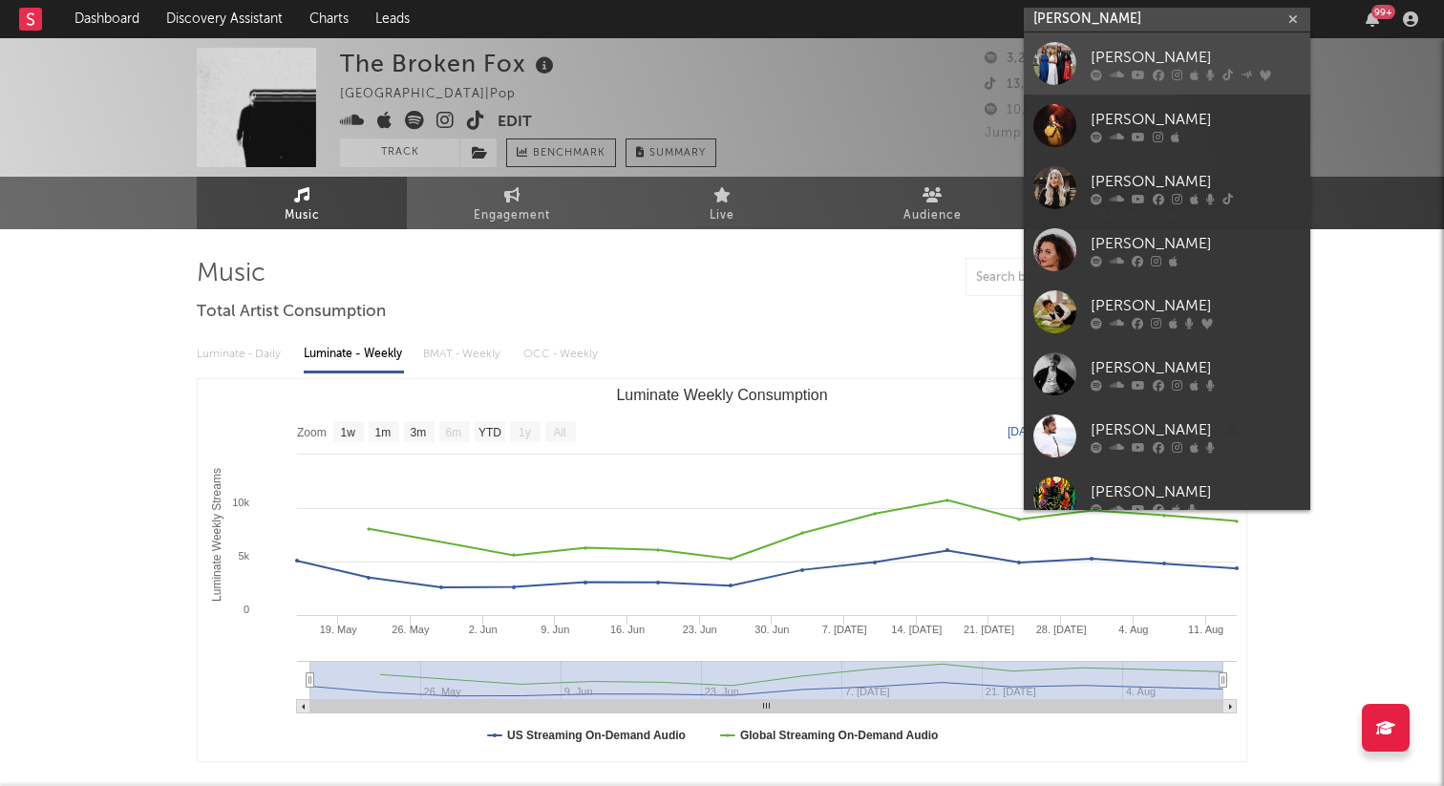
type input "kirby"
click at [1058, 57] on div at bounding box center [1054, 63] width 43 height 43
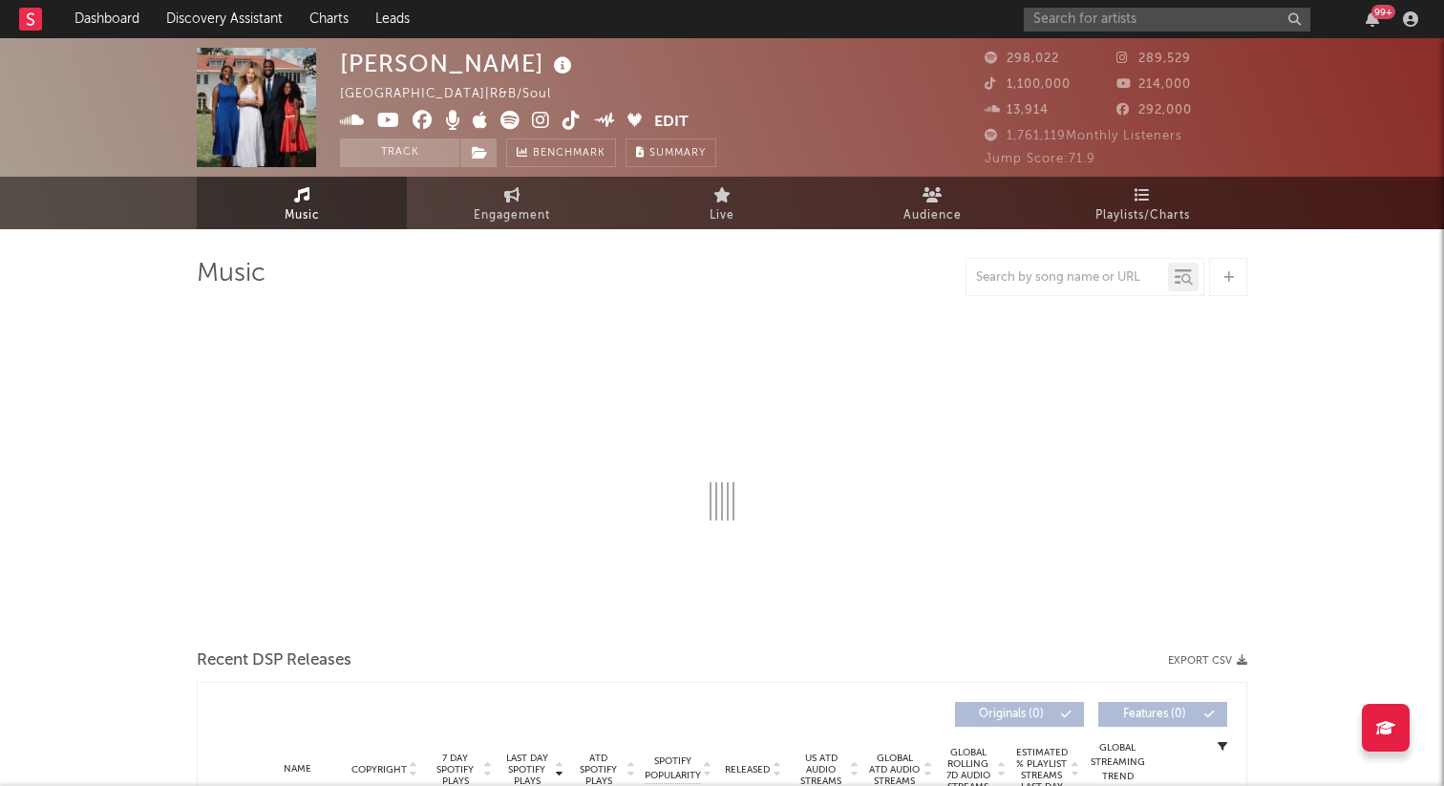
select select "6m"
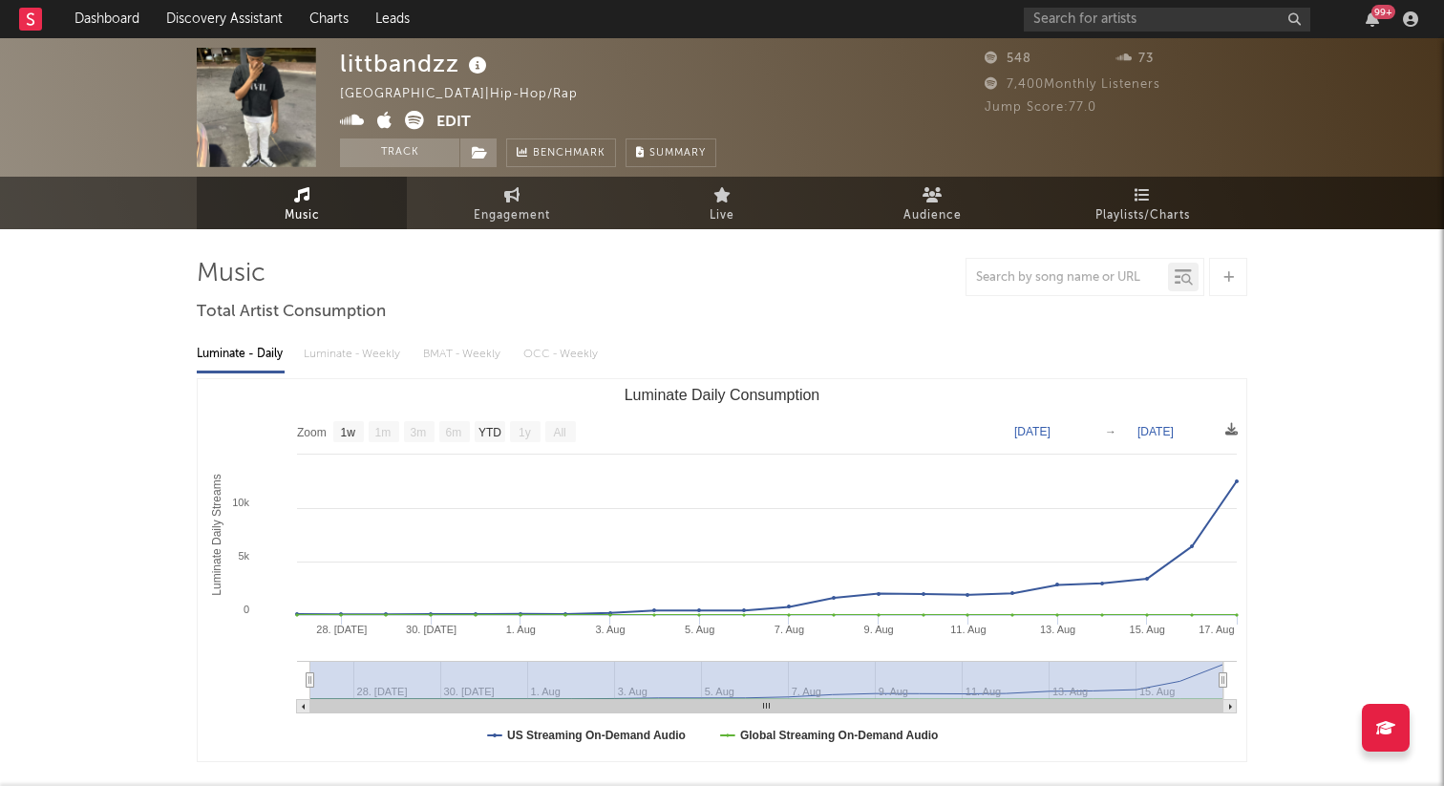
select select "1w"
click at [411, 111] on icon at bounding box center [414, 120] width 19 height 19
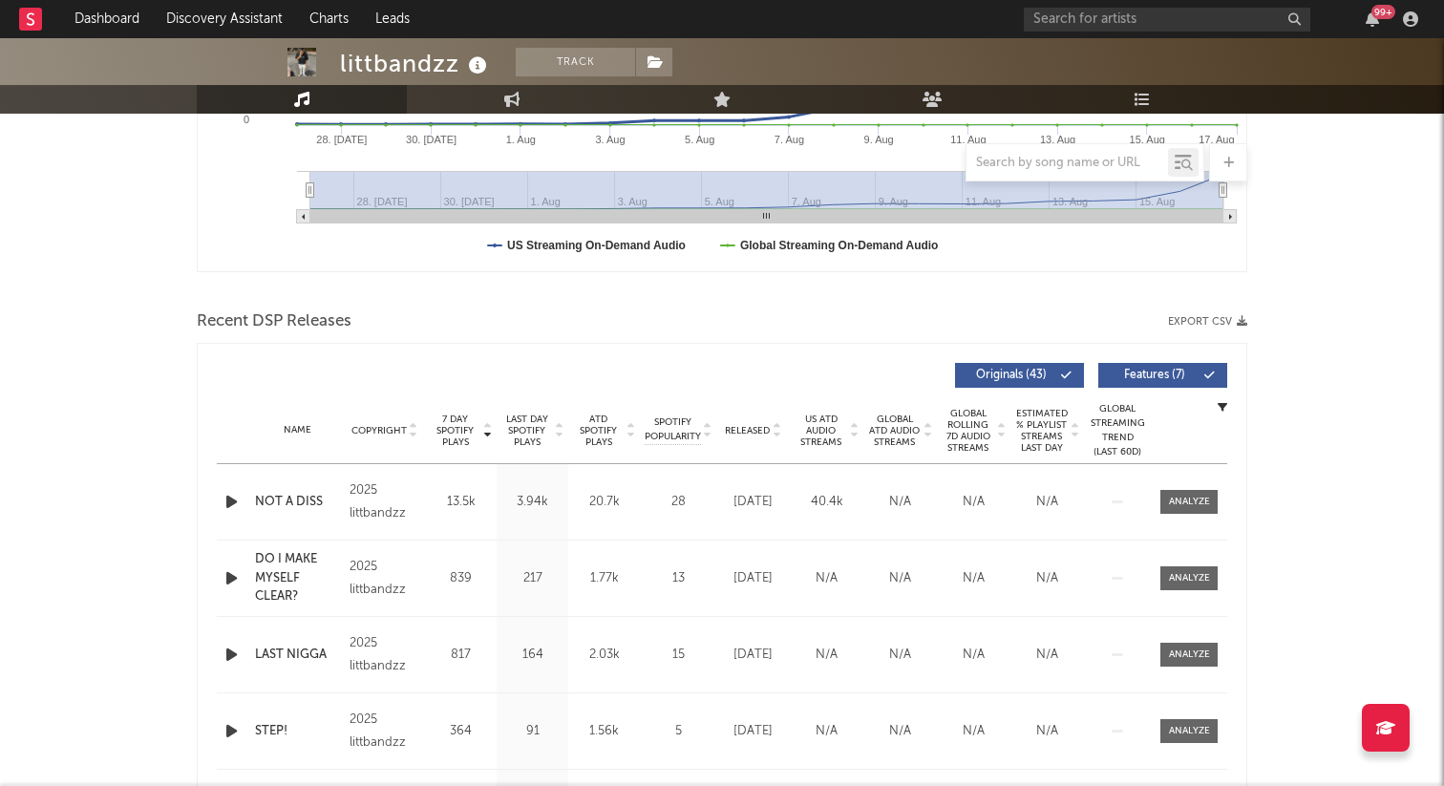
scroll to position [543, 0]
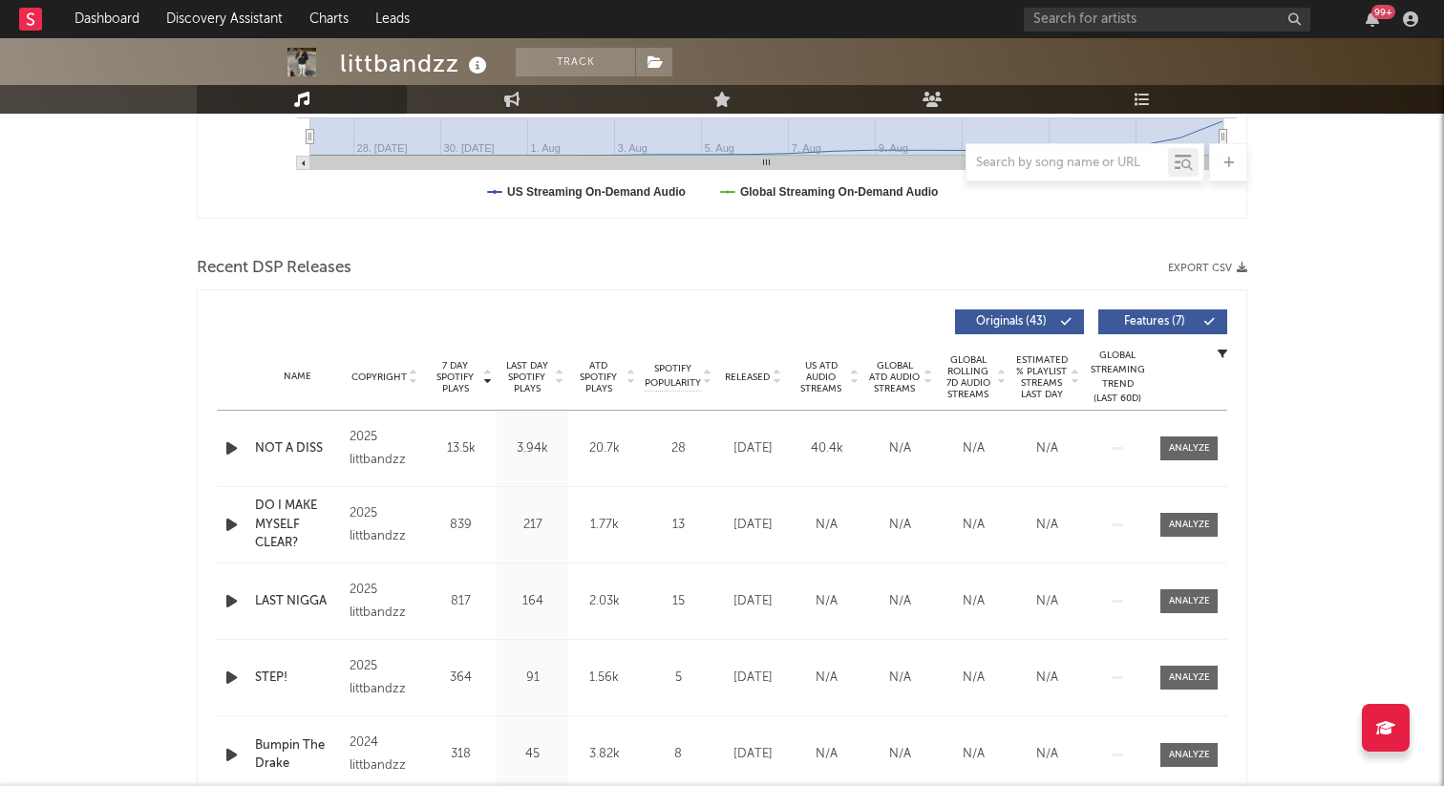
click at [809, 372] on span "US ATD Audio Streams" at bounding box center [820, 377] width 53 height 34
click at [736, 372] on span "Released" at bounding box center [747, 376] width 45 height 11
click at [489, 366] on div at bounding box center [485, 377] width 11 height 34
click at [464, 373] on span "7 Day Spotify Plays" at bounding box center [455, 377] width 51 height 34
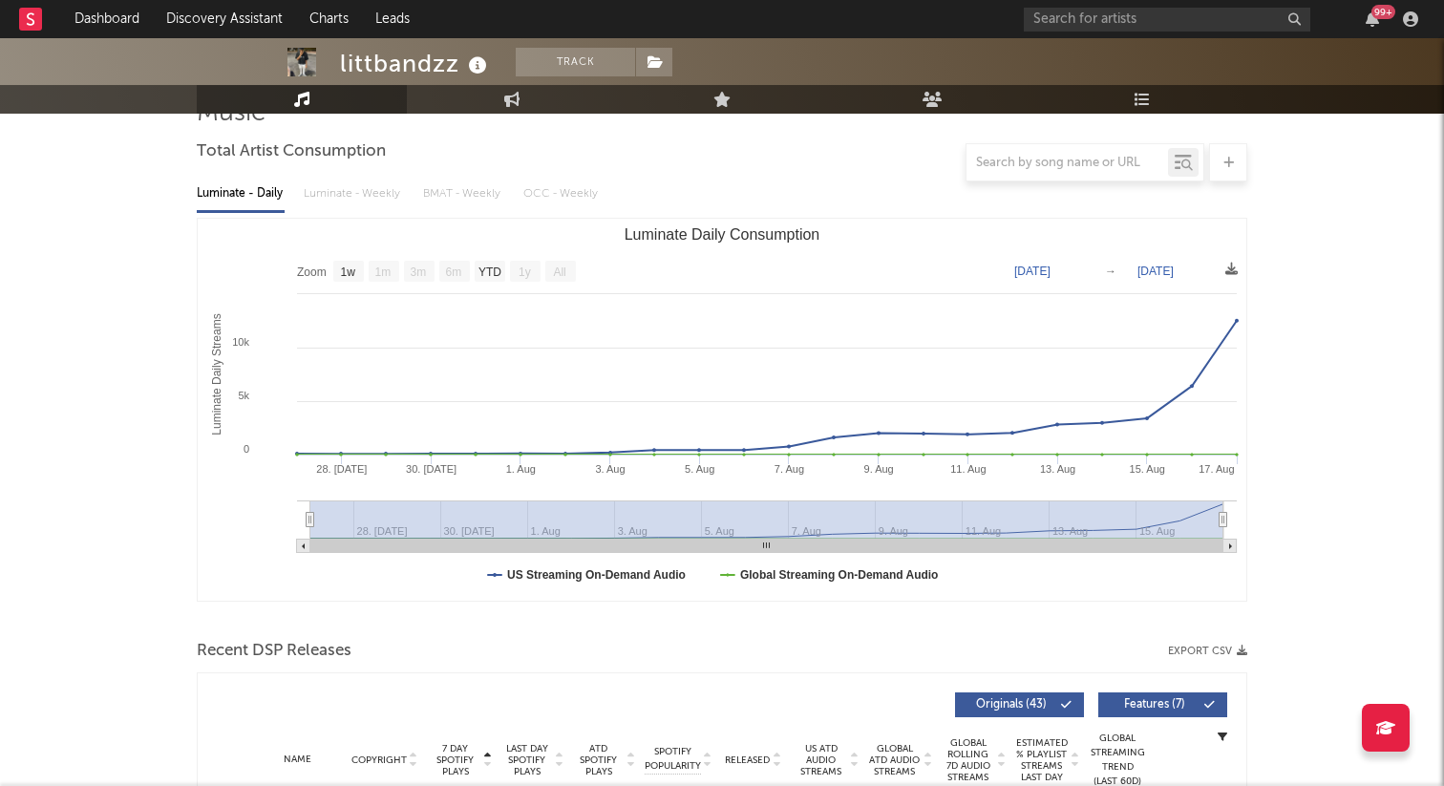
scroll to position [0, 0]
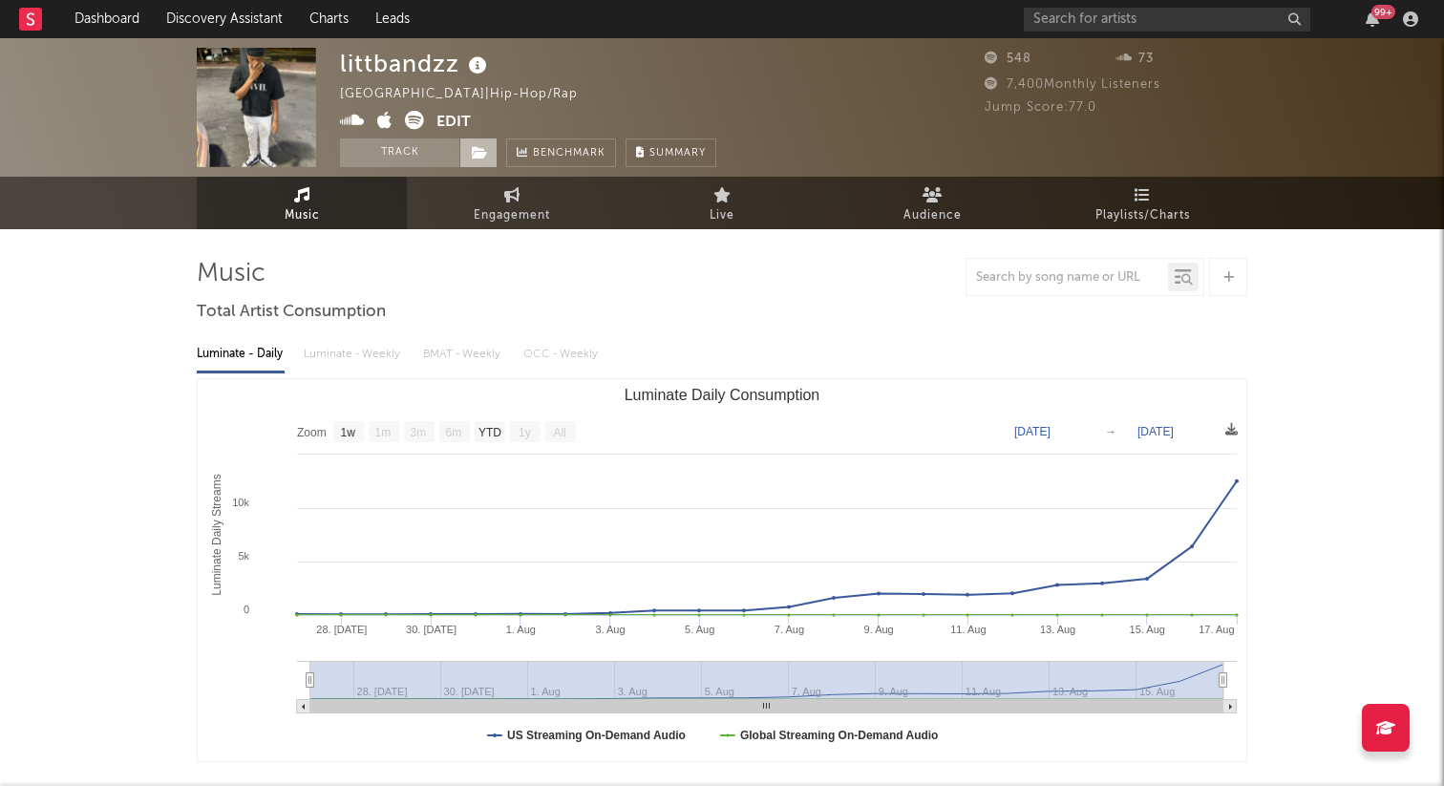
click at [479, 159] on icon at bounding box center [480, 152] width 16 height 13
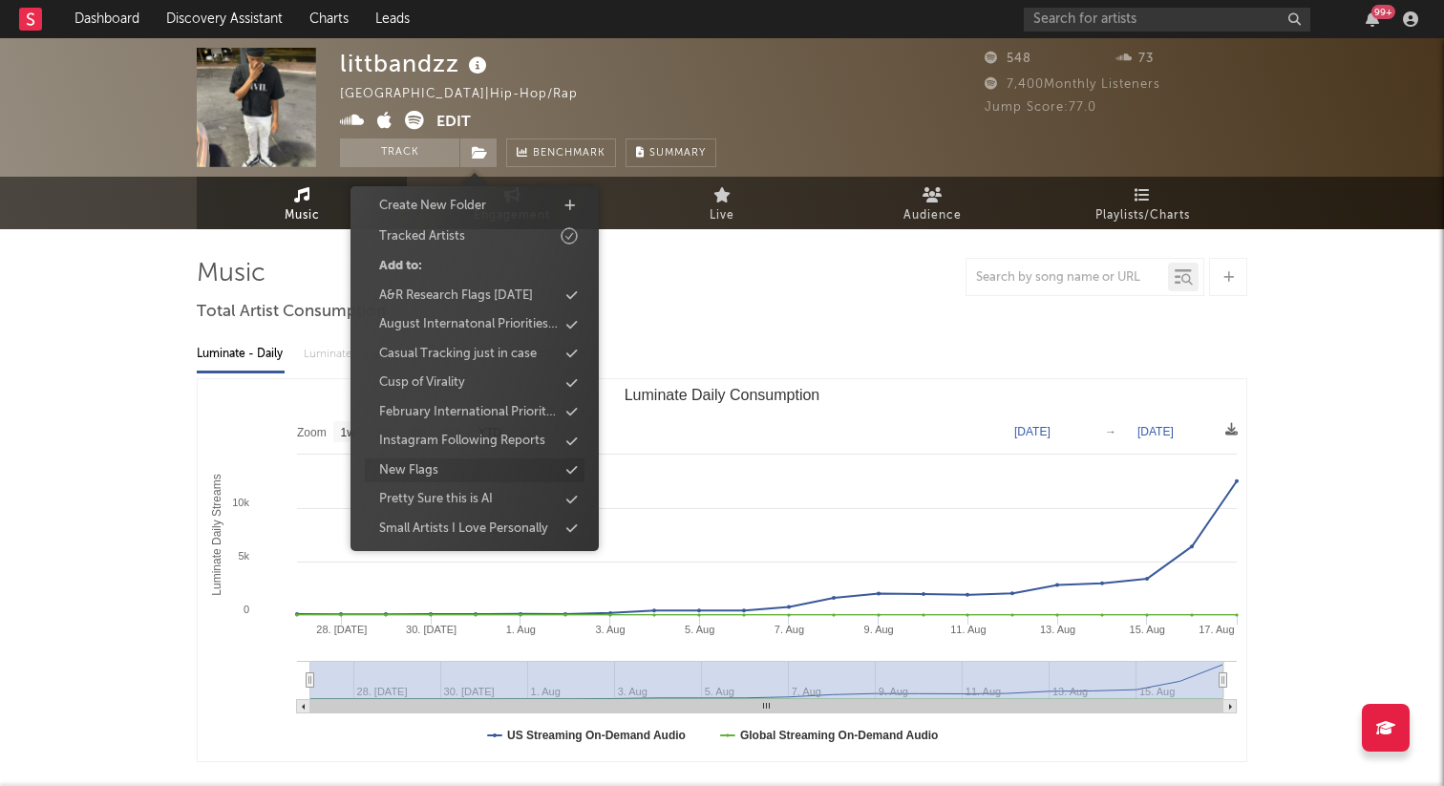
scroll to position [71, 0]
click at [464, 343] on div "Casual Tracking just in case" at bounding box center [458, 350] width 158 height 19
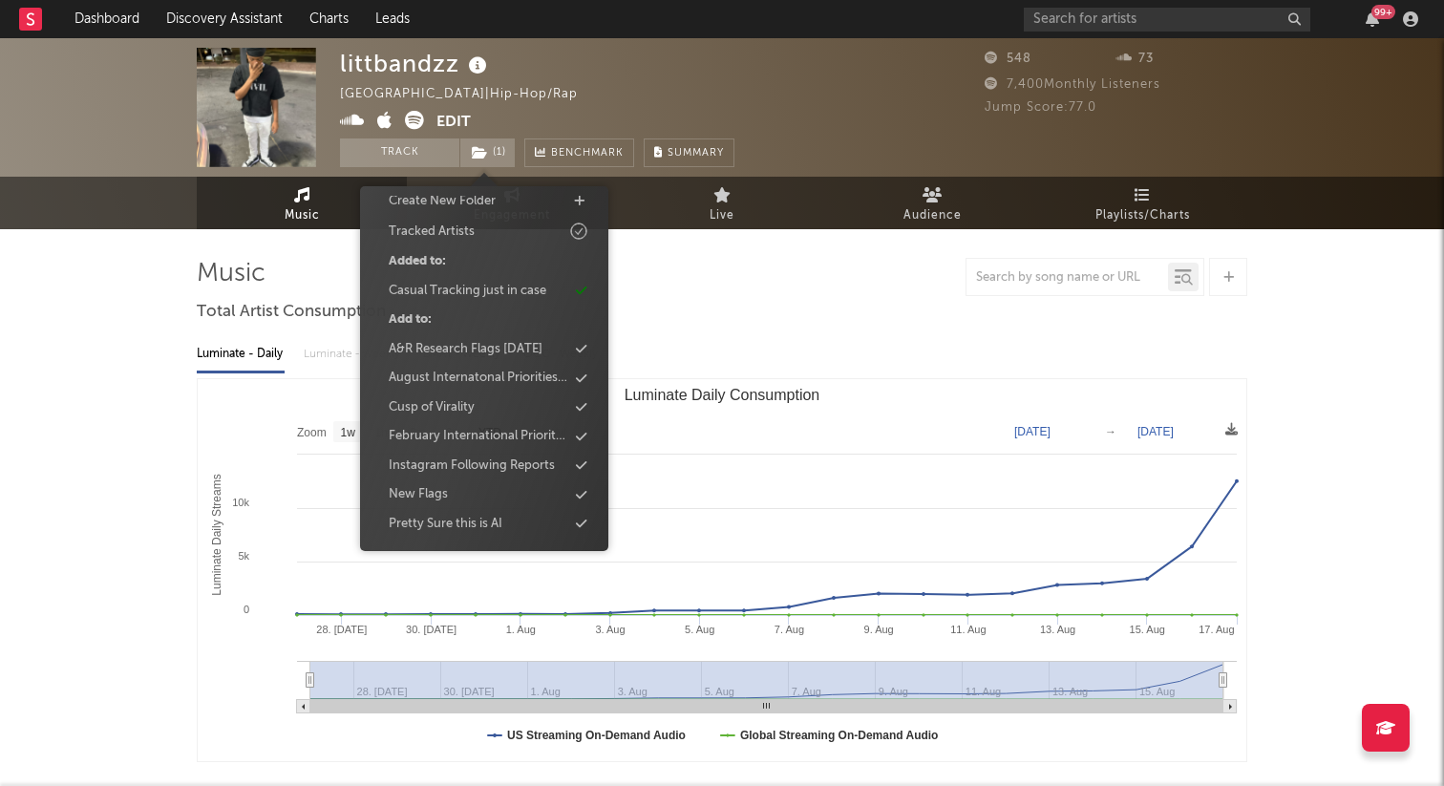
click at [649, 341] on div "Luminate - Daily Luminate - Weekly BMAT - Weekly OCC - Weekly" at bounding box center [722, 354] width 1050 height 32
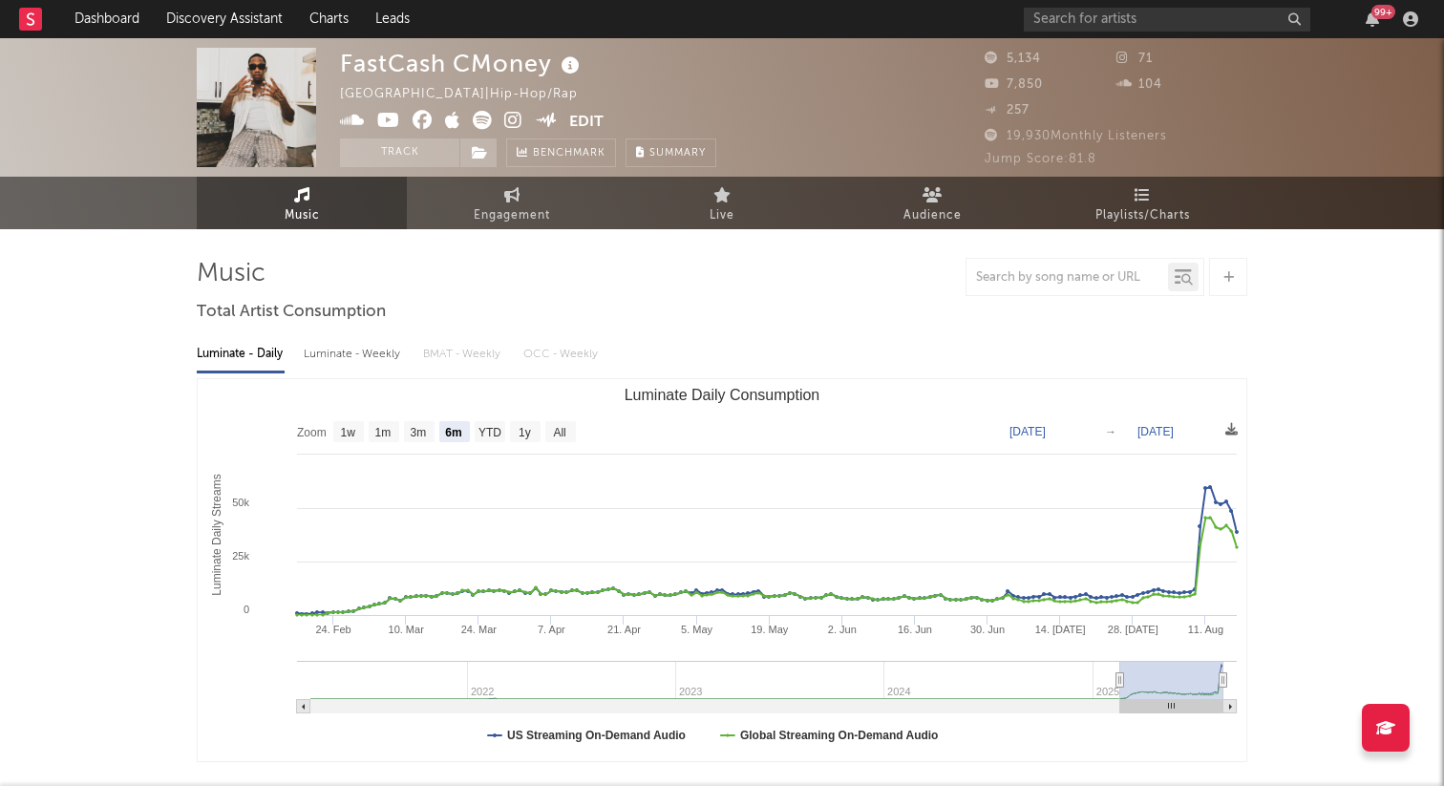
select select "6m"
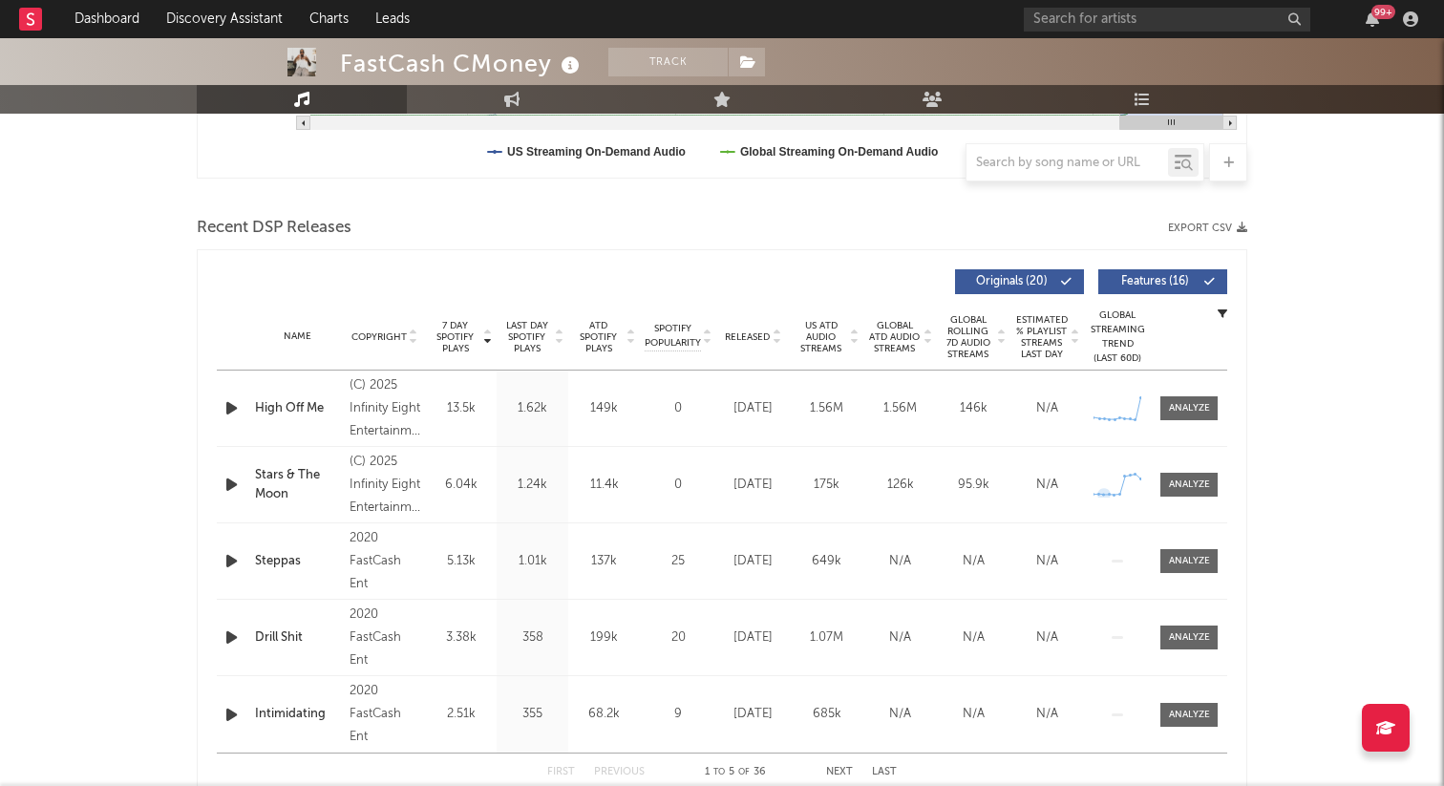
scroll to position [577, 0]
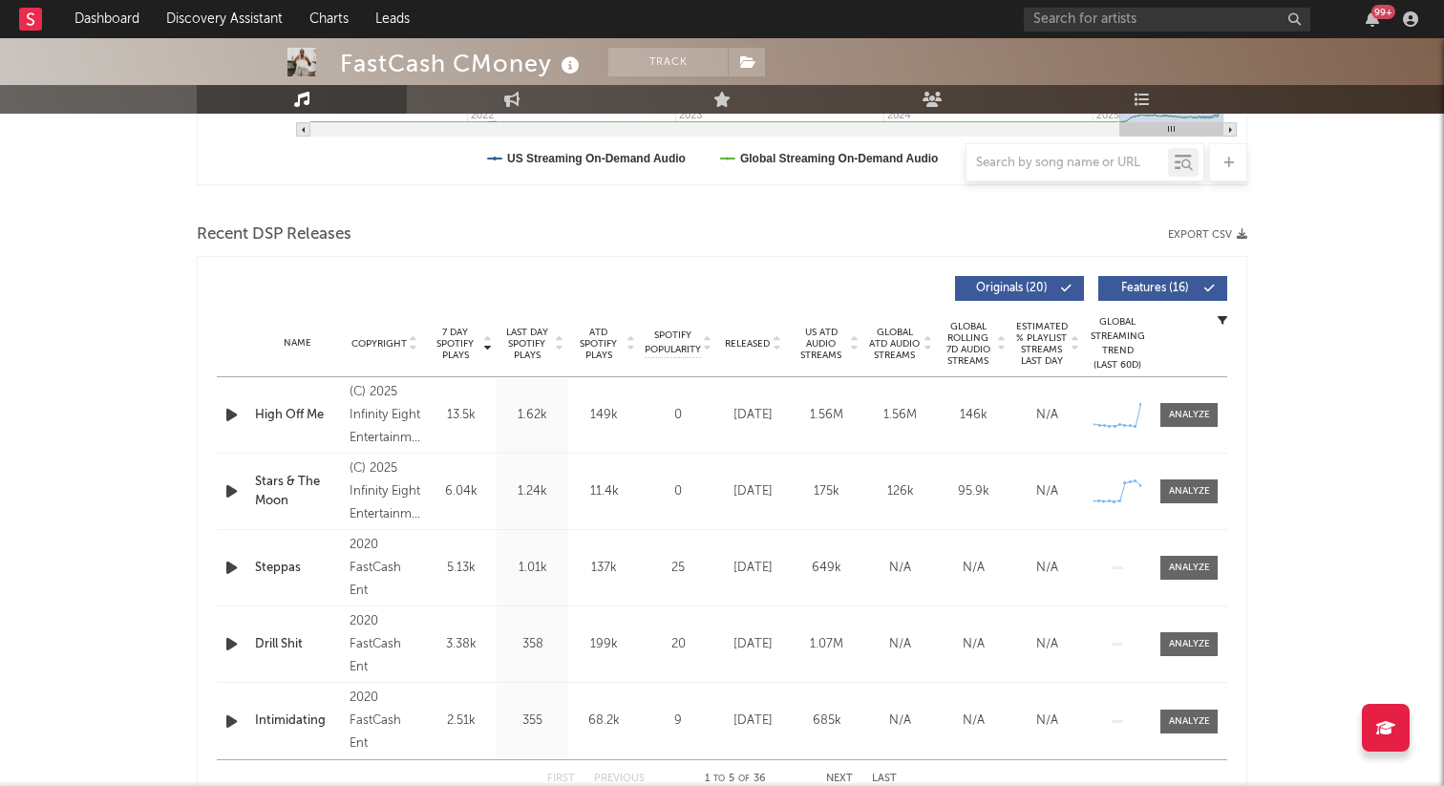
click at [734, 339] on span "Released" at bounding box center [747, 343] width 45 height 11
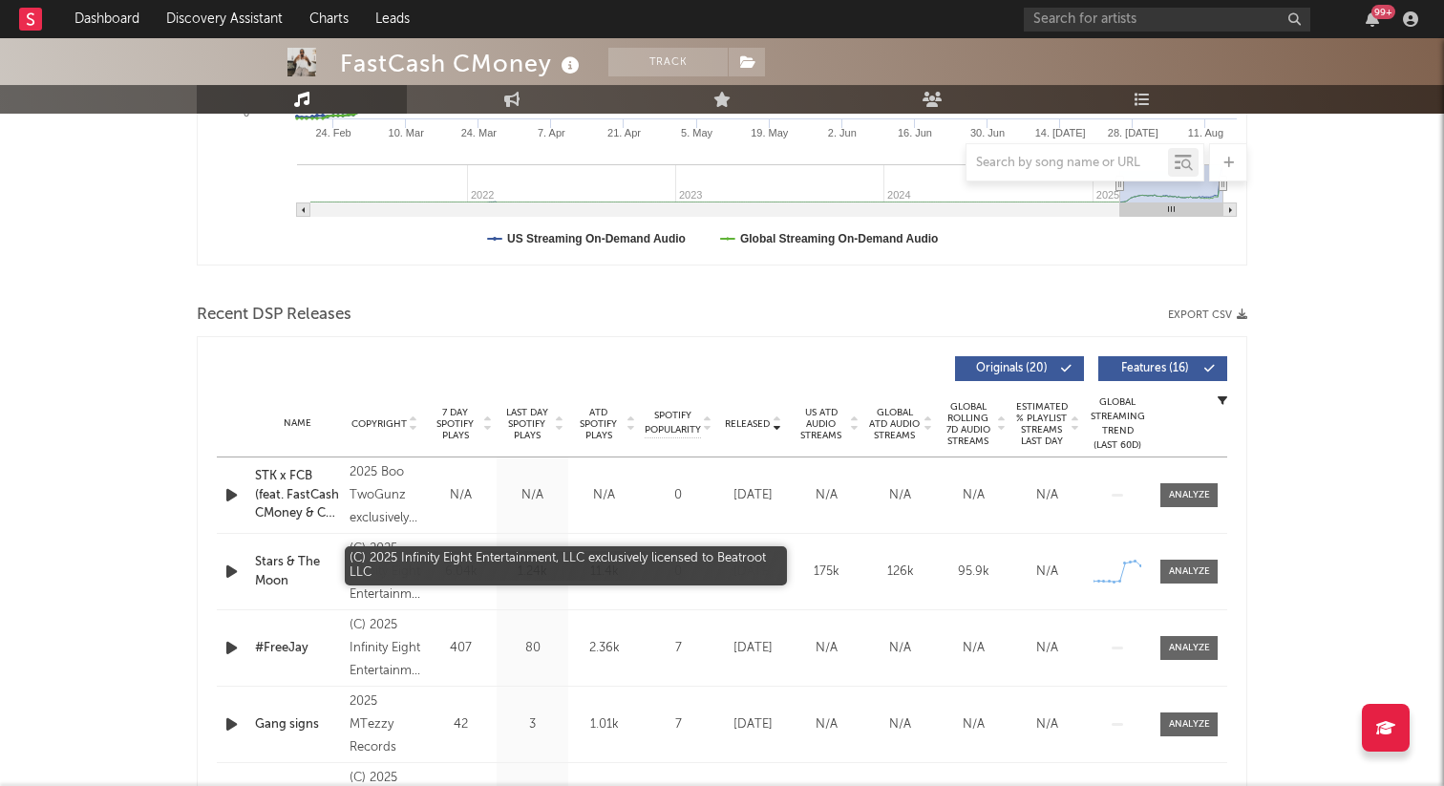
scroll to position [483, 0]
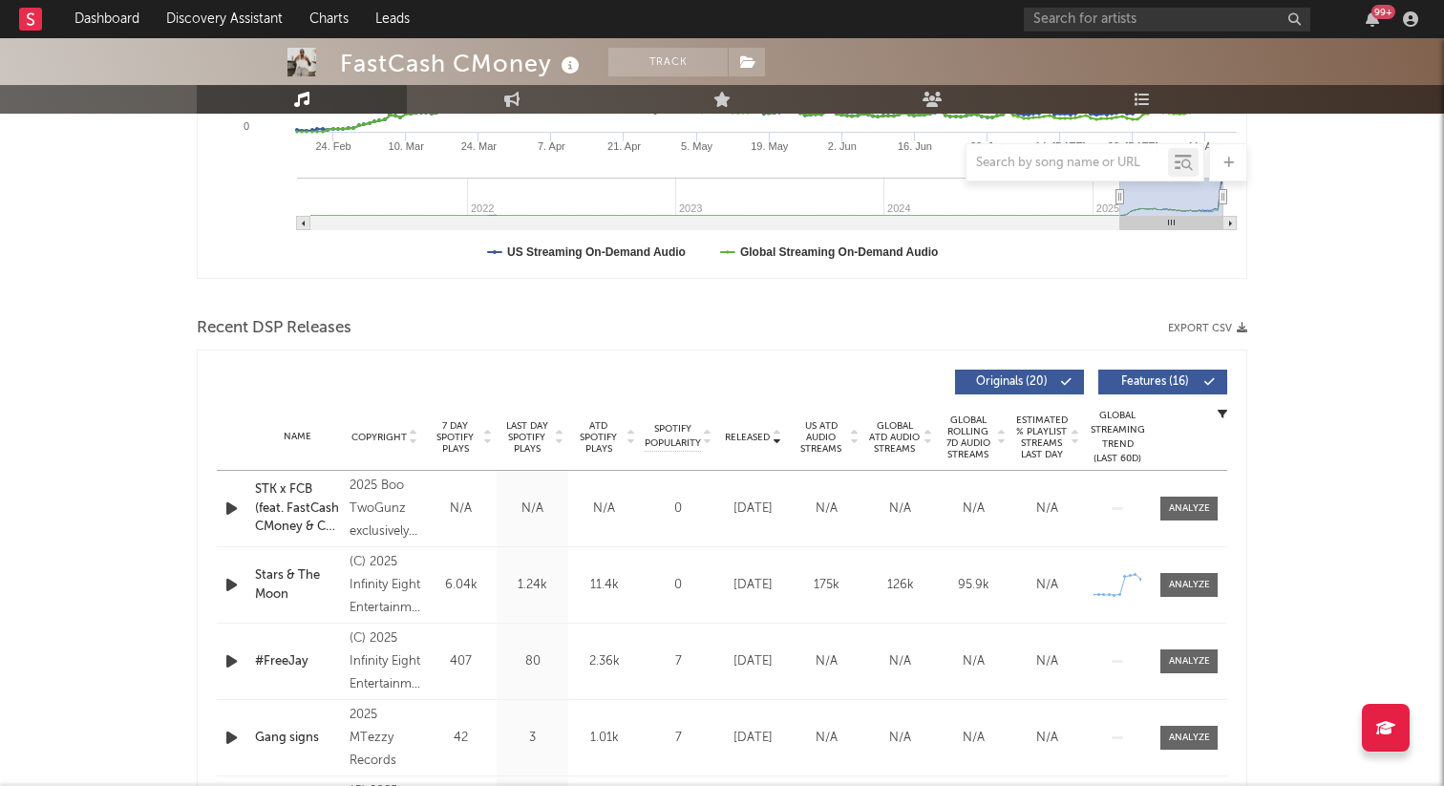
click at [457, 432] on span "7 Day Spotify Plays" at bounding box center [455, 437] width 51 height 34
click at [1208, 508] on div at bounding box center [1189, 508] width 41 height 14
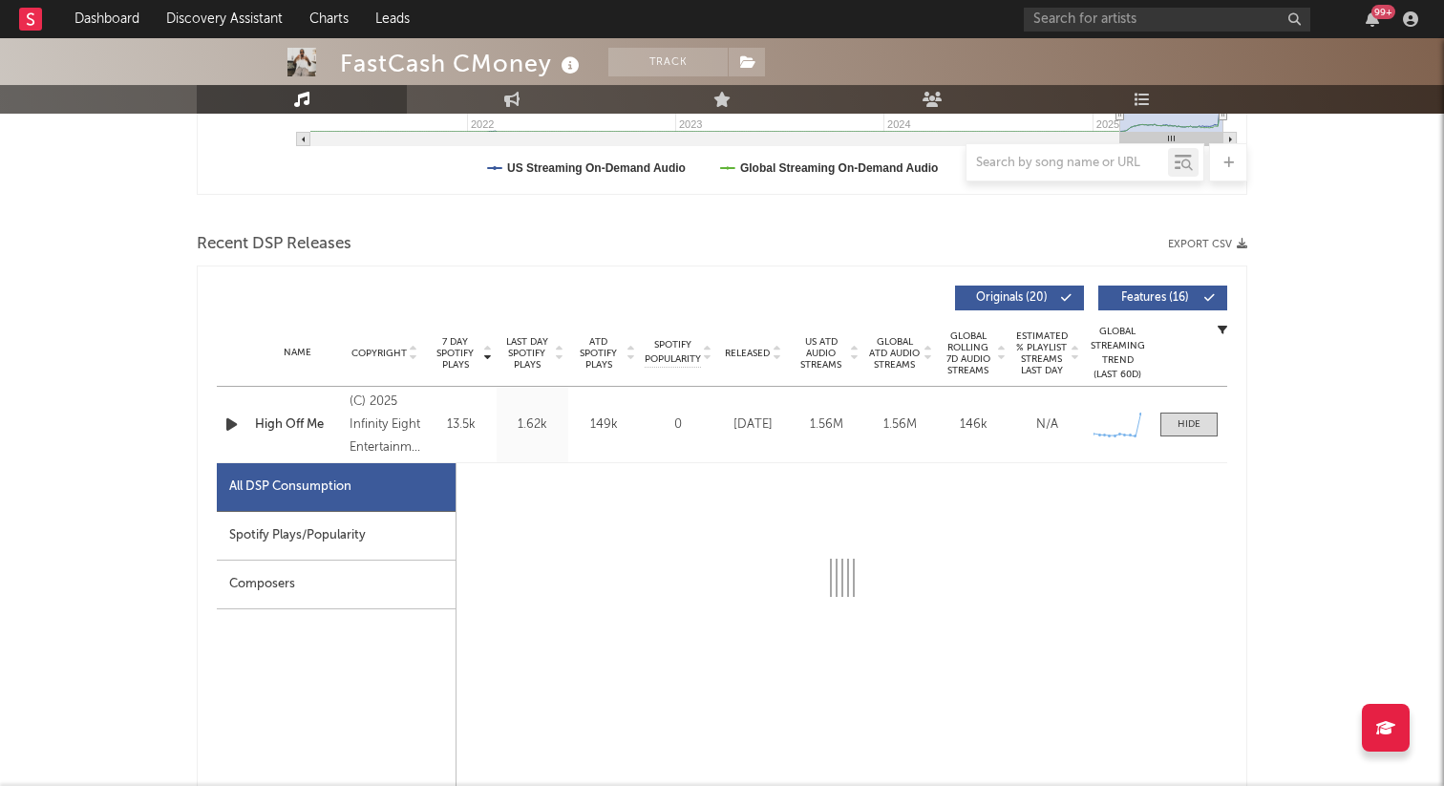
scroll to position [766, 0]
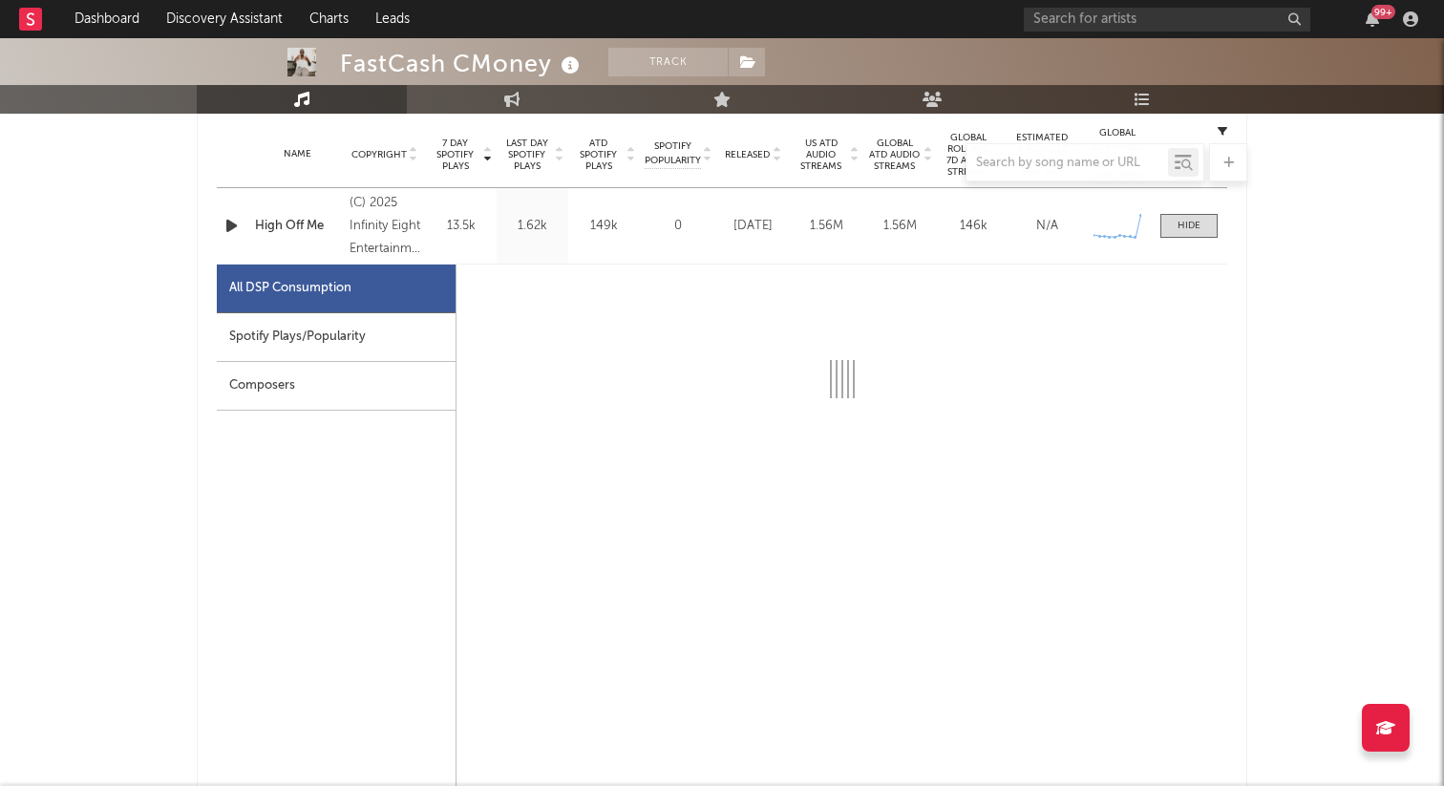
select select "1w"
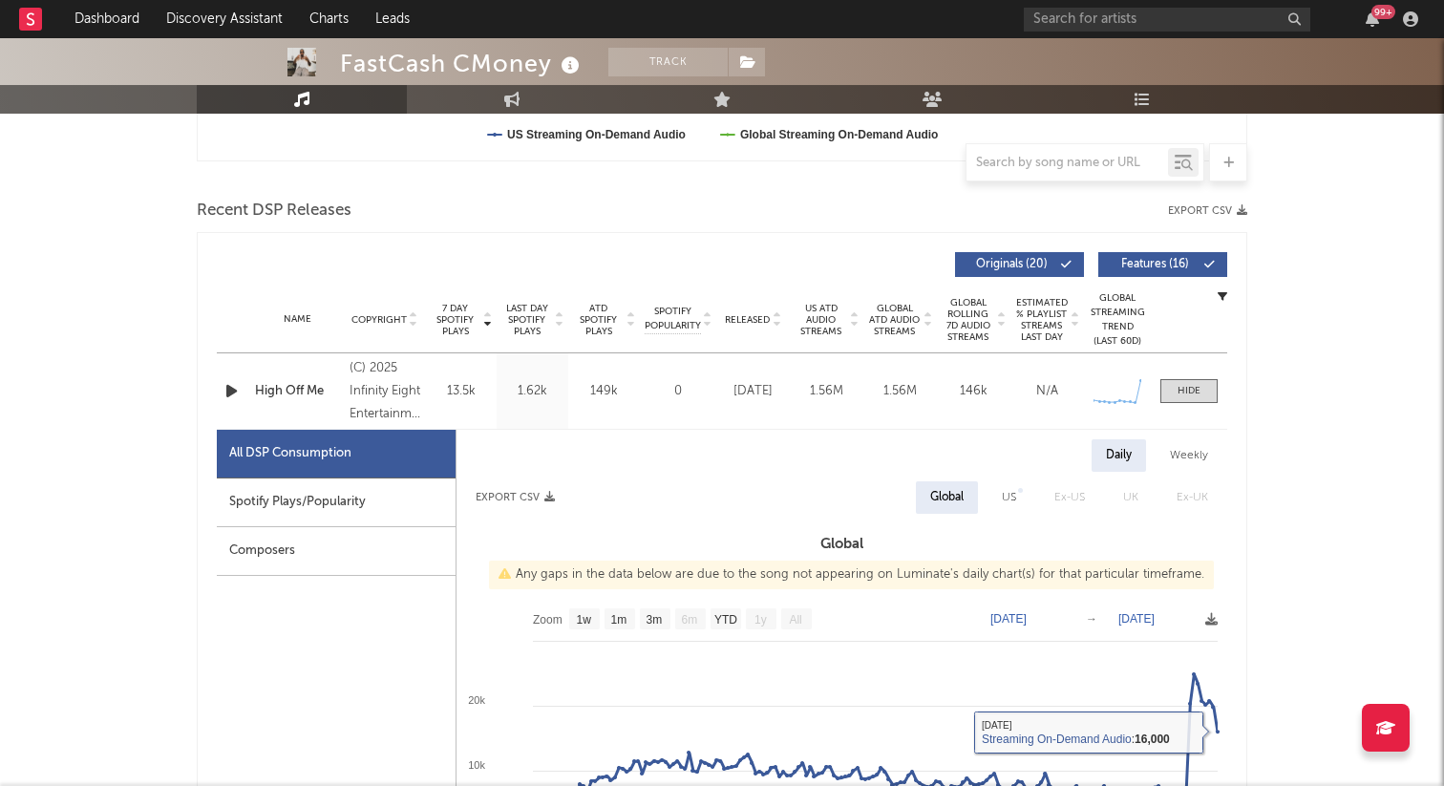
scroll to position [509, 0]
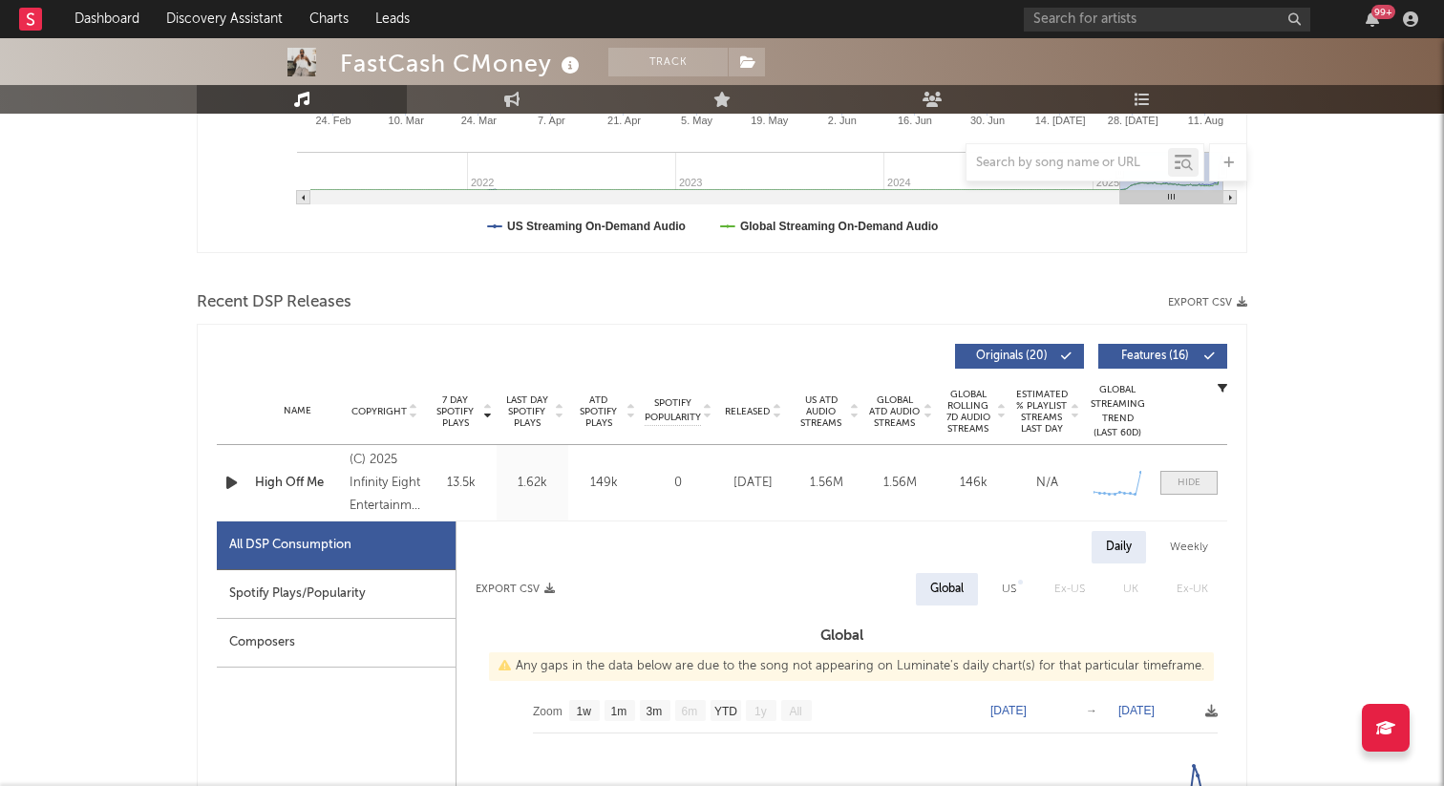
click at [1191, 476] on div at bounding box center [1188, 483] width 23 height 14
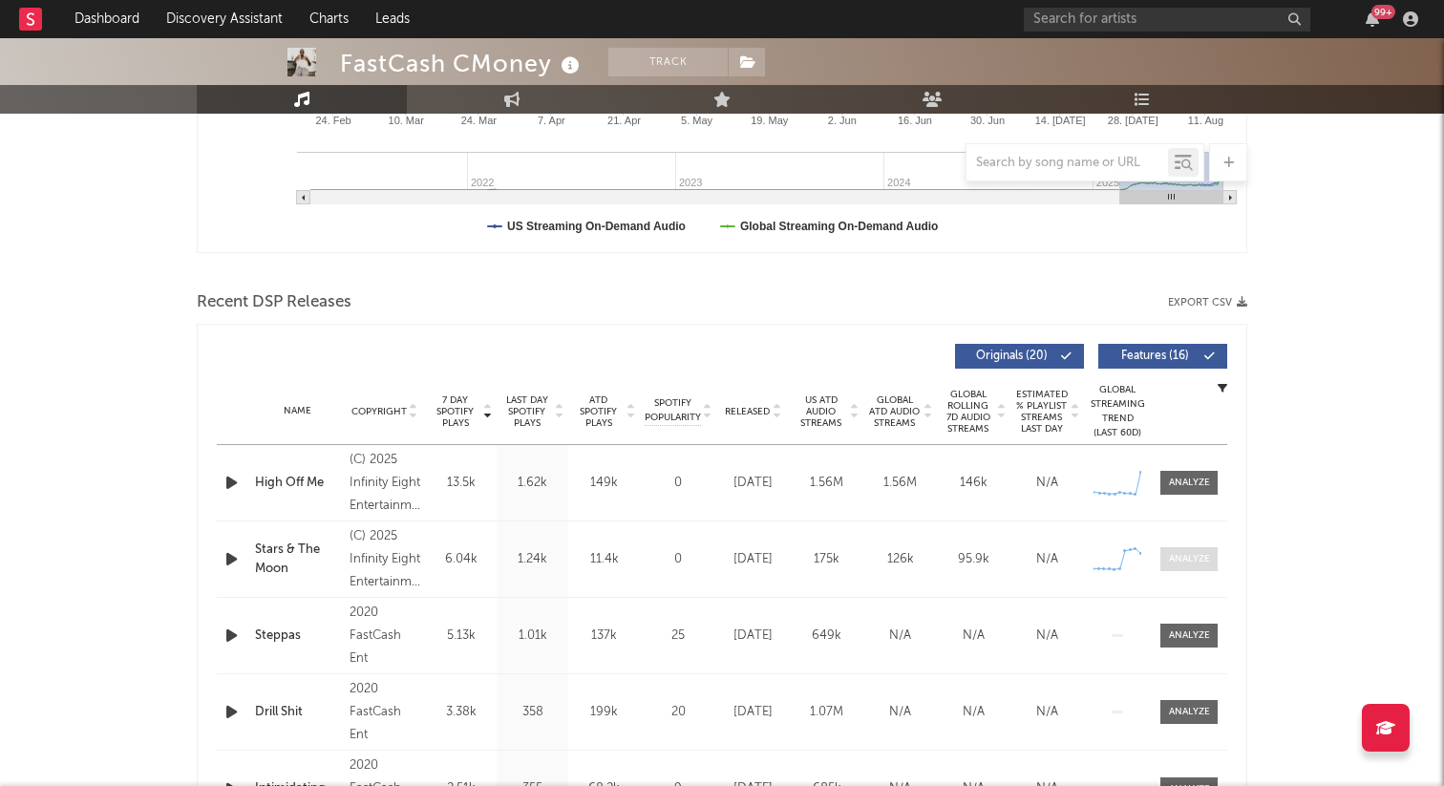
click at [1186, 553] on div at bounding box center [1189, 559] width 41 height 14
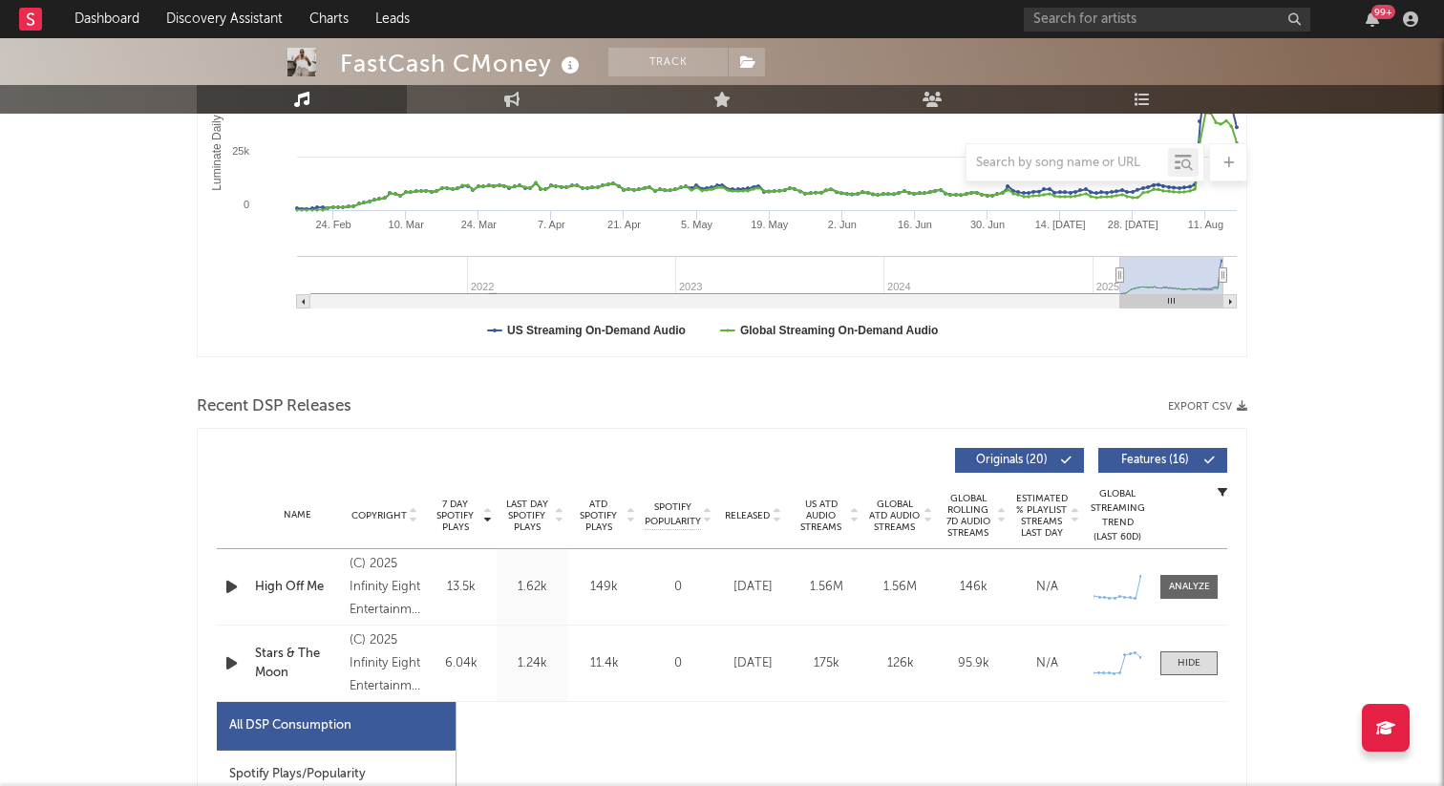
select select "1w"
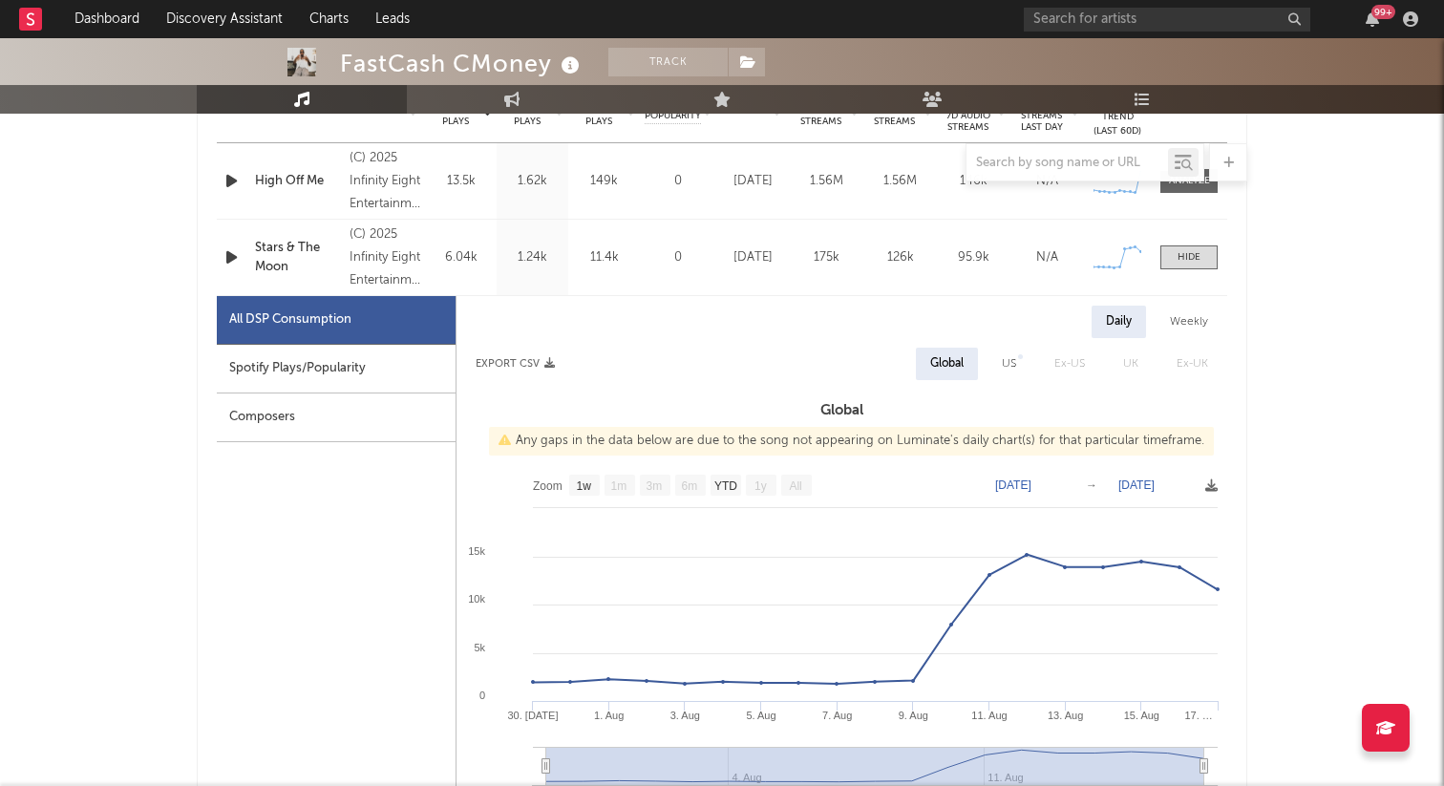
scroll to position [827, 0]
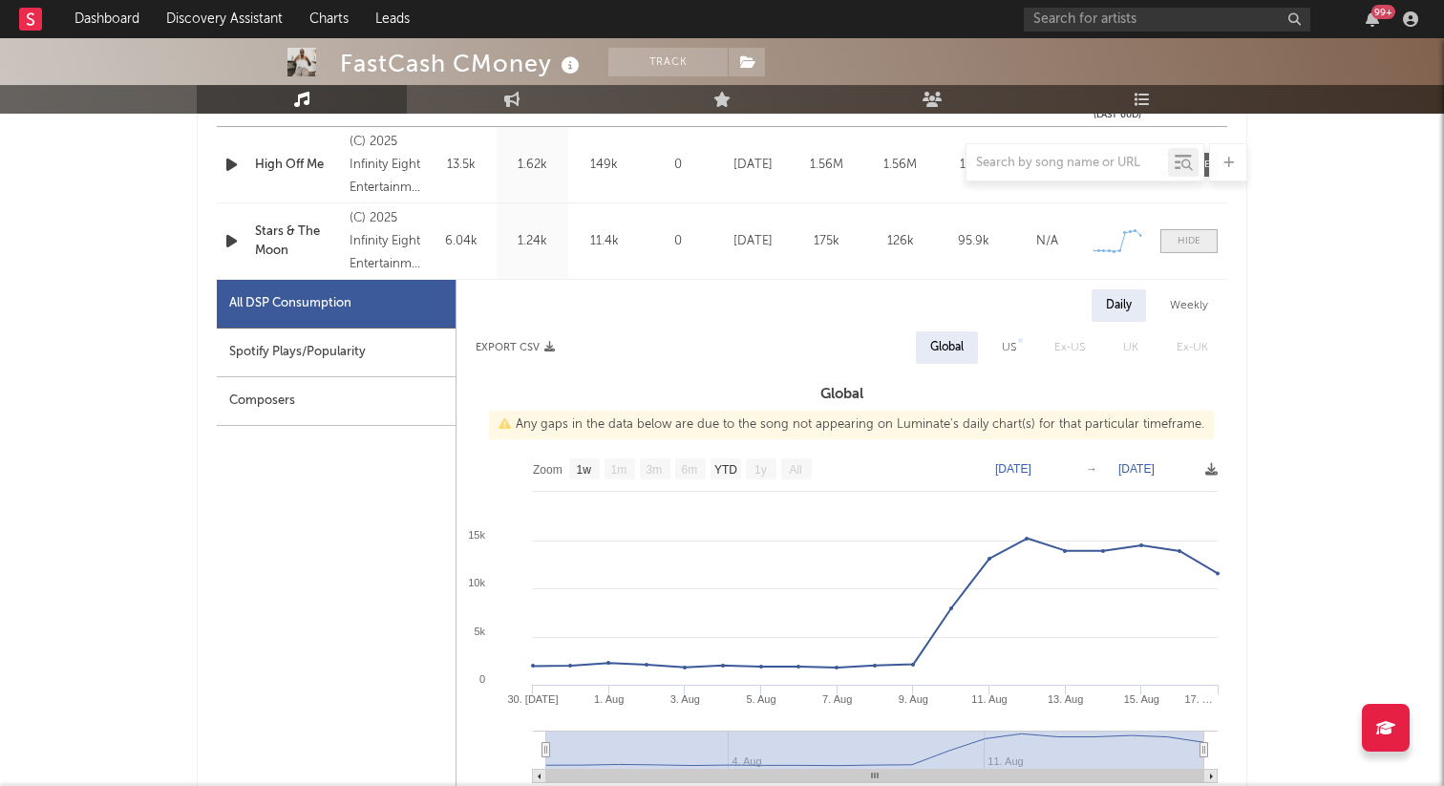
click at [1195, 241] on div at bounding box center [1188, 241] width 23 height 14
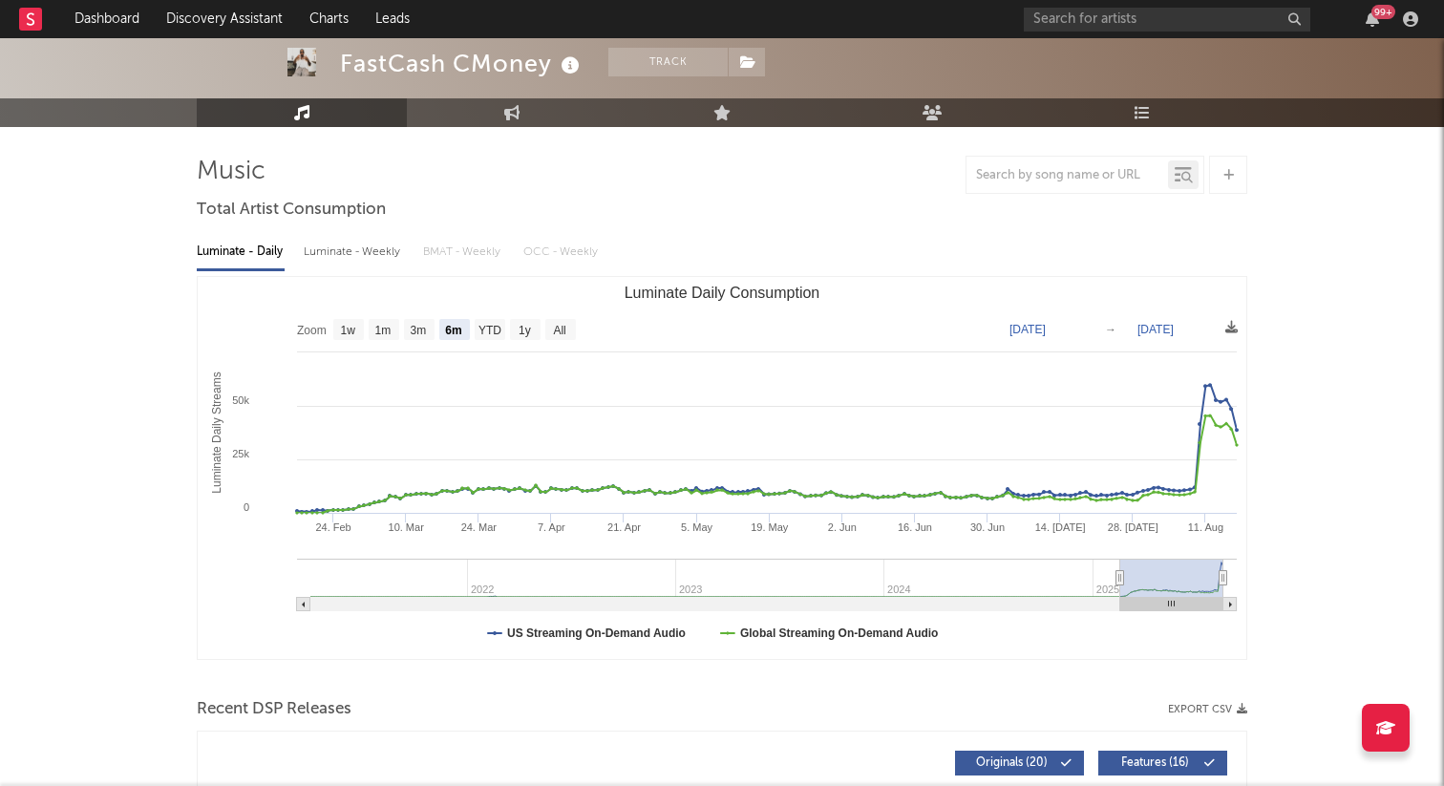
scroll to position [0, 0]
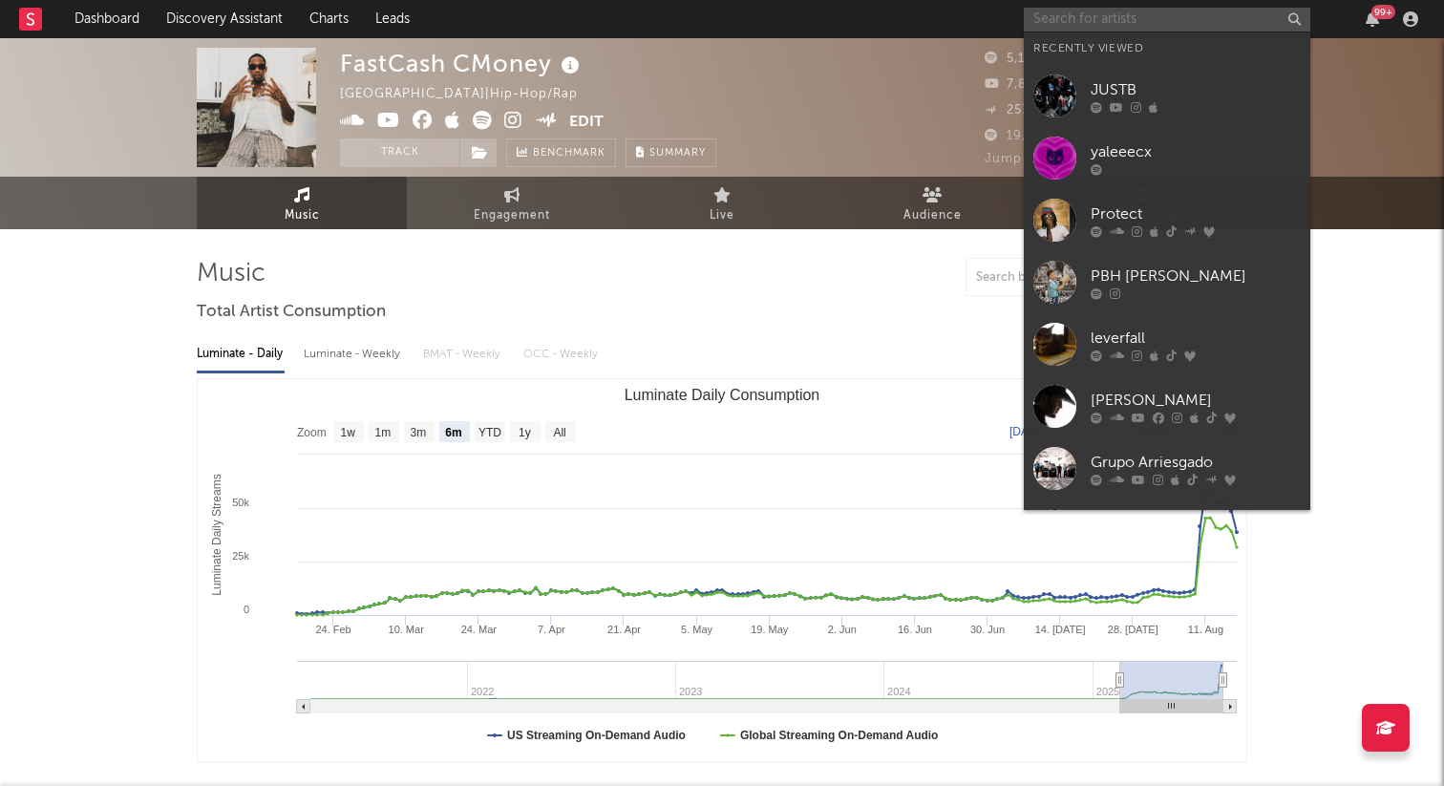
click at [1048, 11] on input "text" at bounding box center [1167, 20] width 286 height 24
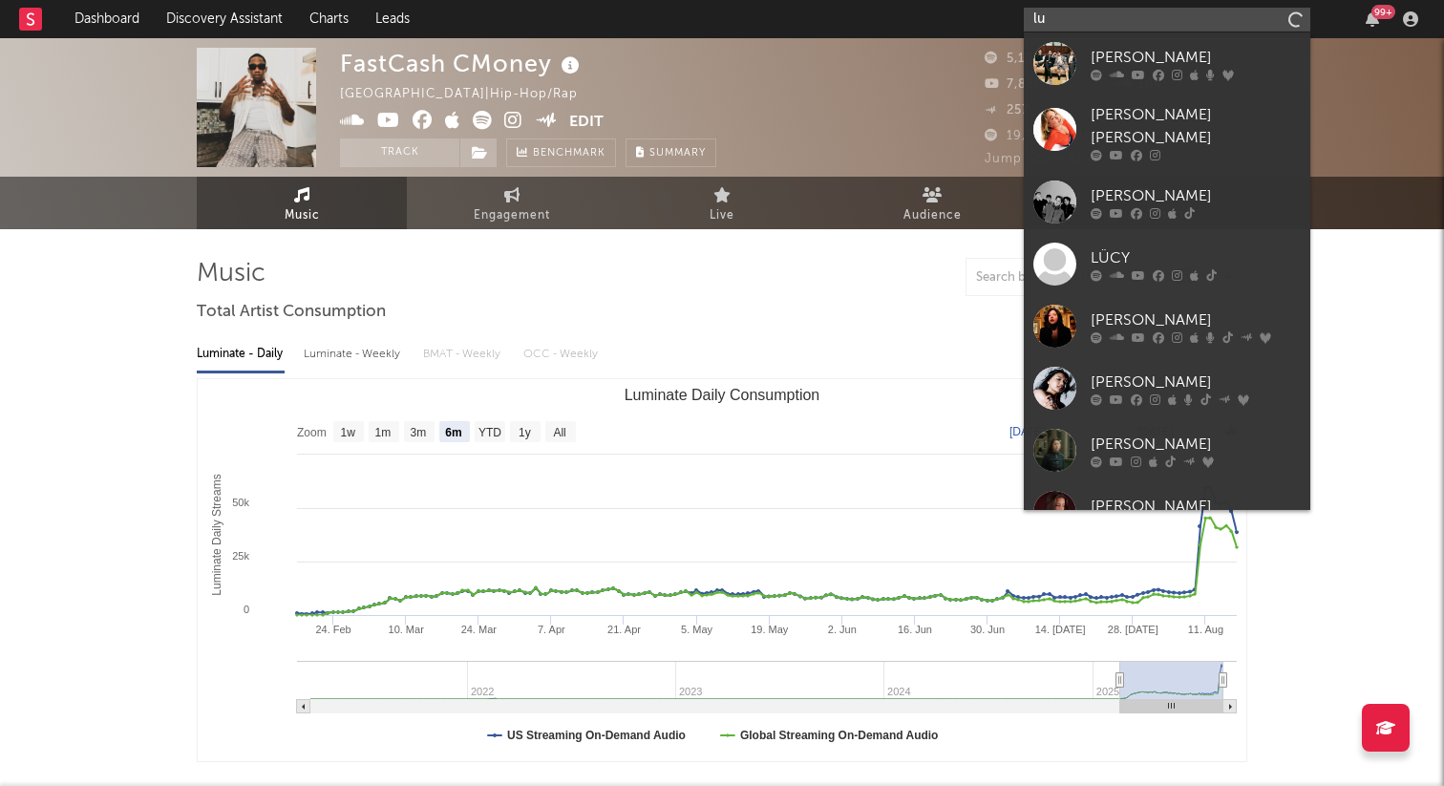
type input "l"
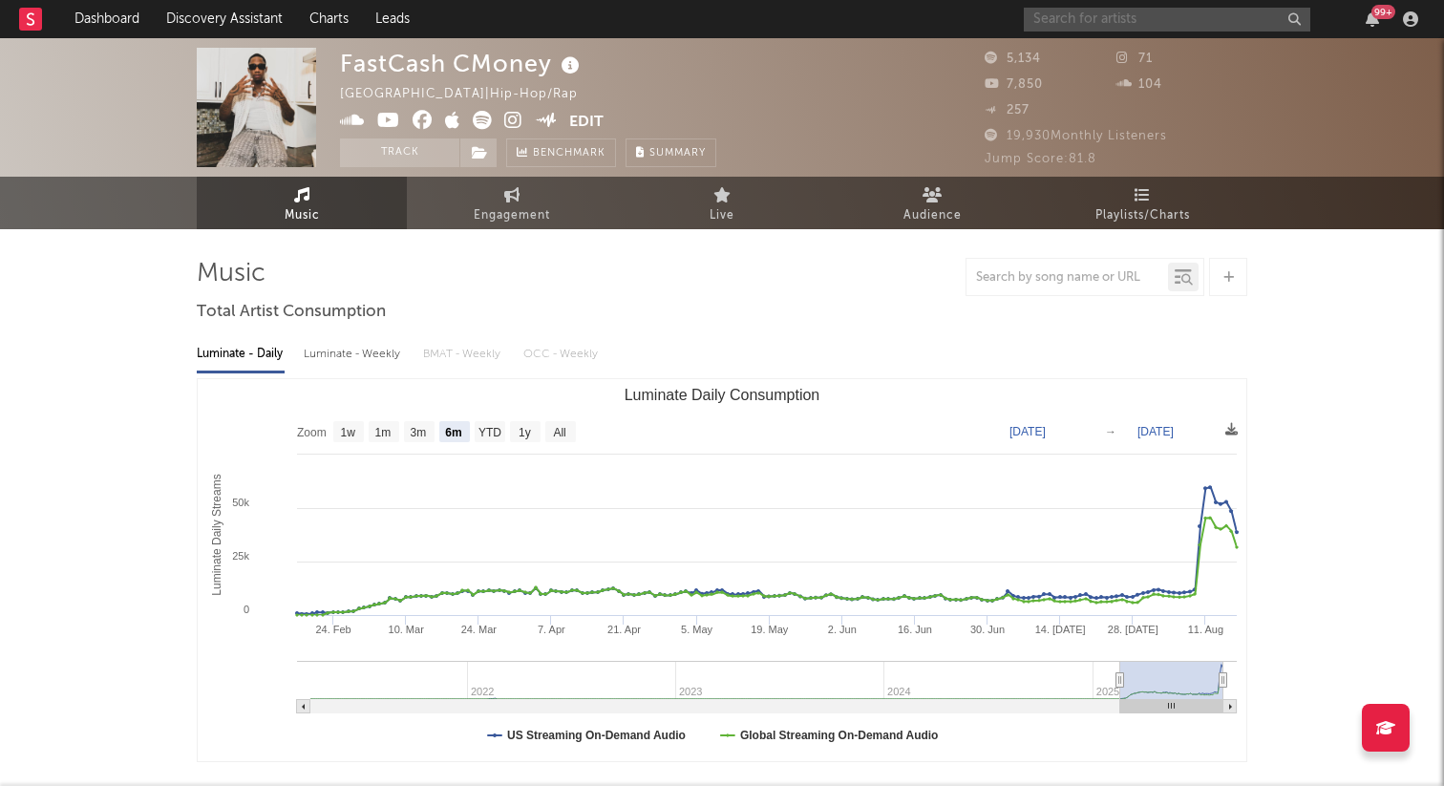
click at [1065, 12] on input "text" at bounding box center [1167, 20] width 286 height 24
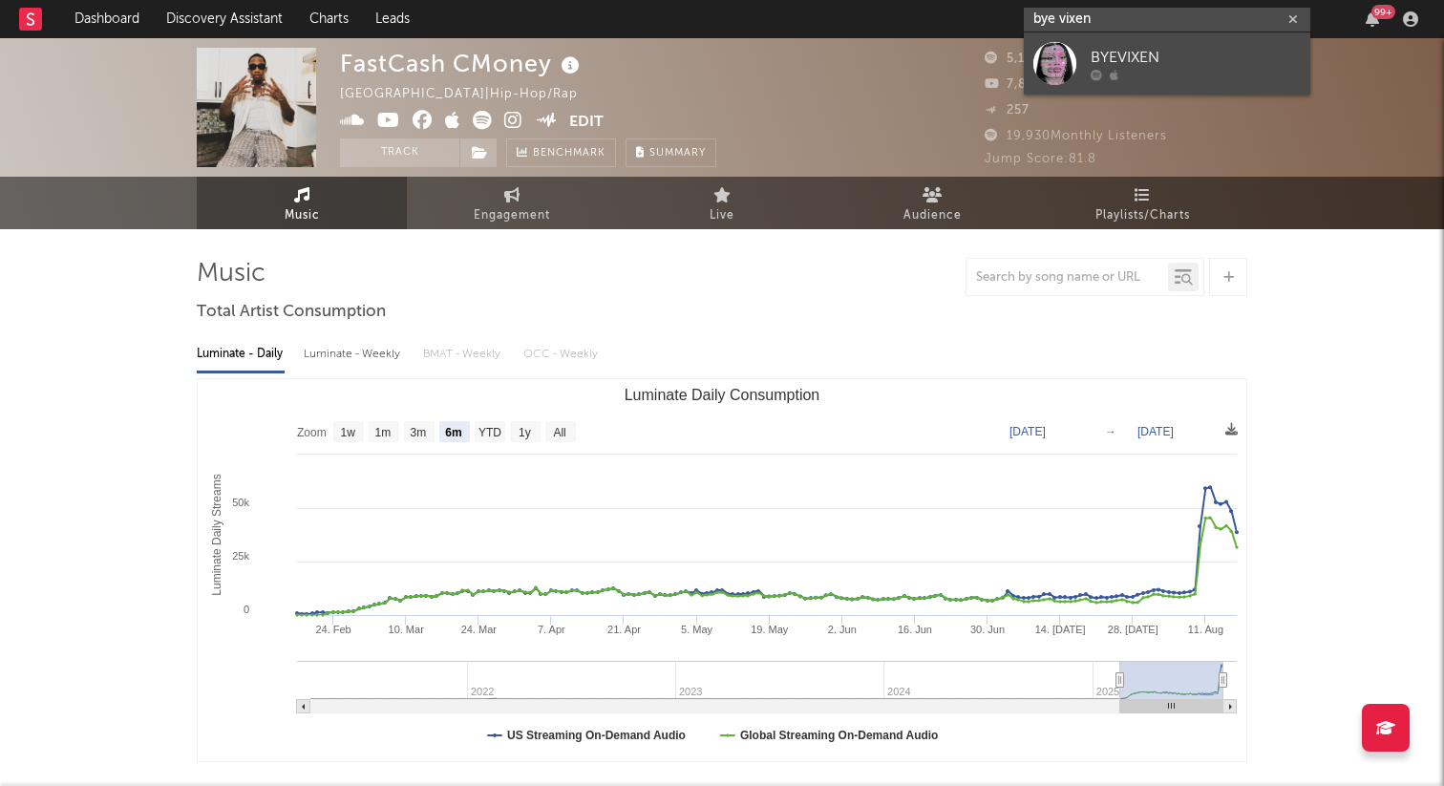
type input "bye vixen"
click at [1046, 65] on div at bounding box center [1054, 63] width 43 height 43
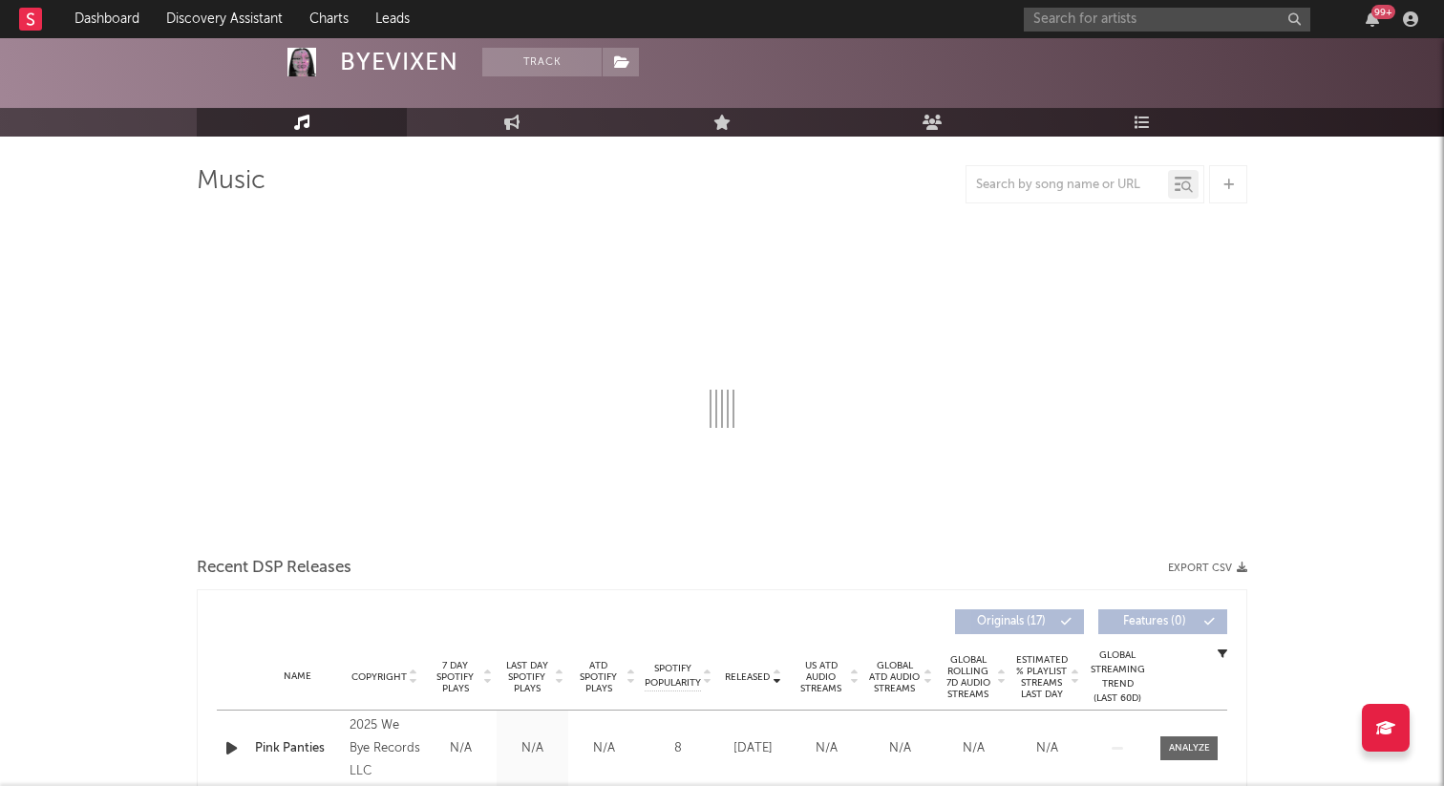
select select "1w"
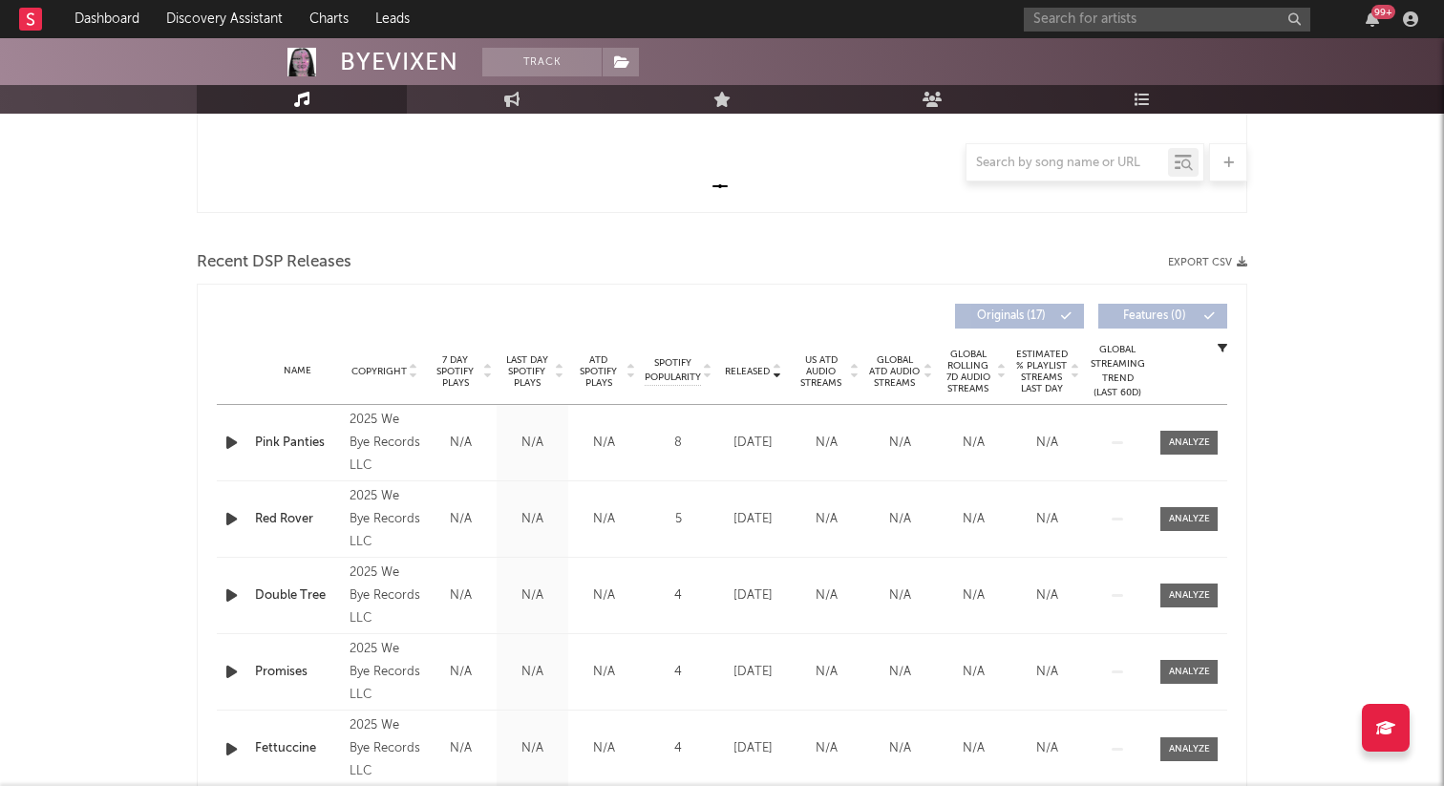
scroll to position [547, 0]
click at [437, 365] on span "7 Day Spotify Plays" at bounding box center [455, 373] width 51 height 34
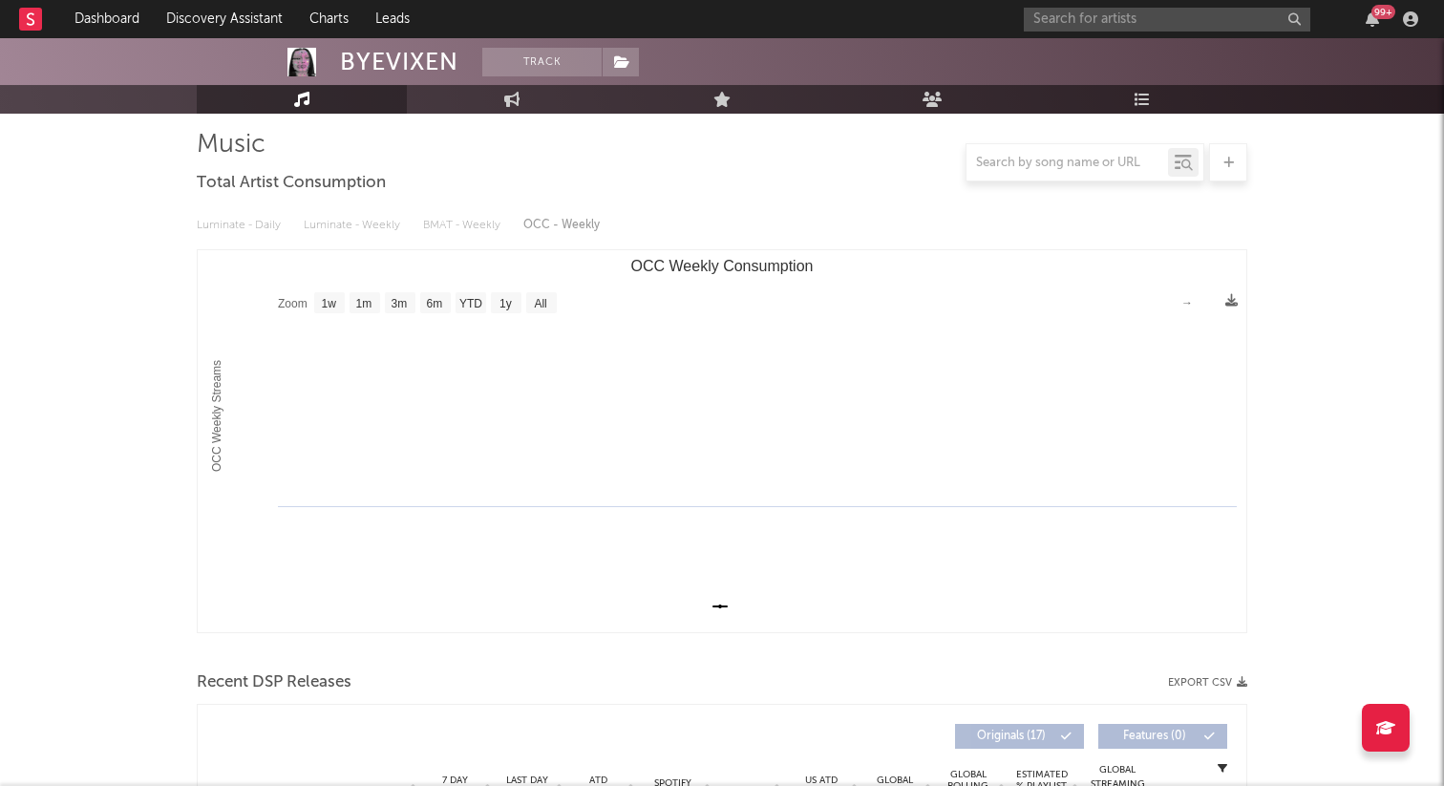
scroll to position [0, 0]
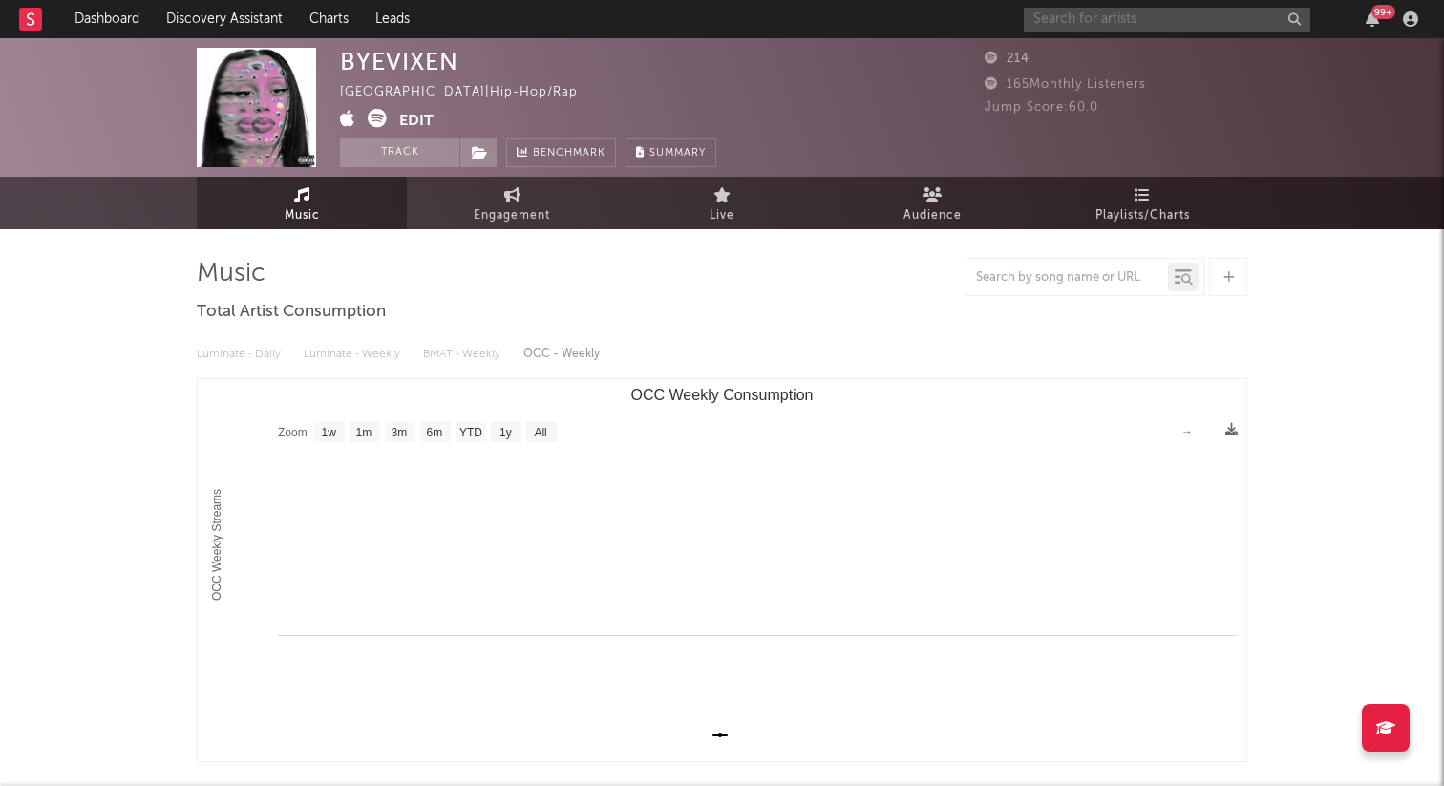
click at [1121, 23] on input "text" at bounding box center [1167, 20] width 286 height 24
click at [415, 123] on button "Edit" at bounding box center [416, 121] width 34 height 24
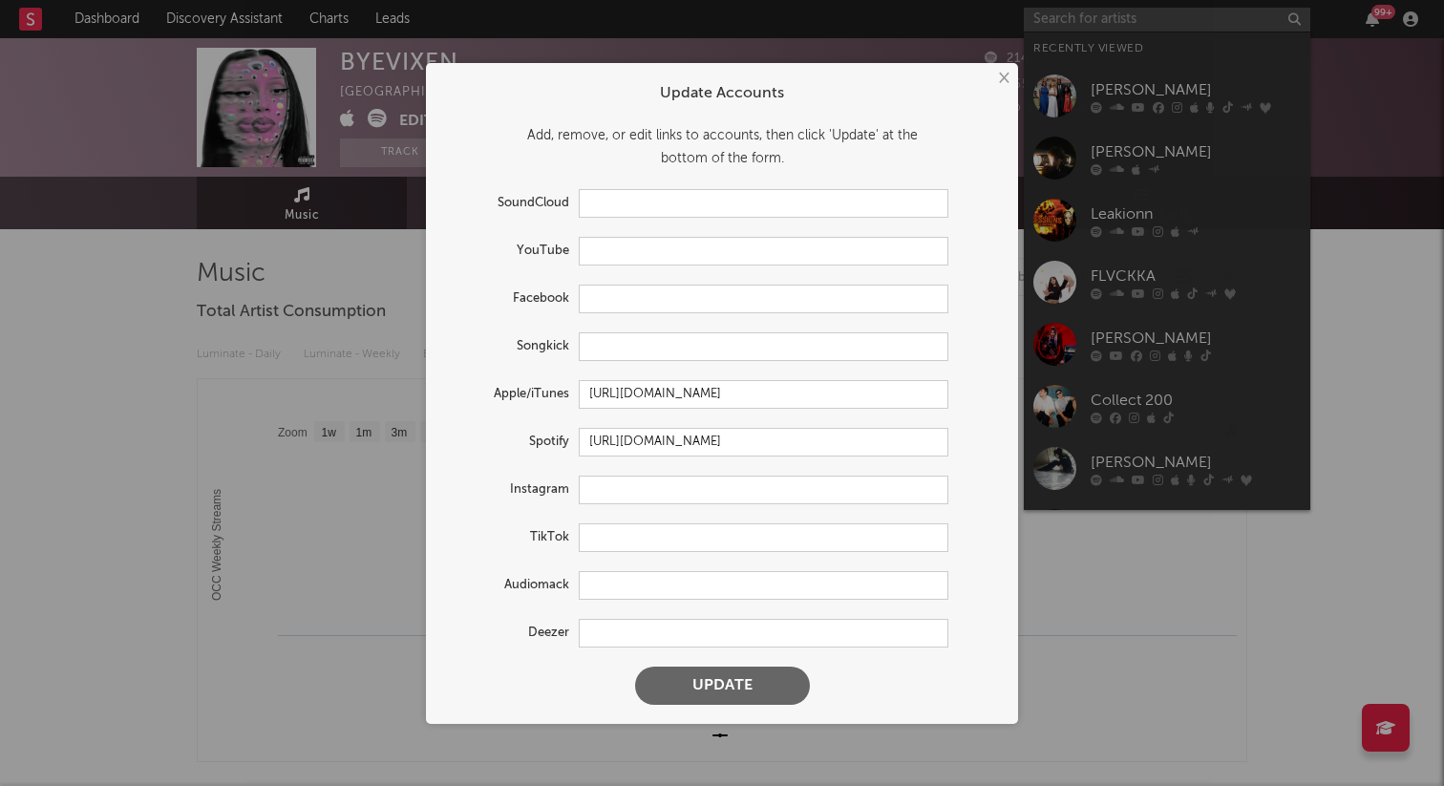
click at [615, 553] on form "Update Accounts Add, remove, or edit links to accounts, then click 'Update' at …" at bounding box center [721, 394] width 573 height 642
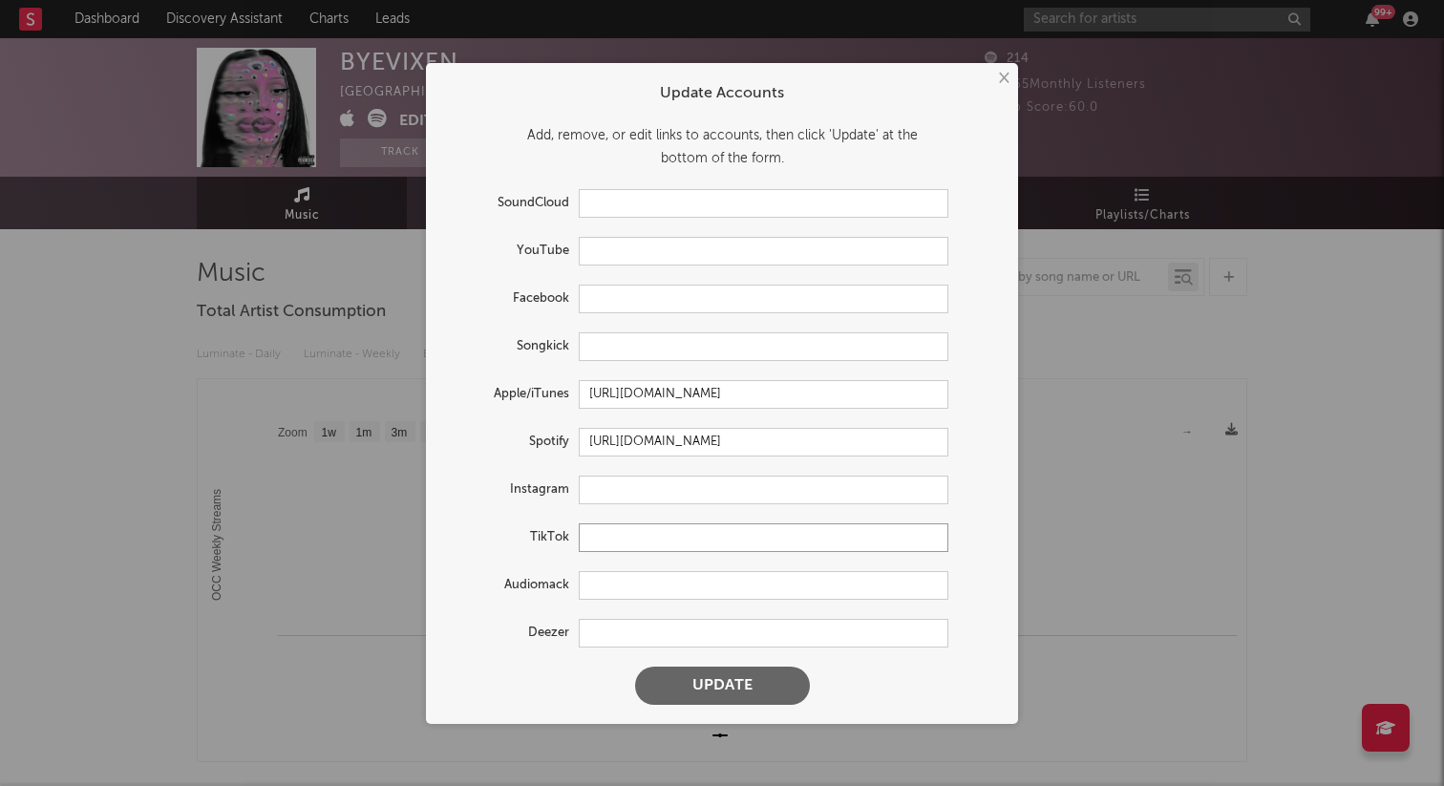
click at [612, 535] on input "text" at bounding box center [764, 537] width 370 height 29
paste input "https://www.tiktok.com/@byevixen7"
click at [635, 666] on button "Update" at bounding box center [722, 685] width 175 height 38
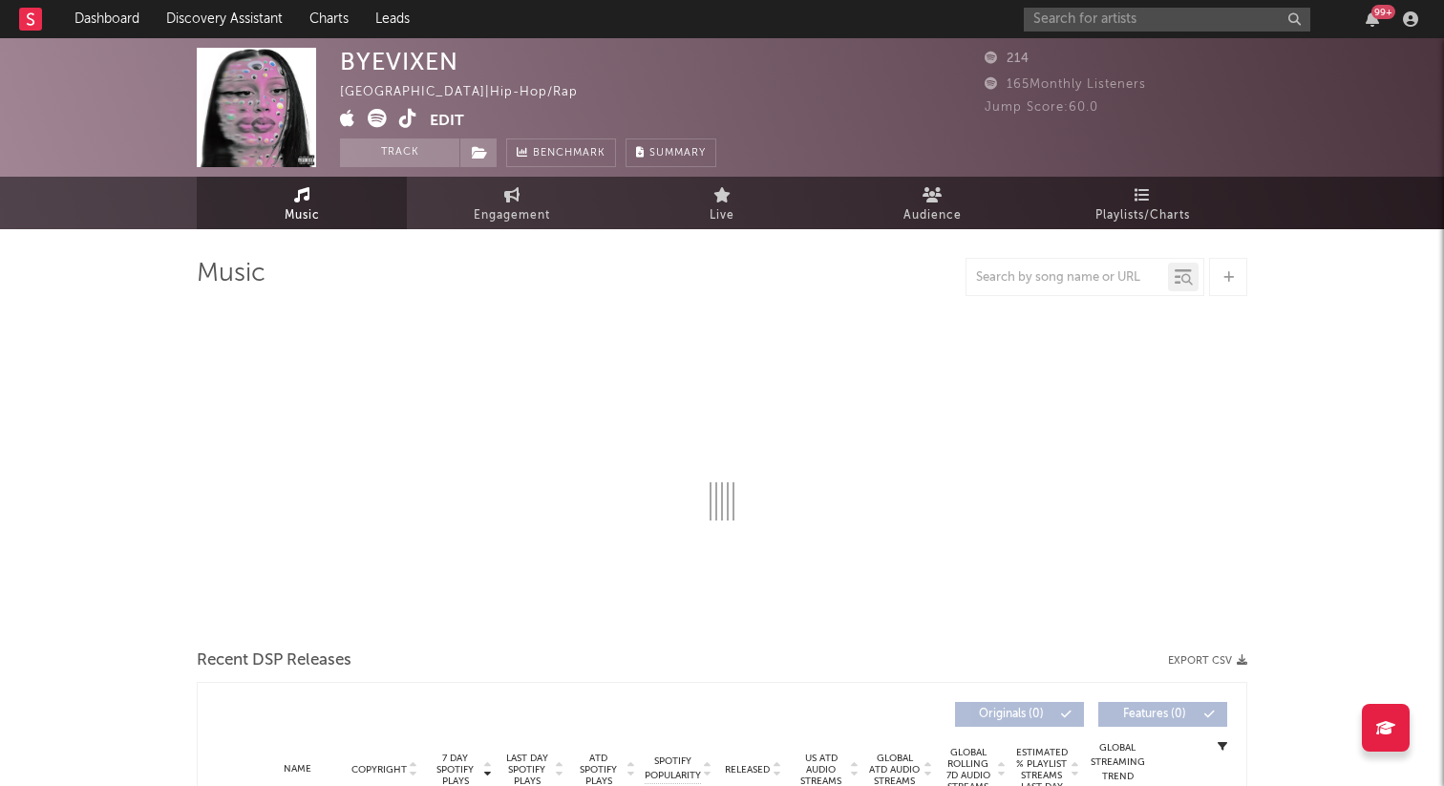
type input "https://www.tiktok.com/share/user/180271329529647104"
select select "1w"
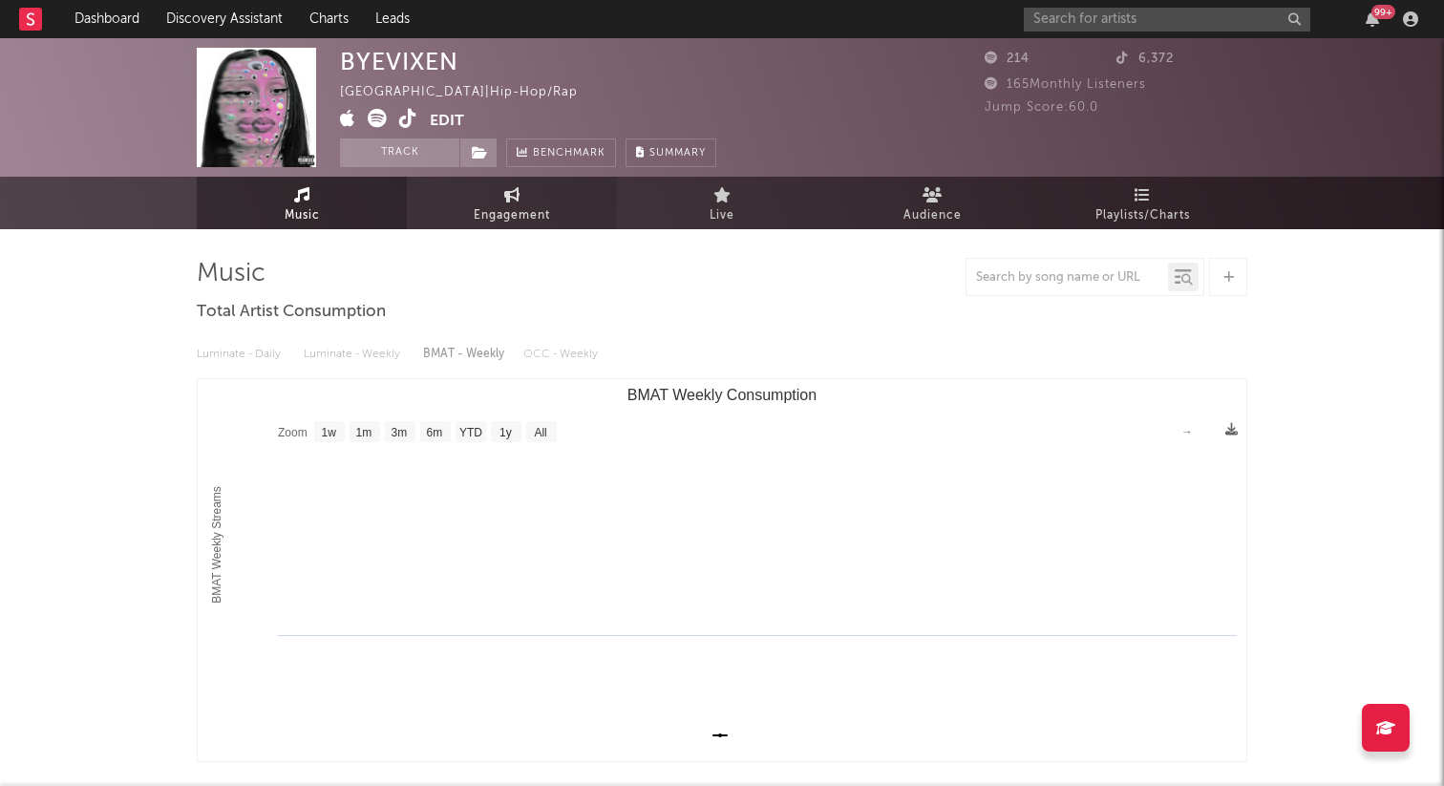
click at [482, 186] on link "Engagement" at bounding box center [512, 203] width 210 height 53
select select "1w"
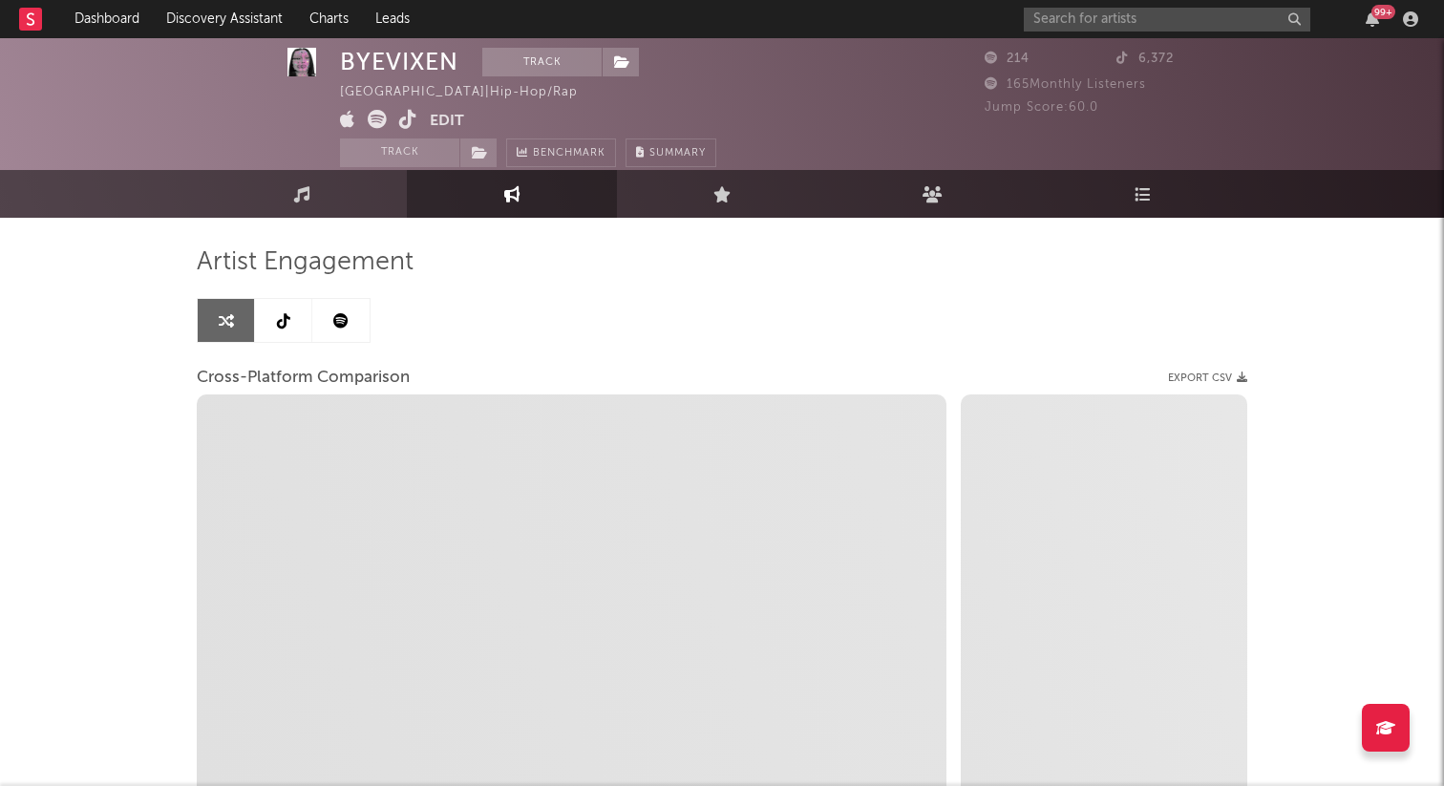
click at [264, 325] on link at bounding box center [283, 320] width 57 height 43
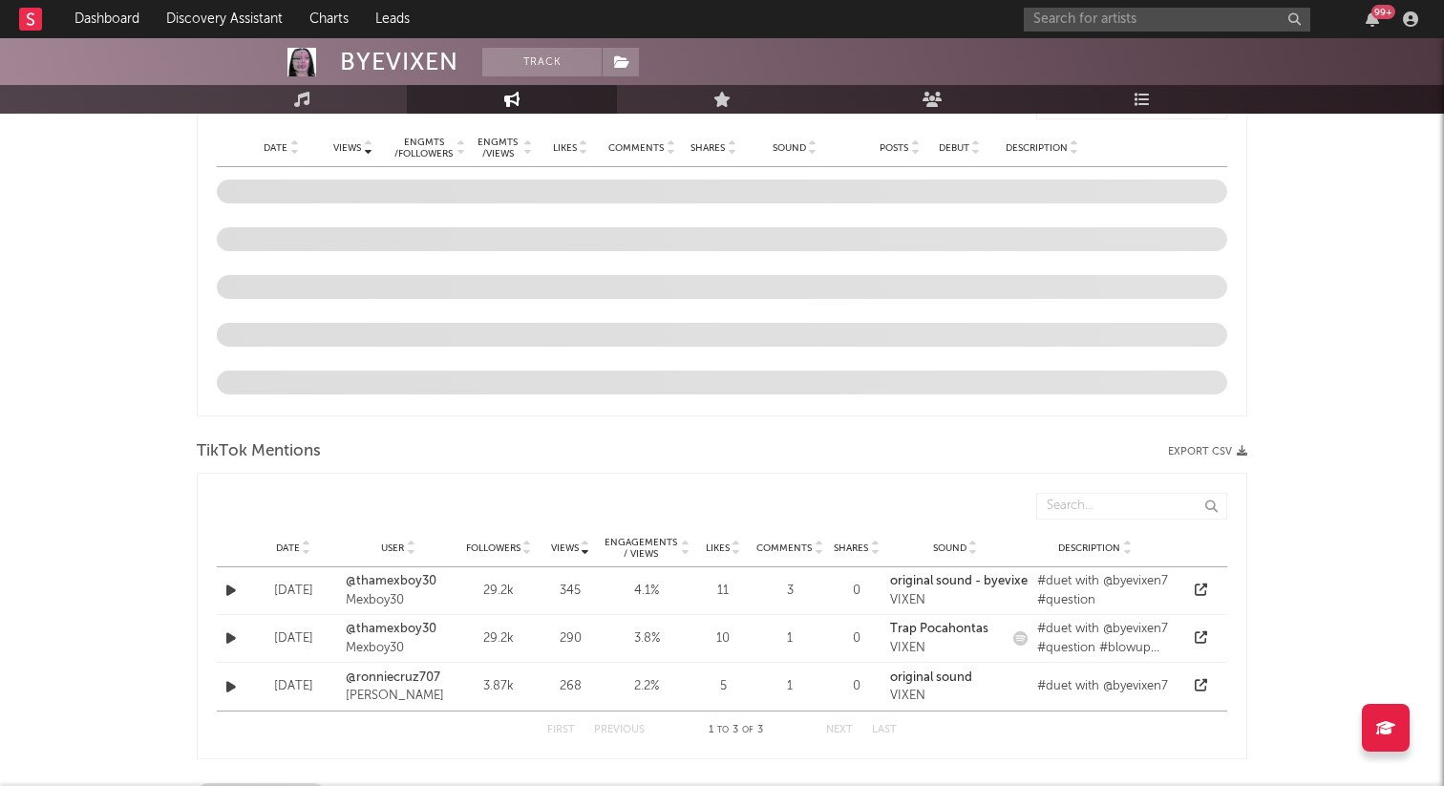
select select "6m"
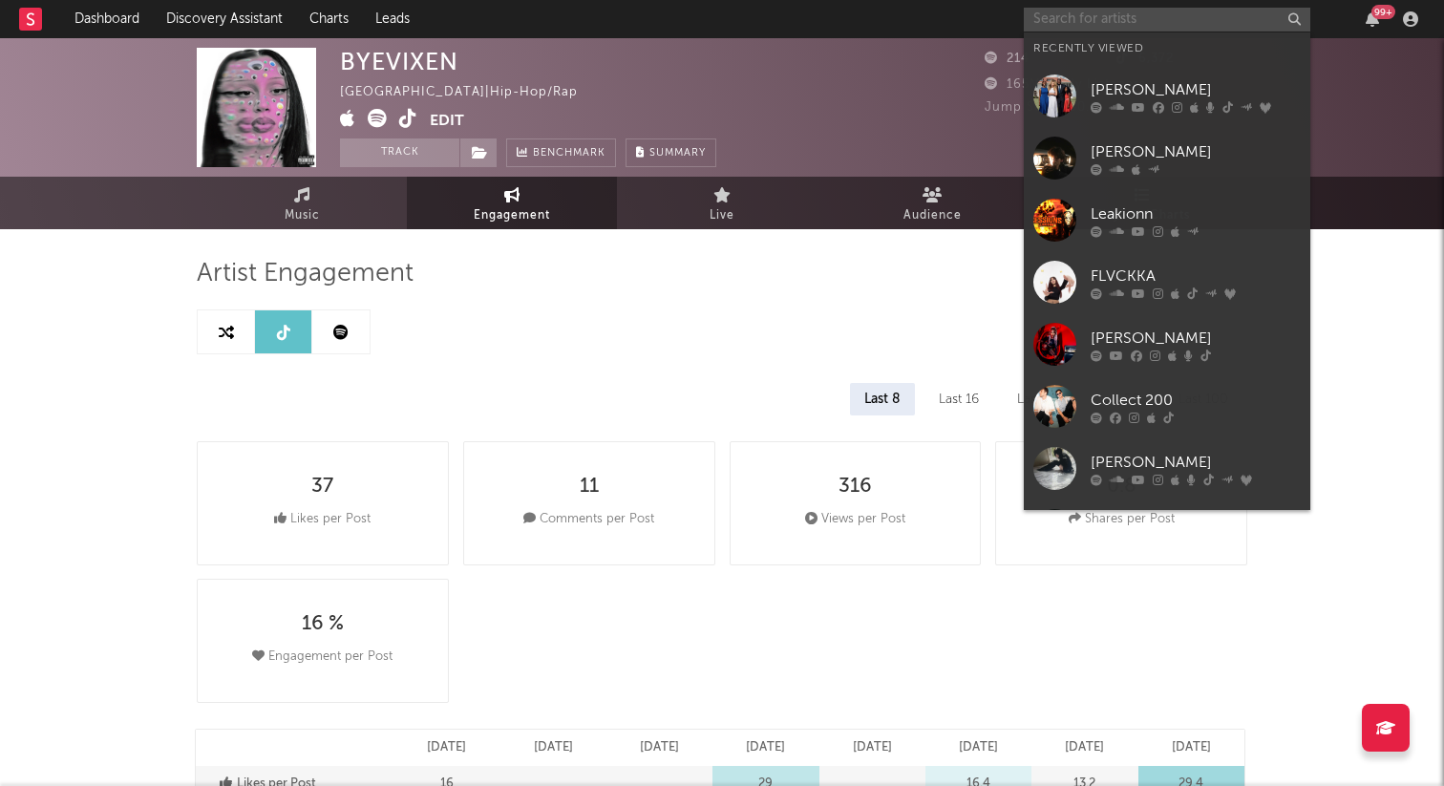
click at [1050, 15] on input "text" at bounding box center [1167, 20] width 286 height 24
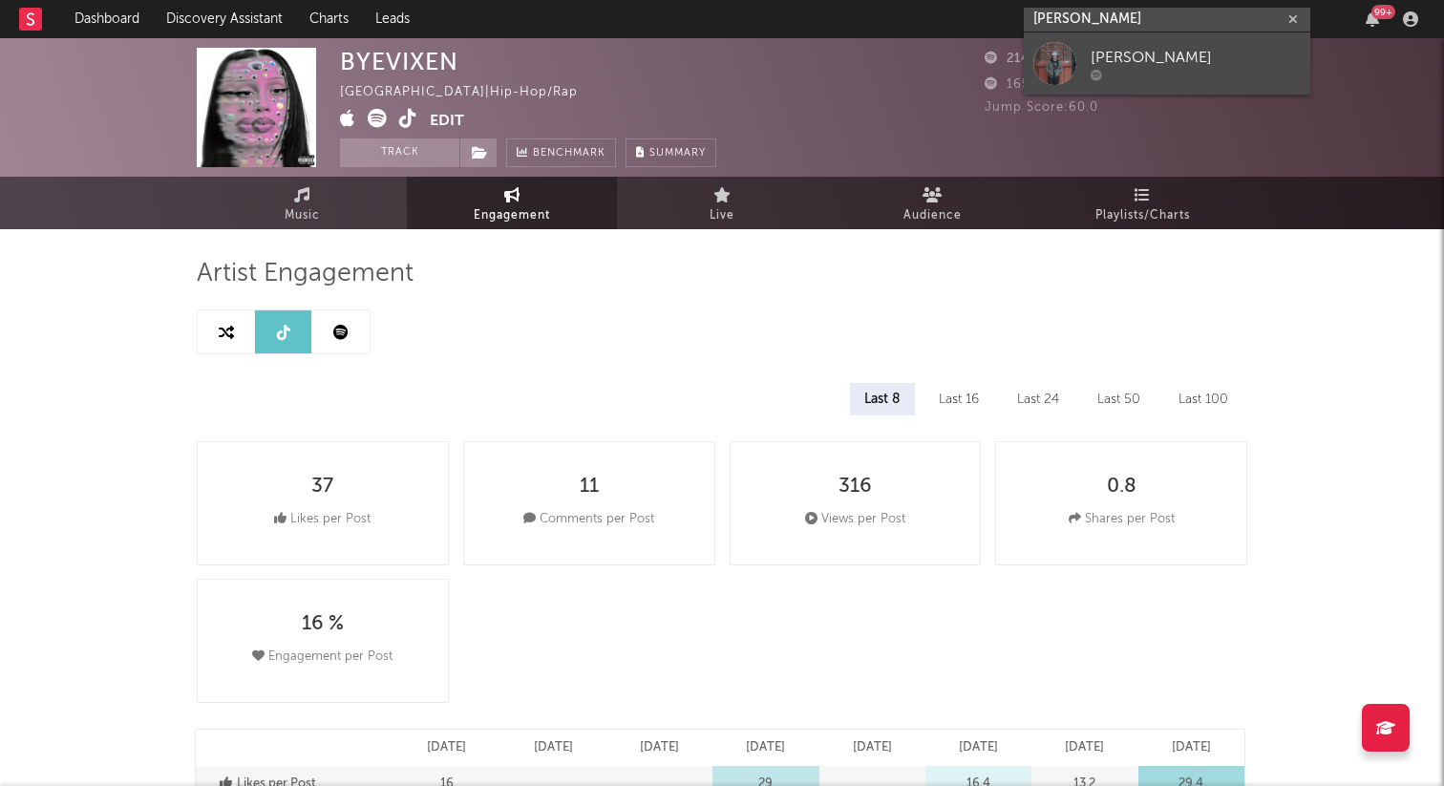
type input "tristan trincado"
click at [1100, 44] on link "[PERSON_NAME]" at bounding box center [1167, 63] width 286 height 62
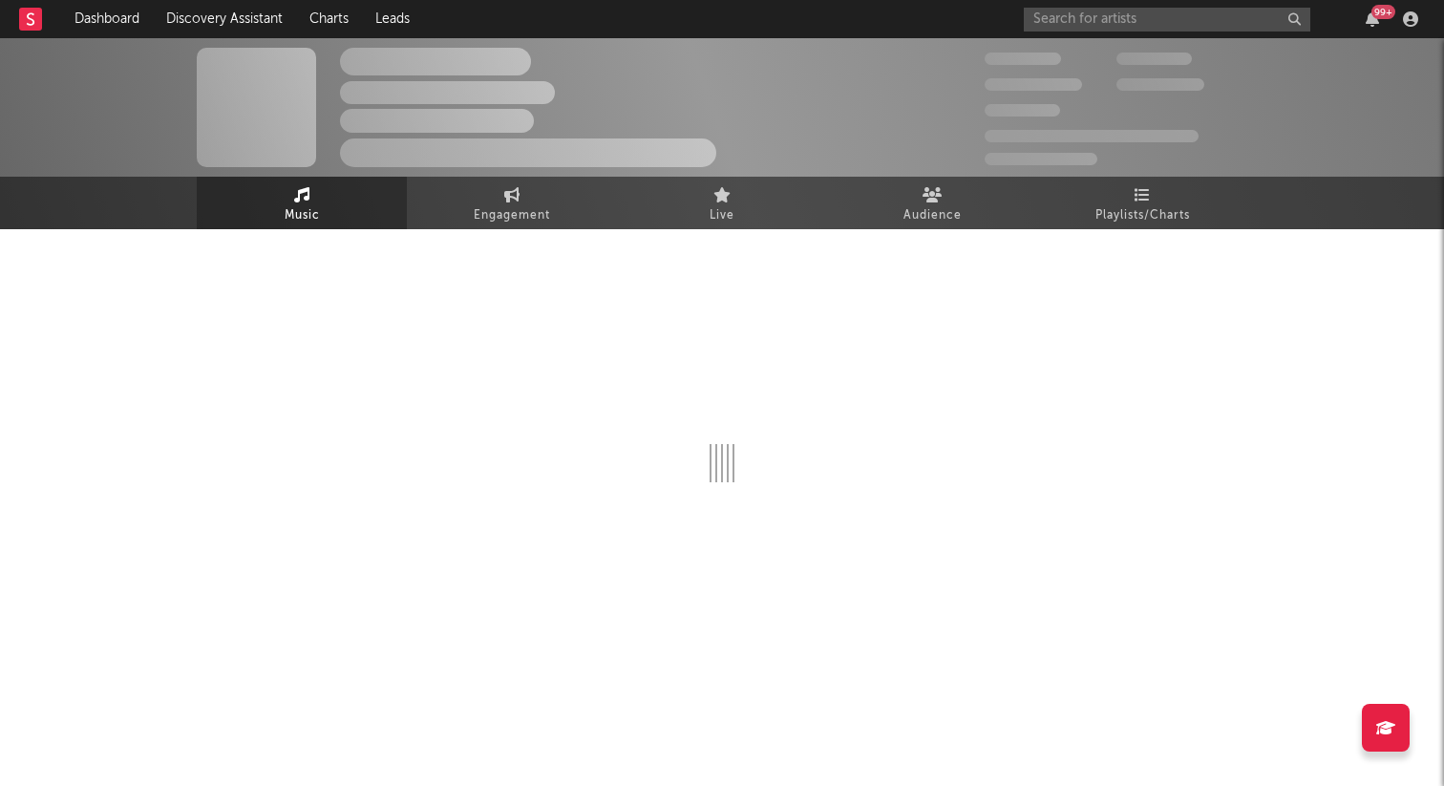
select select "1w"
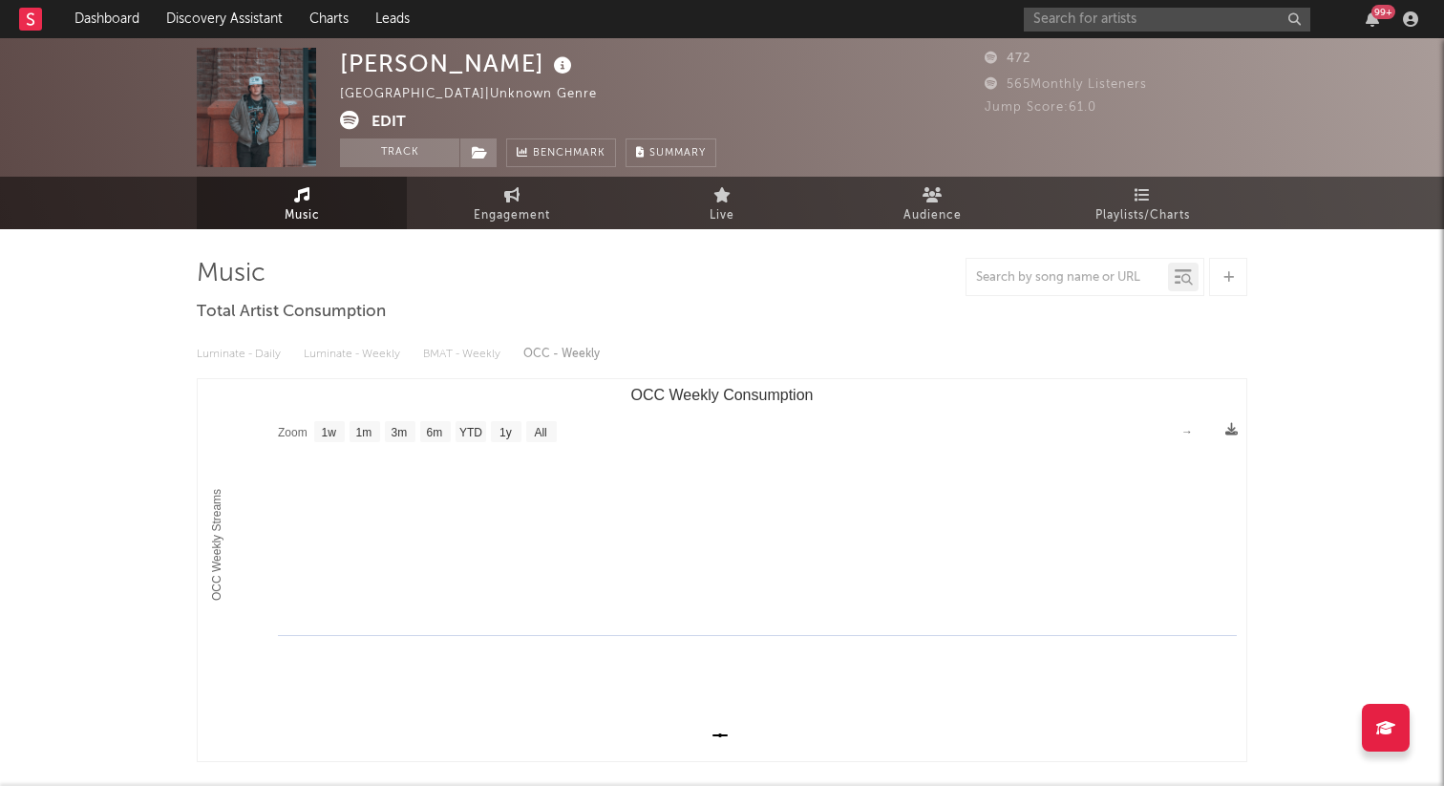
click at [406, 127] on div "Tristan Trincado United States | Unknown Genre Edit Track Benchmark Summary" at bounding box center [528, 107] width 376 height 119
click at [395, 123] on button "Edit" at bounding box center [388, 123] width 34 height 24
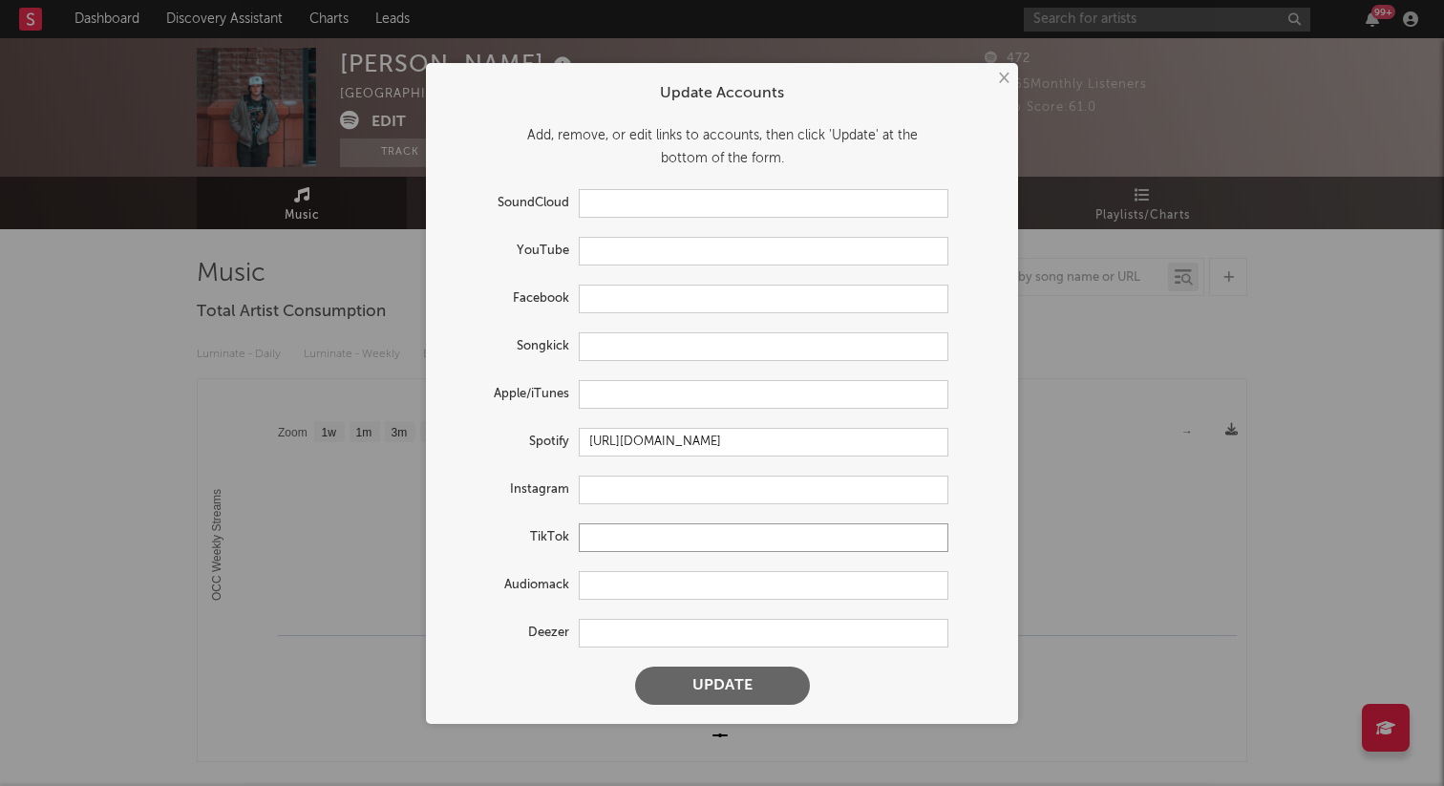
click at [598, 539] on input "text" at bounding box center [764, 537] width 370 height 29
paste input "https://www.tiktok.com/@tristan_trincado"
type input "https://www.tiktok.com/@tristan_trincado"
click at [635, 666] on button "Update" at bounding box center [722, 685] width 175 height 38
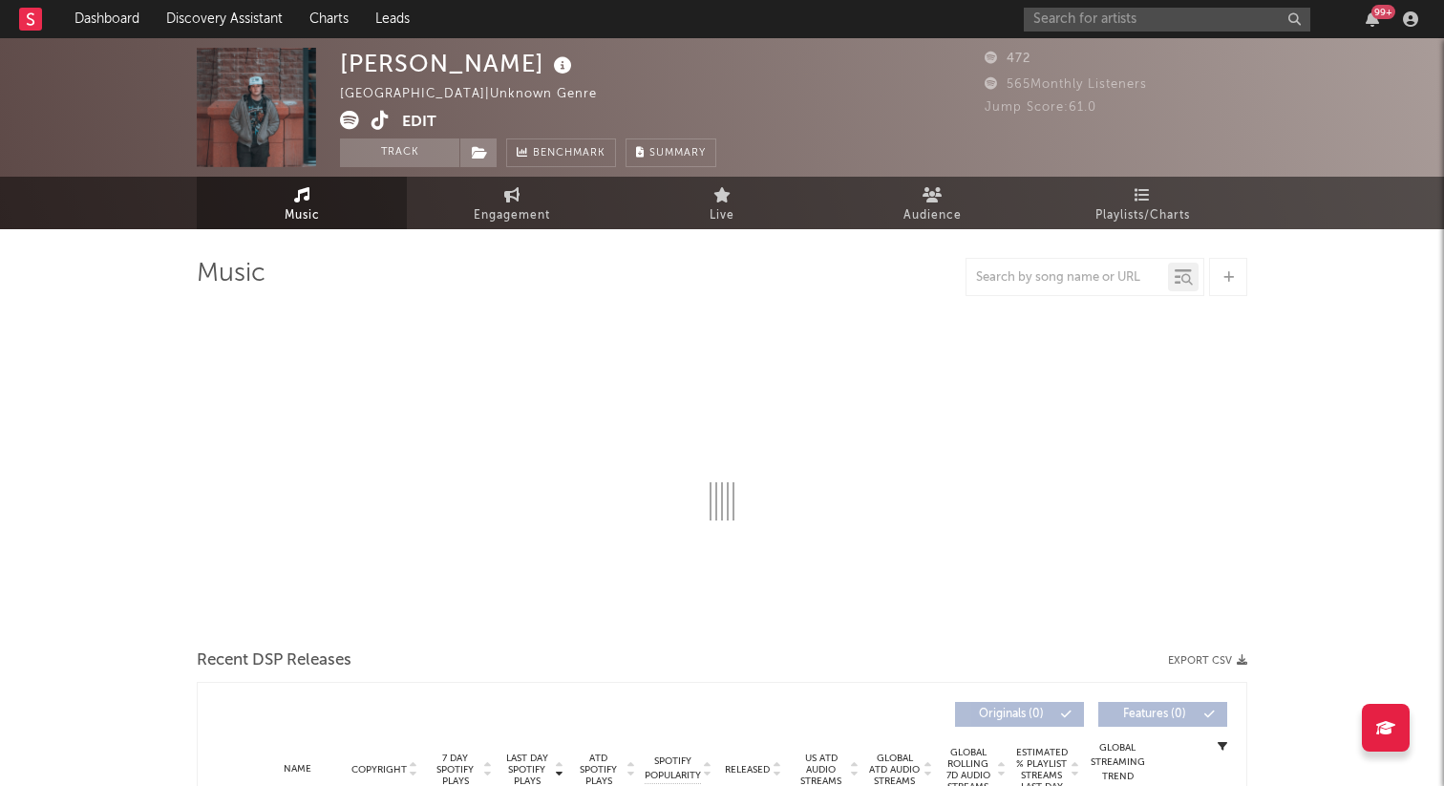
select select "1w"
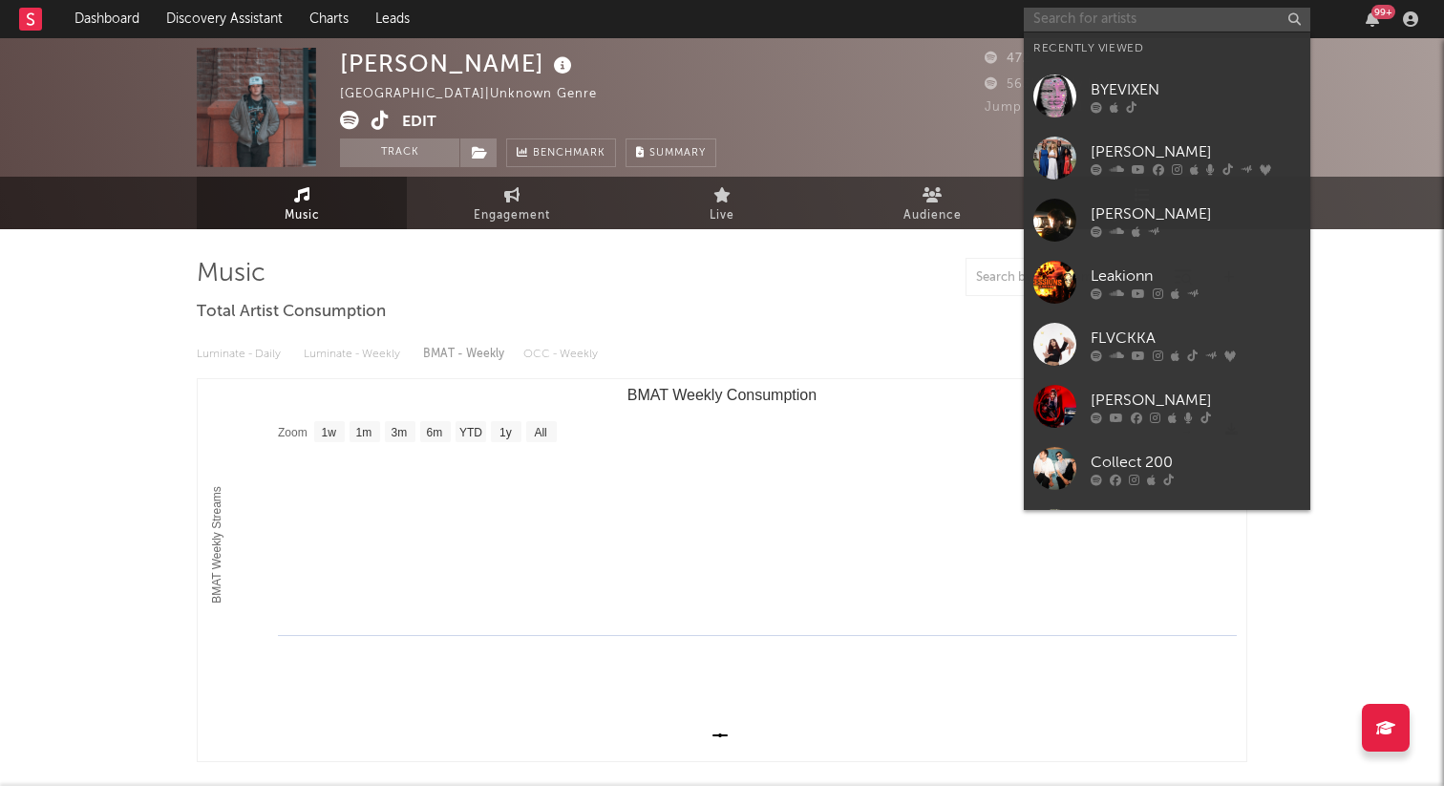
click at [1109, 13] on input "text" at bounding box center [1167, 20] width 286 height 24
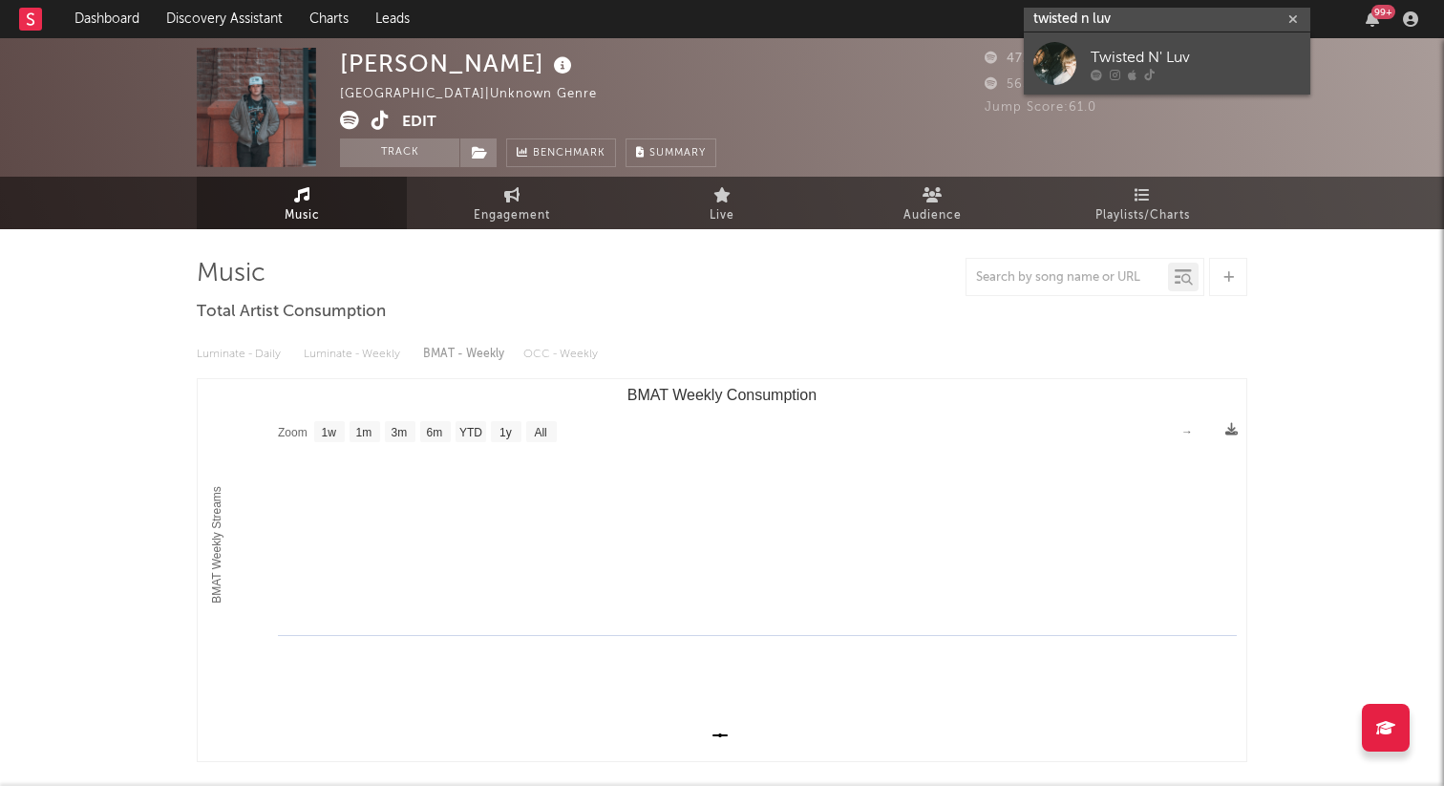
type input "twisted n luv"
click at [1135, 47] on div "Twisted N' Luv" at bounding box center [1195, 57] width 210 height 23
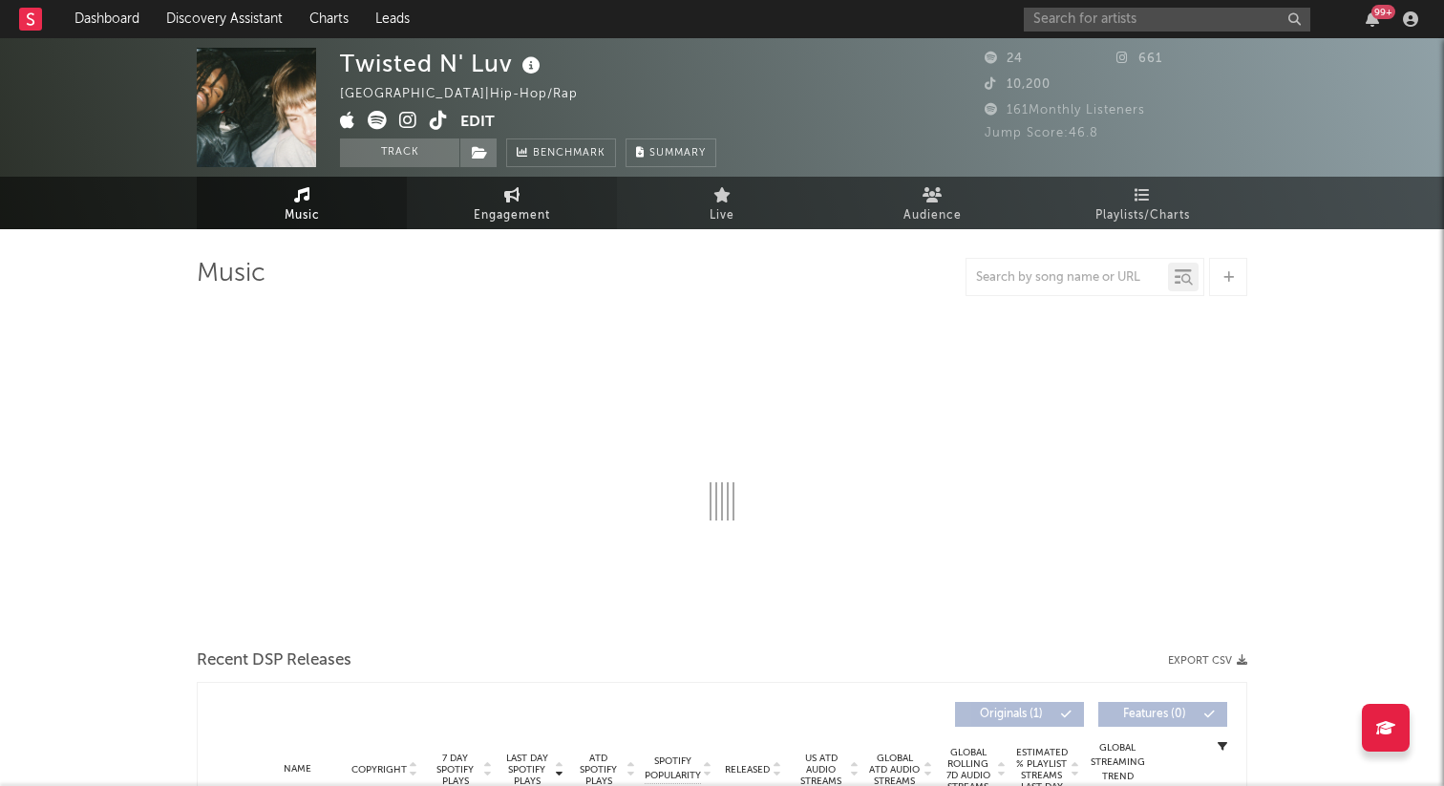
click at [483, 215] on span "Engagement" at bounding box center [512, 215] width 76 height 23
select select "1w"
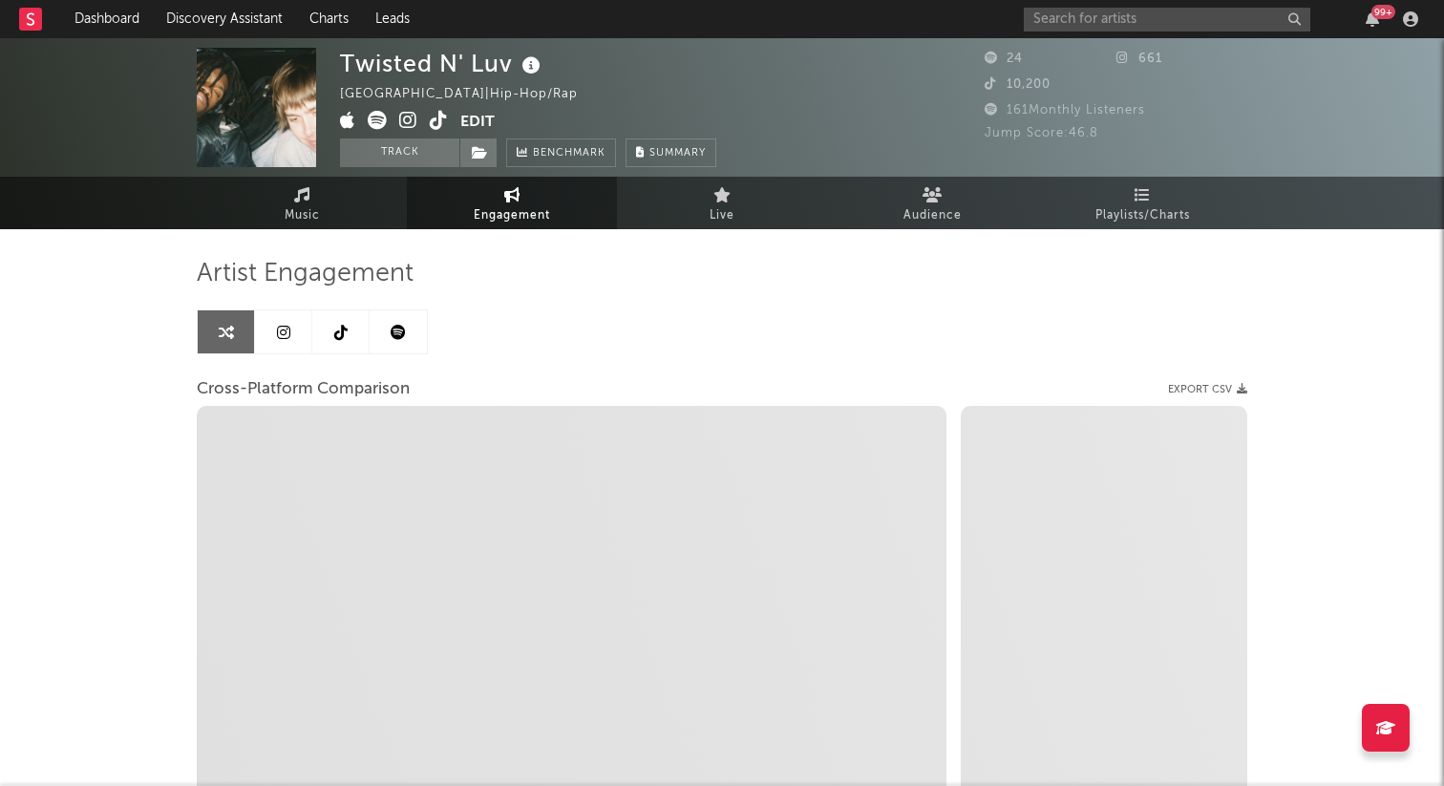
click at [316, 323] on link at bounding box center [340, 331] width 57 height 43
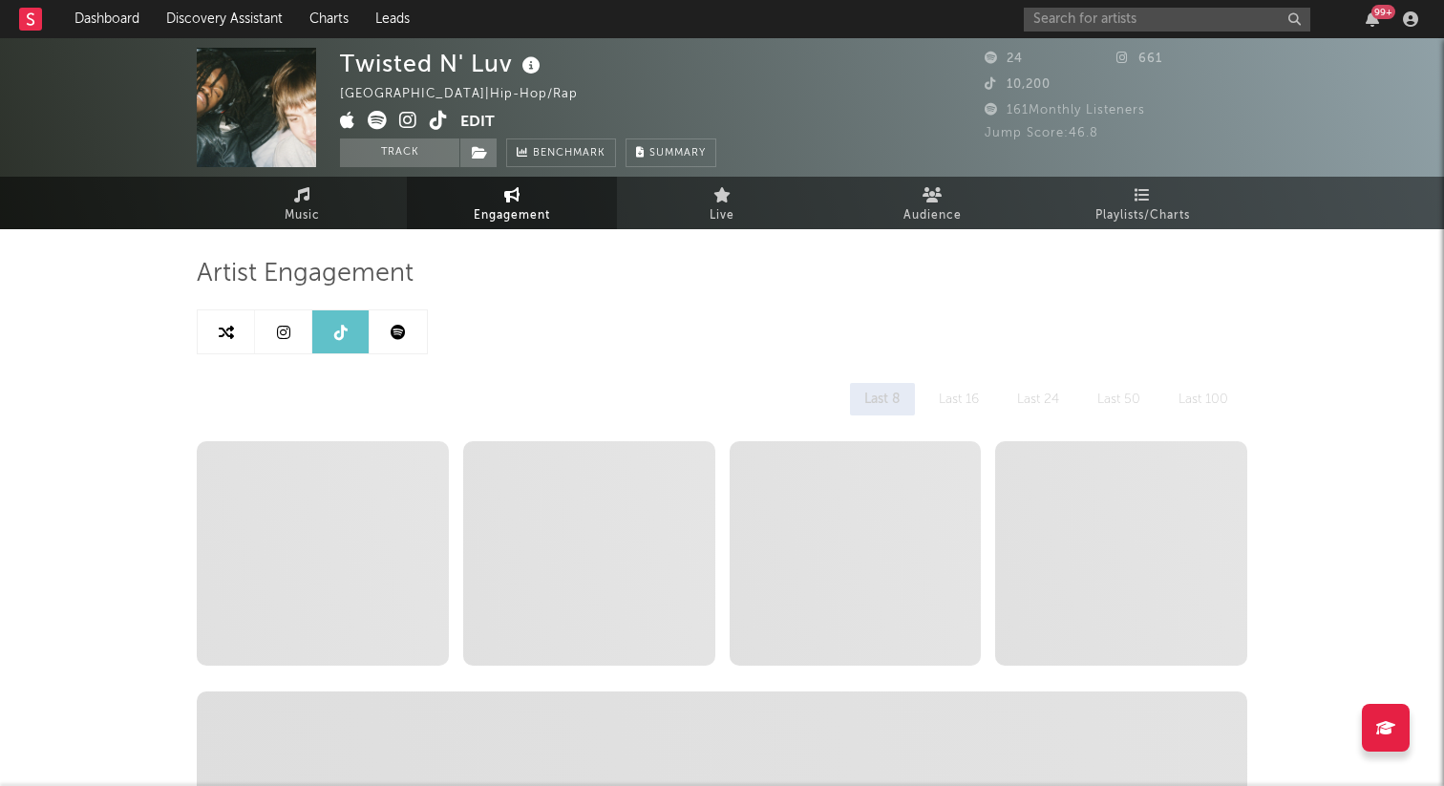
select select "1w"
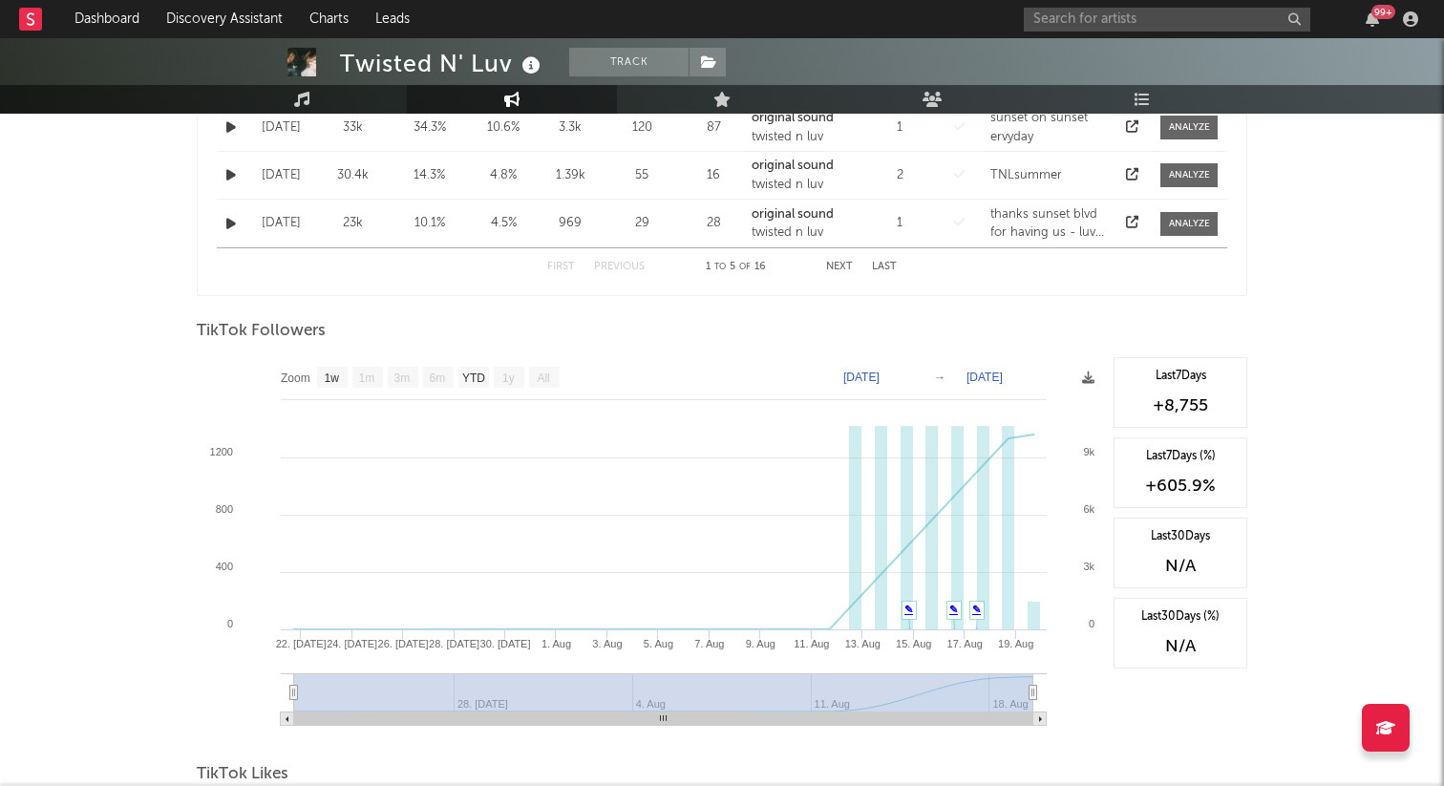
scroll to position [874, 0]
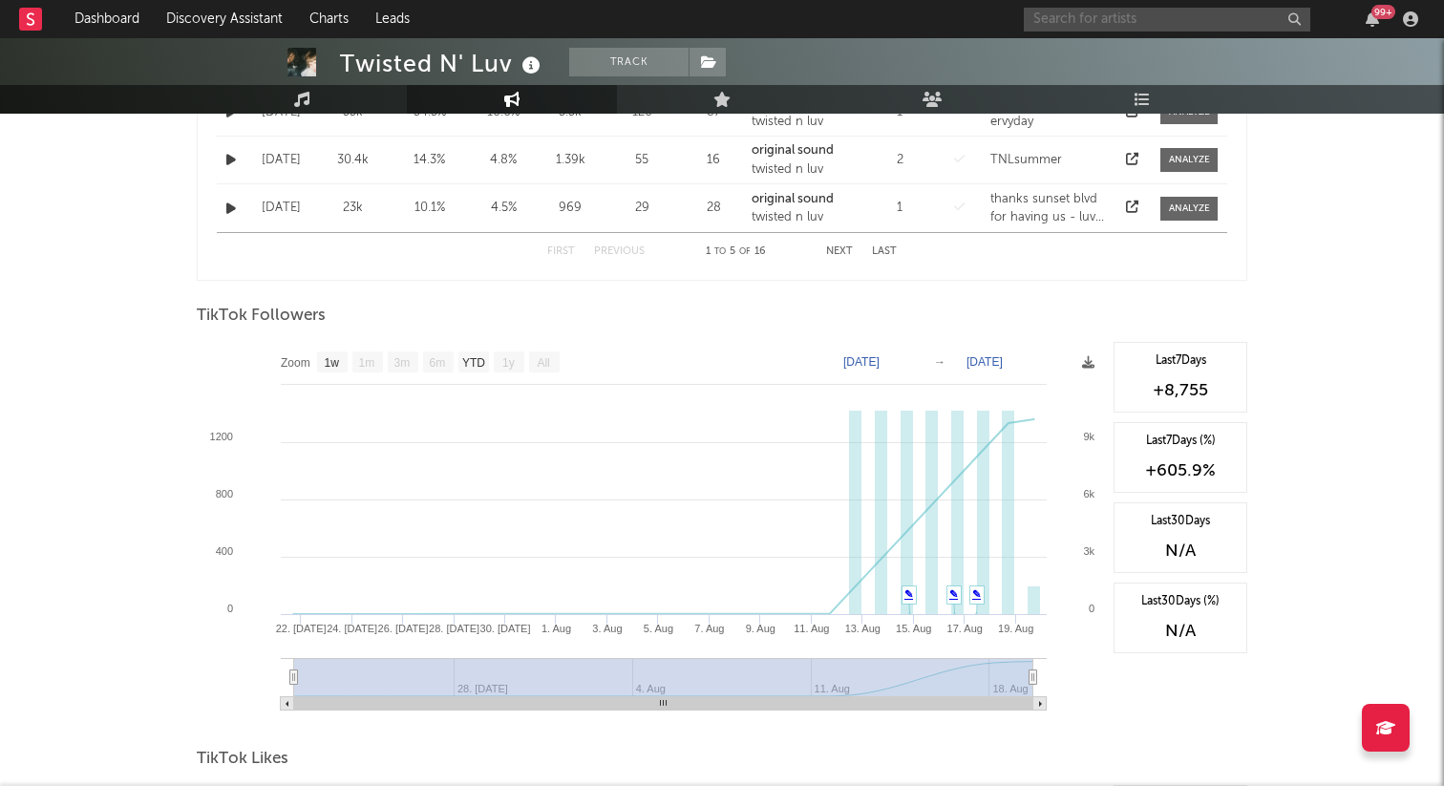
click at [1113, 8] on input "text" at bounding box center [1167, 20] width 286 height 24
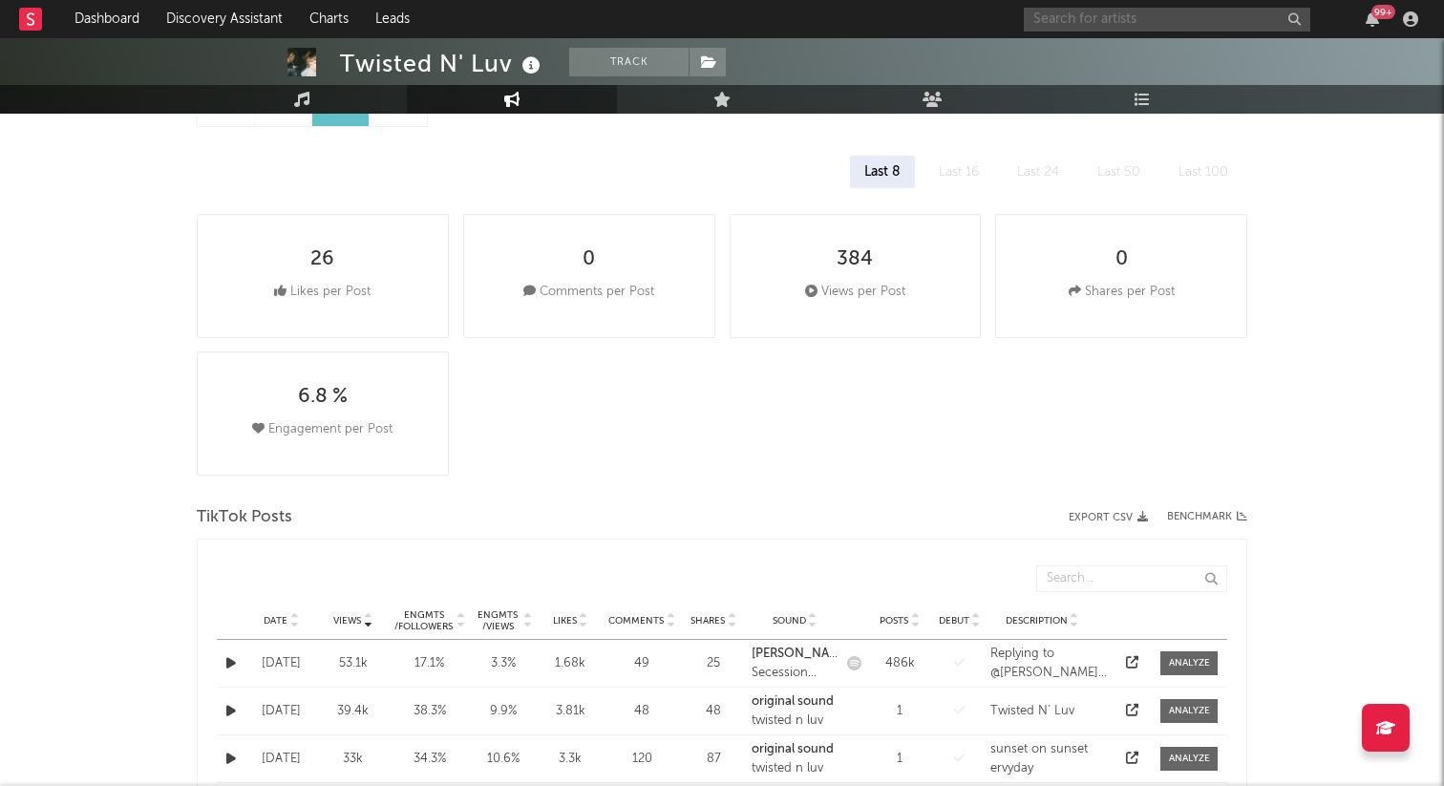
scroll to position [0, 0]
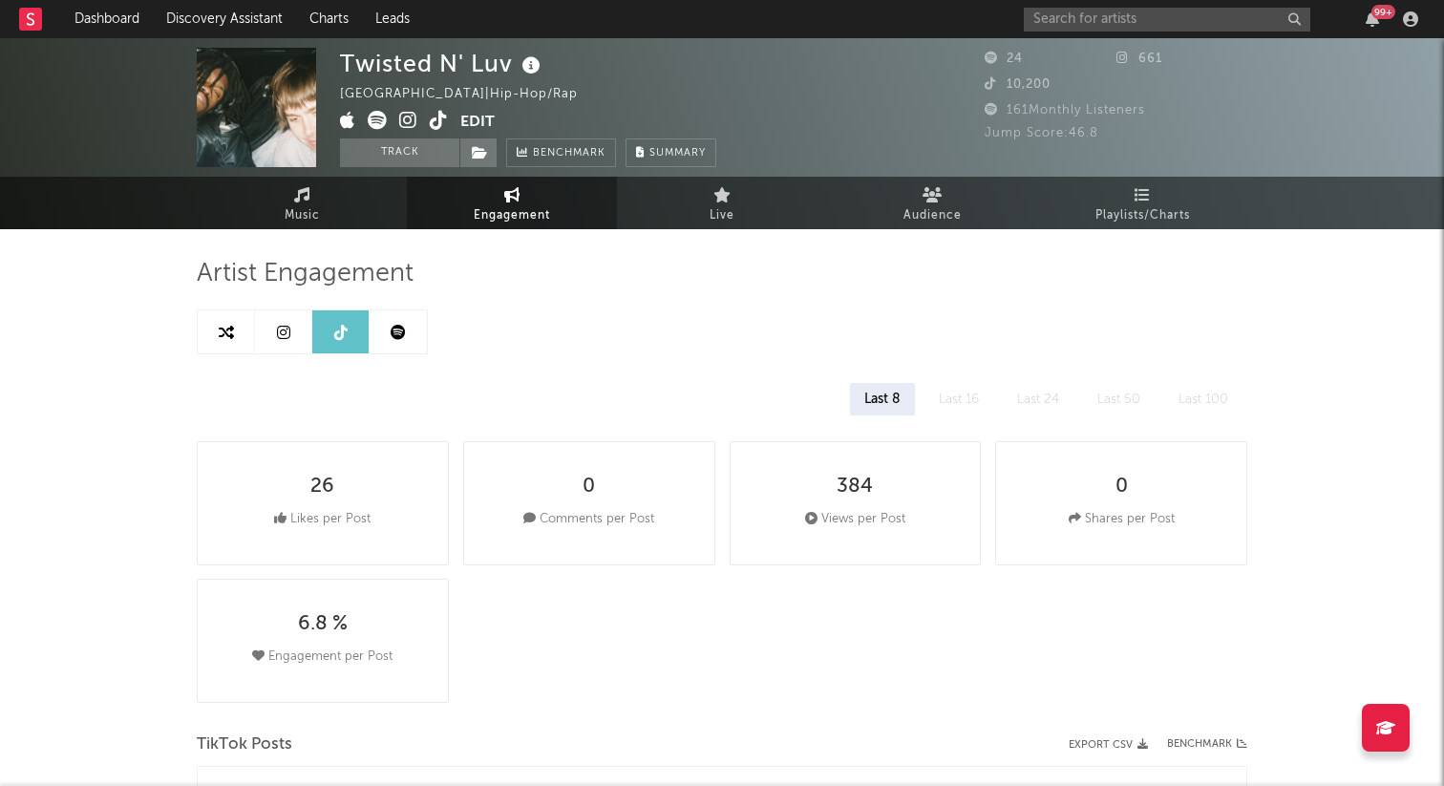
click at [283, 334] on icon at bounding box center [283, 332] width 13 height 15
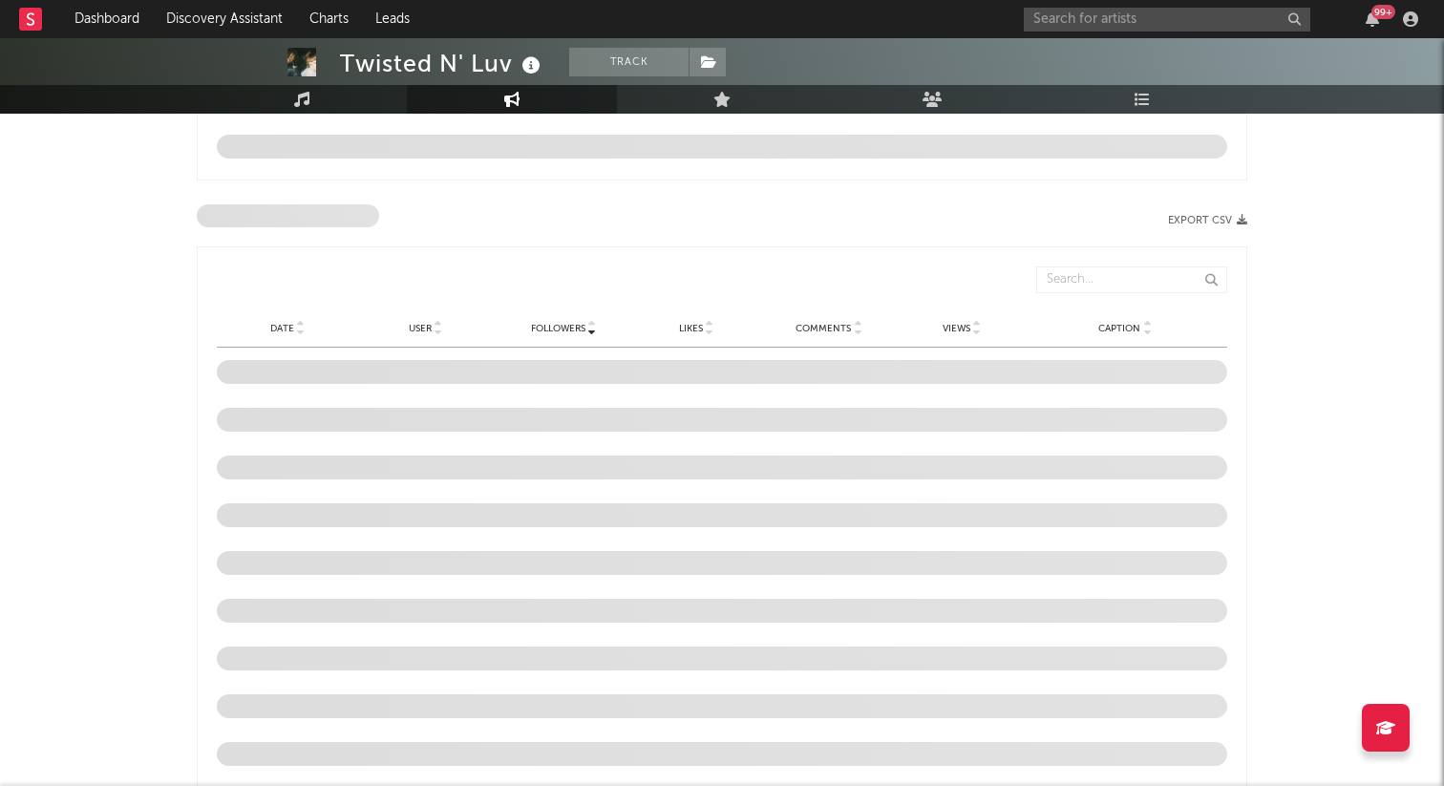
select select "1w"
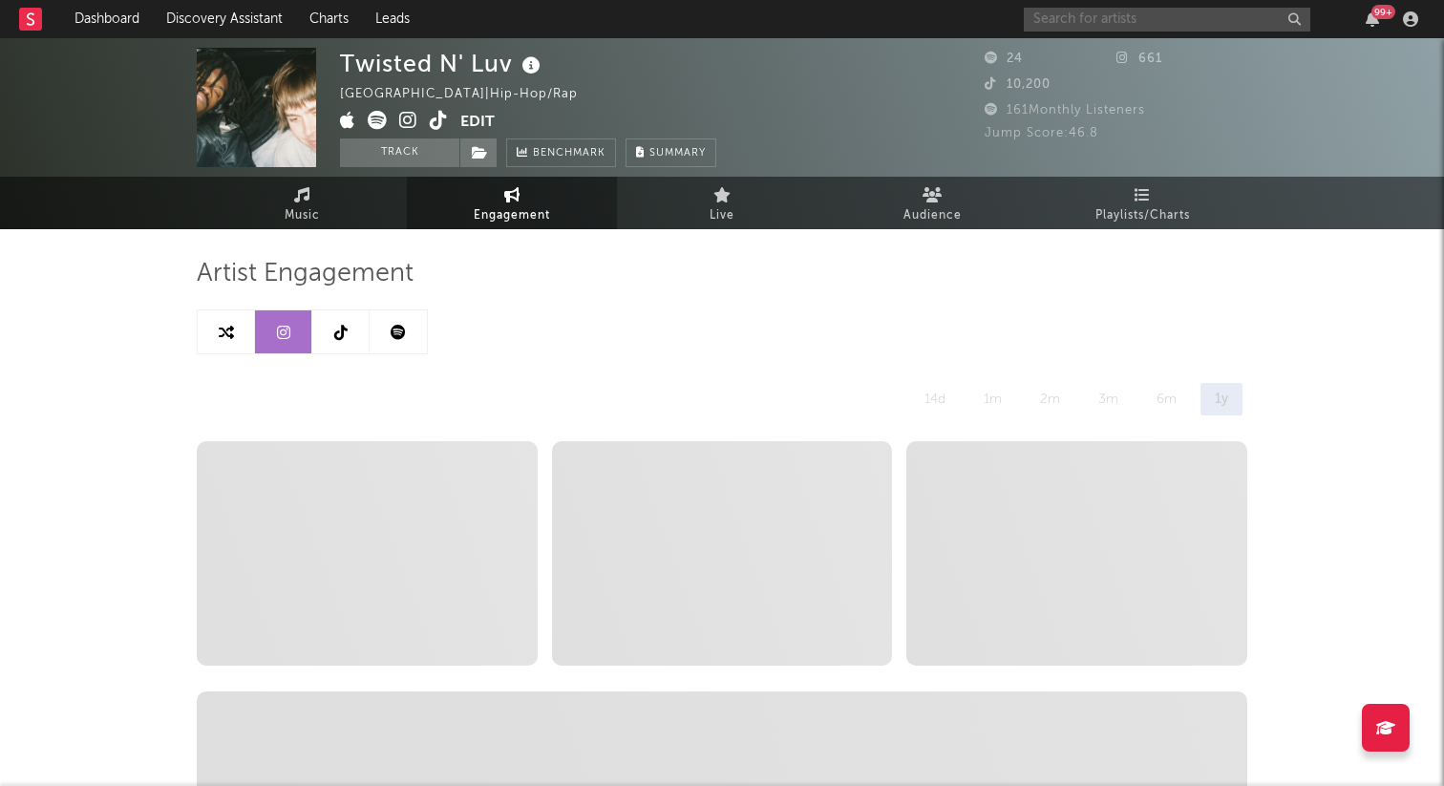
click at [1060, 14] on input "text" at bounding box center [1167, 20] width 286 height 24
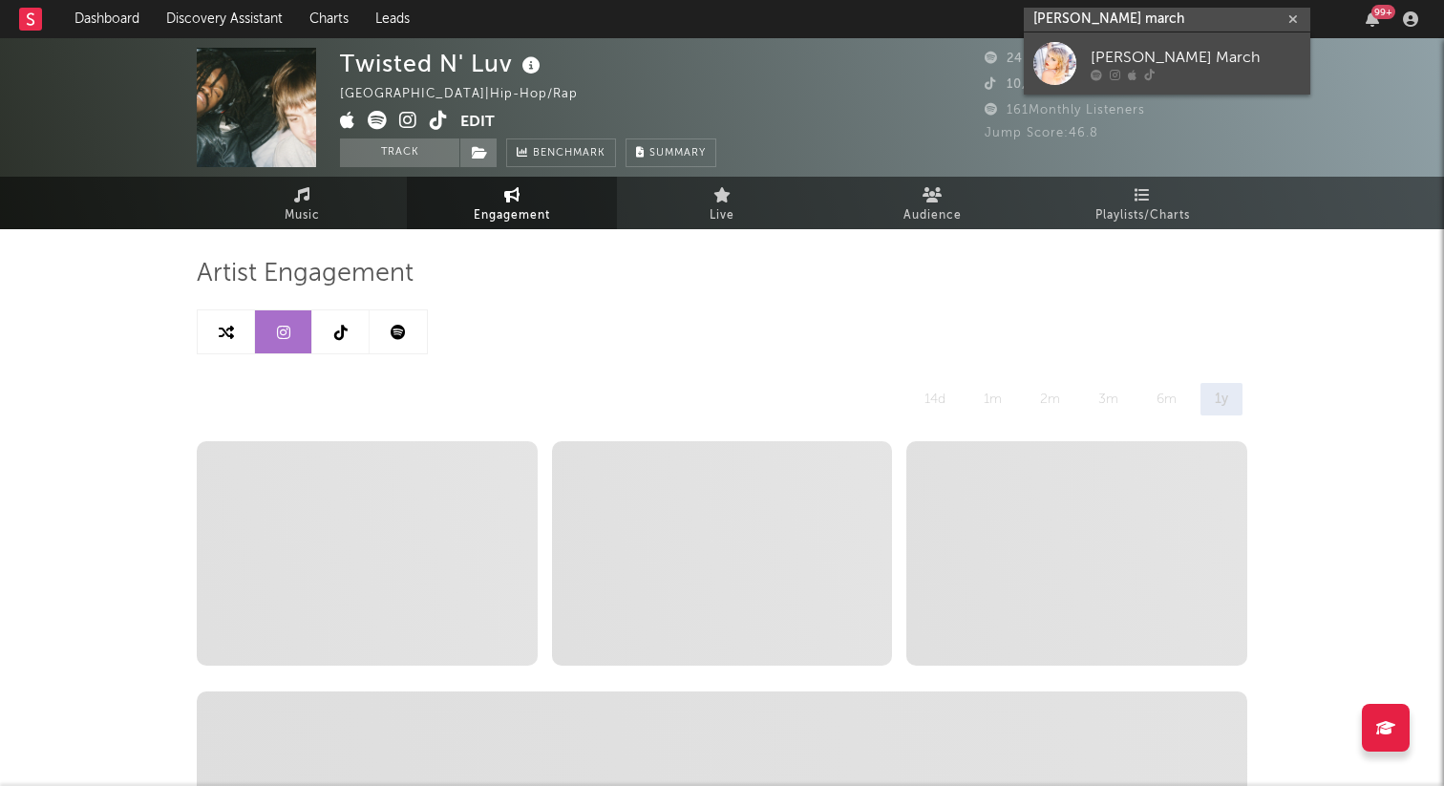
type input "colette march"
click at [1112, 82] on link "[PERSON_NAME] March" at bounding box center [1167, 63] width 286 height 62
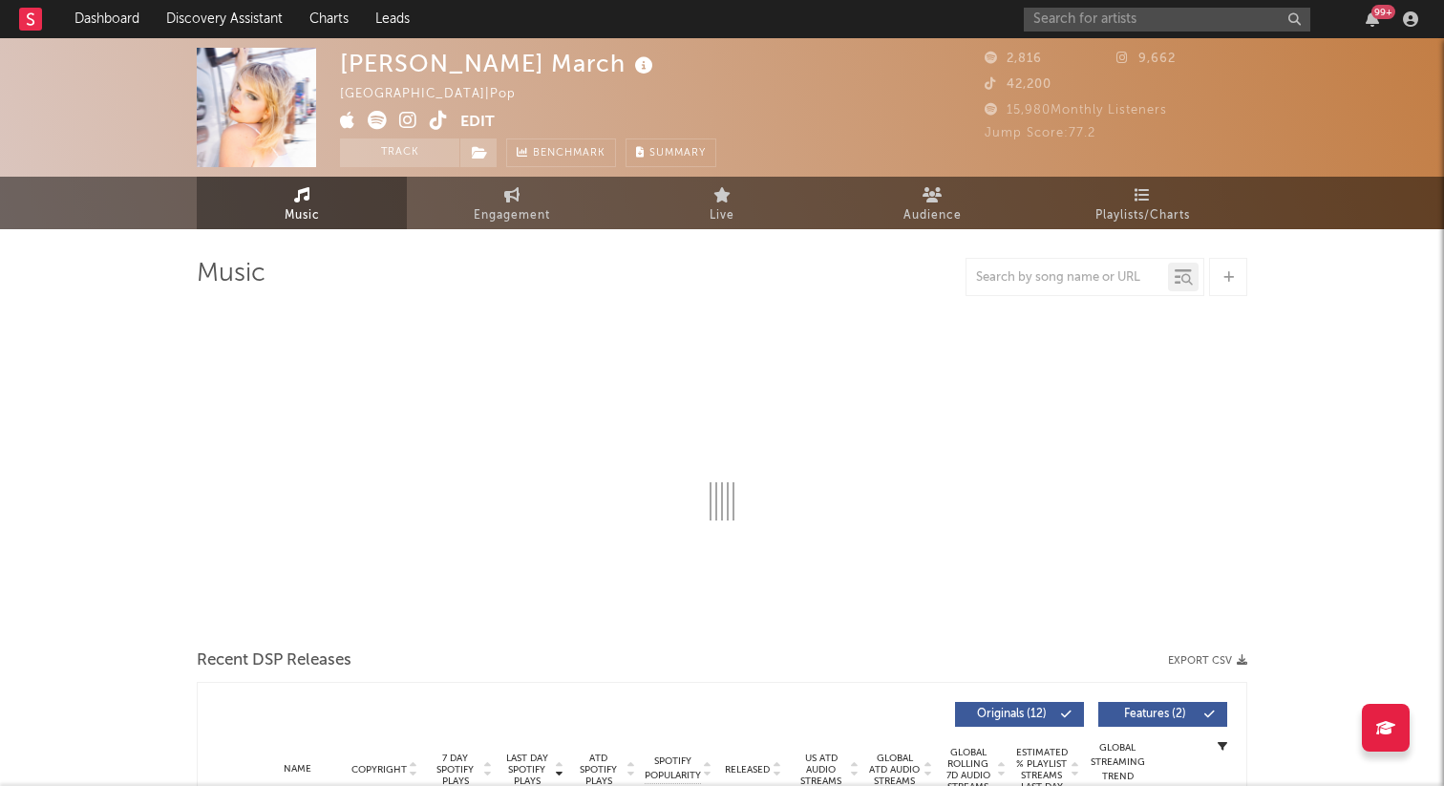
select select "1w"
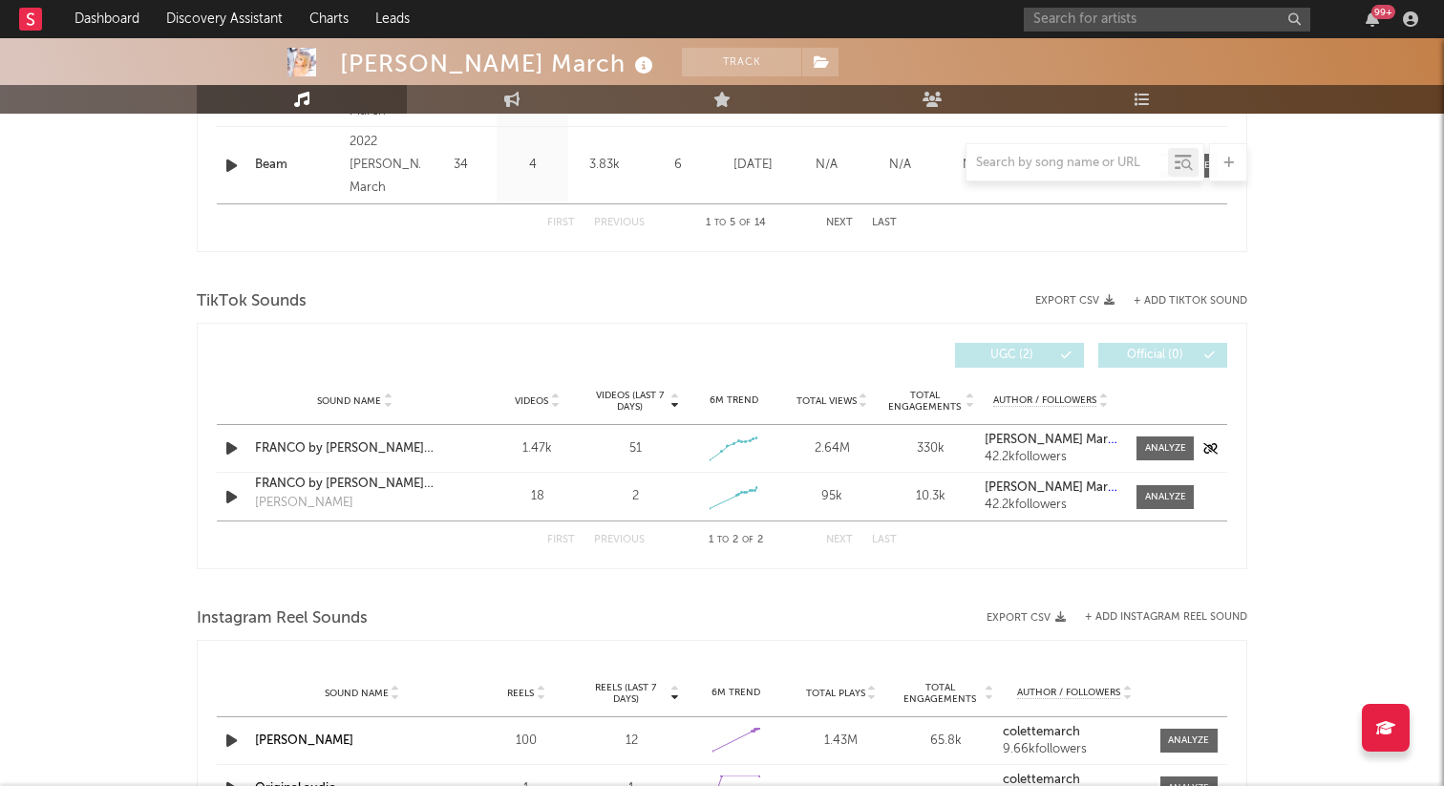
scroll to position [1120, 0]
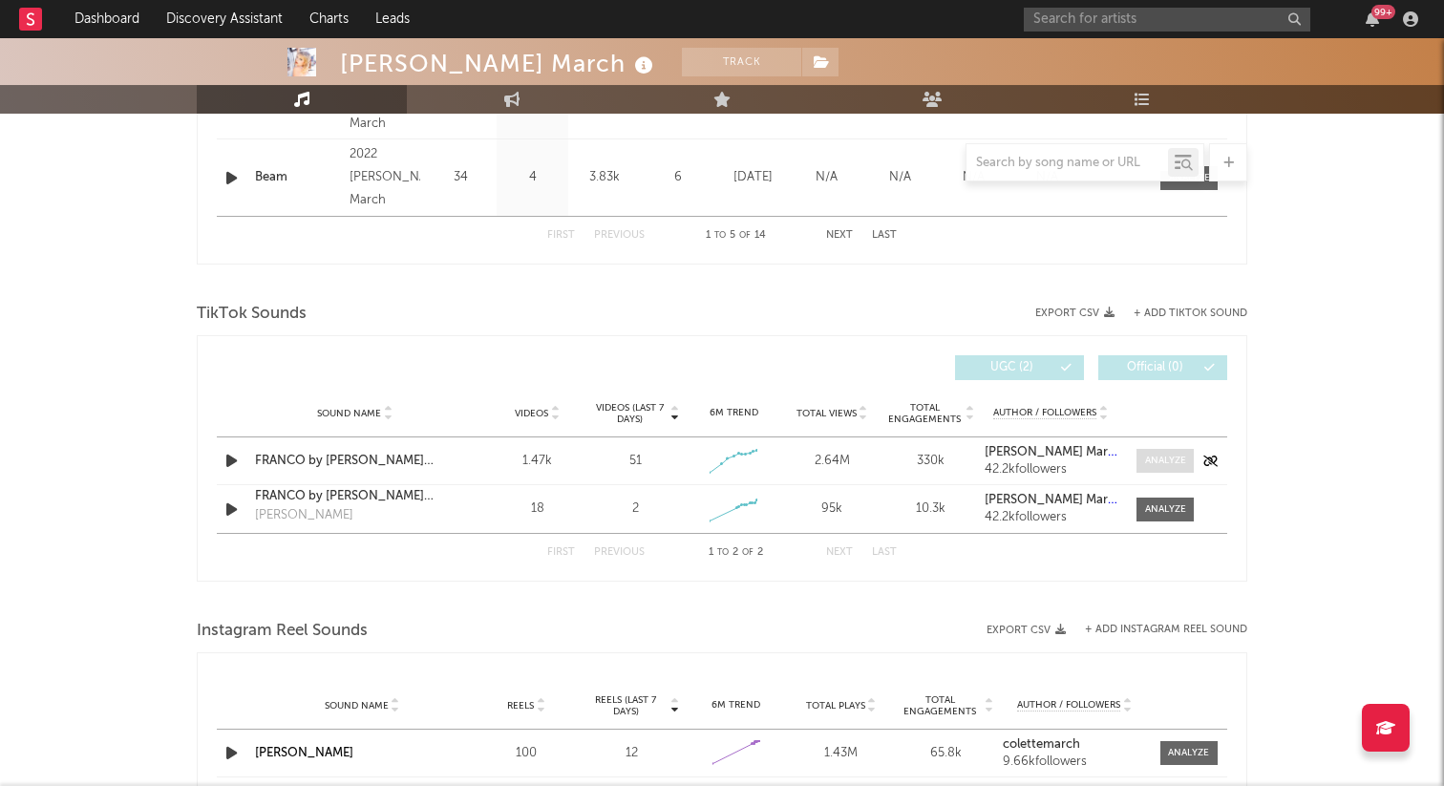
click at [1163, 458] on div at bounding box center [1165, 461] width 41 height 14
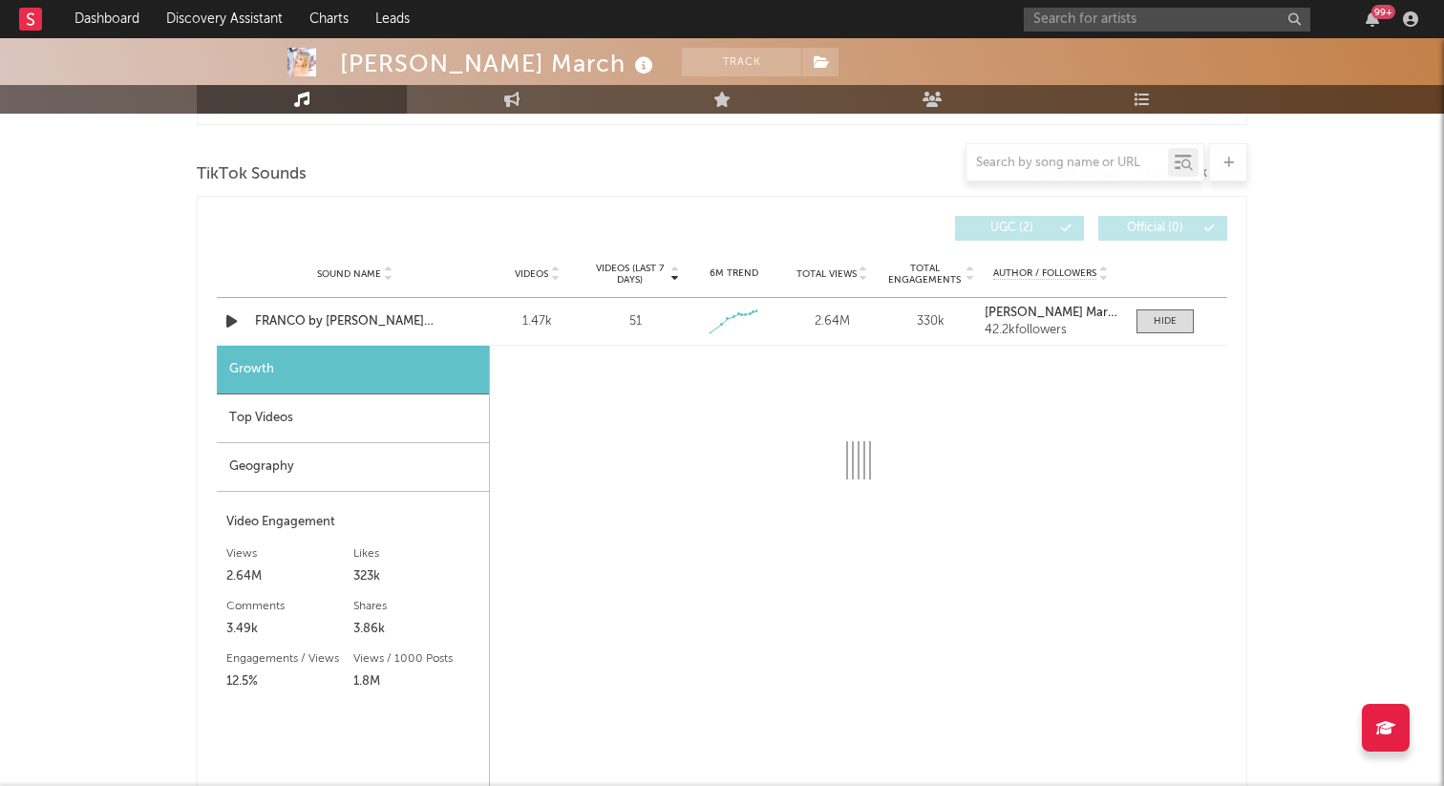
scroll to position [1342, 0]
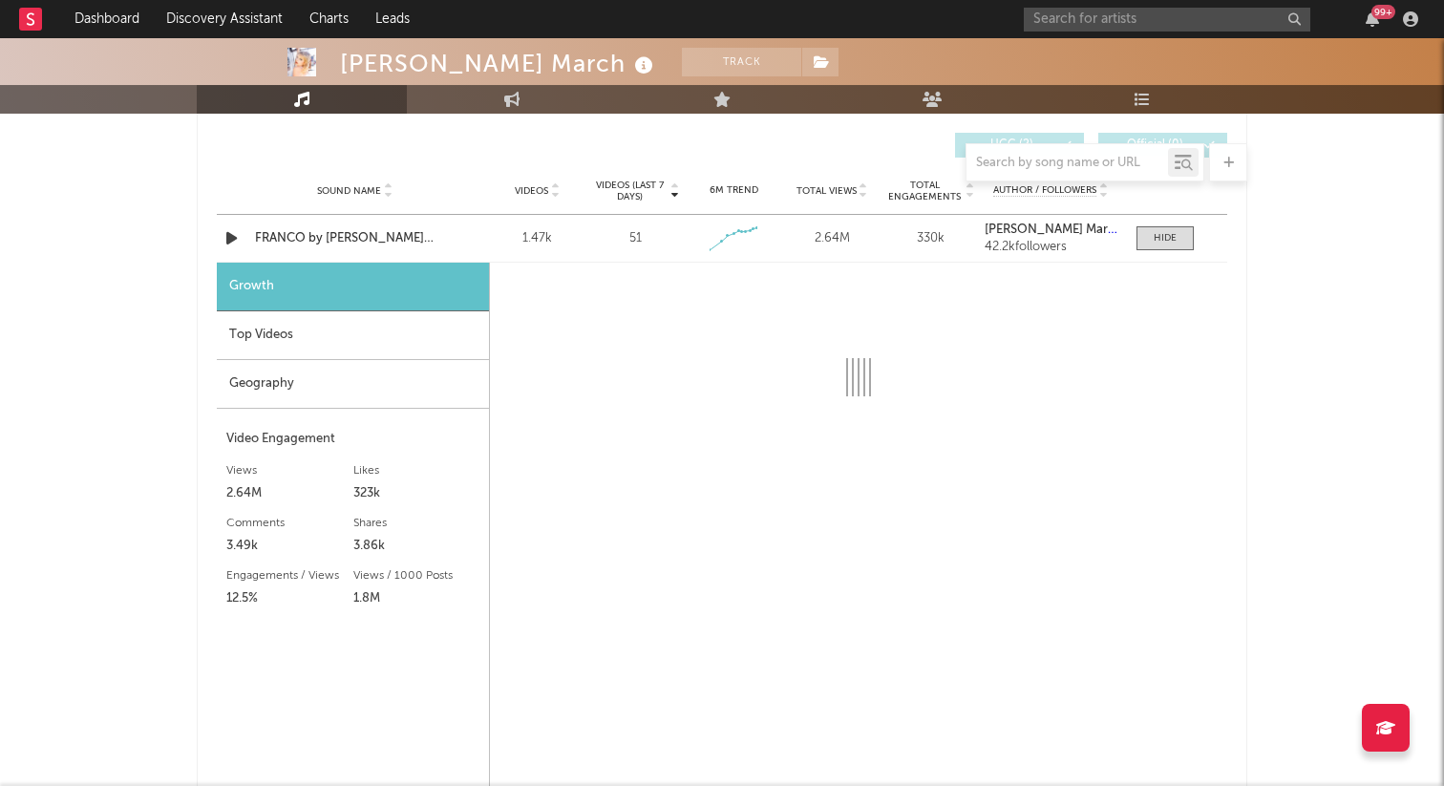
select select "1w"
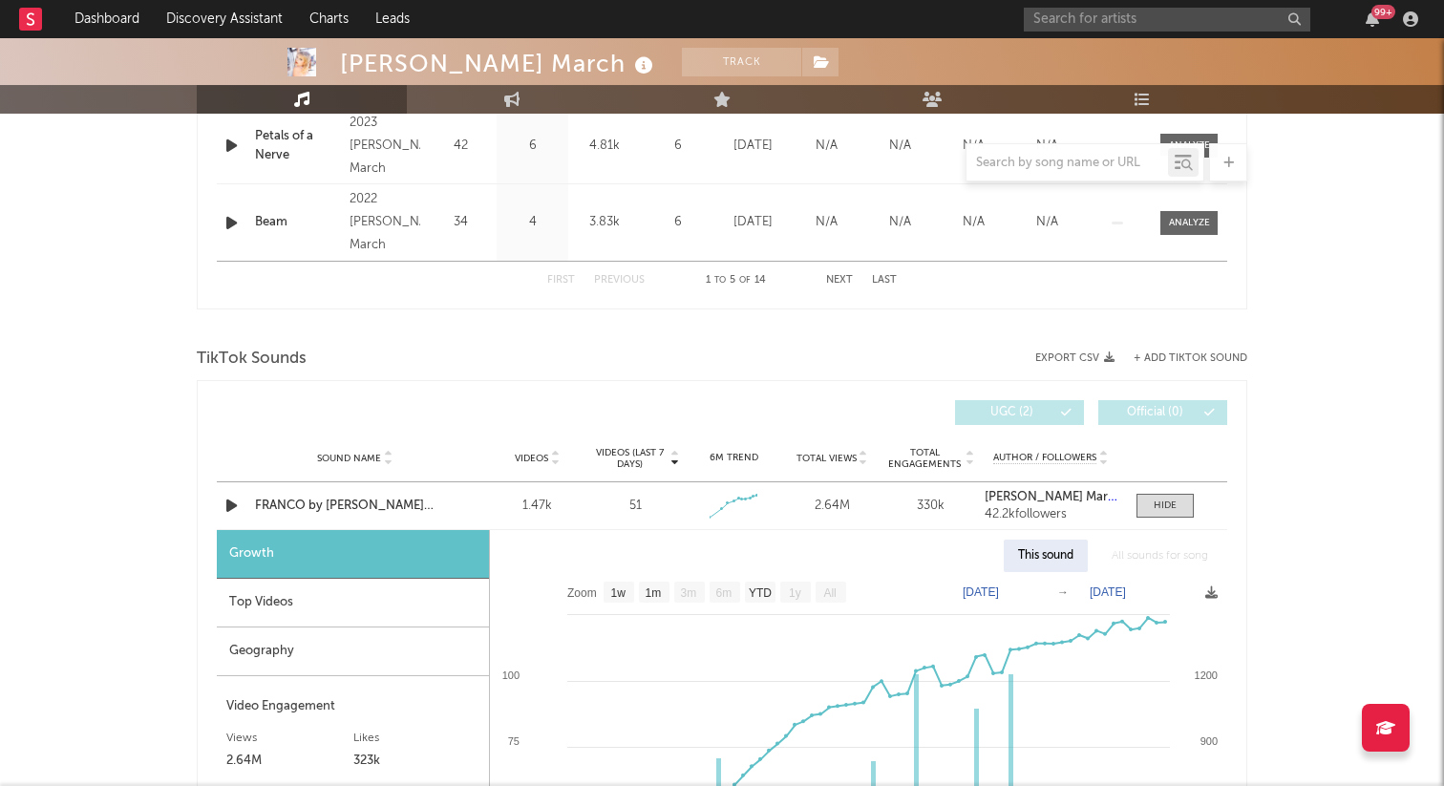
scroll to position [906, 0]
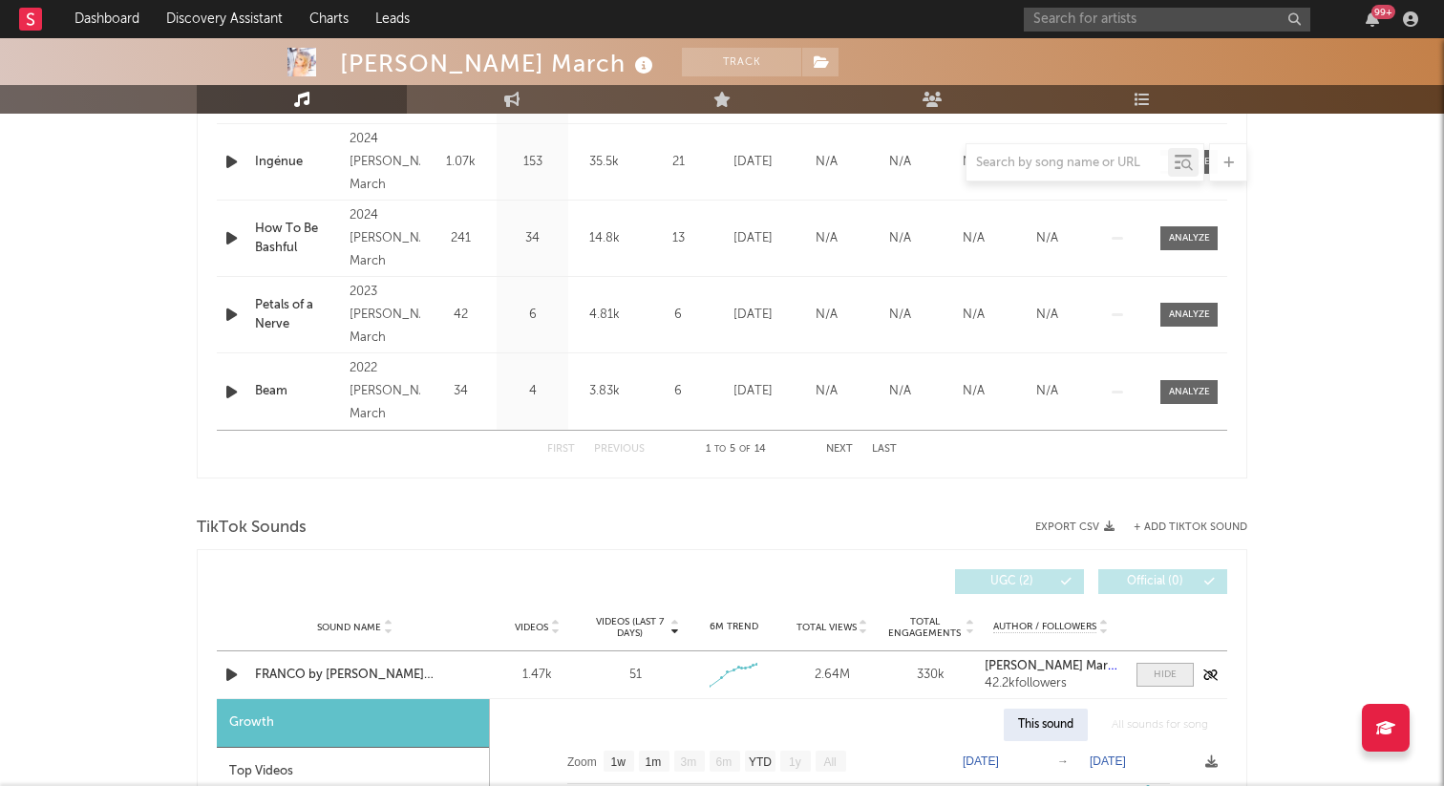
click at [1157, 682] on span at bounding box center [1164, 675] width 57 height 24
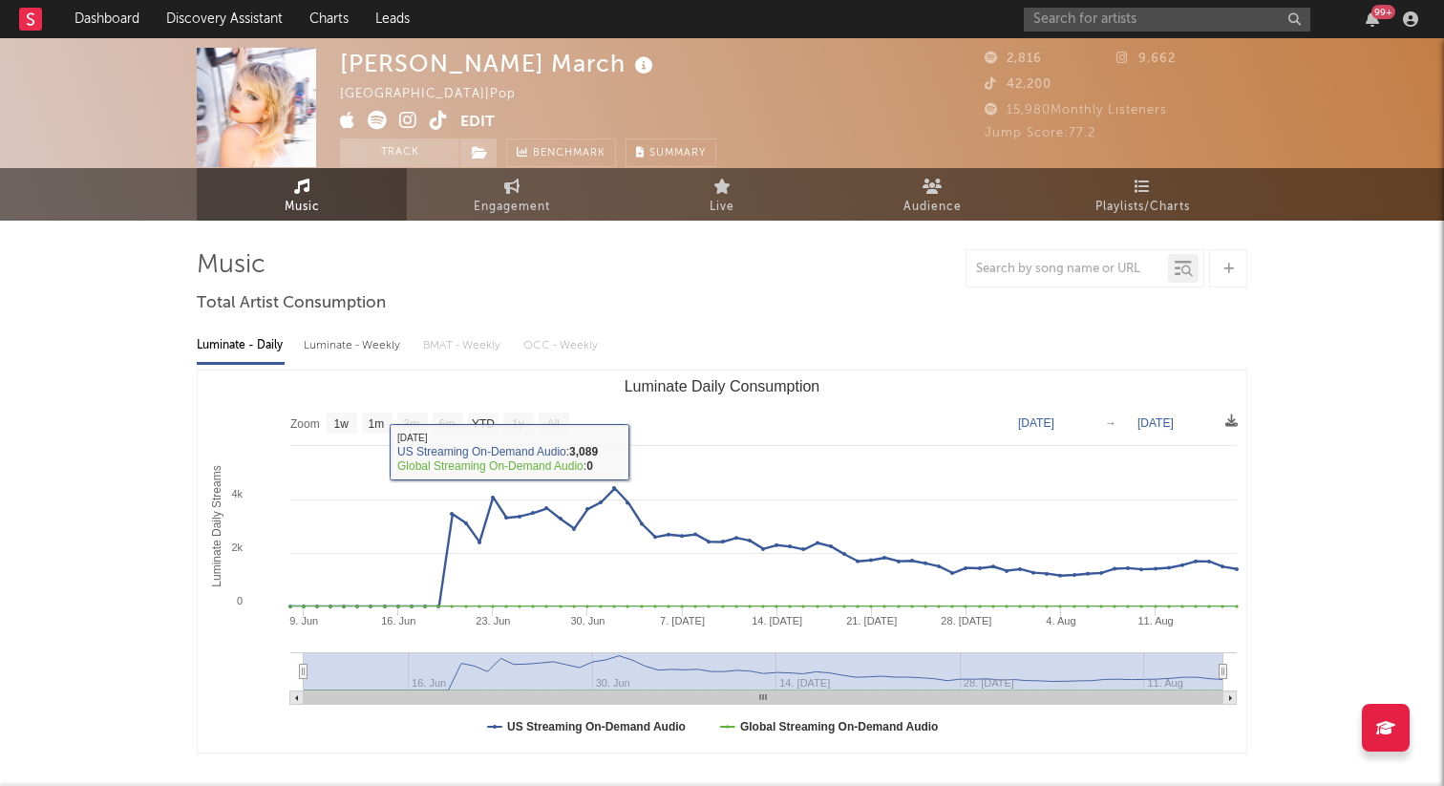
scroll to position [0, 0]
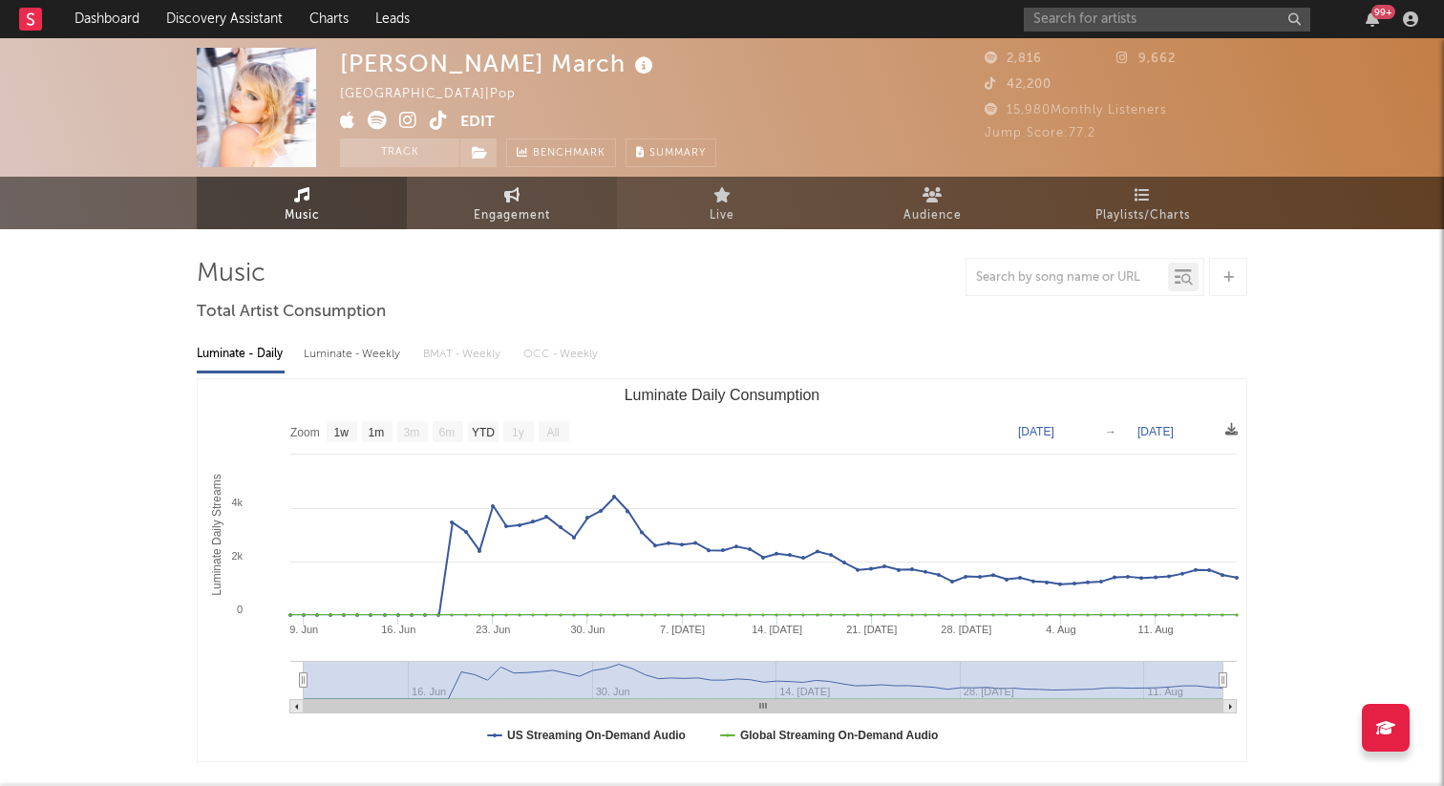
click at [473, 190] on link "Engagement" at bounding box center [512, 203] width 210 height 53
select select "1w"
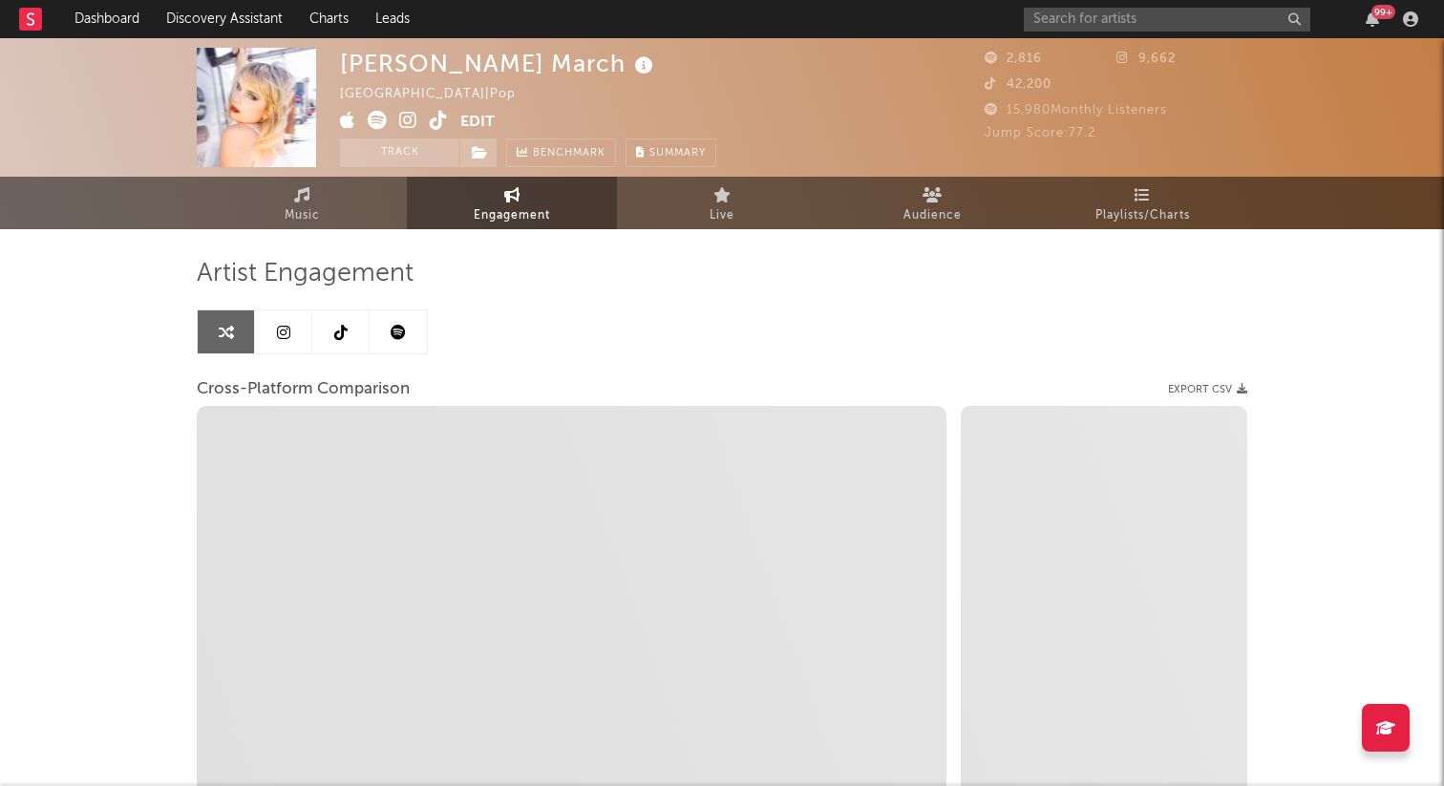
click at [310, 341] on link at bounding box center [283, 331] width 57 height 43
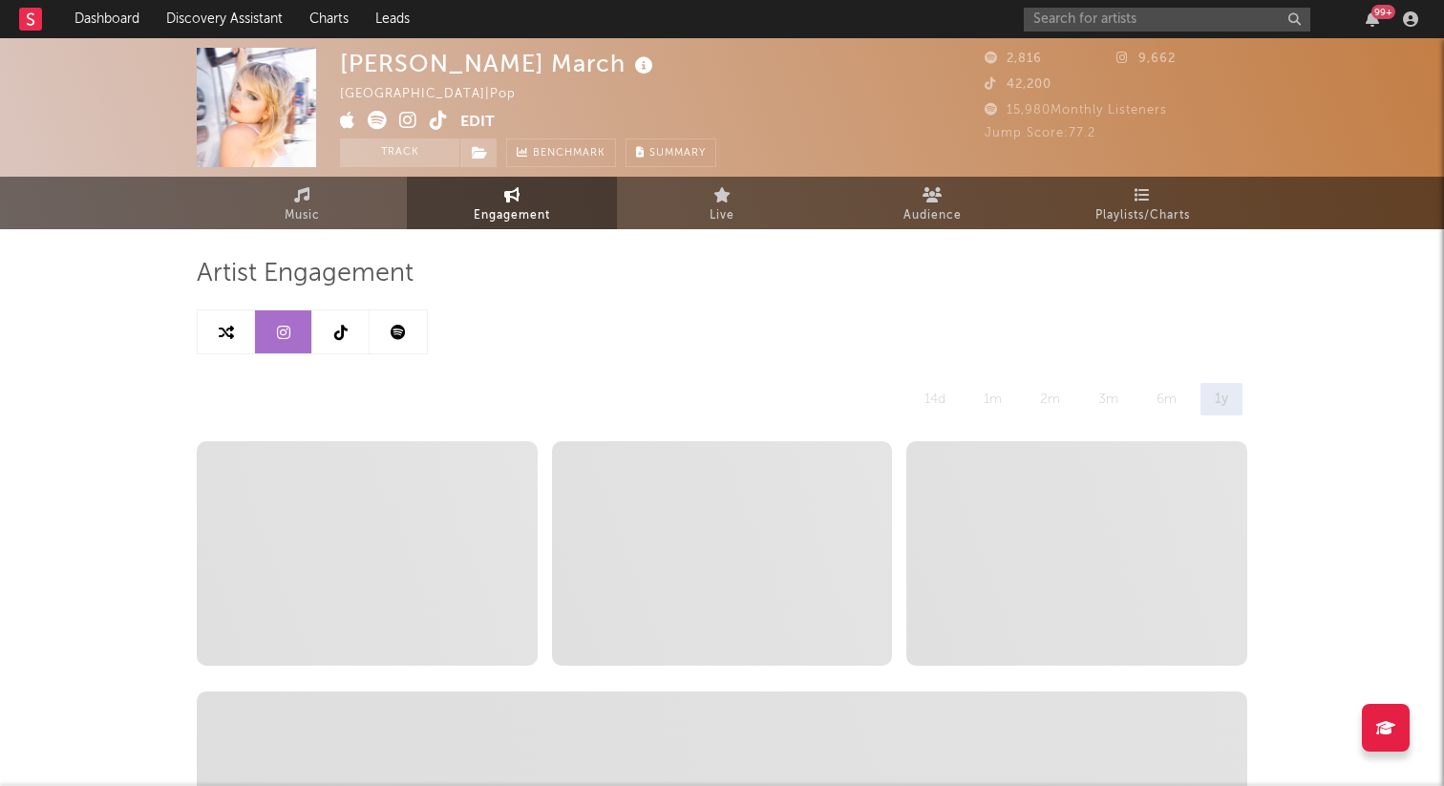
click at [343, 341] on link at bounding box center [340, 331] width 57 height 43
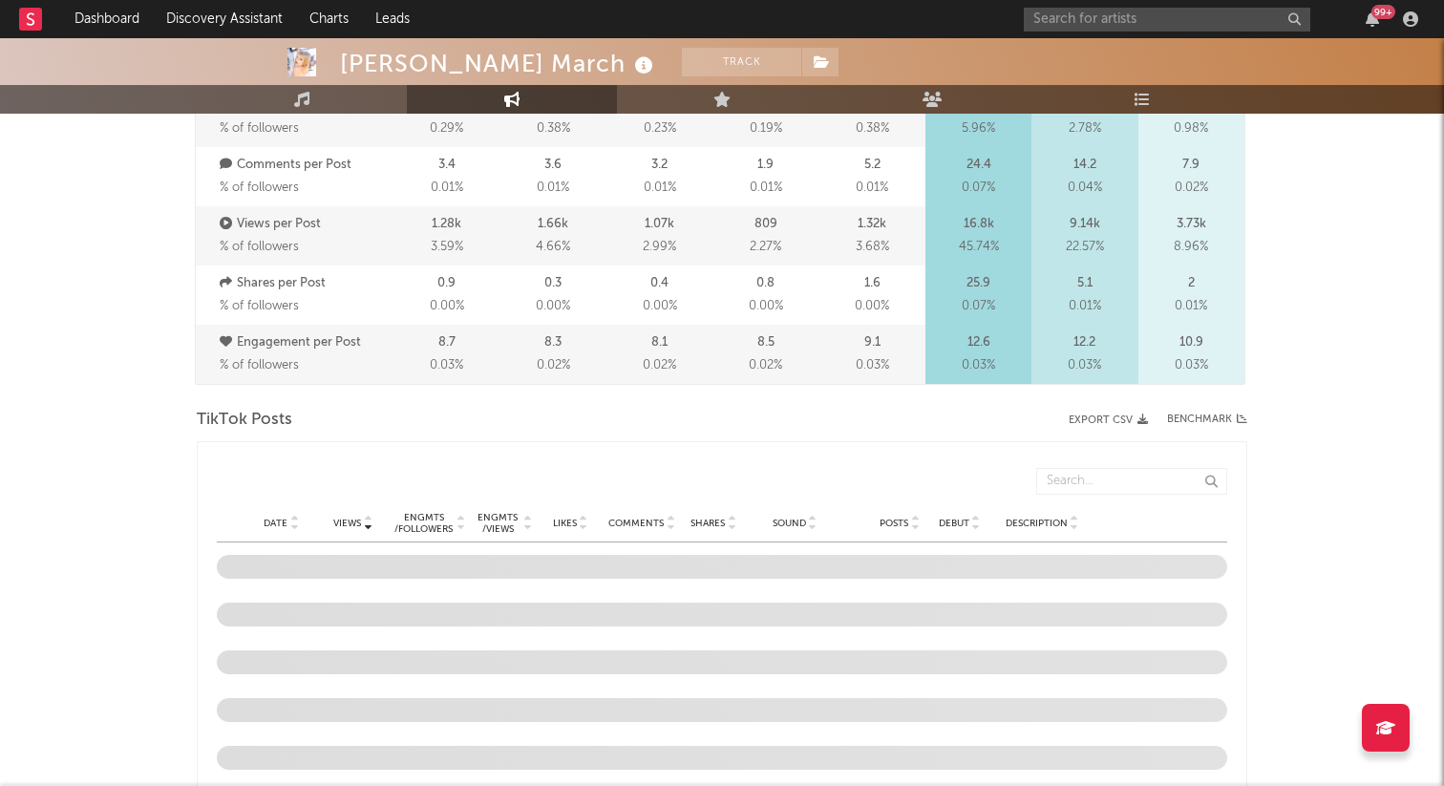
select select "6m"
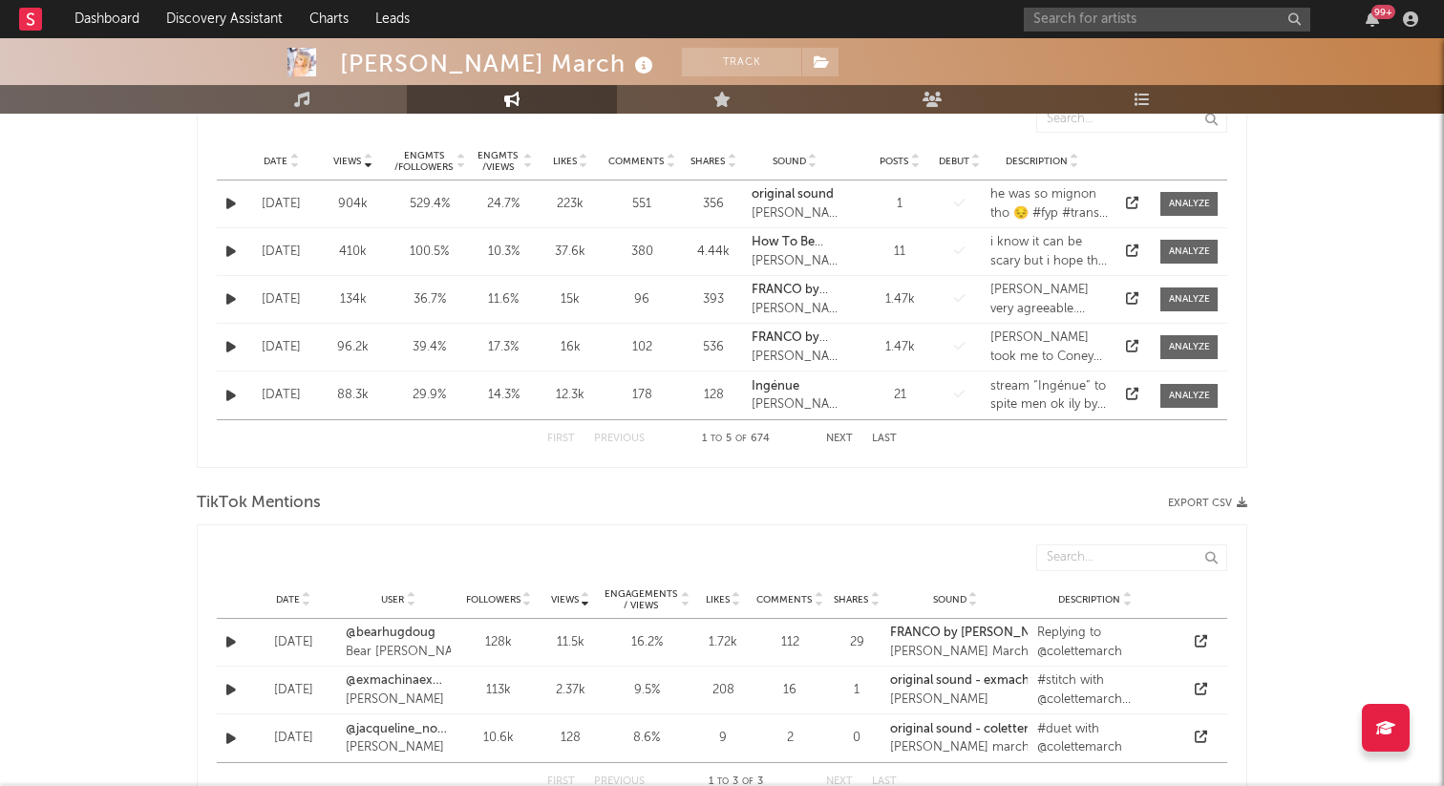
scroll to position [1041, 0]
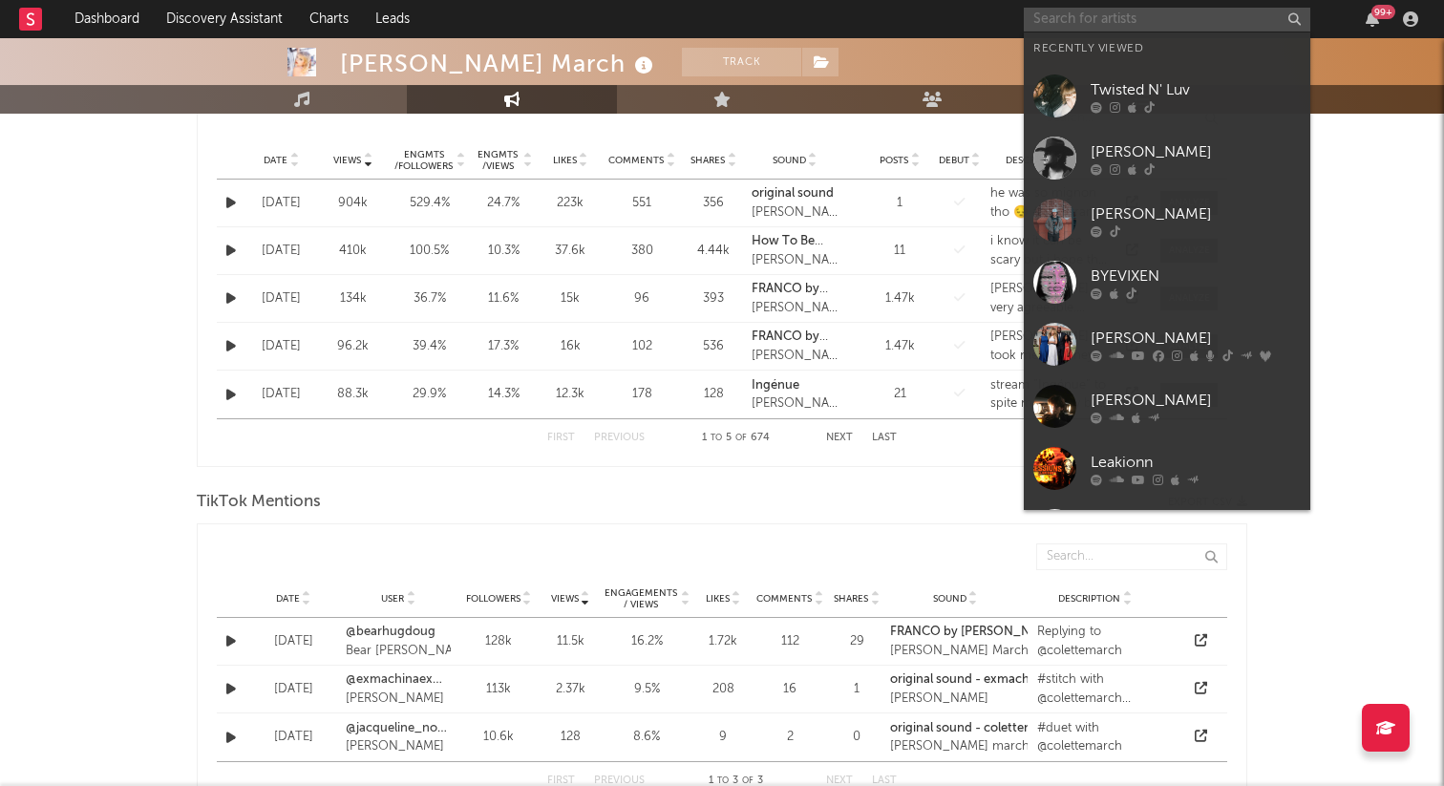
click at [1063, 26] on input "text" at bounding box center [1167, 20] width 286 height 24
paste input "https://www.tiktok.com/@hoot.33"
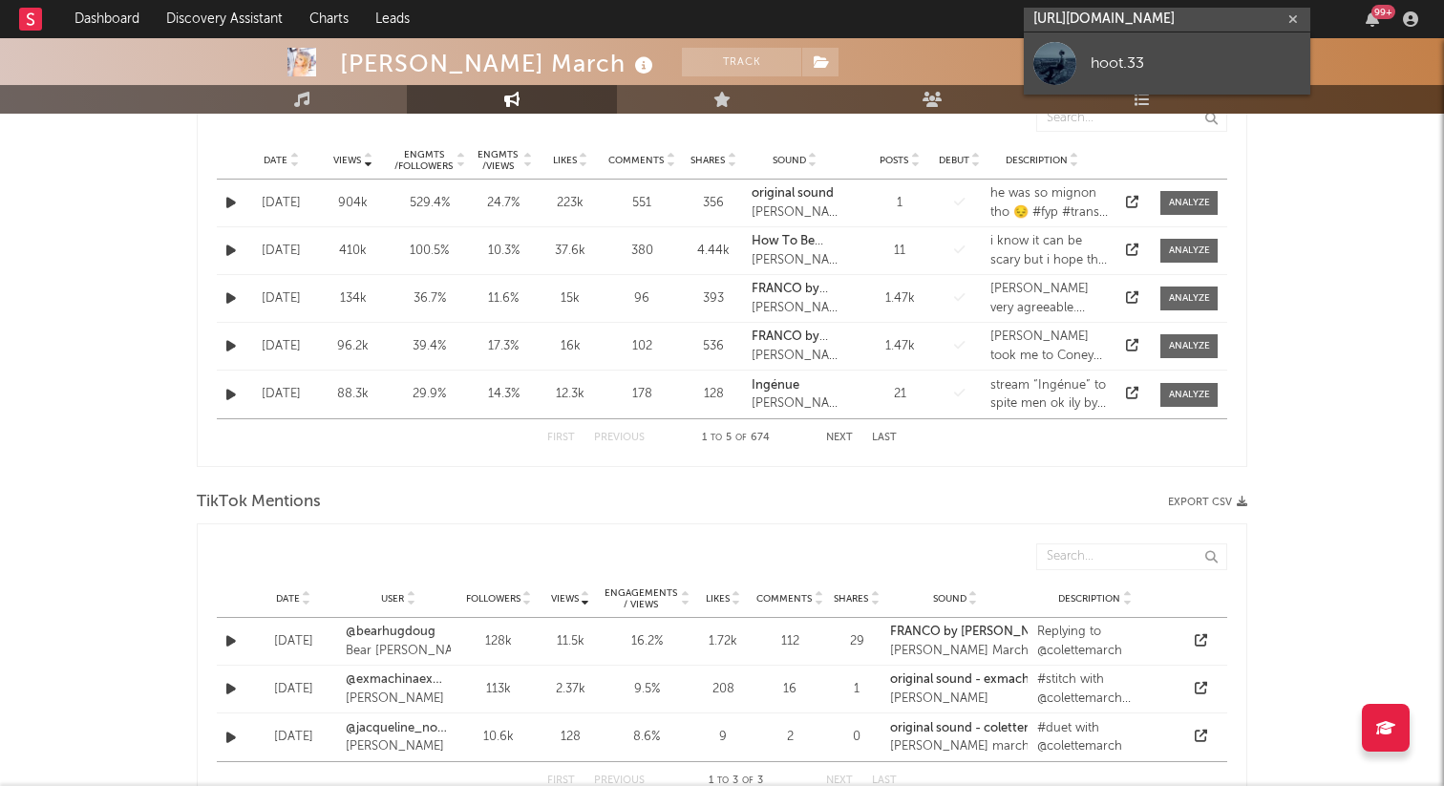
type input "https://www.tiktok.com/@hoot.33"
click at [1071, 57] on div at bounding box center [1054, 63] width 43 height 43
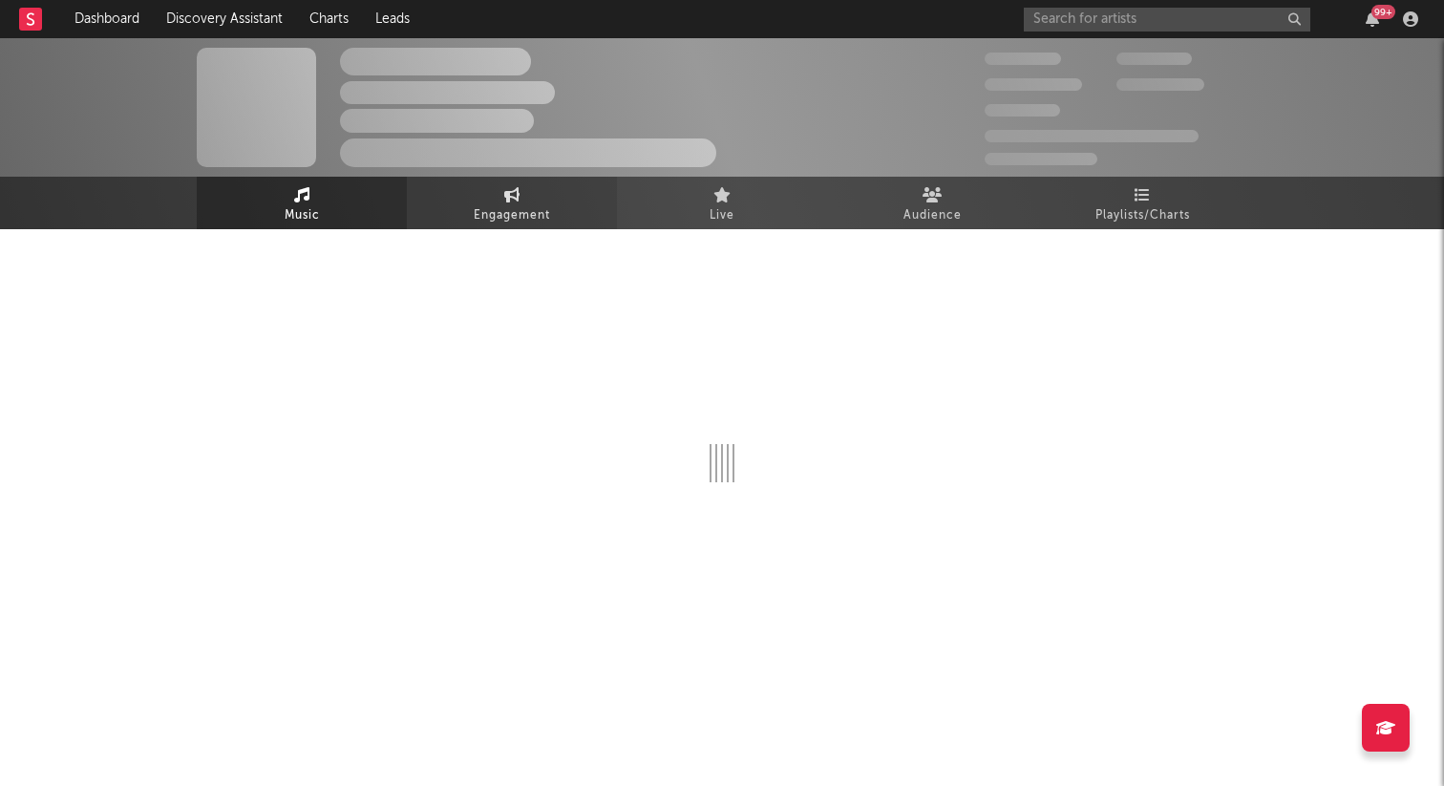
select select "1w"
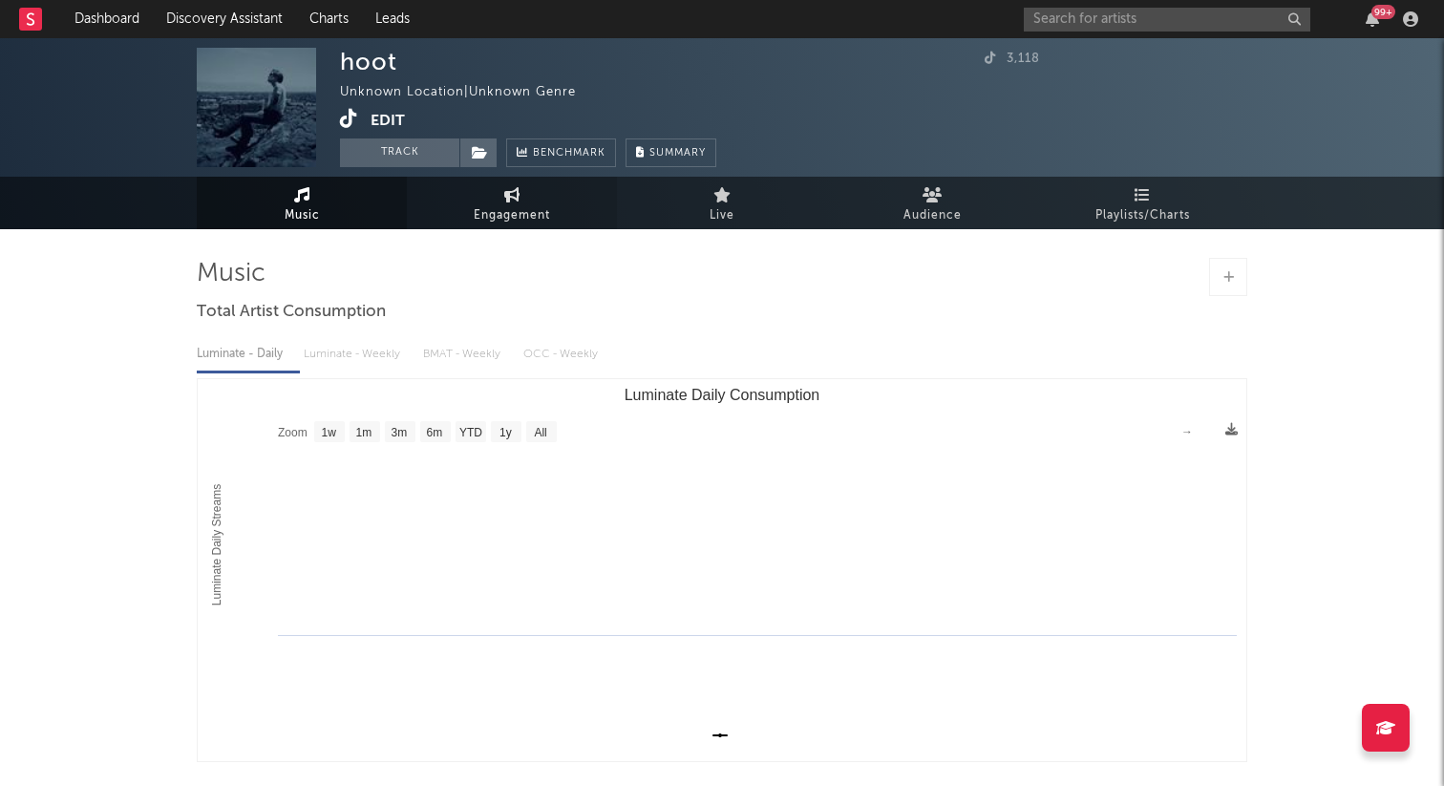
click at [489, 201] on link "Engagement" at bounding box center [512, 203] width 210 height 53
select select "1w"
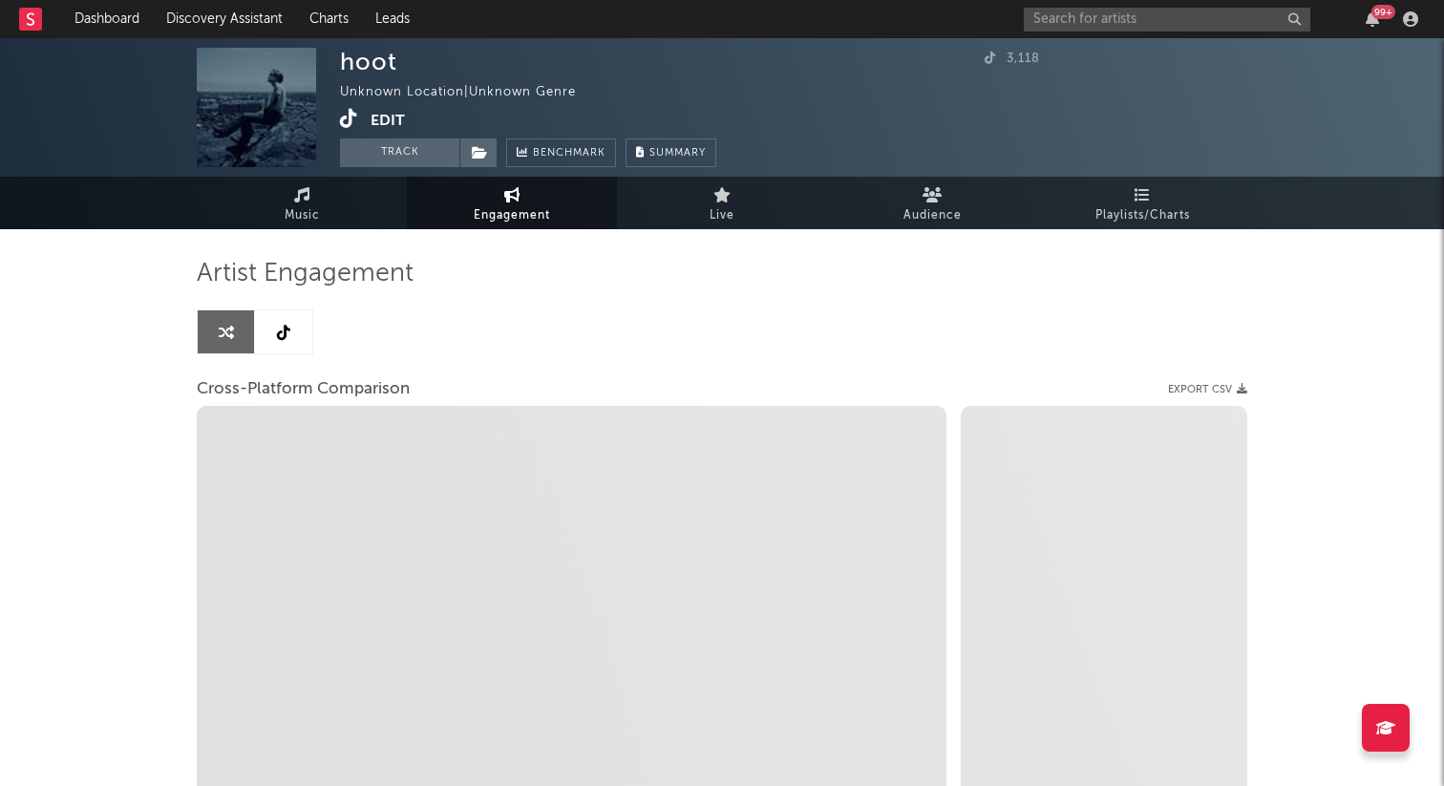
select select "1m"
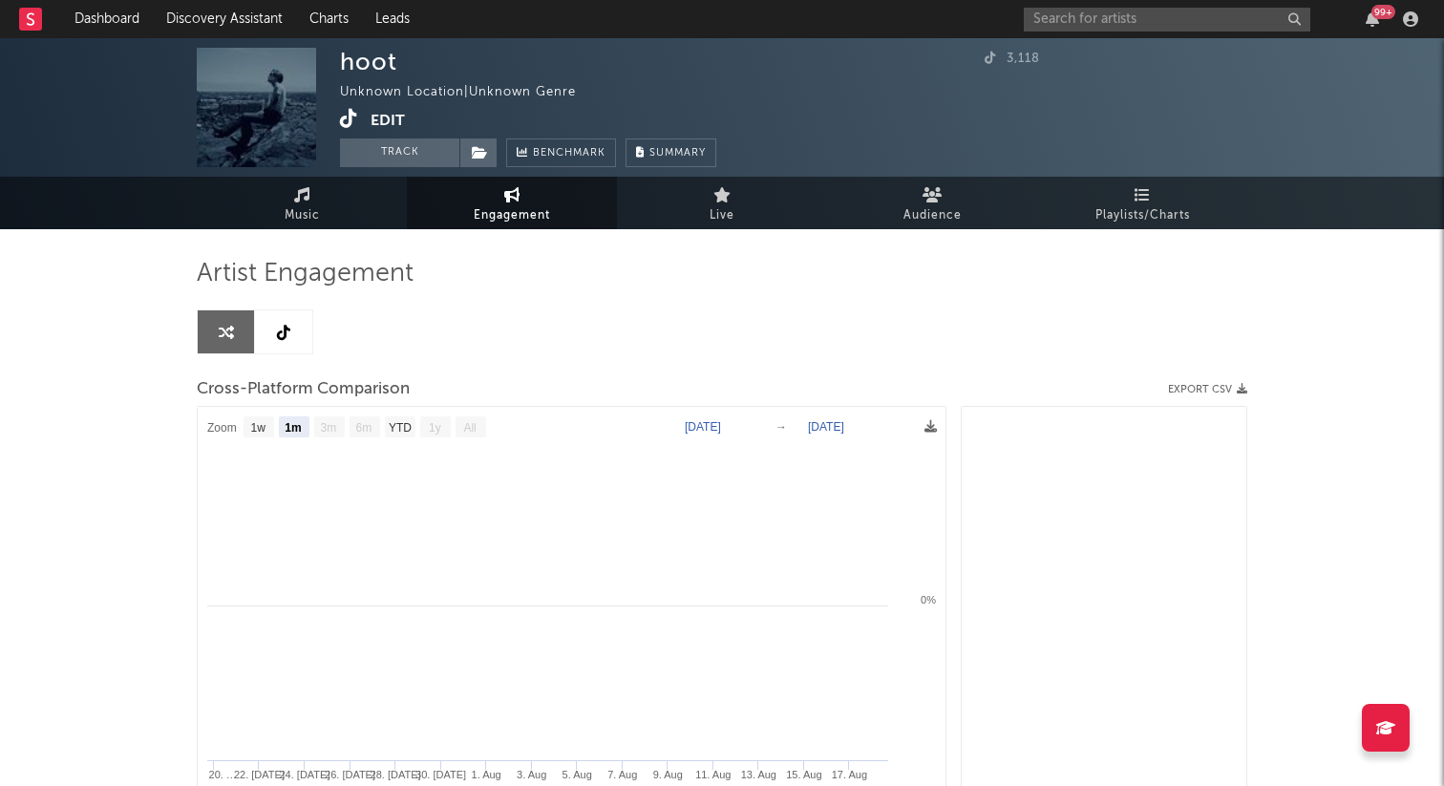
click at [259, 357] on div "Artist Engagement Cross-Platform Comparison Export CSV Zoom 1w 1m 3m 6m YTD 1y …" at bounding box center [722, 582] width 1050 height 649
click at [291, 334] on link at bounding box center [283, 331] width 57 height 43
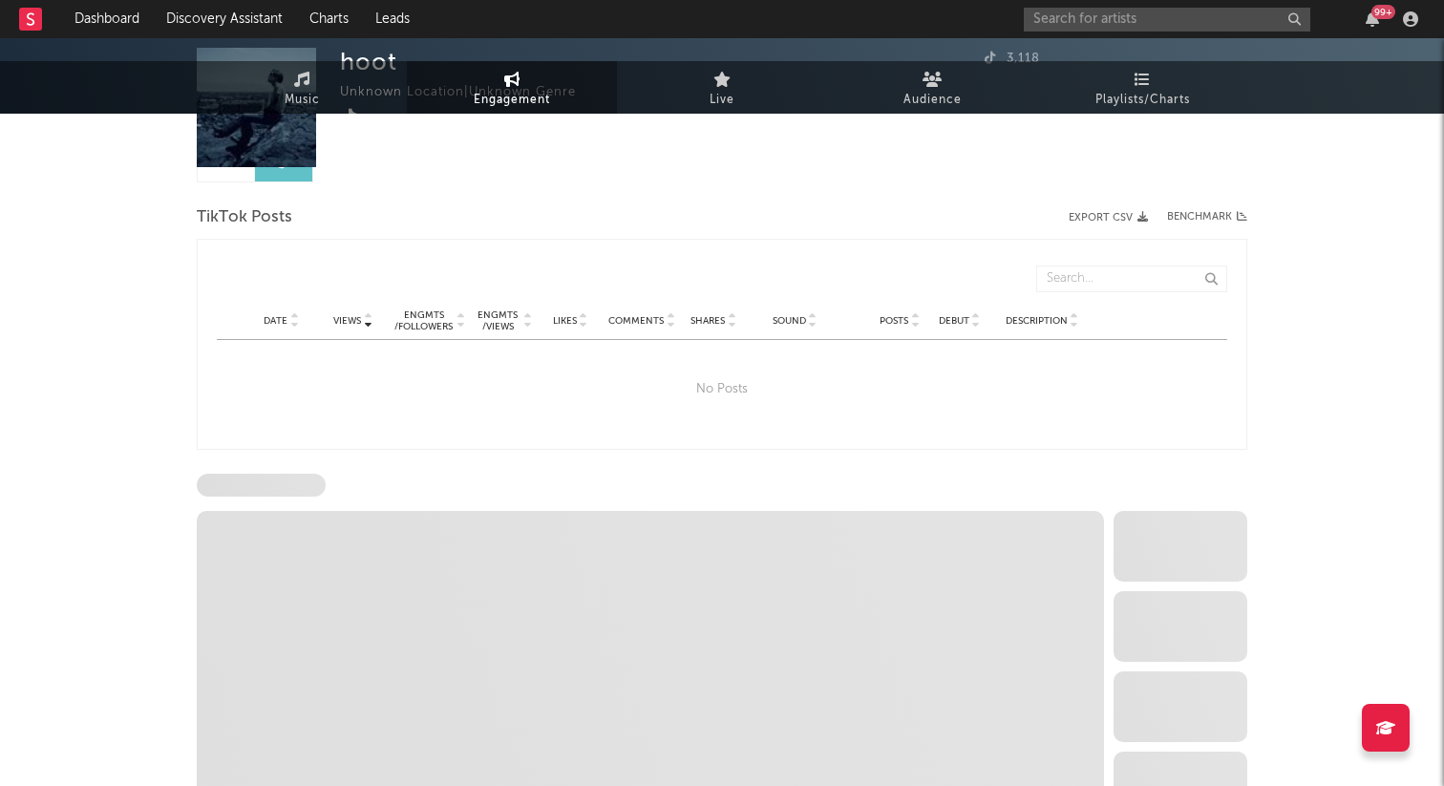
select select "1w"
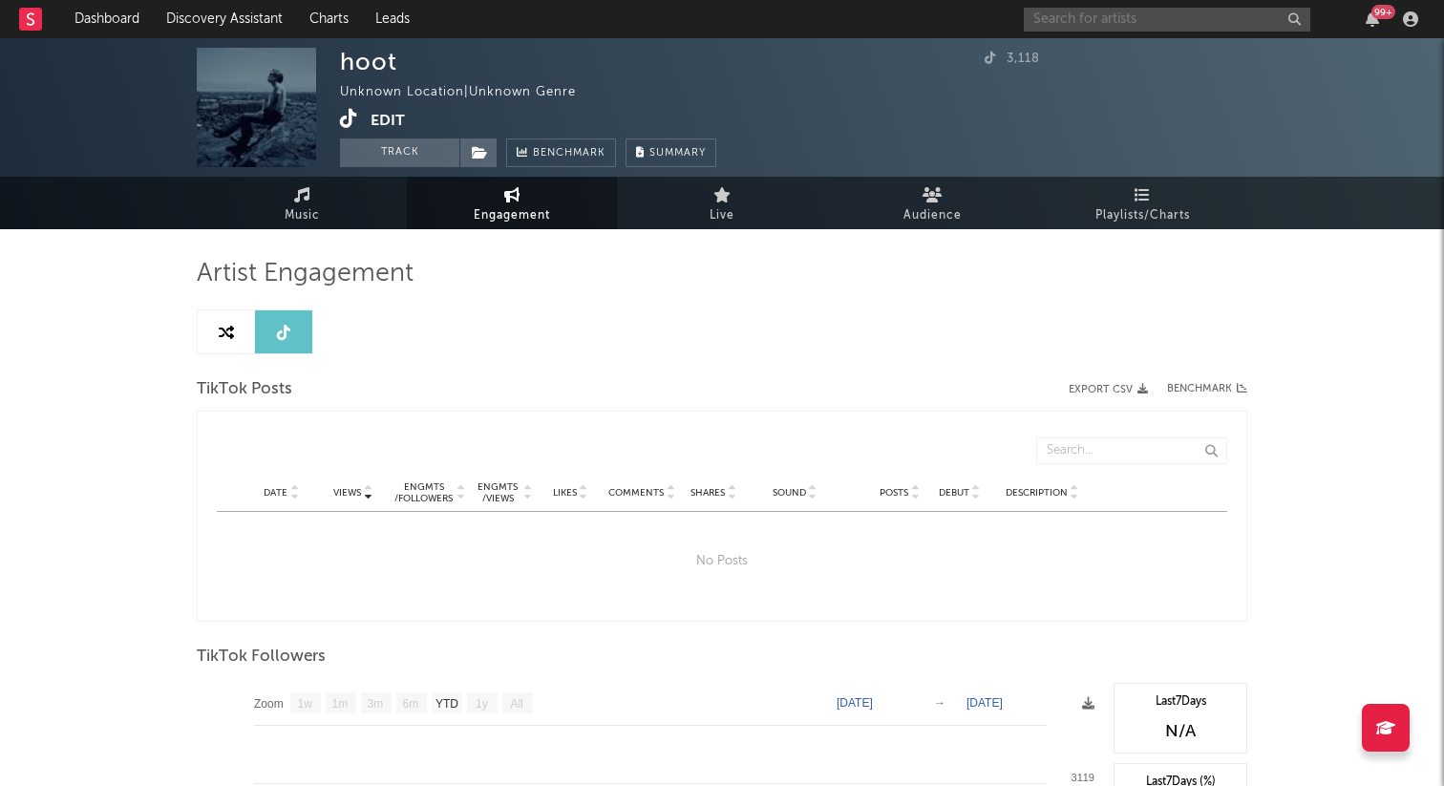
click at [1057, 11] on input "text" at bounding box center [1167, 20] width 286 height 24
type input "m"
click at [1069, 14] on input "text" at bounding box center [1167, 20] width 286 height 24
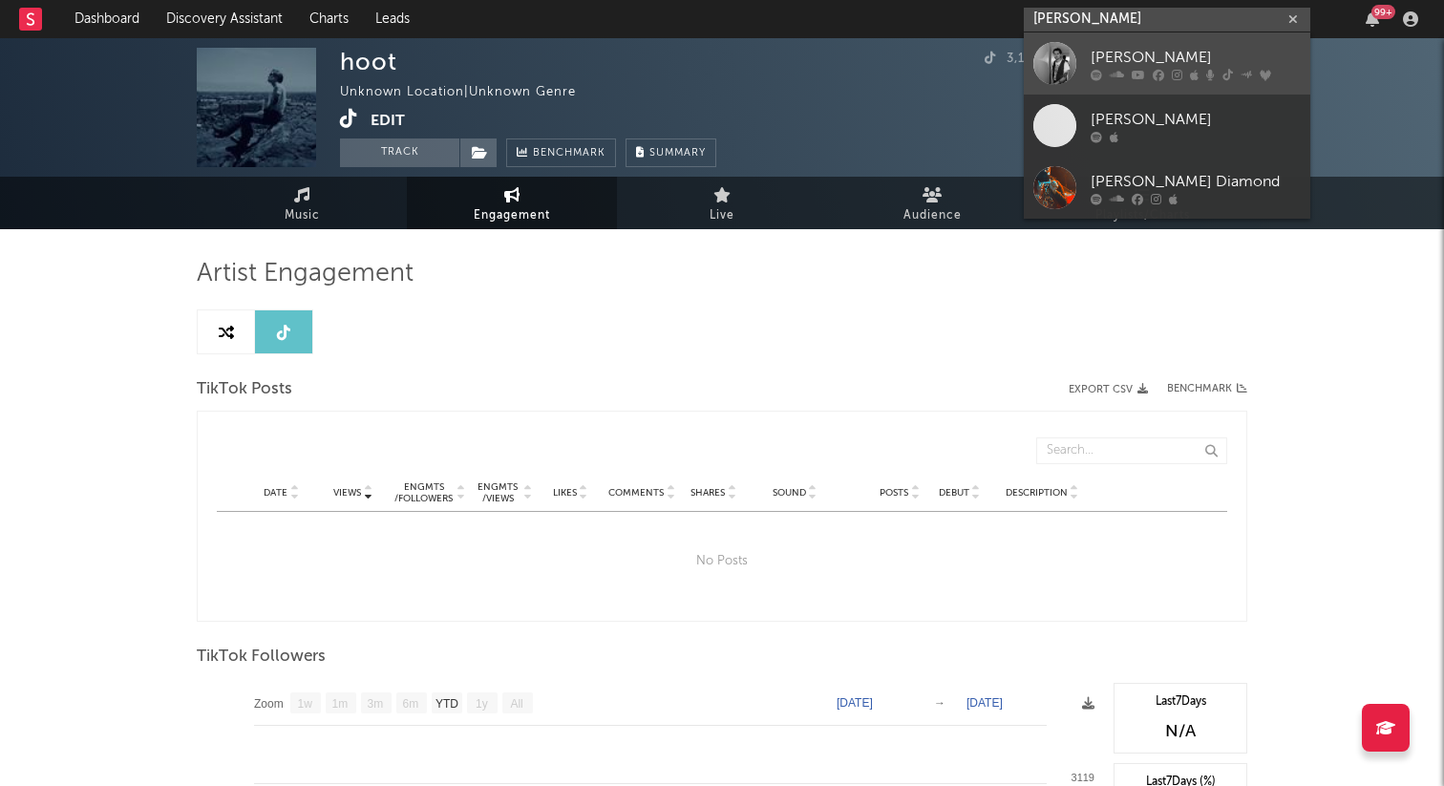
type input "mark diamond"
click at [1074, 49] on div at bounding box center [1054, 63] width 43 height 43
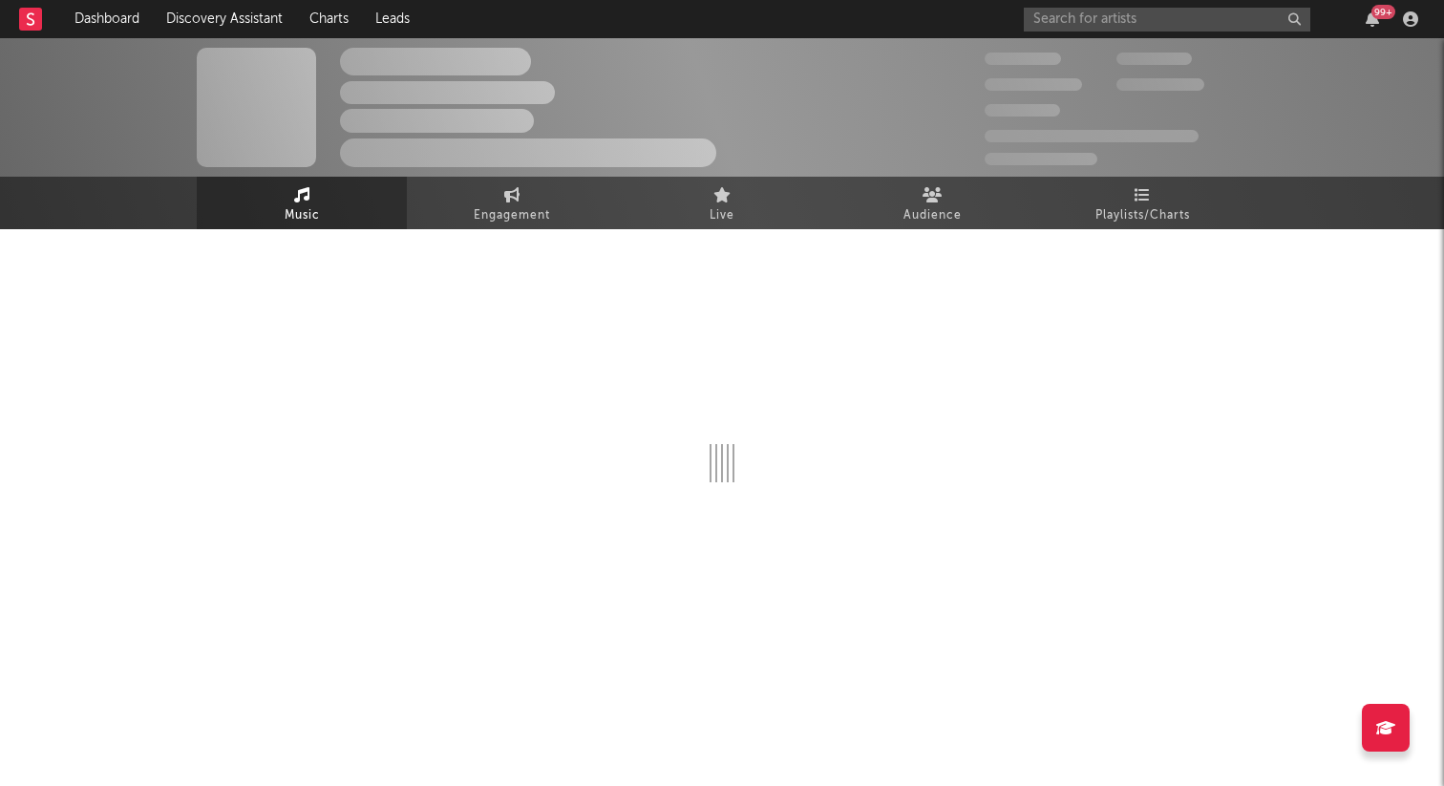
select select "6m"
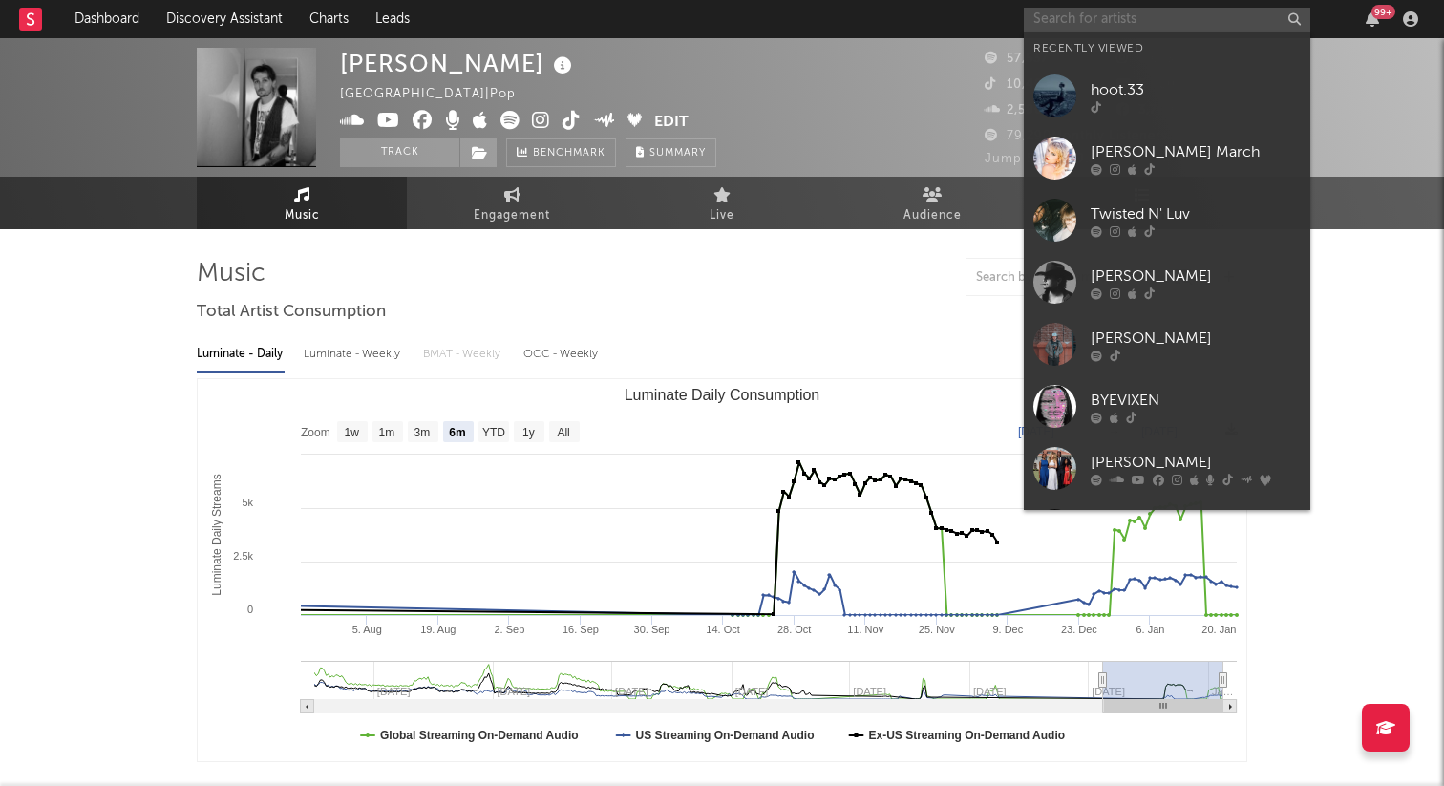
click at [1074, 11] on input "text" at bounding box center [1167, 20] width 286 height 24
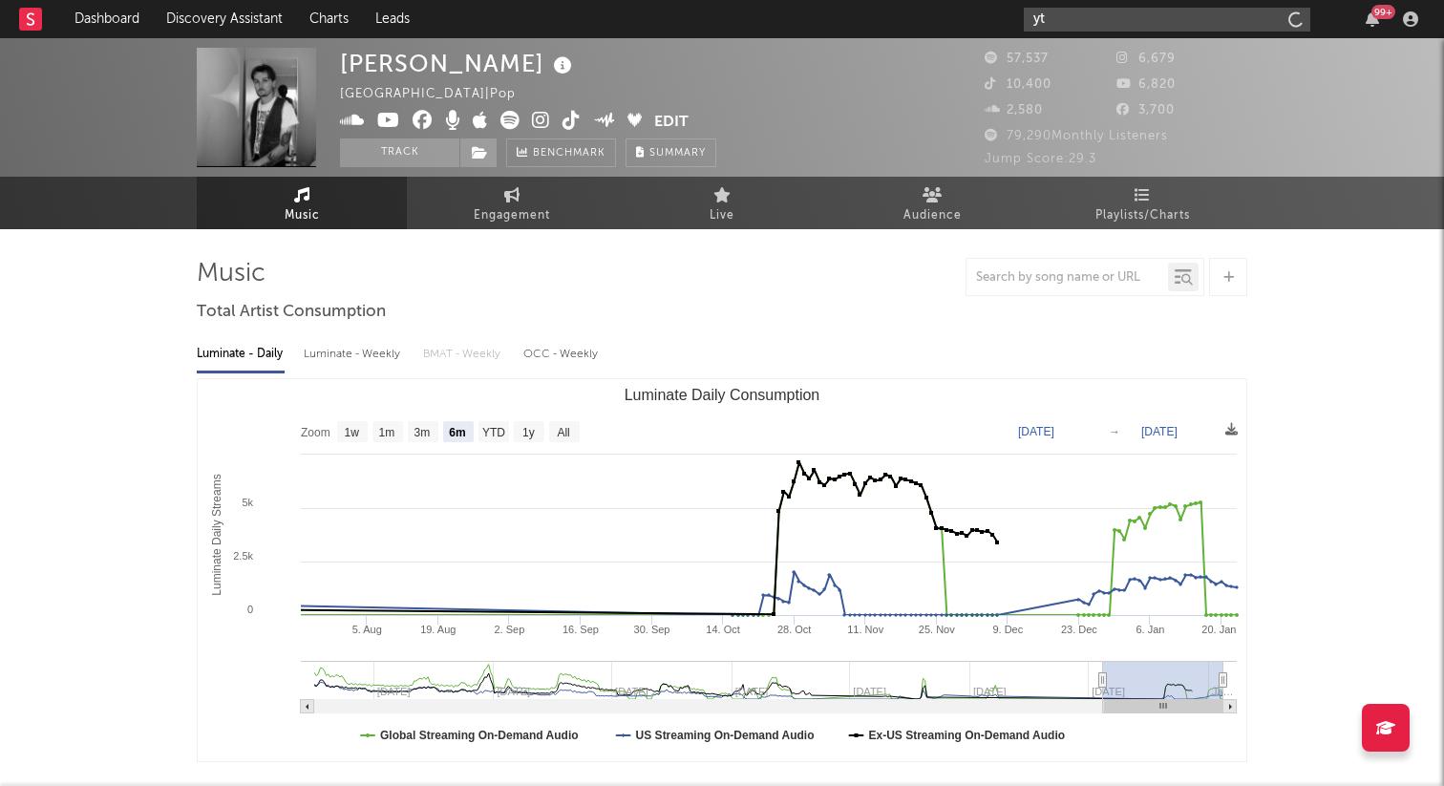
type input "y"
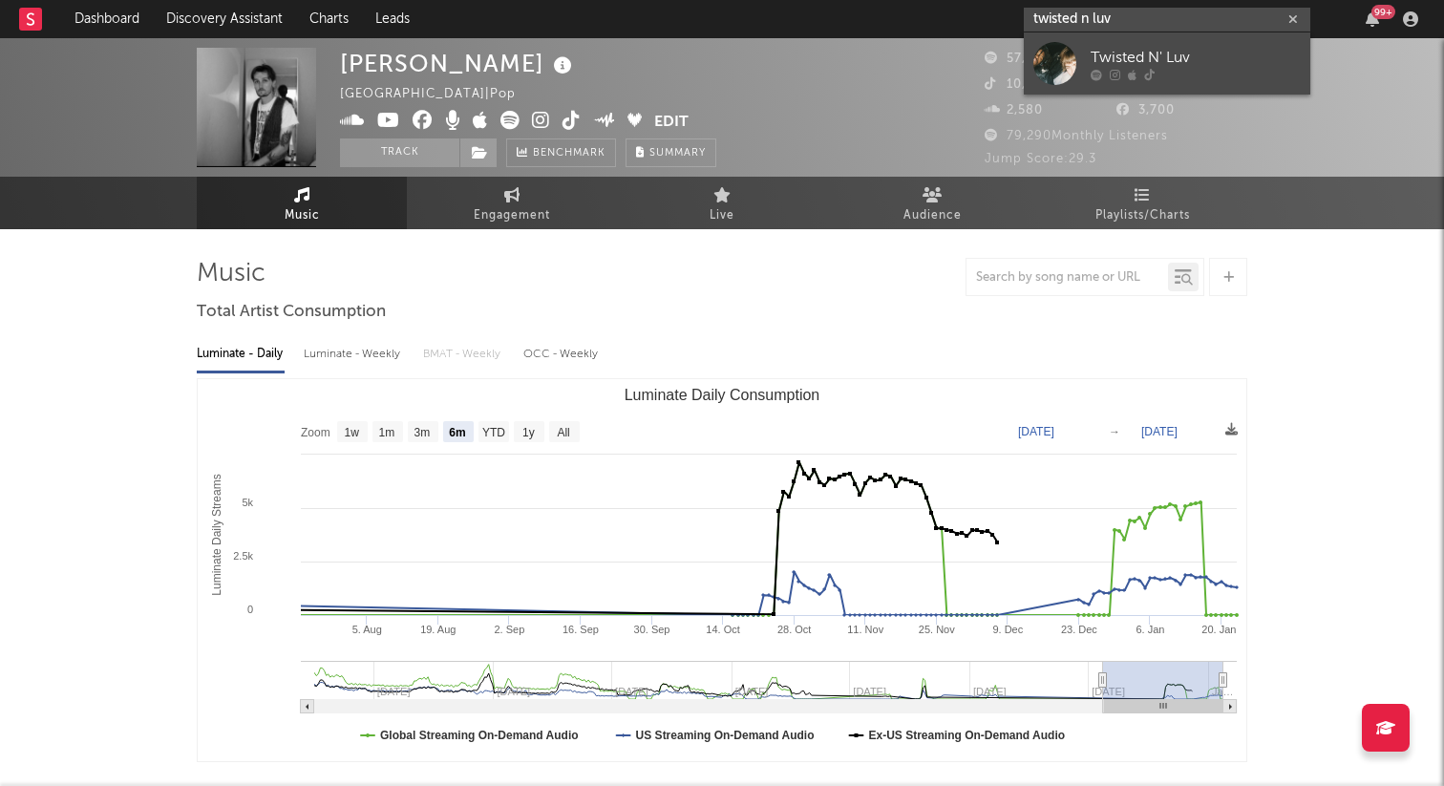
type input "twisted n luv"
click at [1107, 60] on div "Twisted N' Luv" at bounding box center [1195, 57] width 210 height 23
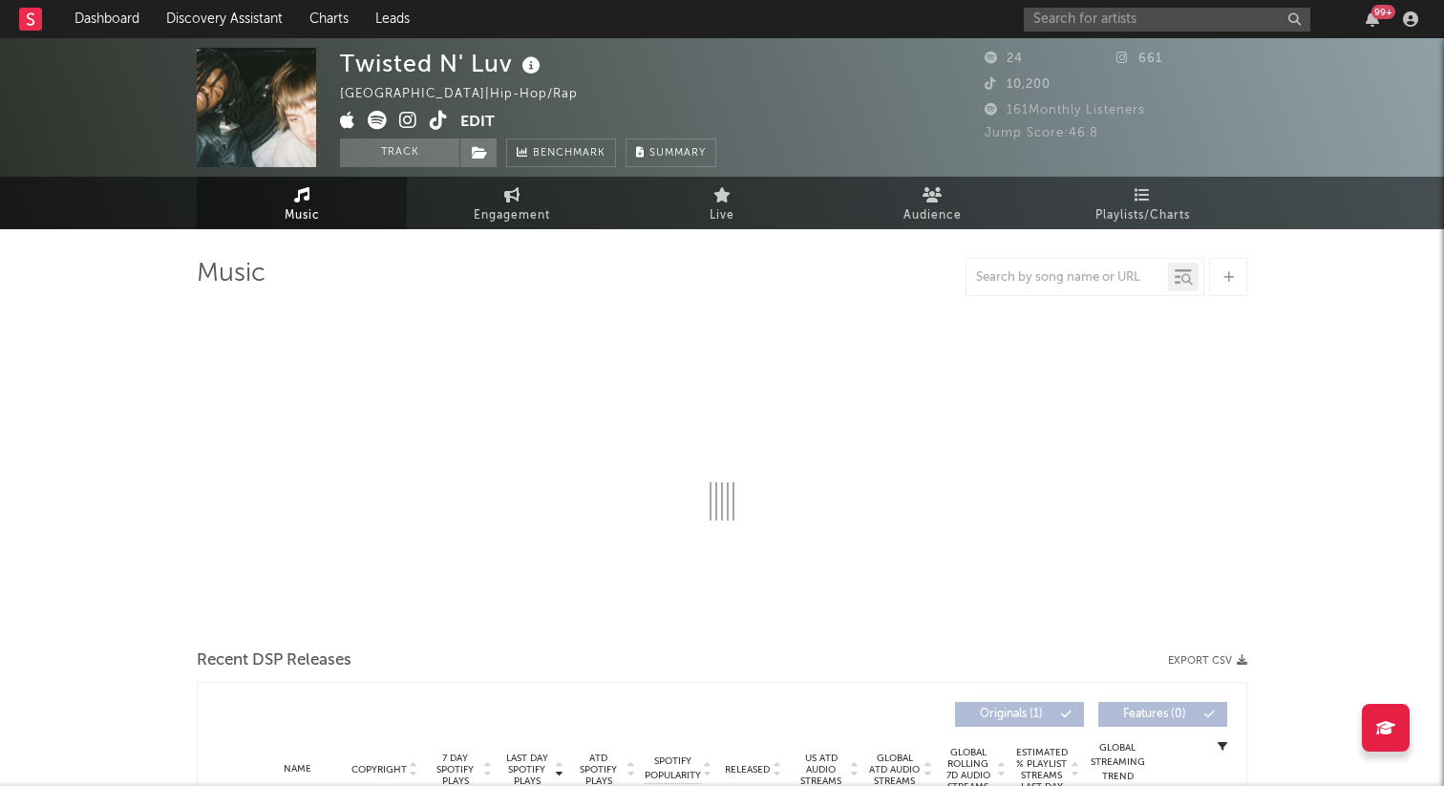
select select "1w"
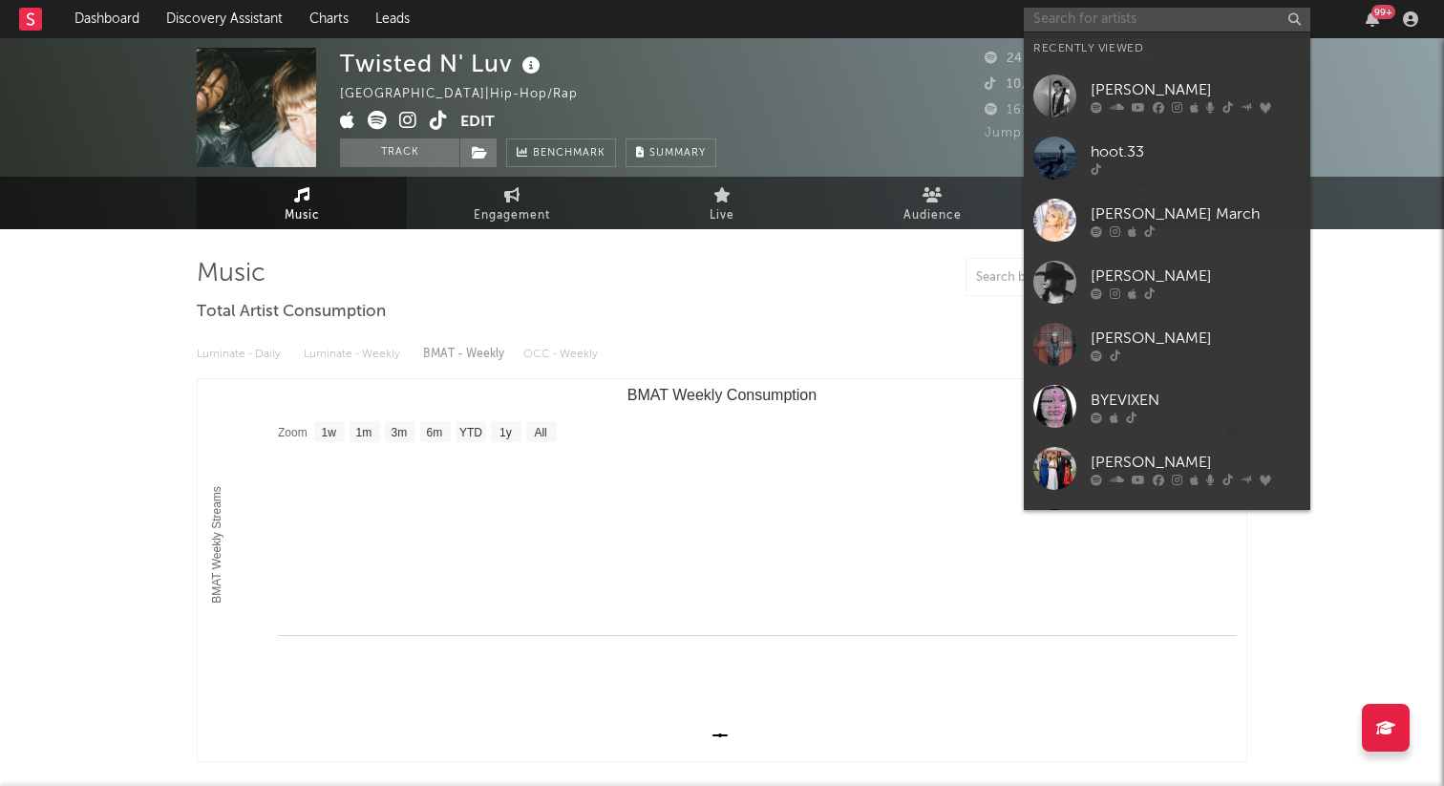
click at [1098, 19] on input "text" at bounding box center [1167, 20] width 286 height 24
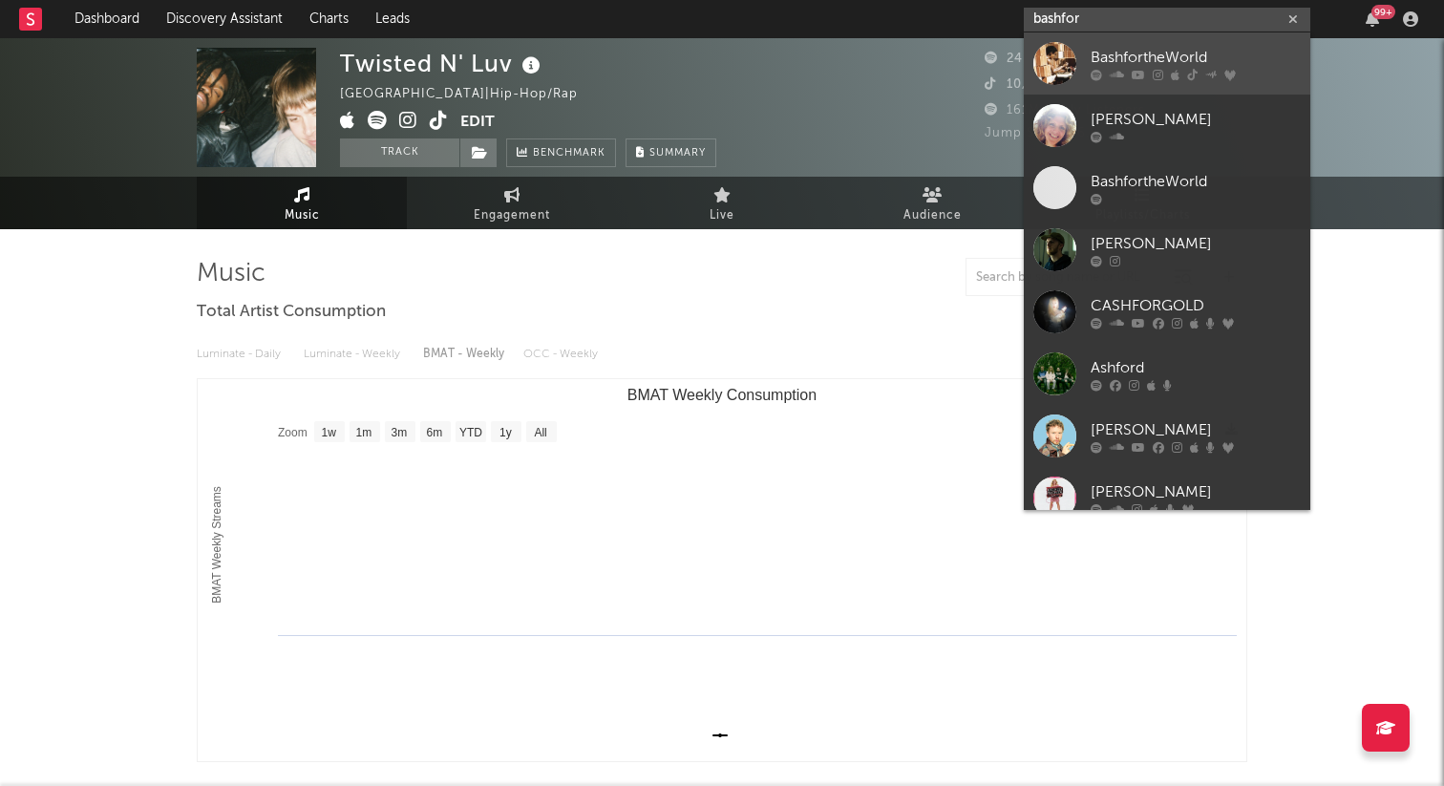
type input "bashfor"
click at [1216, 46] on div "BashfortheWorld" at bounding box center [1195, 57] width 210 height 23
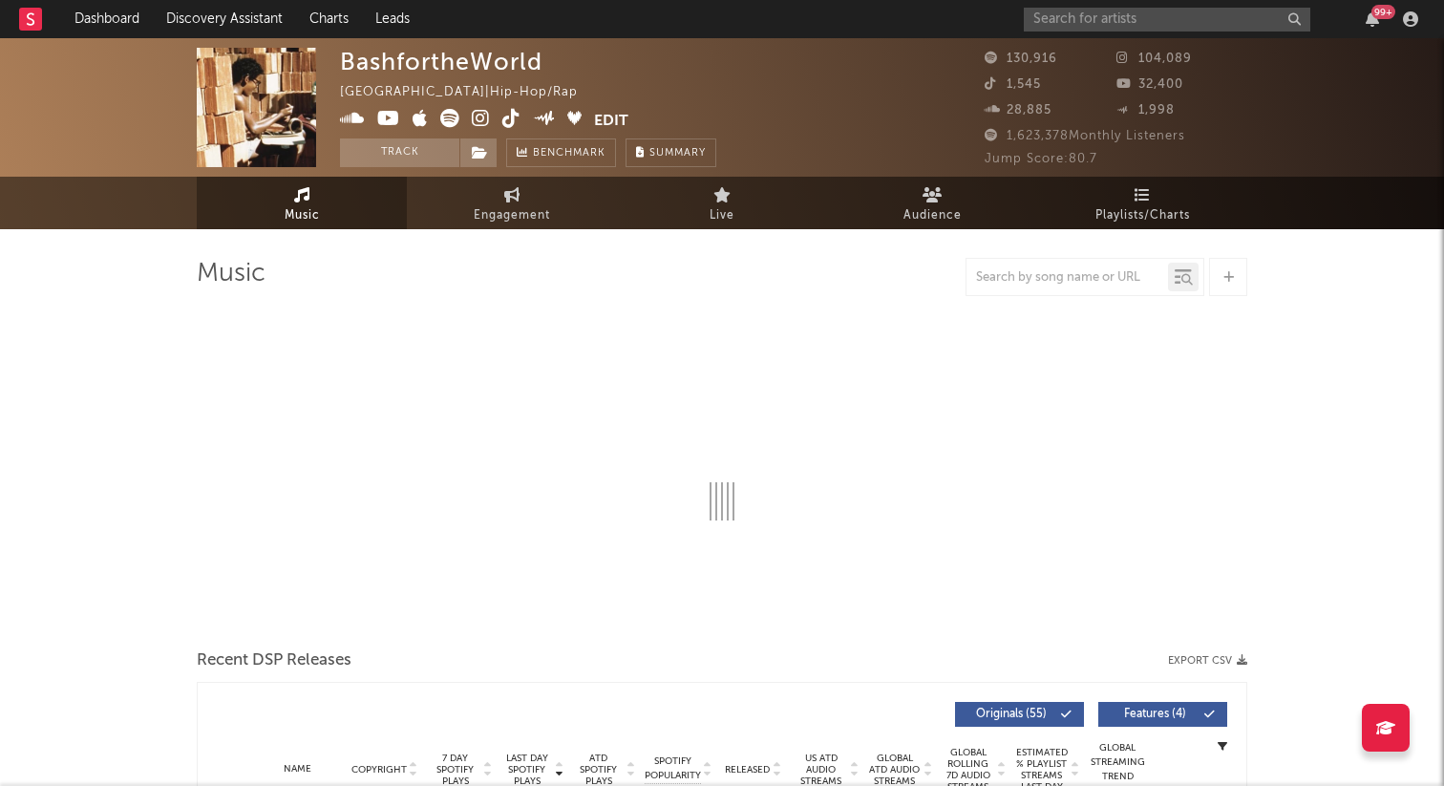
select select "6m"
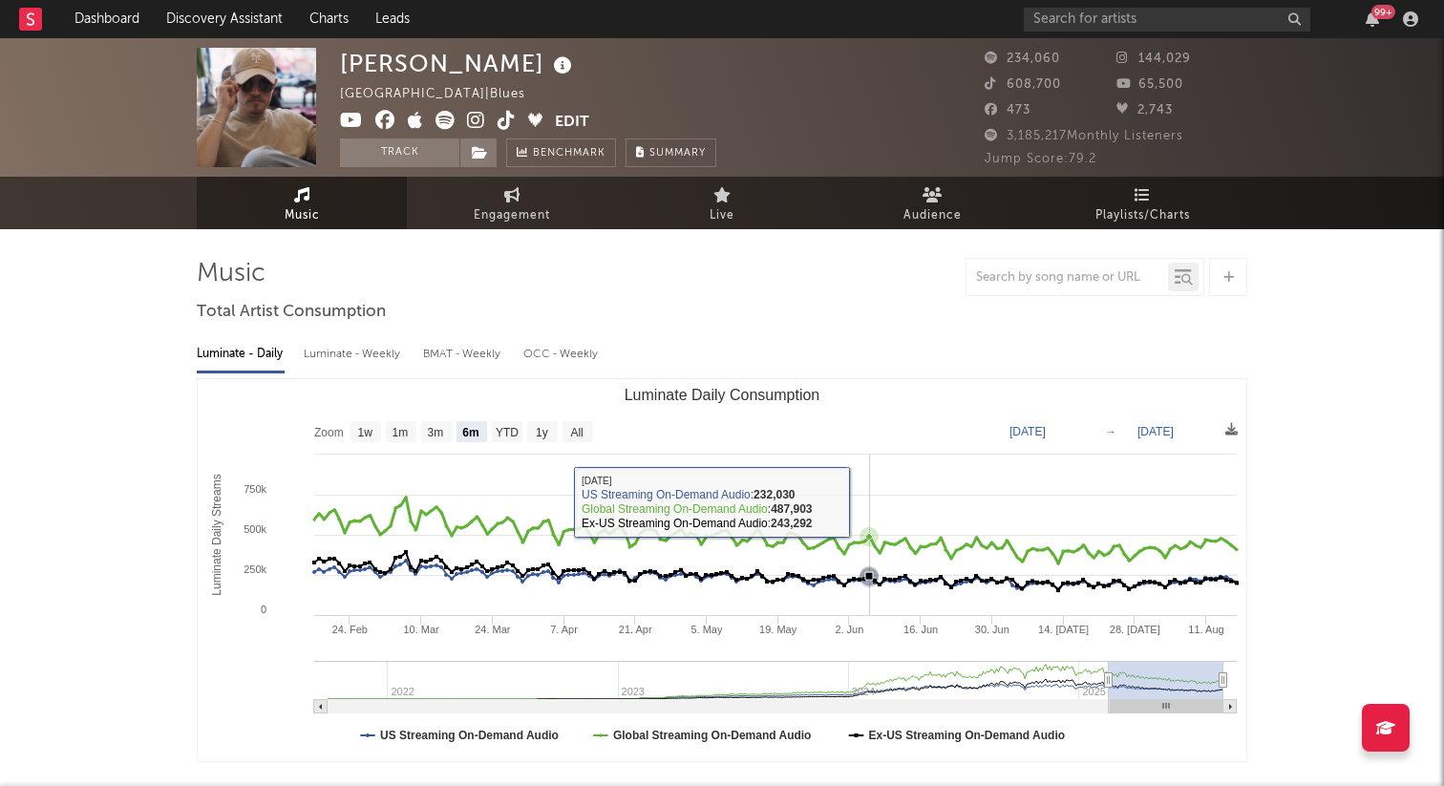
select select "6m"
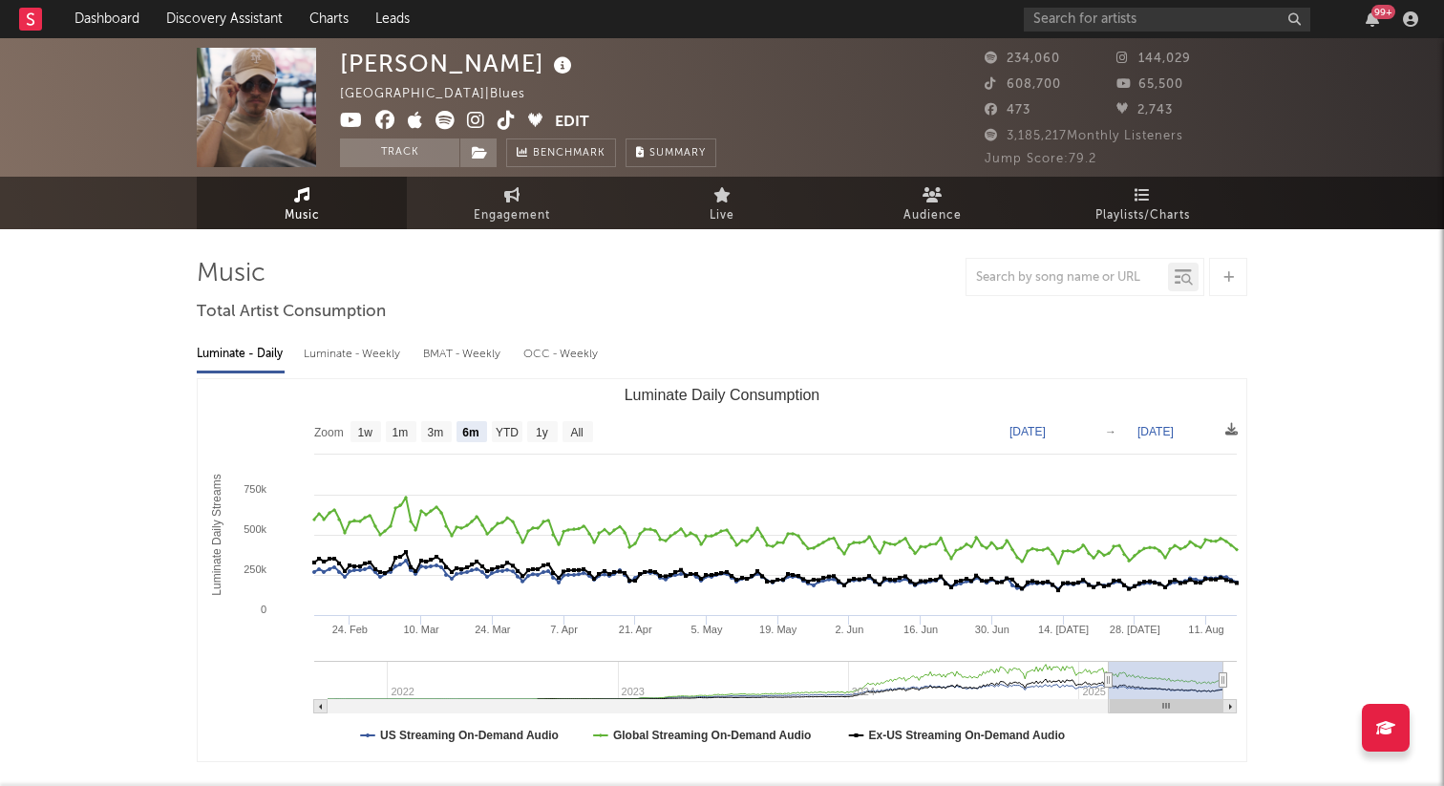
click at [439, 118] on icon at bounding box center [444, 120] width 19 height 19
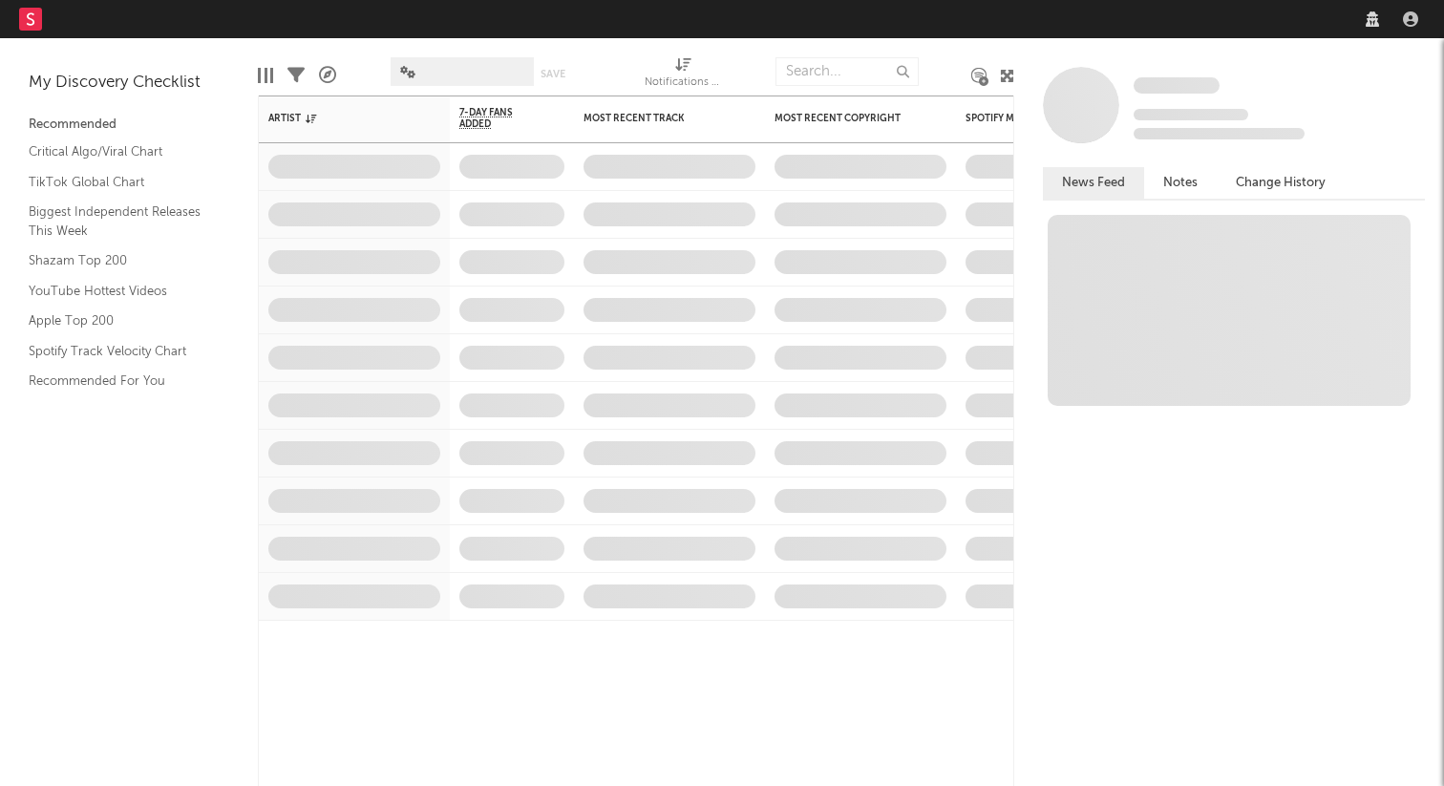
click at [1131, 25] on nav "Dashboard Discovery Assistant Charts Leads" at bounding box center [722, 19] width 1444 height 38
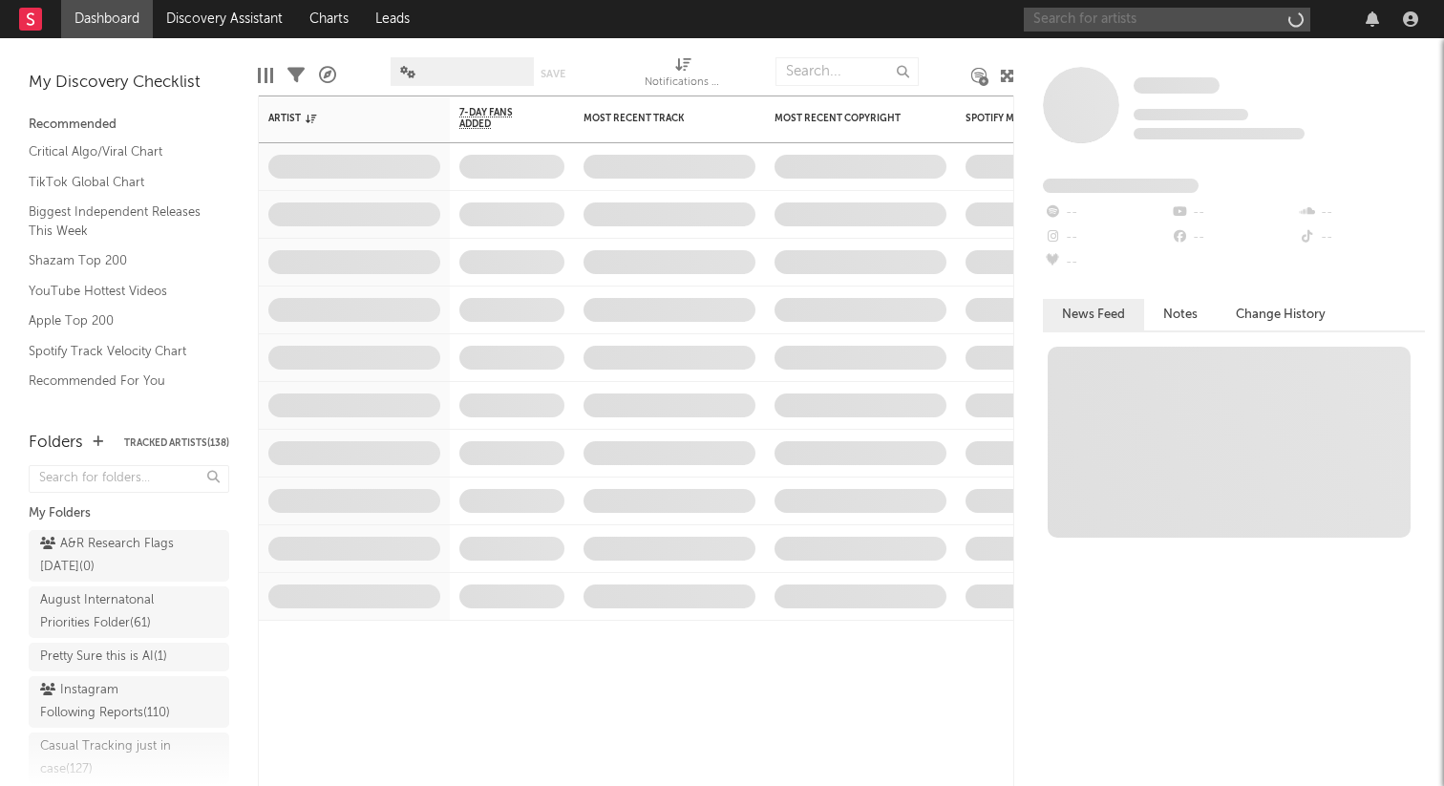
click at [1118, 25] on input "text" at bounding box center [1167, 20] width 286 height 24
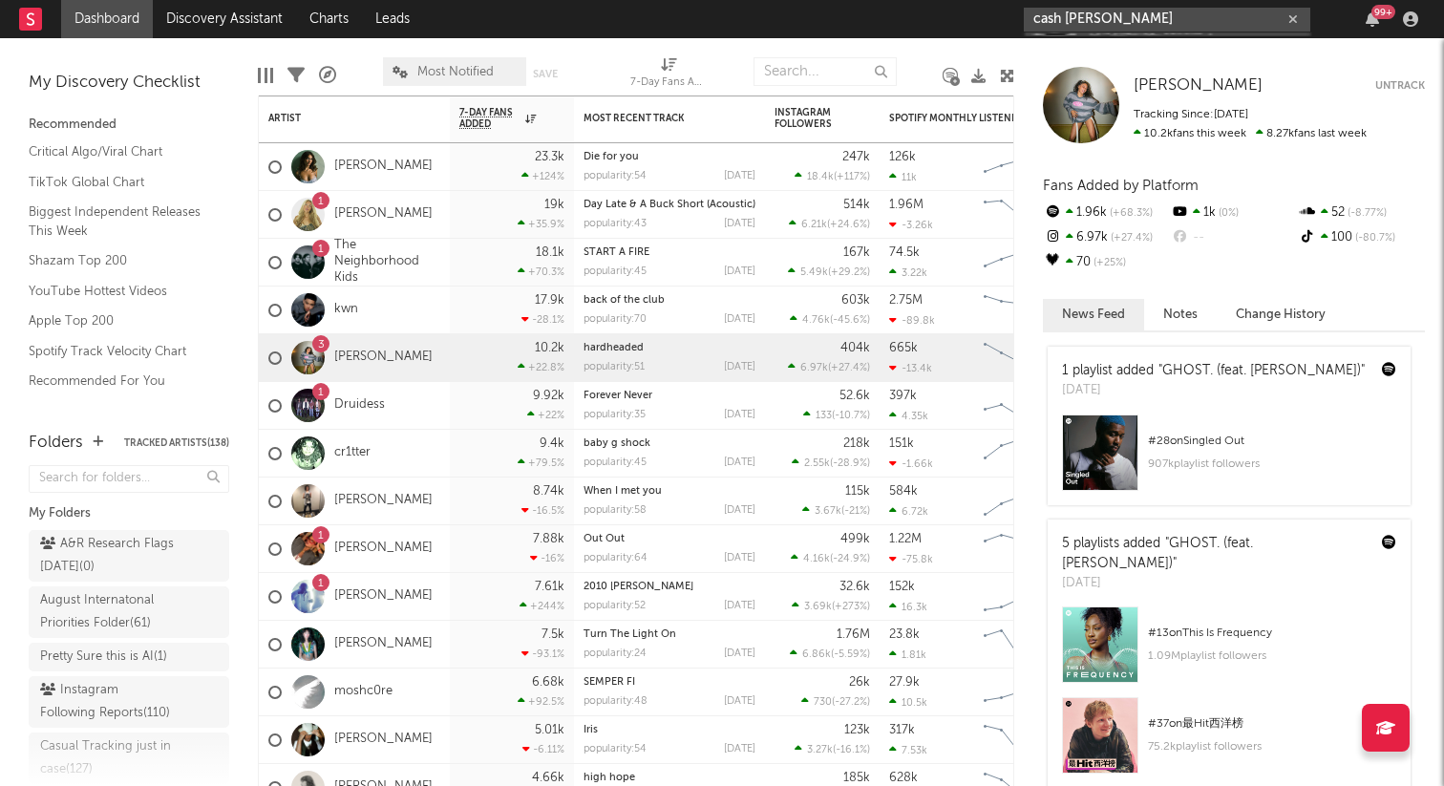
type input "cash cortes"
click at [1088, 50] on link "Cash Cortes" at bounding box center [1167, 63] width 286 height 62
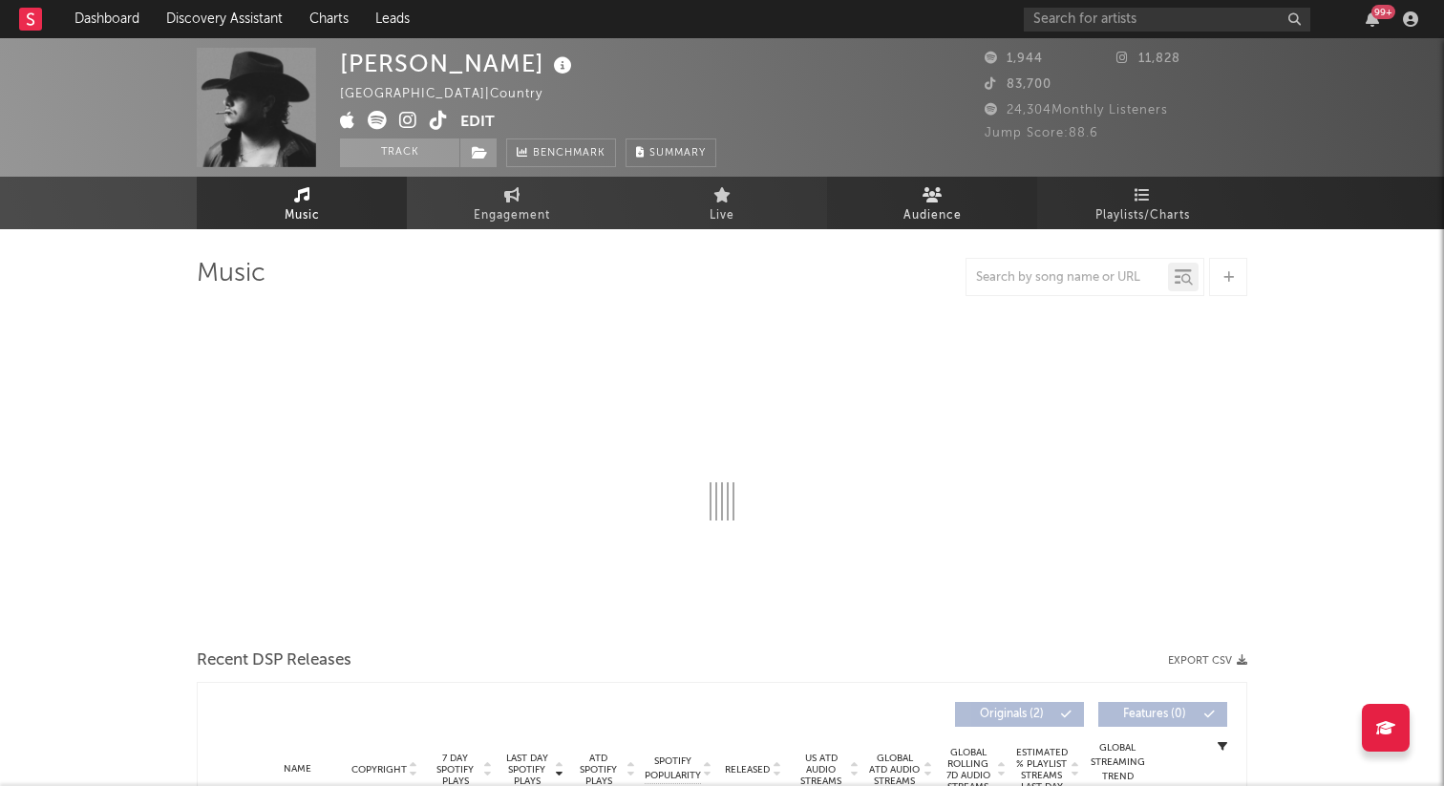
select select "1w"
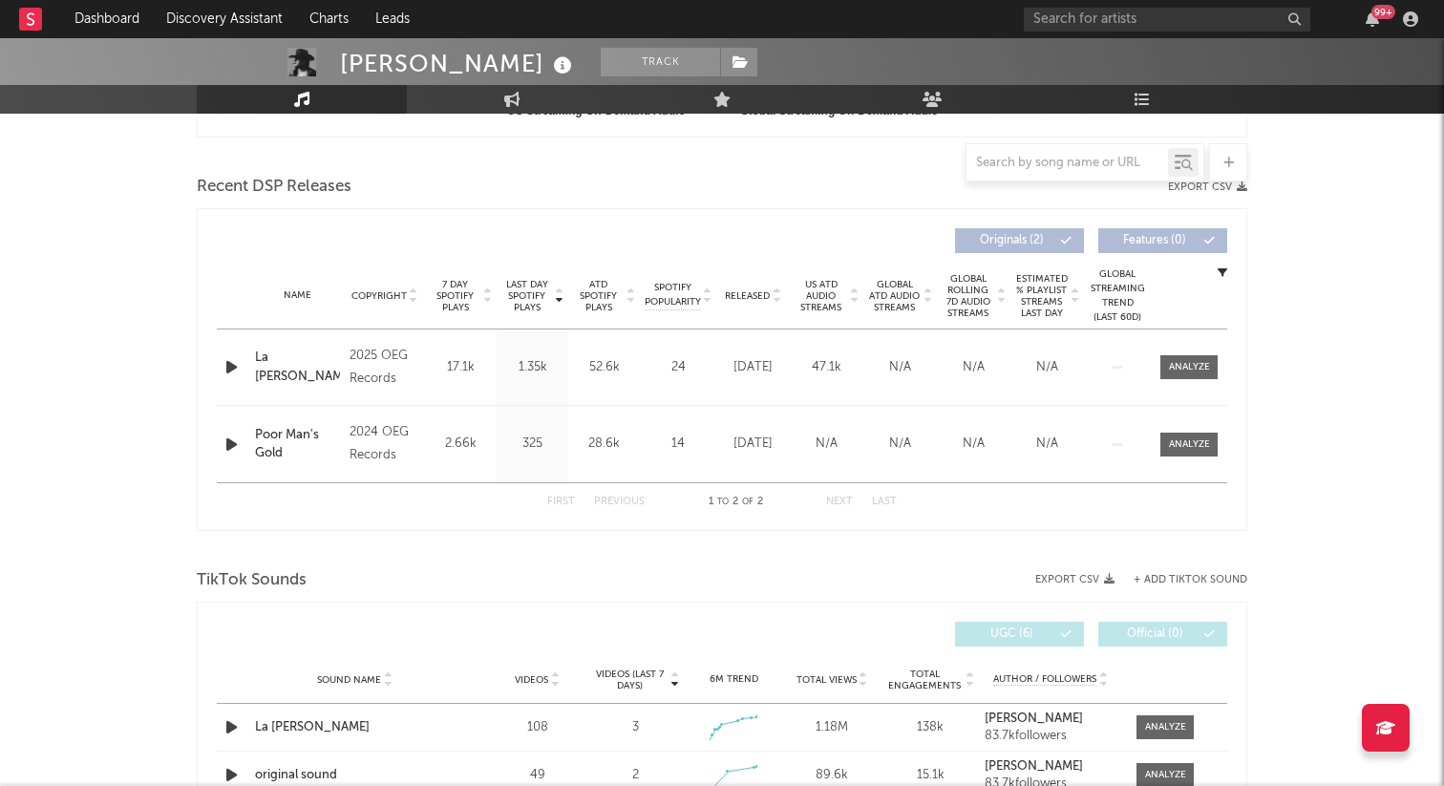
scroll to position [625, 0]
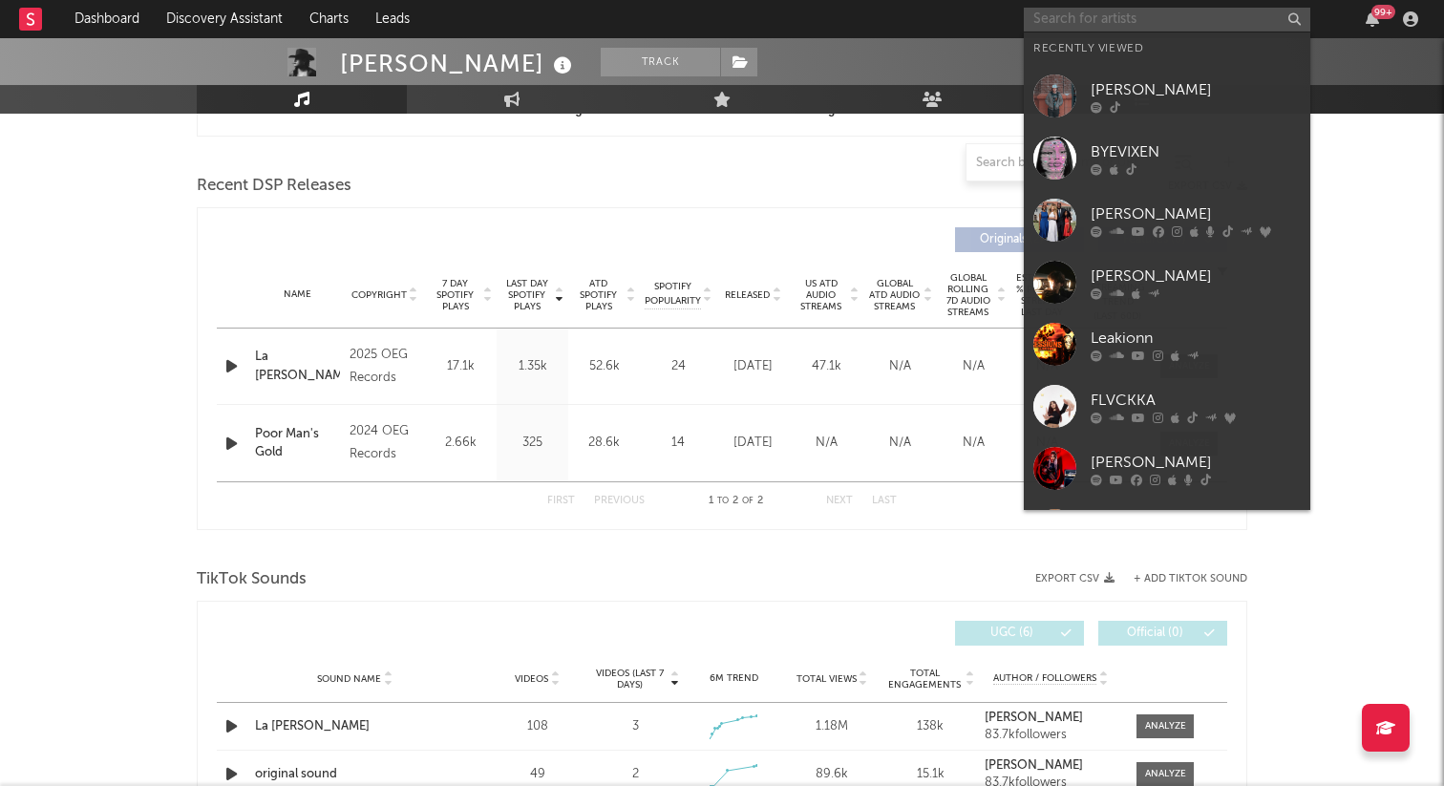
click at [1132, 24] on input "text" at bounding box center [1167, 20] width 286 height 24
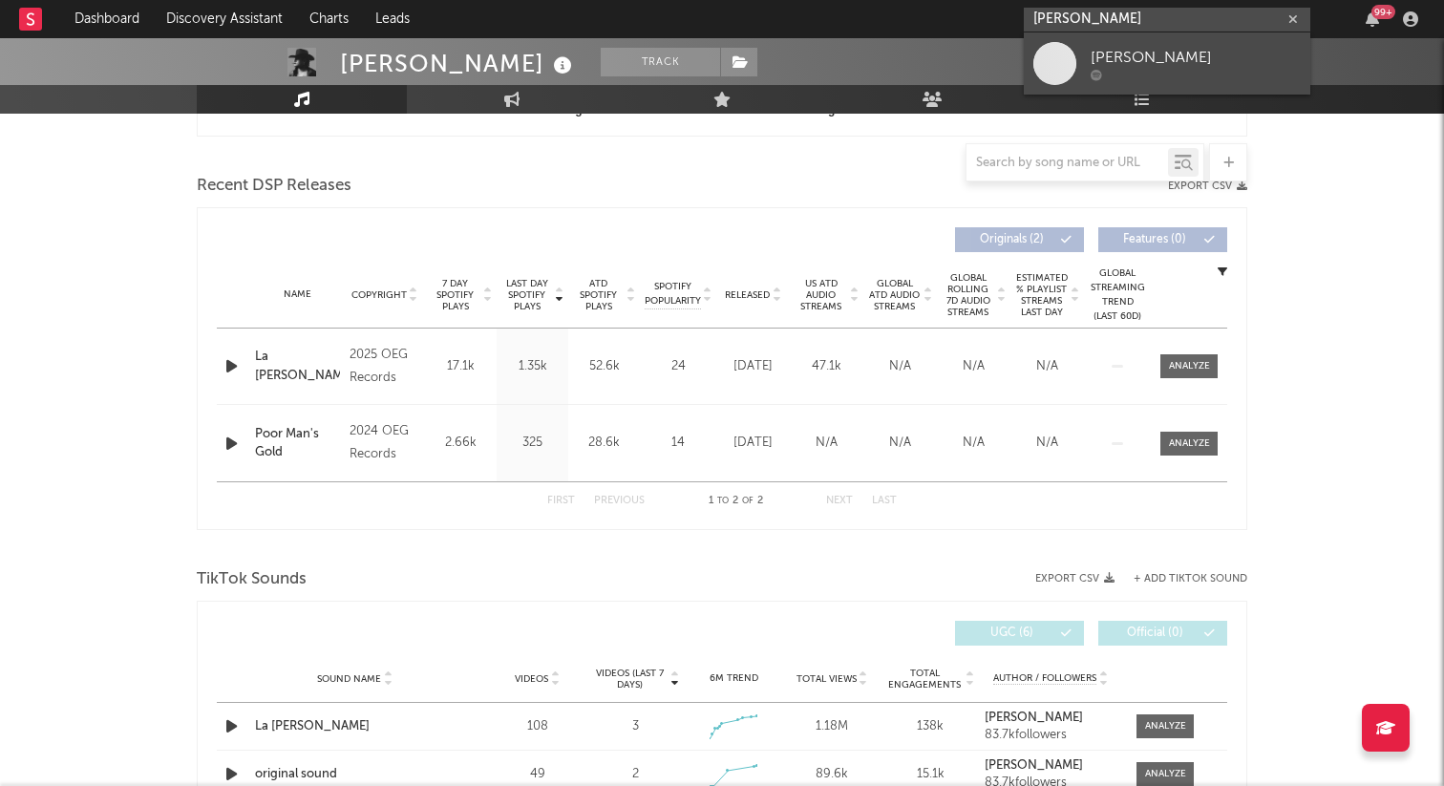
type input "derek berry"
drag, startPoint x: 1136, startPoint y: 20, endPoint x: 903, endPoint y: 17, distance: 233.0
click at [903, 17] on nav "Dashboard Discovery Assistant Charts Leads derek berry 99 +" at bounding box center [722, 19] width 1444 height 38
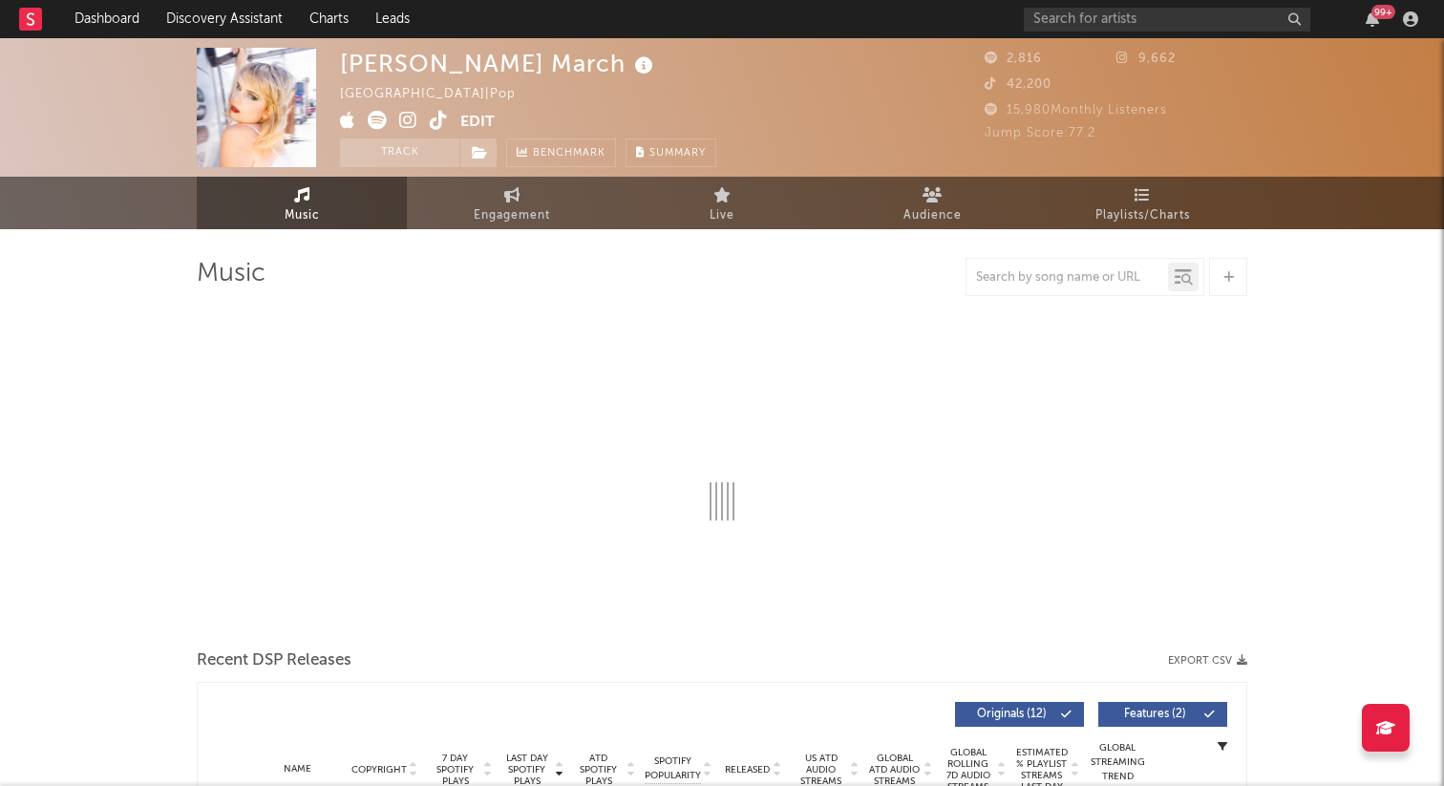
select select "1w"
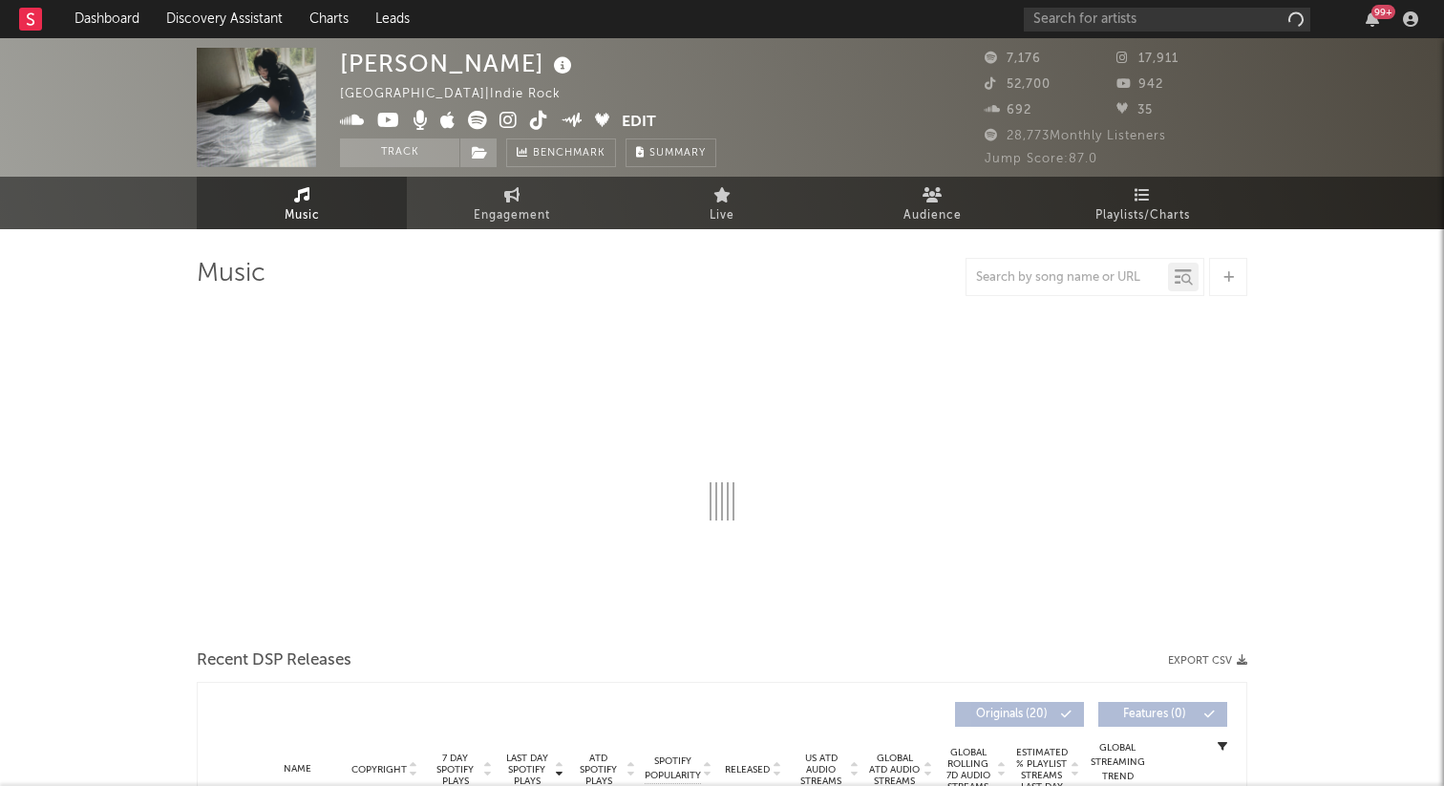
select select "1w"
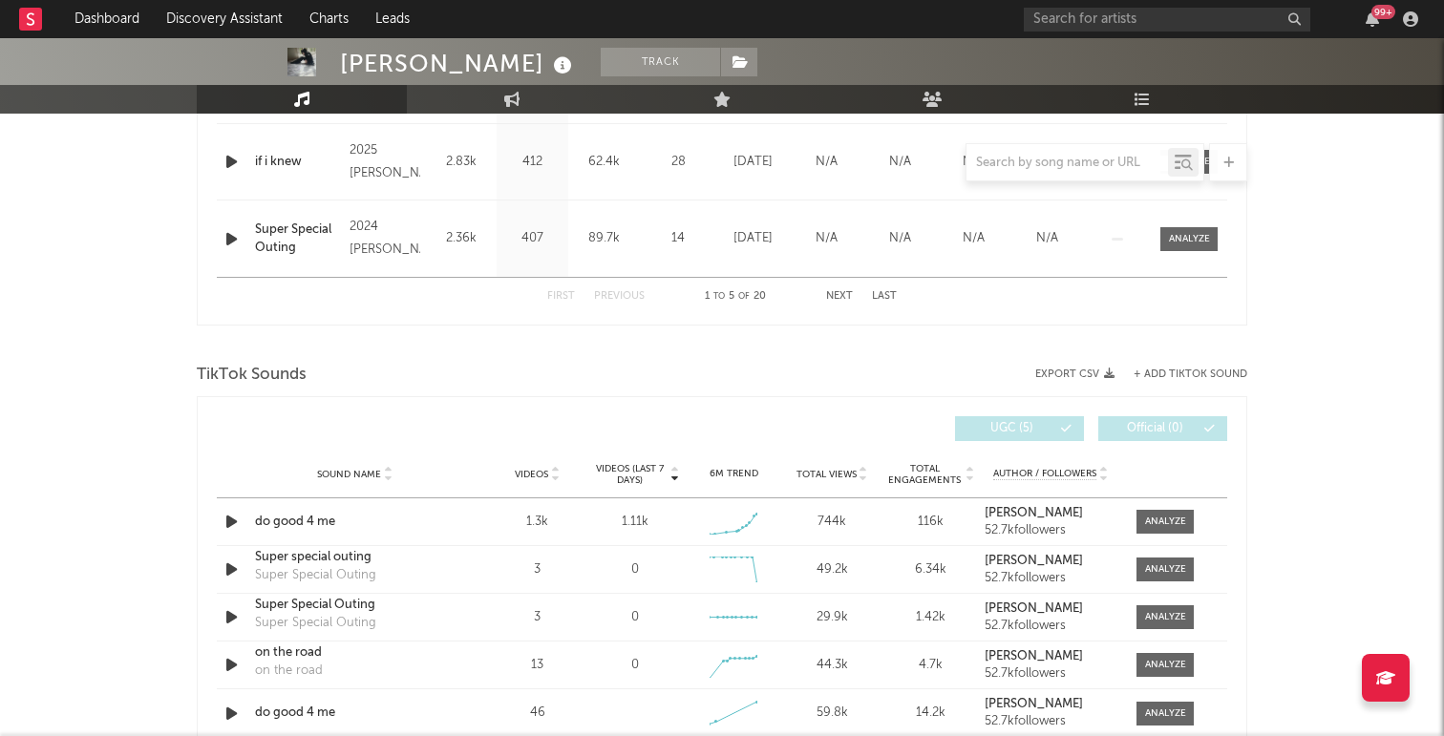
scroll to position [1134, 0]
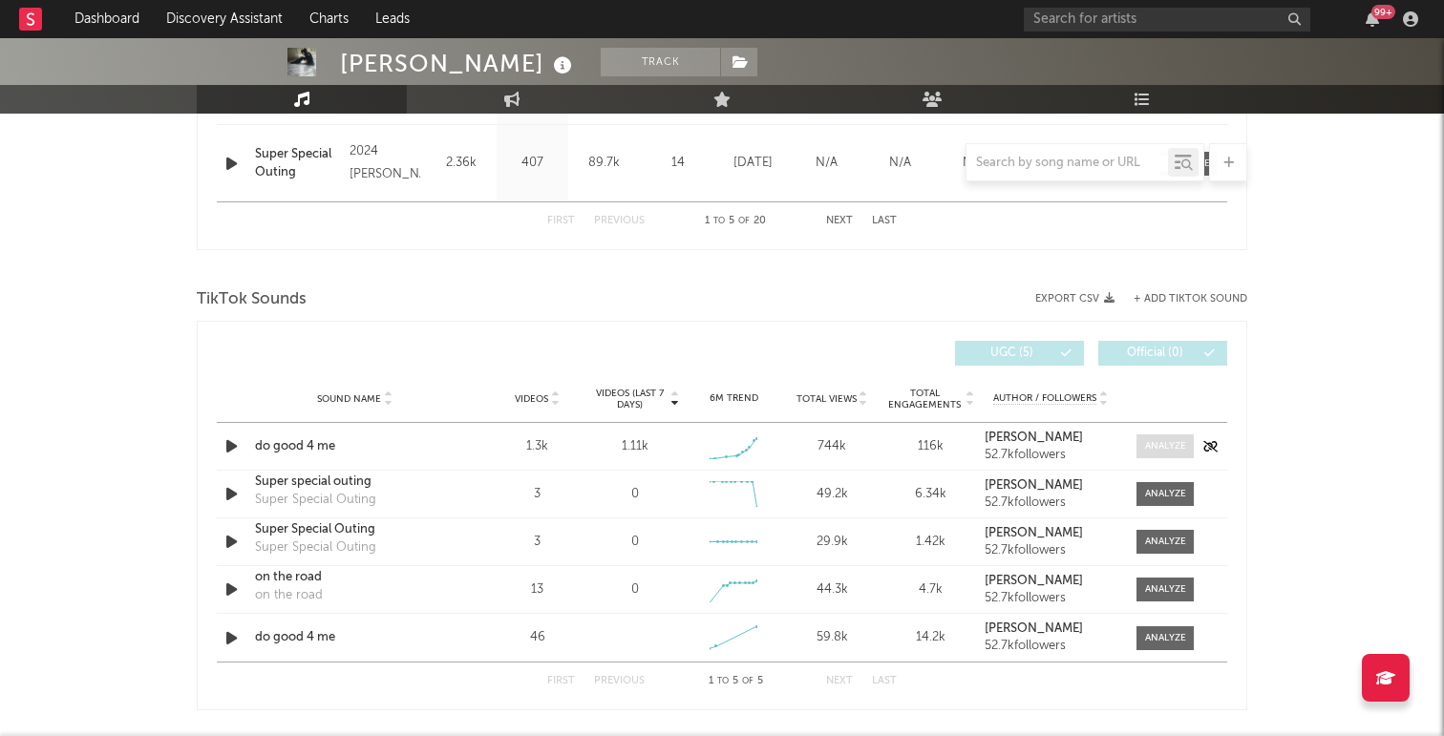
click at [1141, 437] on span at bounding box center [1164, 446] width 57 height 24
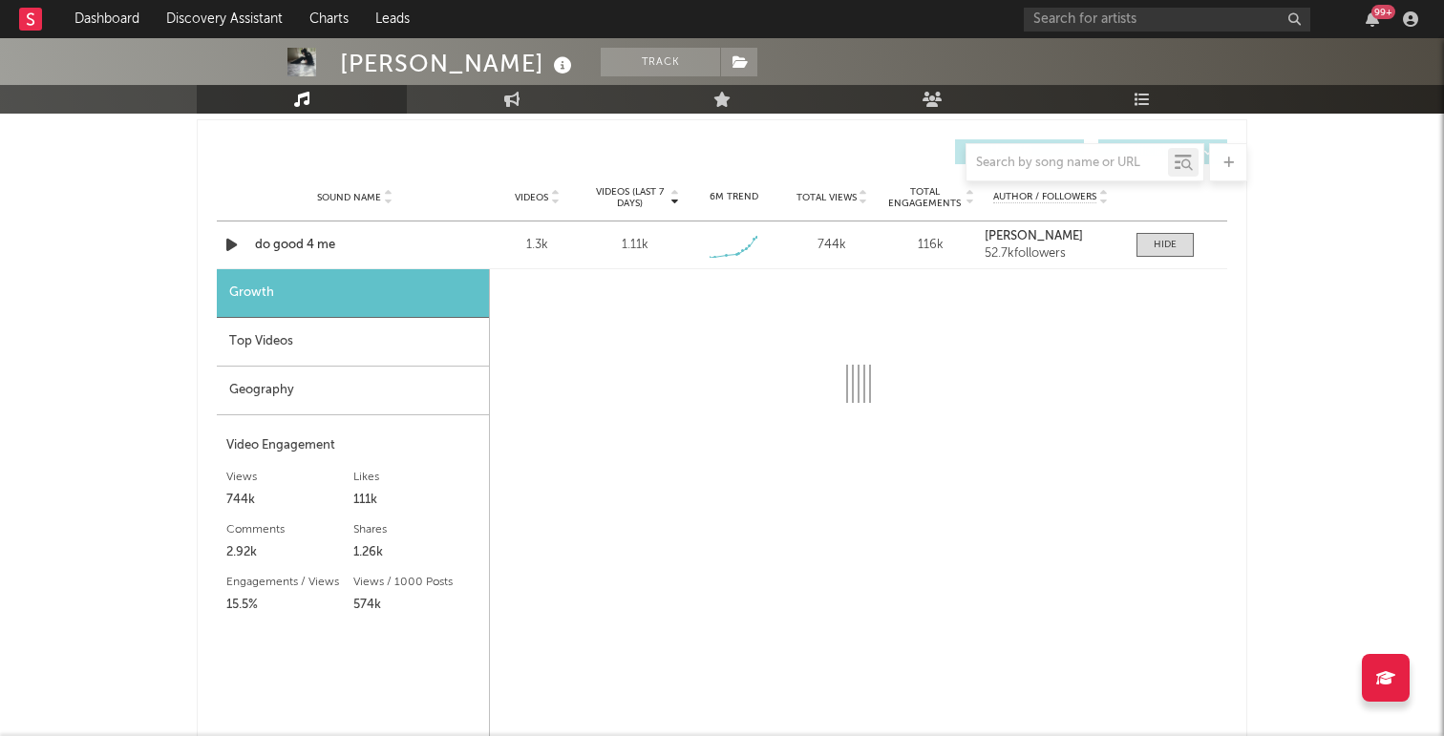
scroll to position [1390, 0]
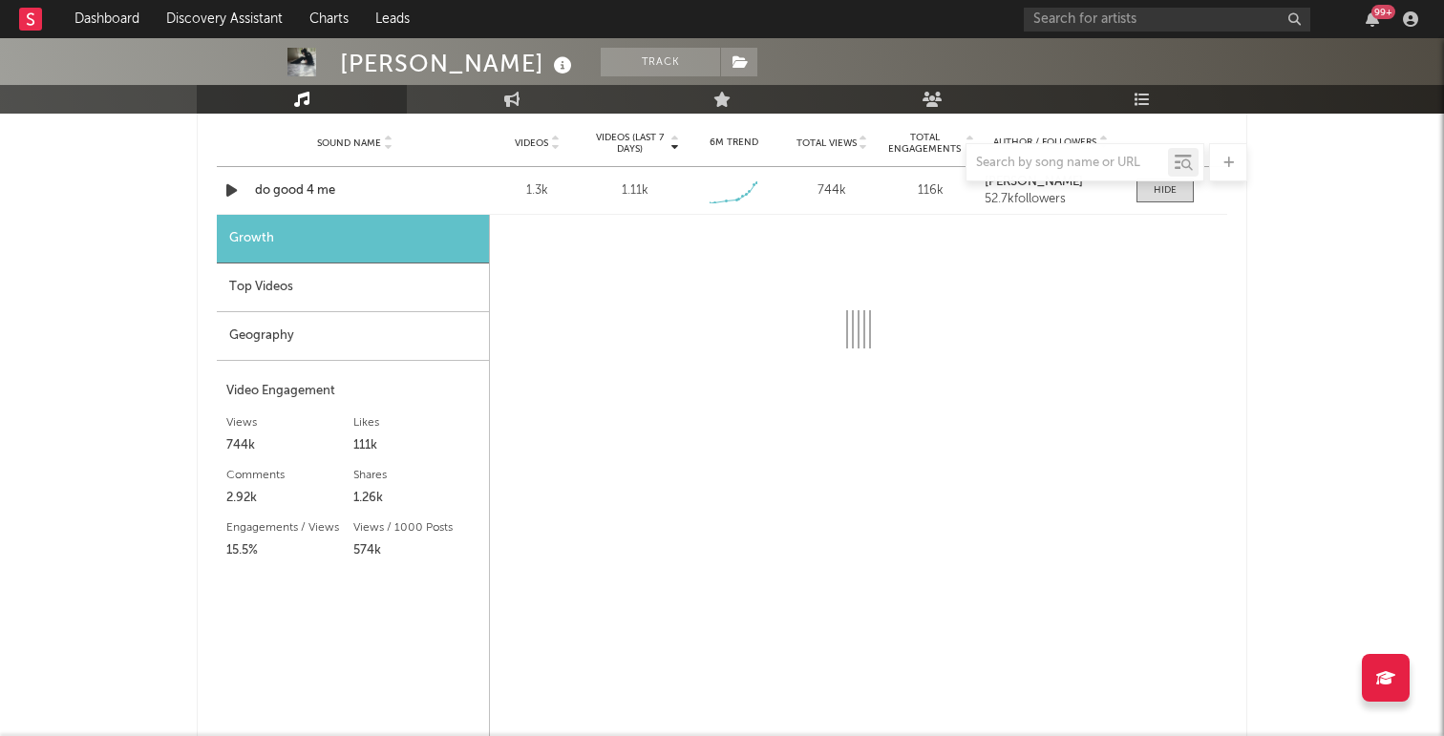
select select "1w"
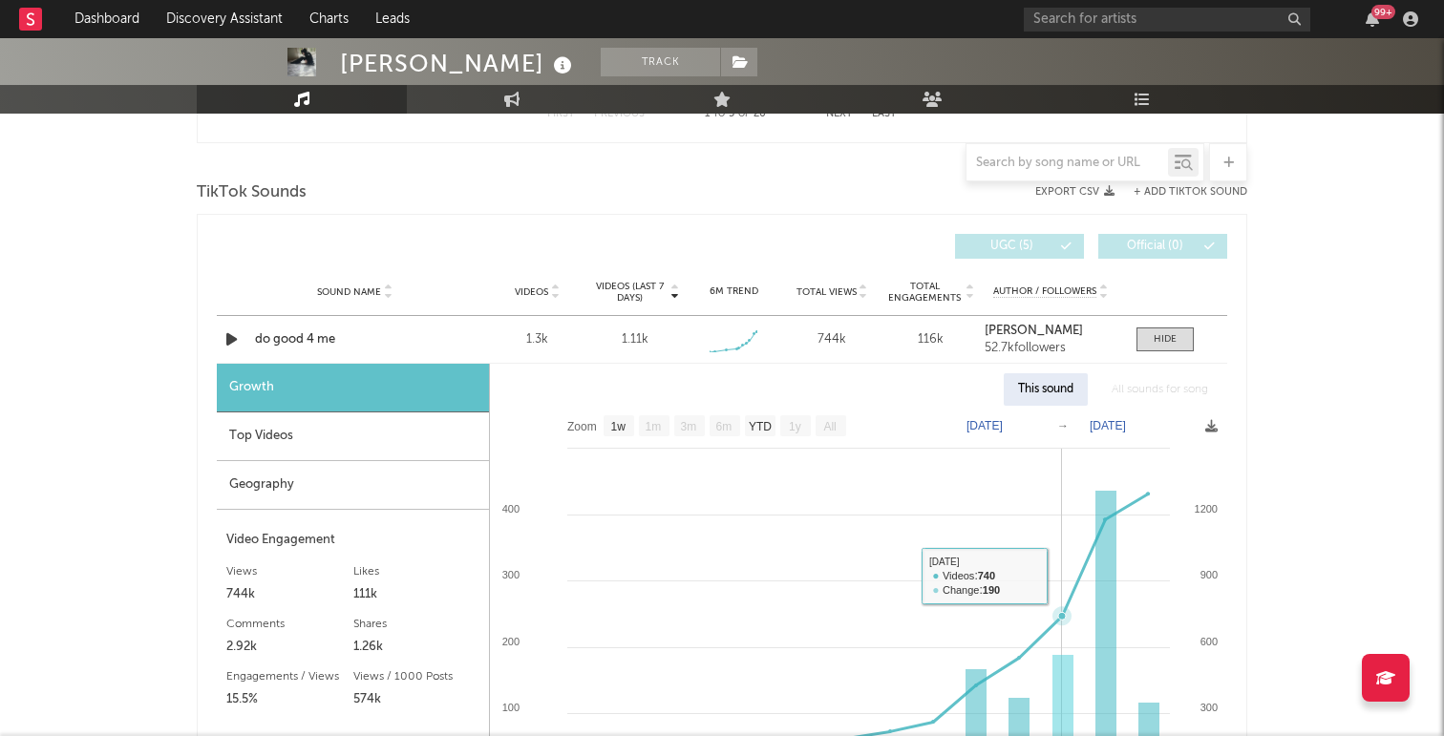
scroll to position [1222, 0]
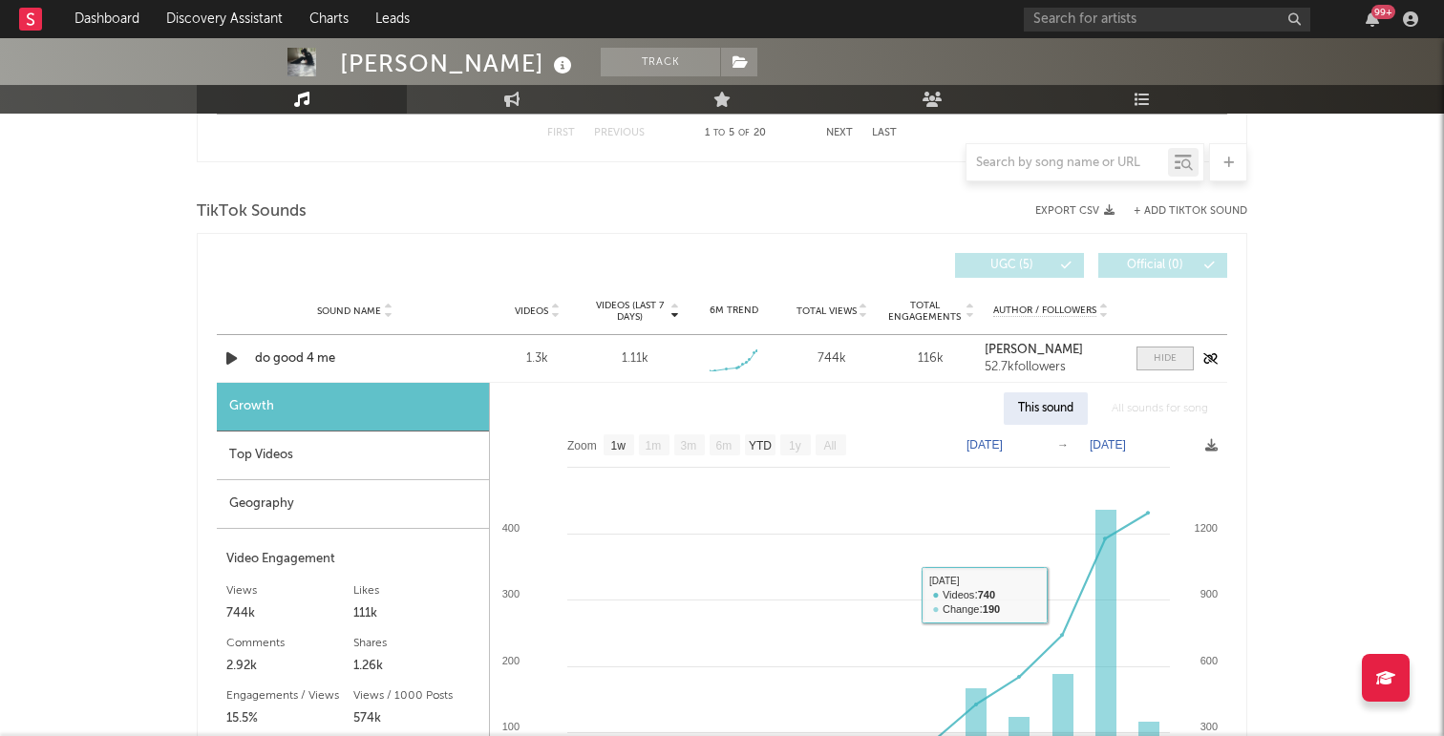
click at [1147, 365] on span at bounding box center [1164, 359] width 57 height 24
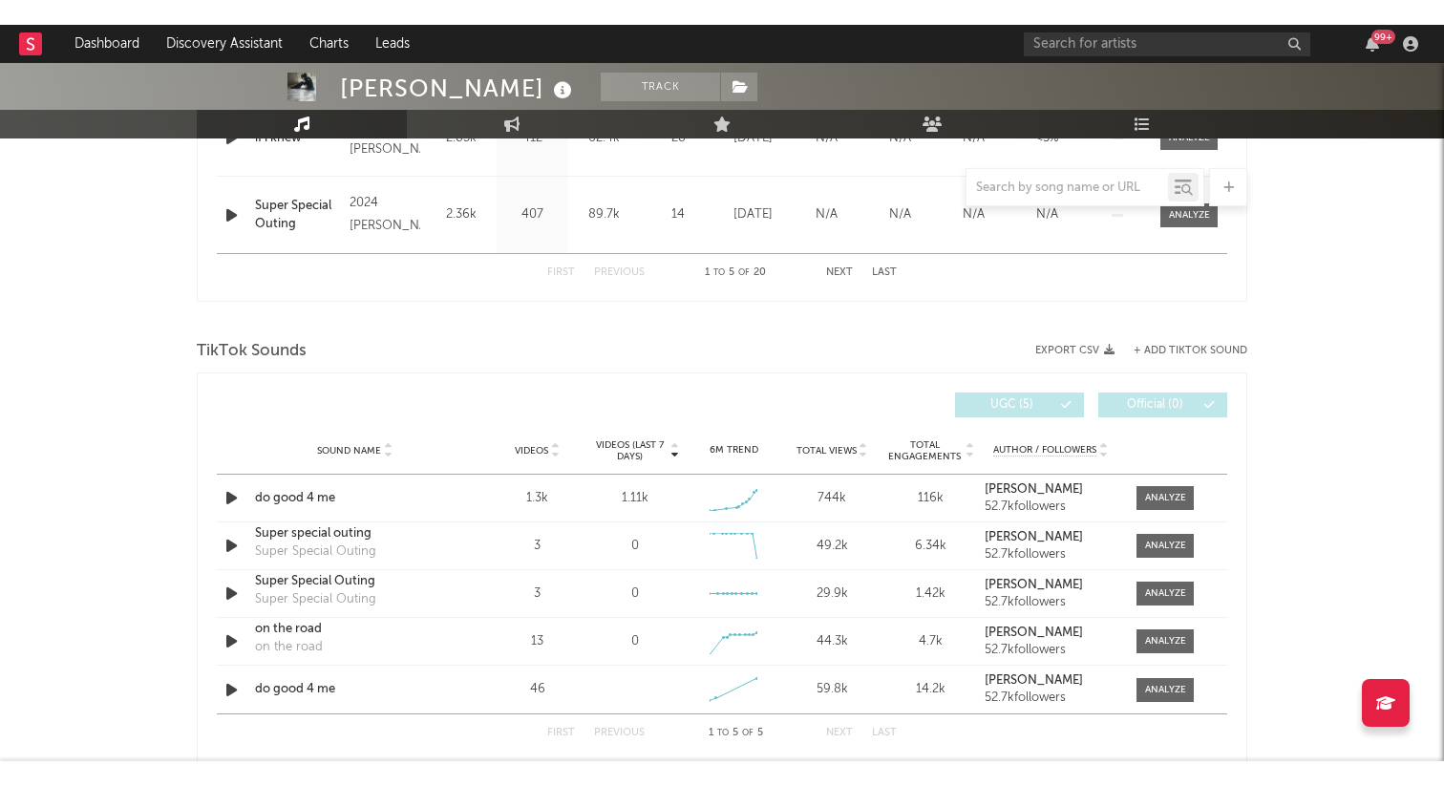
scroll to position [1106, 0]
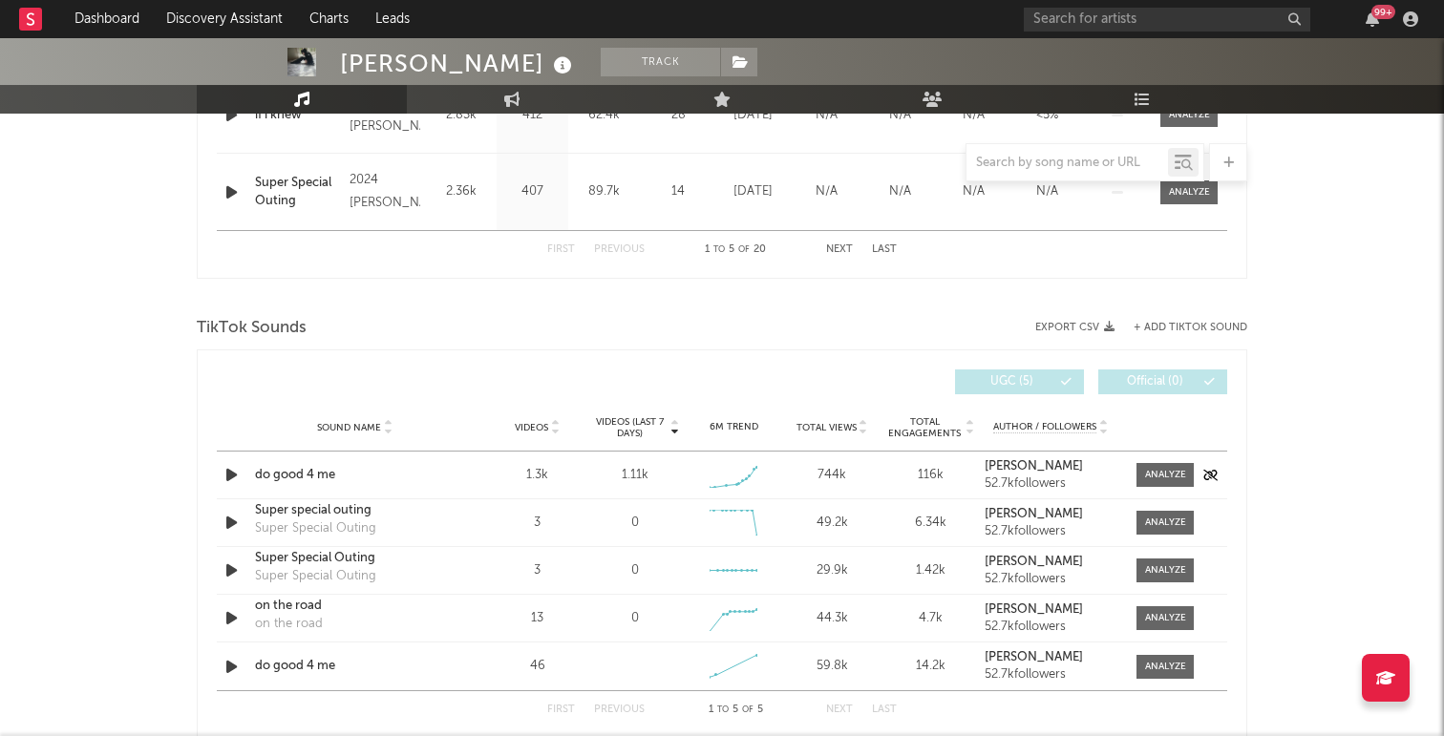
click at [232, 471] on icon "button" at bounding box center [232, 475] width 20 height 24
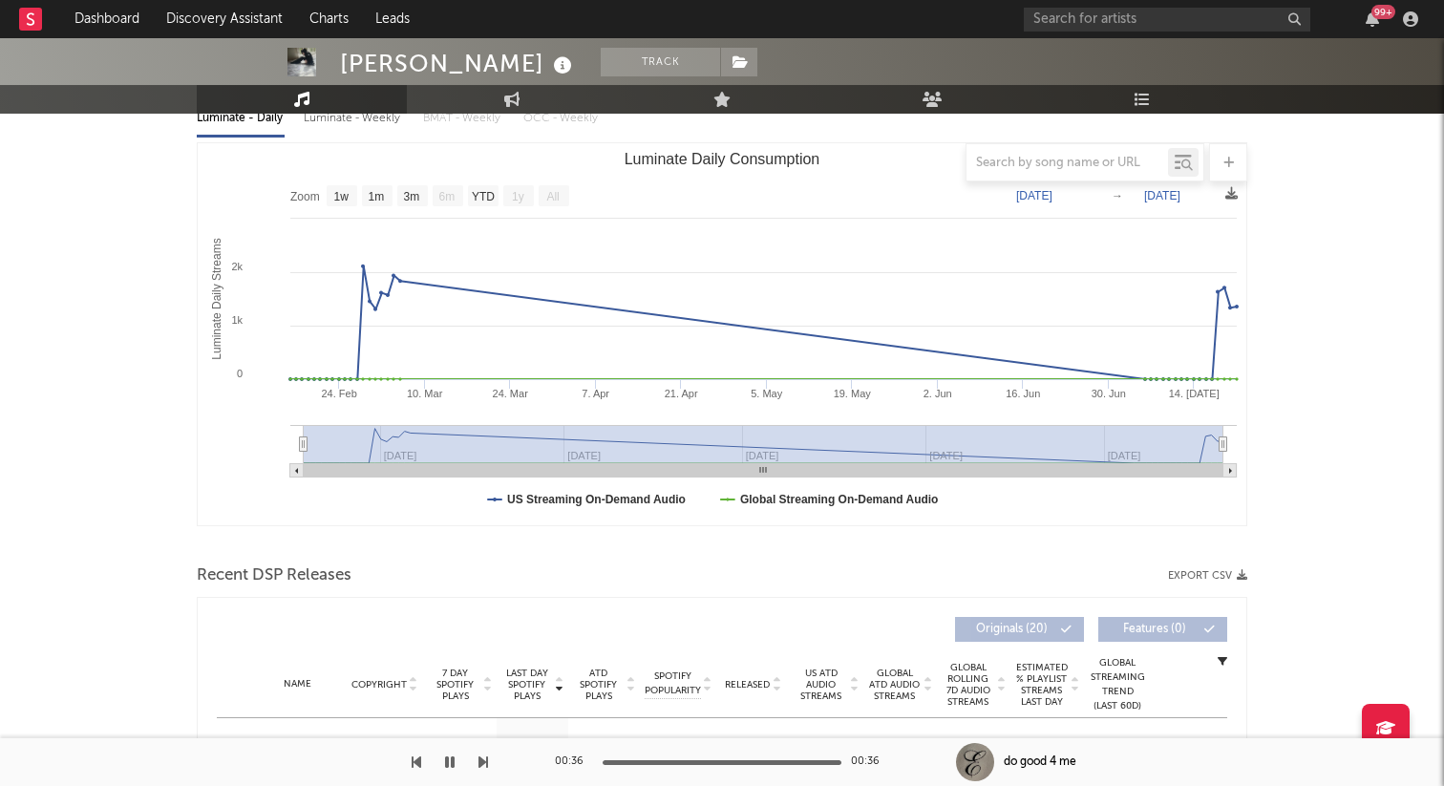
scroll to position [0, 0]
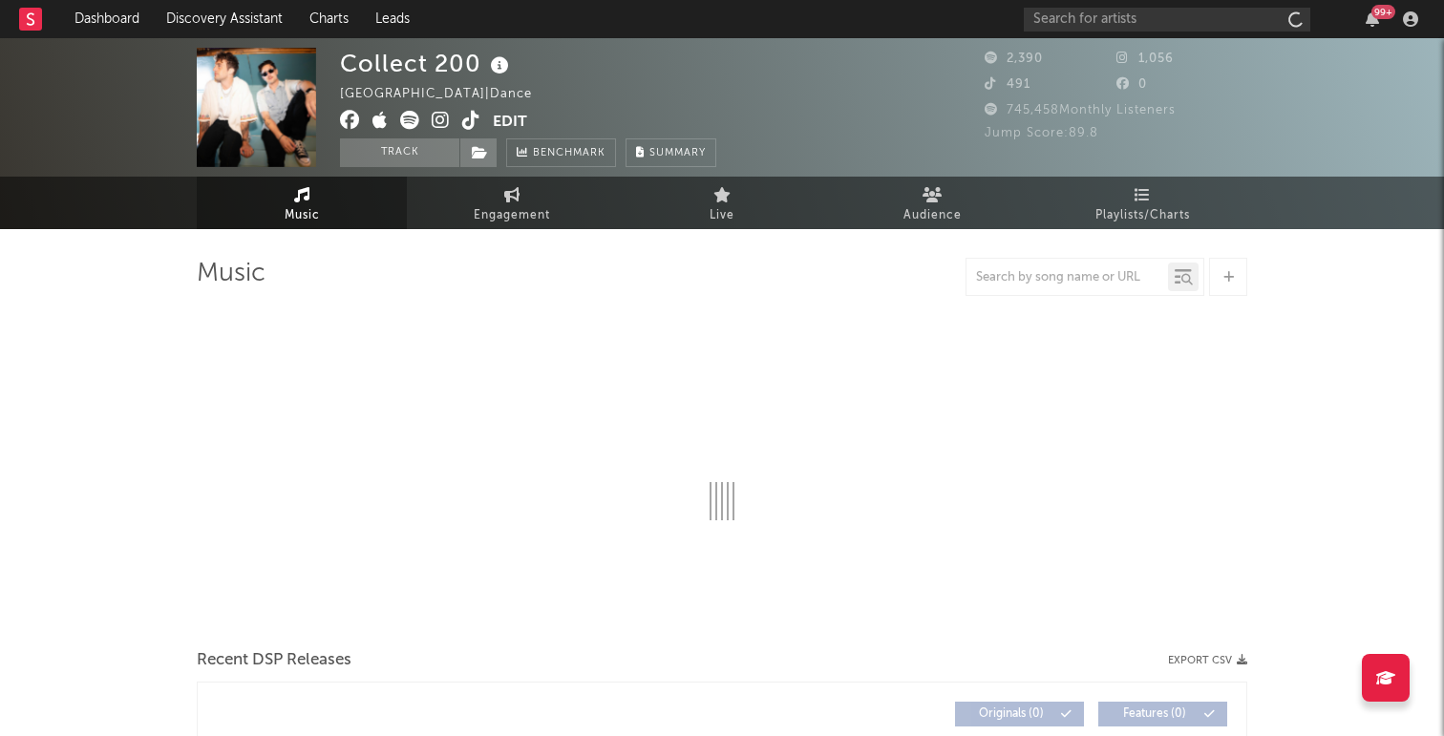
select select "1w"
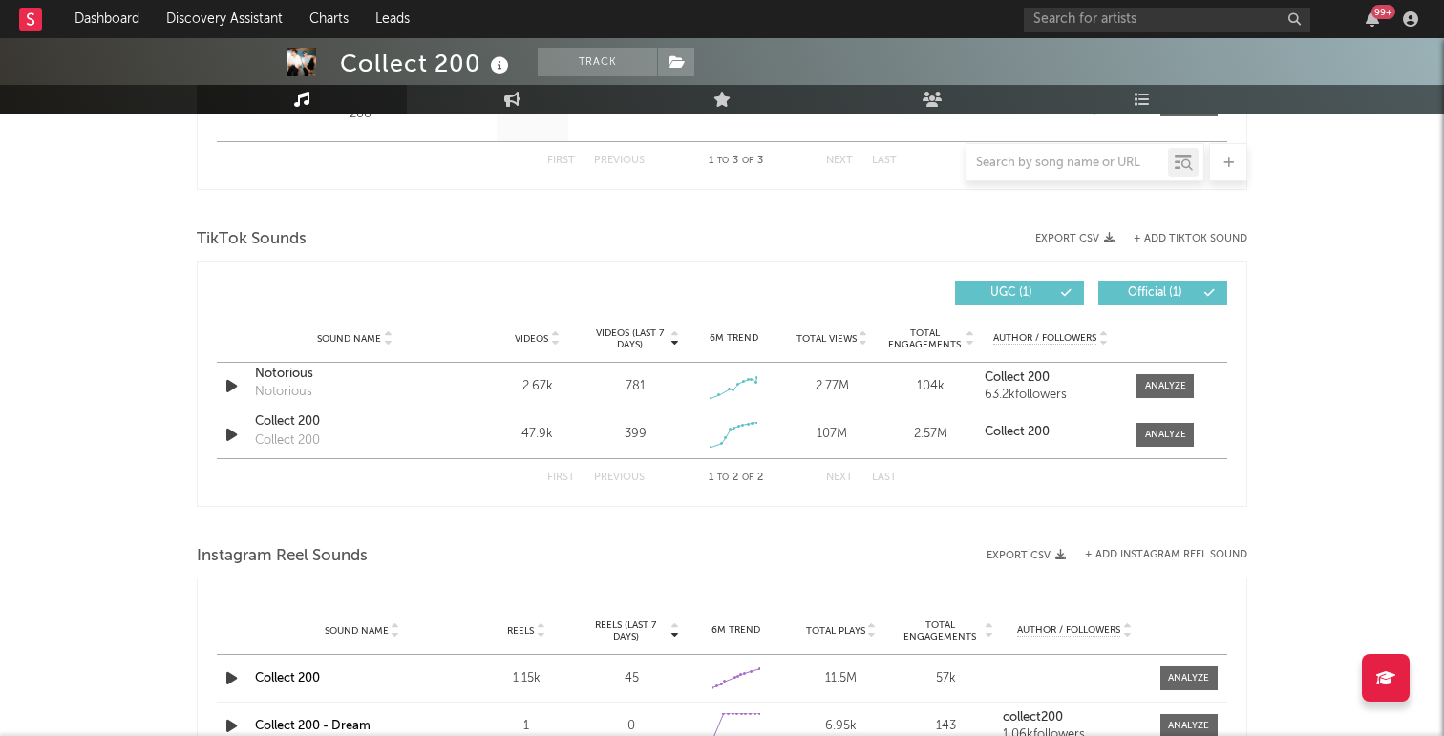
scroll to position [1044, 0]
click at [235, 385] on icon "button" at bounding box center [232, 384] width 20 height 24
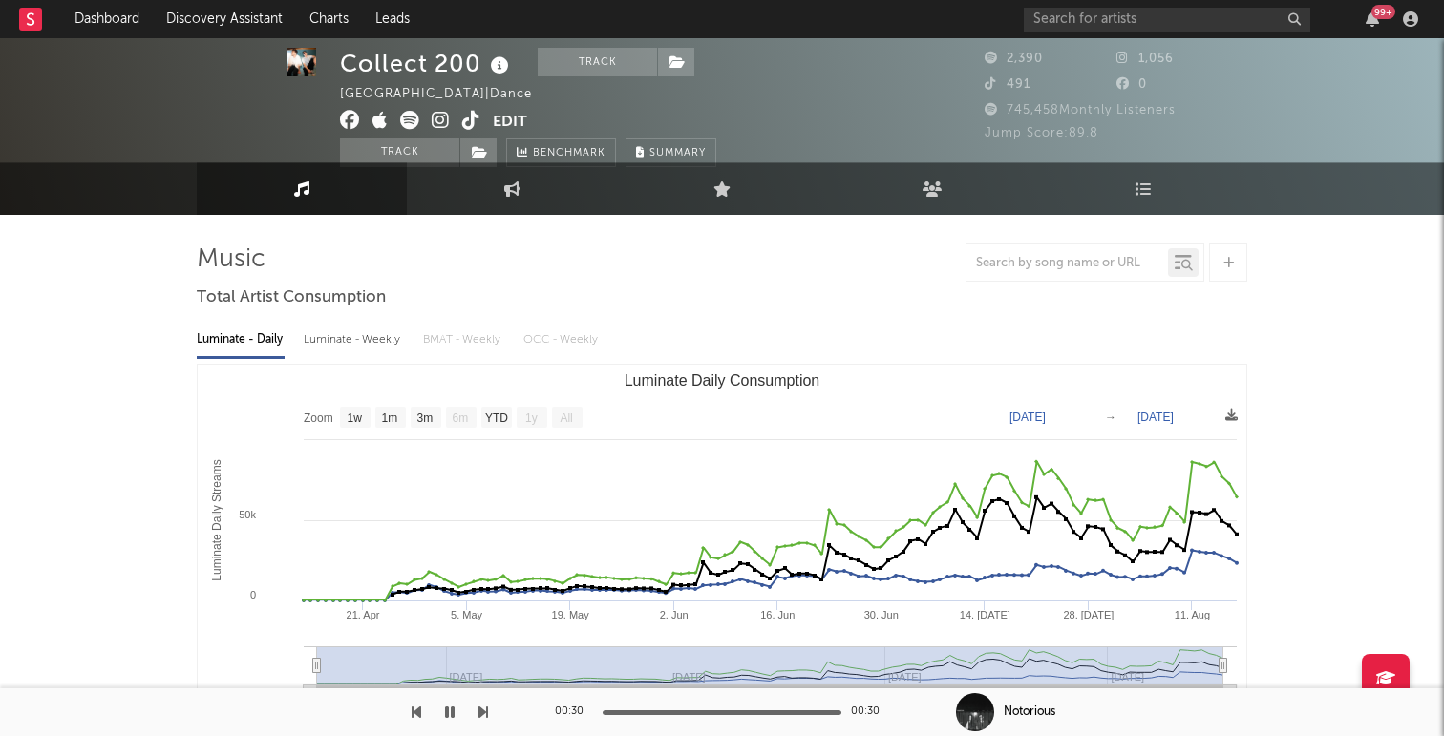
scroll to position [0, 0]
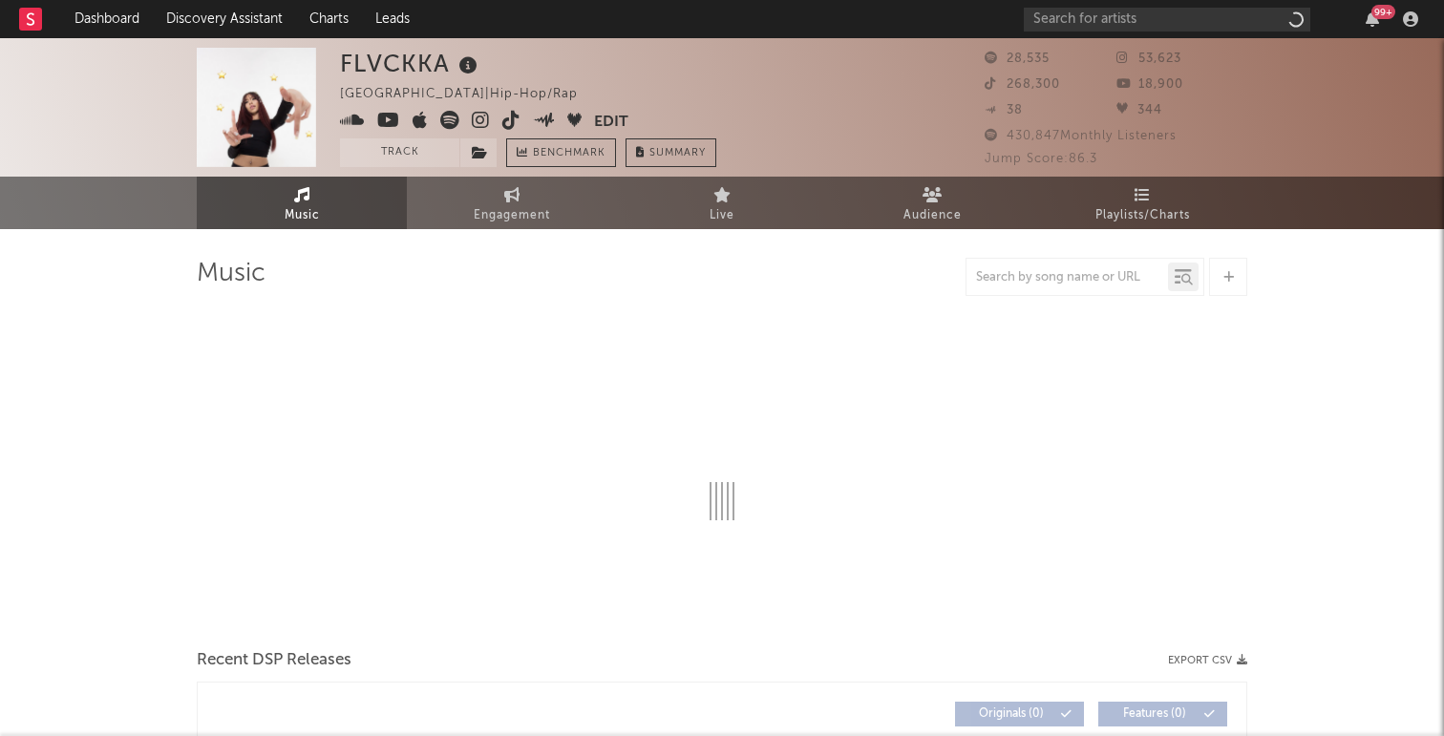
select select "6m"
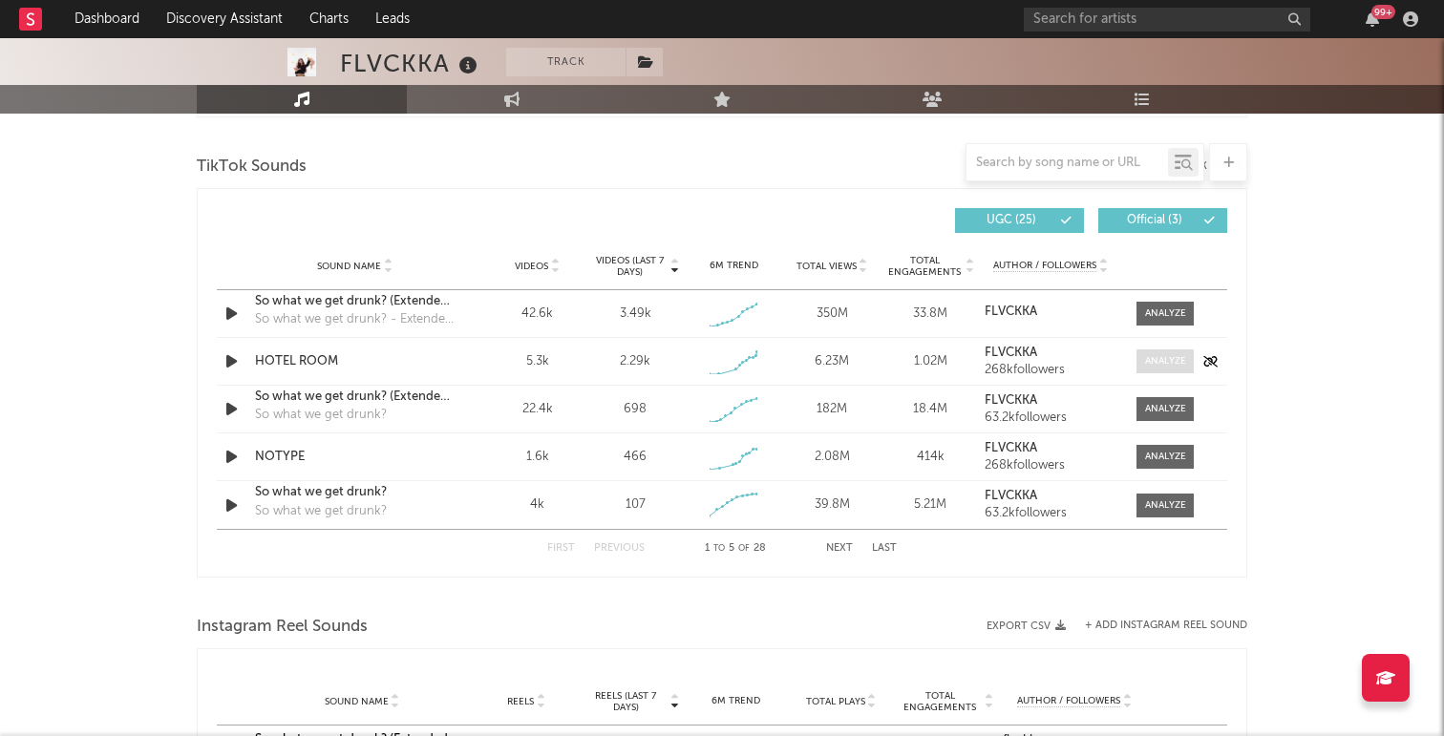
scroll to position [1270, 0]
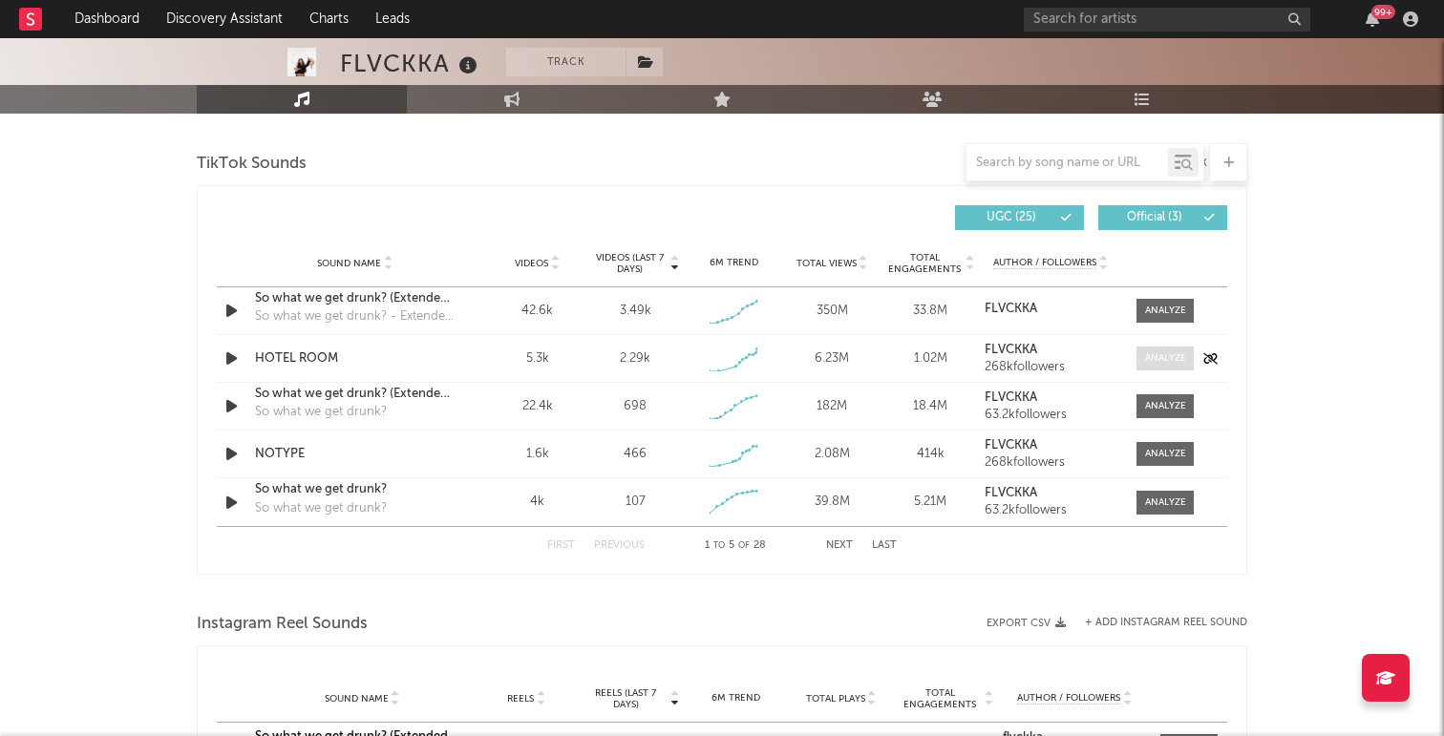
click at [1170, 356] on div at bounding box center [1165, 358] width 41 height 14
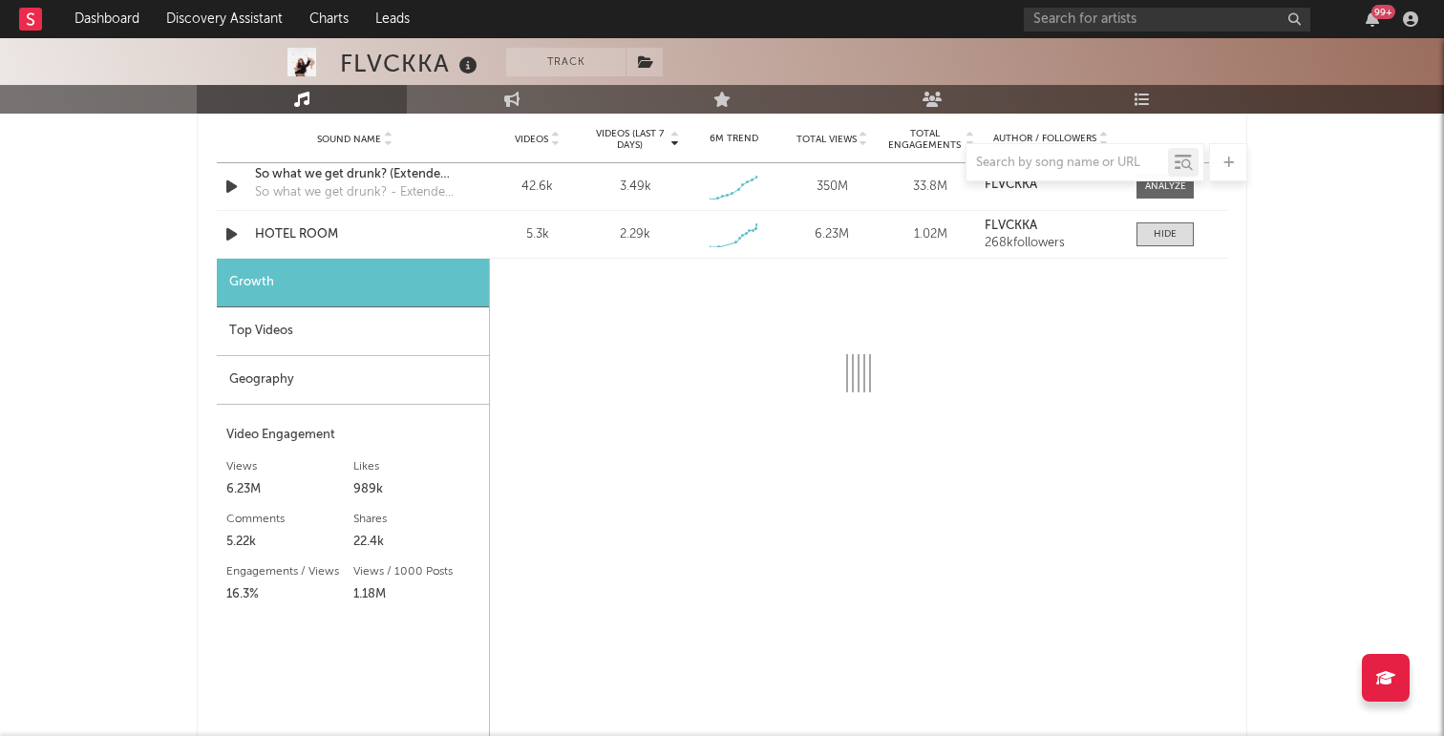
select select "1w"
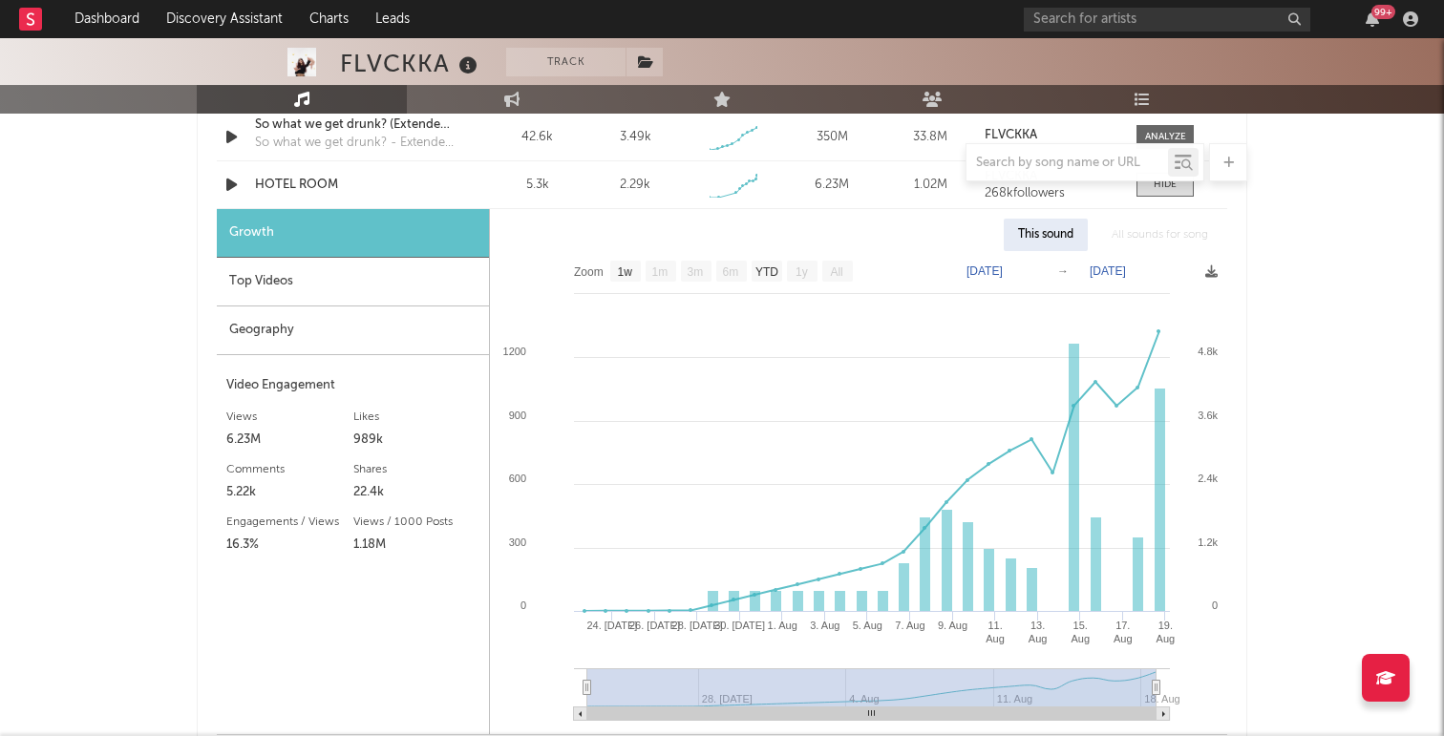
scroll to position [1451, 0]
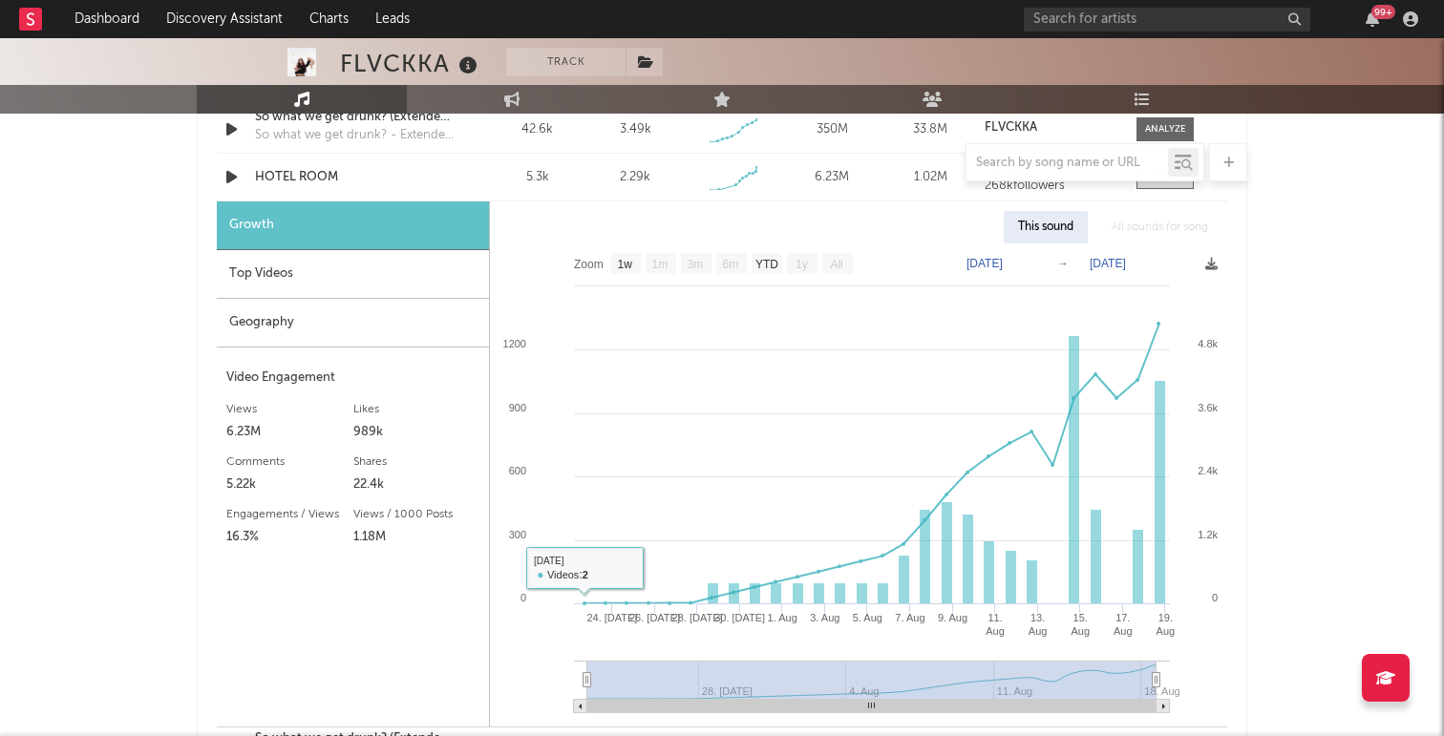
click at [435, 318] on div "Geography" at bounding box center [353, 323] width 272 height 49
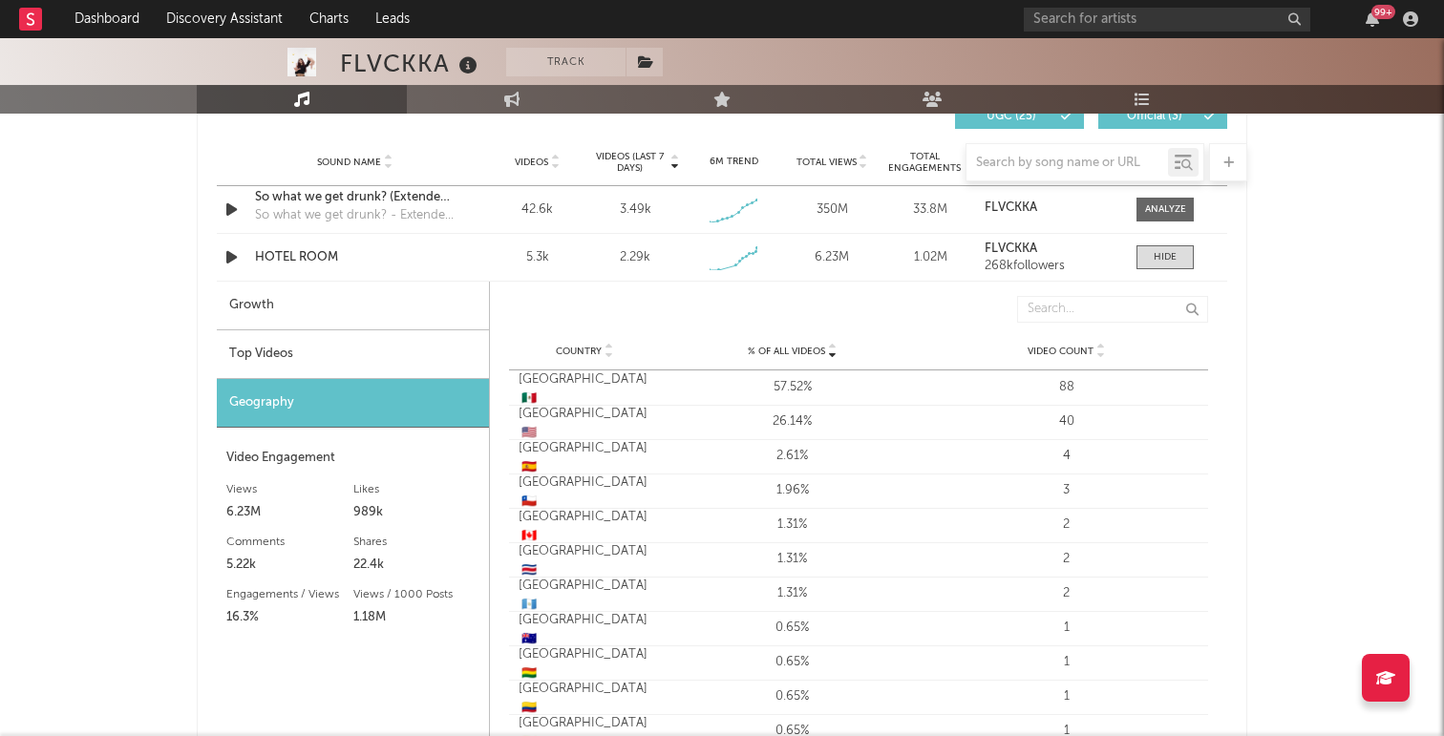
scroll to position [1370, 0]
click at [228, 257] on icon "button" at bounding box center [232, 258] width 20 height 24
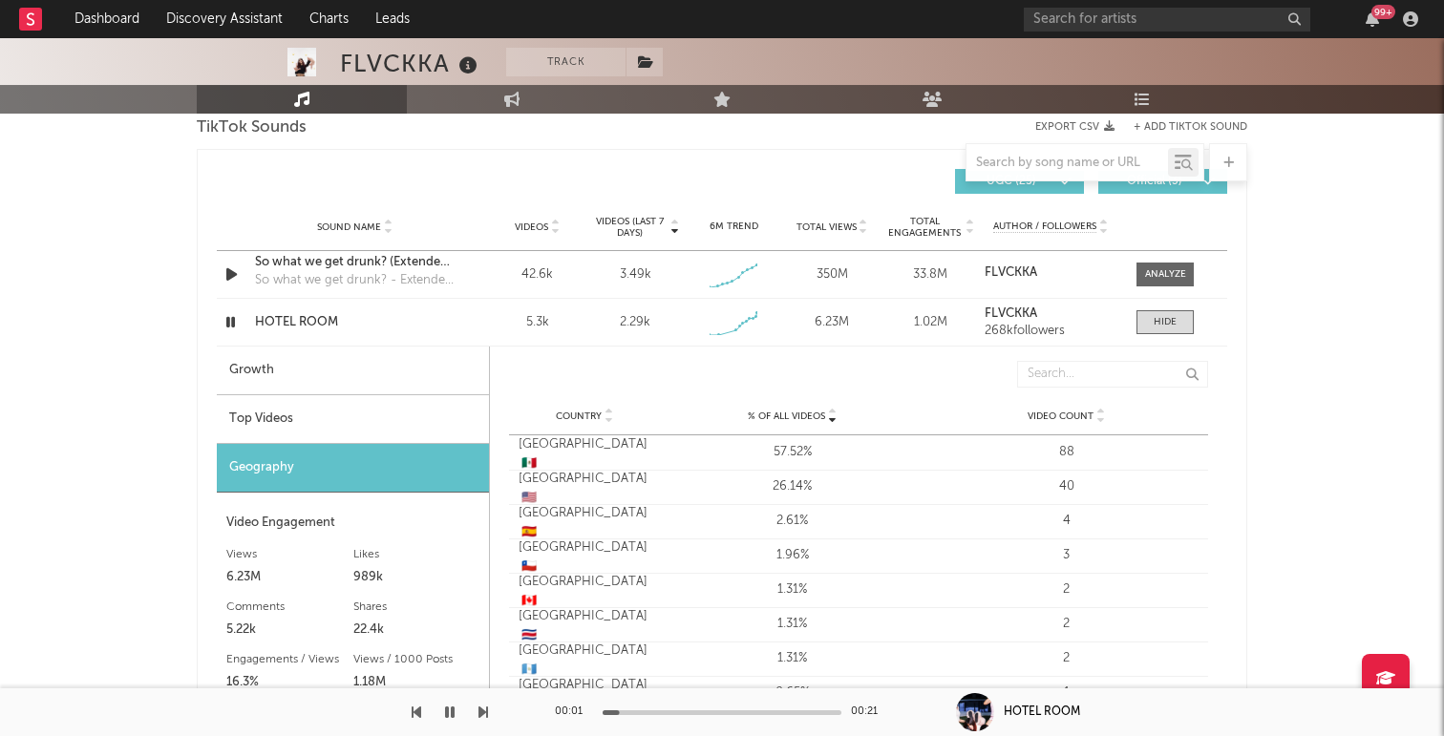
scroll to position [1305, 0]
click at [232, 324] on icon "button" at bounding box center [231, 323] width 18 height 24
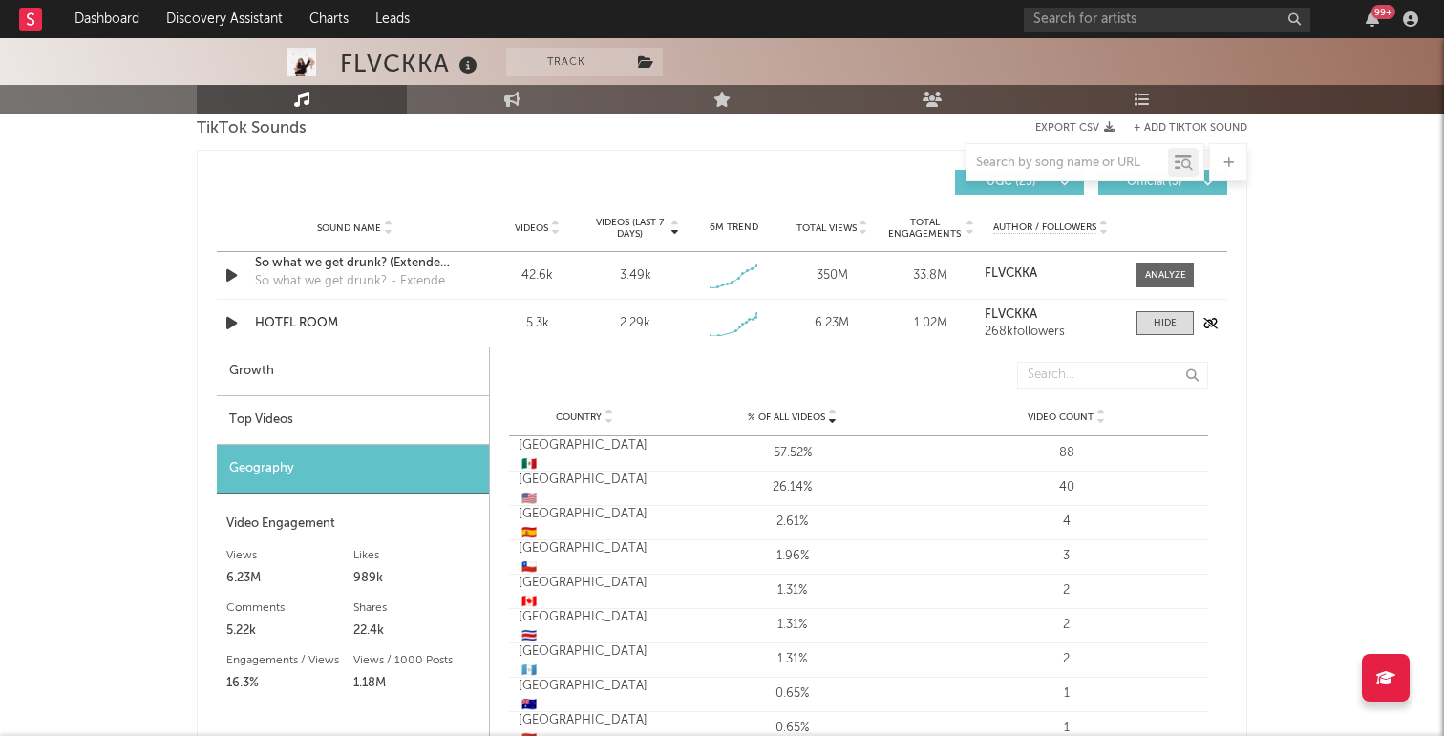
click at [1130, 328] on div at bounding box center [1160, 323] width 67 height 24
click at [1154, 328] on div at bounding box center [1164, 323] width 23 height 14
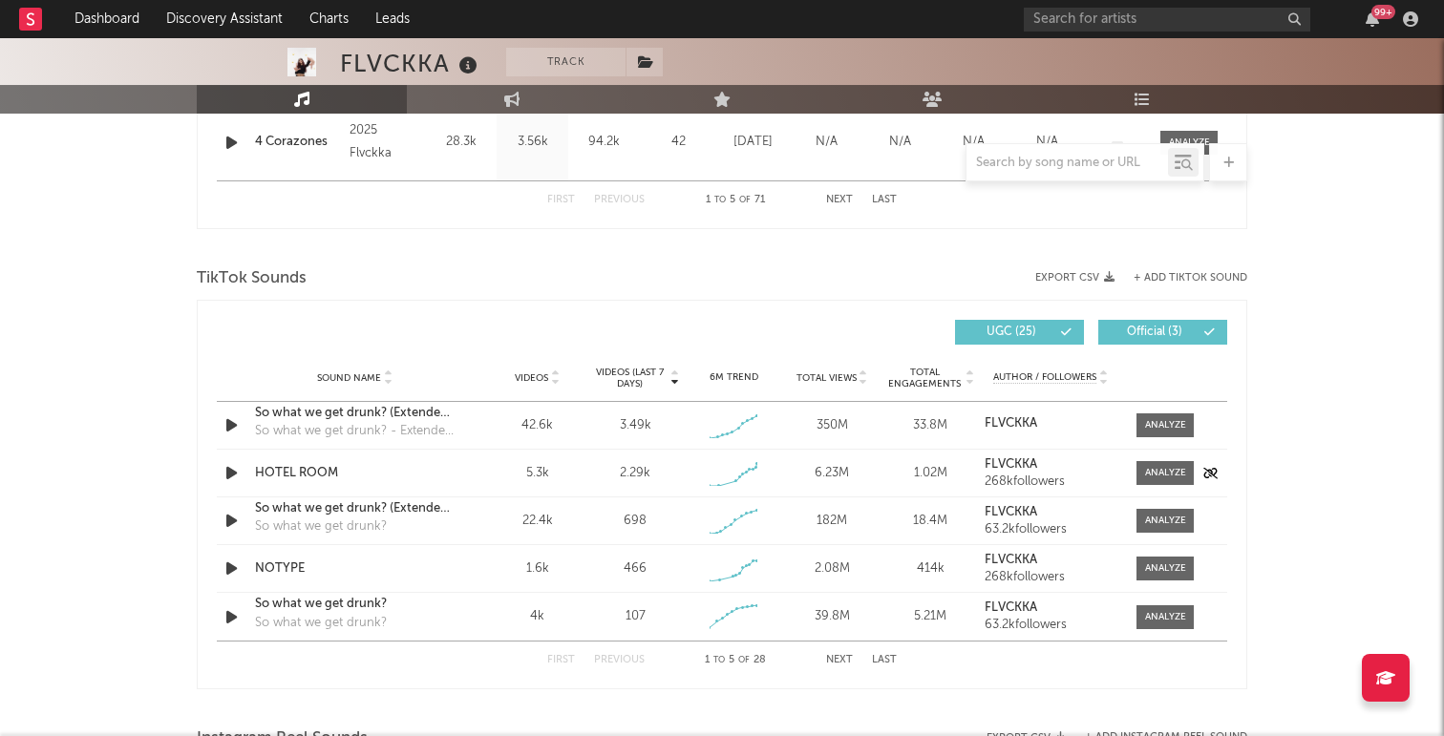
scroll to position [1157, 0]
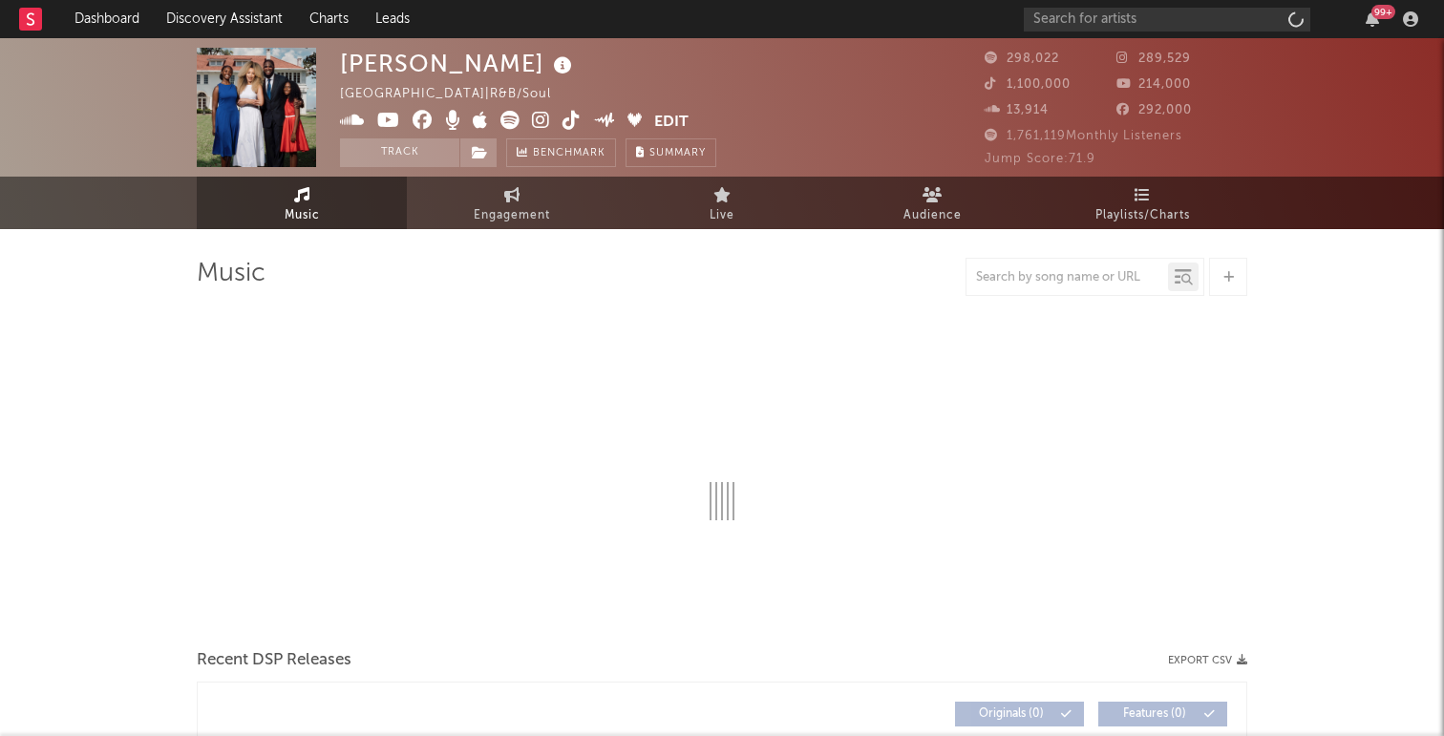
select select "6m"
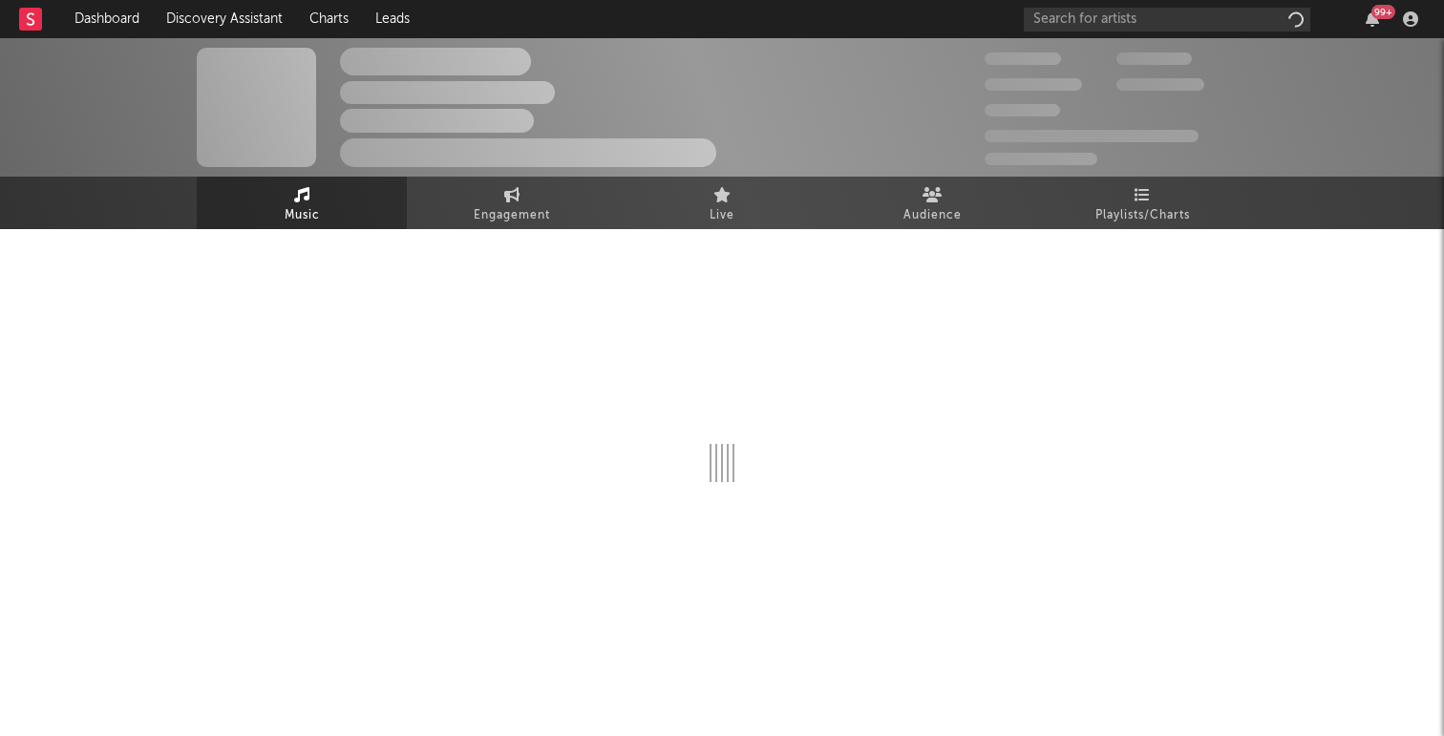
select select "6m"
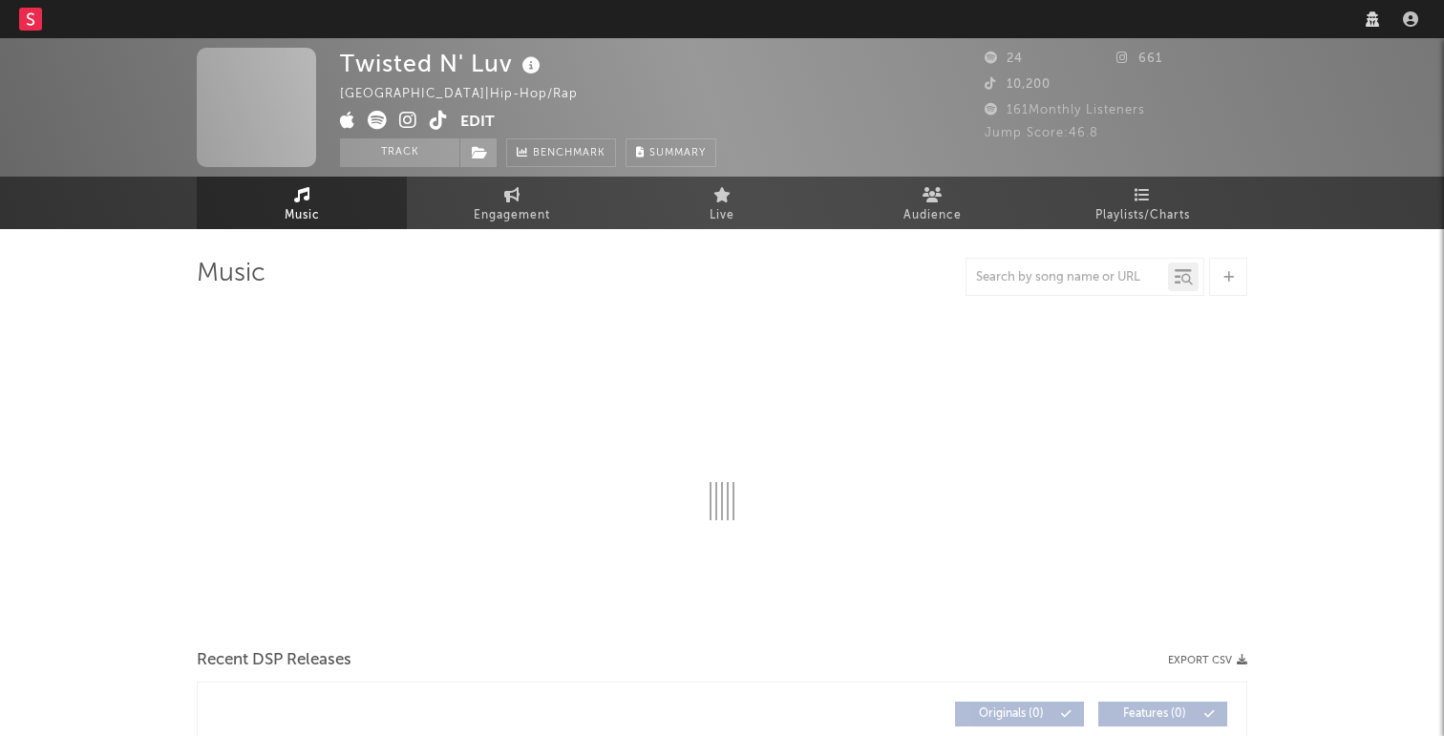
select select "1w"
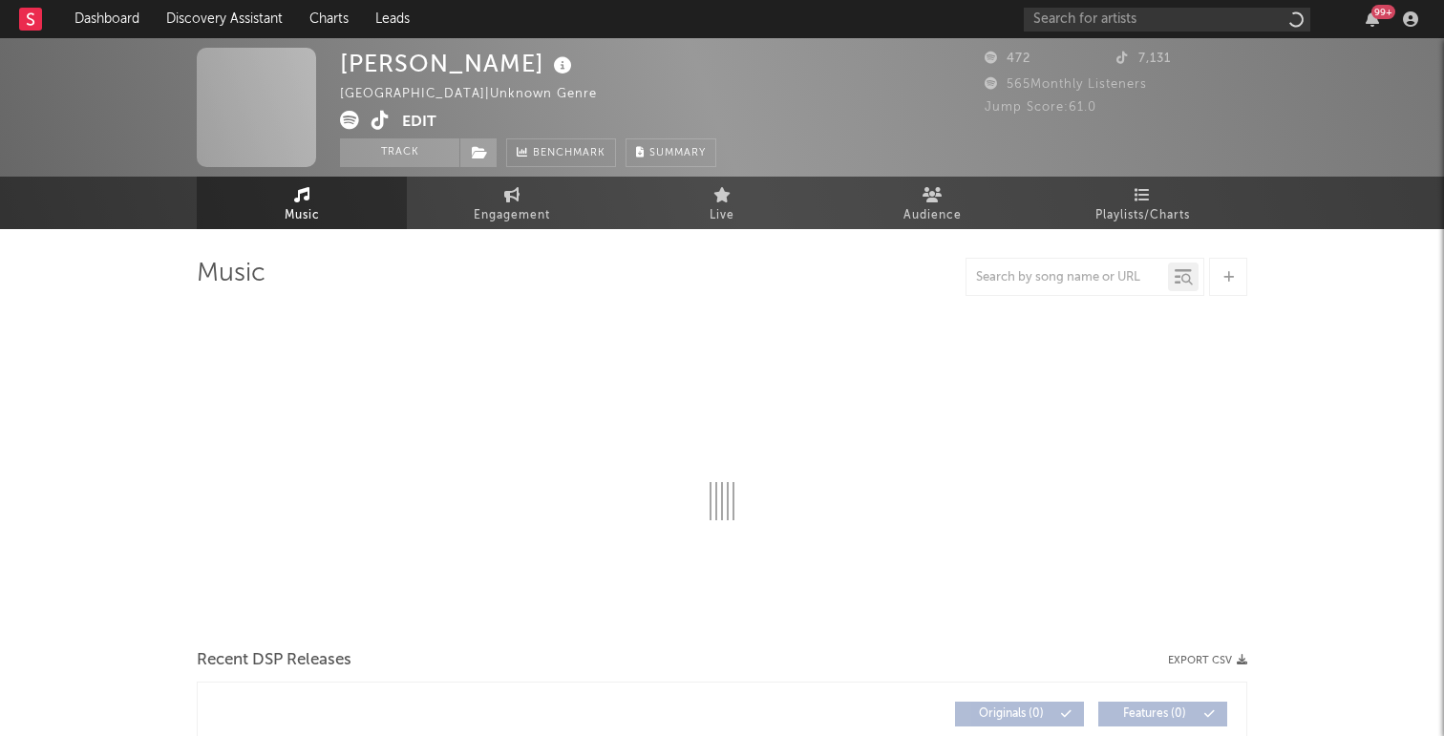
select select "1w"
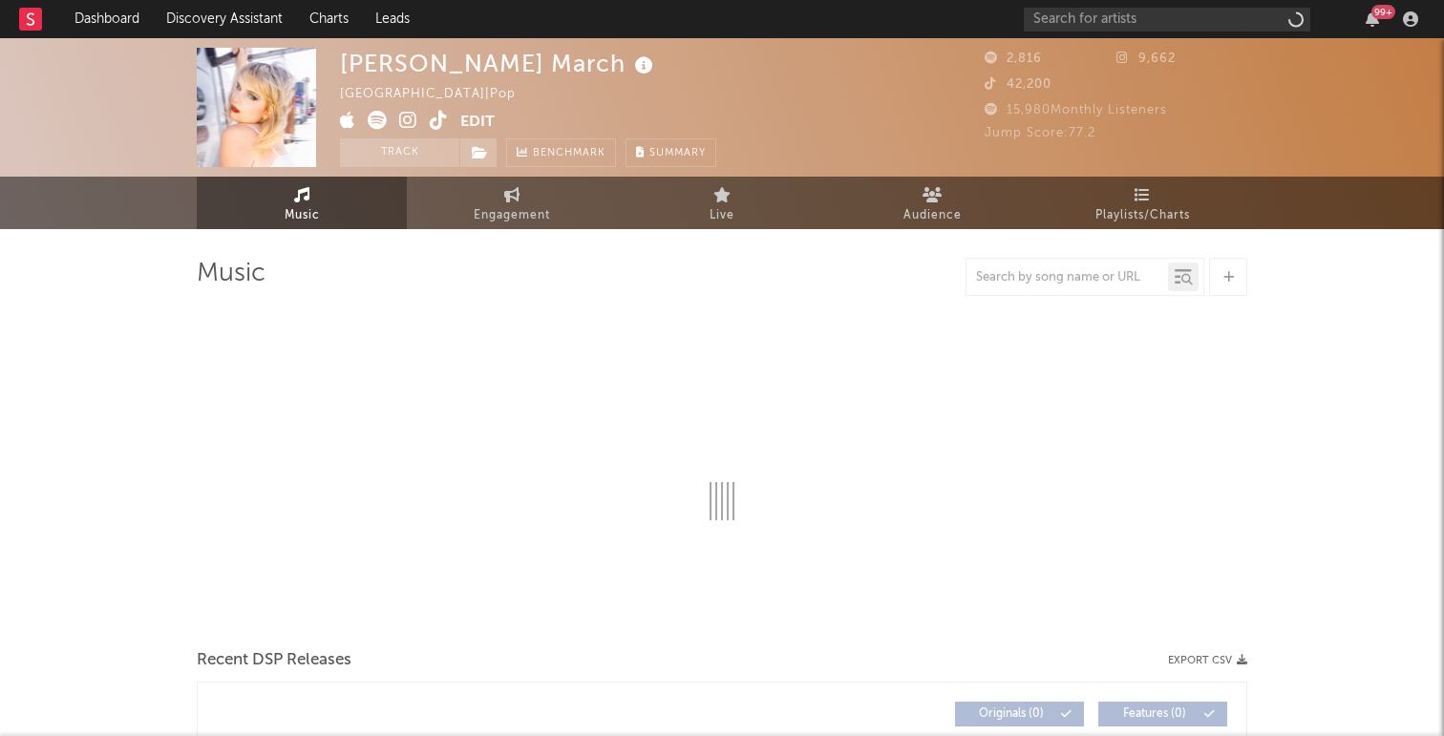
select select "1w"
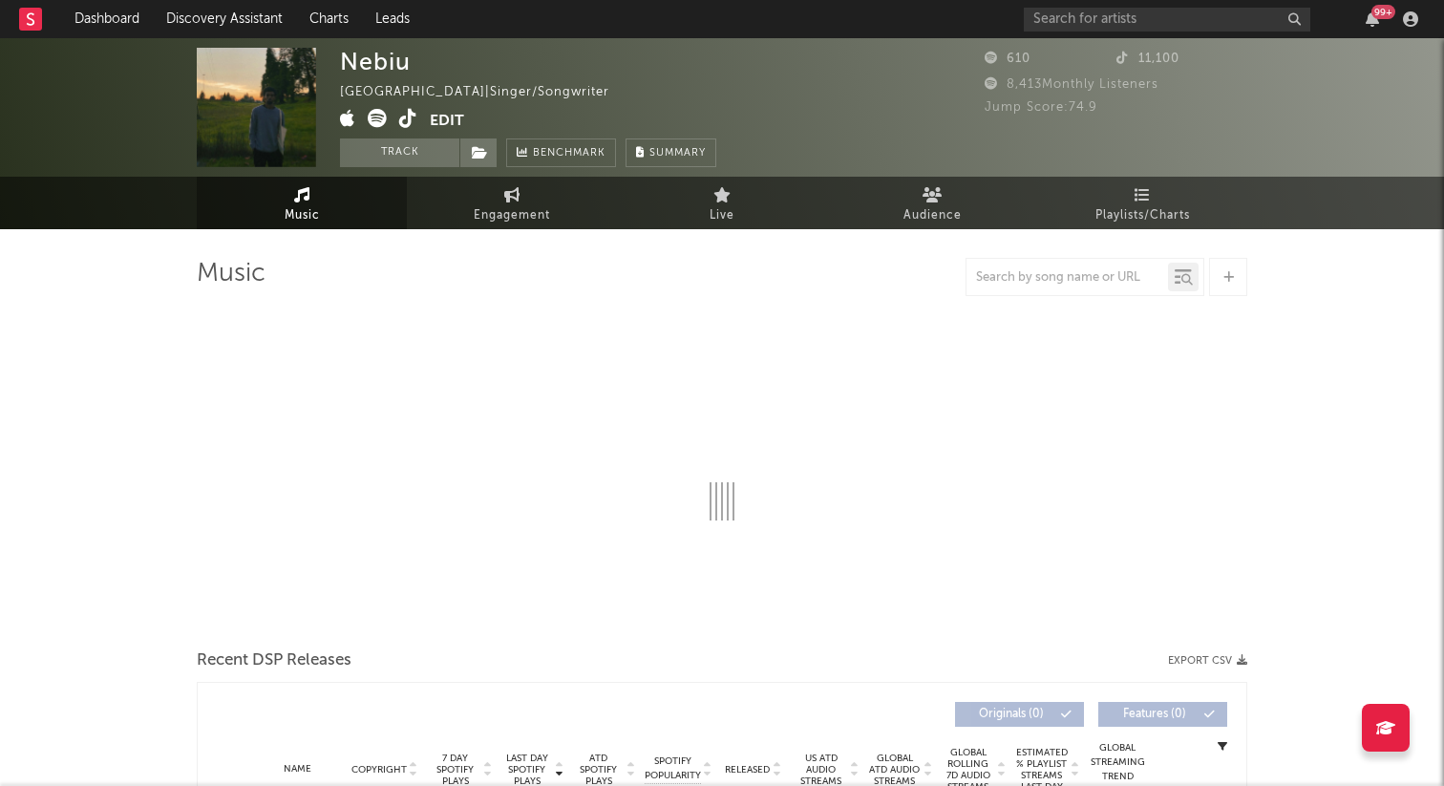
select select "1w"
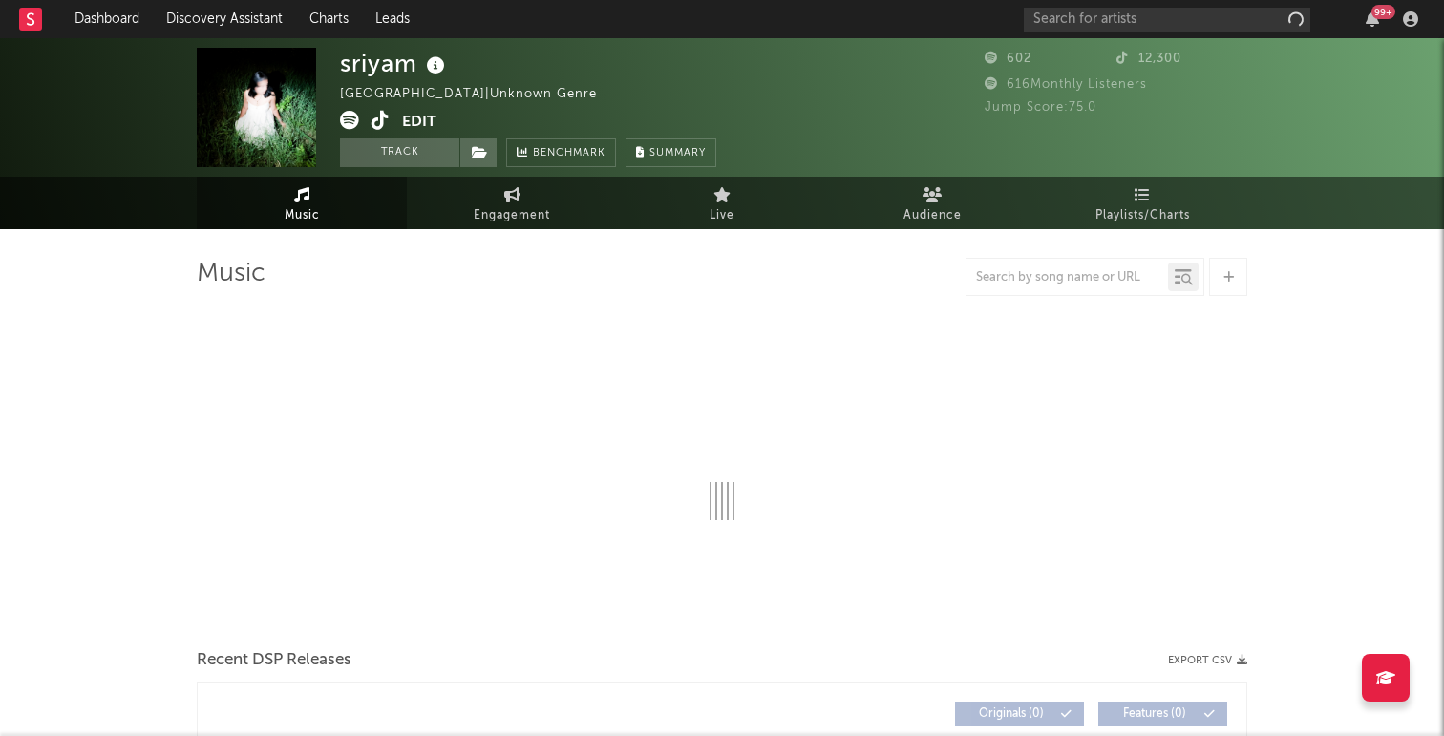
select select "1w"
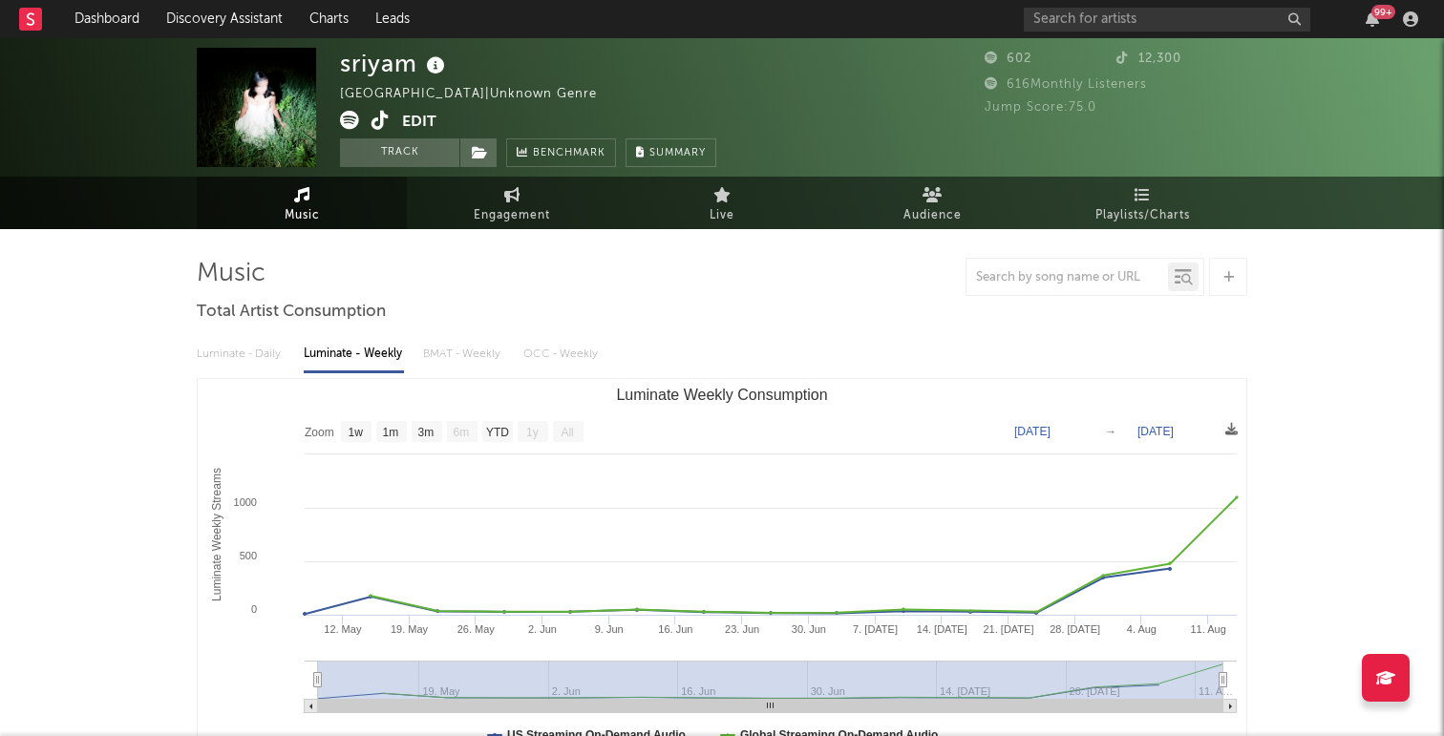
click at [372, 125] on icon at bounding box center [380, 120] width 18 height 19
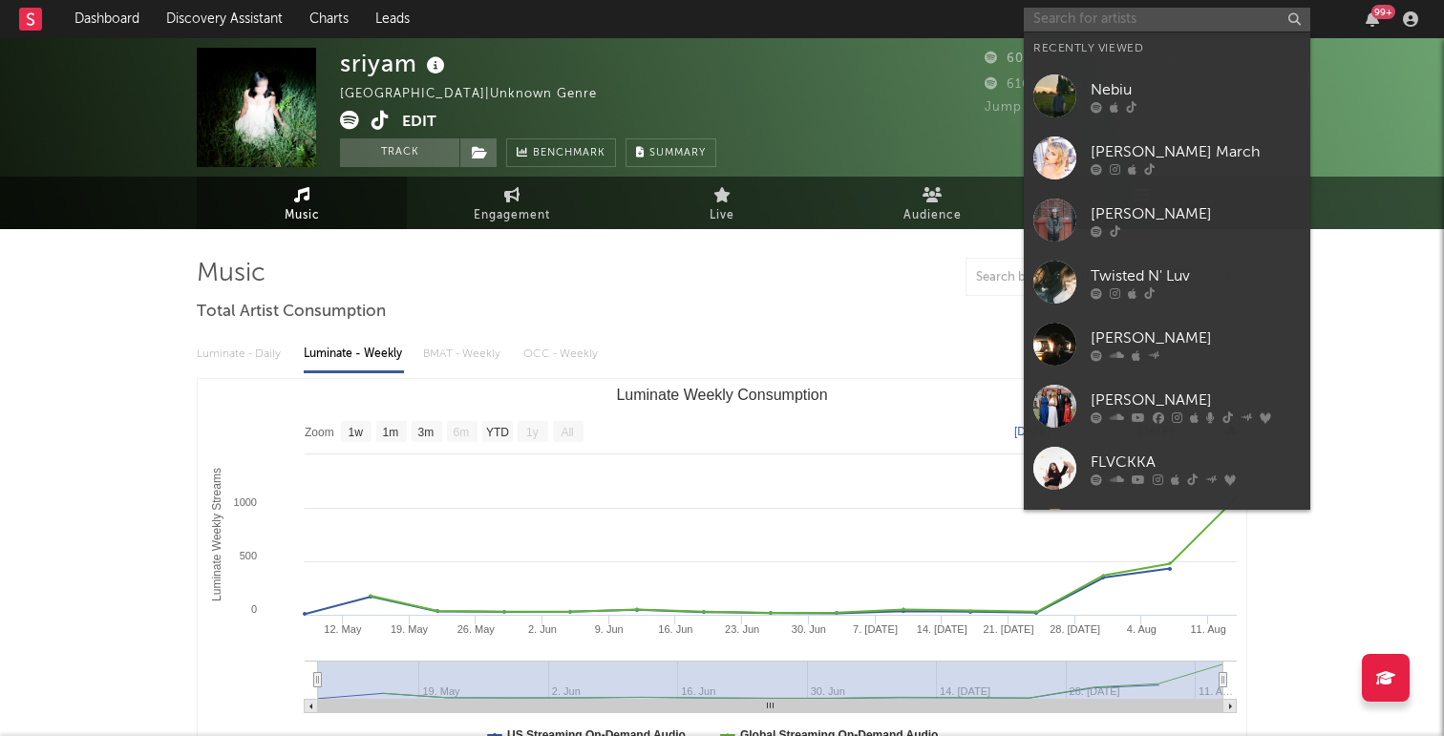
click at [1106, 21] on input "text" at bounding box center [1167, 20] width 286 height 24
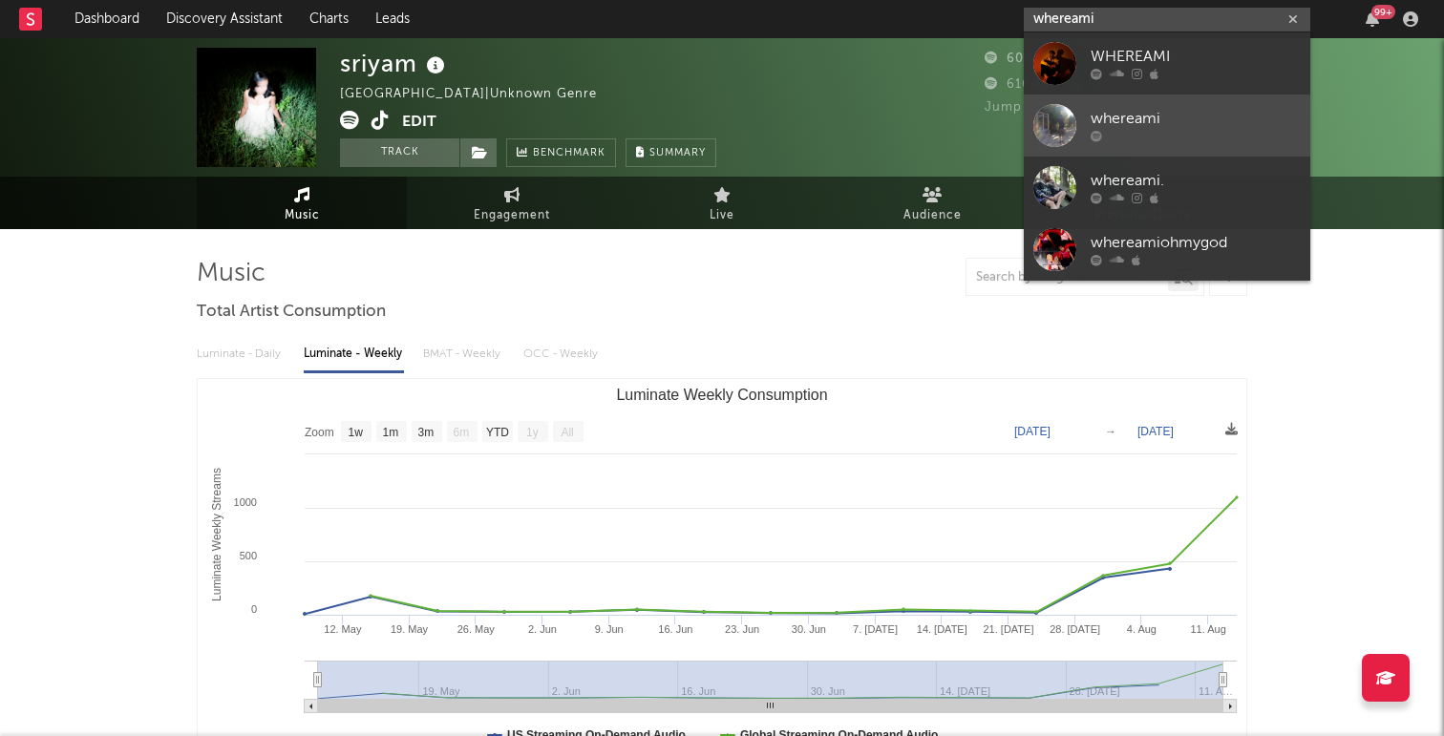
type input "whereami"
click at [1044, 127] on div at bounding box center [1054, 125] width 43 height 43
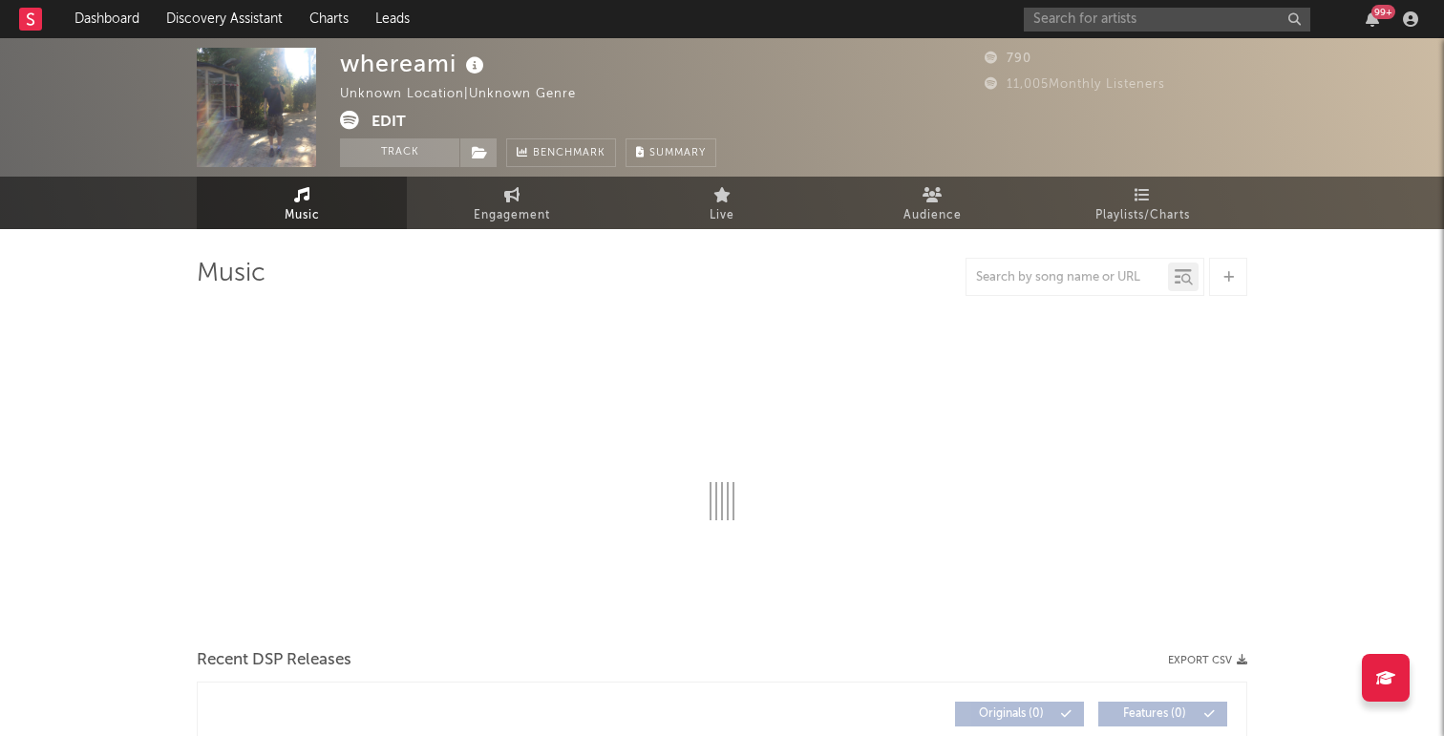
select select "1w"
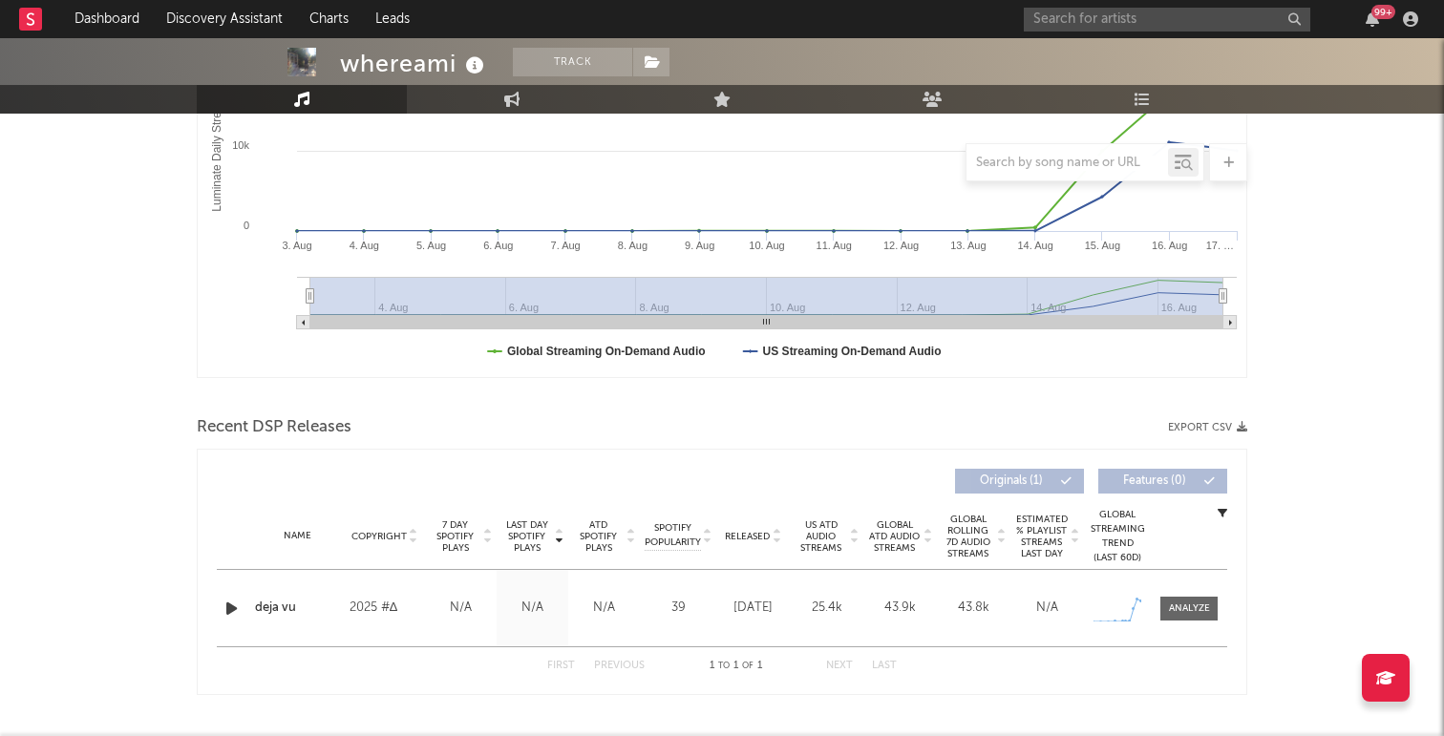
scroll to position [374, 0]
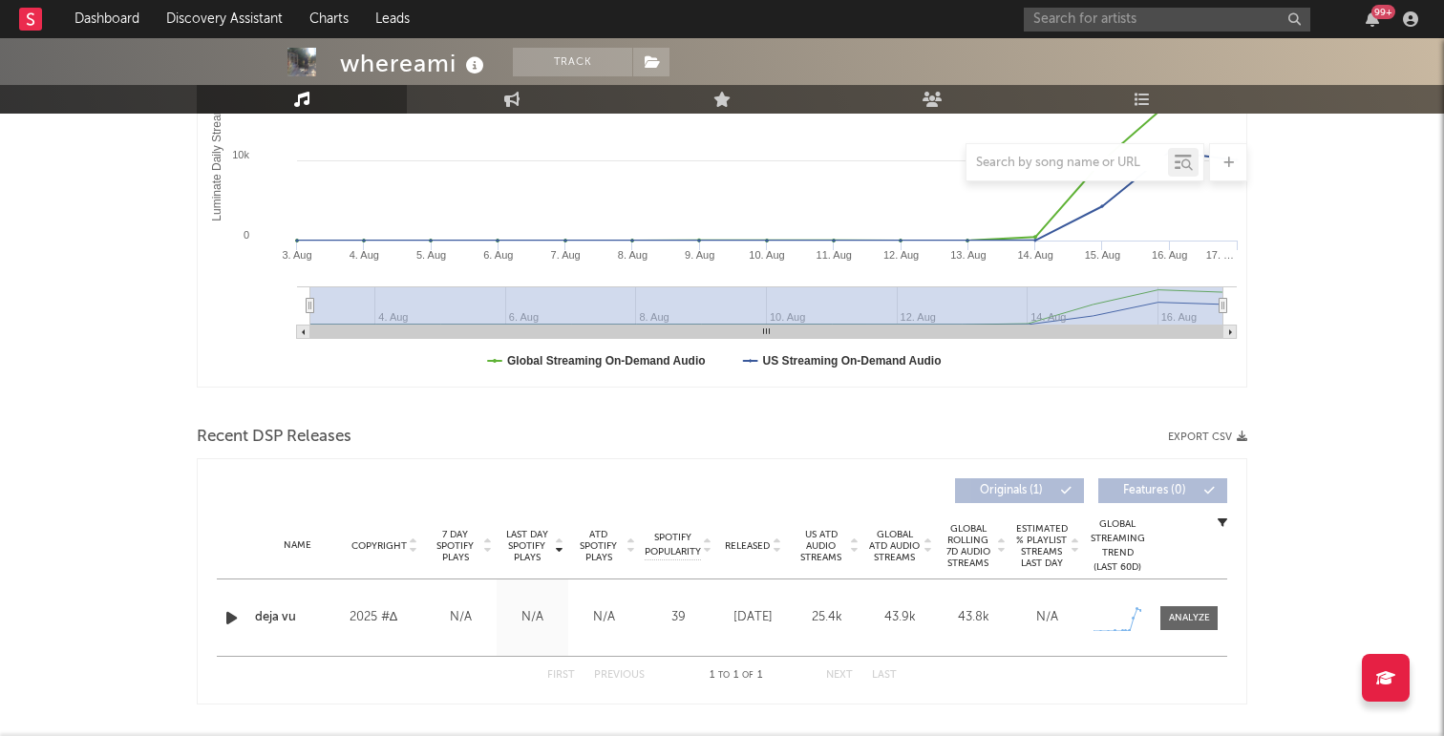
click at [227, 619] on icon "button" at bounding box center [232, 618] width 20 height 24
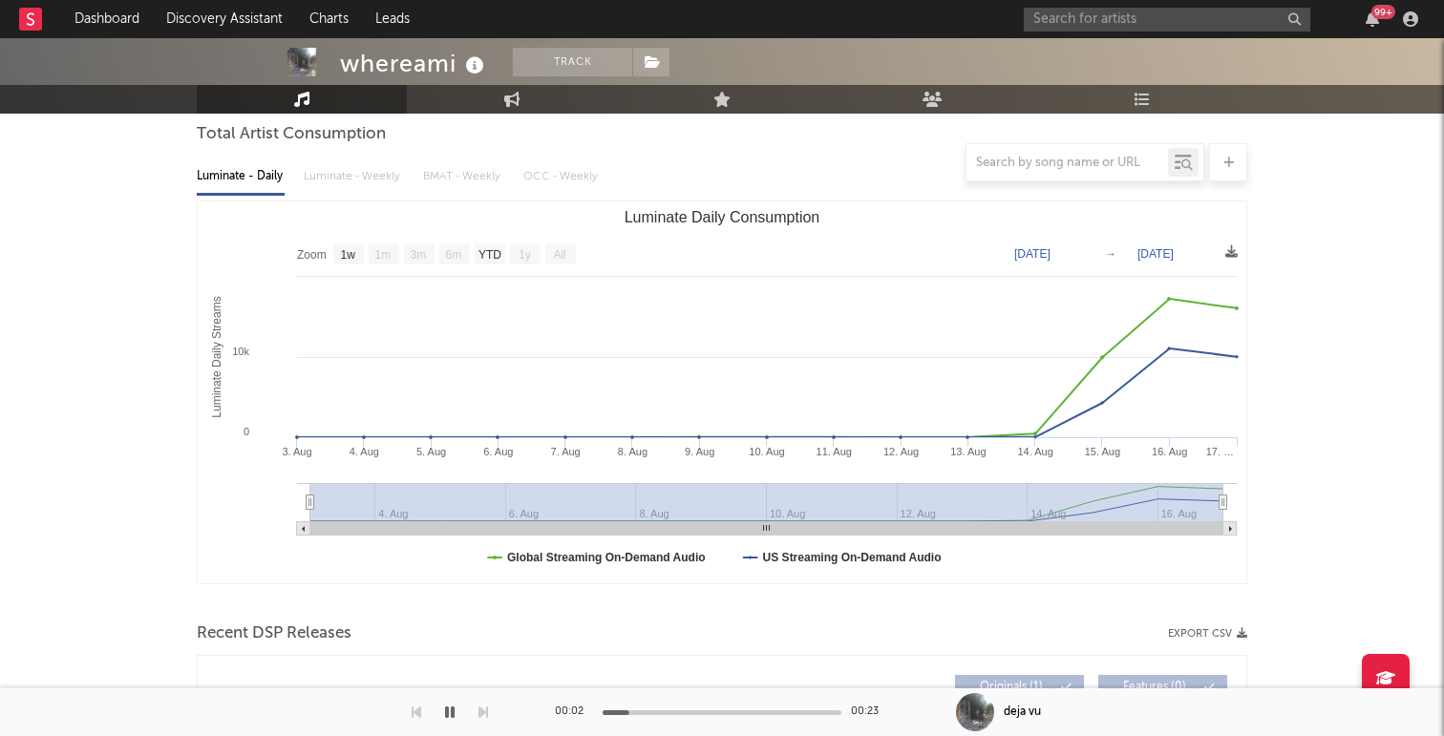
scroll to position [166, 0]
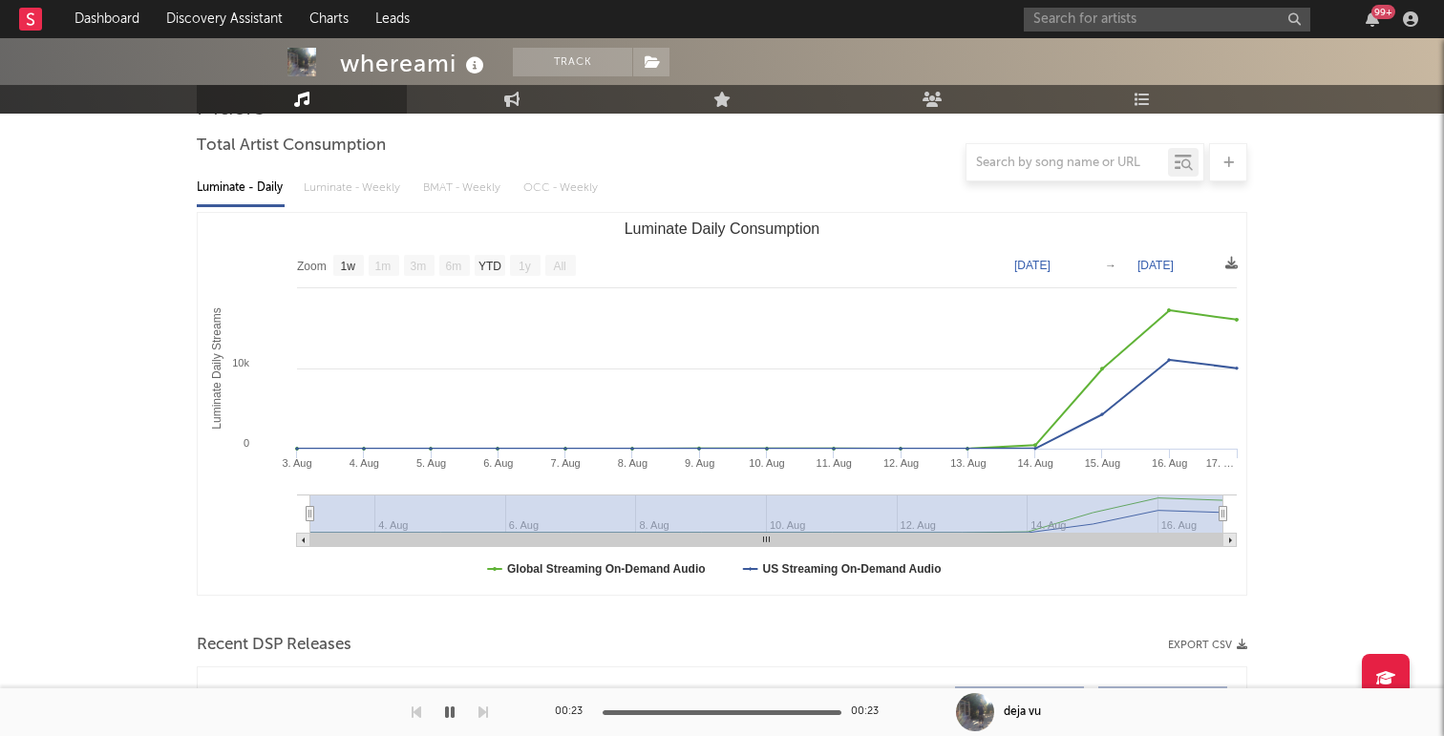
click at [453, 715] on icon "button" at bounding box center [450, 712] width 10 height 15
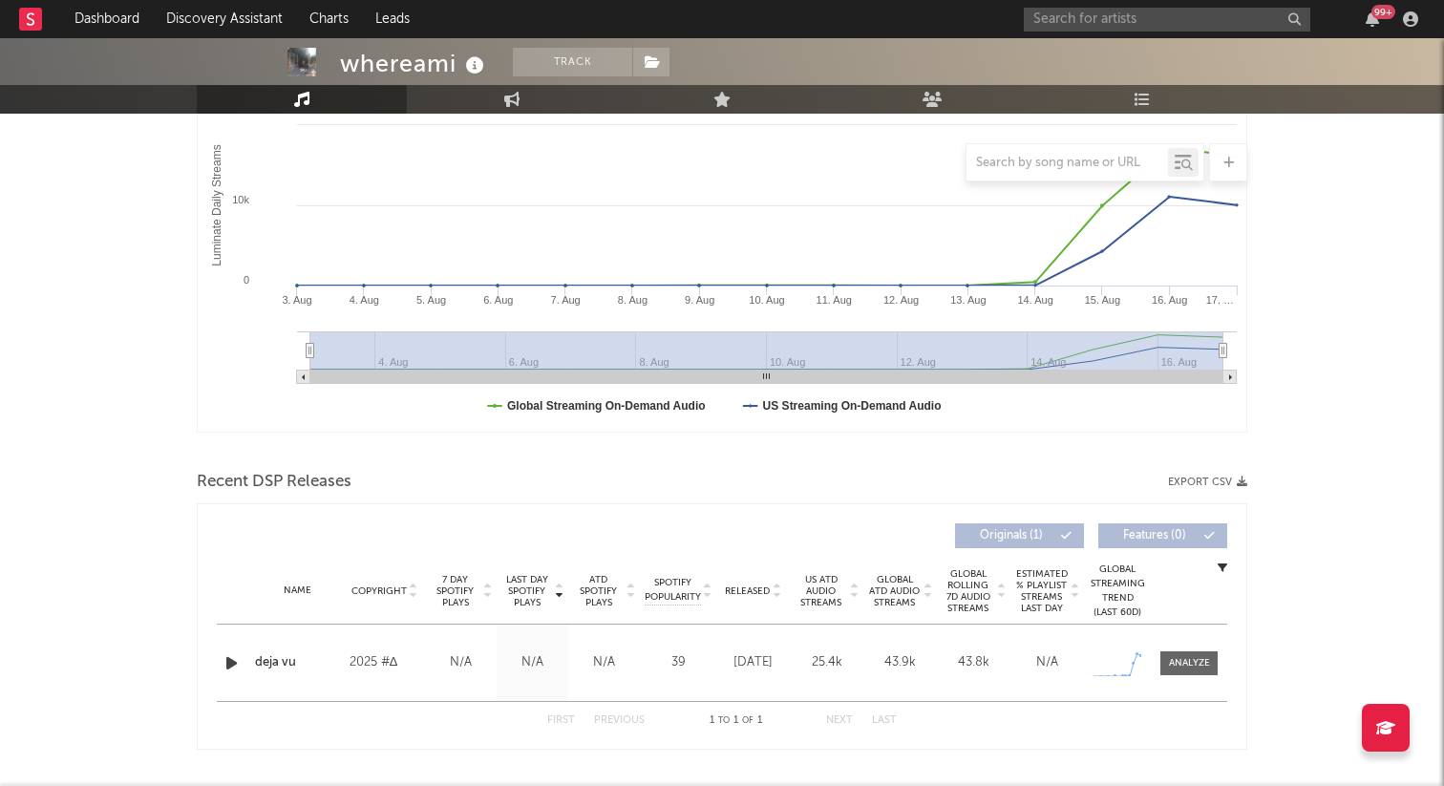
scroll to position [384, 0]
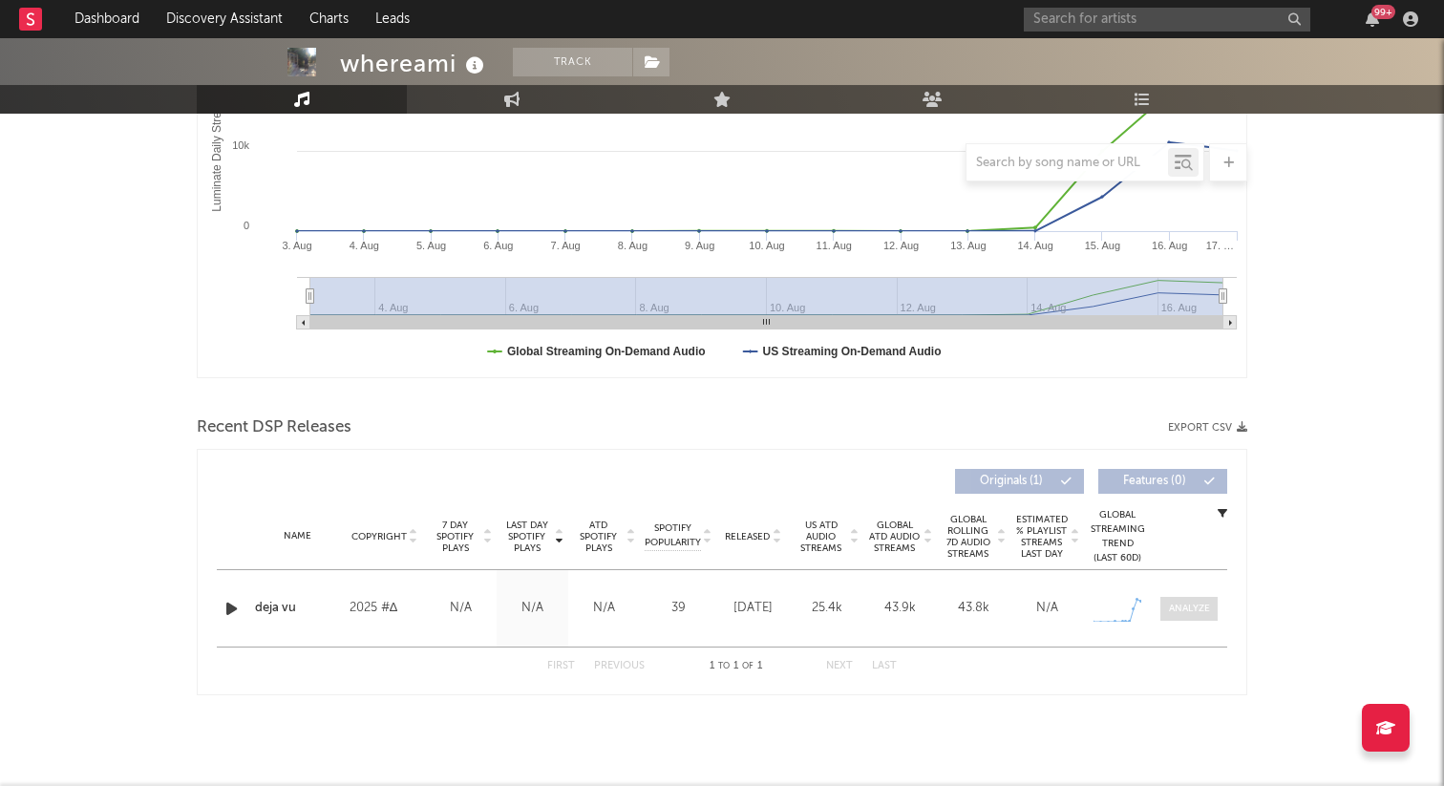
click at [1188, 603] on div at bounding box center [1189, 609] width 41 height 14
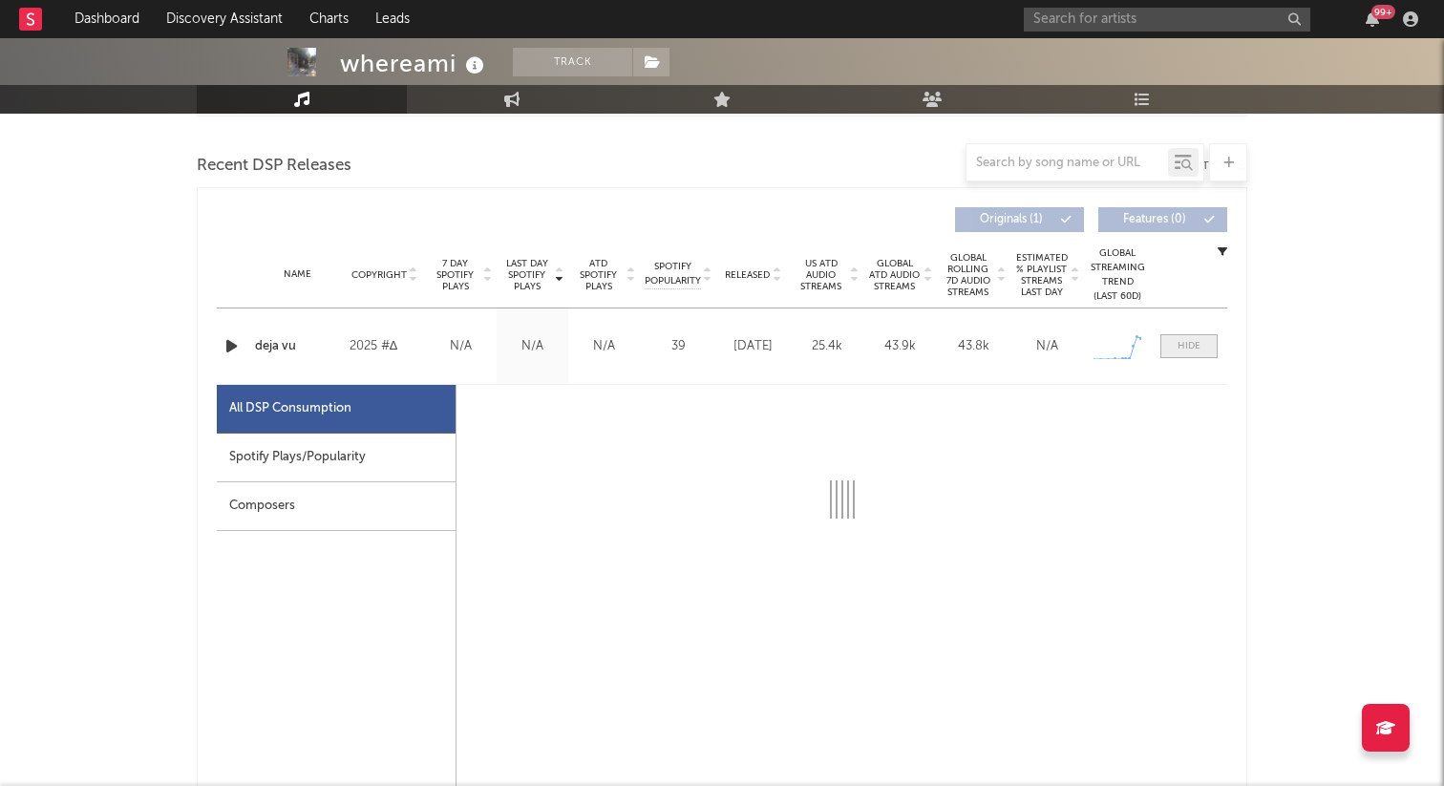
scroll to position [666, 0]
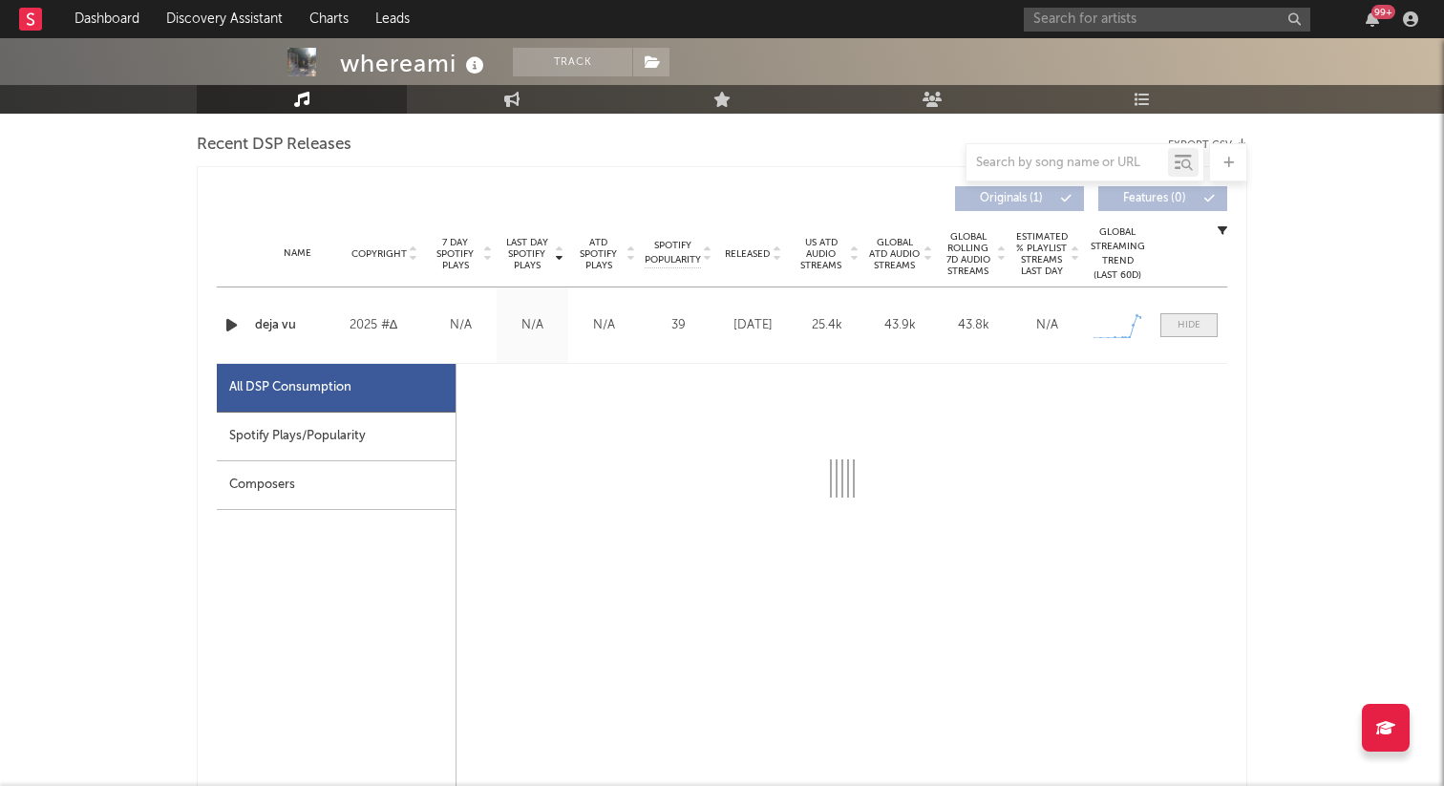
select select "1w"
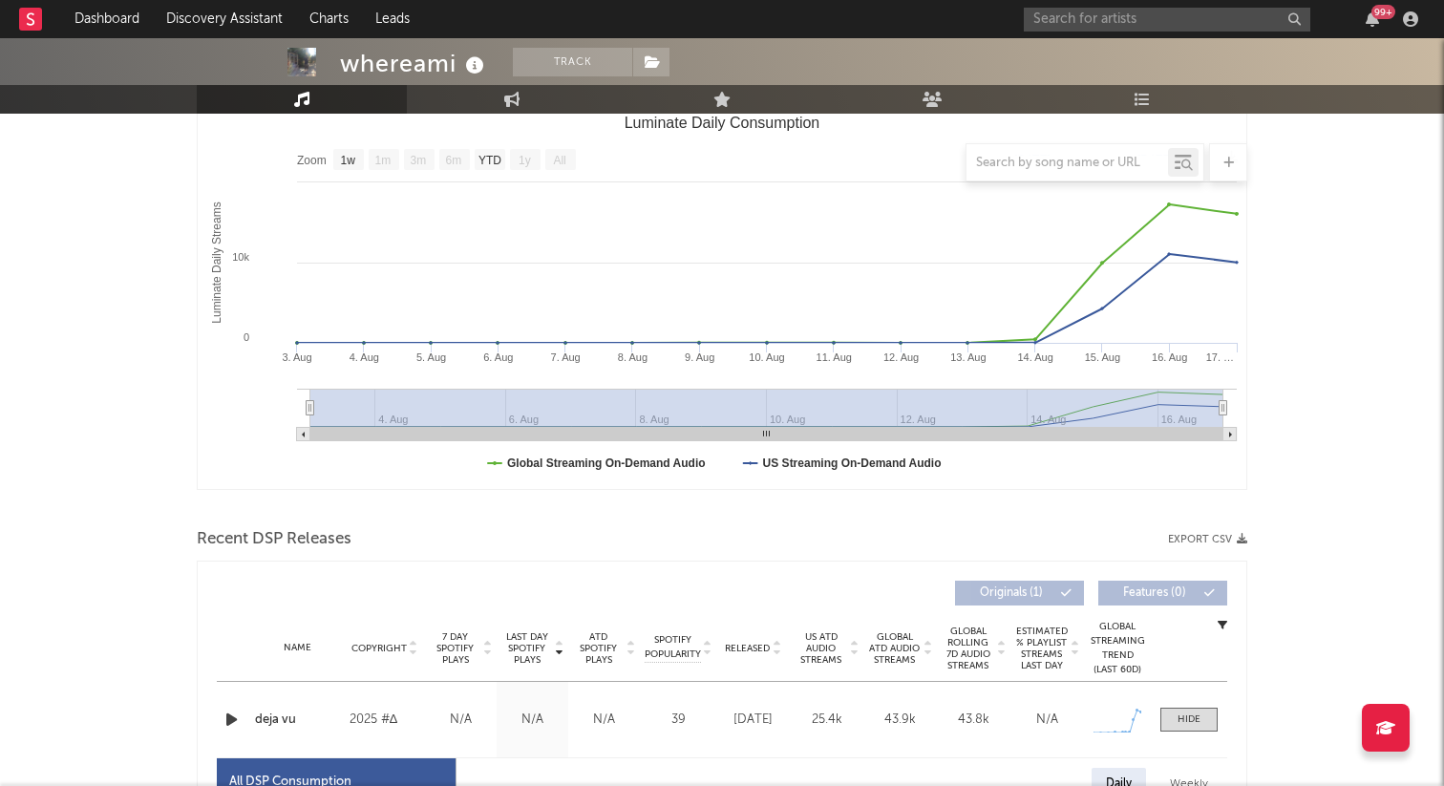
scroll to position [0, 0]
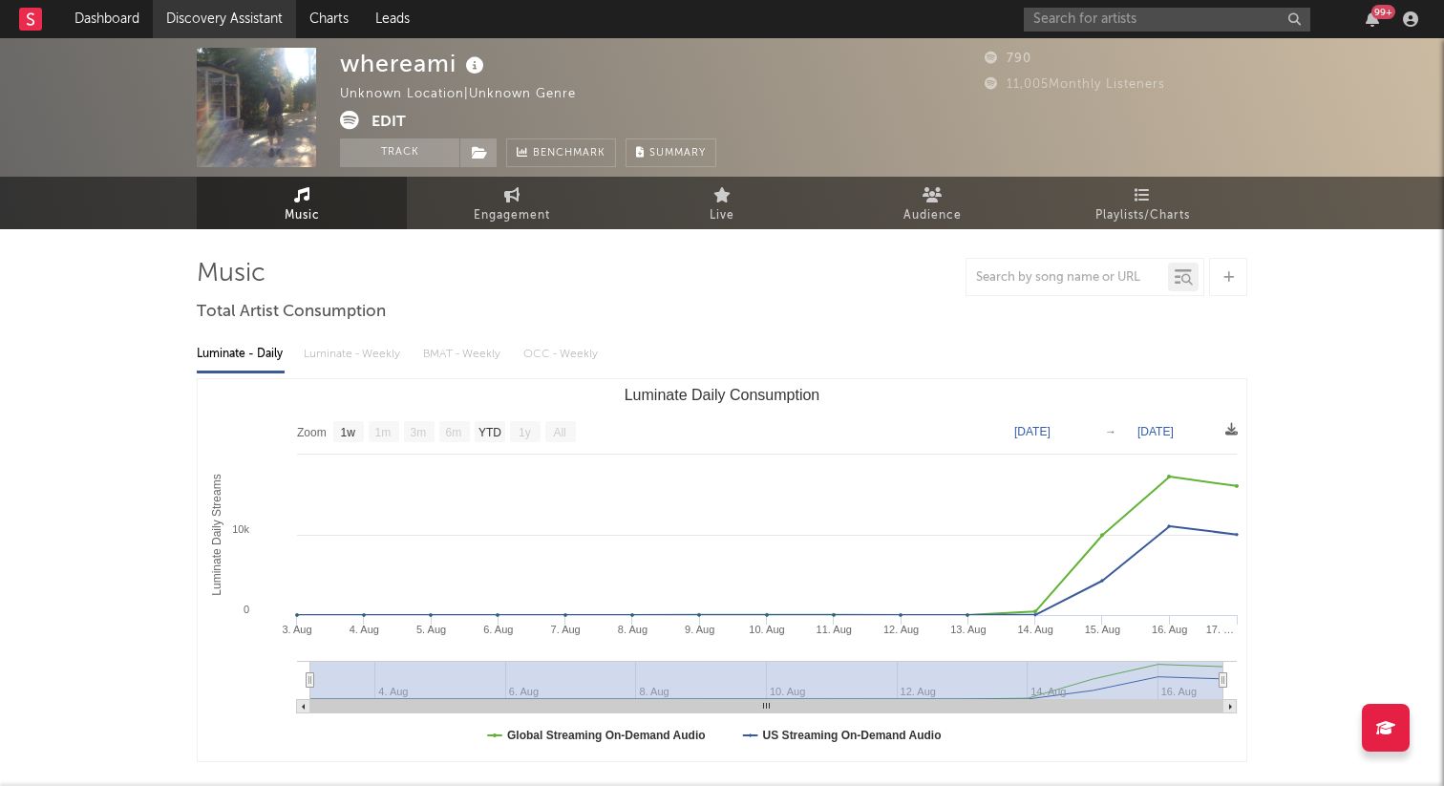
click at [200, 23] on link "Discovery Assistant" at bounding box center [224, 19] width 143 height 38
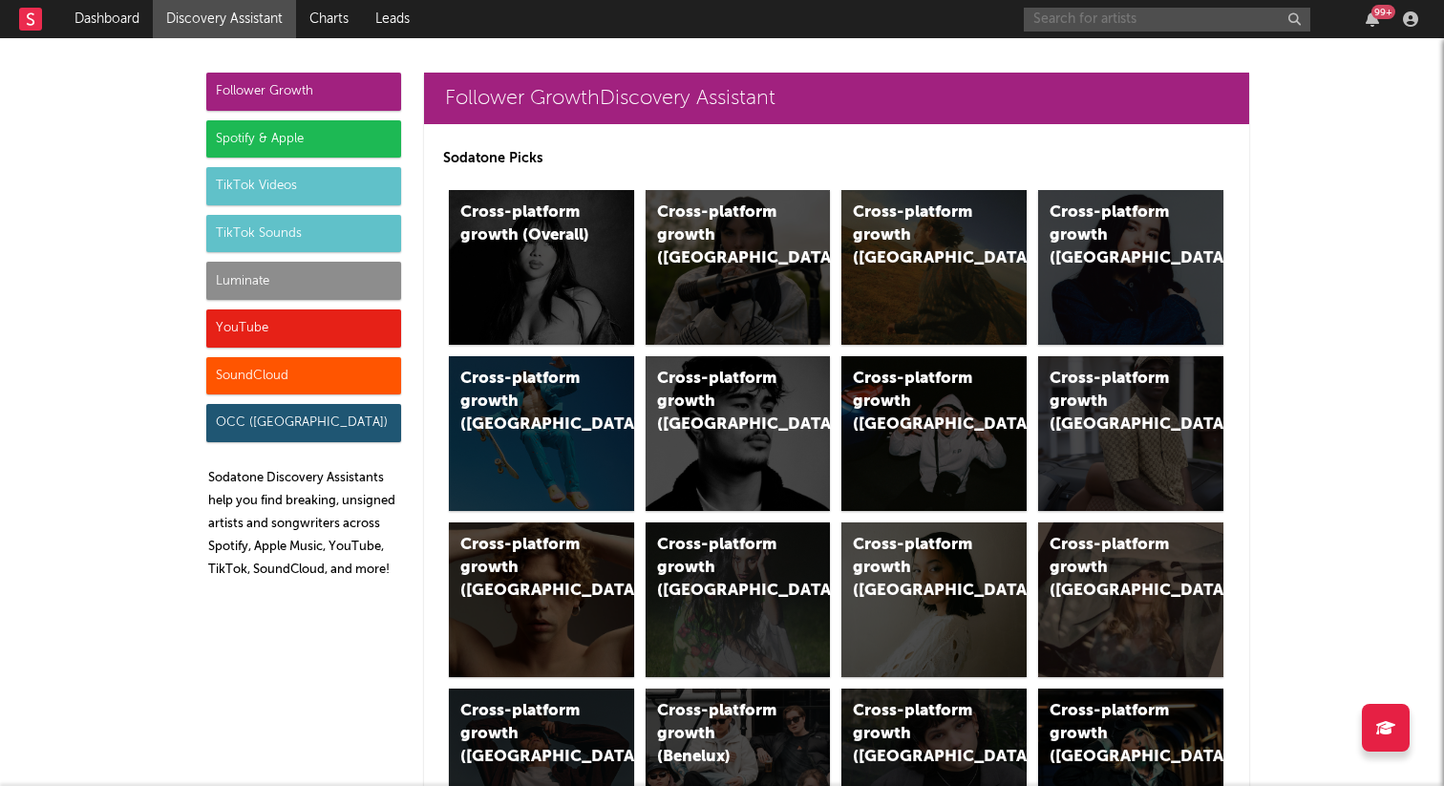
click at [1074, 14] on input "text" at bounding box center [1167, 20] width 286 height 24
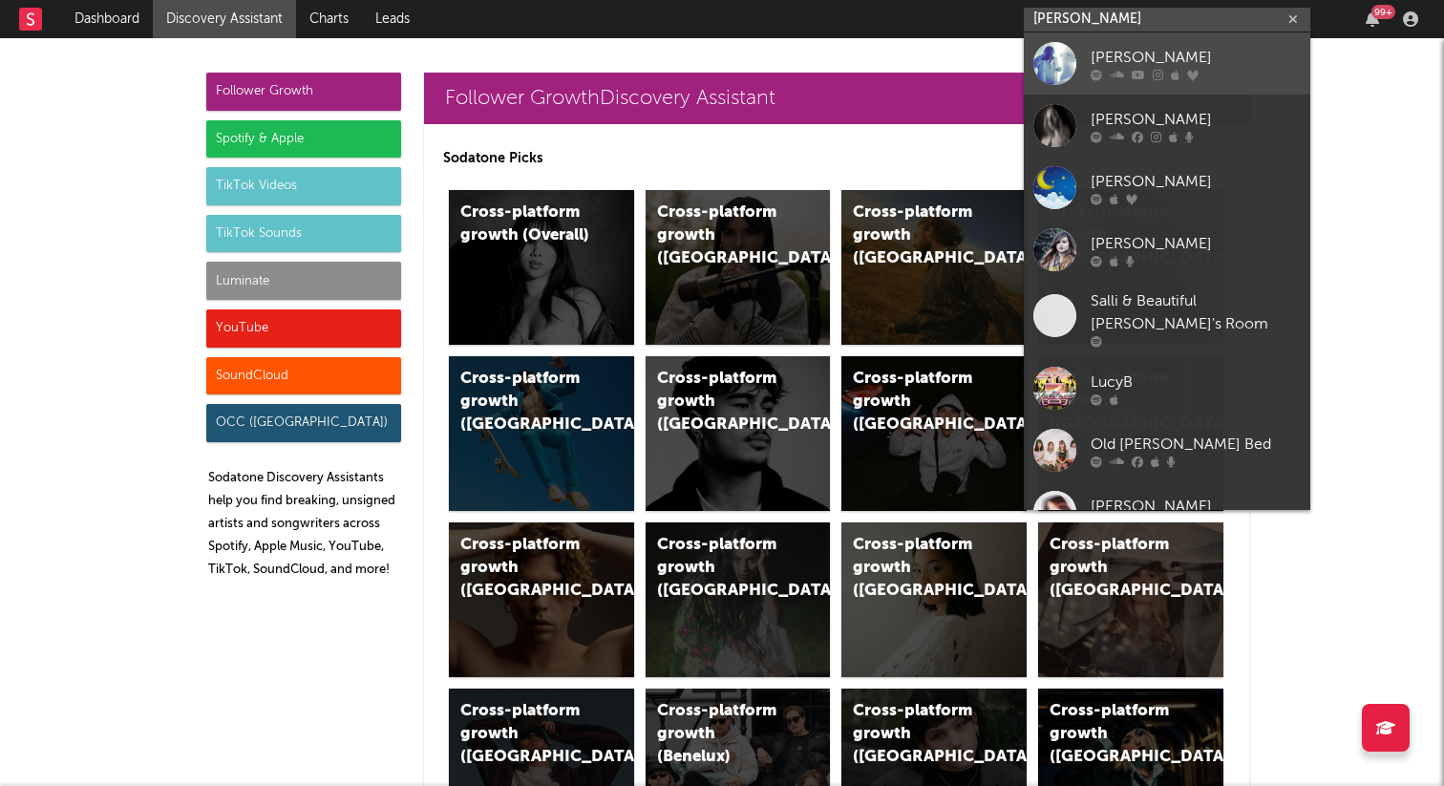
type input "[PERSON_NAME]"
click at [1154, 47] on div "[PERSON_NAME]" at bounding box center [1195, 57] width 210 height 23
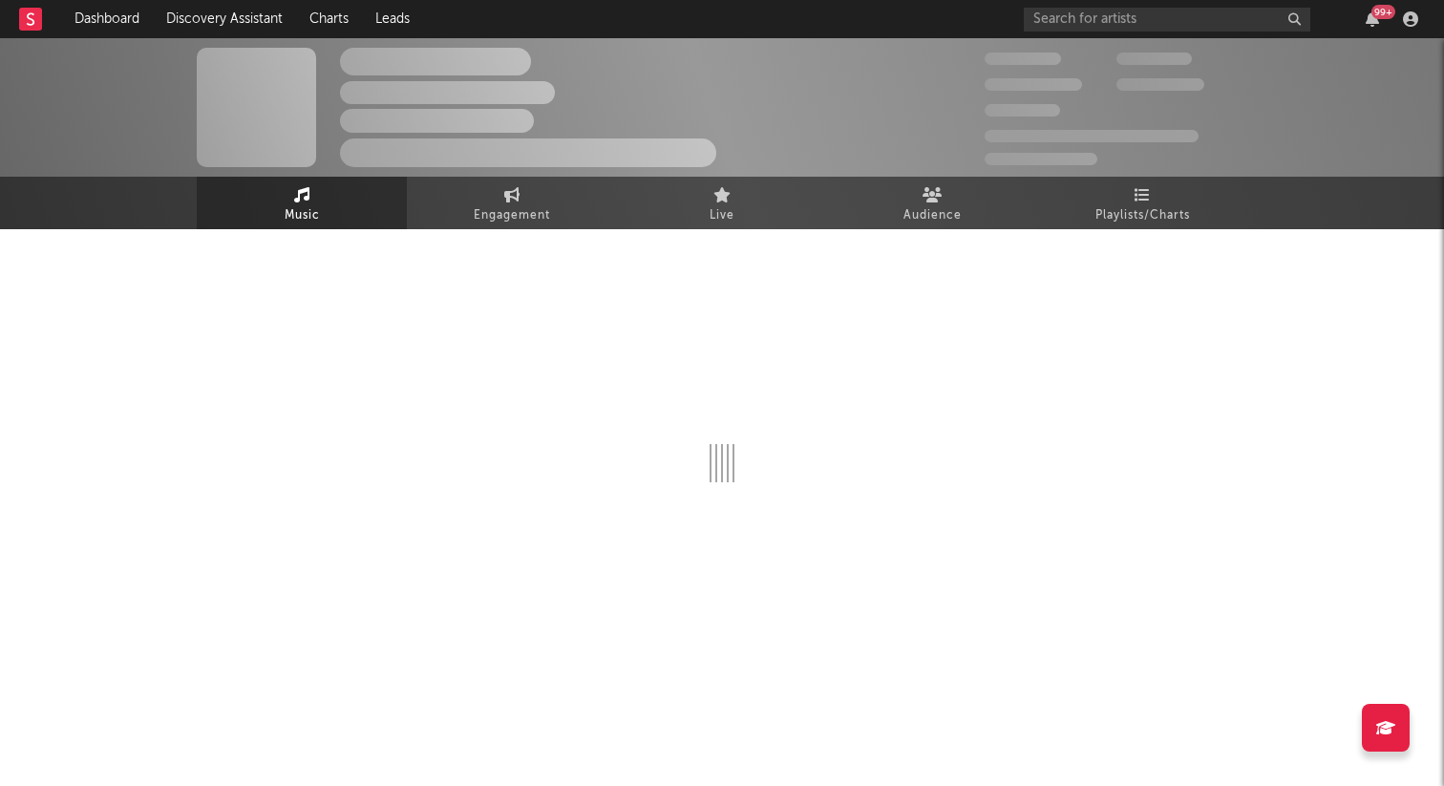
select select "6m"
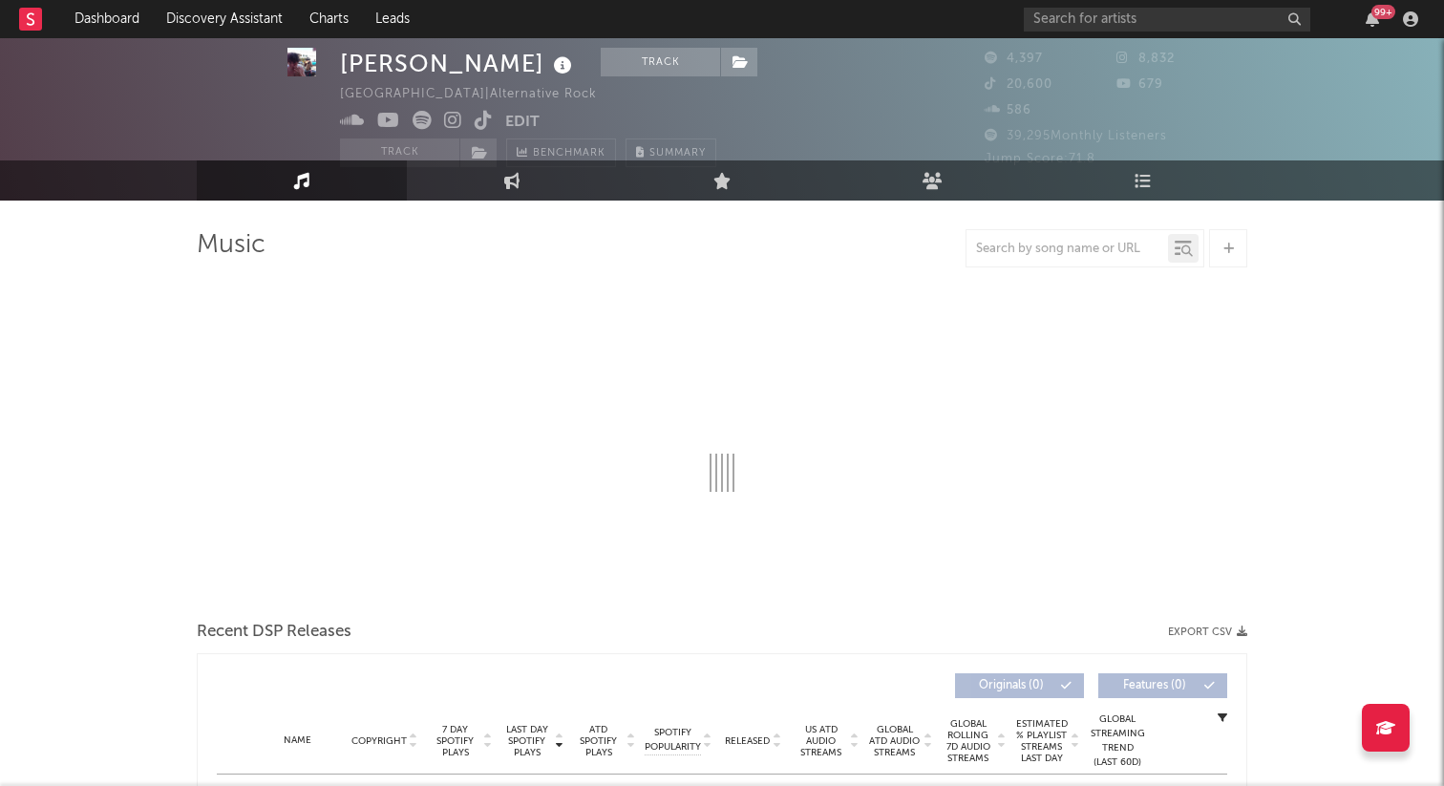
select select "6m"
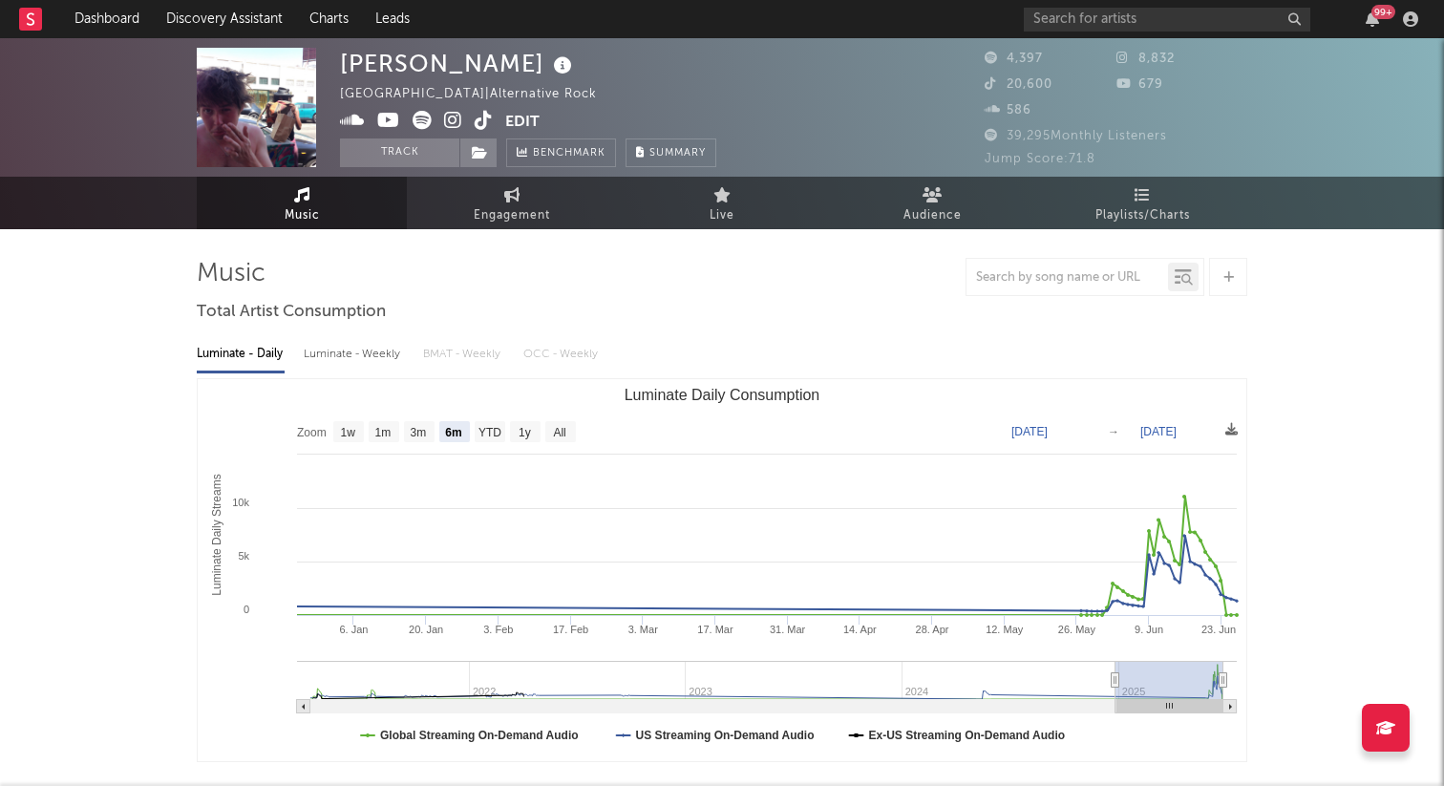
click at [473, 119] on span at bounding box center [422, 123] width 165 height 24
click at [477, 119] on icon at bounding box center [484, 120] width 18 height 19
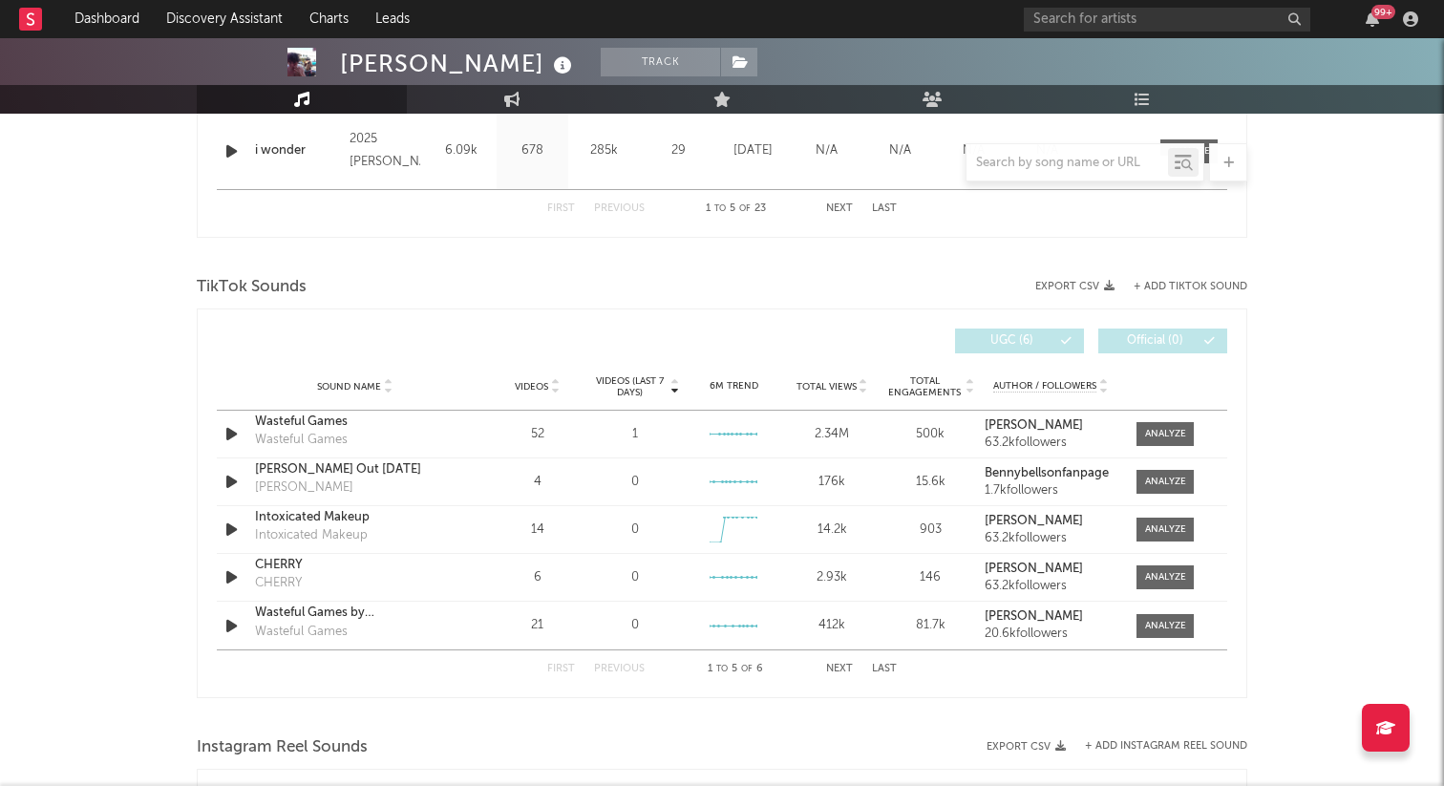
scroll to position [1173, 0]
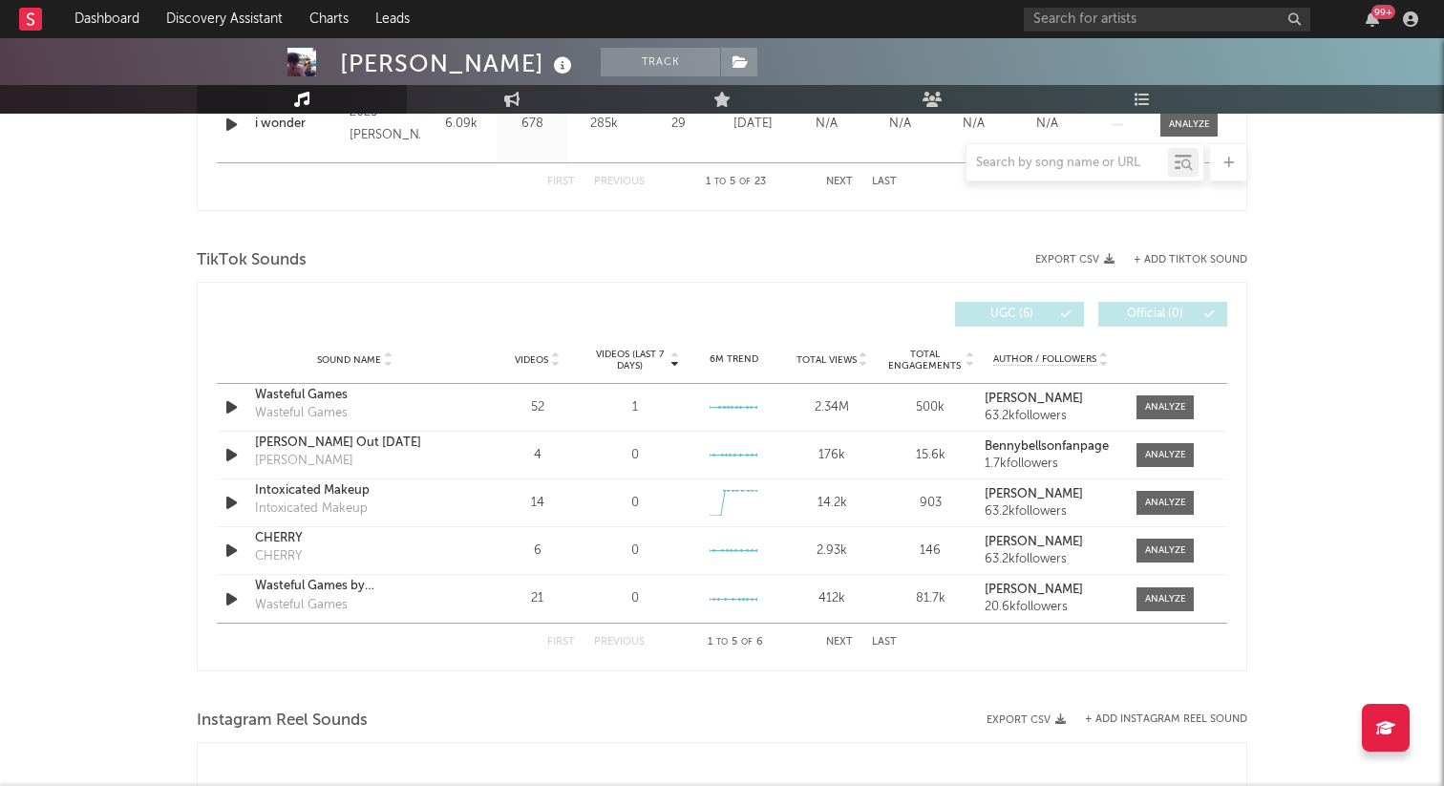
click at [842, 641] on button "Next" at bounding box center [839, 642] width 27 height 11
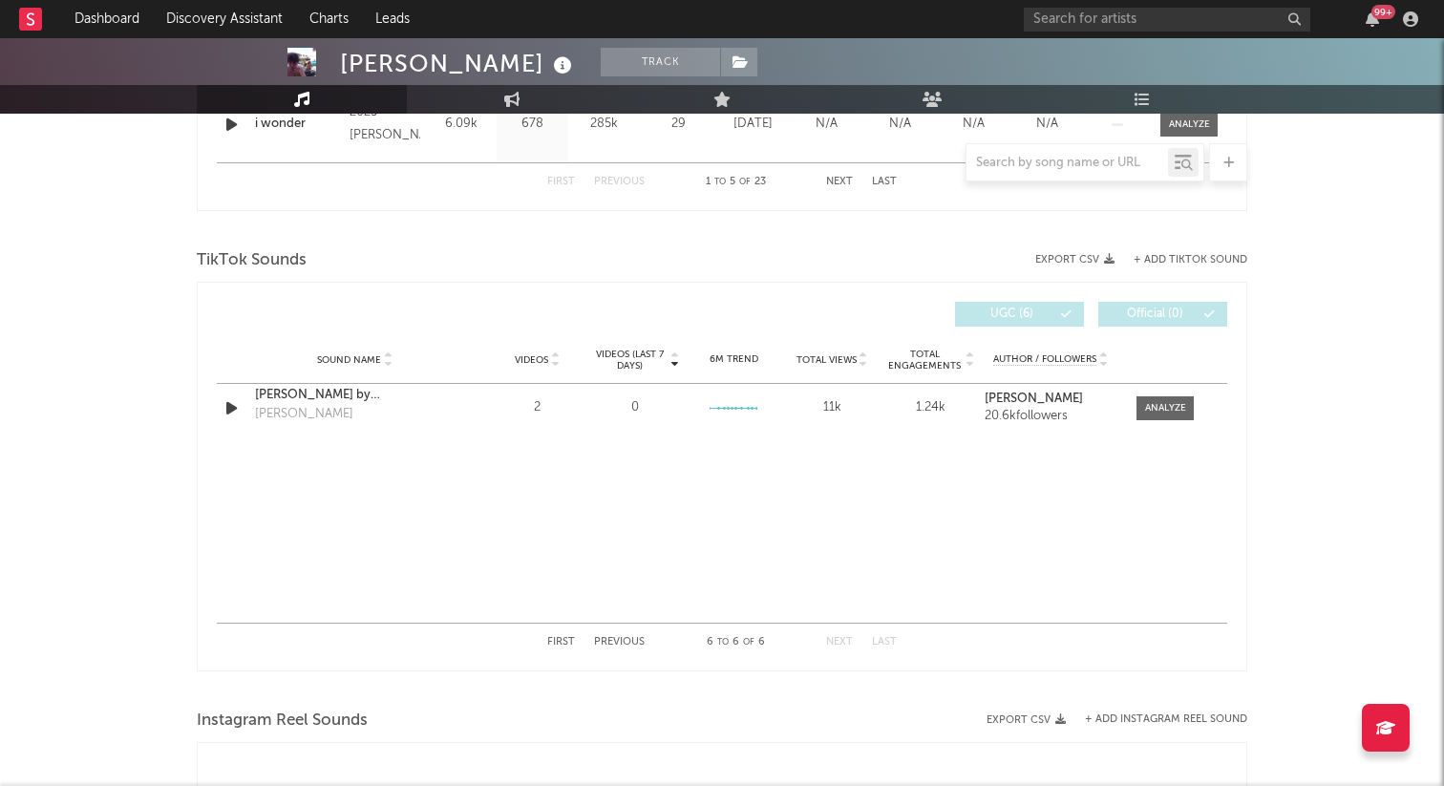
click at [558, 639] on button "First" at bounding box center [561, 642] width 28 height 11
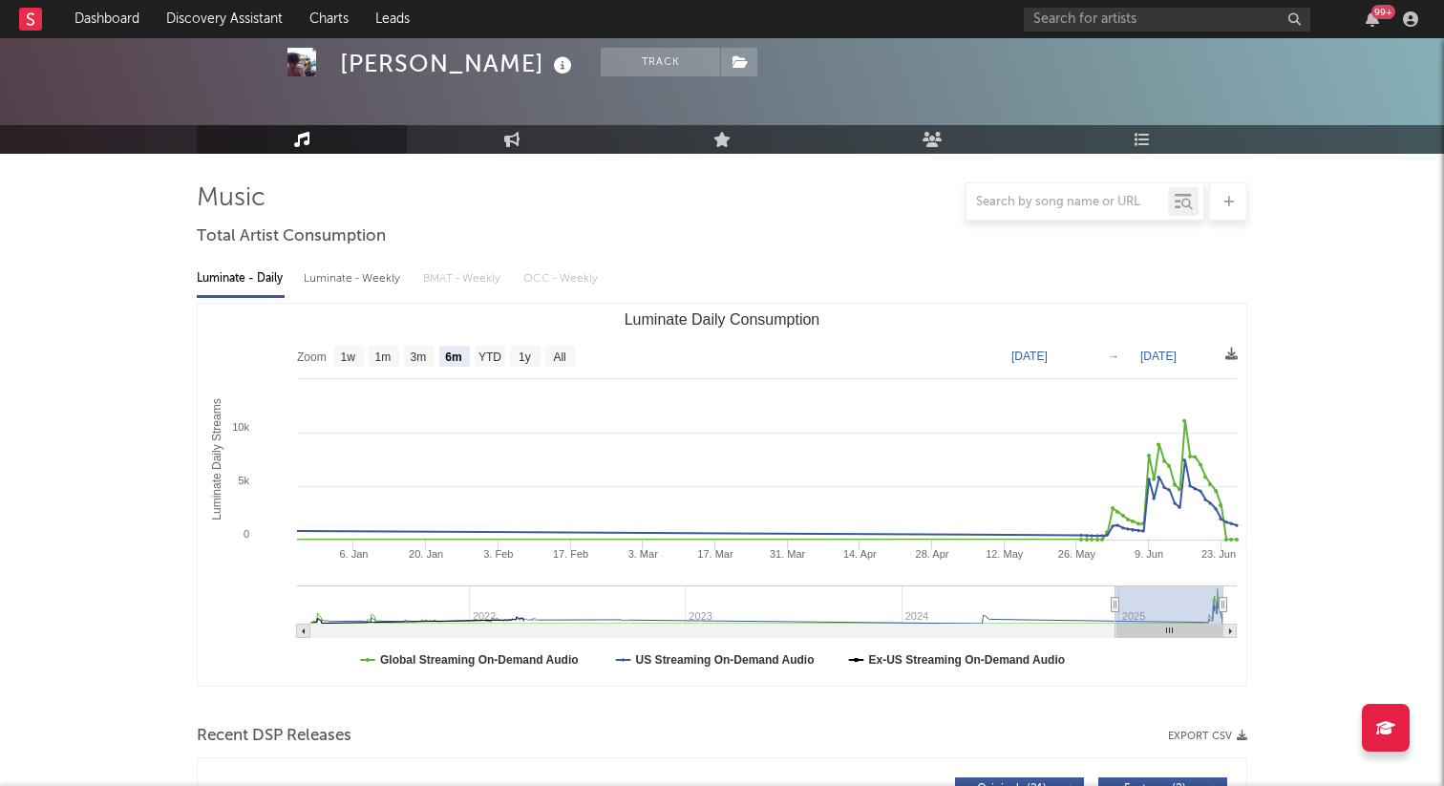
scroll to position [22, 0]
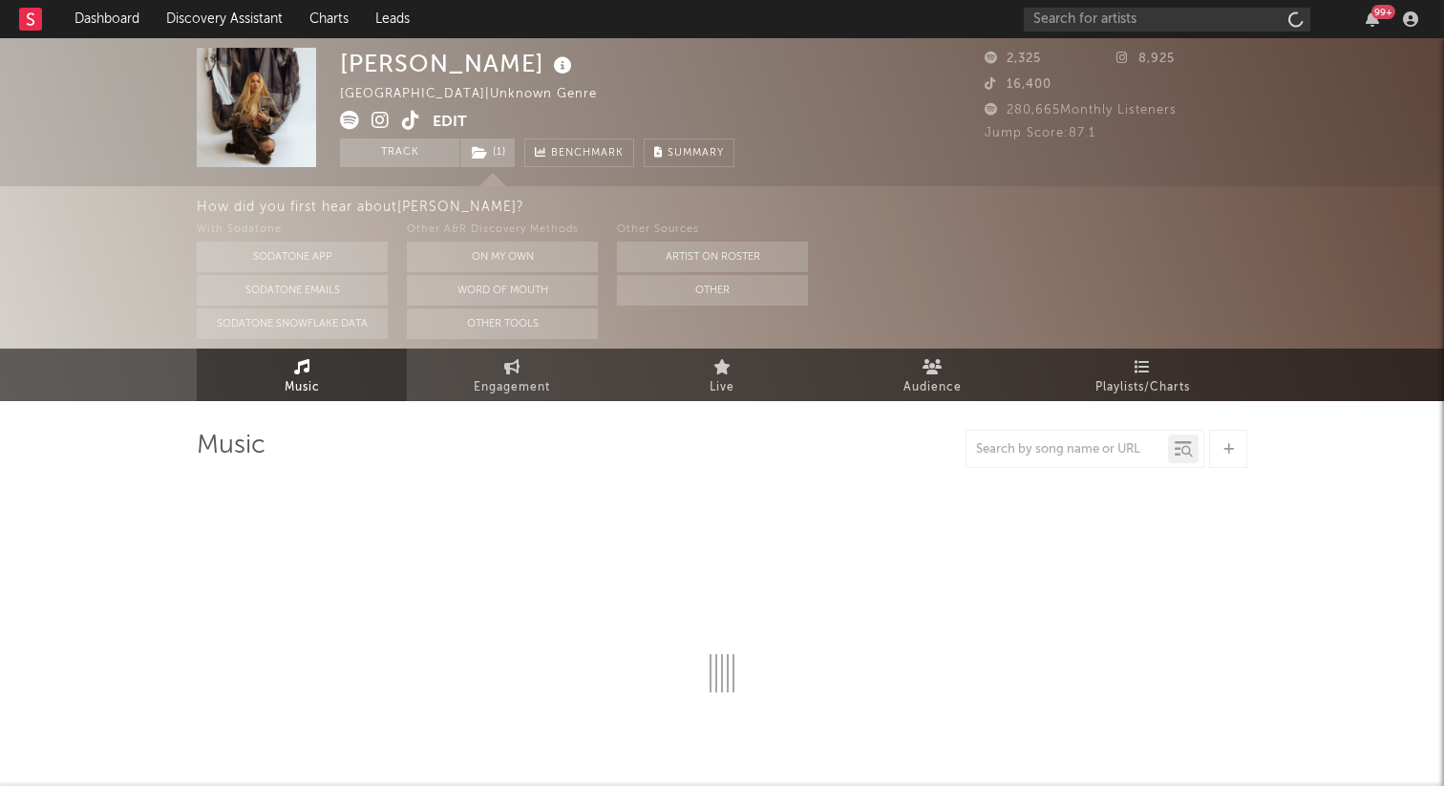
select select "1w"
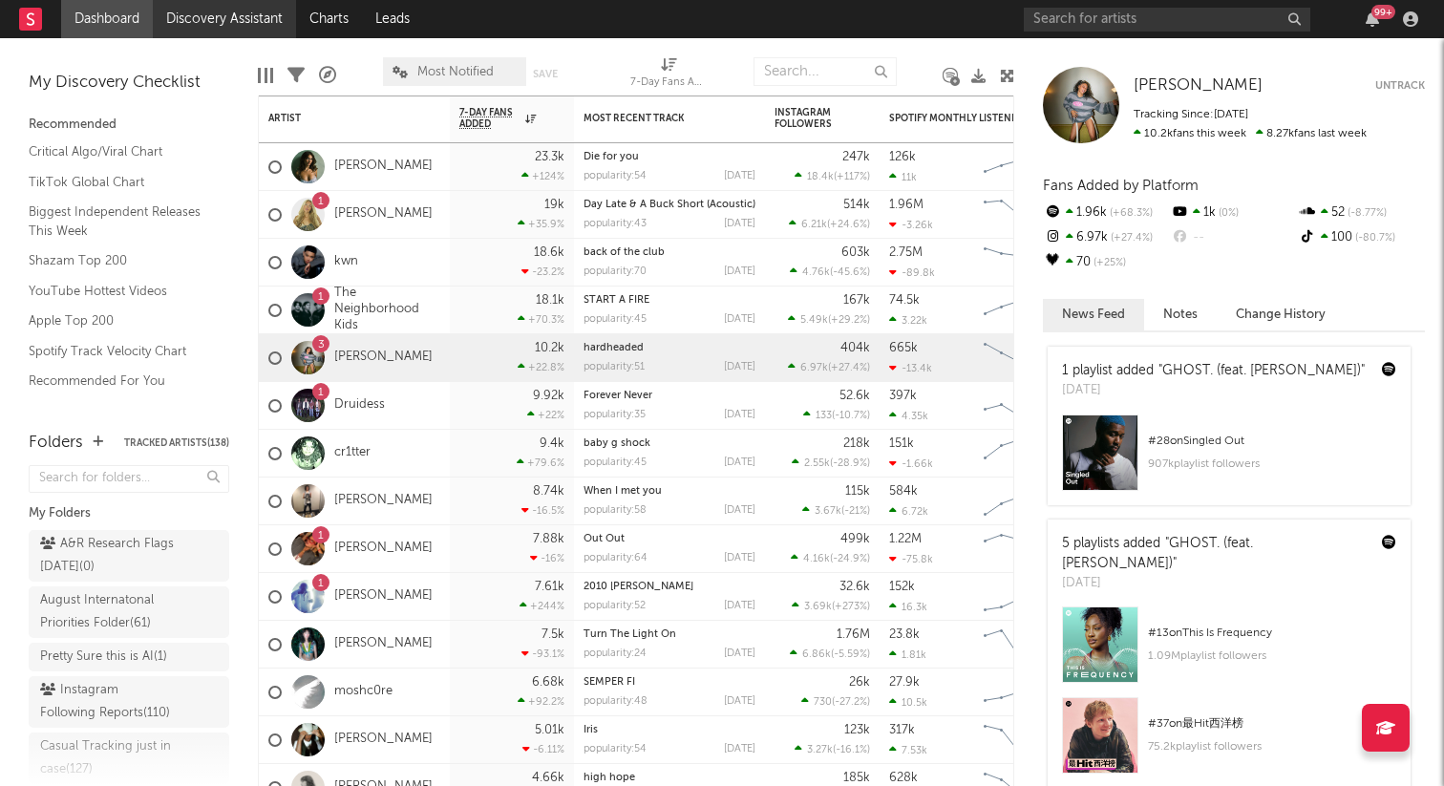
click at [233, 12] on link "Discovery Assistant" at bounding box center [224, 19] width 143 height 38
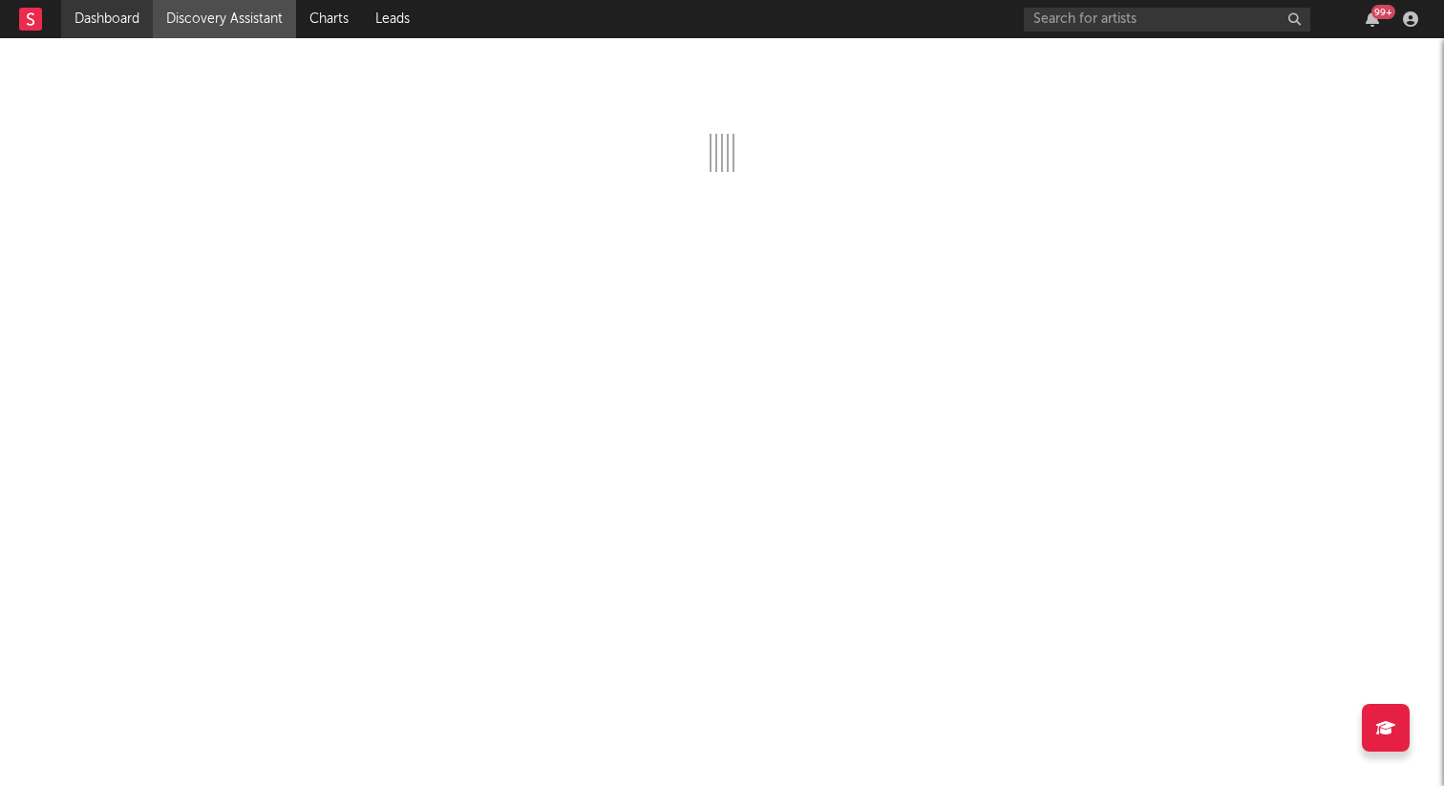
click at [111, 13] on link "Dashboard" at bounding box center [107, 19] width 92 height 38
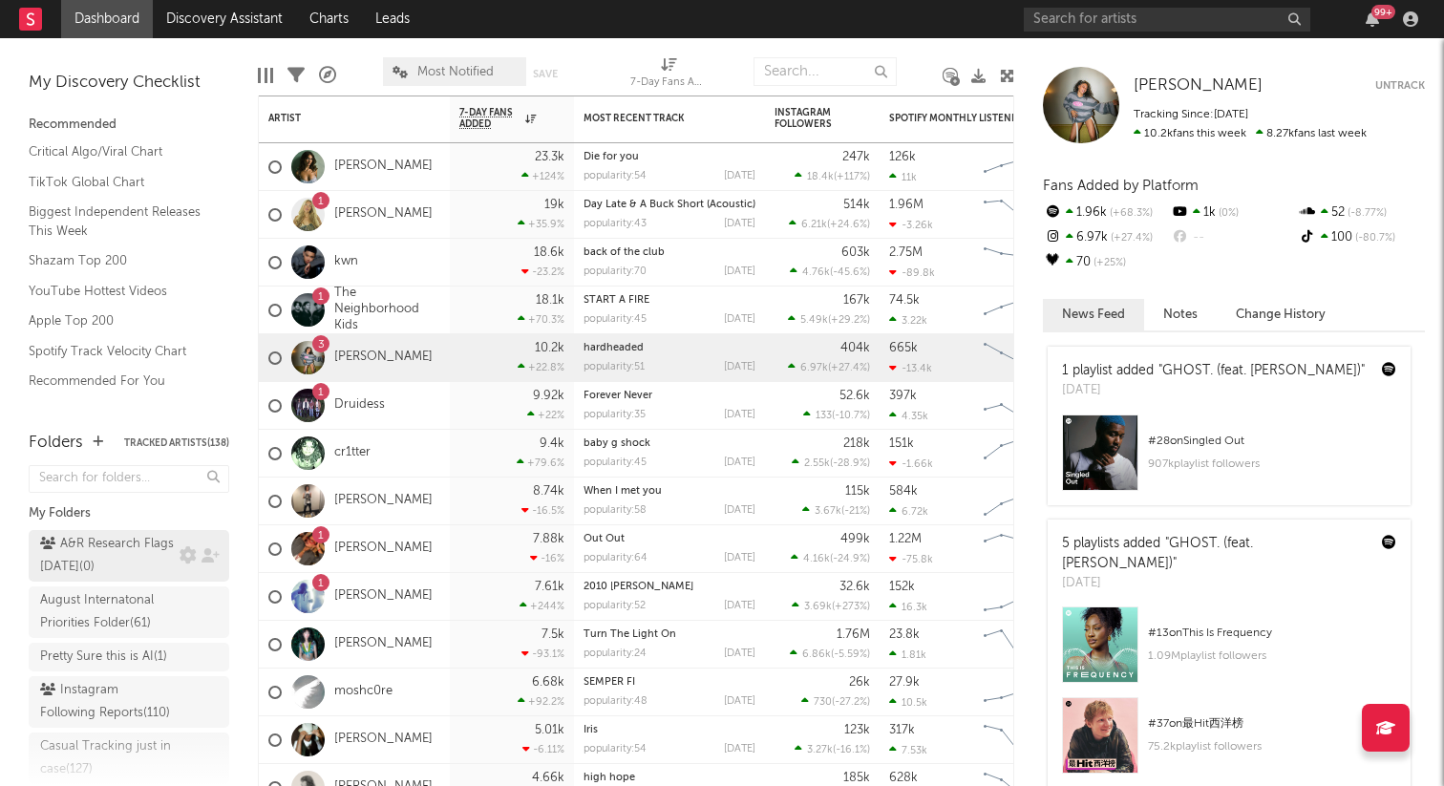
click at [113, 553] on div "A&R Research Flags [DATE] ( 0 )" at bounding box center [107, 556] width 135 height 46
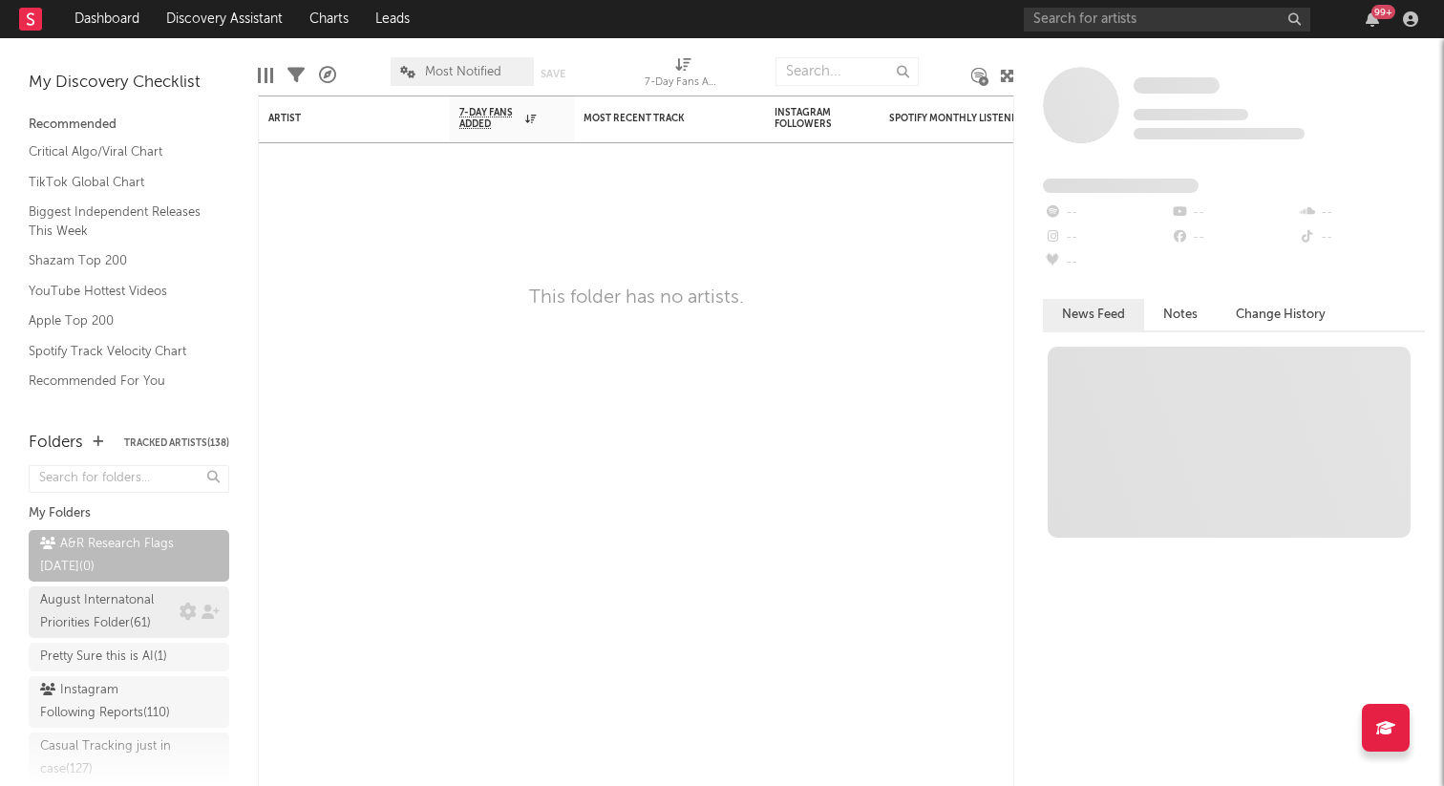
click at [112, 609] on div "August Internatonal Priorities Folder ( 61 )" at bounding box center [107, 612] width 135 height 46
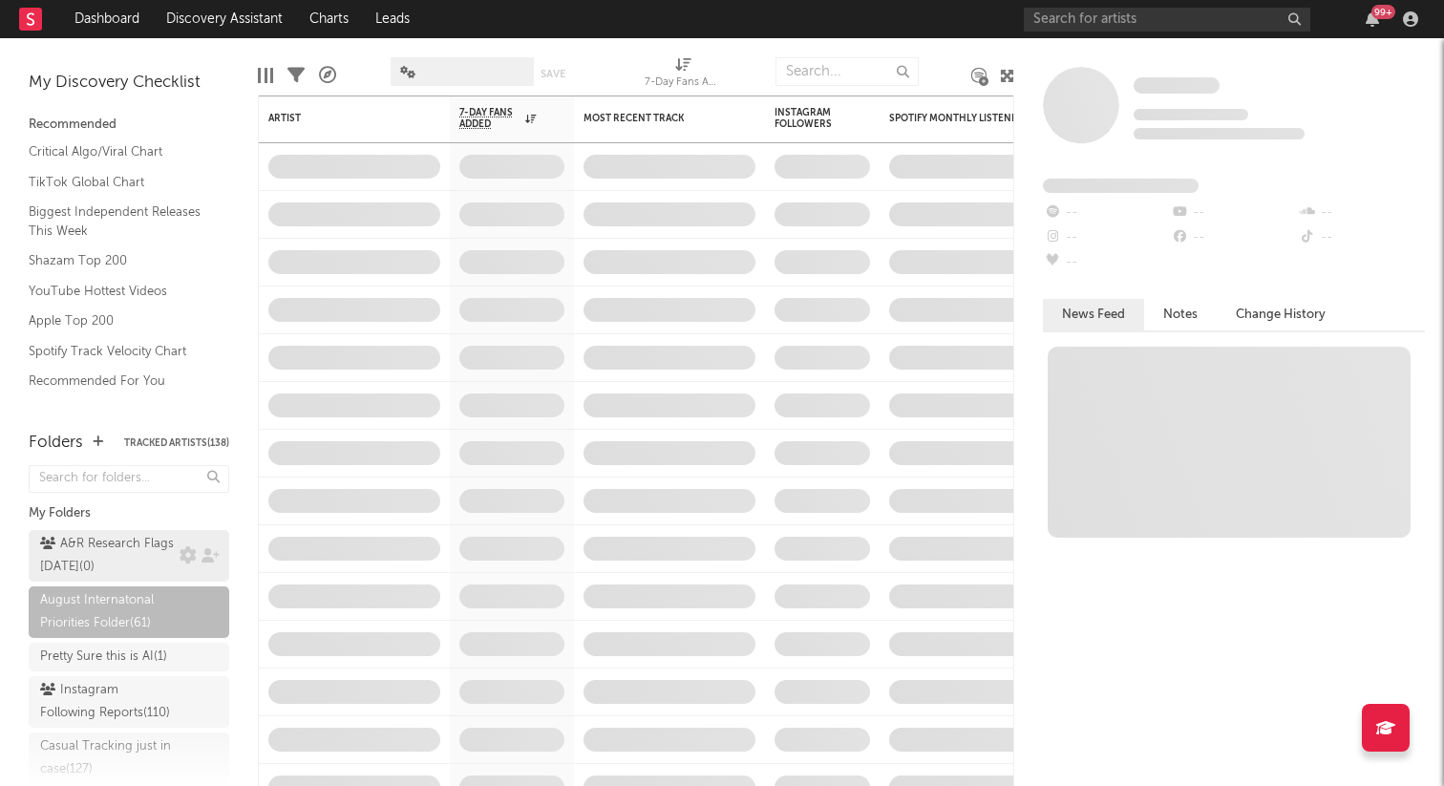
click at [122, 539] on div "A&R Research Flags [DATE] ( 0 )" at bounding box center [107, 556] width 135 height 46
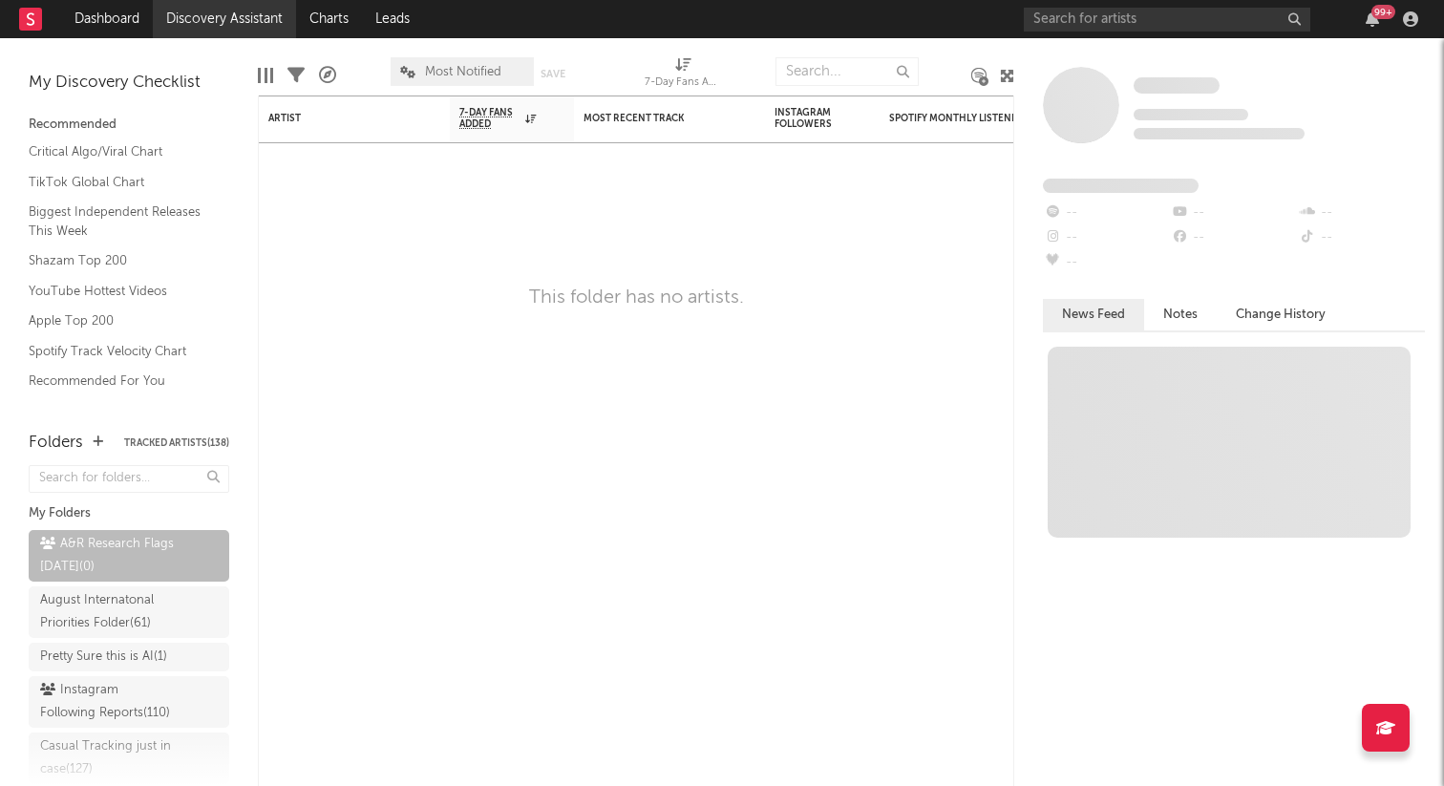
click at [208, 19] on link "Discovery Assistant" at bounding box center [224, 19] width 143 height 38
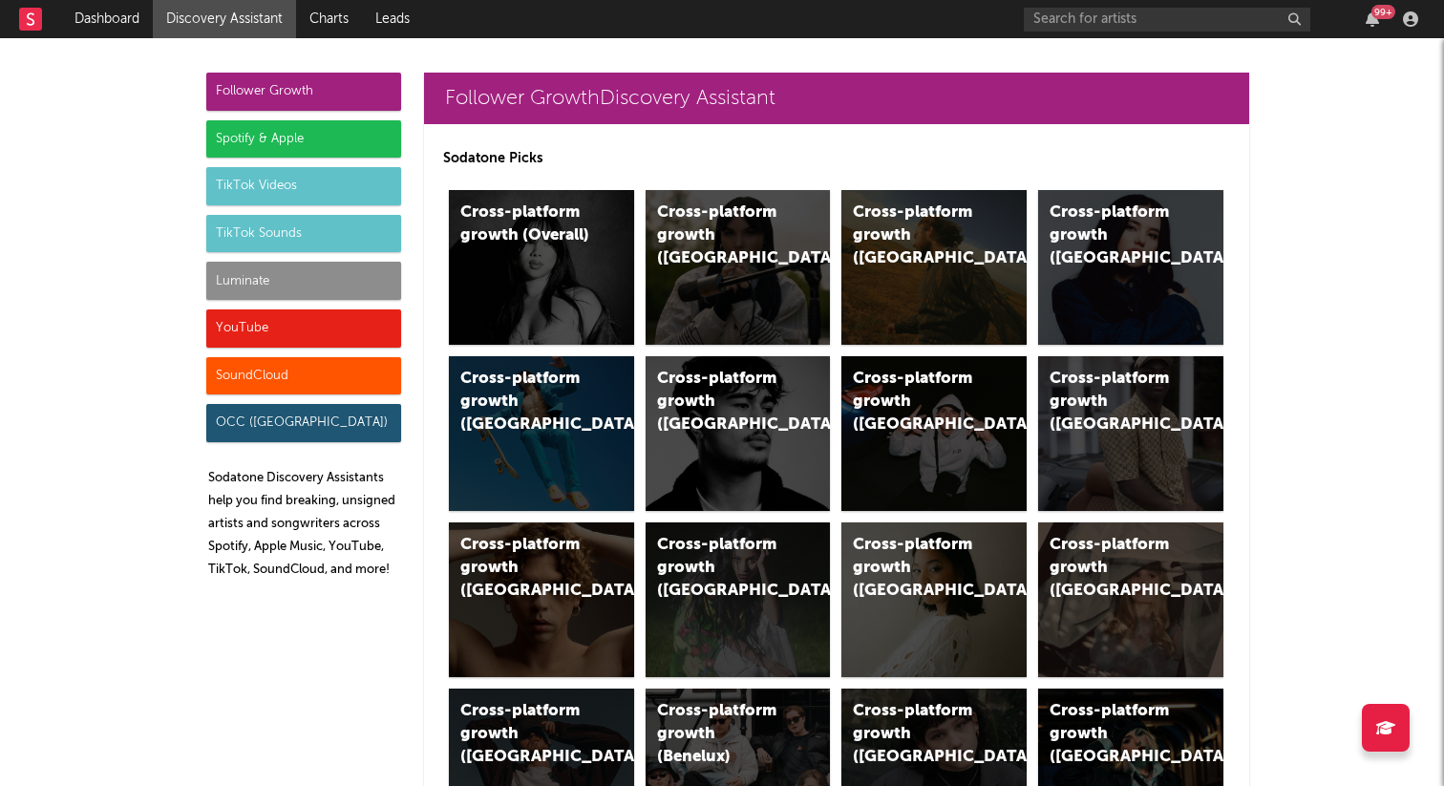
click at [363, 284] on div "Luminate" at bounding box center [303, 281] width 195 height 38
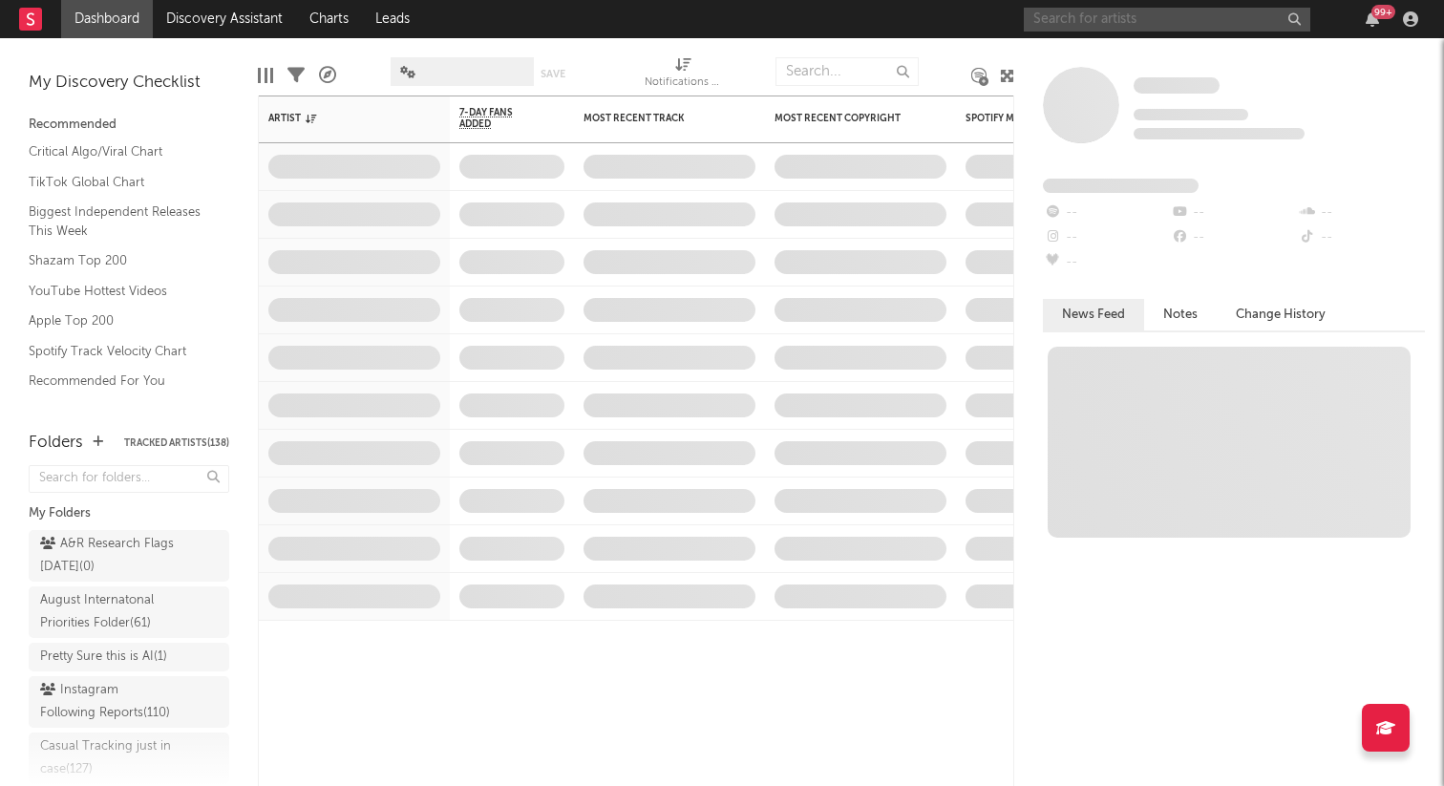
click at [1146, 23] on input "text" at bounding box center [1167, 20] width 286 height 24
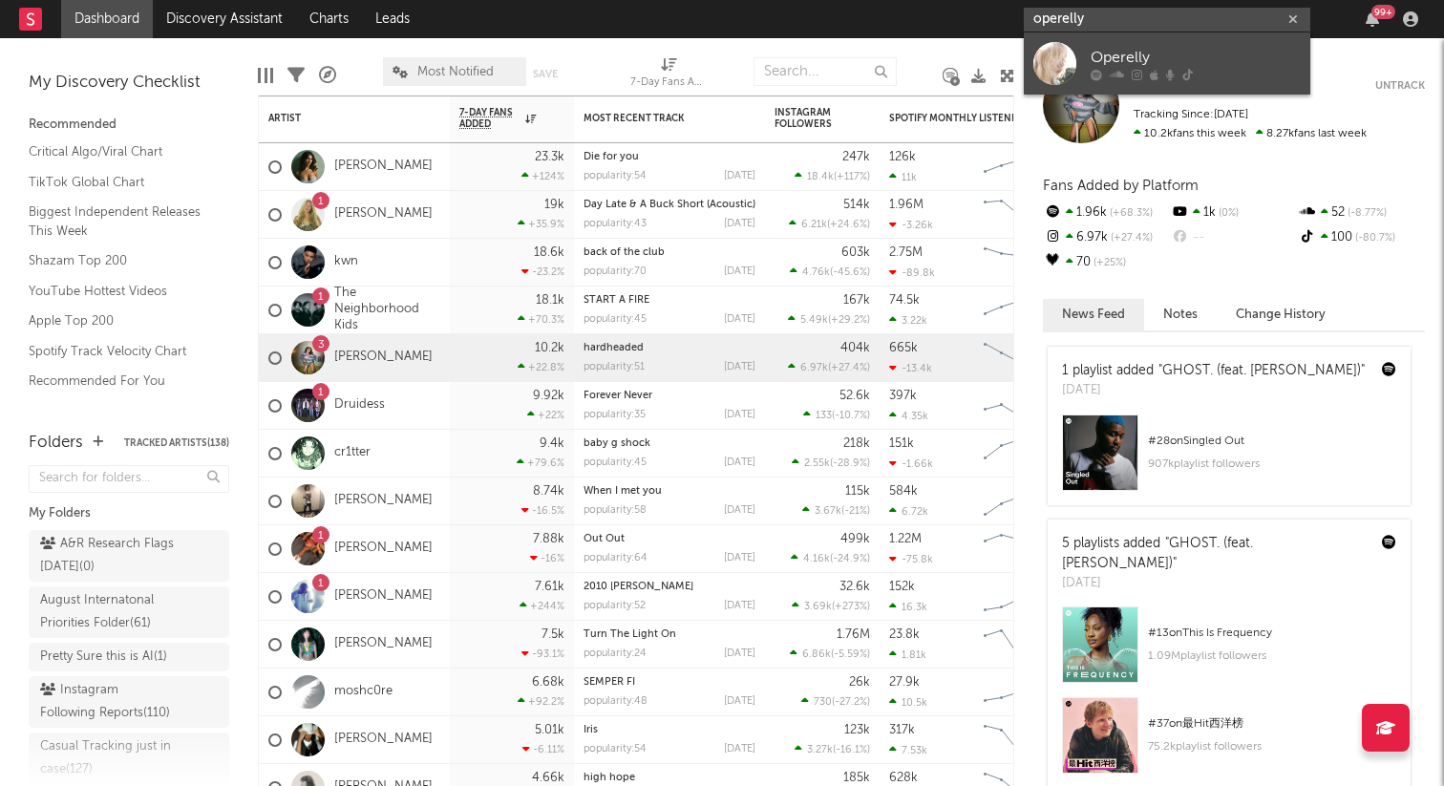
type input "operelly"
click at [1123, 43] on link "Operelly" at bounding box center [1167, 63] width 286 height 62
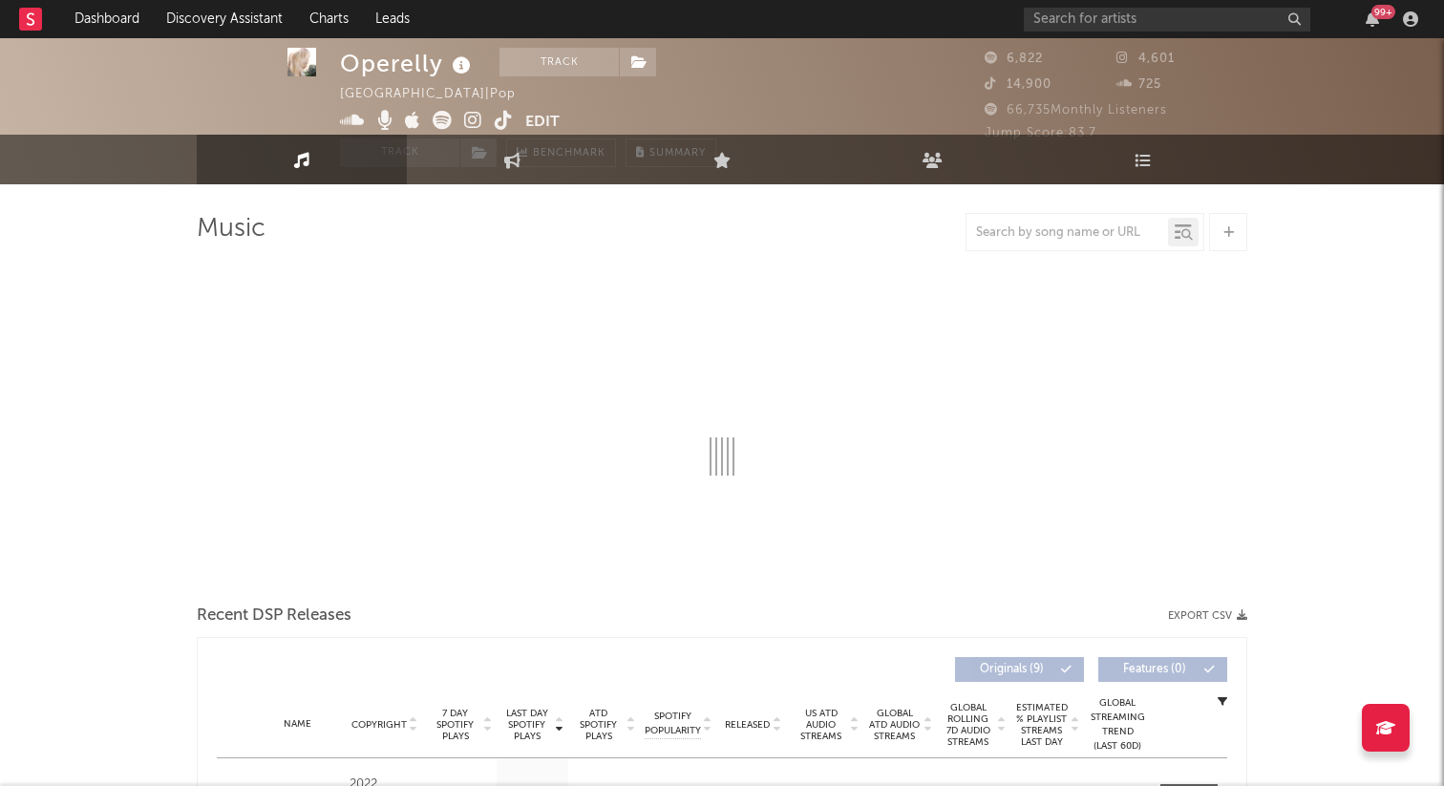
select select "6m"
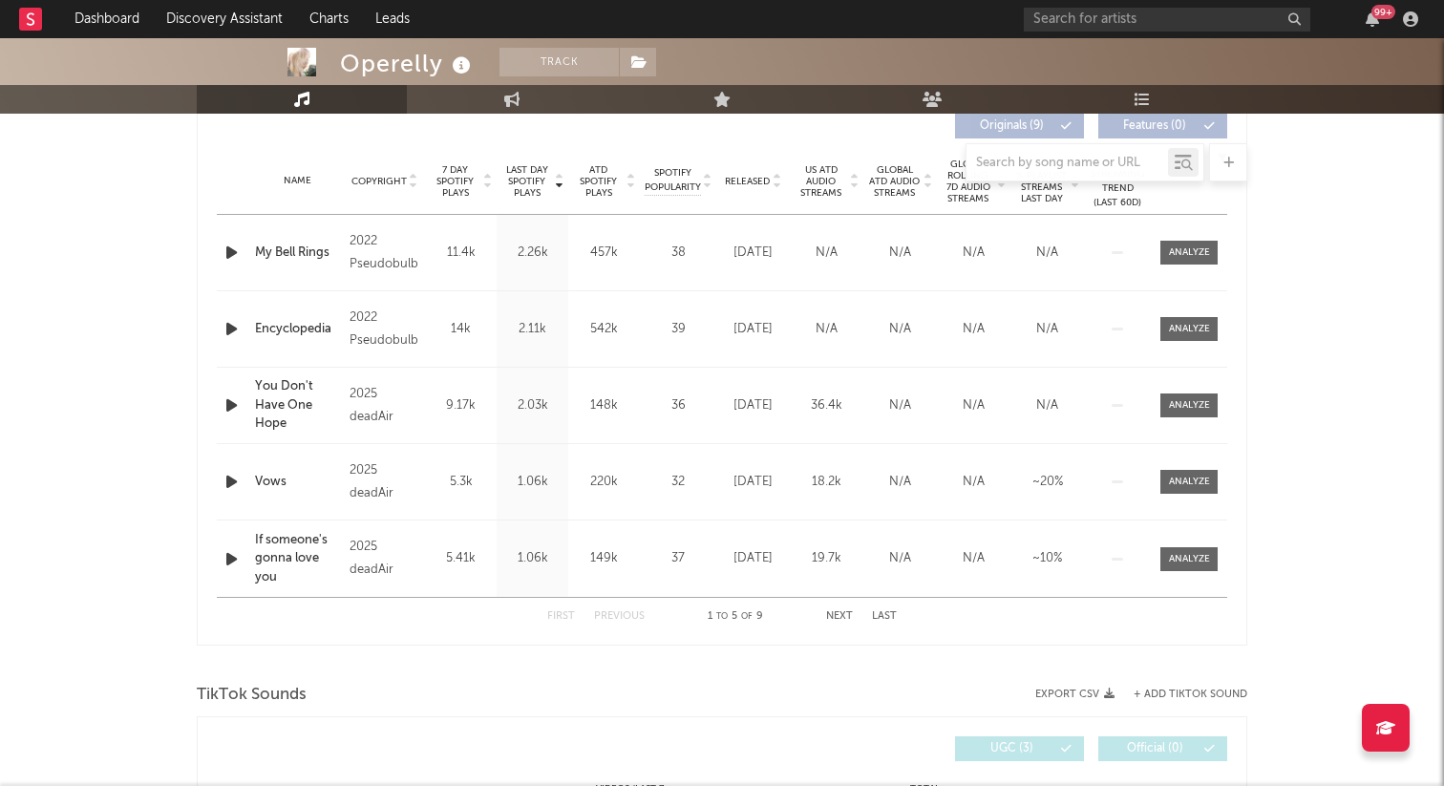
scroll to position [758, 0]
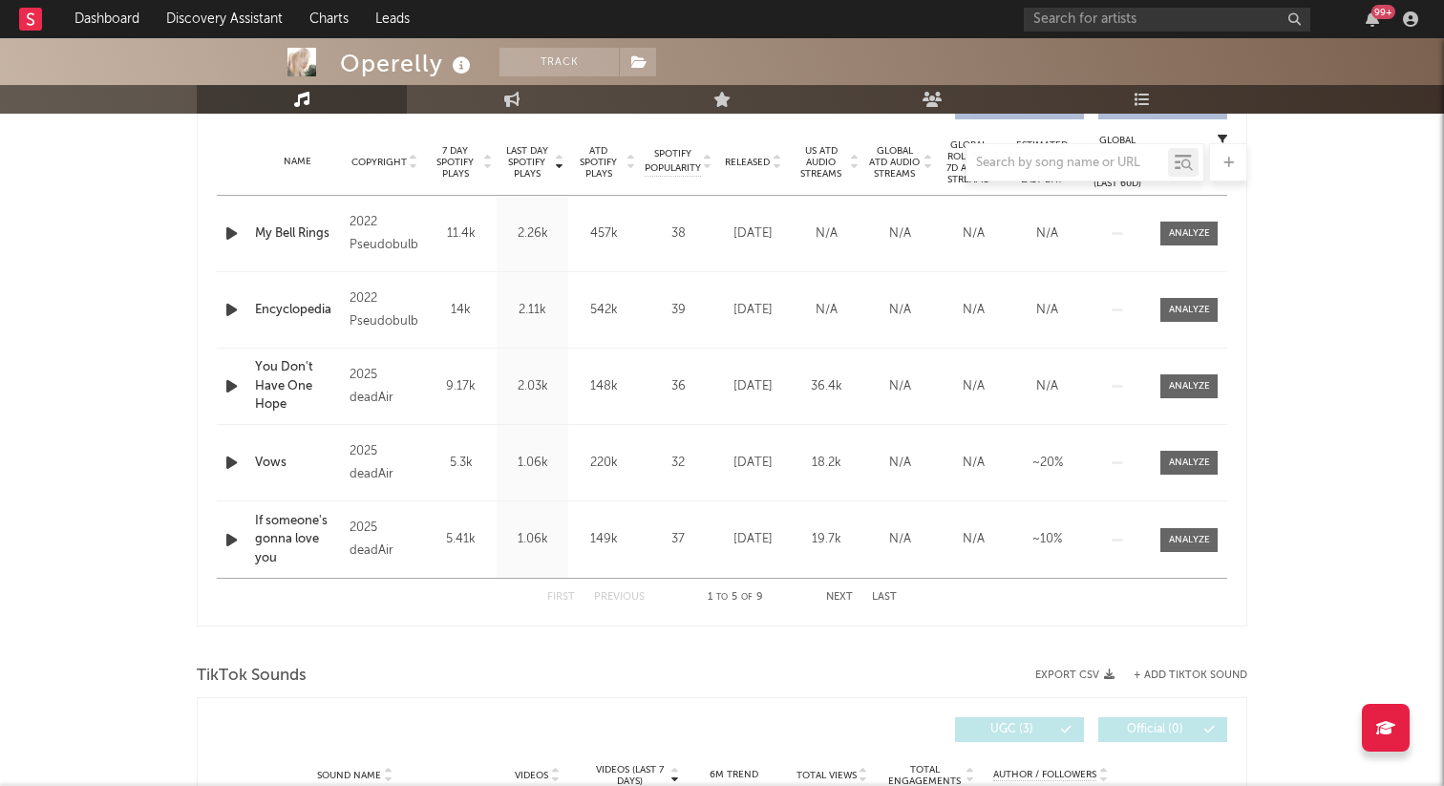
click at [454, 167] on div at bounding box center [722, 162] width 1050 height 38
click at [463, 153] on div at bounding box center [722, 162] width 1050 height 38
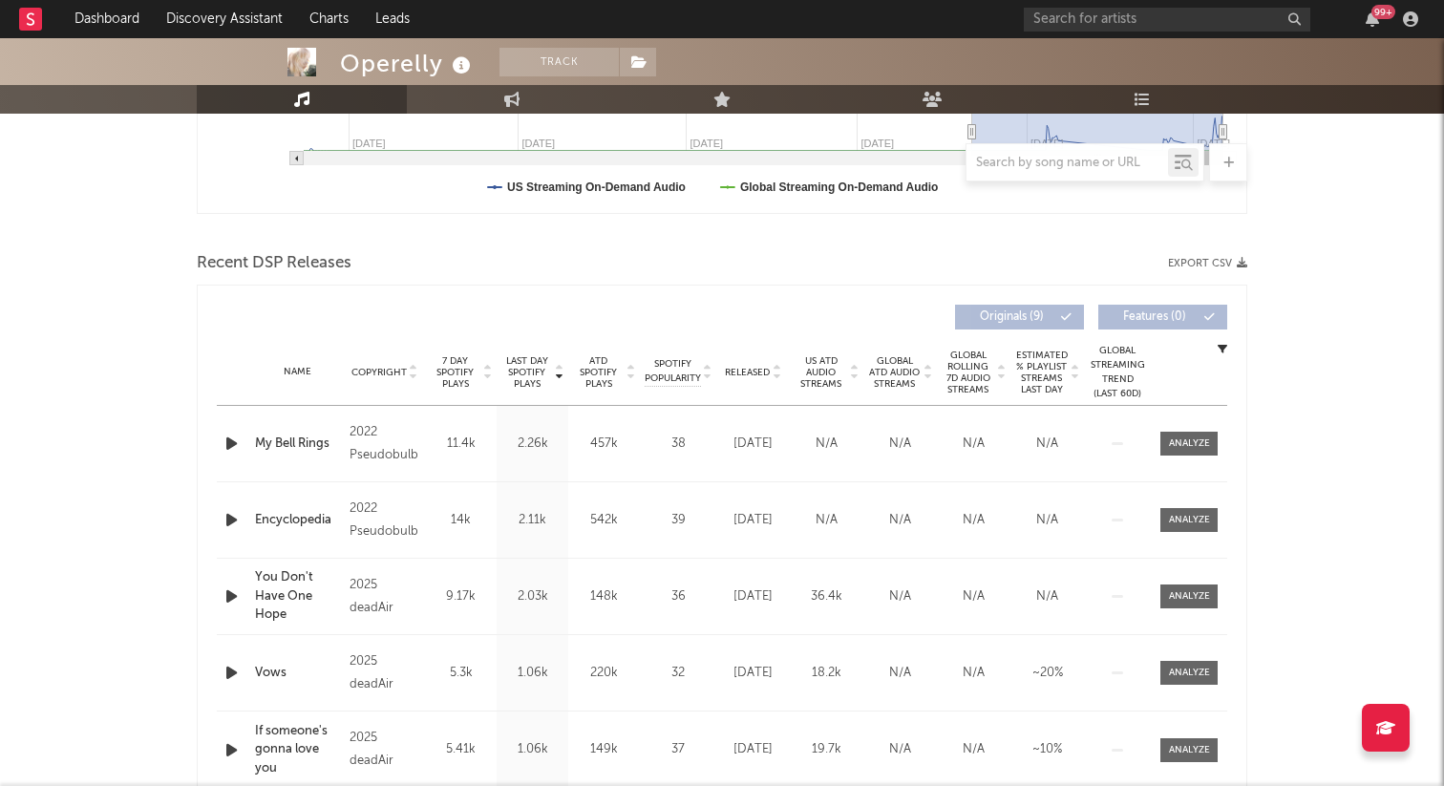
scroll to position [376, 0]
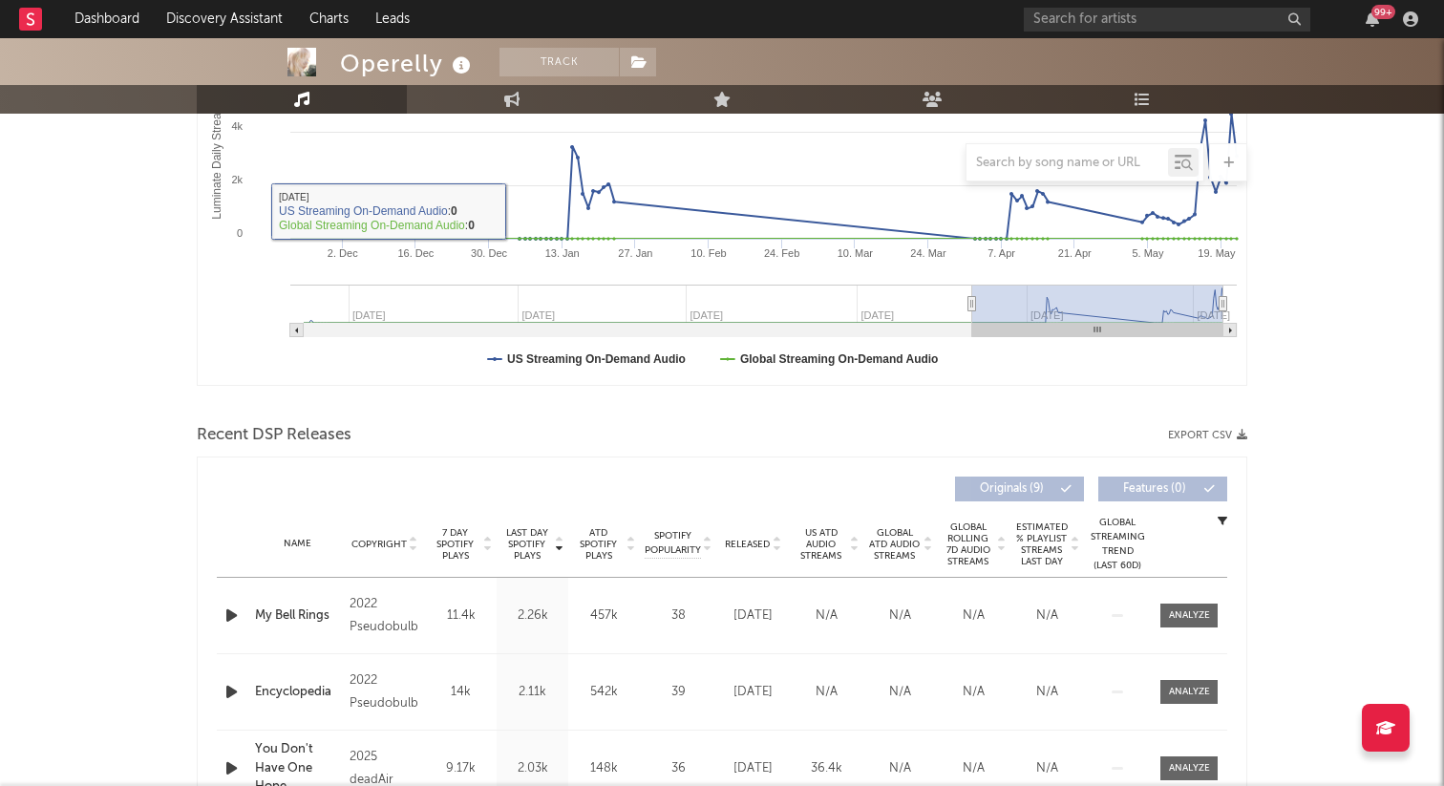
click at [454, 542] on span "7 Day Spotify Plays" at bounding box center [455, 544] width 51 height 34
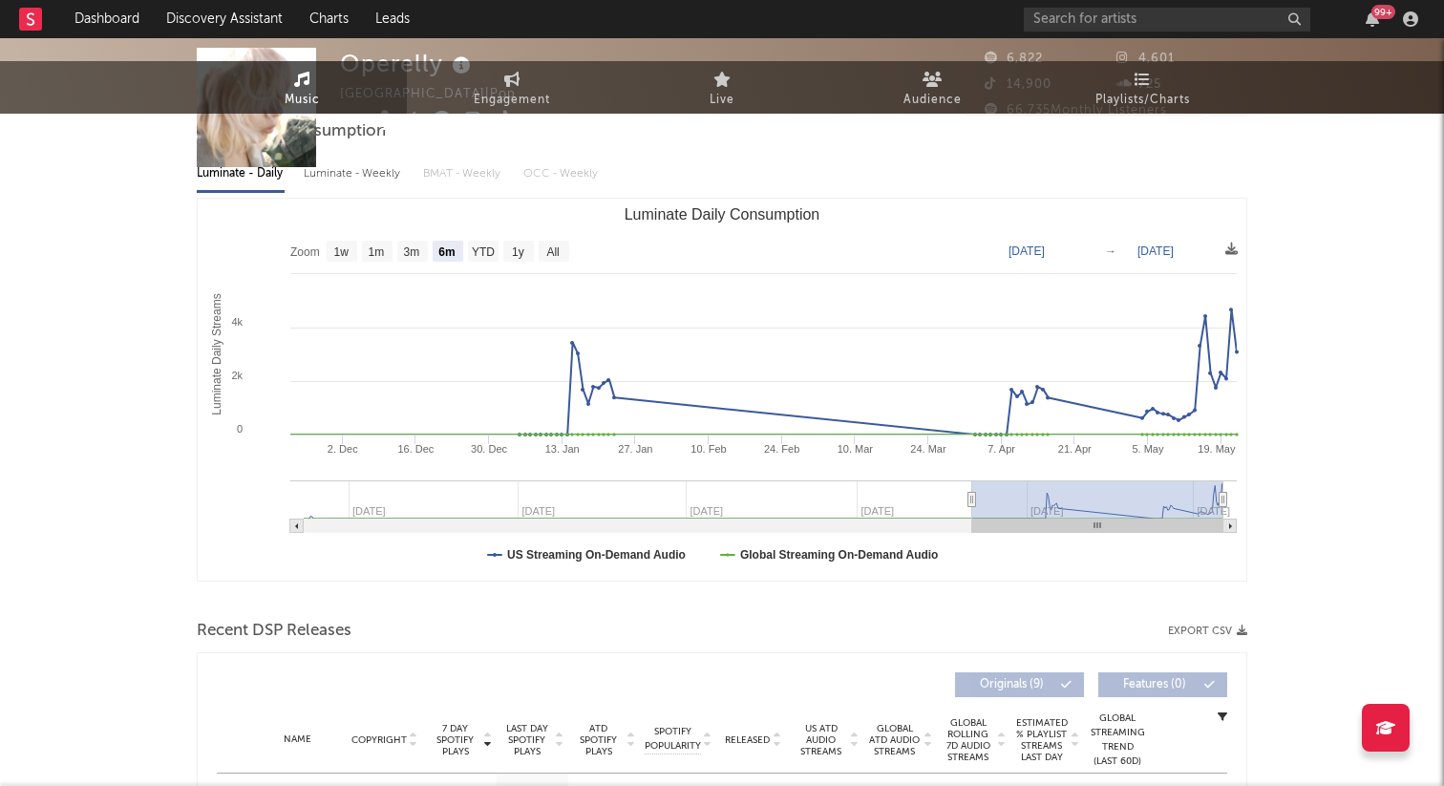
scroll to position [0, 0]
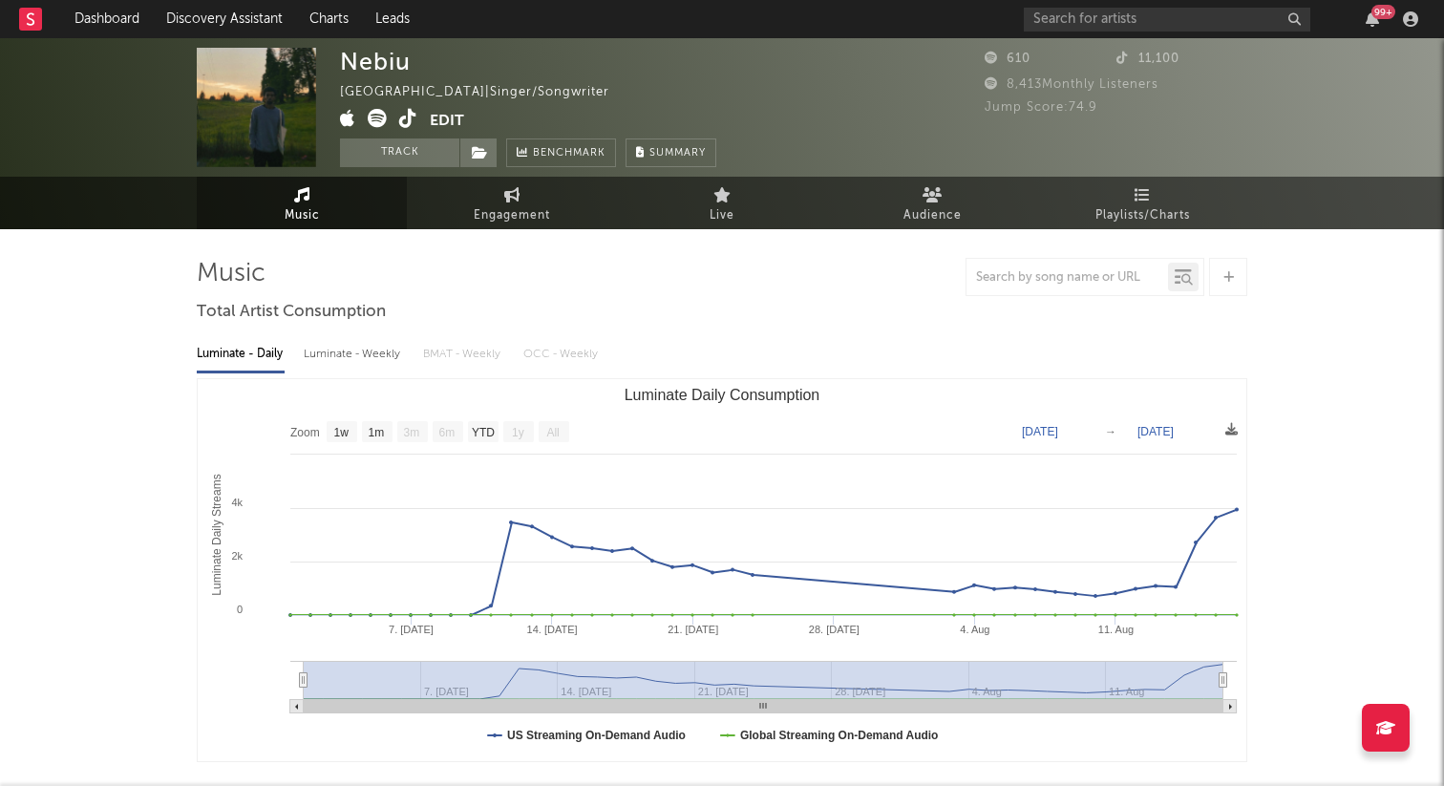
select select "1w"
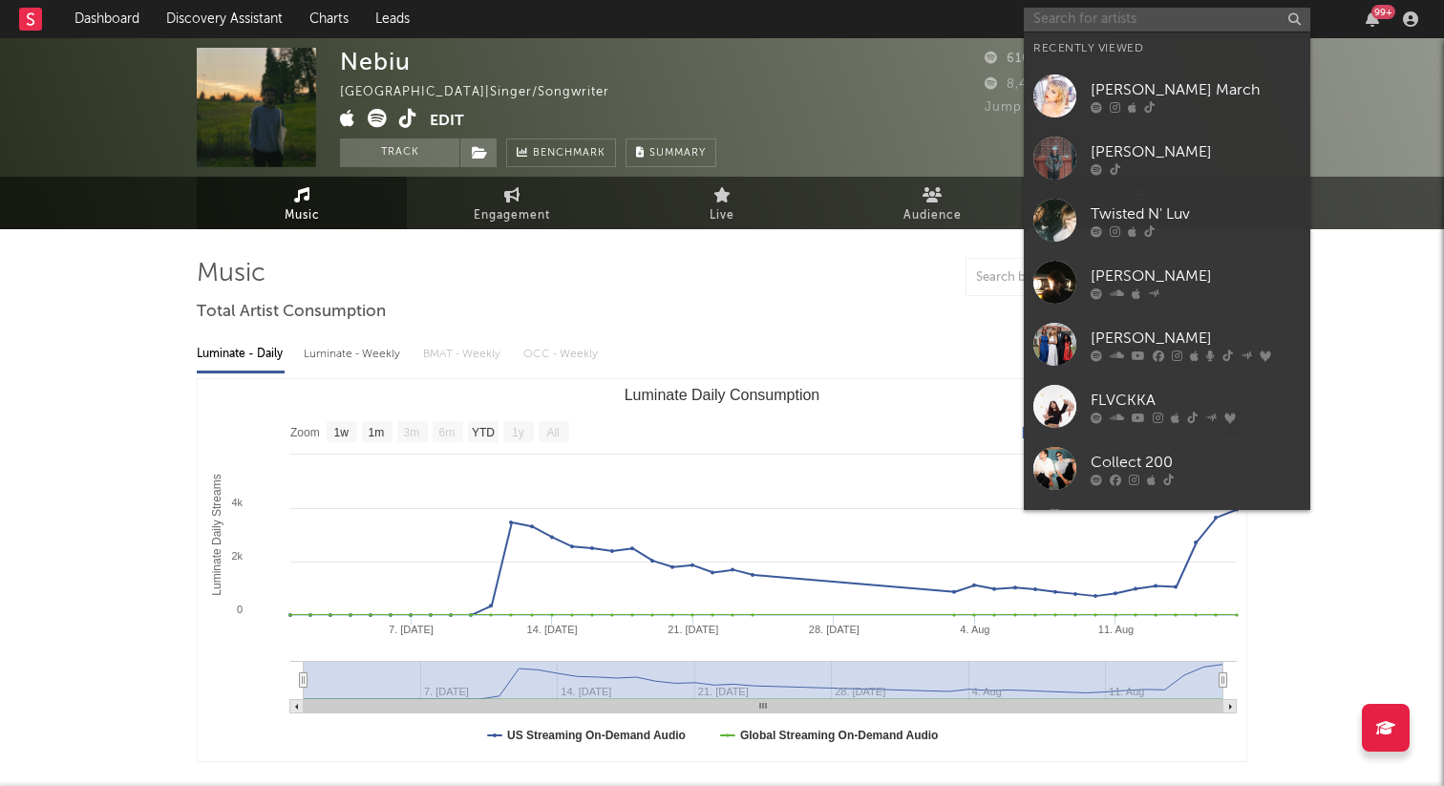
click at [1110, 23] on input "text" at bounding box center [1167, 20] width 286 height 24
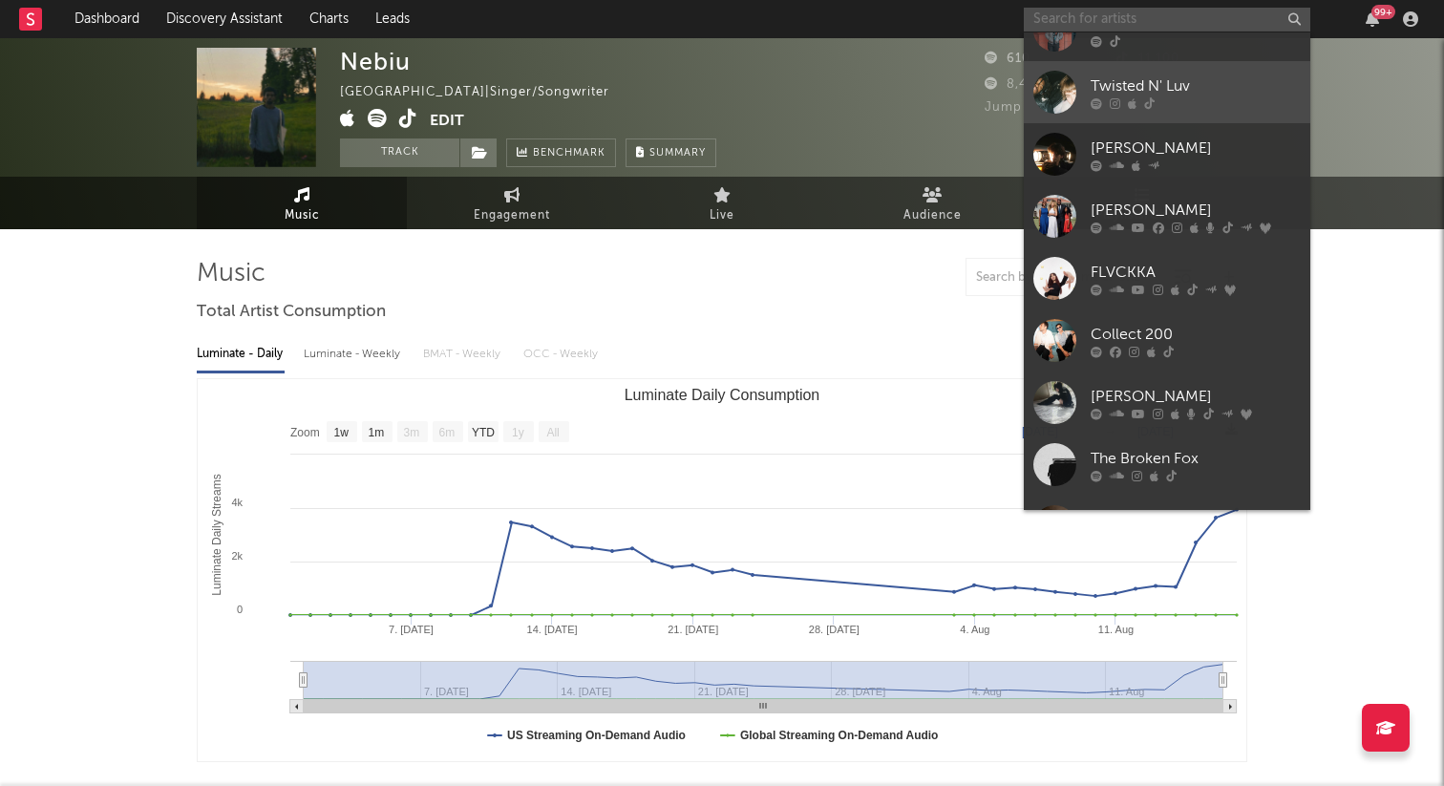
scroll to position [131, 0]
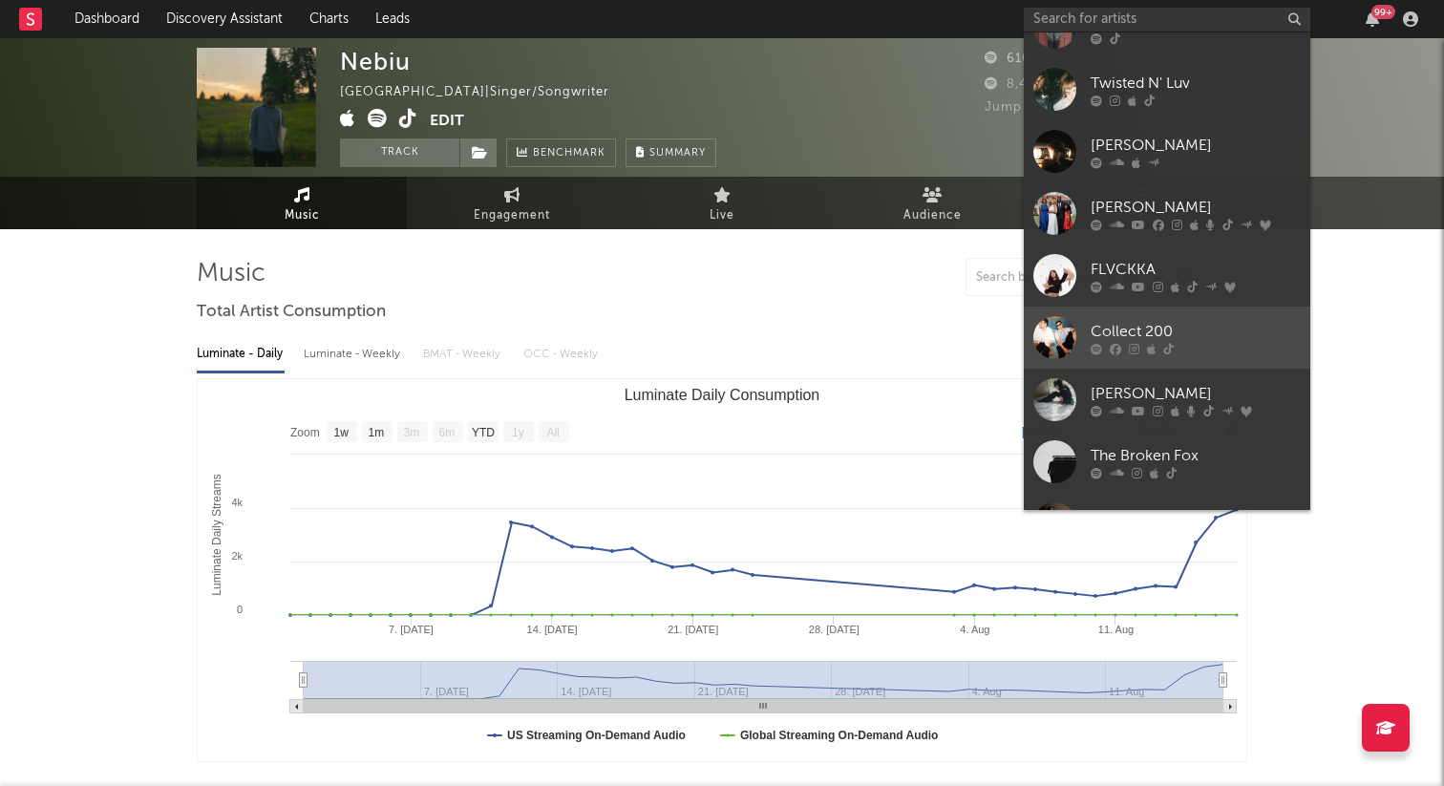
click at [1084, 318] on link "Collect 200" at bounding box center [1167, 338] width 286 height 62
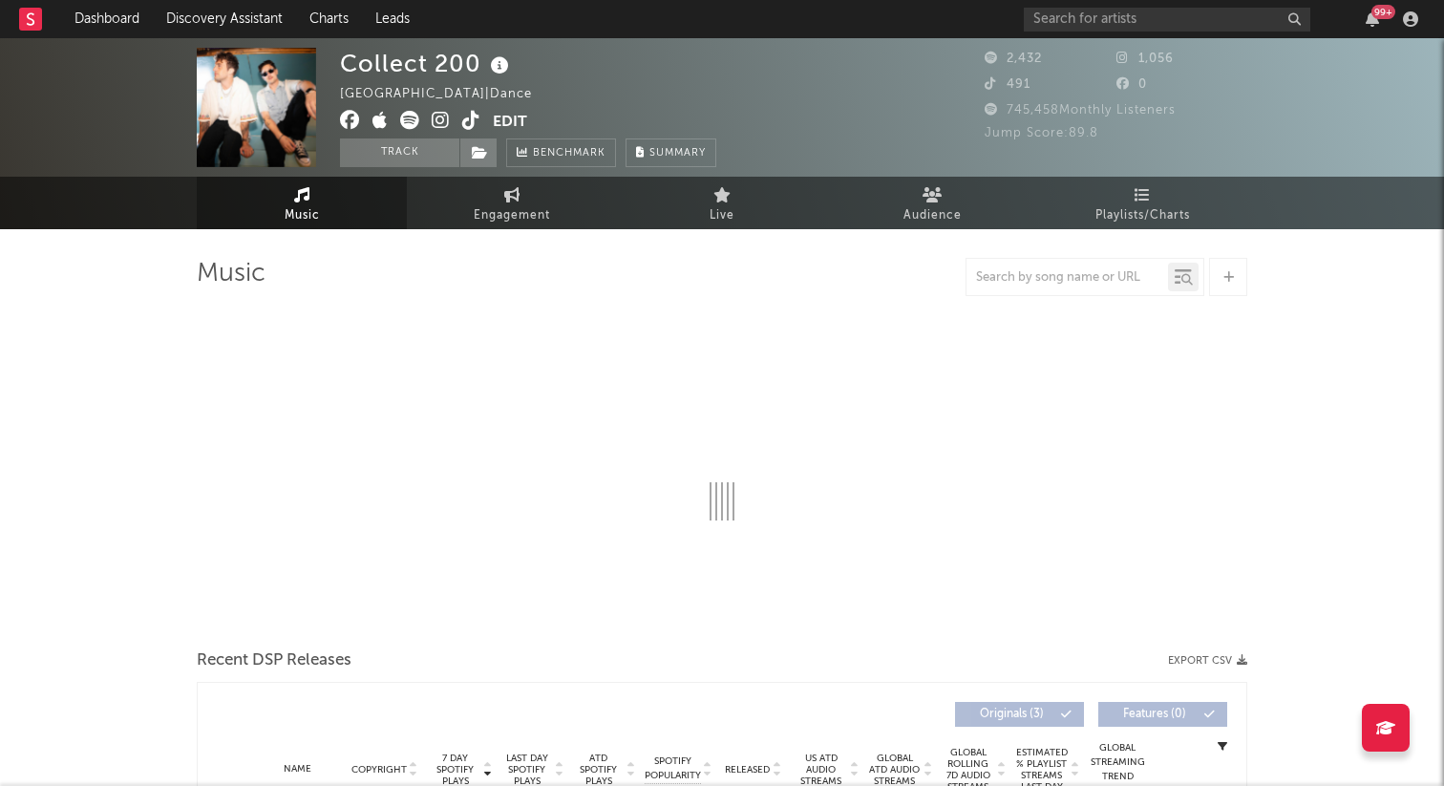
select select "1w"
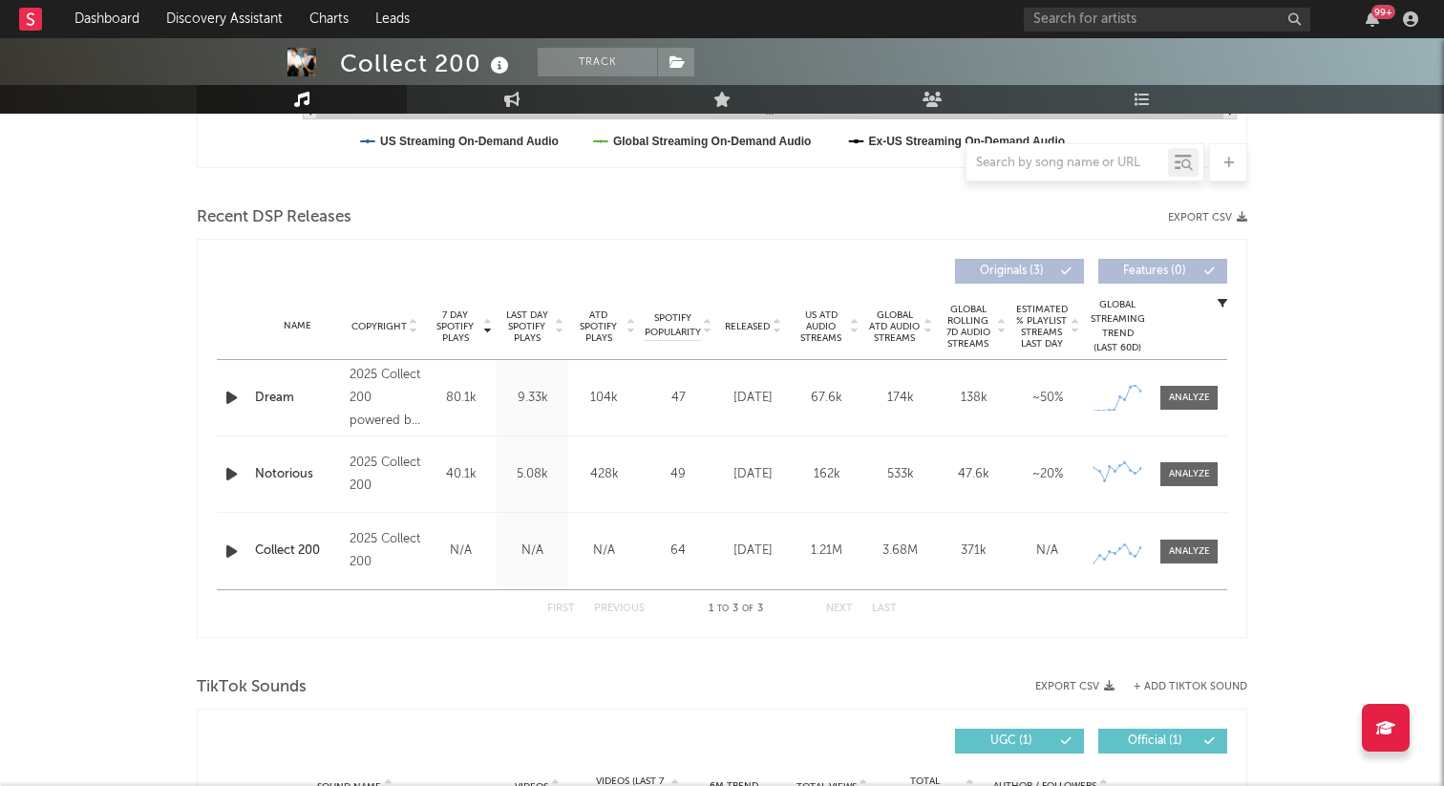
scroll to position [595, 0]
click at [1179, 459] on div "Name Notorious Copyright 2025 Collect 200 Label Collect 200 Album Names Notorio…" at bounding box center [722, 472] width 1010 height 75
click at [1188, 466] on div at bounding box center [1189, 473] width 41 height 14
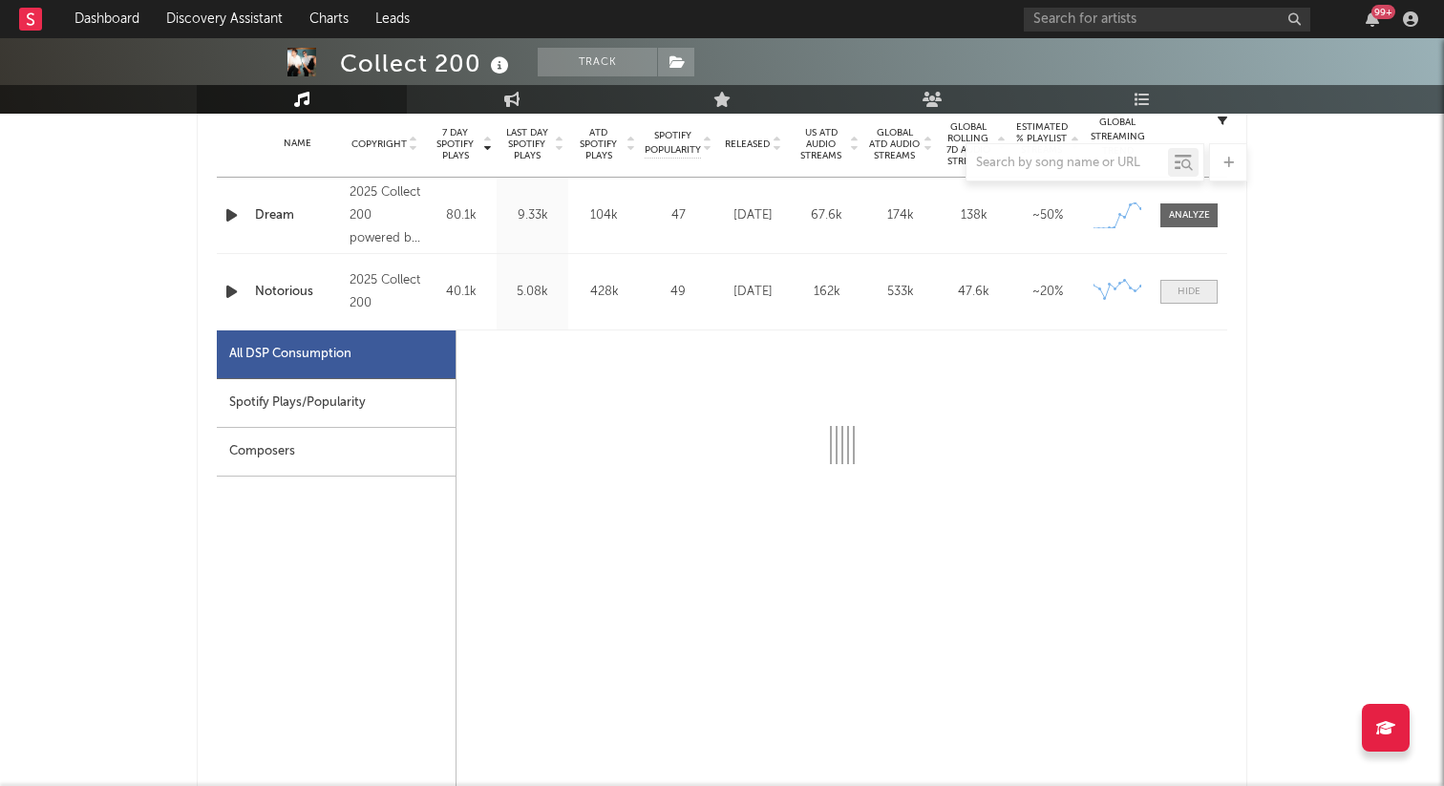
scroll to position [843, 0]
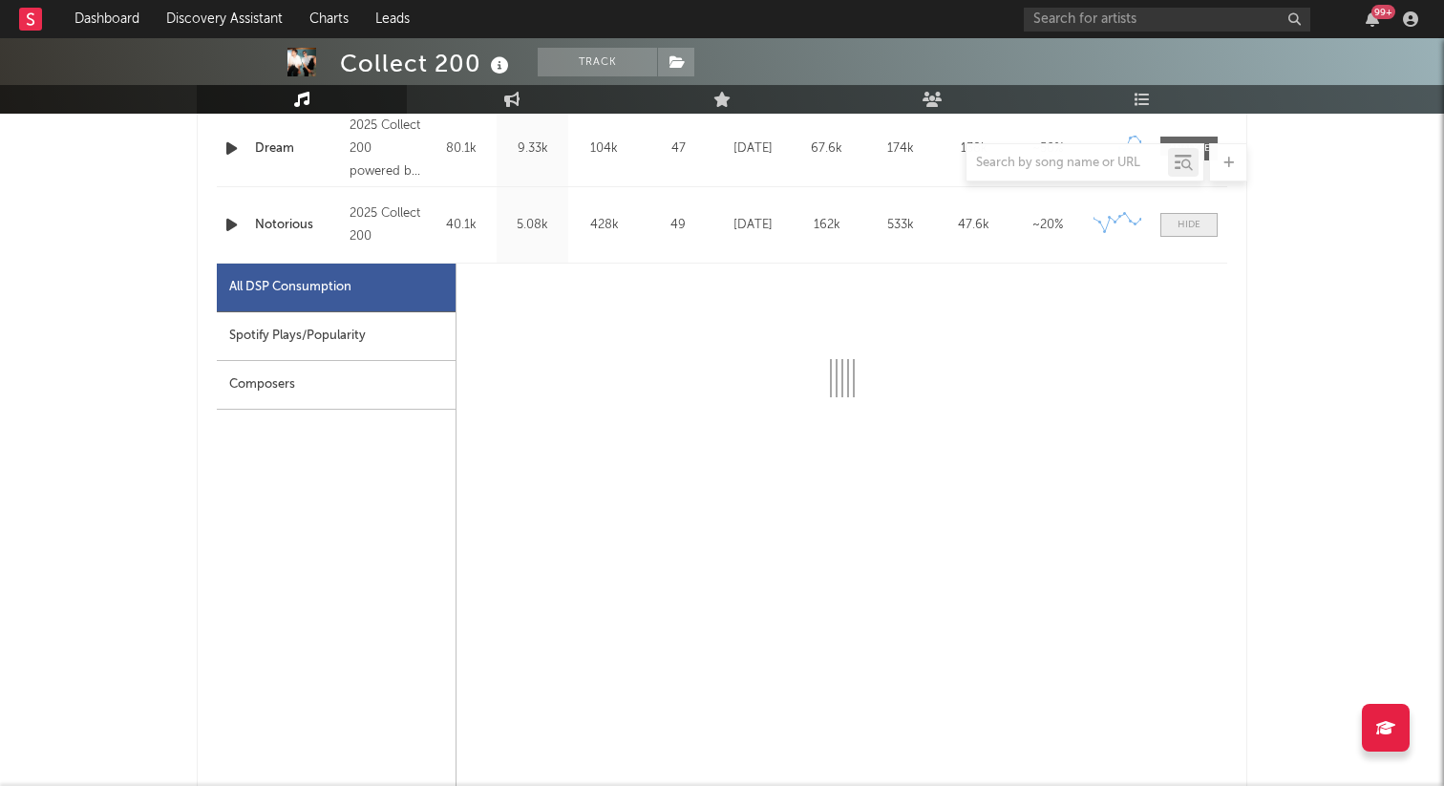
select select "1w"
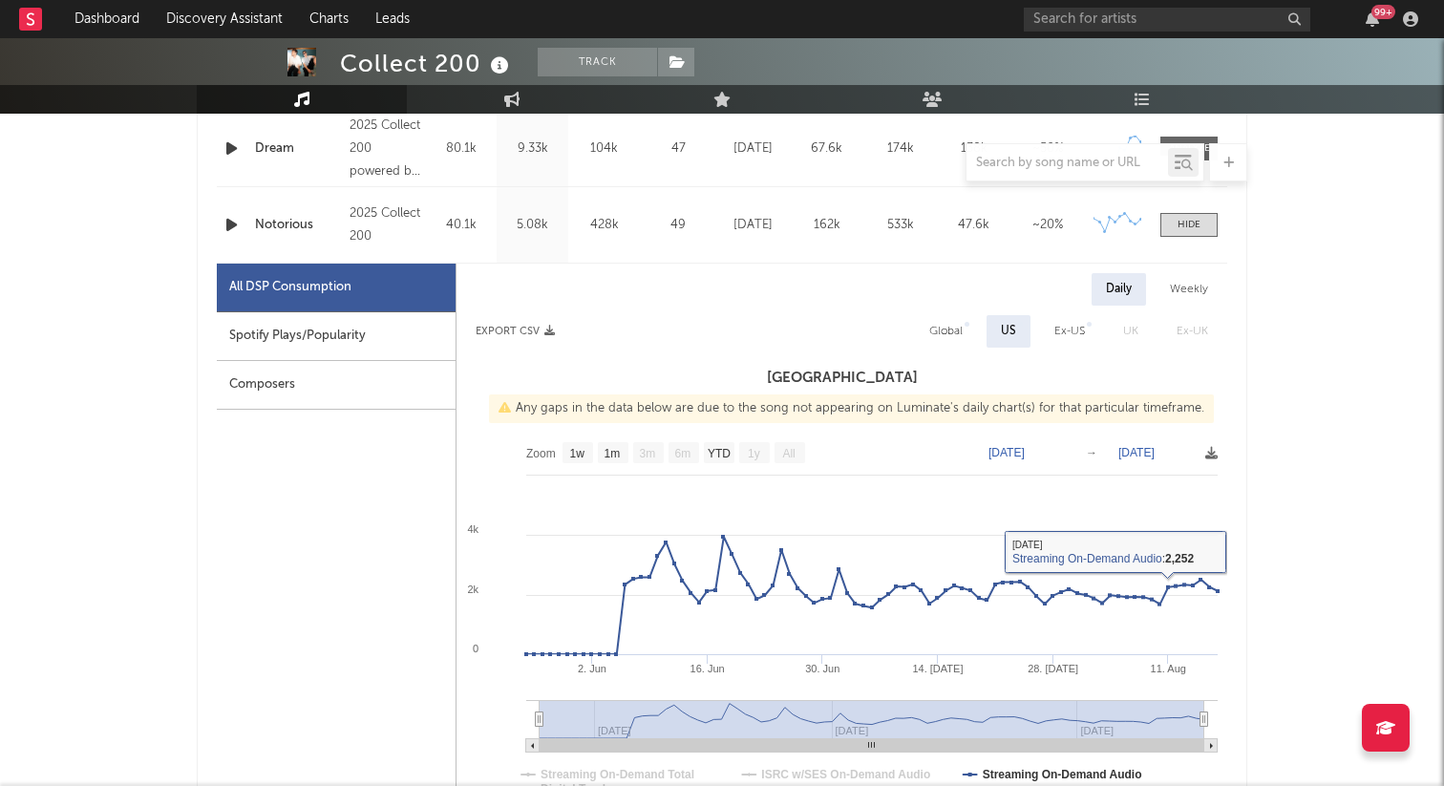
click at [941, 328] on div "Global" at bounding box center [945, 331] width 33 height 23
select select "1w"
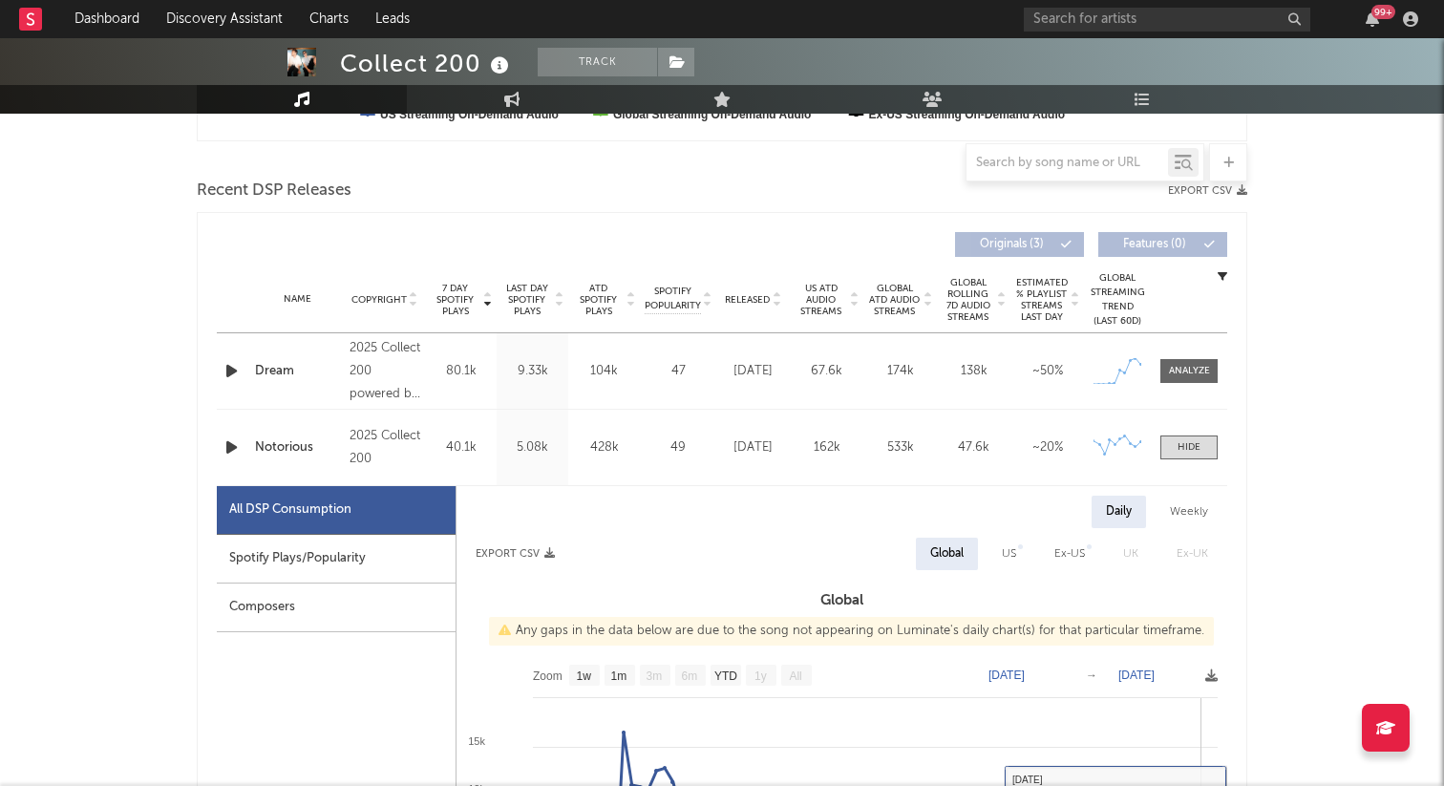
scroll to position [524, 0]
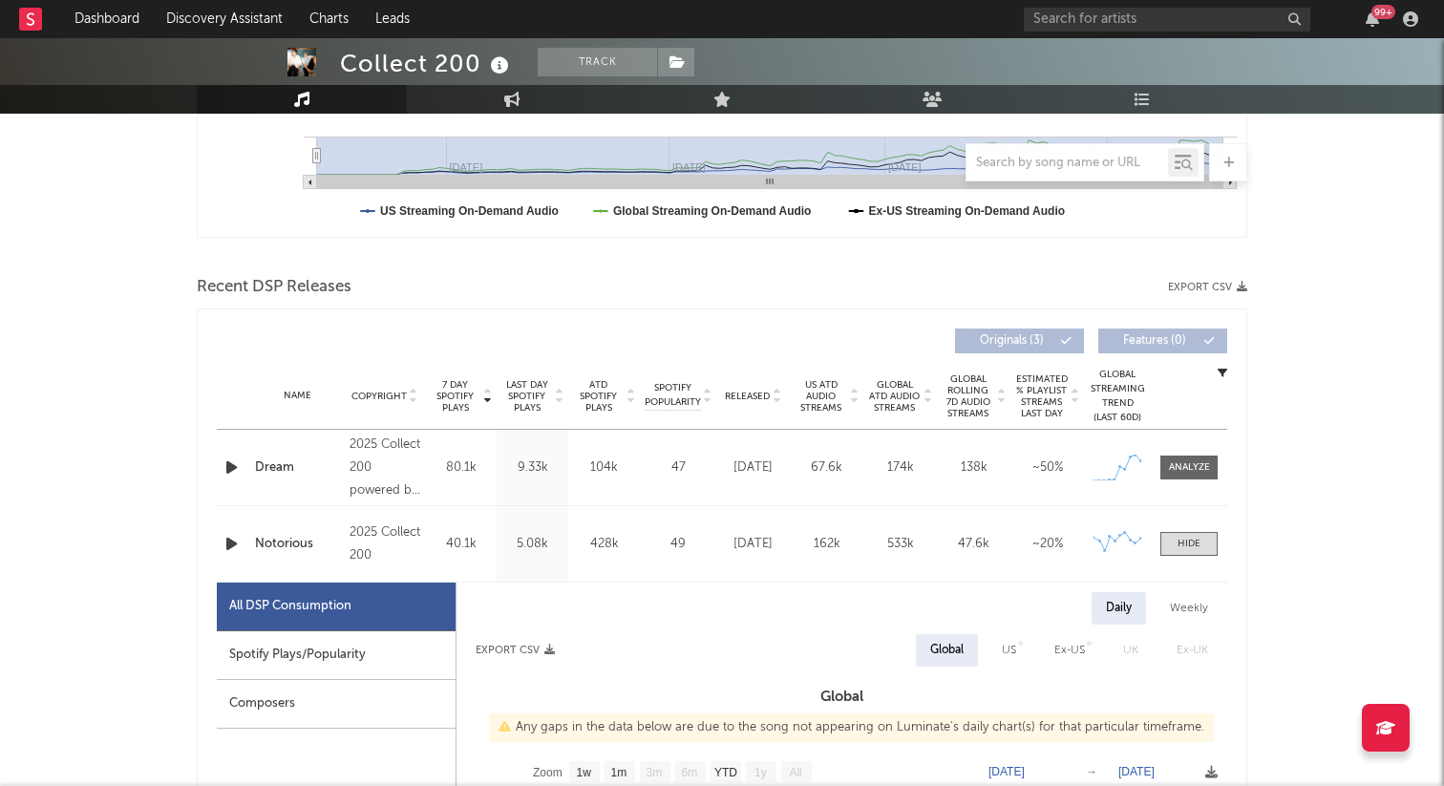
click at [1191, 557] on div "Name Notorious Copyright 2025 Collect 200 Label Collect 200 Album Names Notorio…" at bounding box center [722, 543] width 1010 height 75
click at [1191, 528] on div "Name Notorious Copyright 2025 Collect 200 Label Collect 200 Album Names Notorio…" at bounding box center [722, 543] width 1010 height 75
click at [1187, 537] on div at bounding box center [1188, 544] width 23 height 14
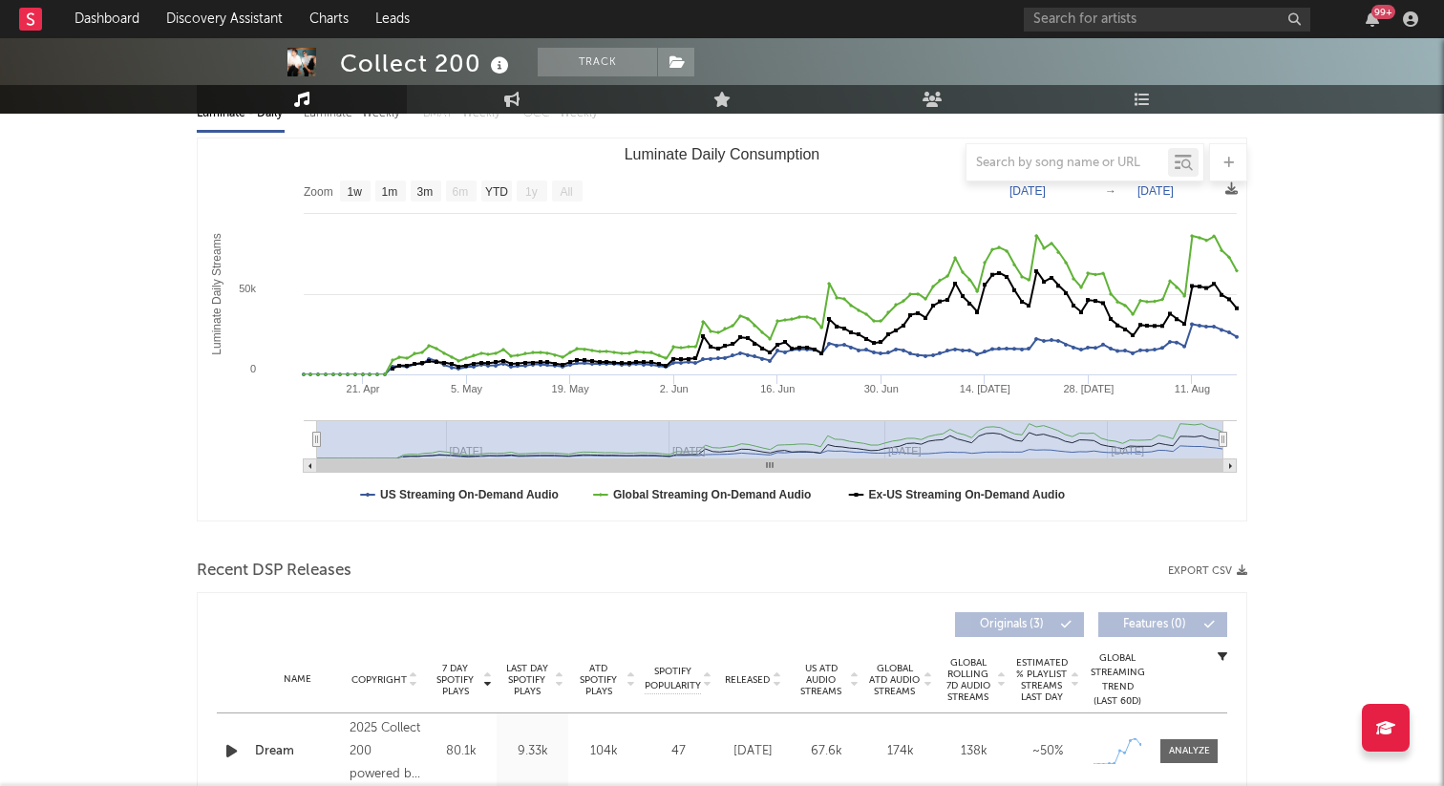
scroll to position [0, 0]
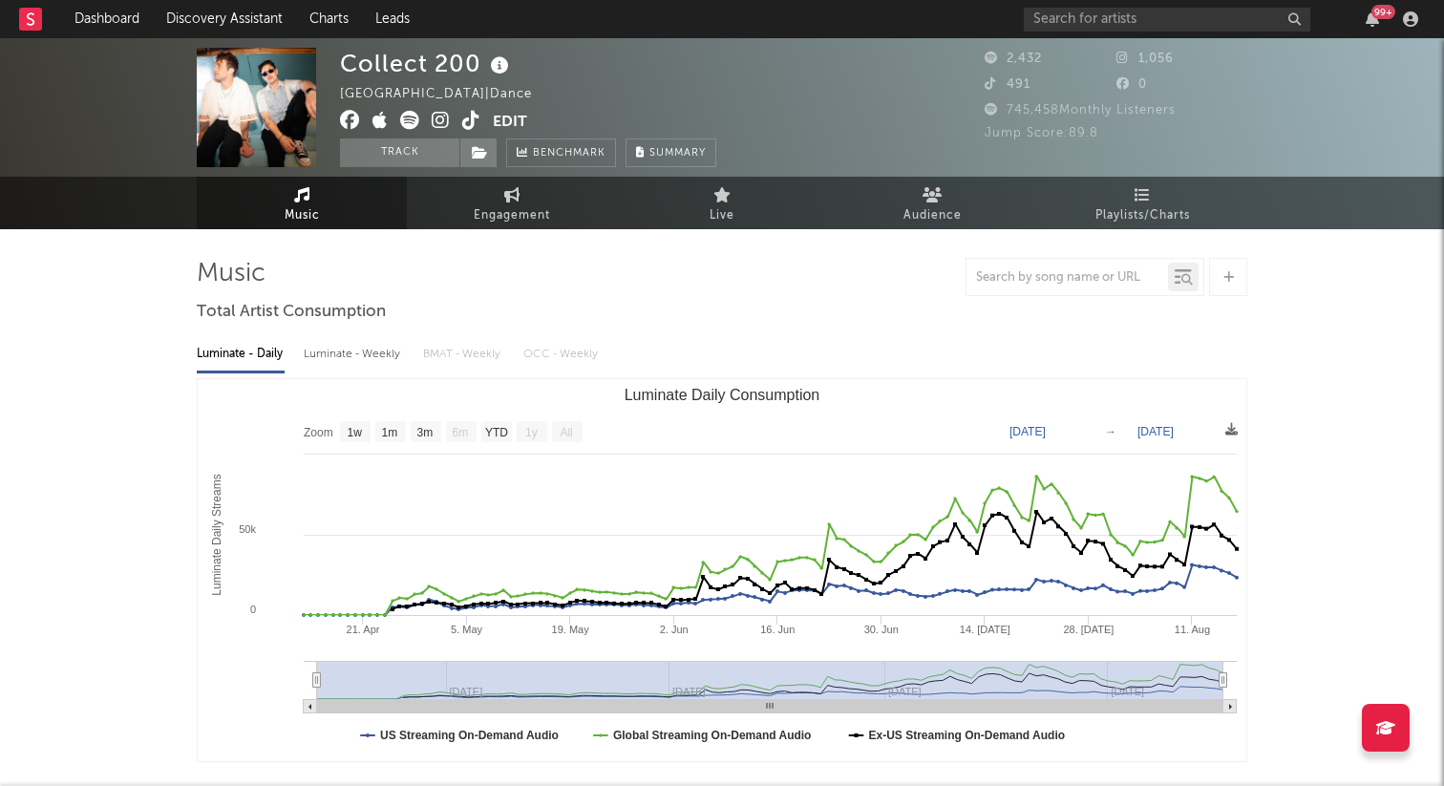
click at [447, 126] on icon at bounding box center [441, 120] width 18 height 19
click at [494, 221] on span "Engagement" at bounding box center [512, 215] width 76 height 23
select select "1w"
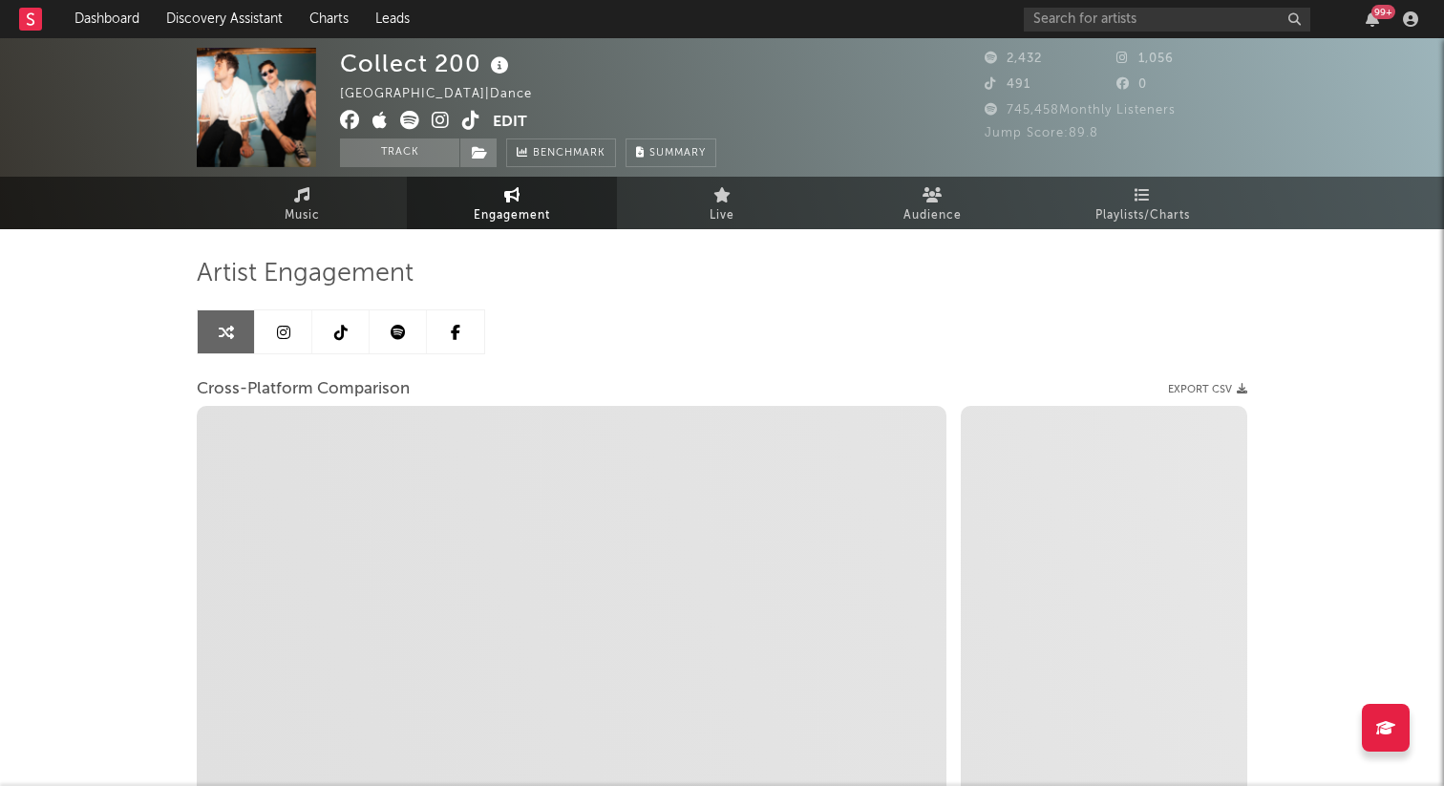
click at [302, 333] on link at bounding box center [283, 331] width 57 height 43
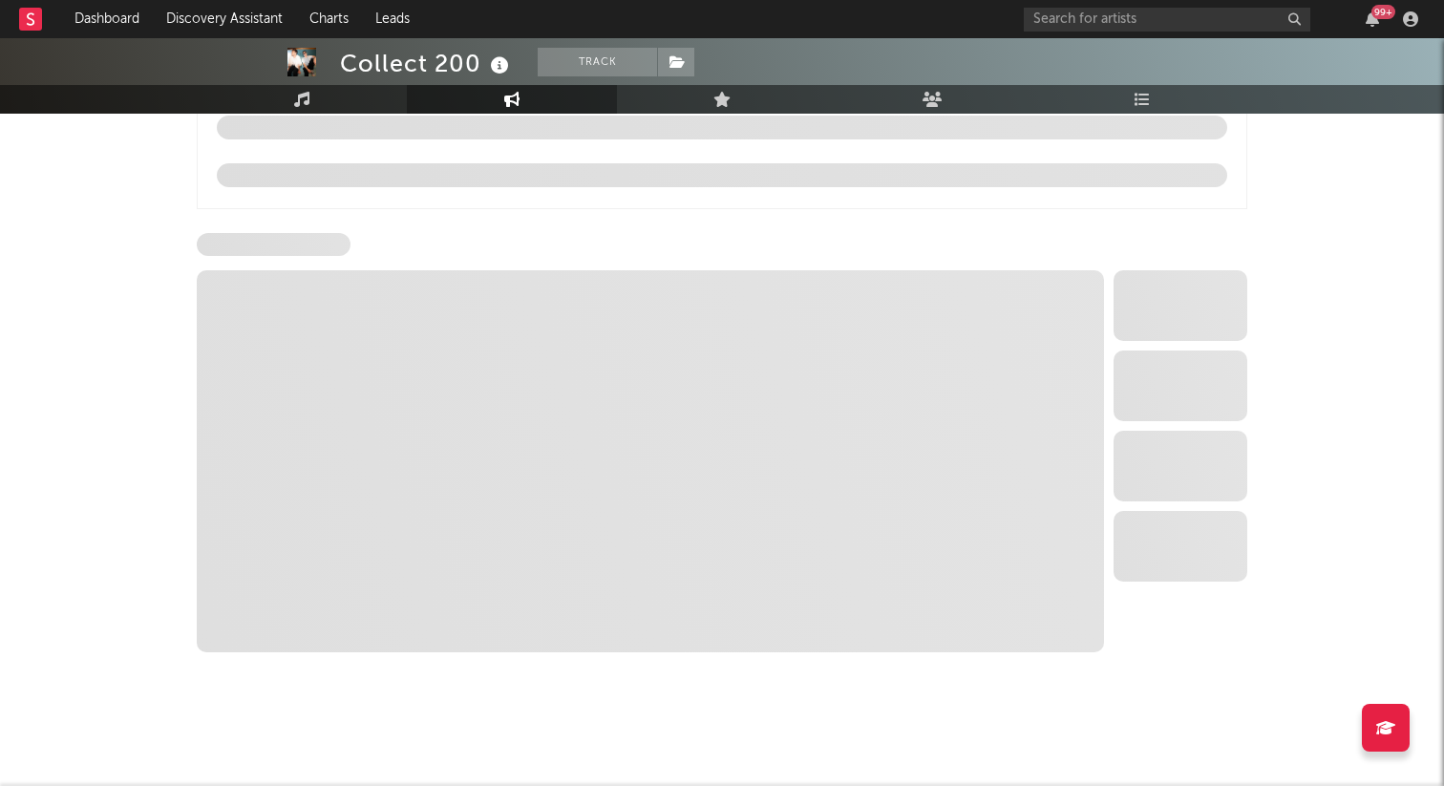
select select "1w"
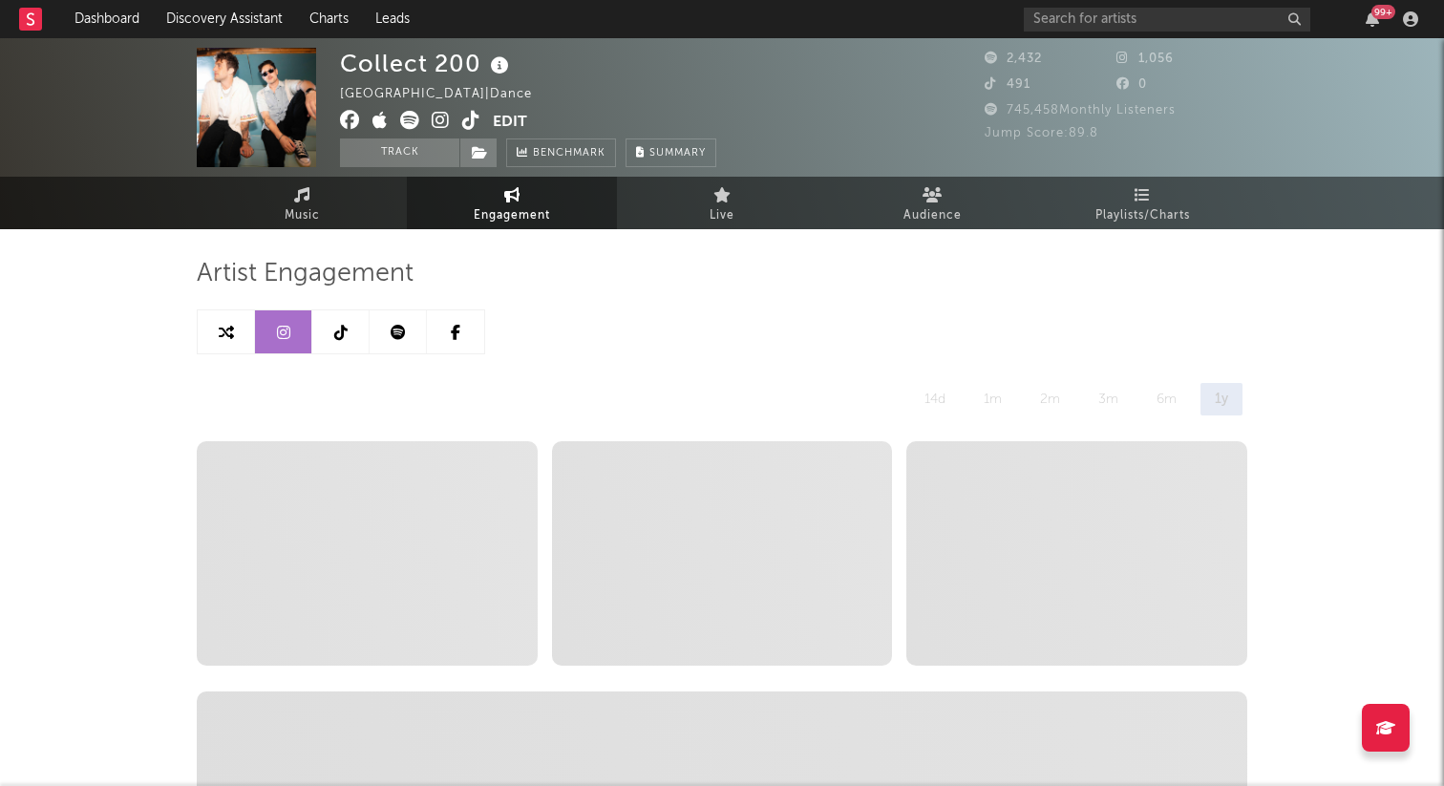
click at [473, 118] on icon at bounding box center [471, 120] width 18 height 19
click at [349, 336] on link at bounding box center [340, 331] width 57 height 43
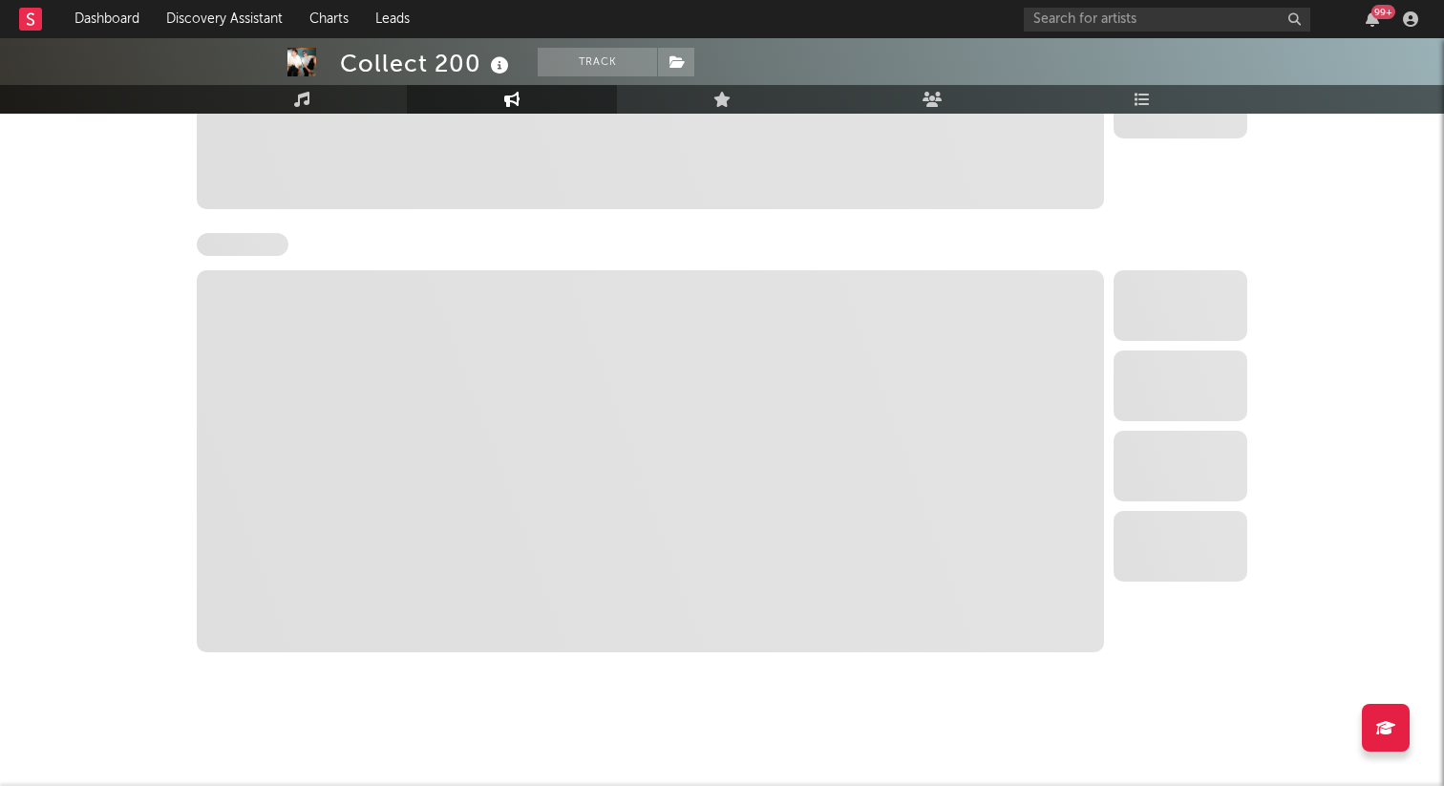
select select "1w"
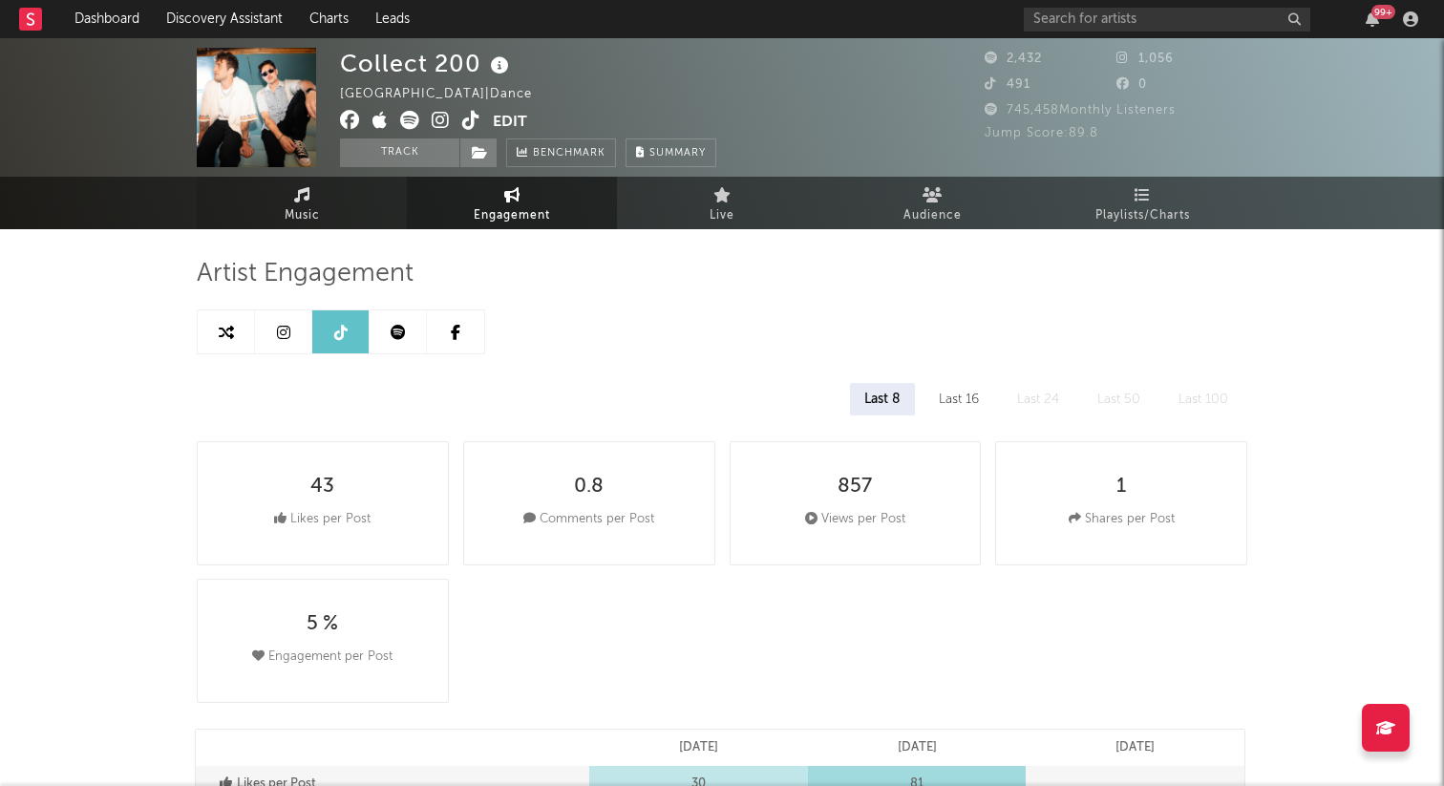
click at [326, 218] on link "Music" at bounding box center [302, 203] width 210 height 53
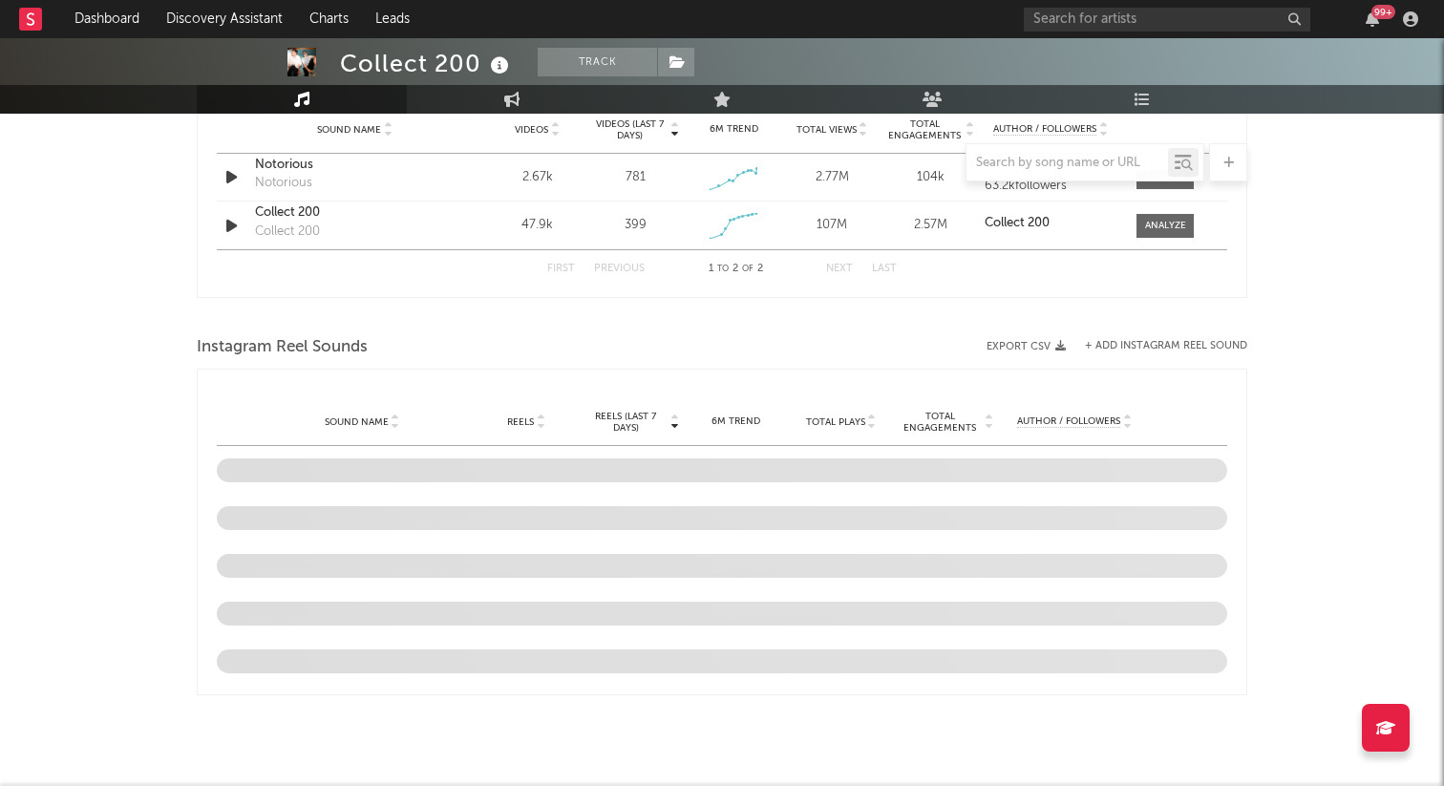
select select "1w"
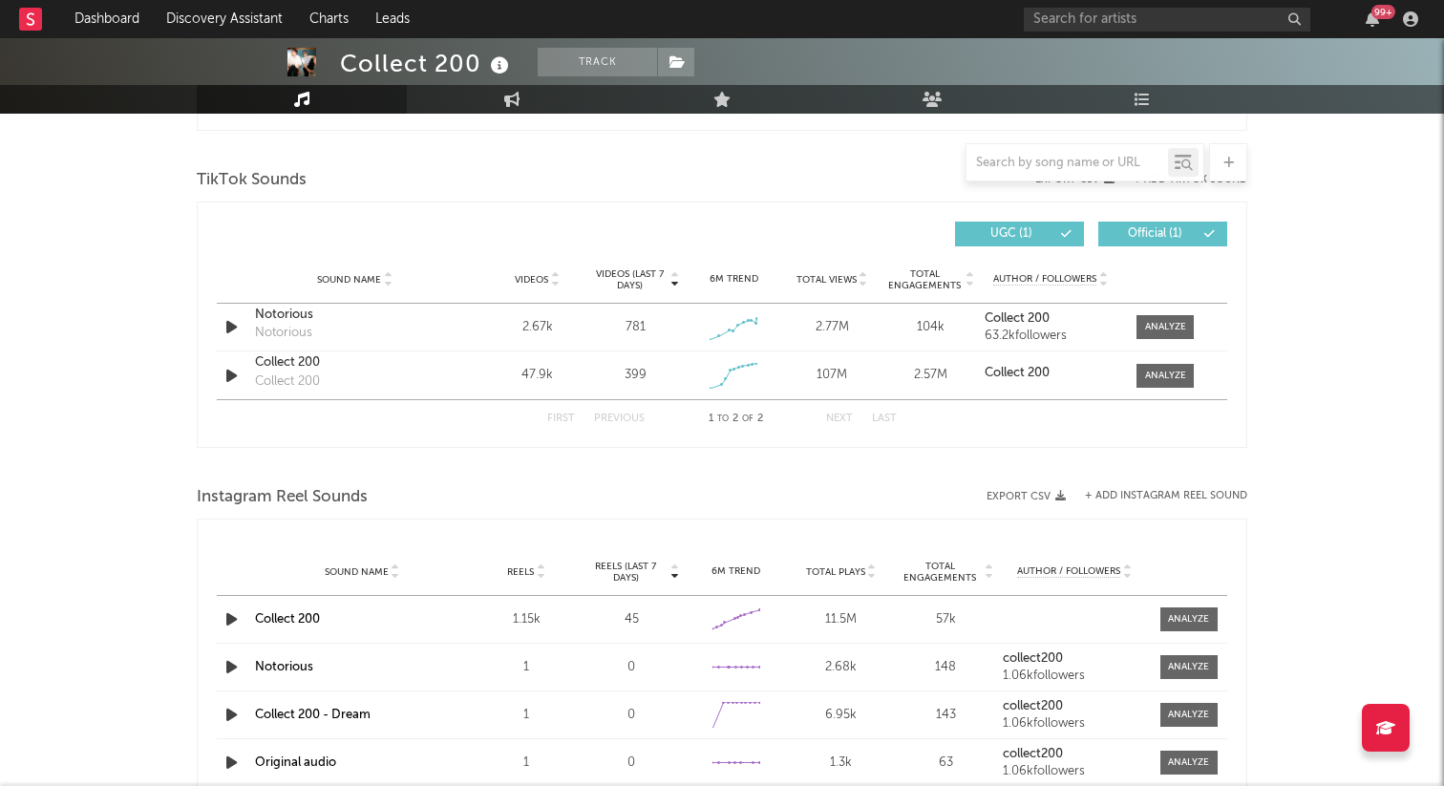
scroll to position [1064, 0]
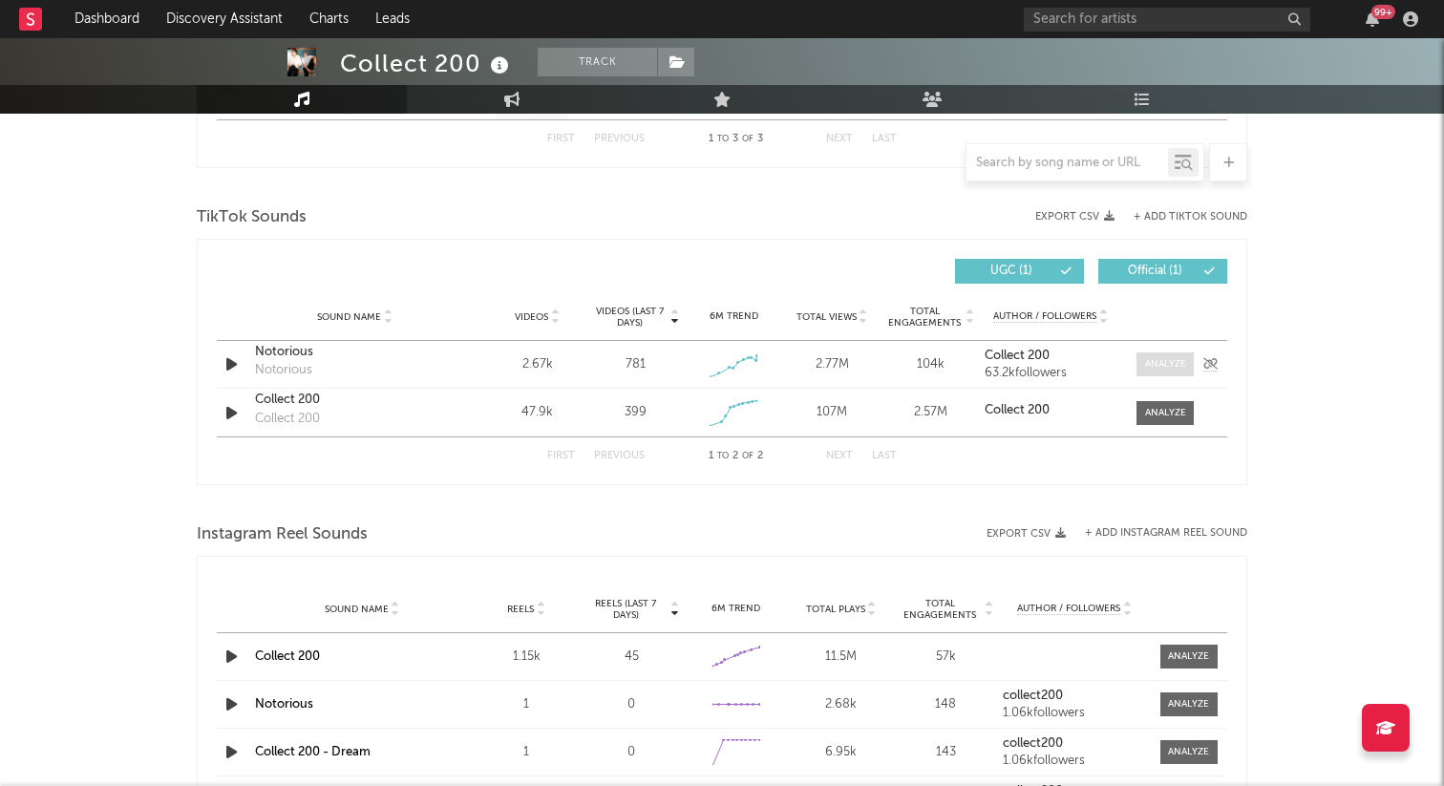
click at [1162, 358] on div at bounding box center [1165, 364] width 41 height 14
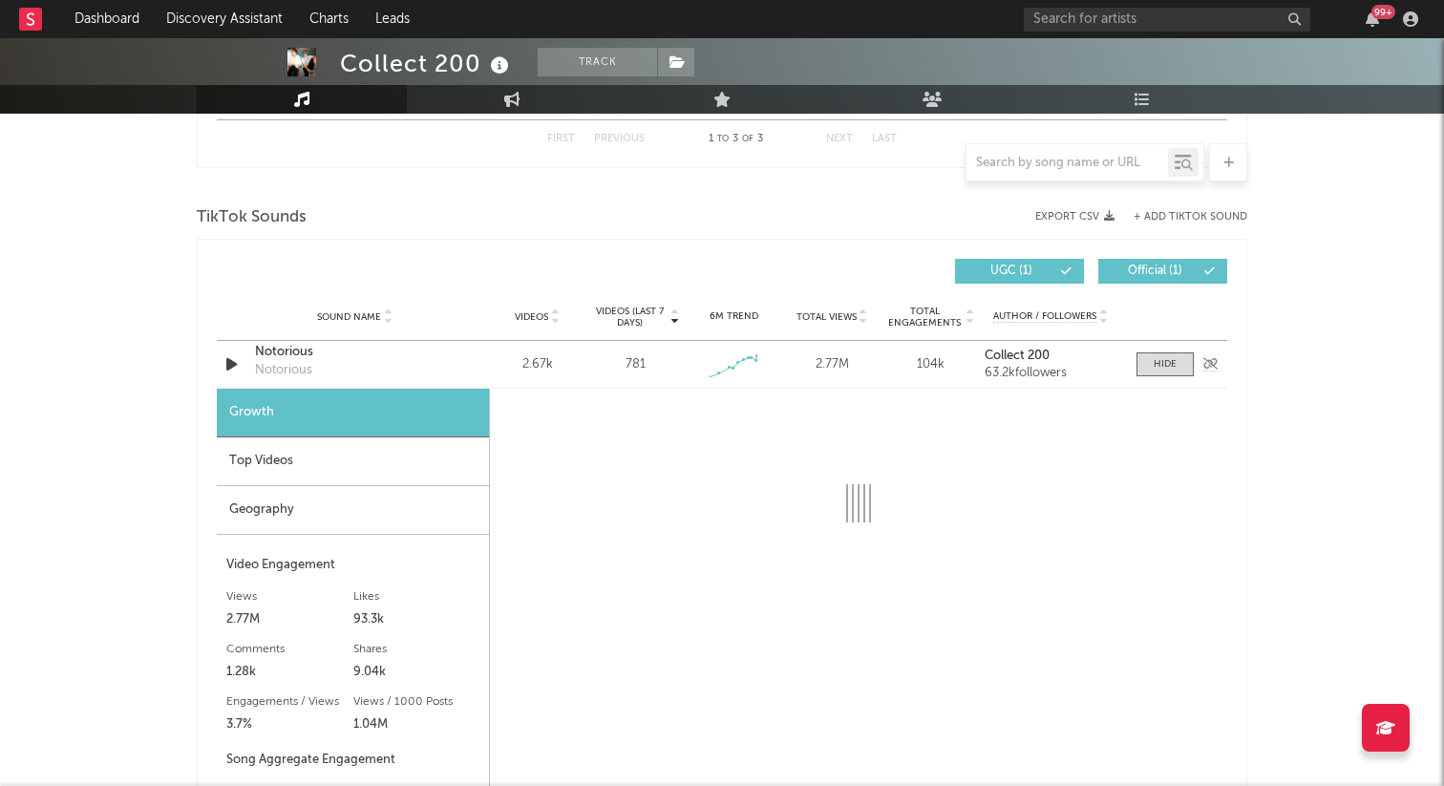
select select "1w"
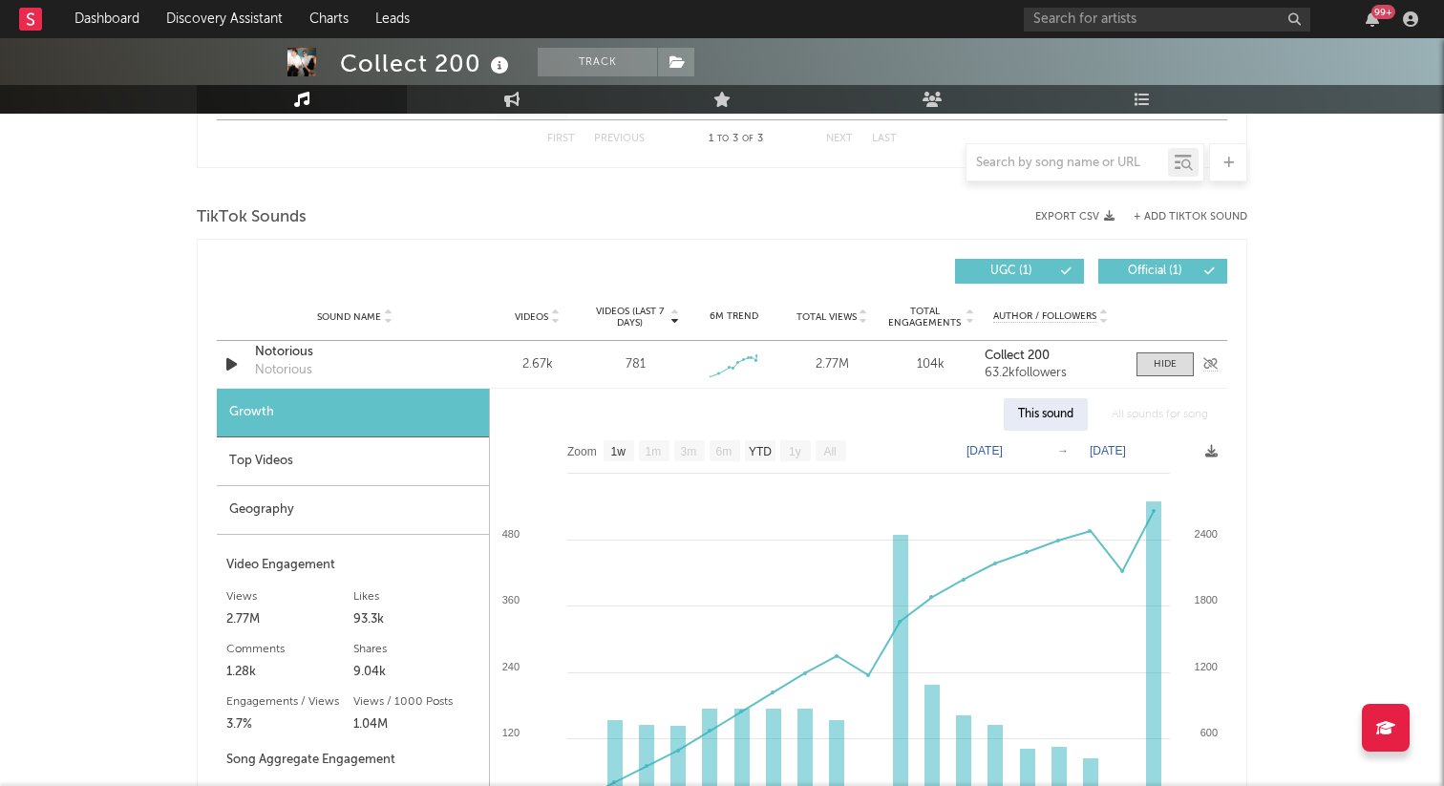
click at [307, 360] on div "Notorious" at bounding box center [355, 352] width 200 height 19
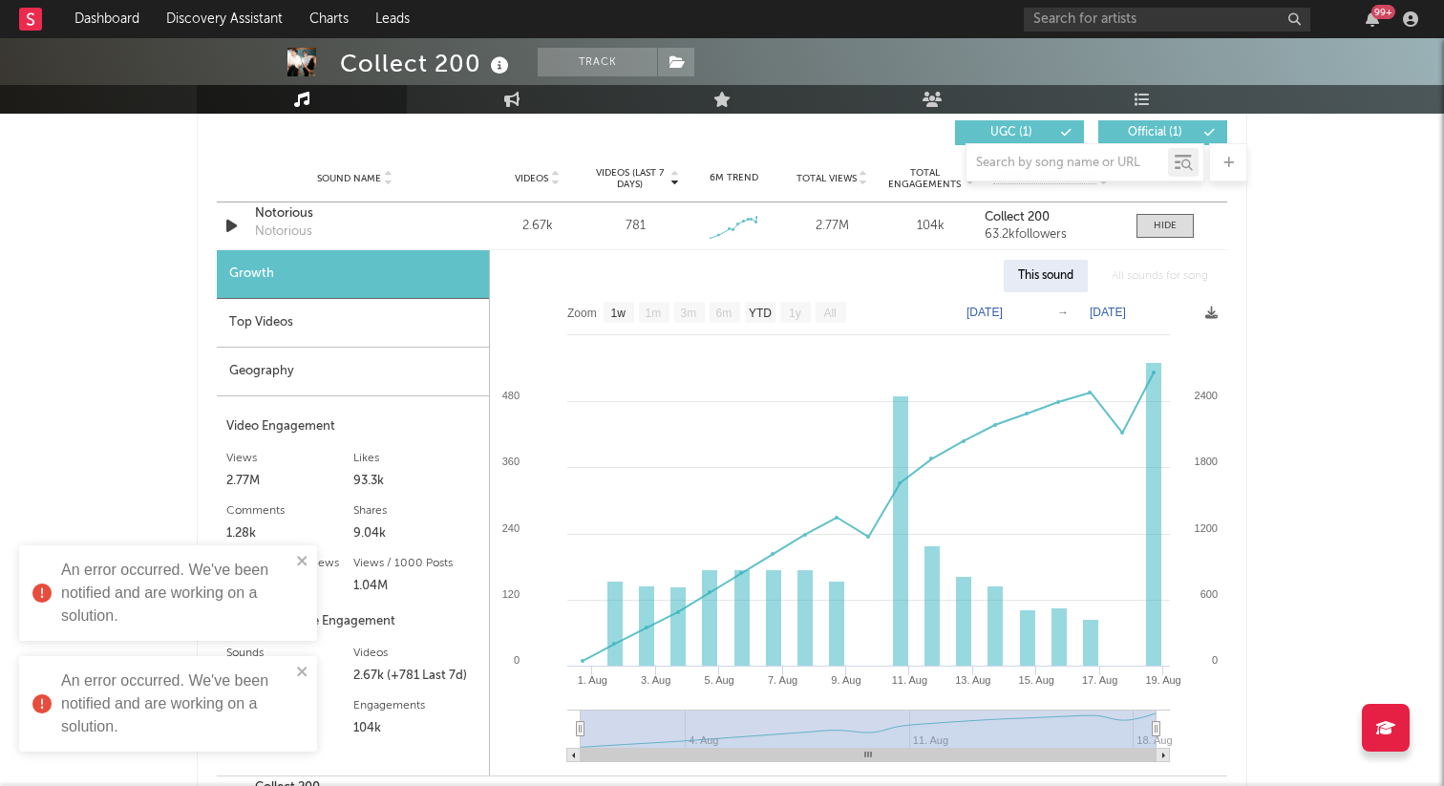
click at [360, 361] on div "Geography" at bounding box center [353, 372] width 272 height 49
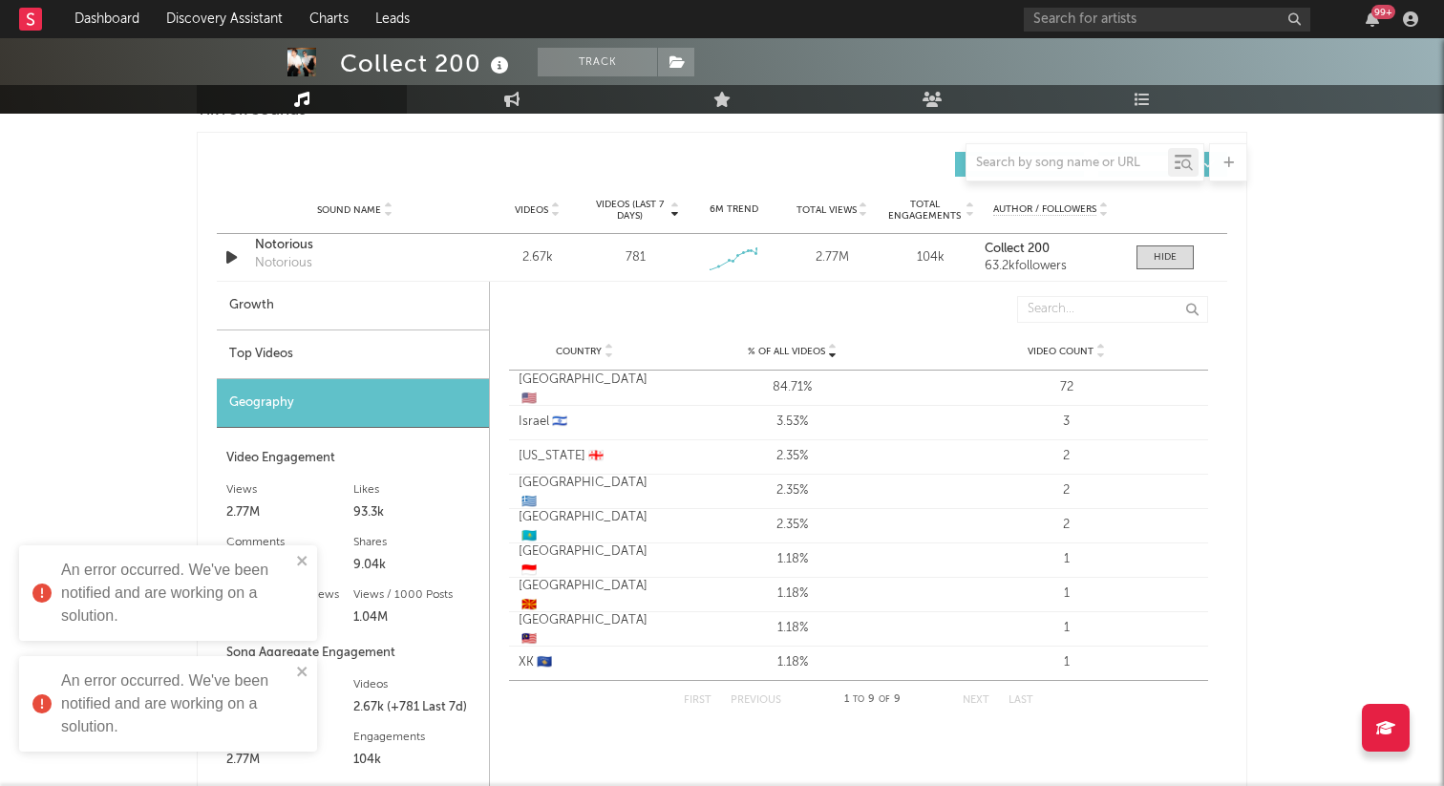
scroll to position [1158, 0]
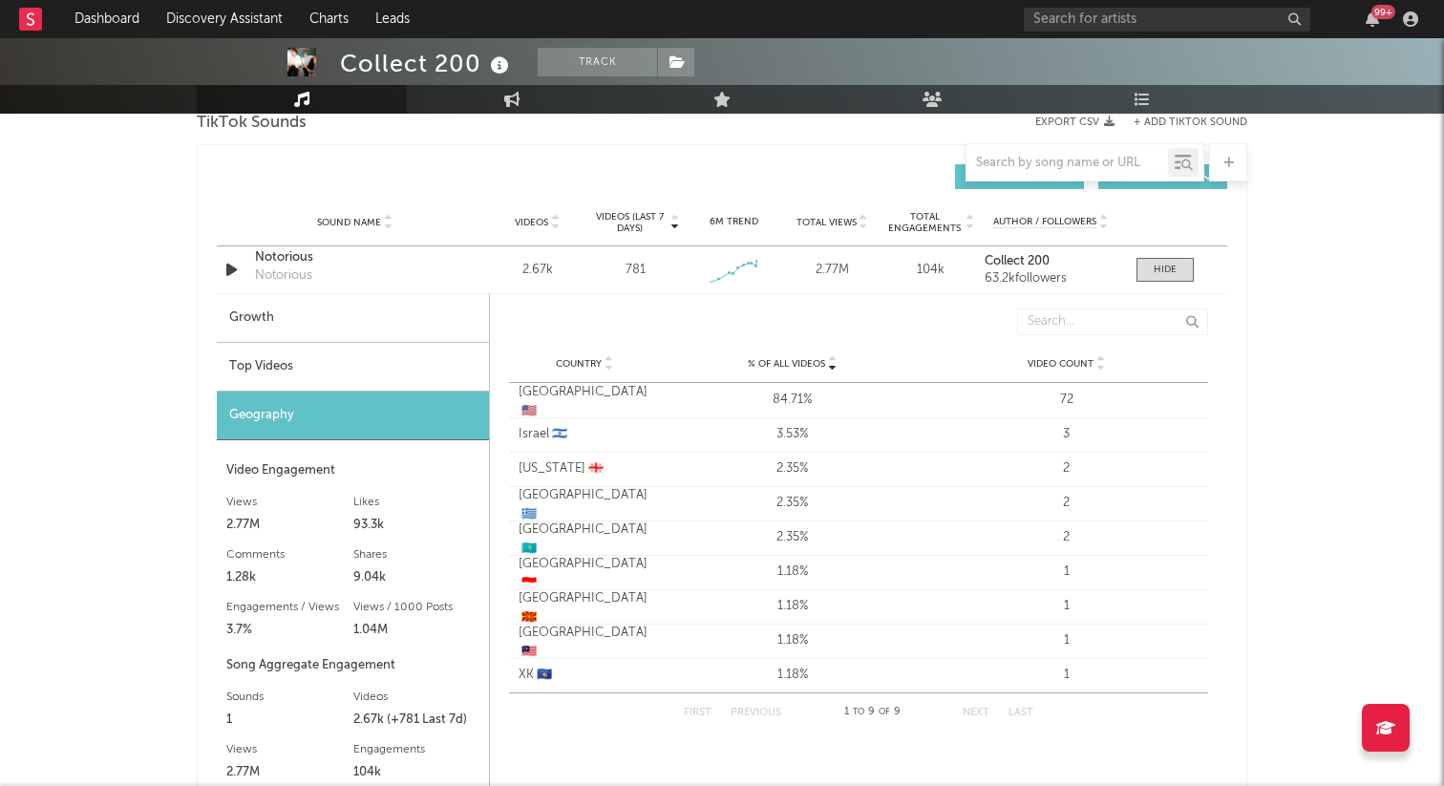
click at [450, 361] on div "Top Videos" at bounding box center [353, 367] width 272 height 49
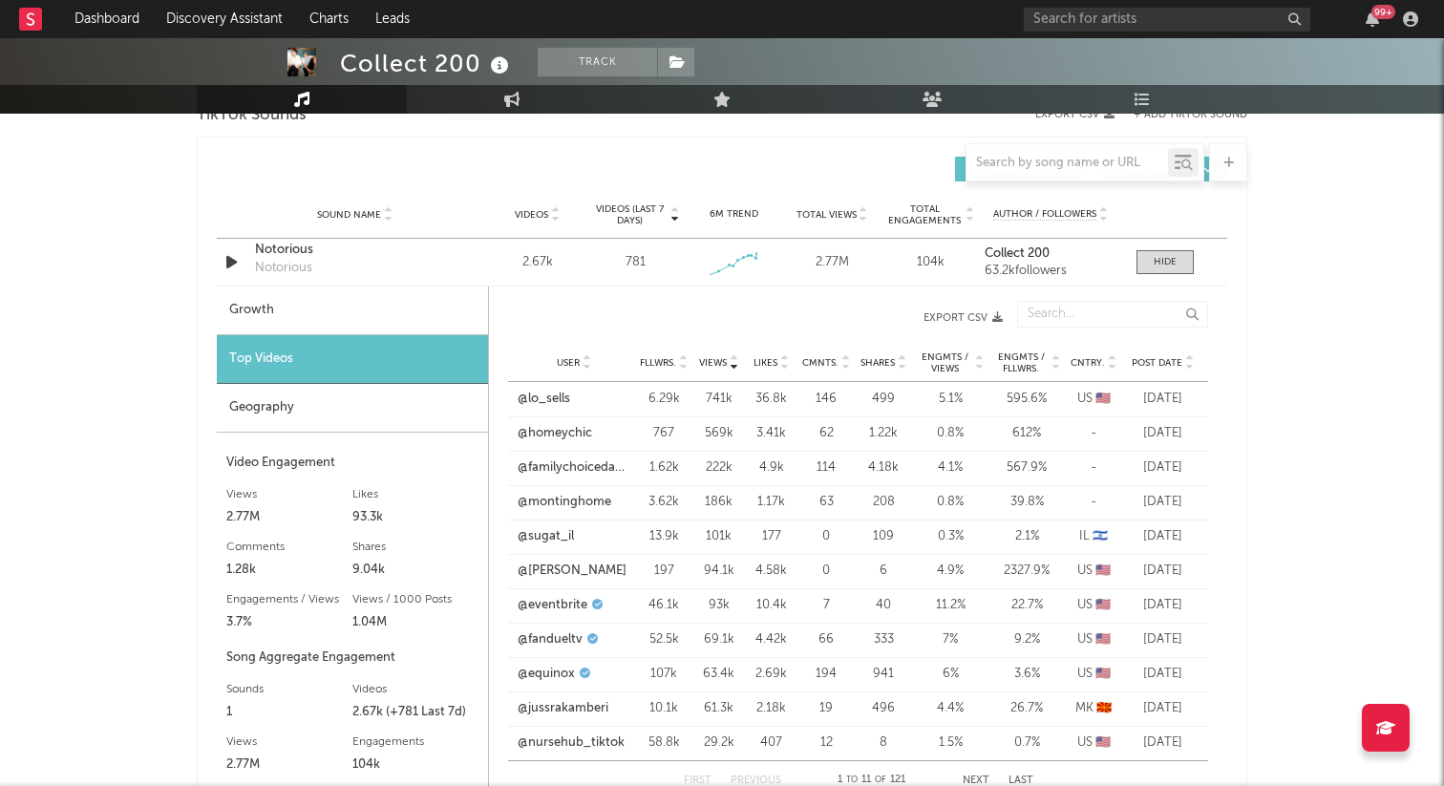
scroll to position [1163, 0]
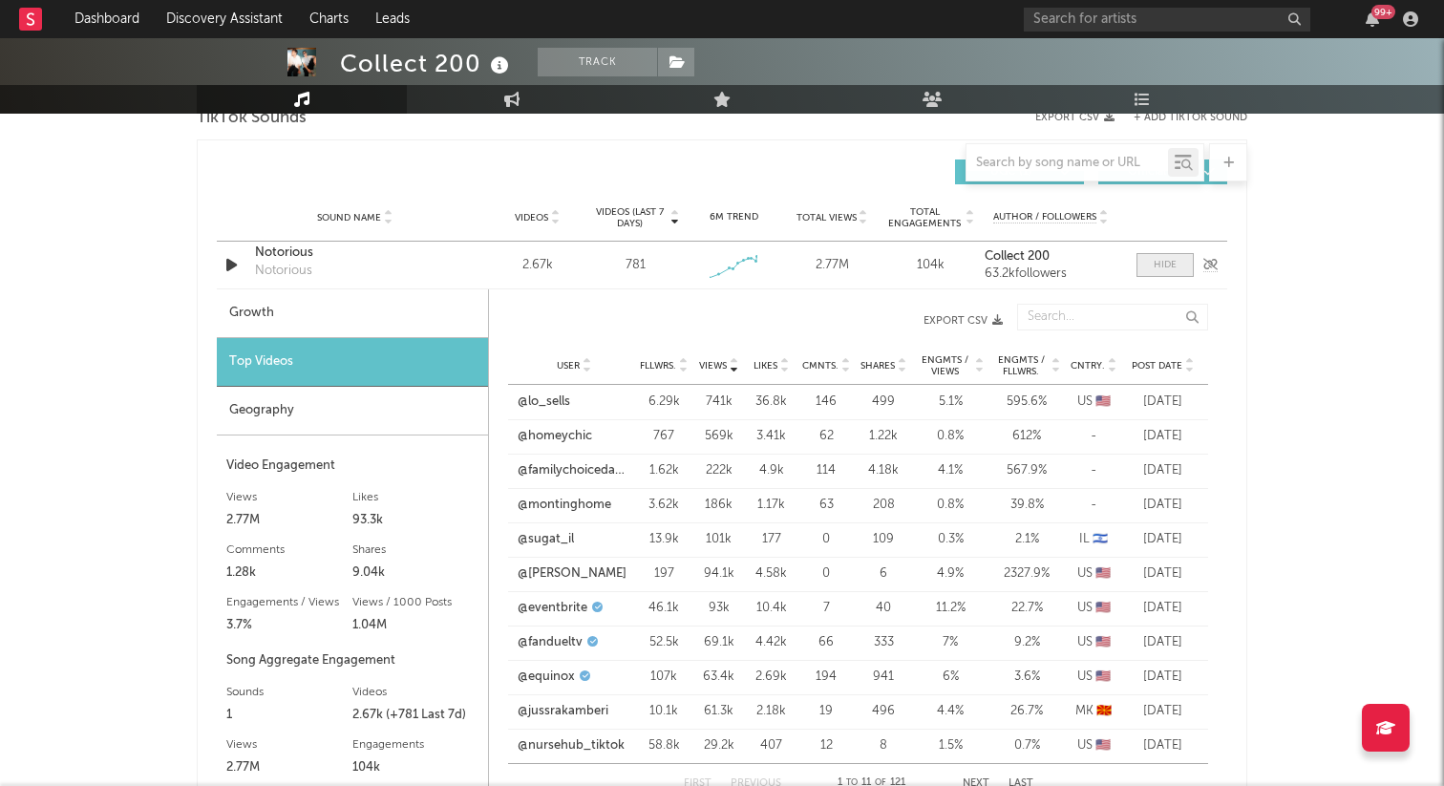
click at [1152, 261] on span at bounding box center [1164, 265] width 57 height 24
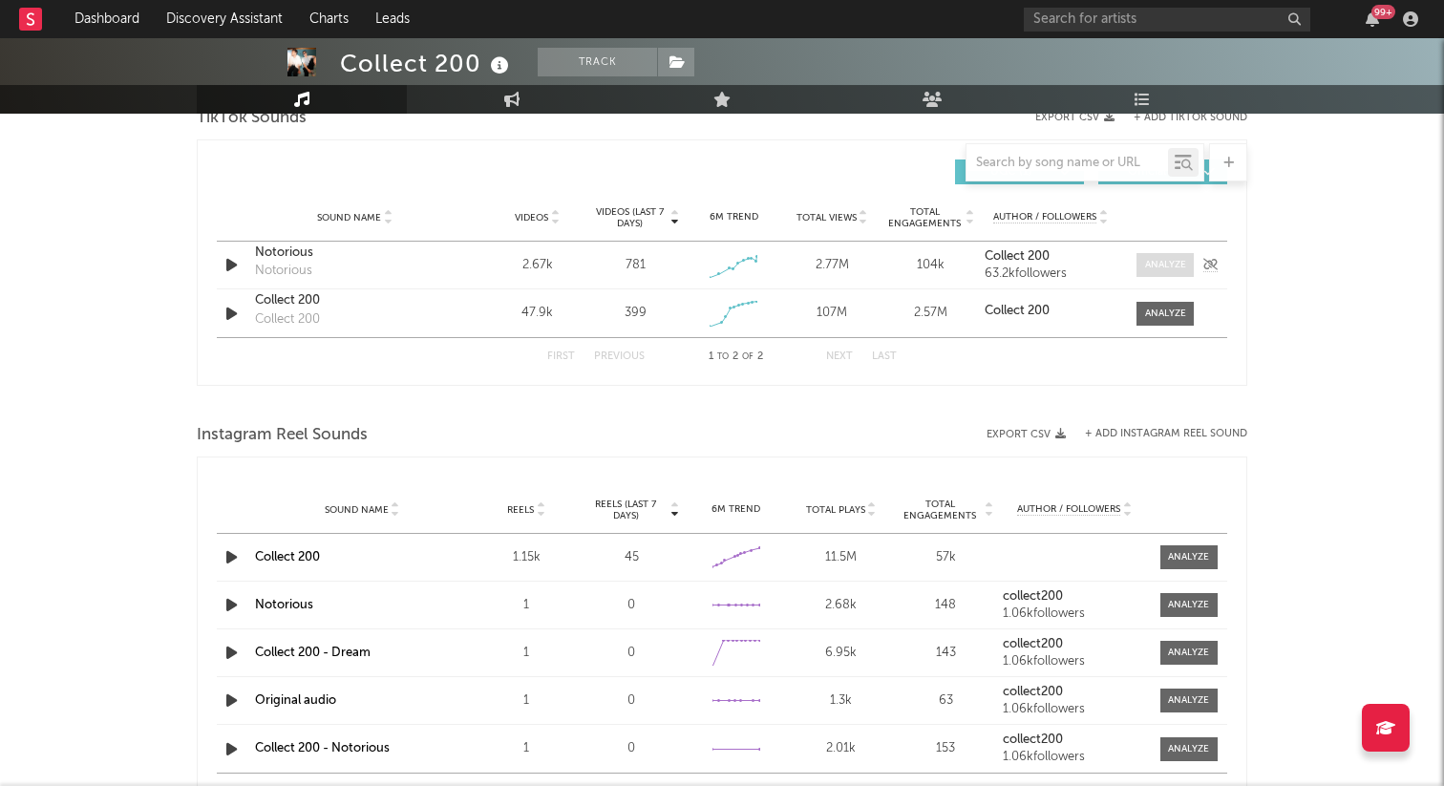
click at [1152, 261] on div at bounding box center [1165, 265] width 41 height 14
select select "1w"
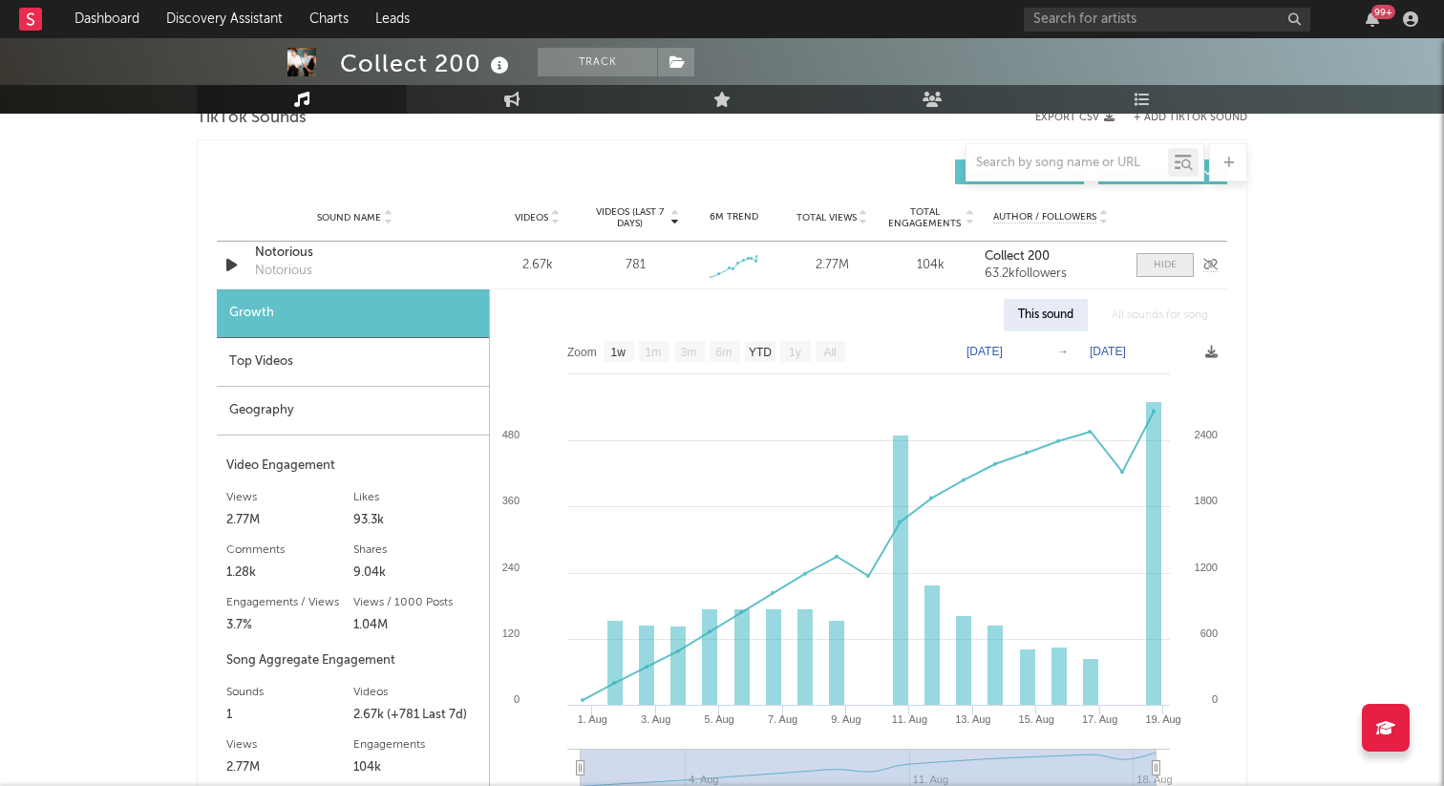
click at [1169, 262] on div at bounding box center [1164, 265] width 23 height 14
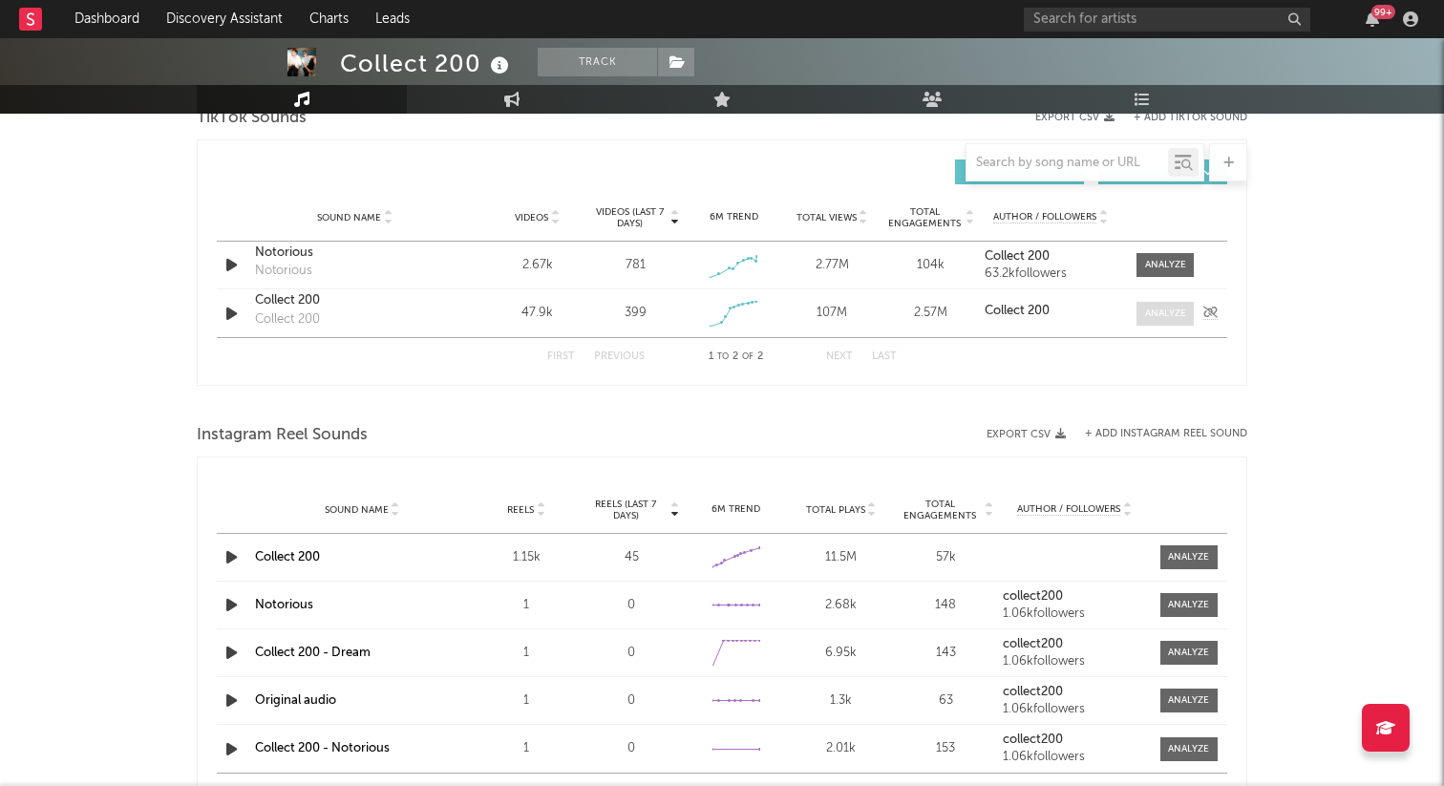
click at [1161, 315] on div at bounding box center [1165, 314] width 41 height 14
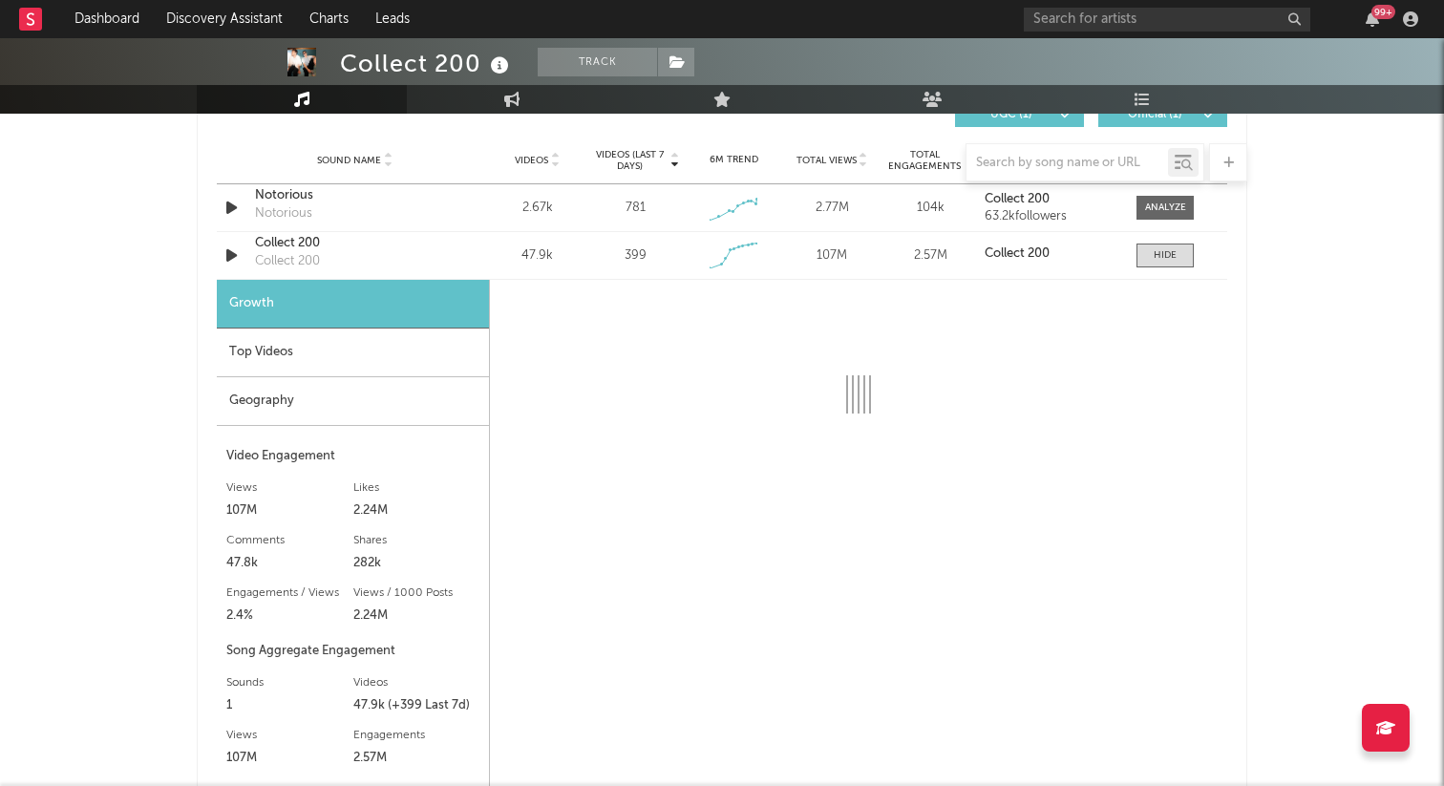
scroll to position [1235, 0]
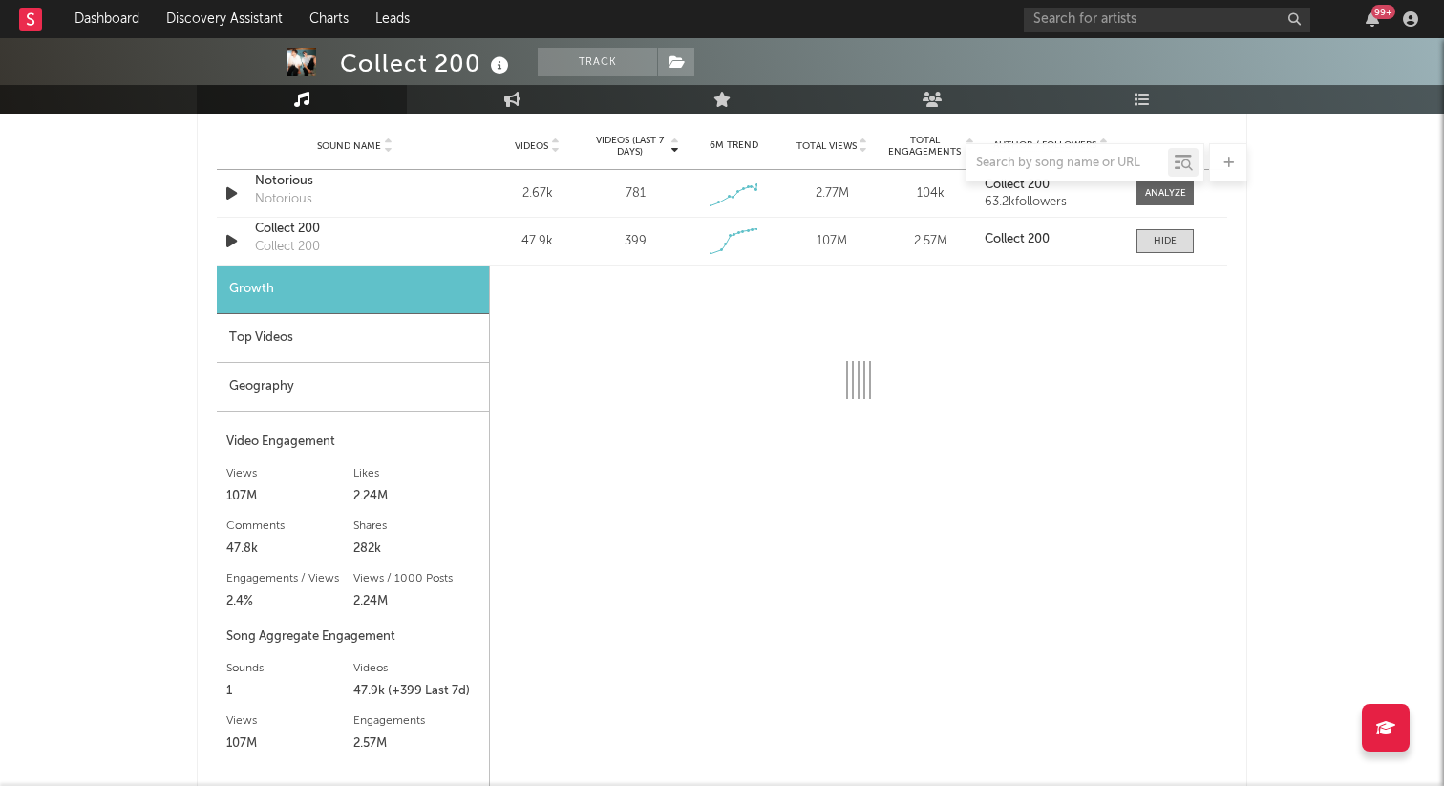
select select "1w"
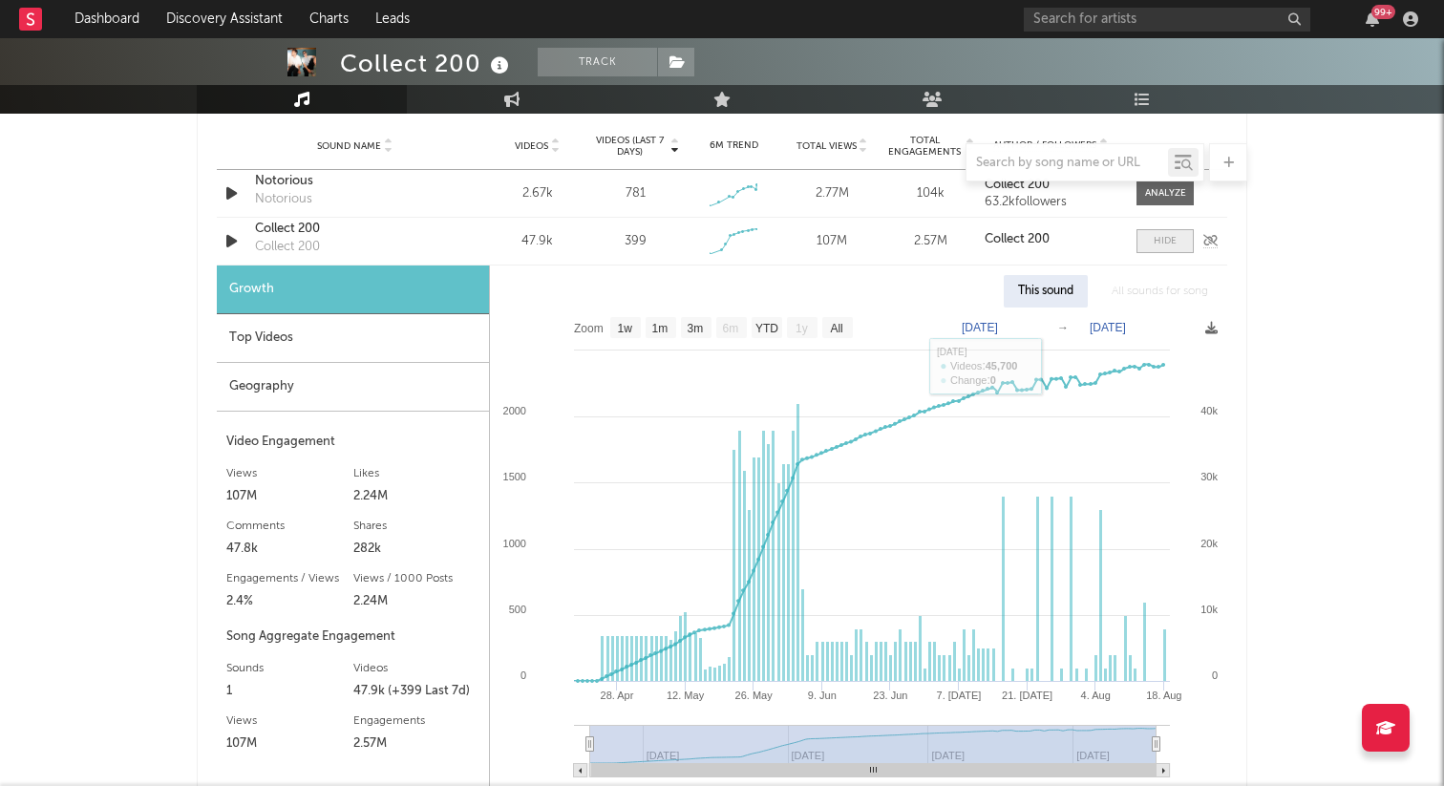
click at [1164, 241] on div at bounding box center [1164, 241] width 23 height 14
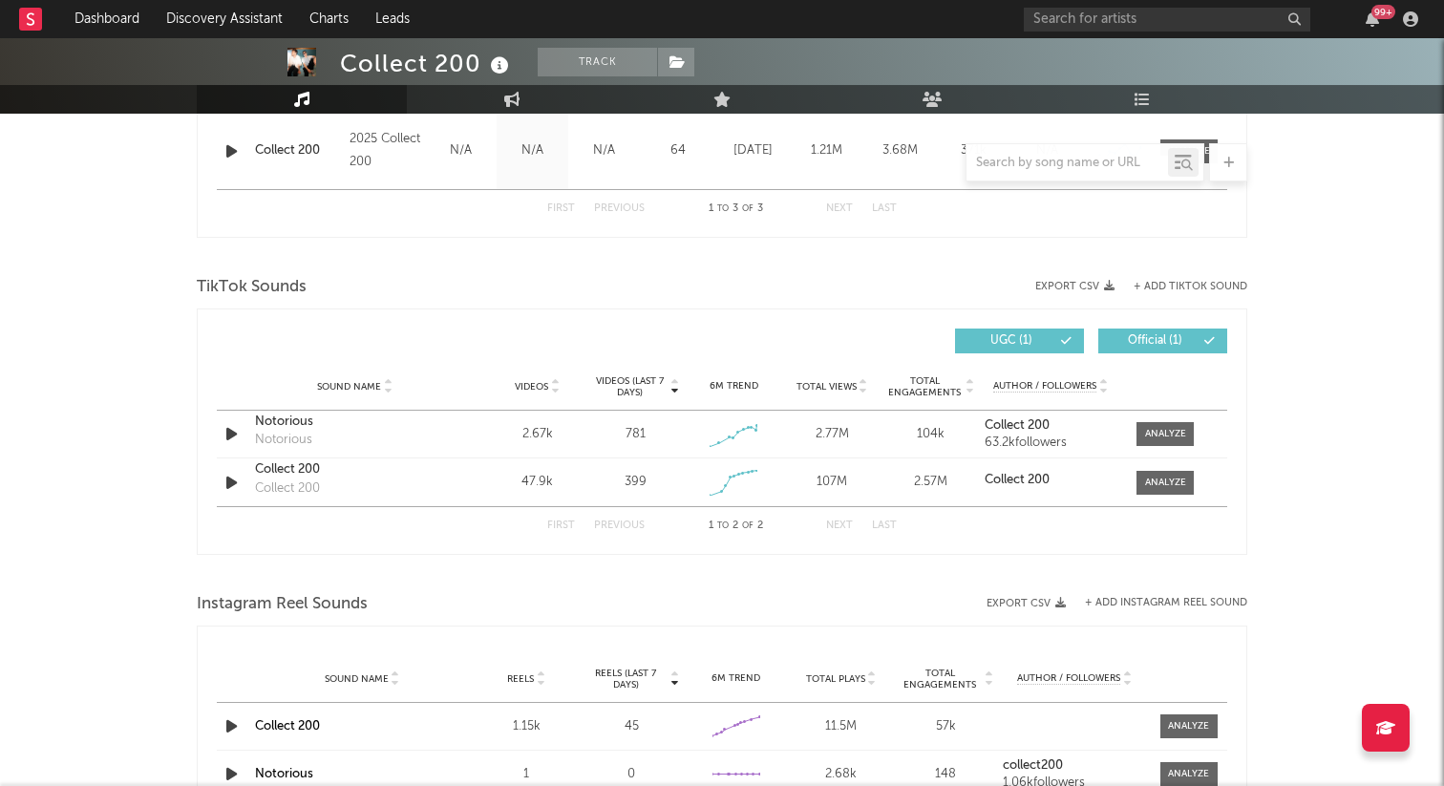
scroll to position [965, 0]
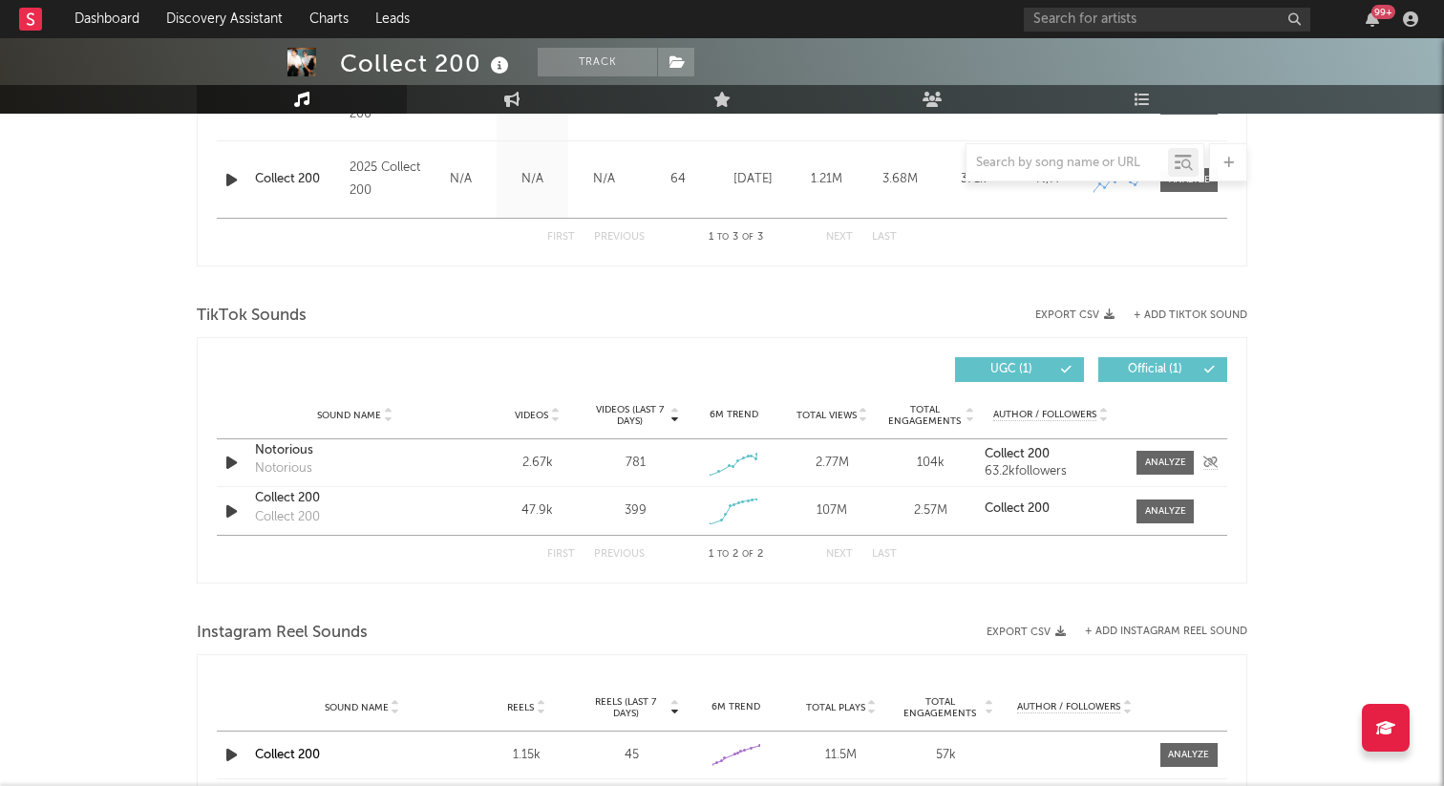
click at [267, 449] on div "Notorious" at bounding box center [355, 450] width 200 height 19
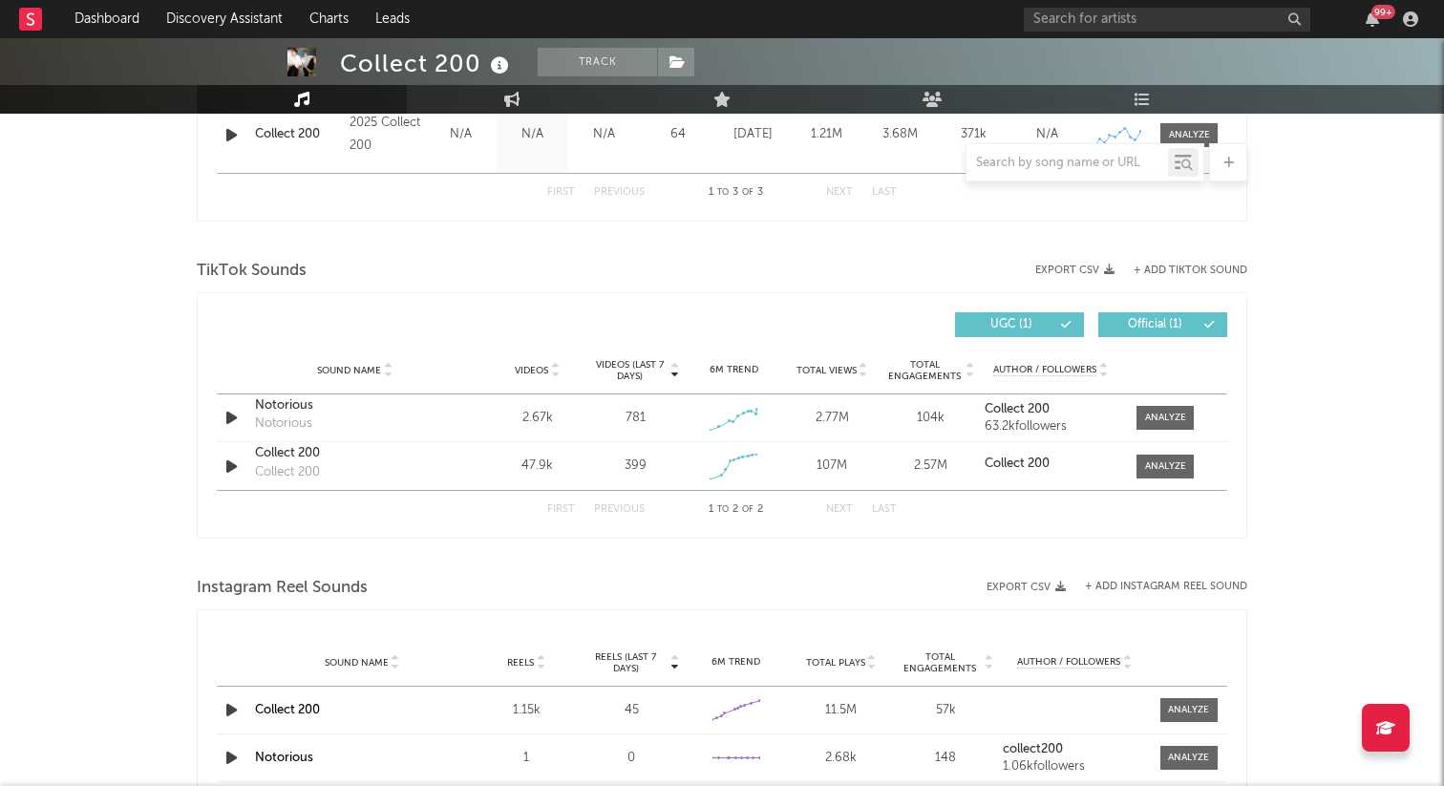
scroll to position [1025, 0]
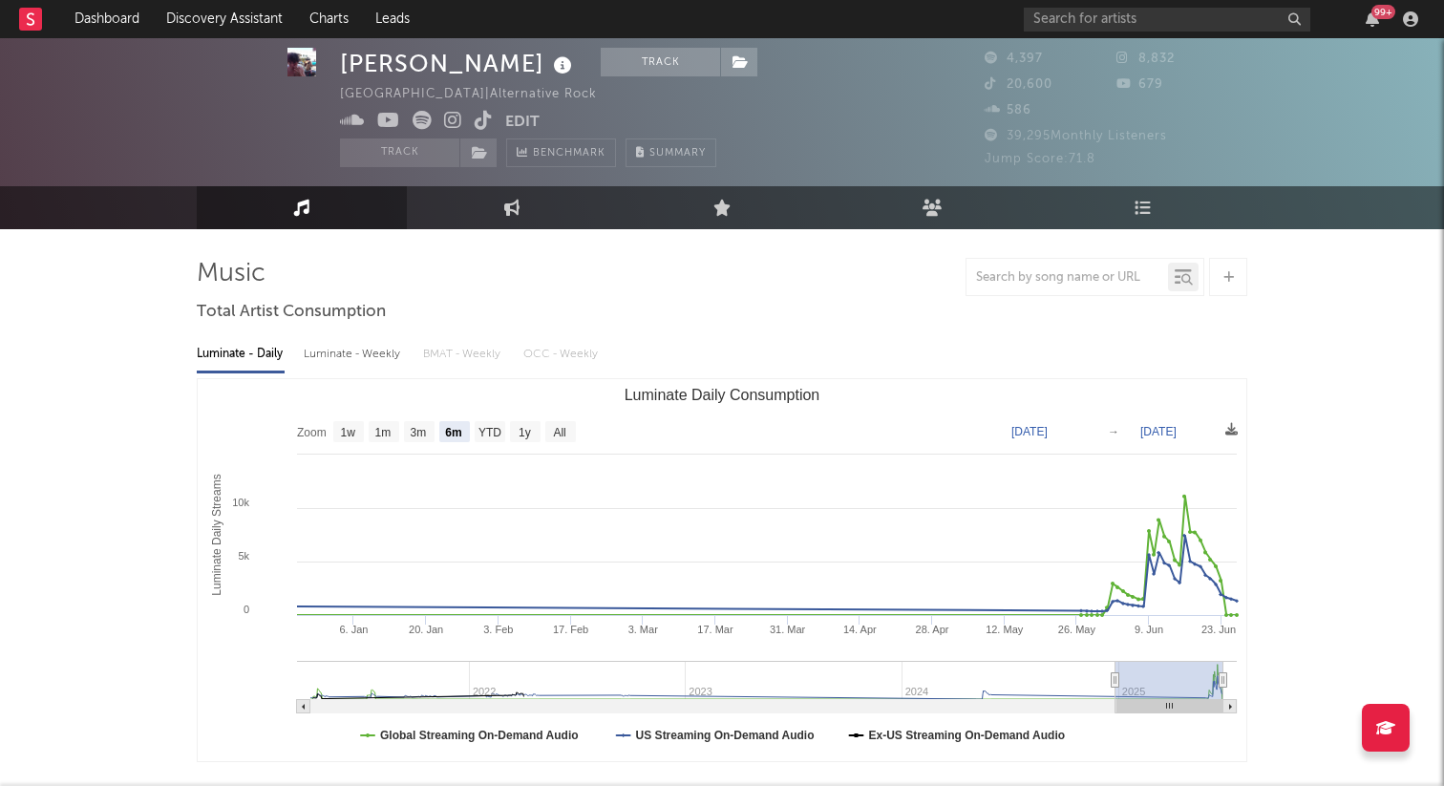
select select "6m"
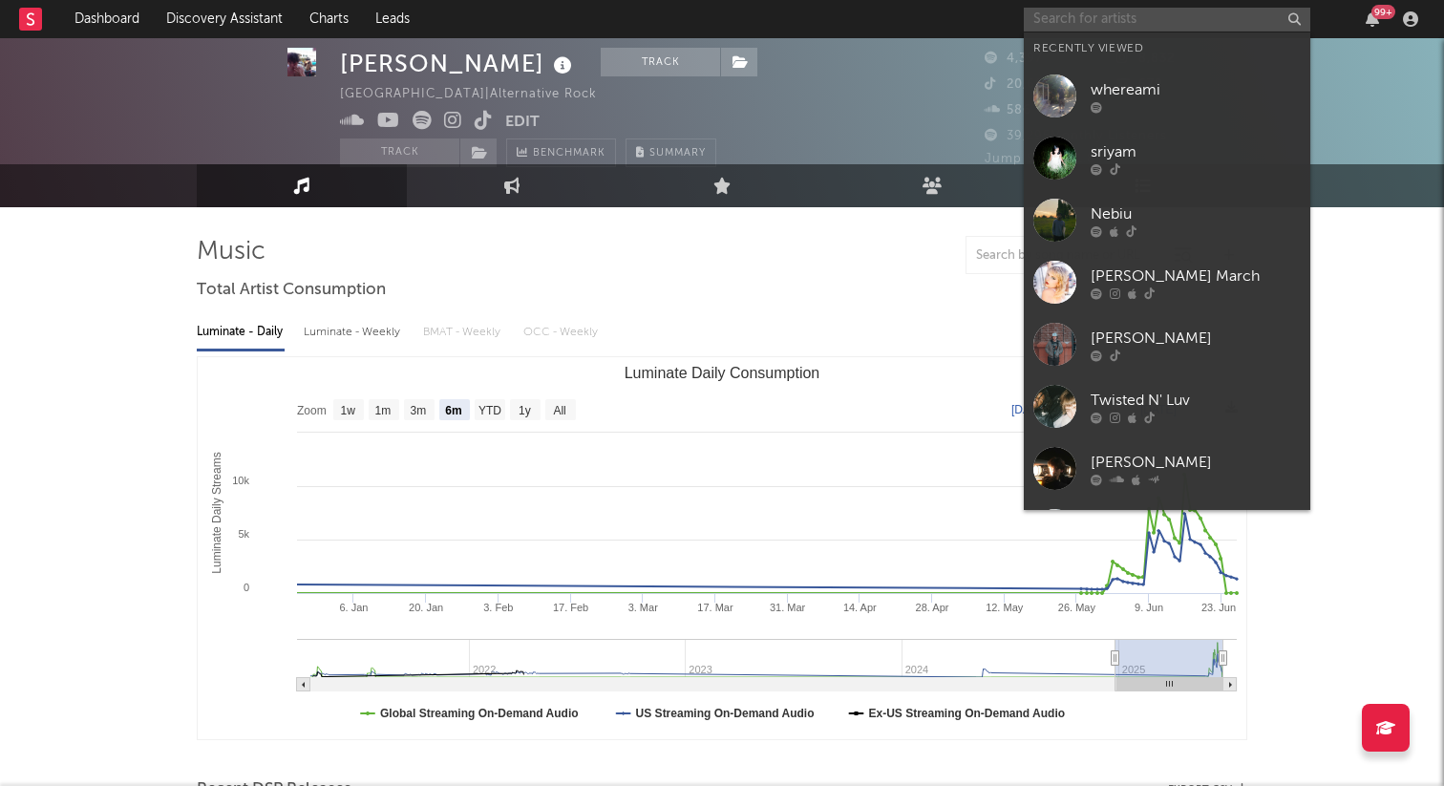
click at [1143, 15] on input "text" at bounding box center [1167, 20] width 286 height 24
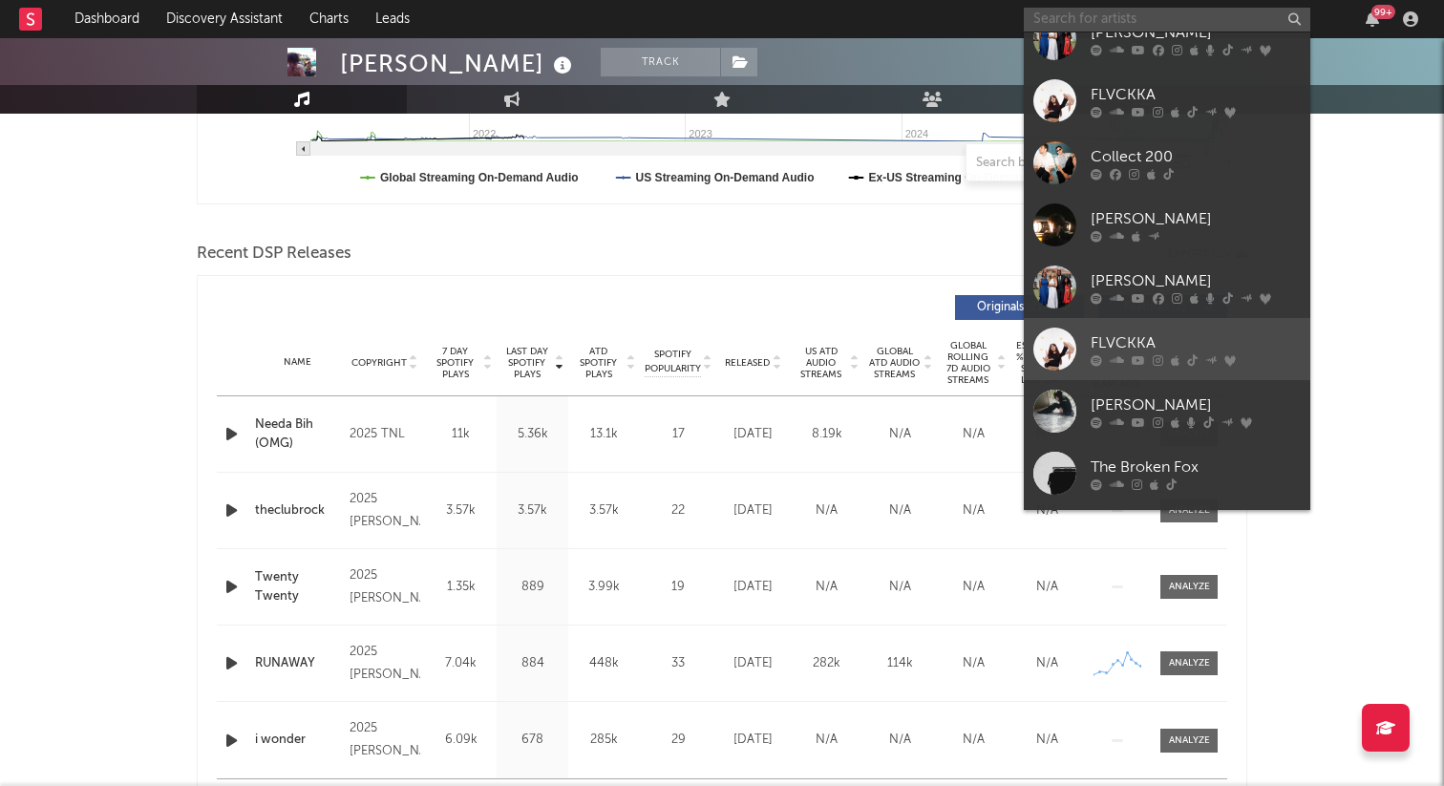
scroll to position [431, 0]
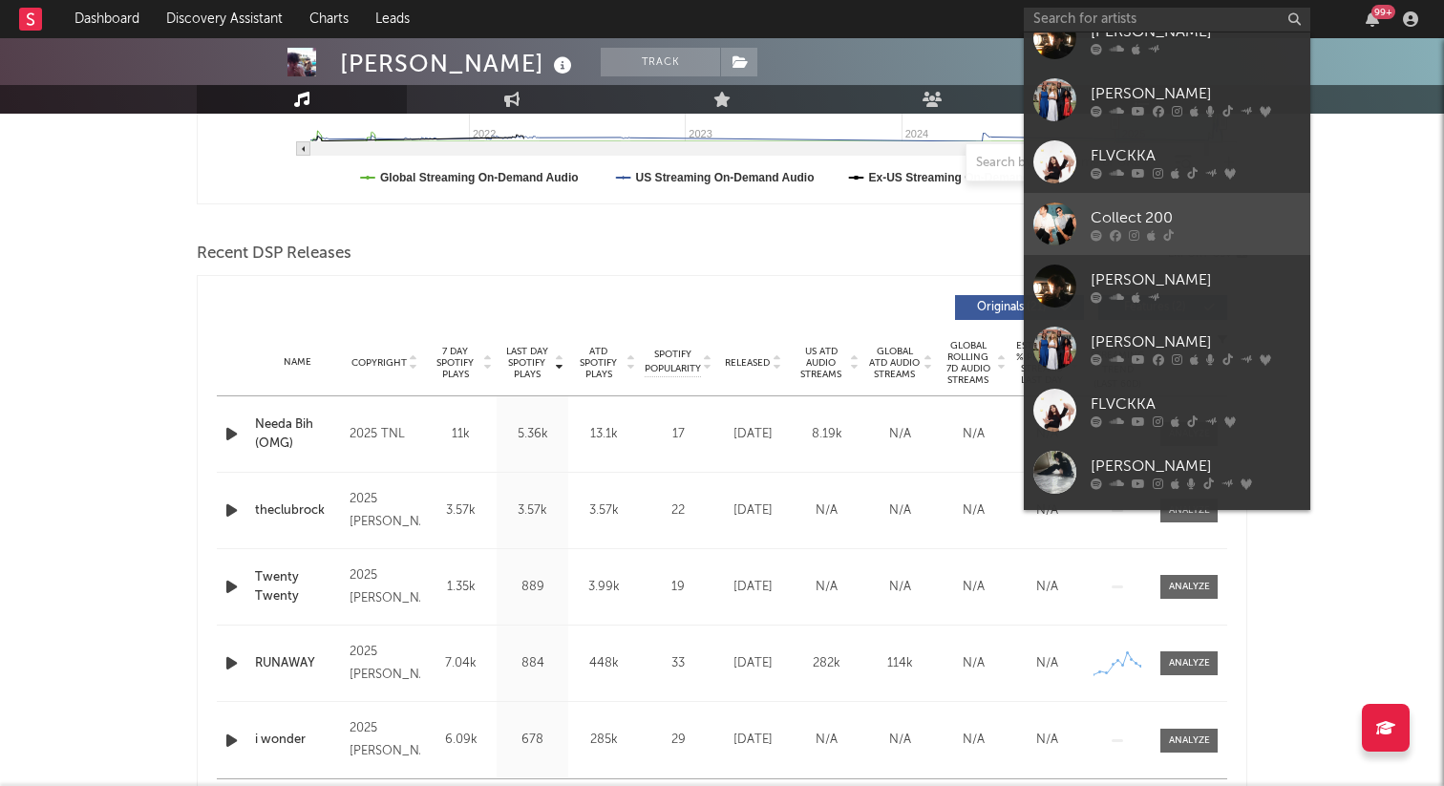
click at [1214, 233] on div at bounding box center [1195, 234] width 210 height 11
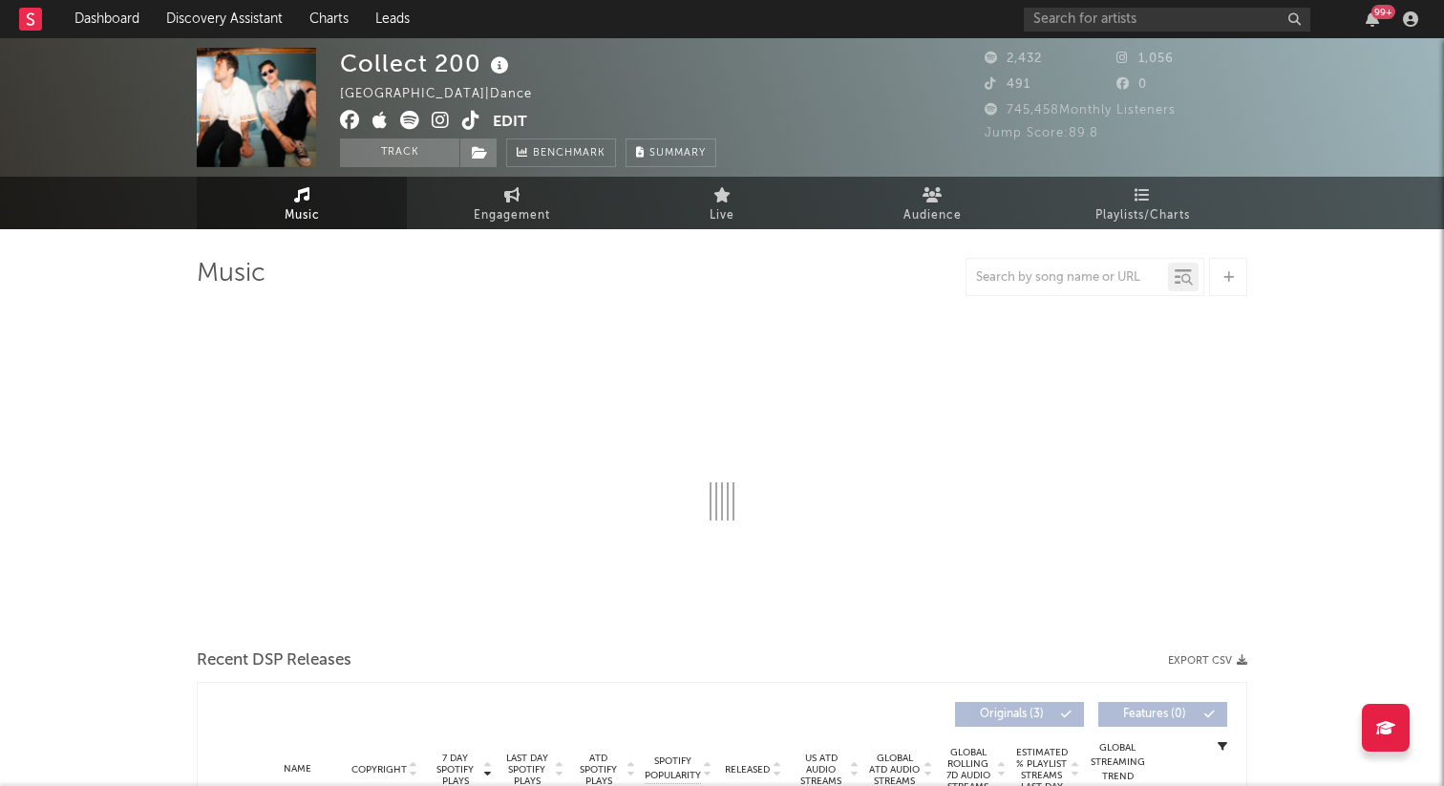
select select "1w"
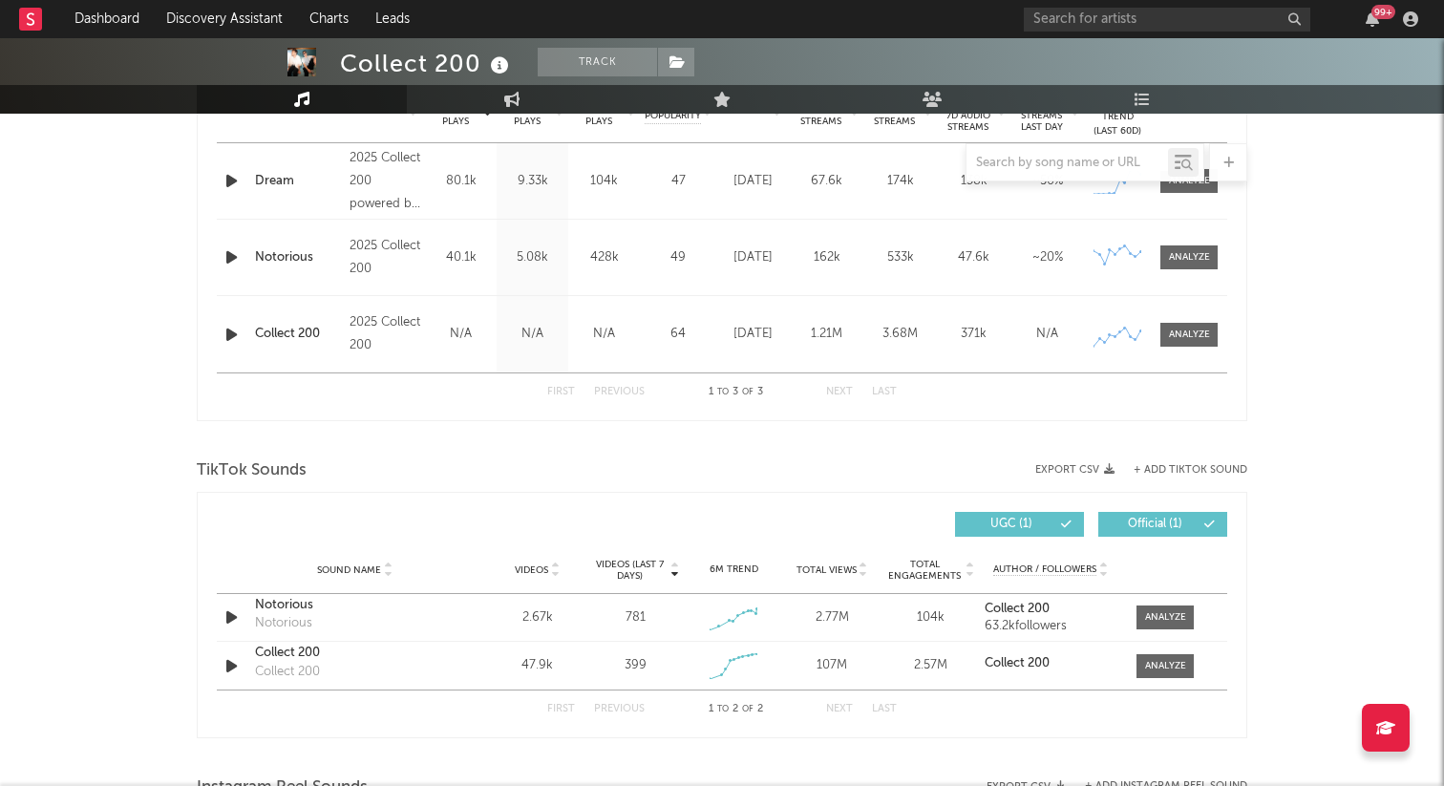
scroll to position [808, 0]
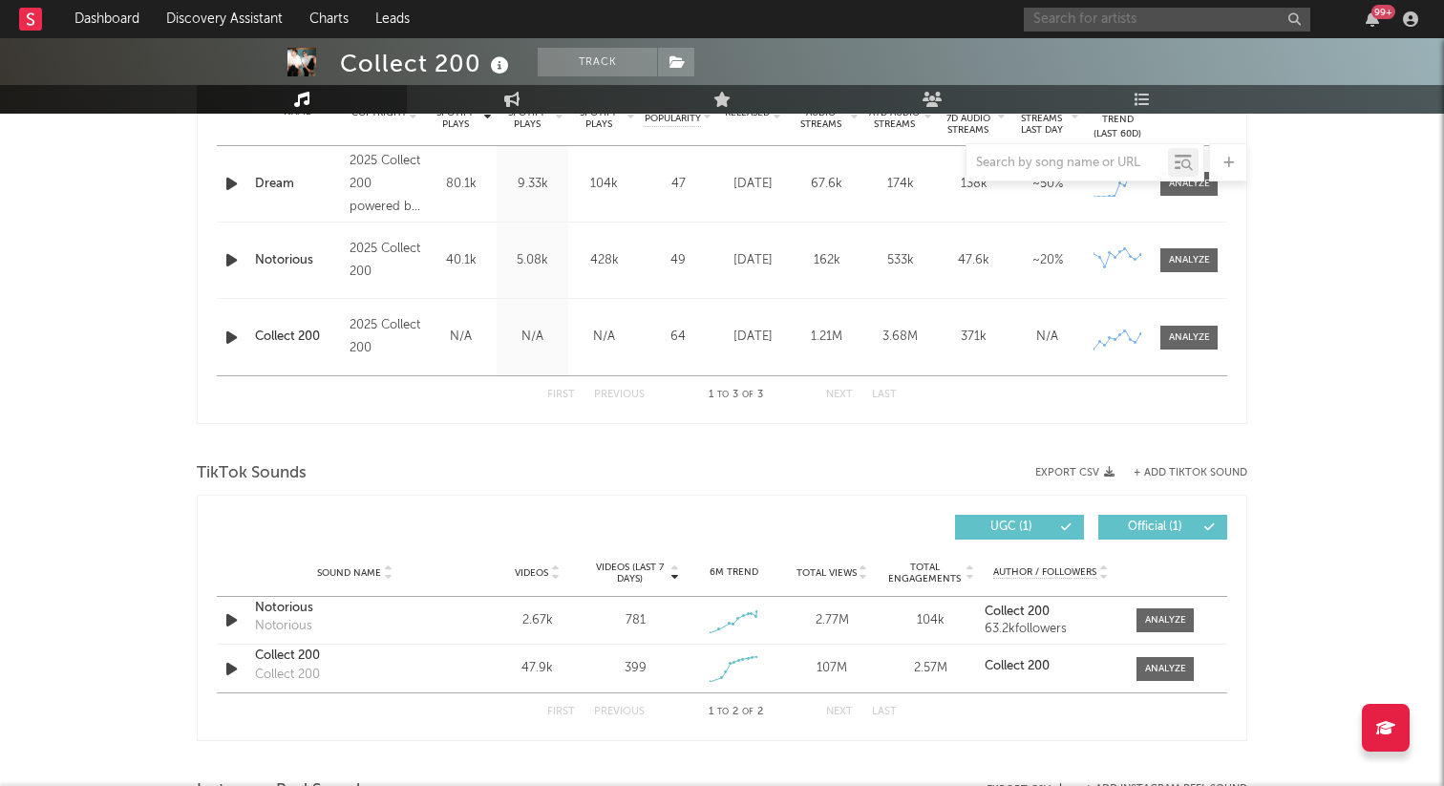
click at [1108, 14] on input "text" at bounding box center [1167, 20] width 286 height 24
type input "n"
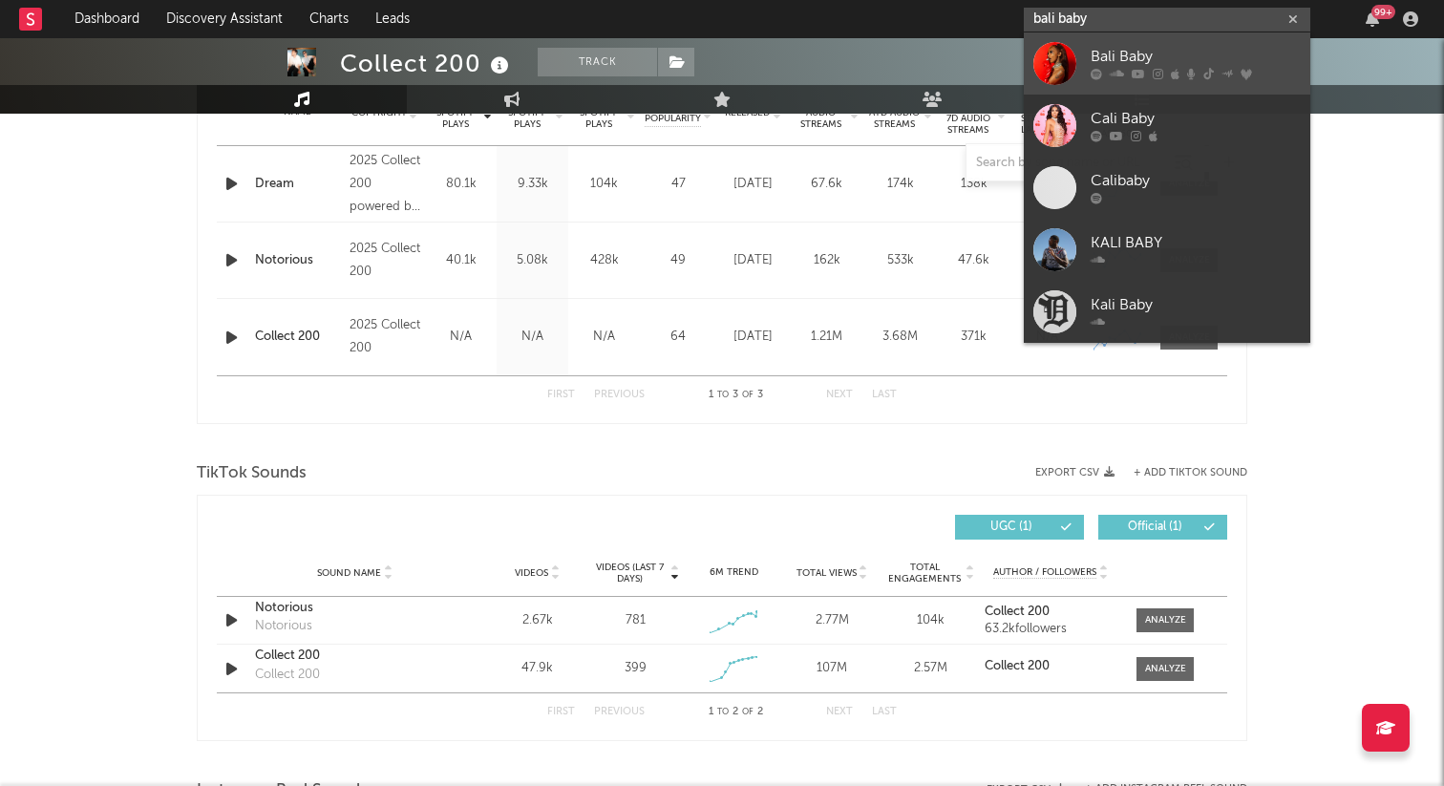
type input "bali baby"
click at [1200, 56] on div "Bali Baby" at bounding box center [1195, 57] width 210 height 23
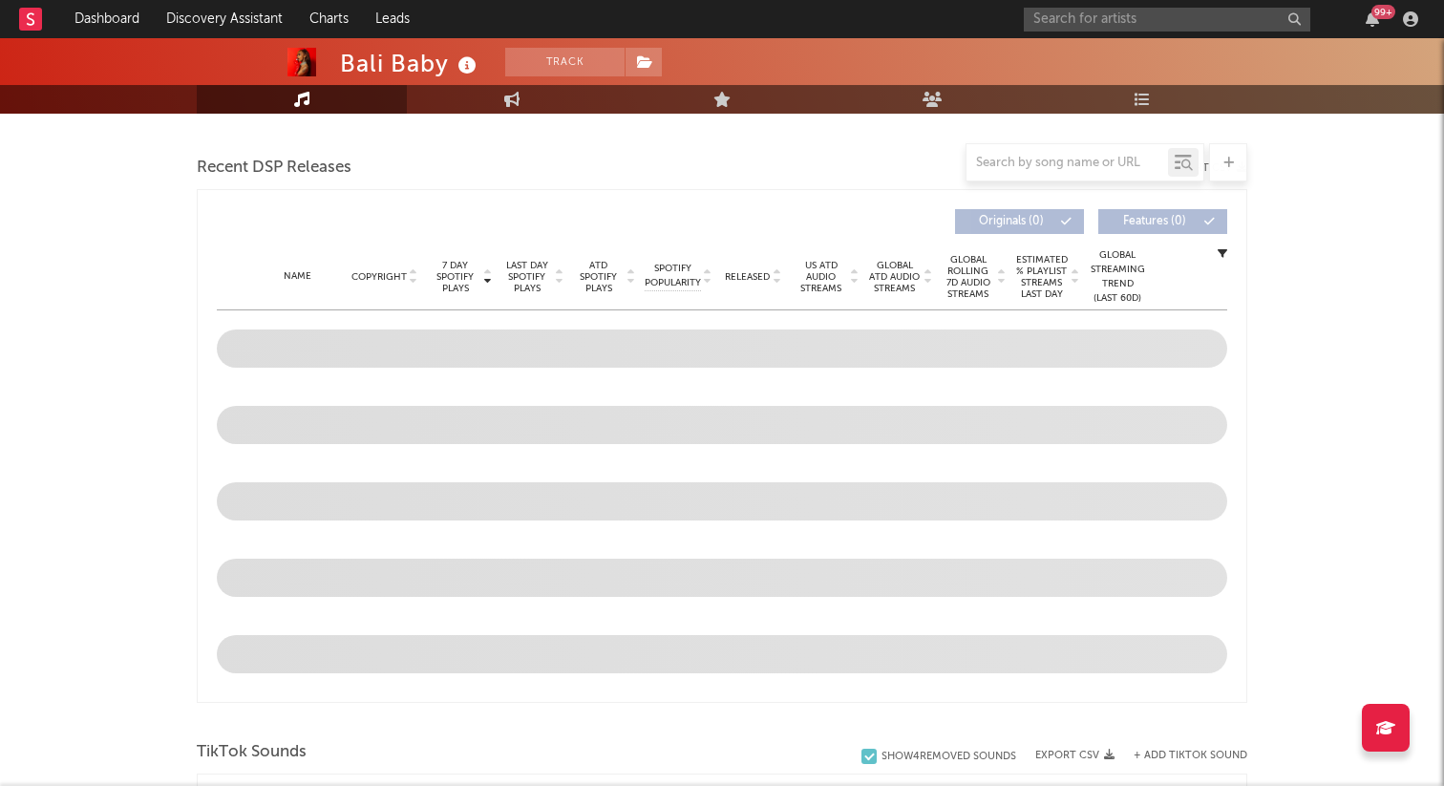
select select "6m"
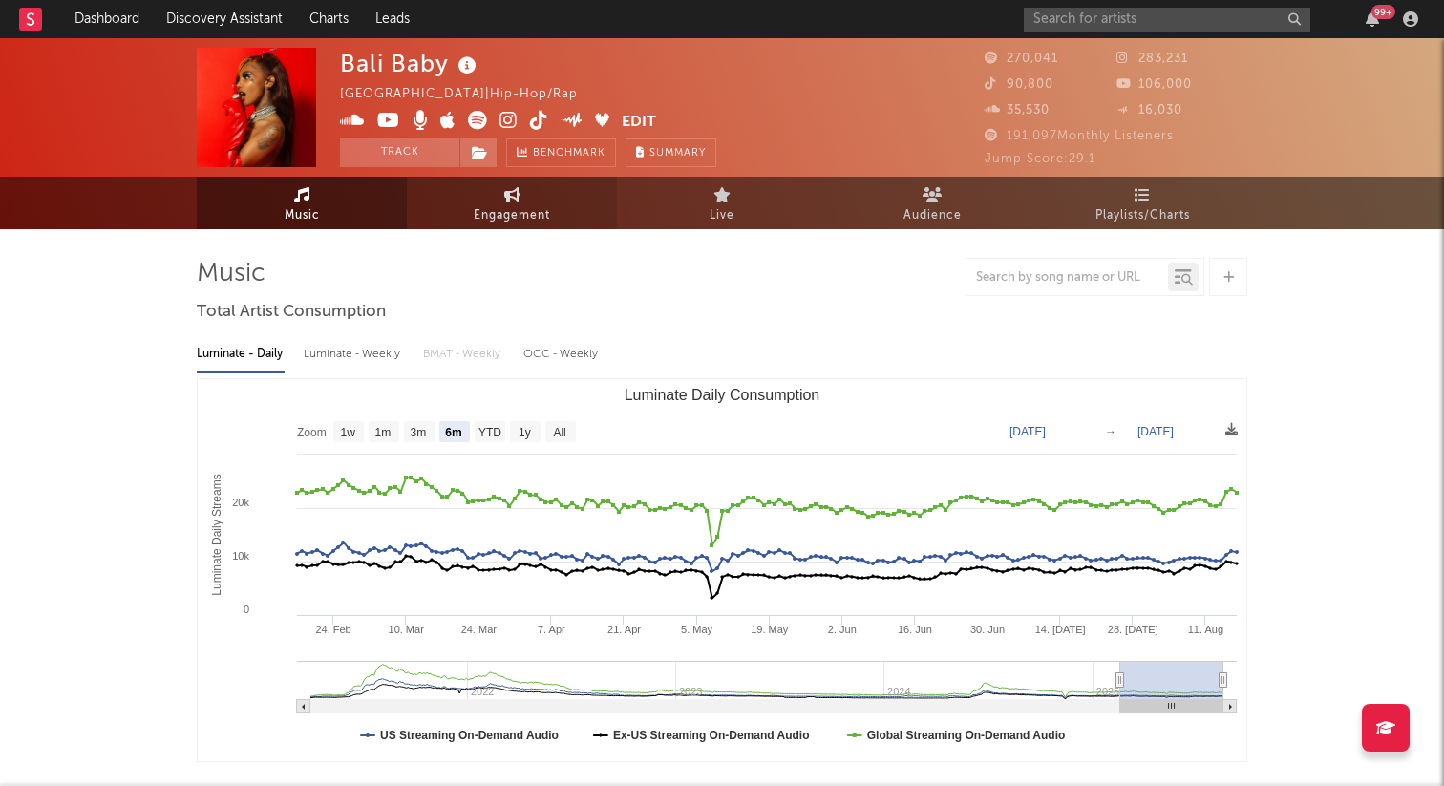
click at [513, 215] on span "Engagement" at bounding box center [512, 215] width 76 height 23
select select "1w"
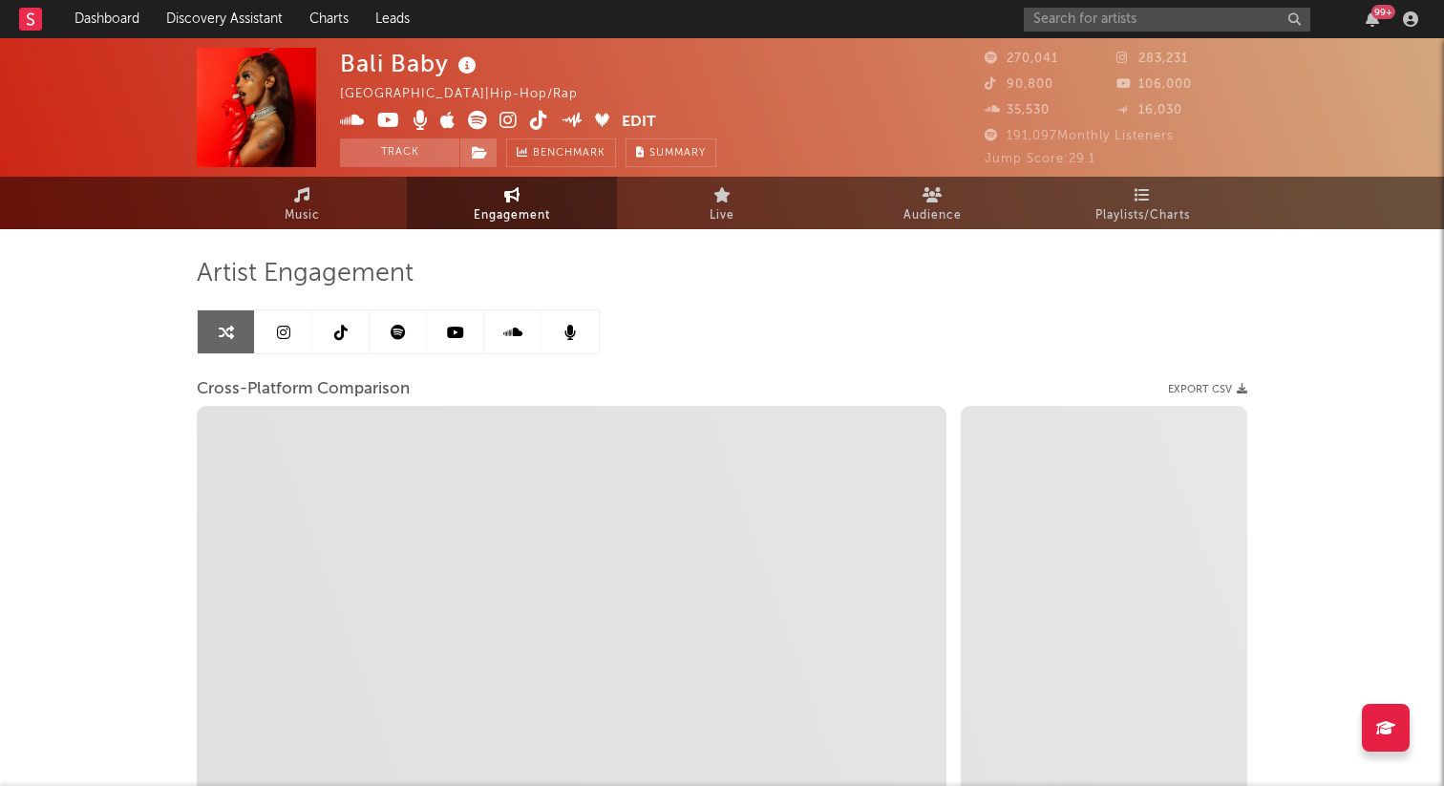
click at [288, 322] on link at bounding box center [283, 331] width 57 height 43
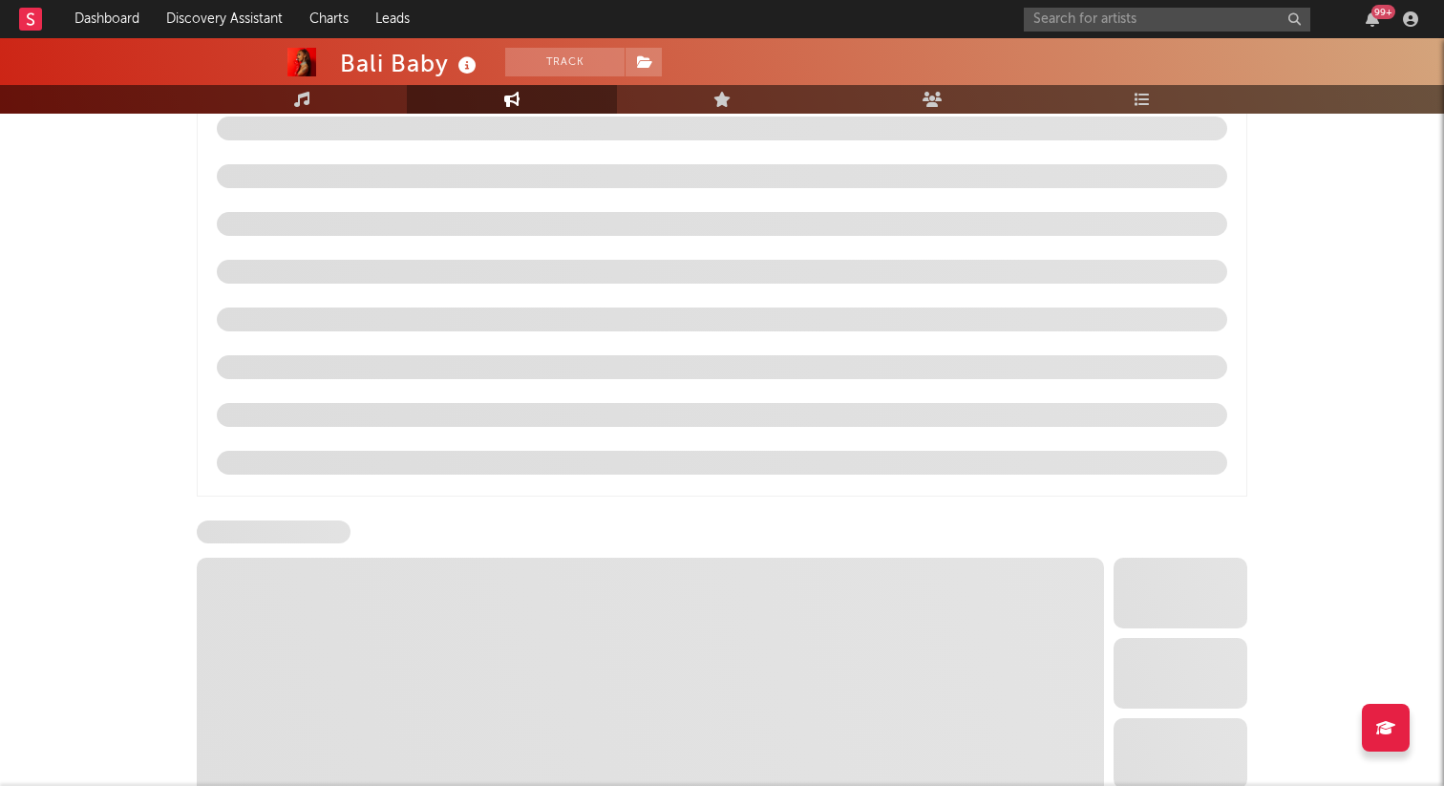
scroll to position [2030, 0]
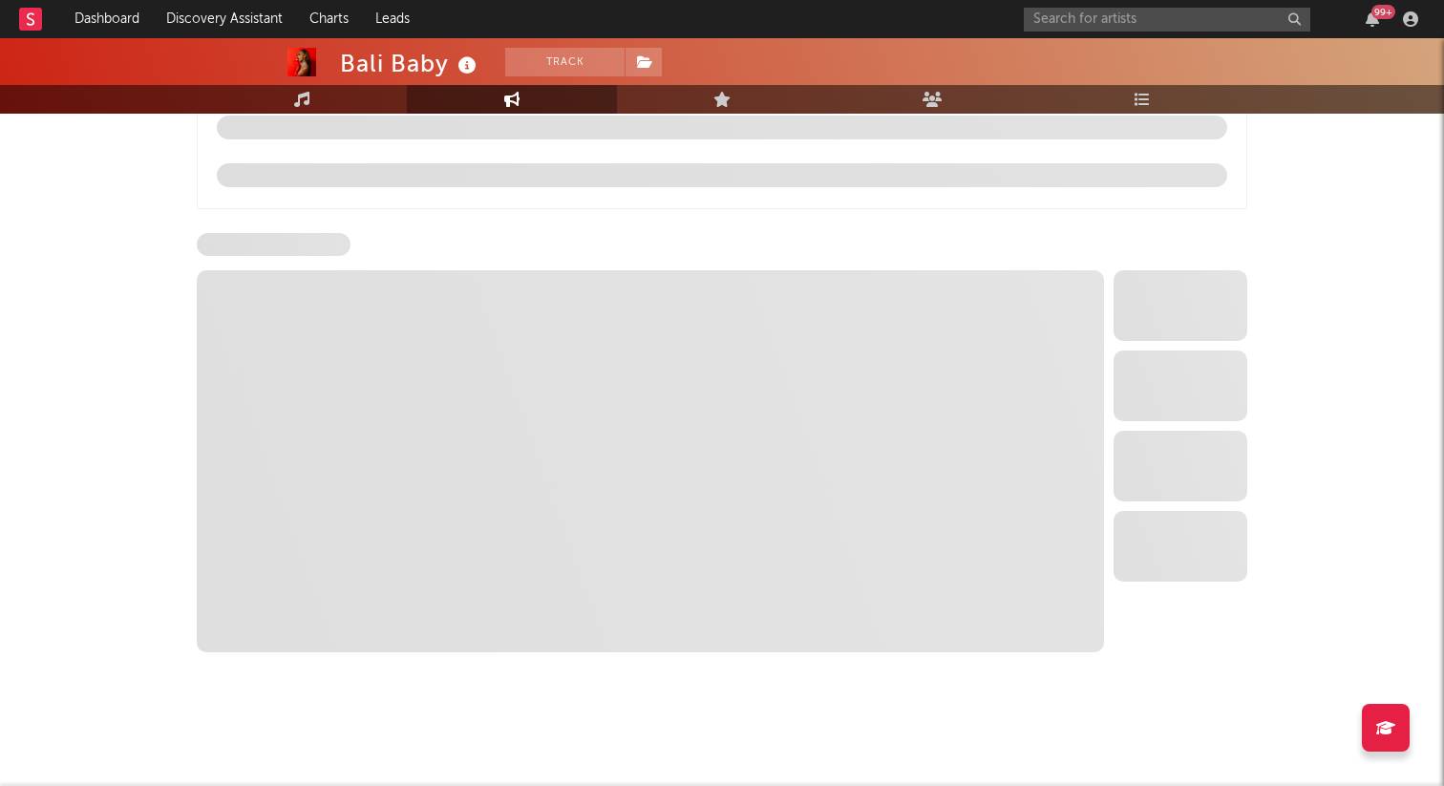
select select "6m"
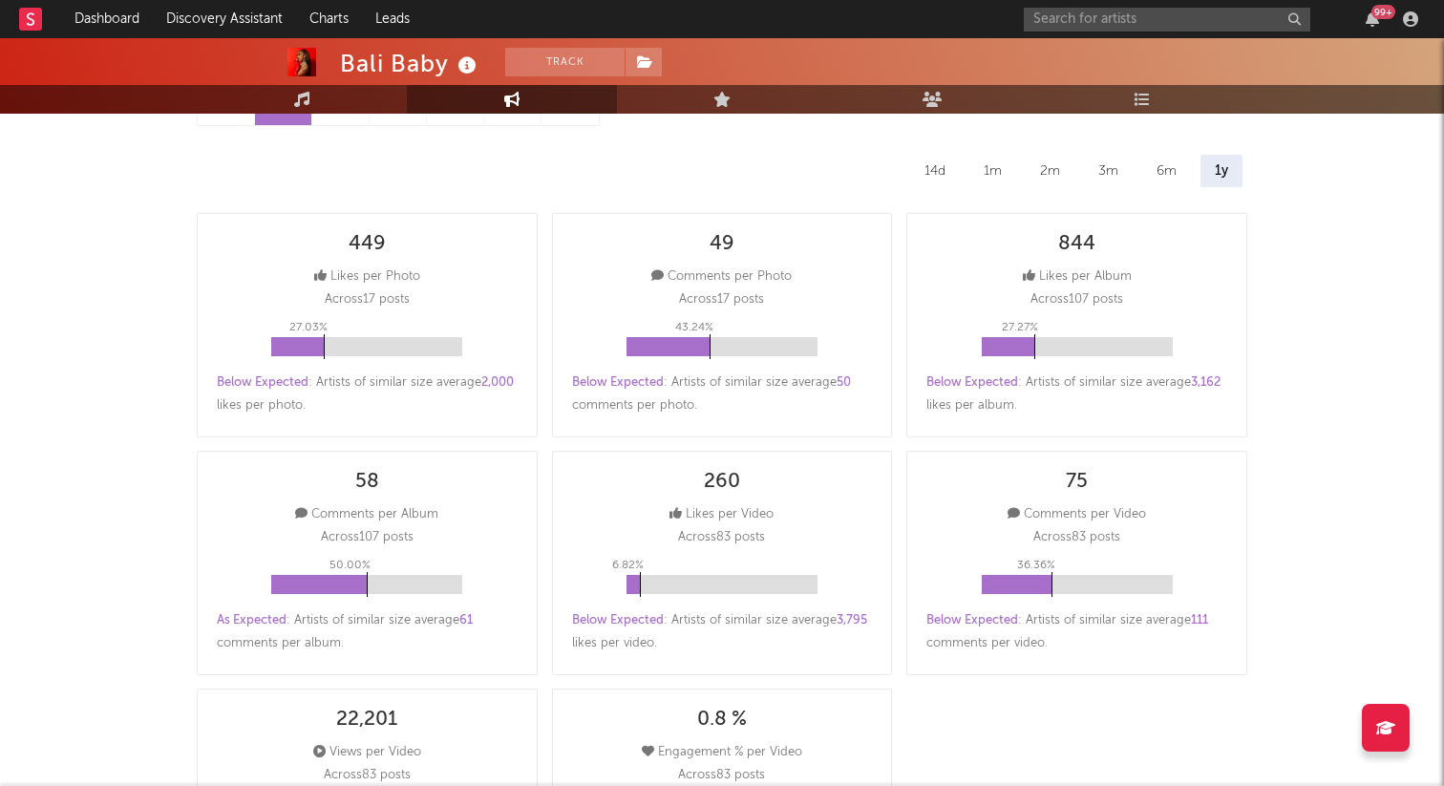
scroll to position [0, 0]
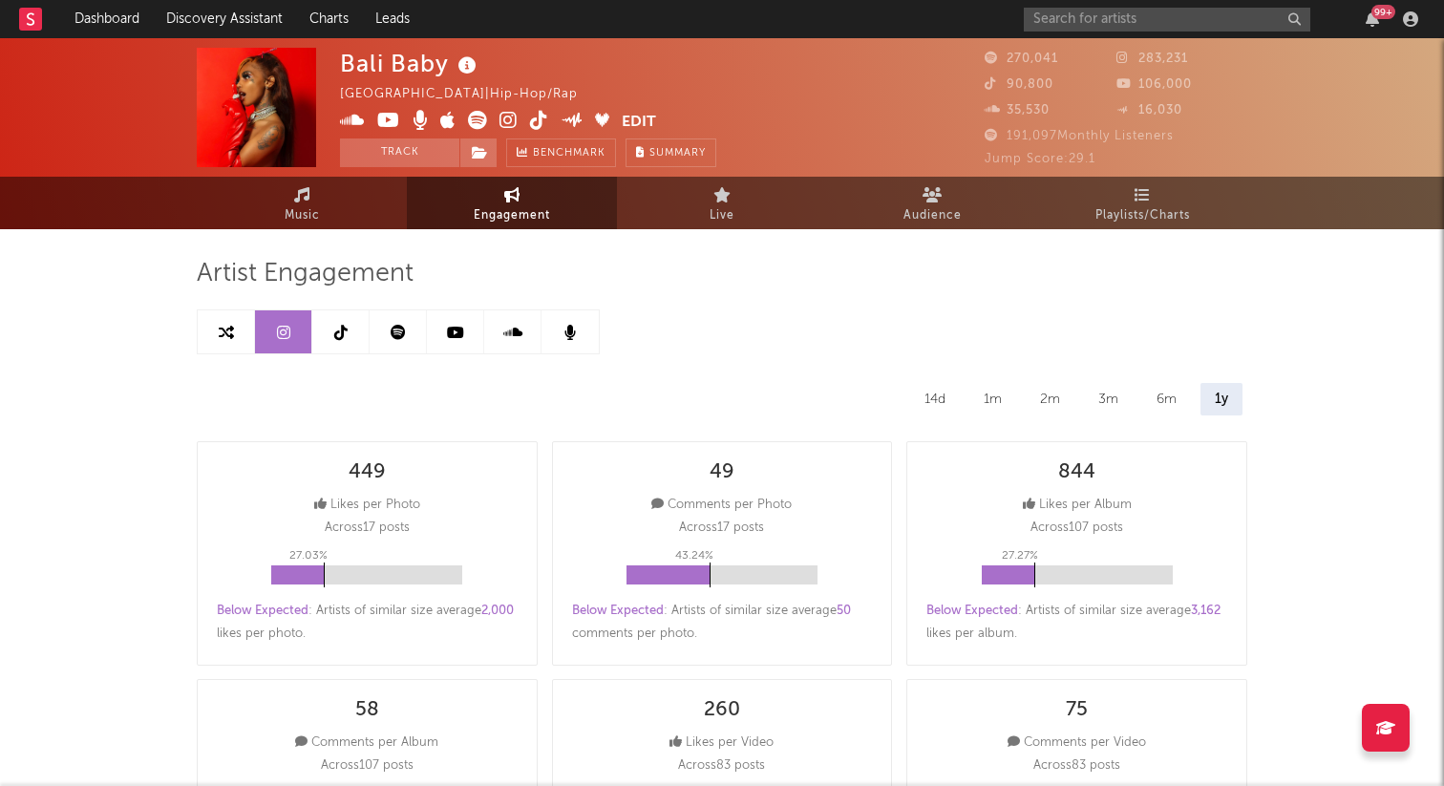
click at [335, 334] on icon at bounding box center [340, 332] width 13 height 15
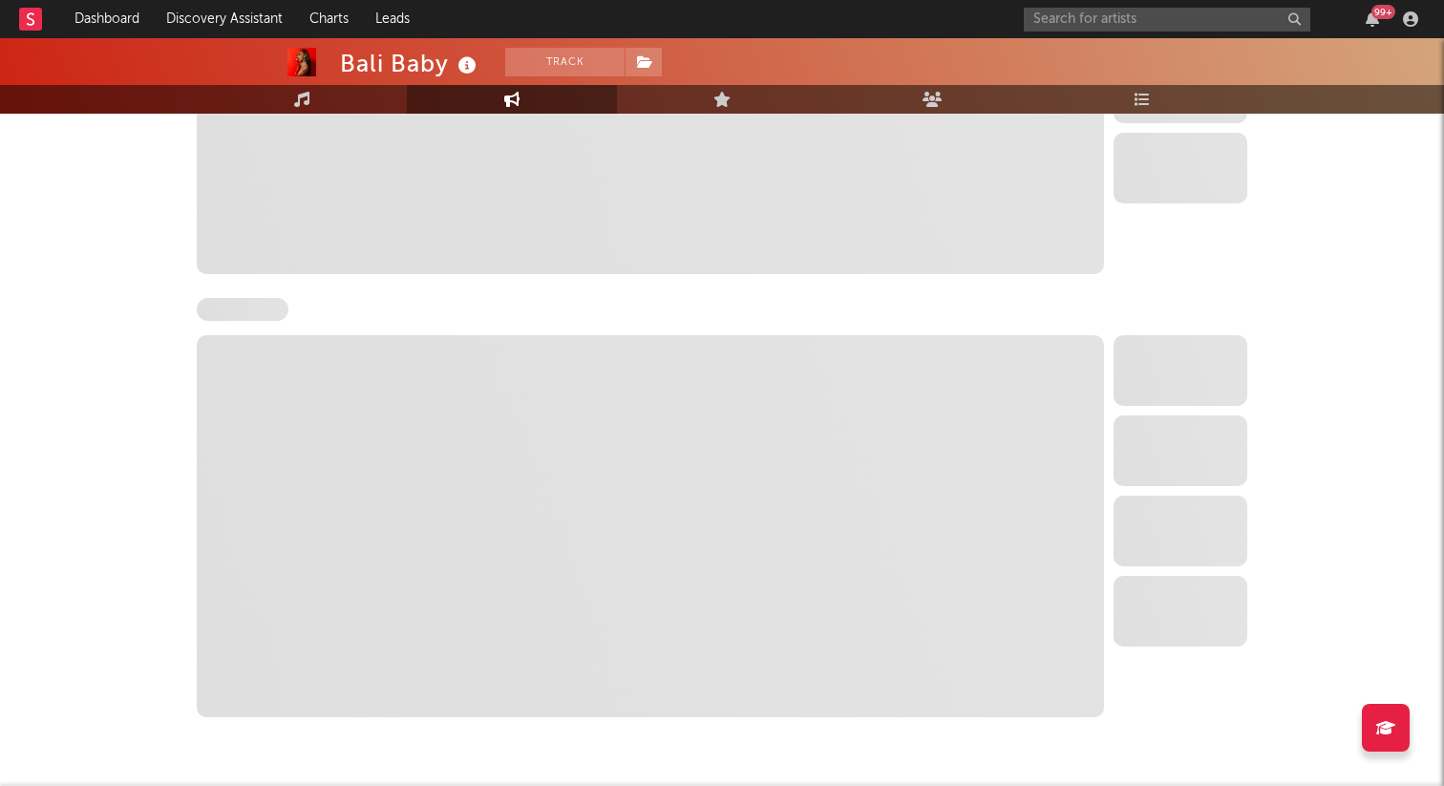
select select "6m"
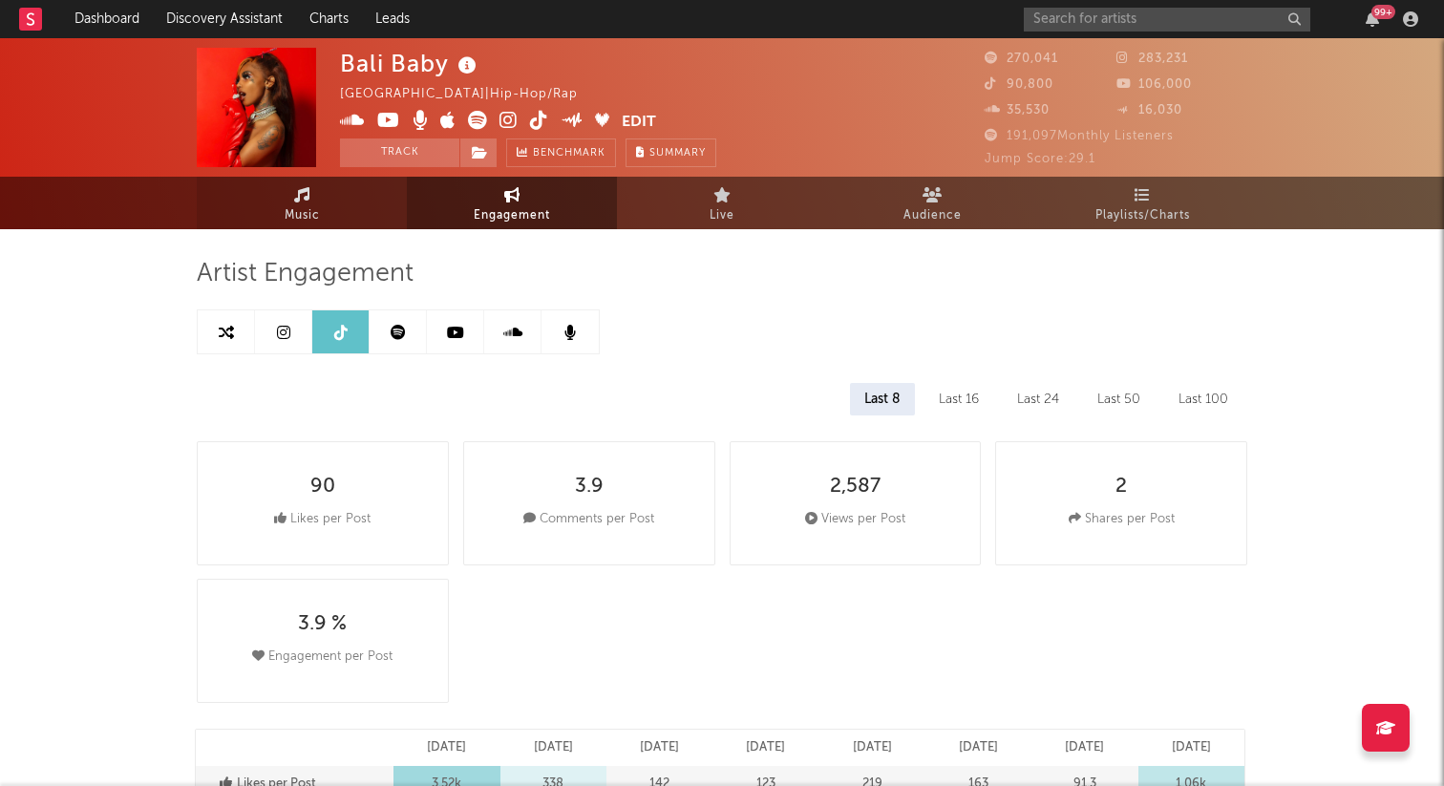
click at [315, 195] on link "Music" at bounding box center [302, 203] width 210 height 53
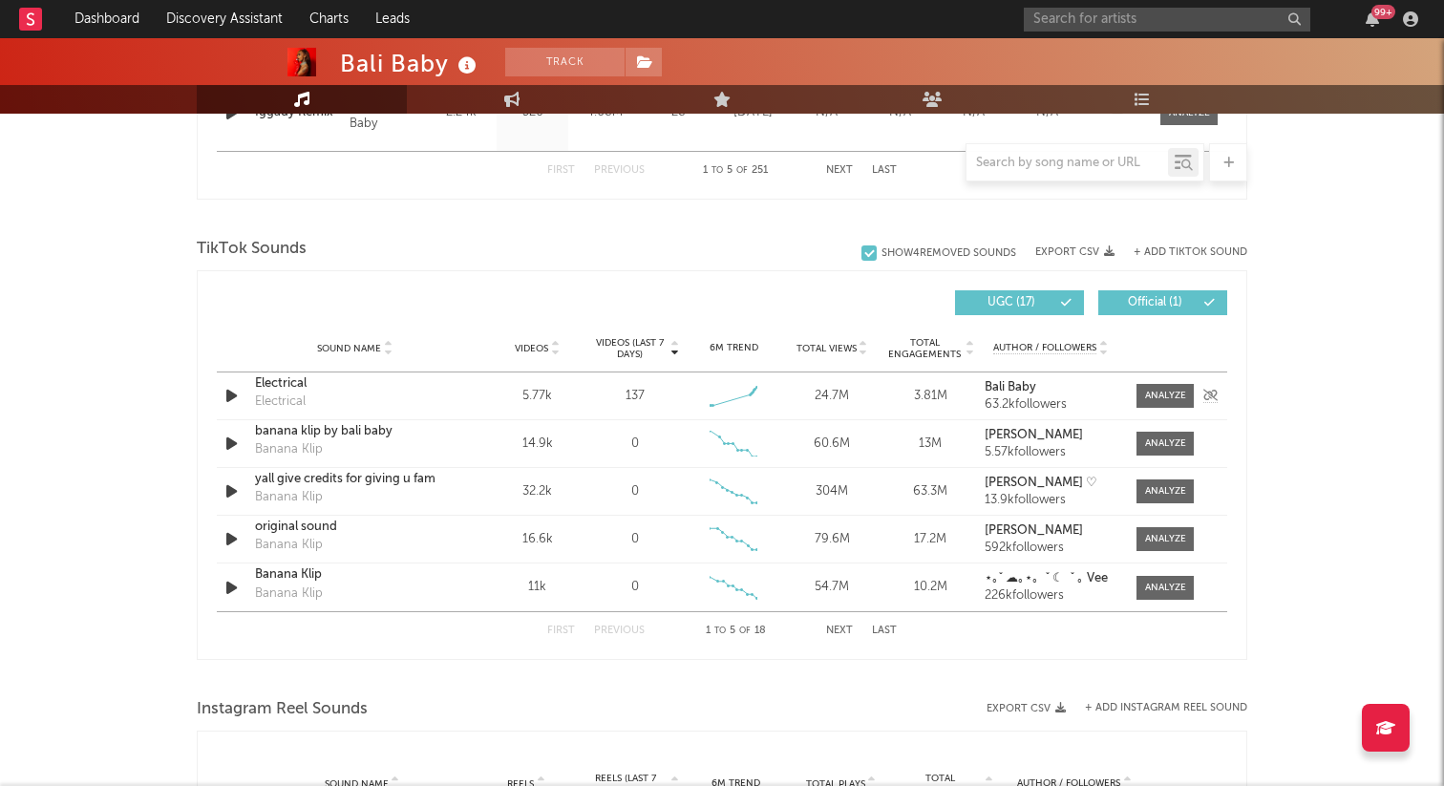
scroll to position [1185, 0]
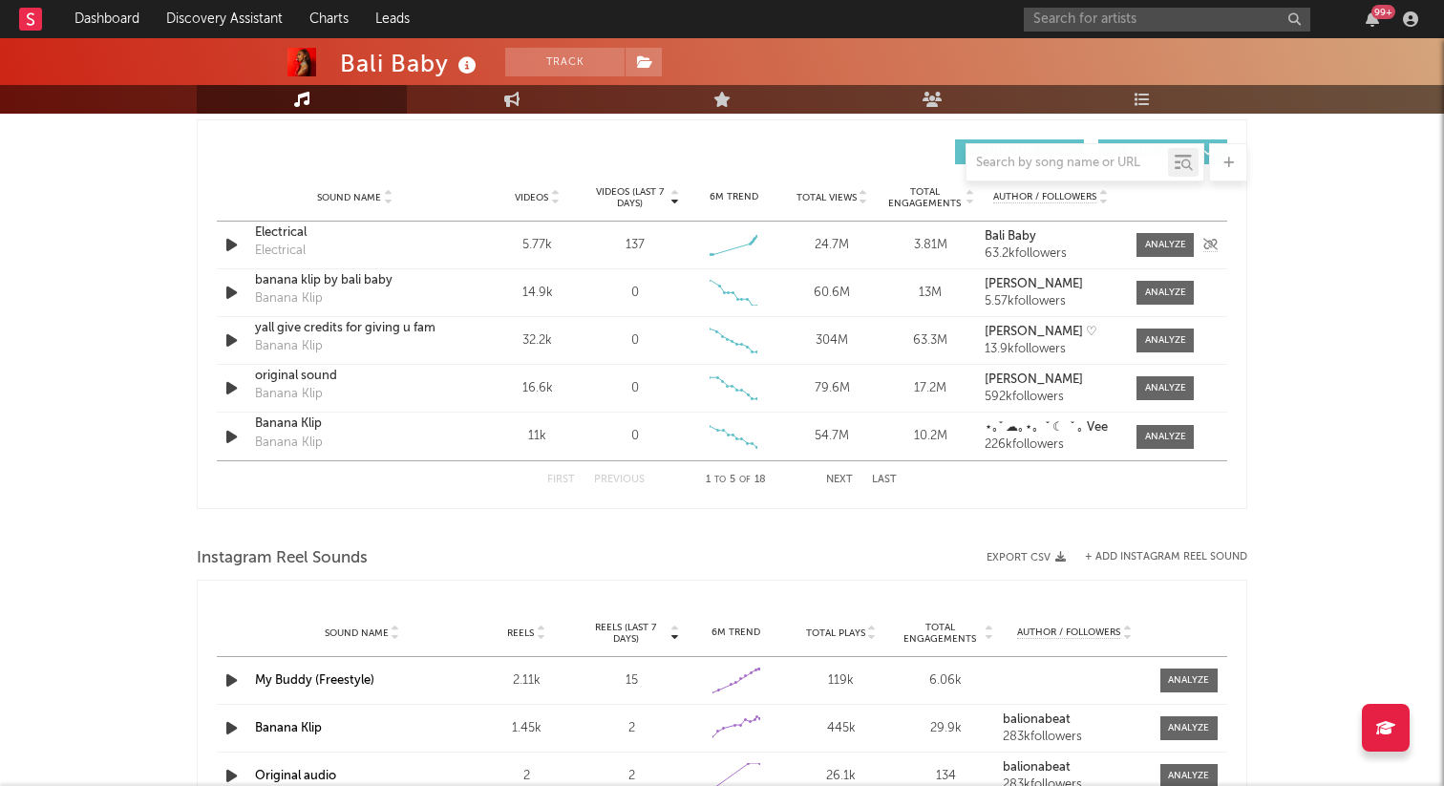
select select "6m"
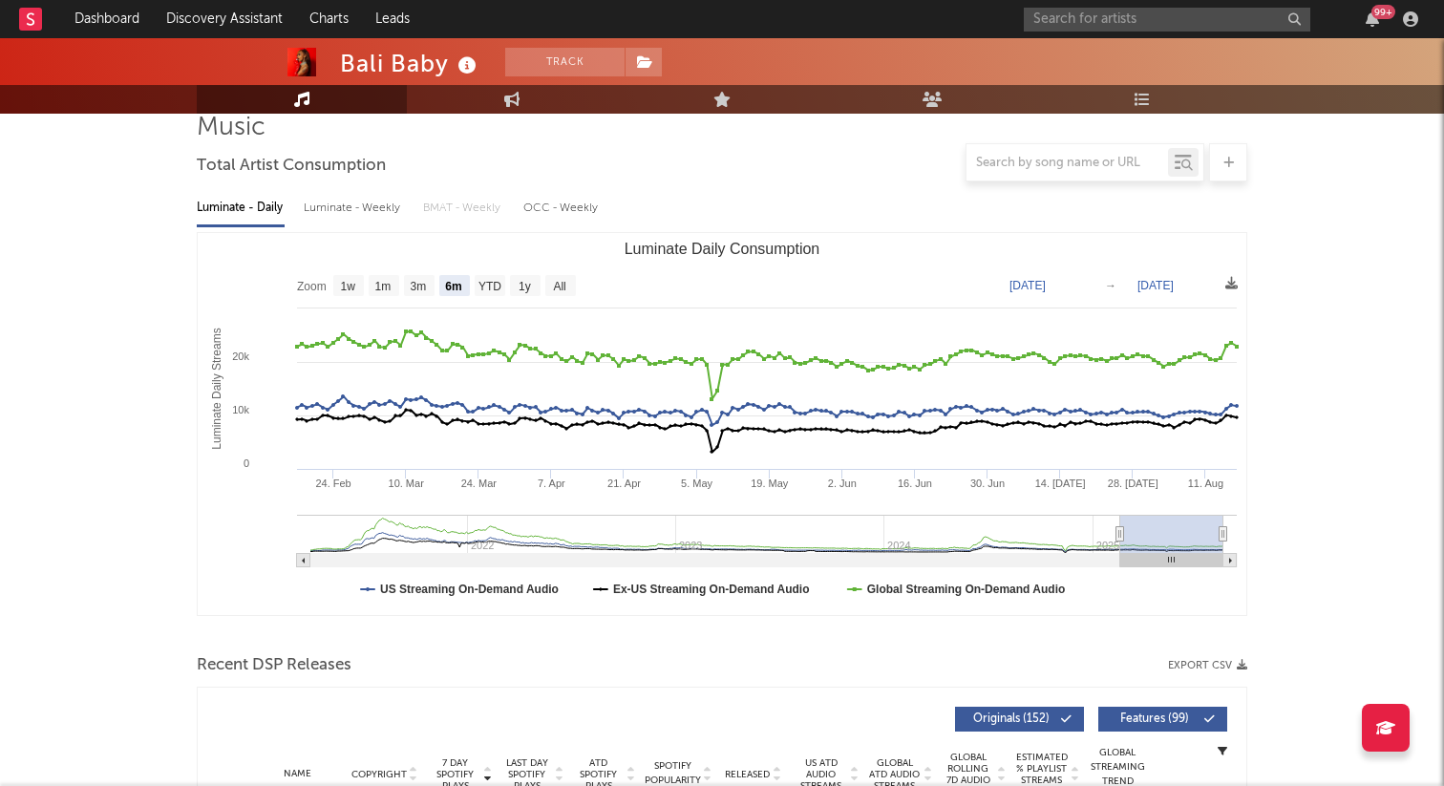
scroll to position [0, 0]
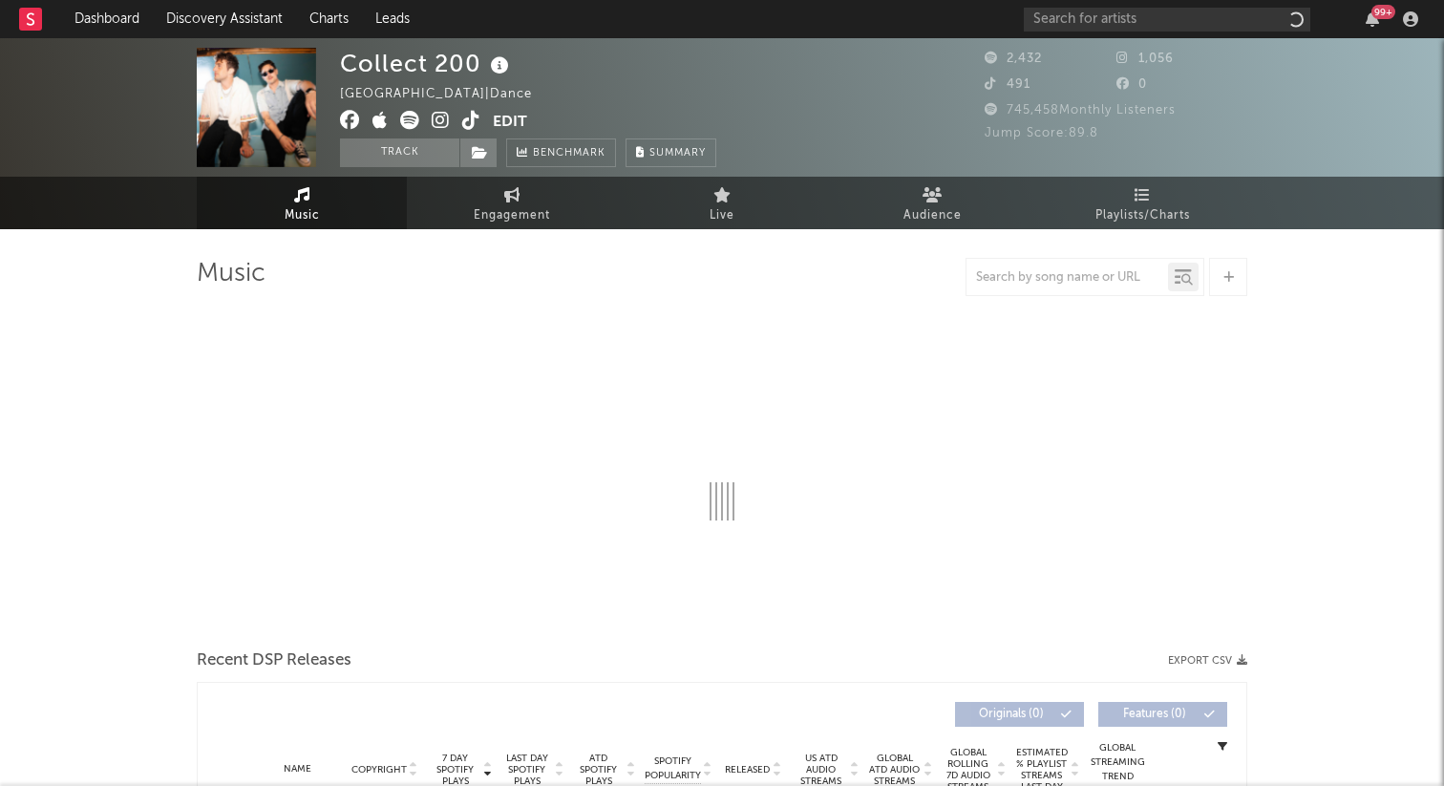
select select "1w"
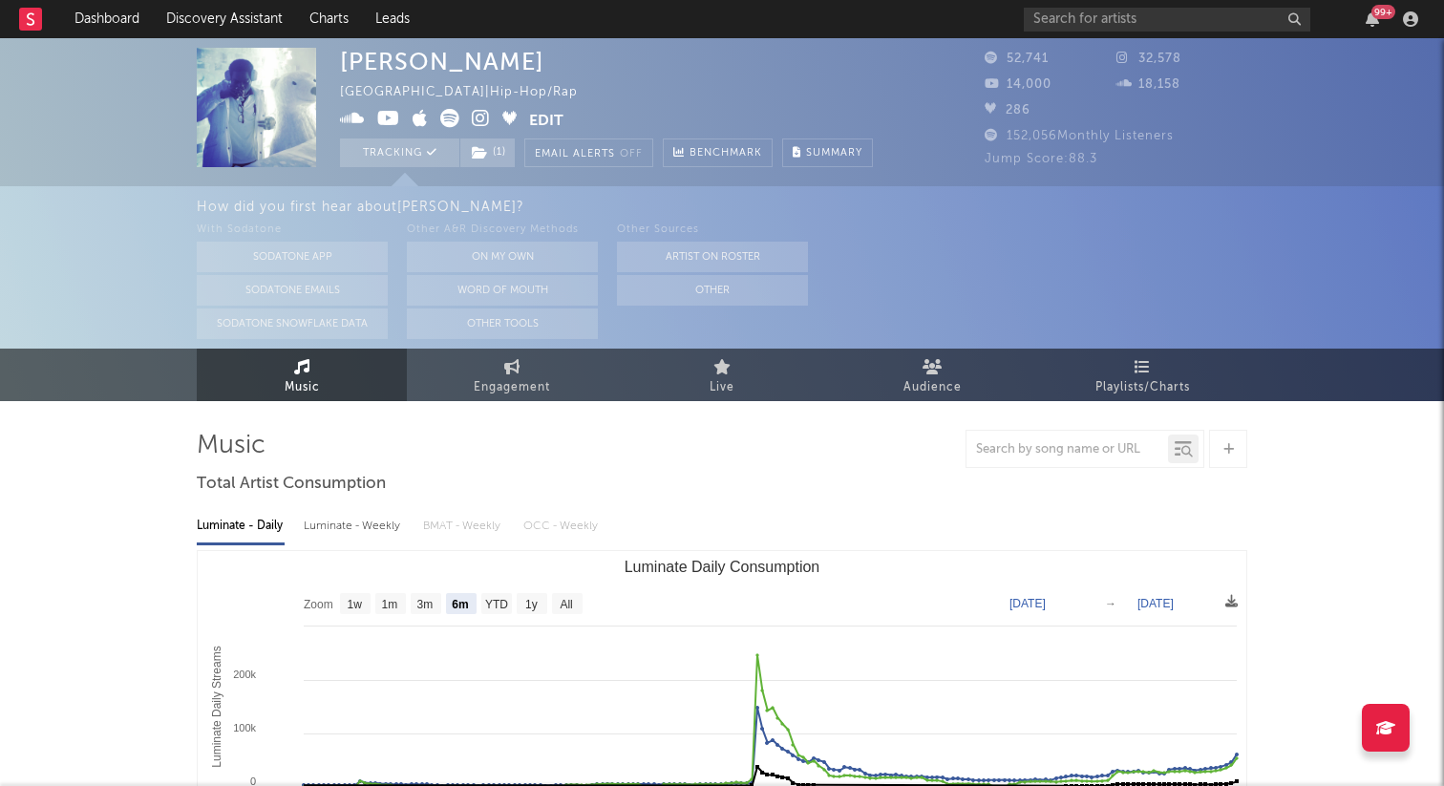
select select "6m"
click at [1074, 5] on div "99 +" at bounding box center [1224, 19] width 401 height 38
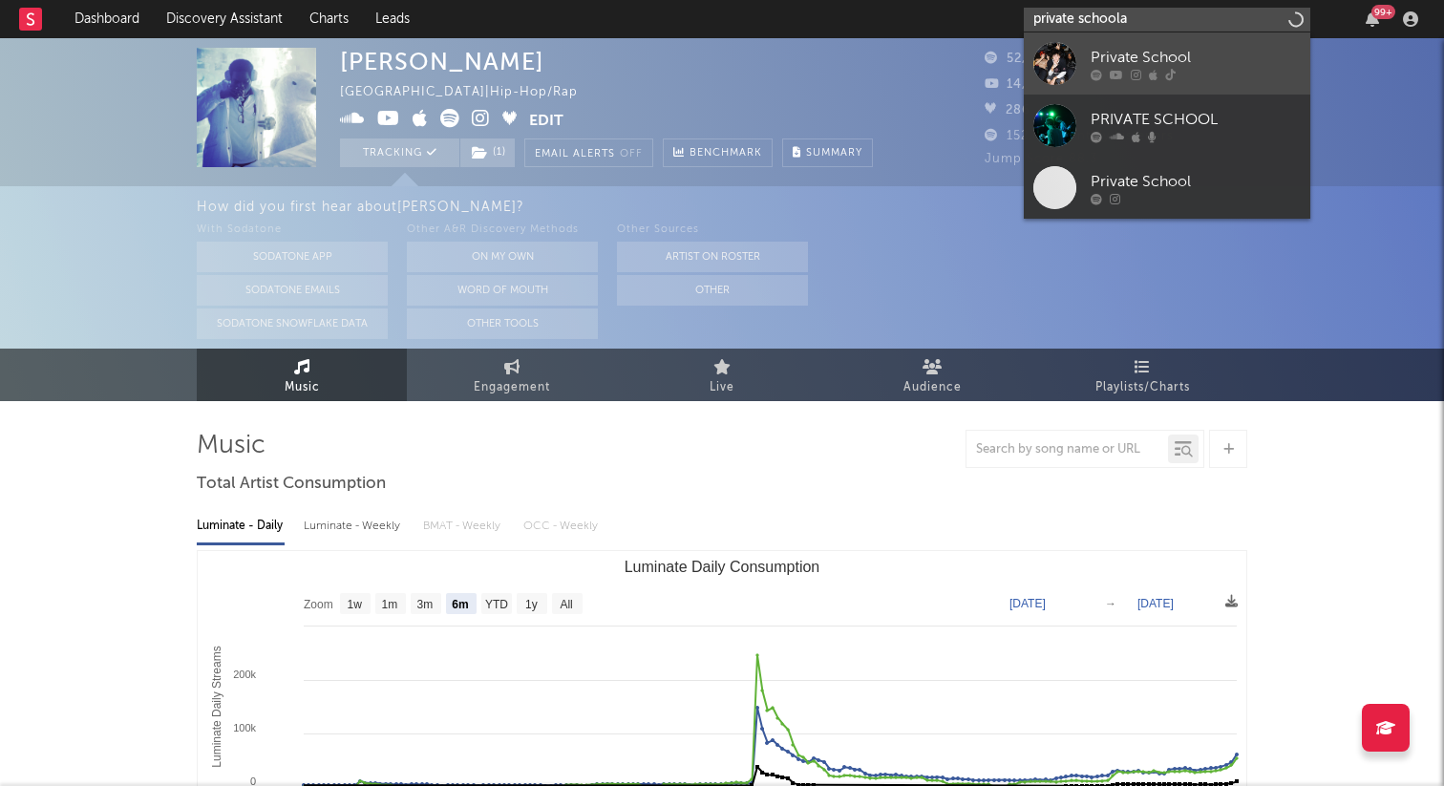
type input "private schoola"
click at [1064, 47] on div at bounding box center [1054, 63] width 43 height 43
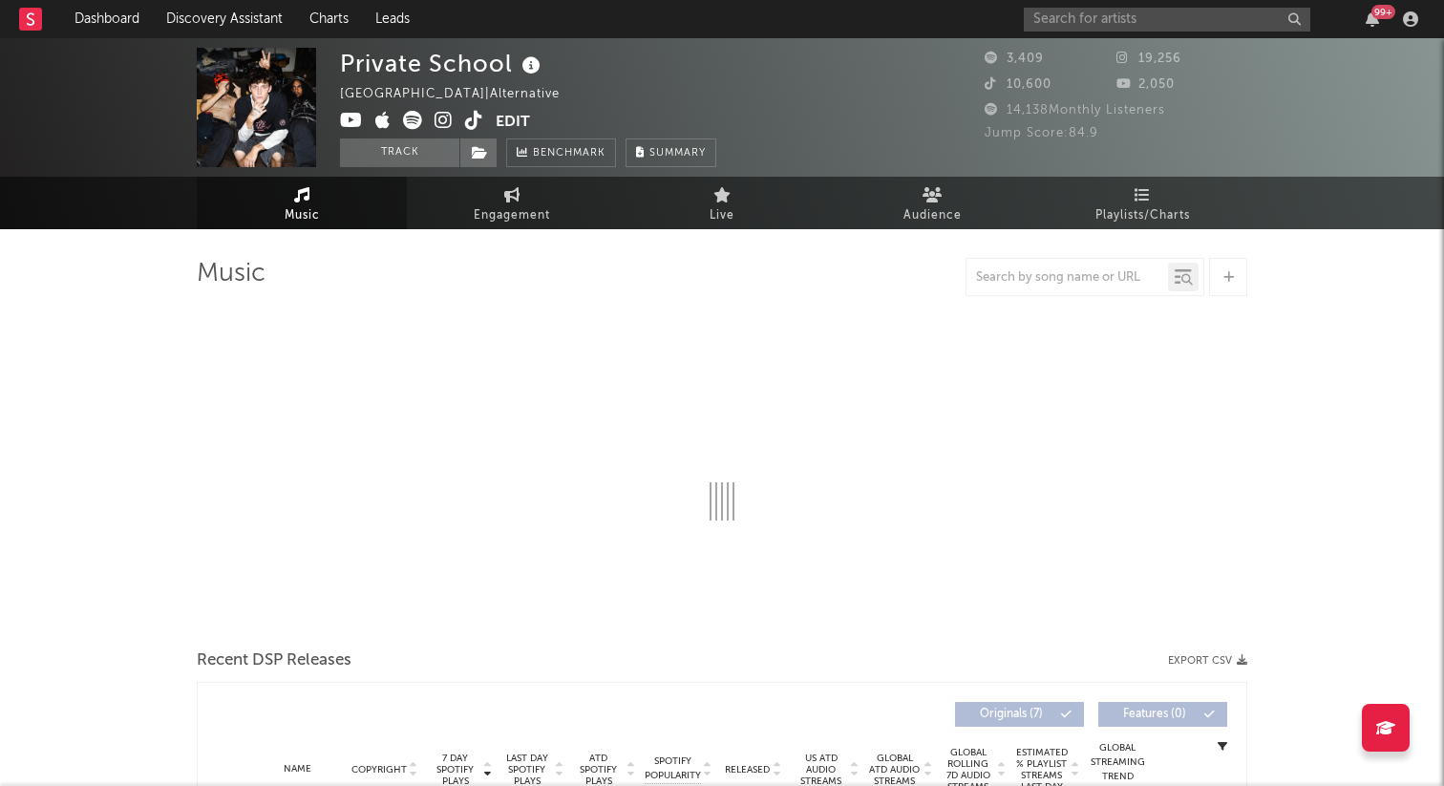
select select "1w"
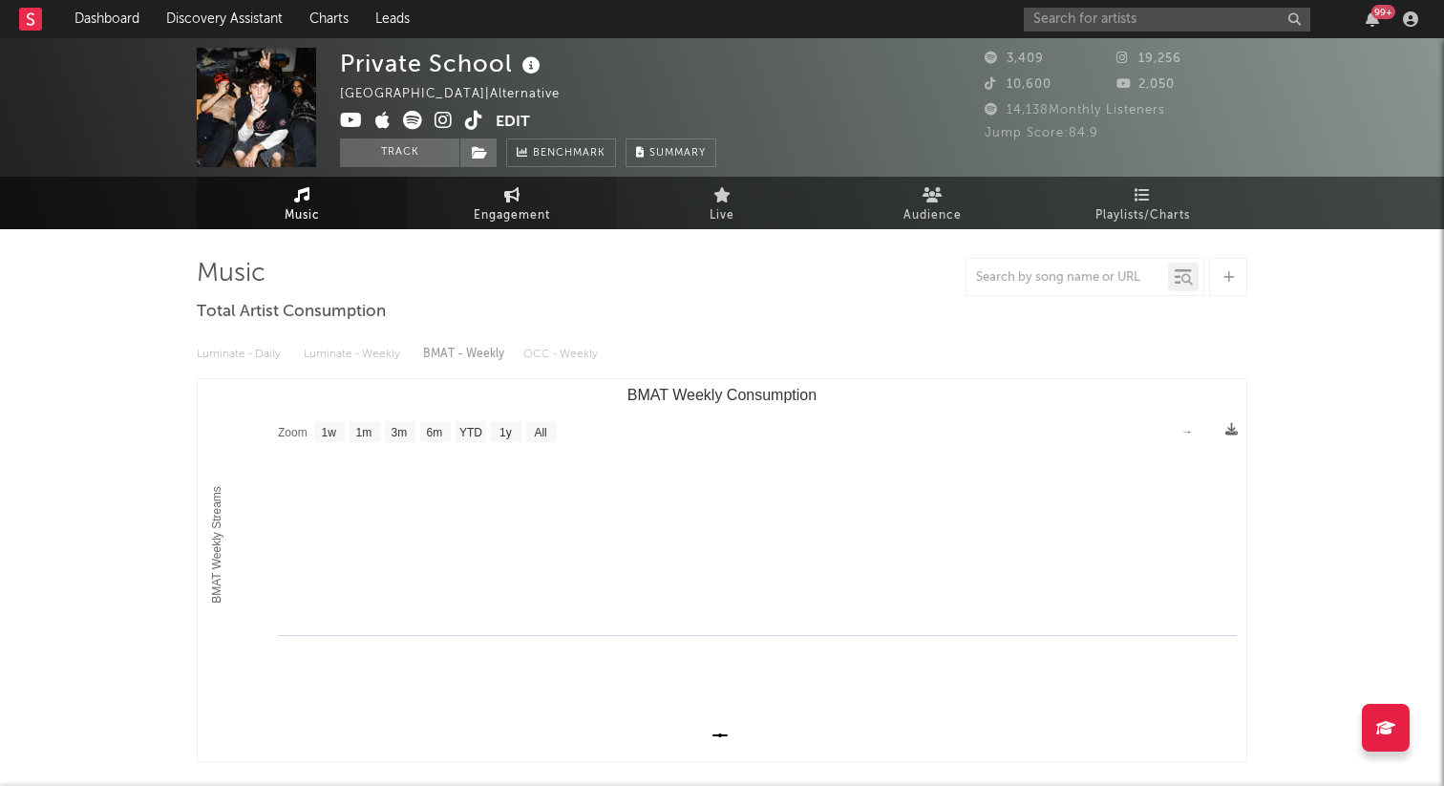
click at [503, 205] on span "Engagement" at bounding box center [512, 215] width 76 height 23
select select "1w"
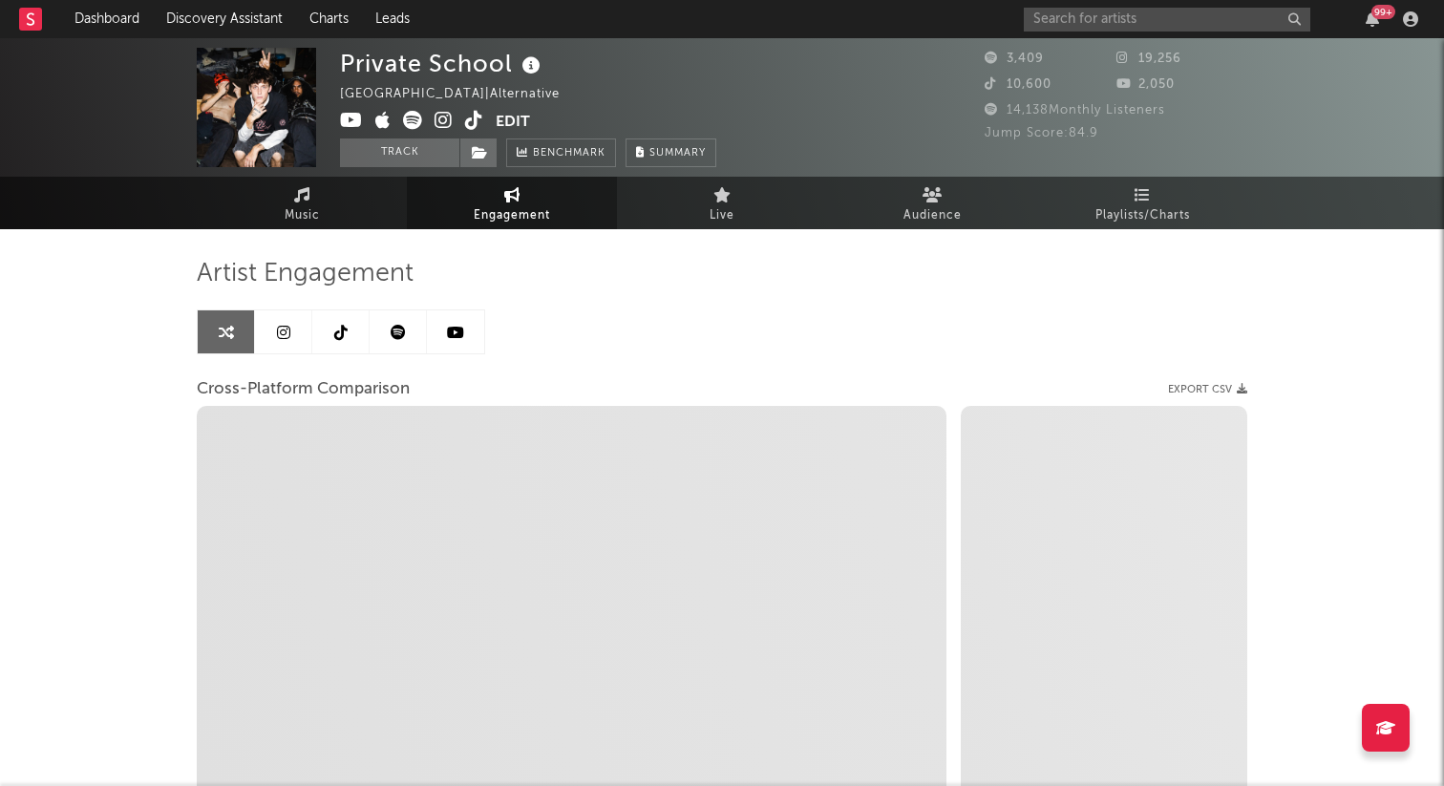
click at [280, 332] on icon at bounding box center [283, 332] width 13 height 15
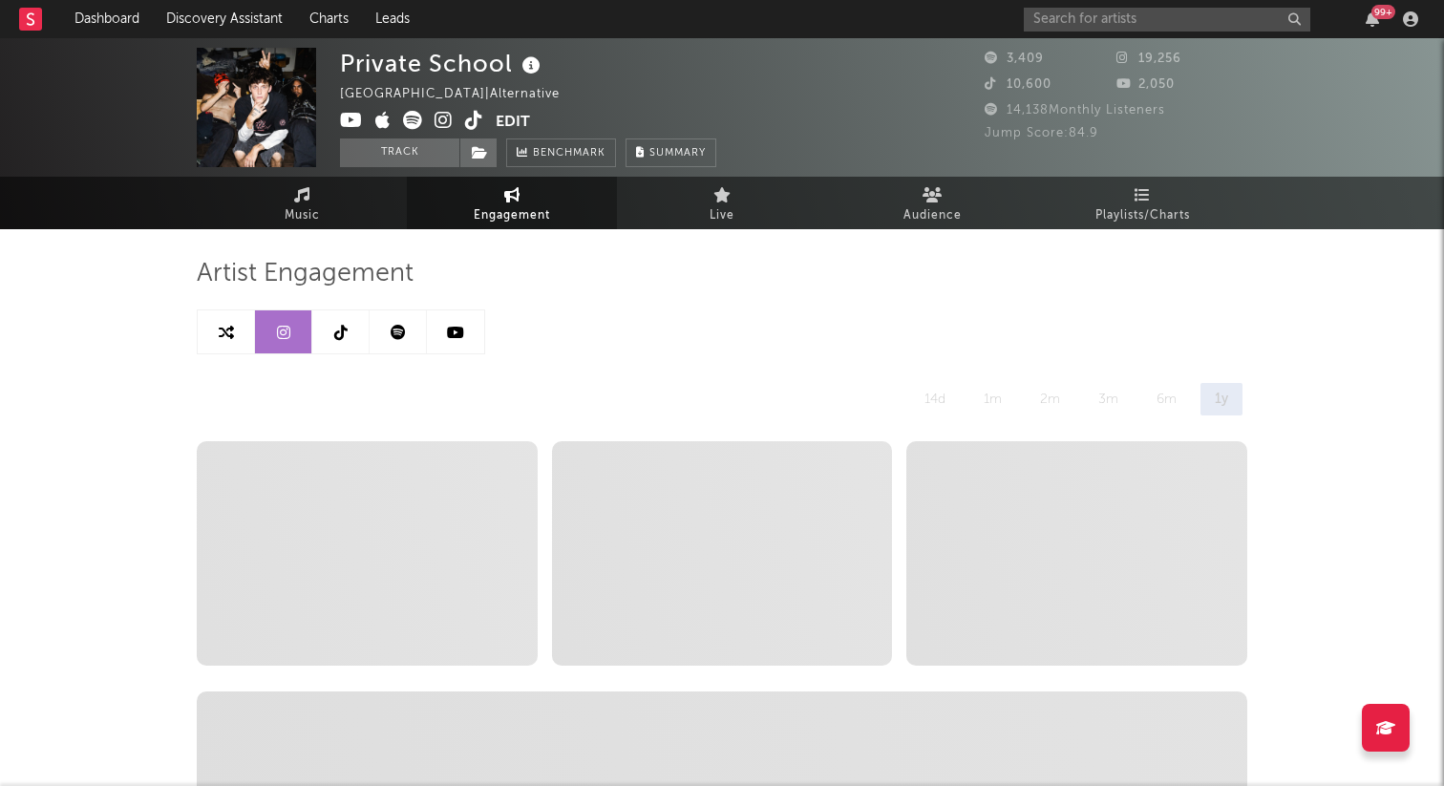
select select "6m"
